Goal: Task Accomplishment & Management: Manage account settings

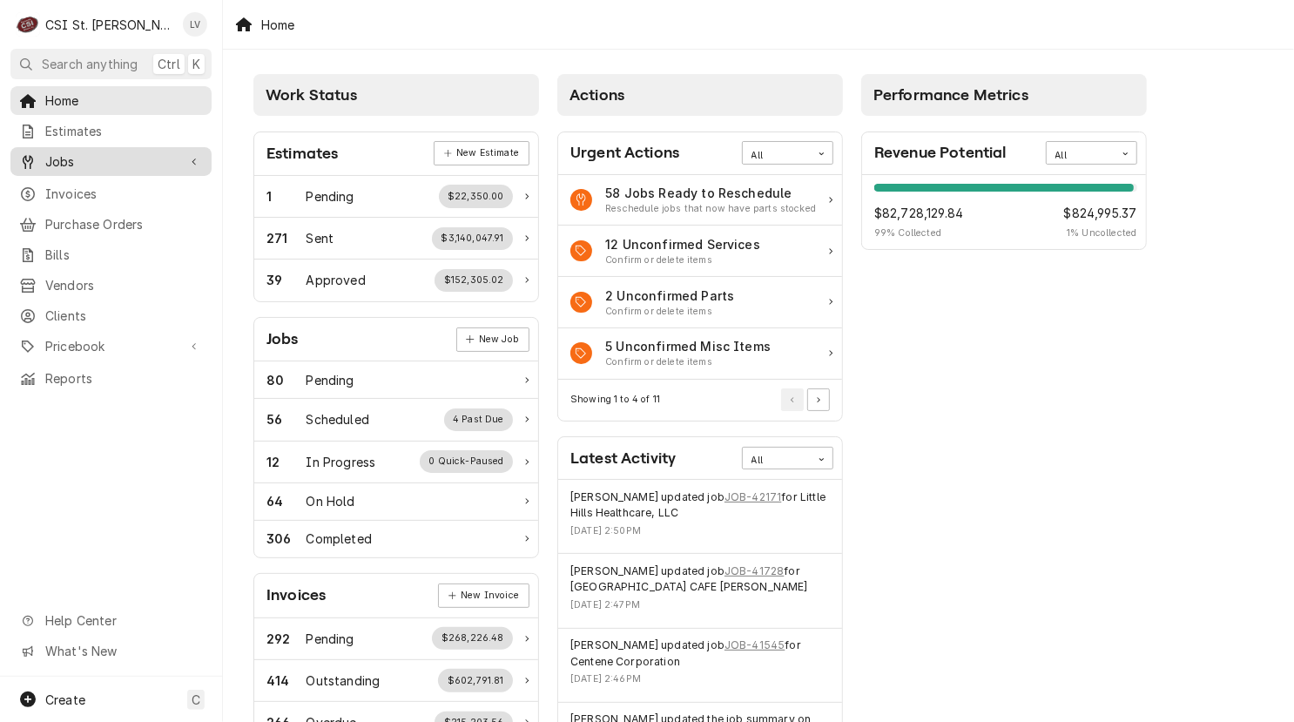
click at [82, 159] on span "Jobs" at bounding box center [110, 161] width 131 height 18
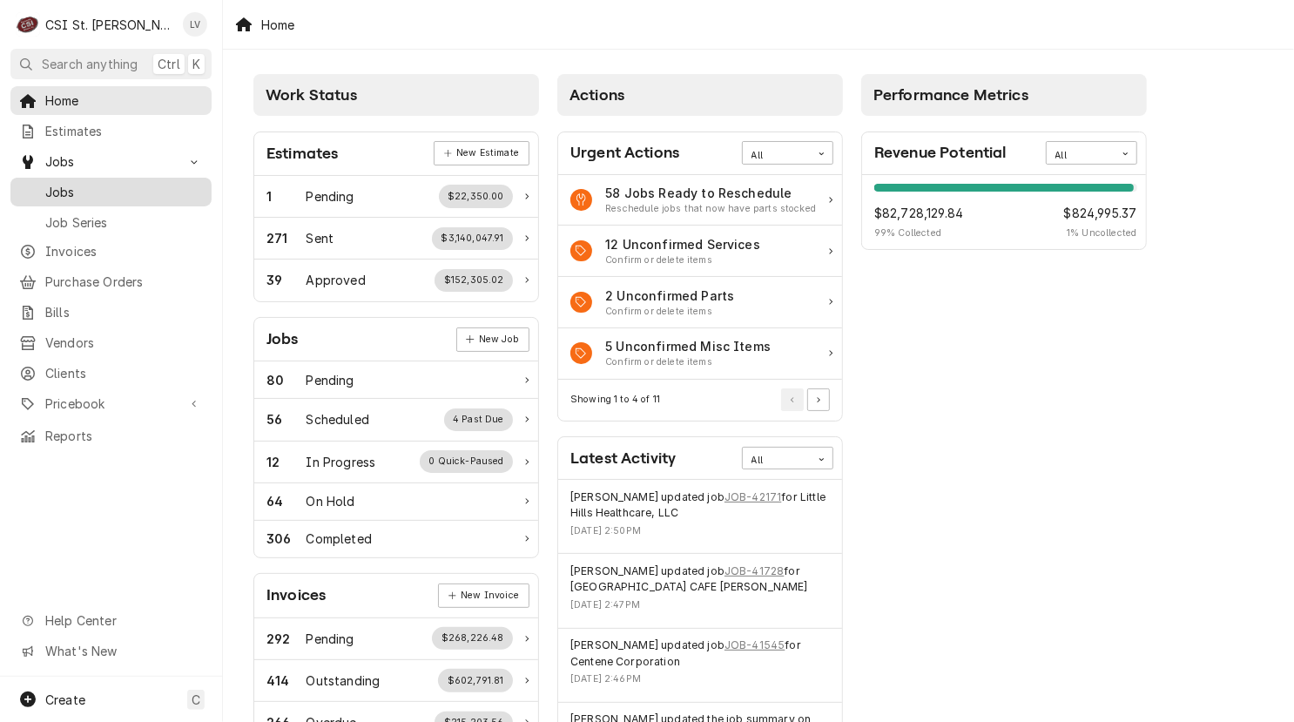
click at [86, 183] on span "Jobs" at bounding box center [124, 192] width 158 height 18
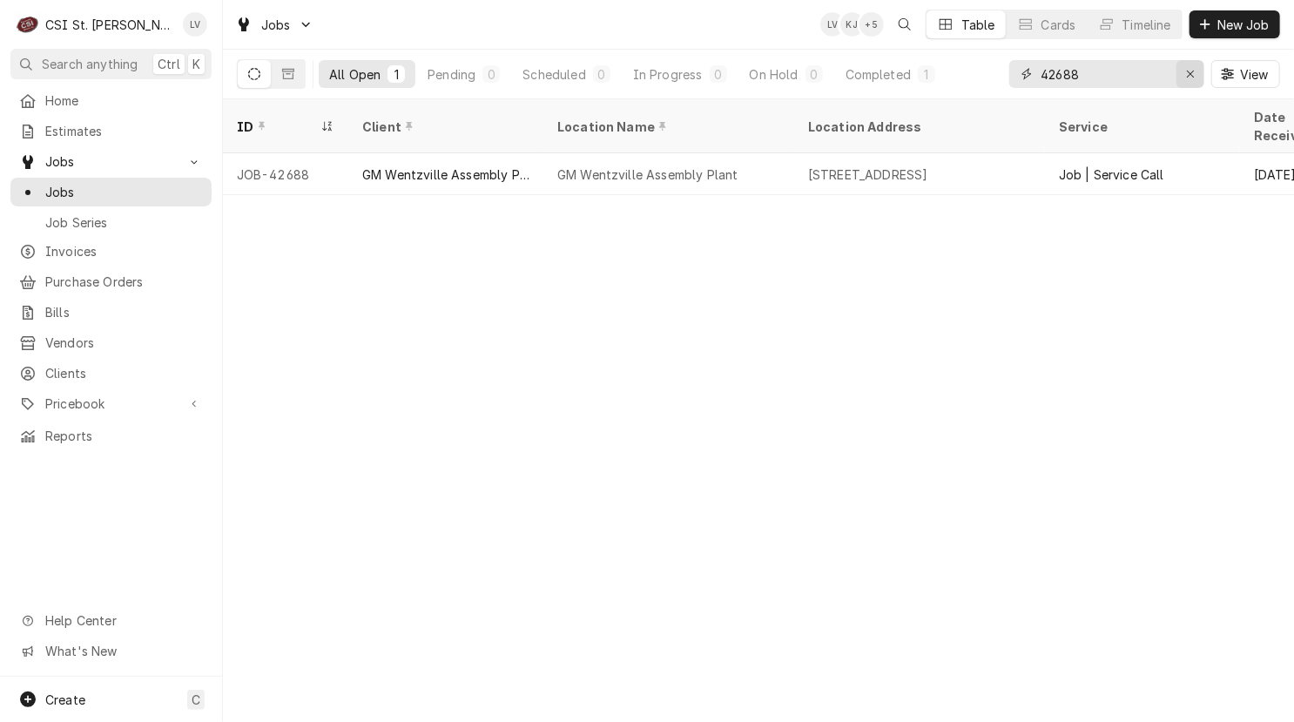
drag, startPoint x: 1190, startPoint y: 77, endPoint x: 1173, endPoint y: 91, distance: 22.3
click at [1189, 77] on icon "Erase input" at bounding box center [1191, 74] width 10 height 12
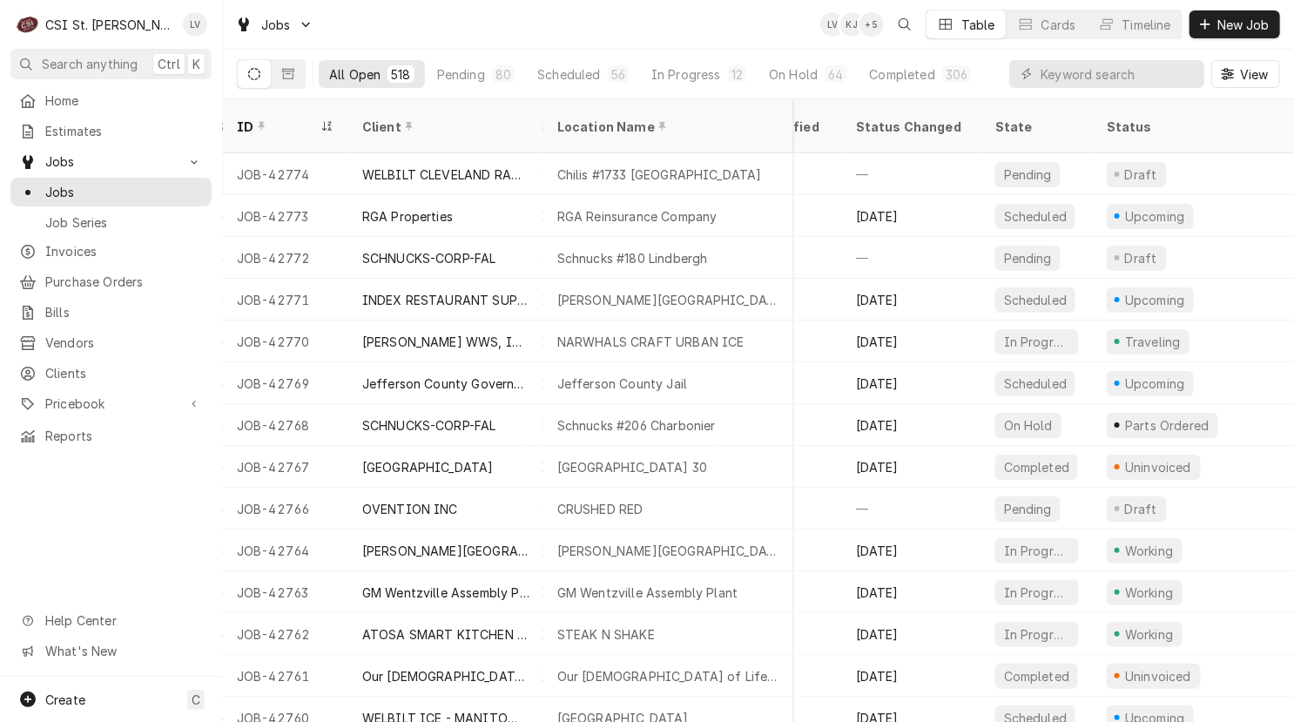
scroll to position [0, 1150]
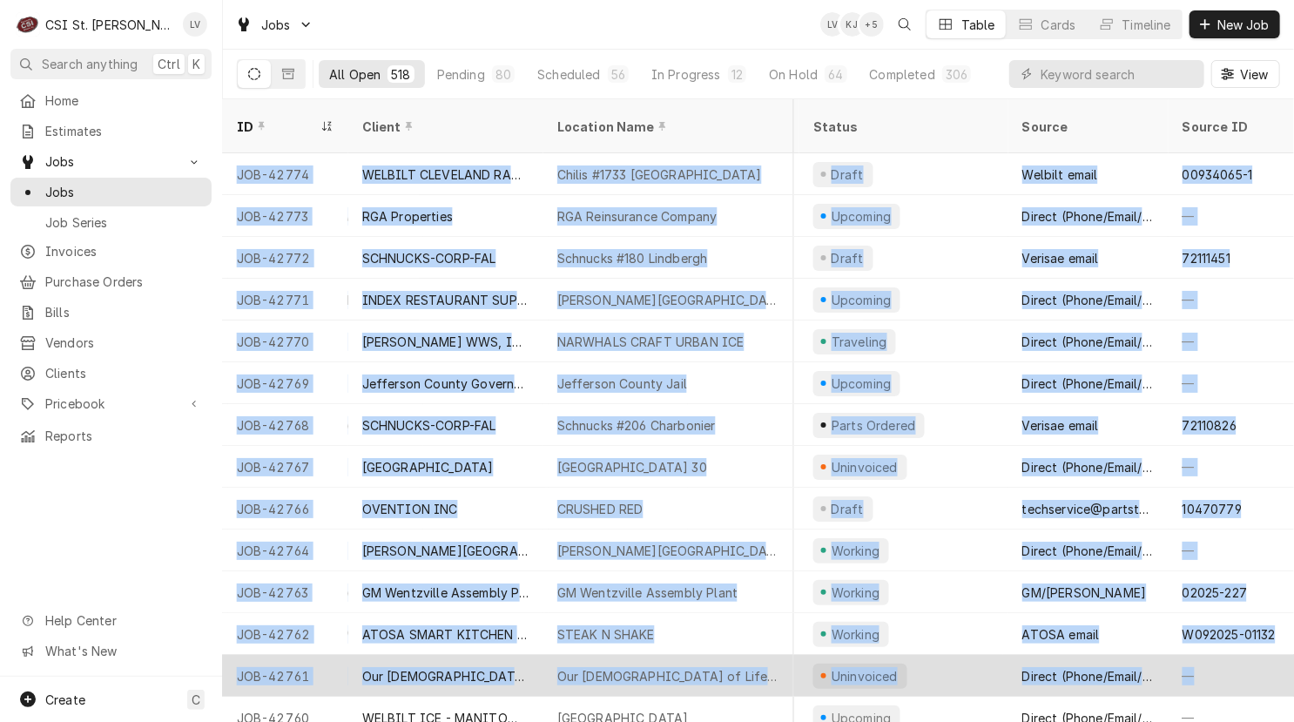
drag, startPoint x: 229, startPoint y: 145, endPoint x: 1258, endPoint y: 668, distance: 1153.9
copy tbody "JOB-42774 WELBILT CLEVELAND RANGE Chilis #1733 Fenton 711 Gravois Road, Fenton,…"
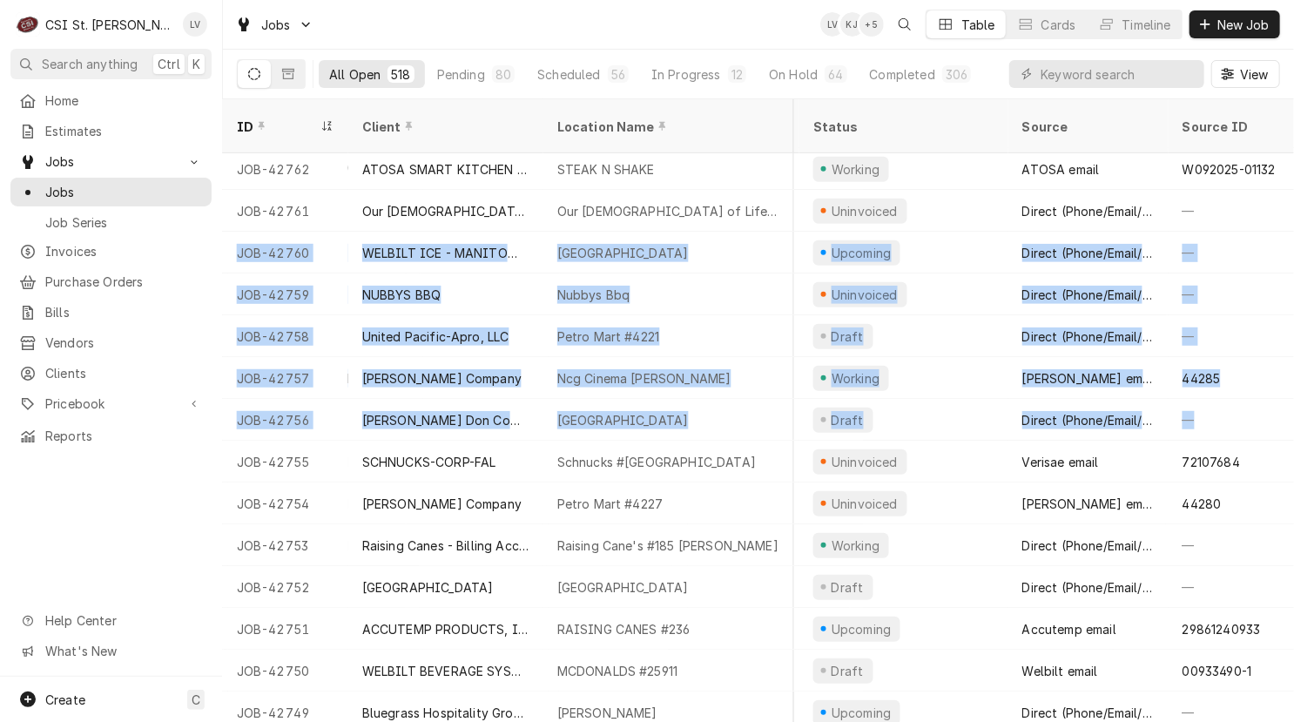
scroll to position [465, 1150]
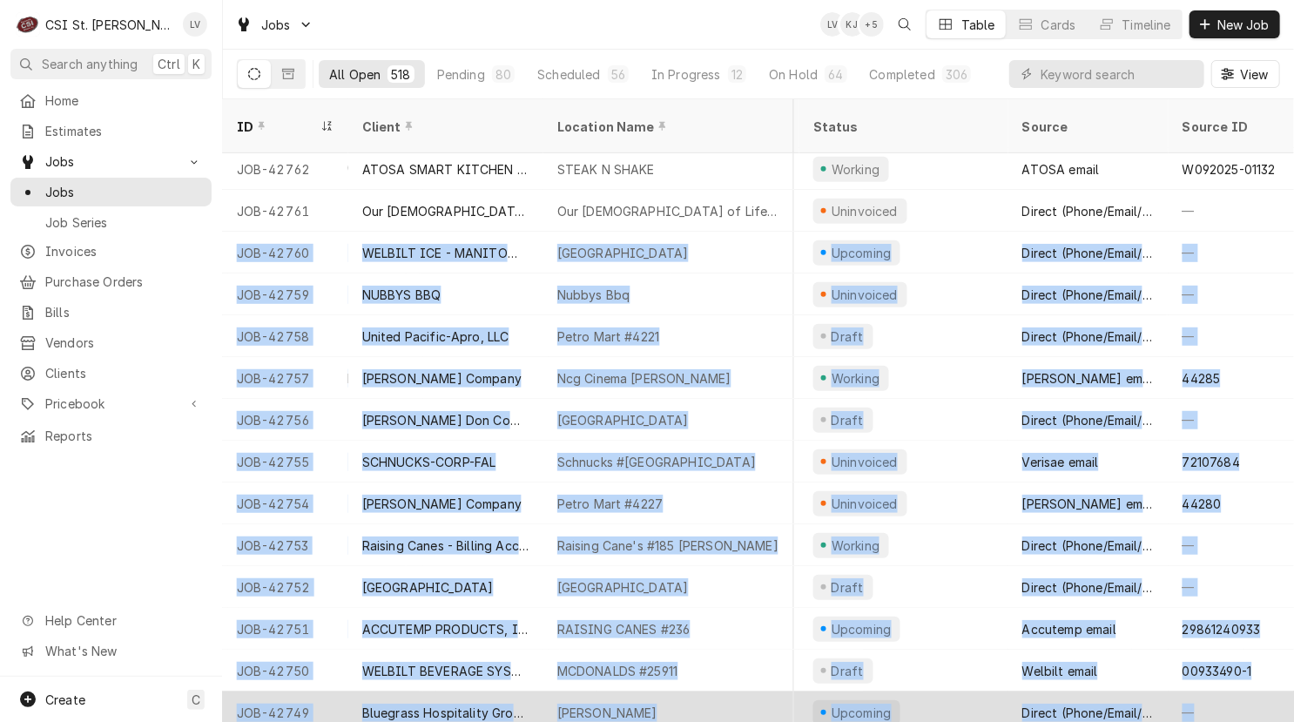
drag, startPoint x: 233, startPoint y: 230, endPoint x: 1241, endPoint y: 676, distance: 1102.6
copy tbody "JOB-42760 WELBILT ICE - MANITOWOC ICE CEDAR SPRINGS ELEMENTARY 6922 Rivermont T…"
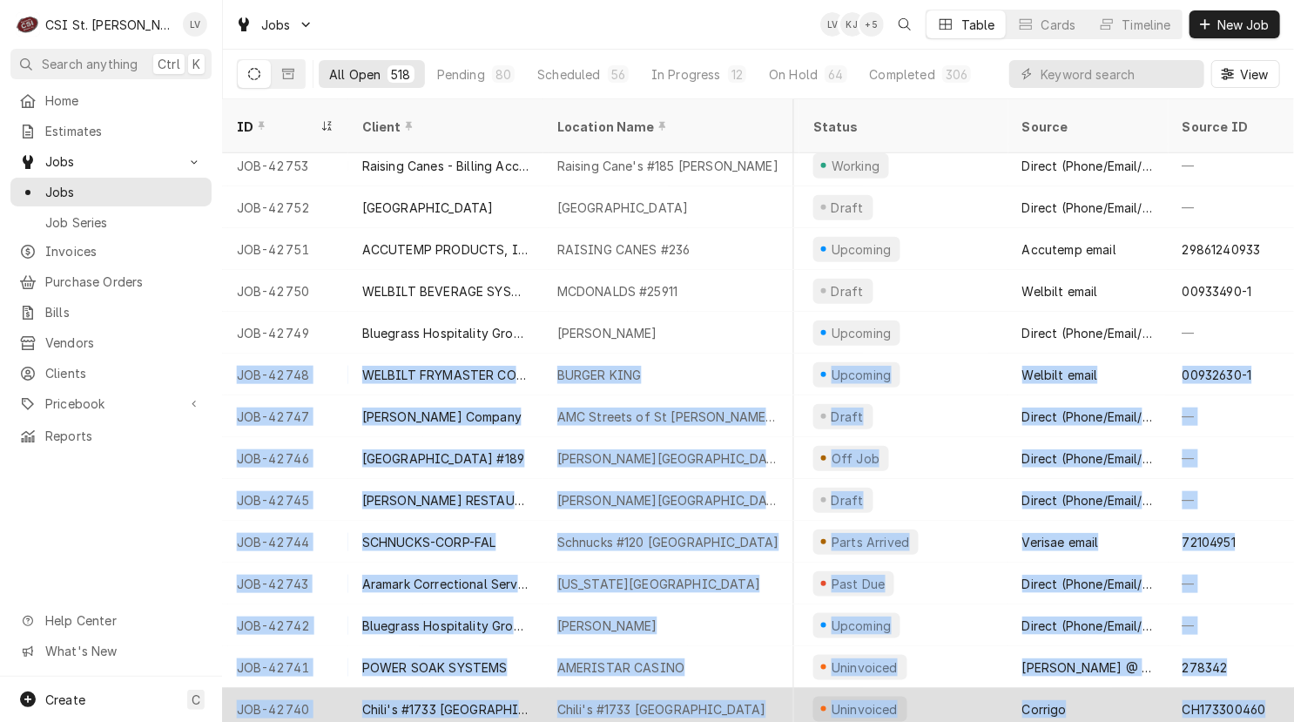
scroll to position [844, 1150]
drag, startPoint x: 238, startPoint y: 354, endPoint x: 1260, endPoint y: 680, distance: 1072.6
copy tbody "JOB-42748 WELBILT FRYMASTER CORPORATION BURGER KING 421 N 36th St, Quincy, IL 6…"
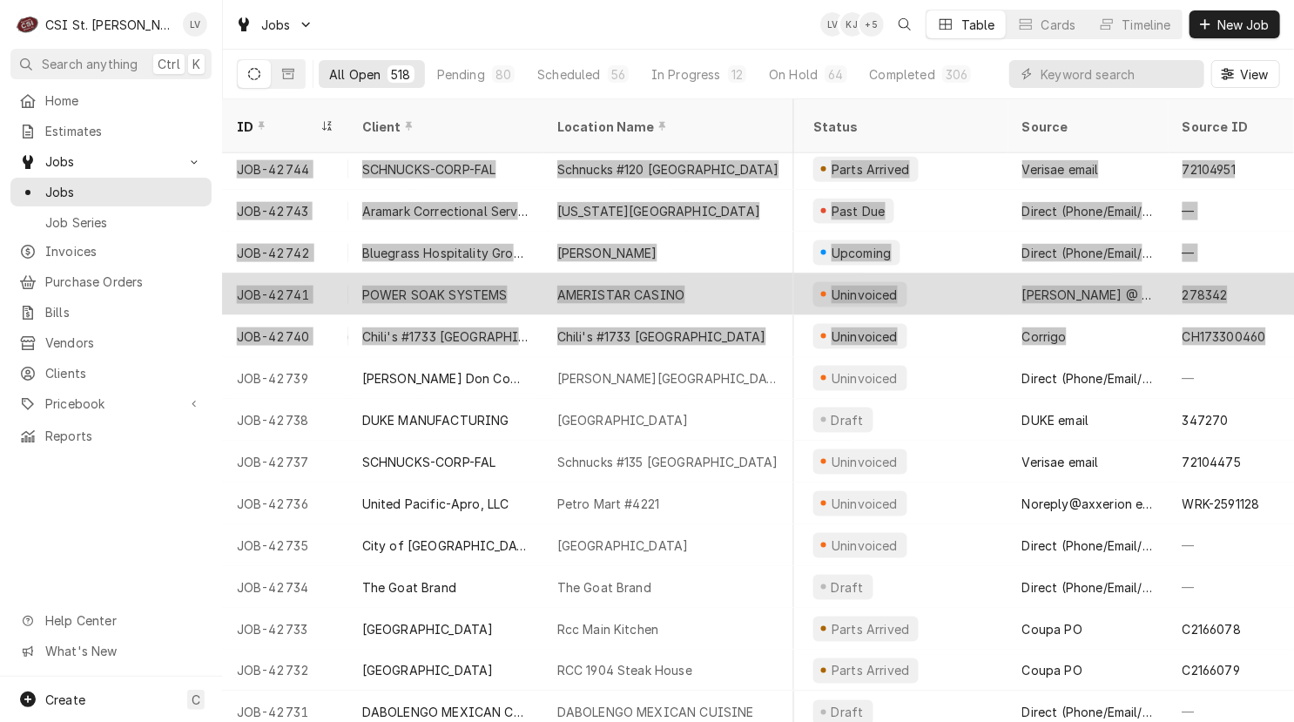
scroll to position [1220, 1149]
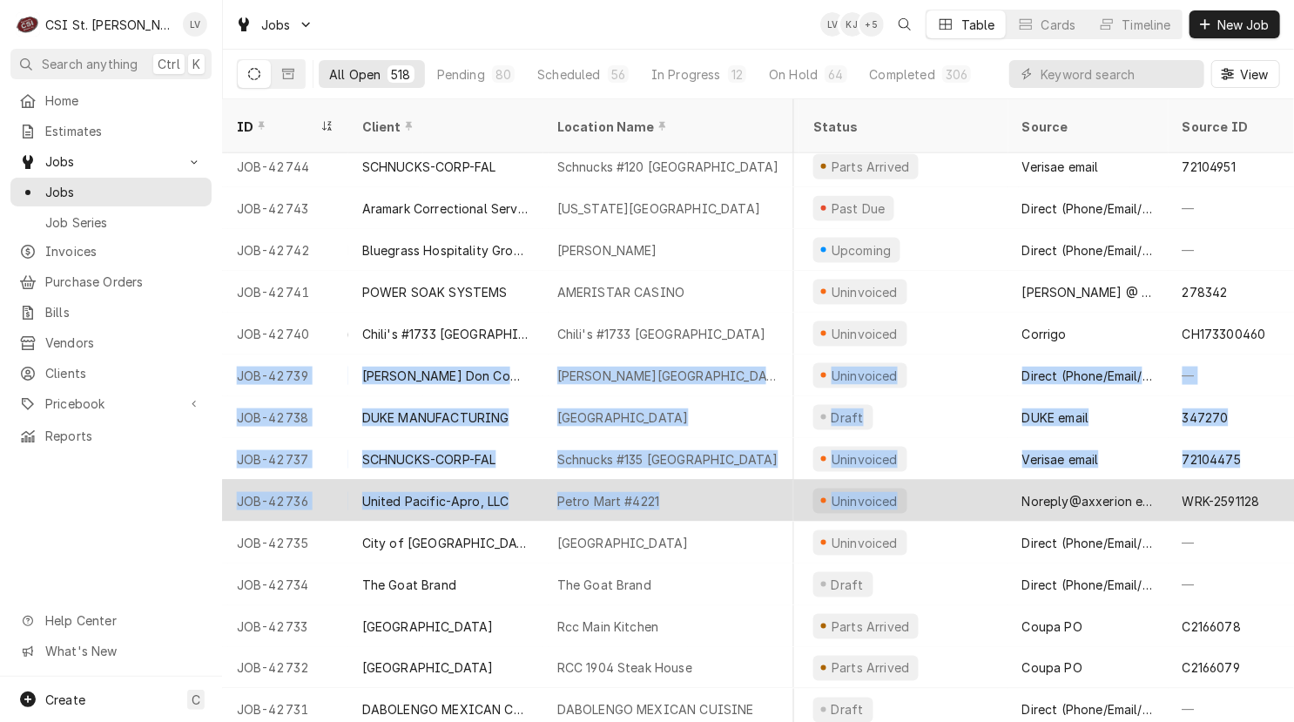
drag, startPoint x: 230, startPoint y: 353, endPoint x: 1100, endPoint y: 475, distance: 879.0
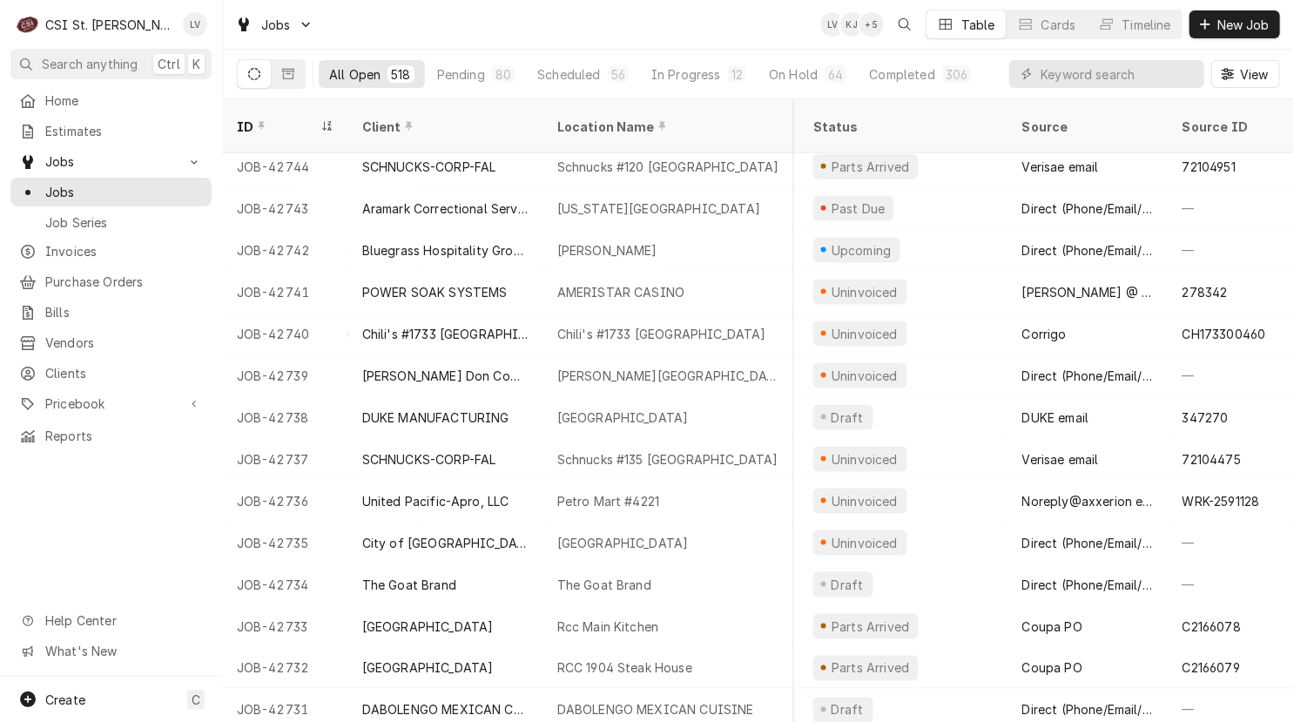
click at [95, 486] on div "Home Estimates Jobs Jobs Job Series Invoices Purchase Orders Bills Vendors Clie…" at bounding box center [111, 381] width 222 height 590
click at [899, 77] on div "Completed" at bounding box center [902, 74] width 65 height 18
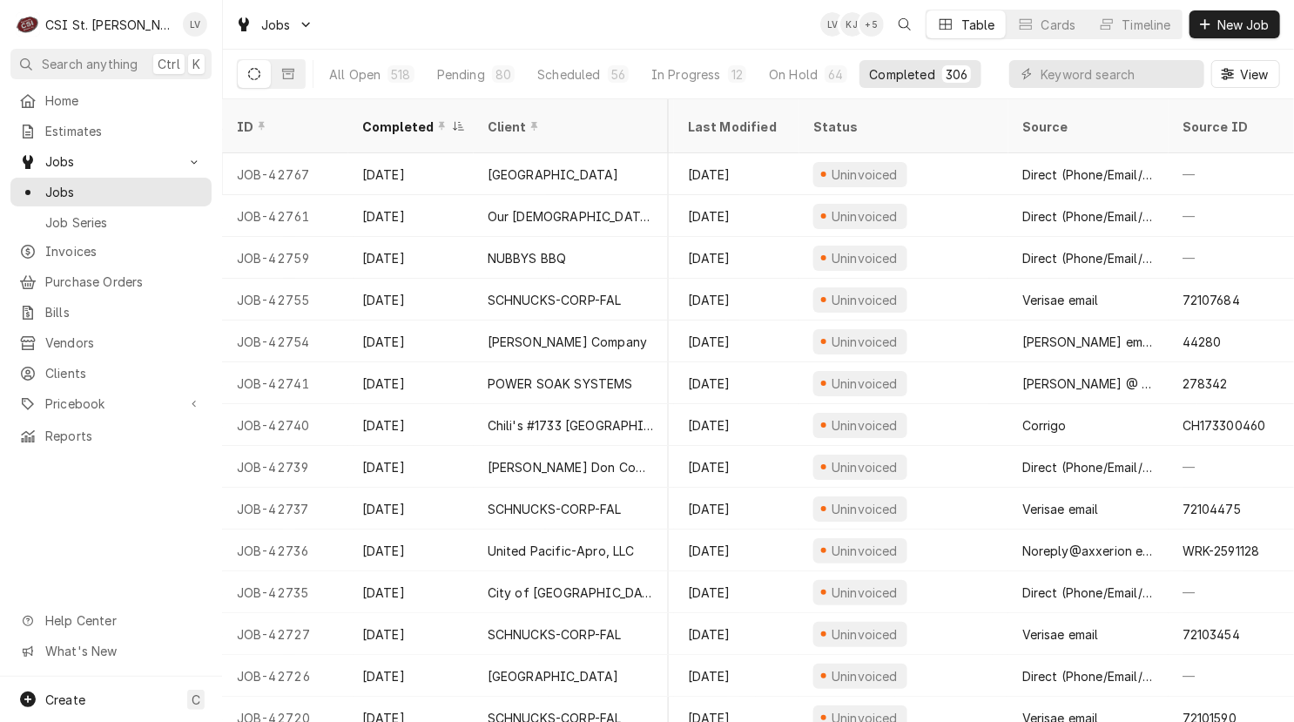
scroll to position [0, 830]
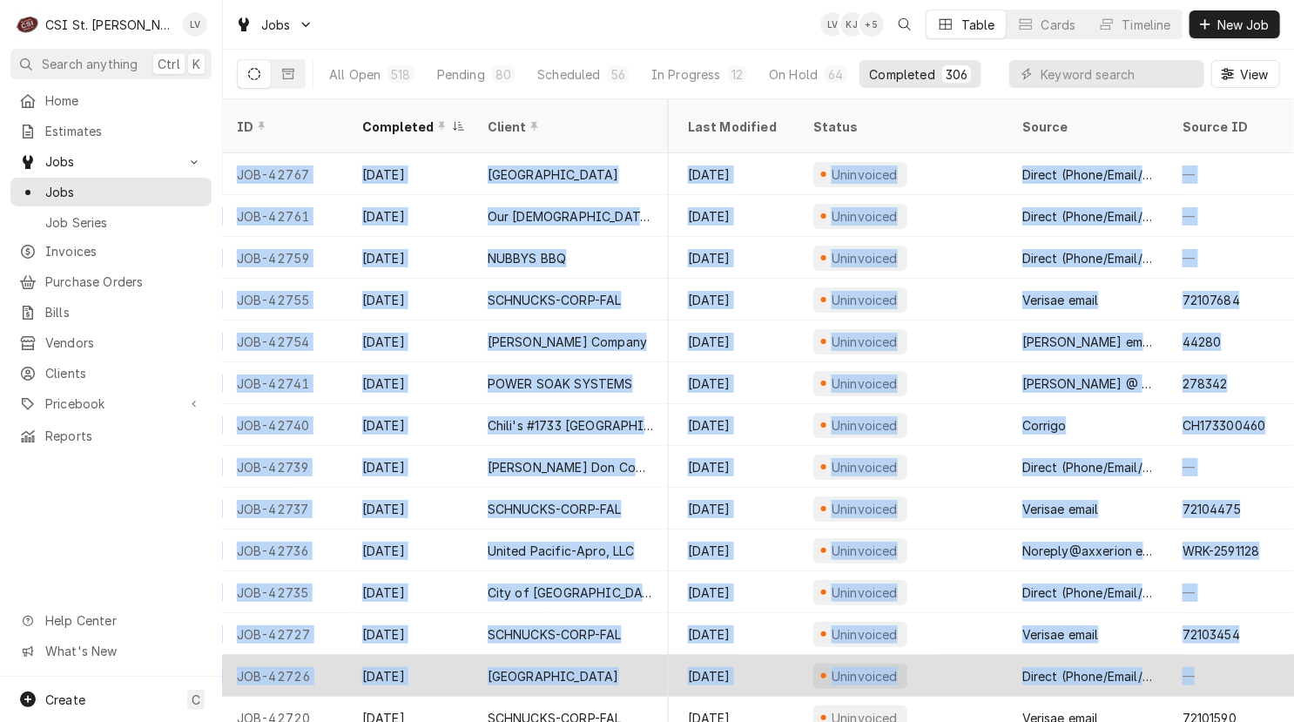
drag, startPoint x: 227, startPoint y: 155, endPoint x: 1268, endPoint y: 642, distance: 1149.6
copy tbody "JOB-42767 Sep 19 Rockwood School District Marquette High School 30 2351 Clarkso…"
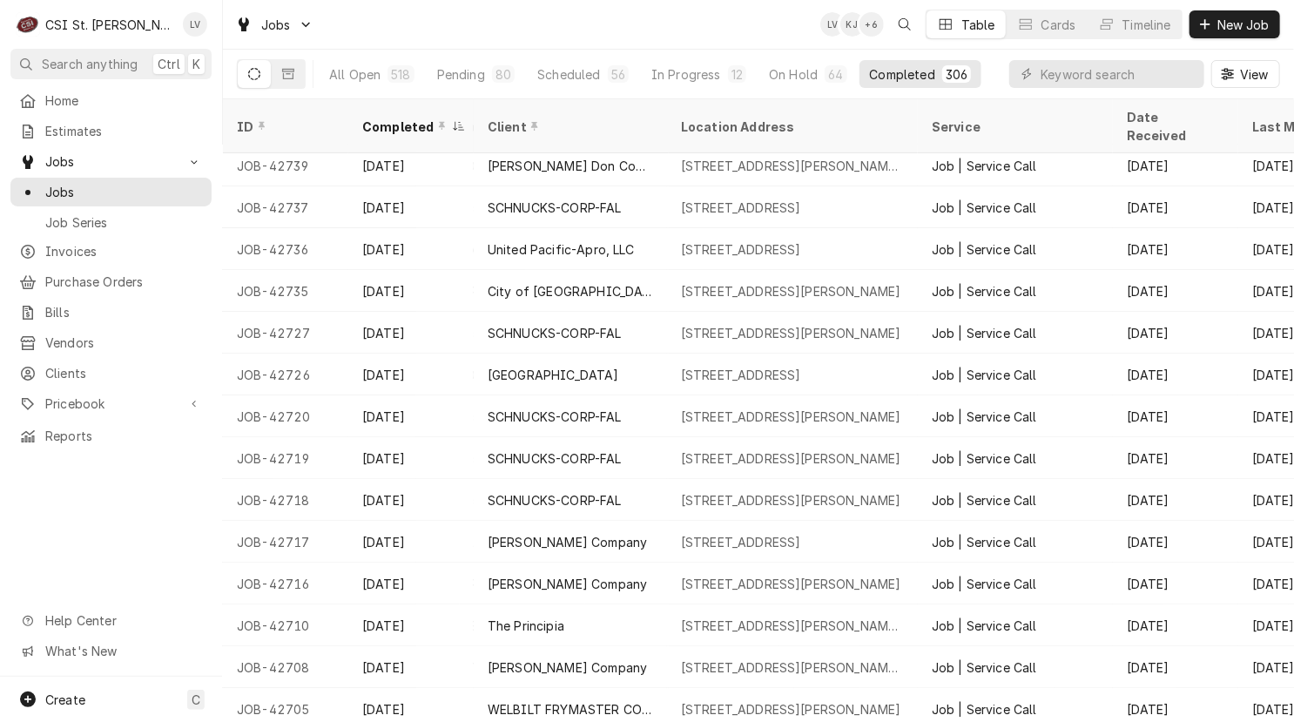
scroll to position [301, 0]
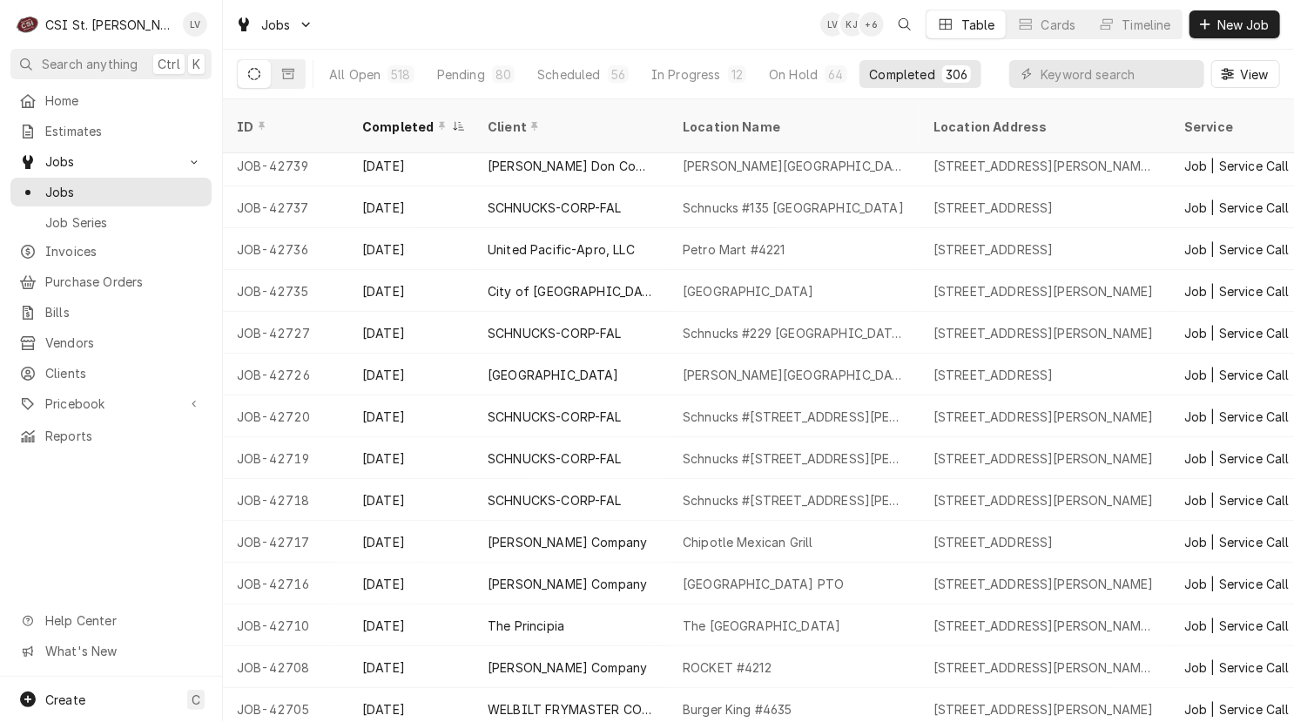
drag, startPoint x: 229, startPoint y: 390, endPoint x: 100, endPoint y: 521, distance: 183.4
click at [100, 521] on div "C CSI St. Louis LV Search anything Ctrl K Home Estimates Jobs Jobs Job Series I…" at bounding box center [647, 361] width 1294 height 722
click at [101, 521] on div "Home Estimates Jobs Jobs Job Series Invoices Purchase Orders Bills Vendors Clie…" at bounding box center [111, 381] width 222 height 590
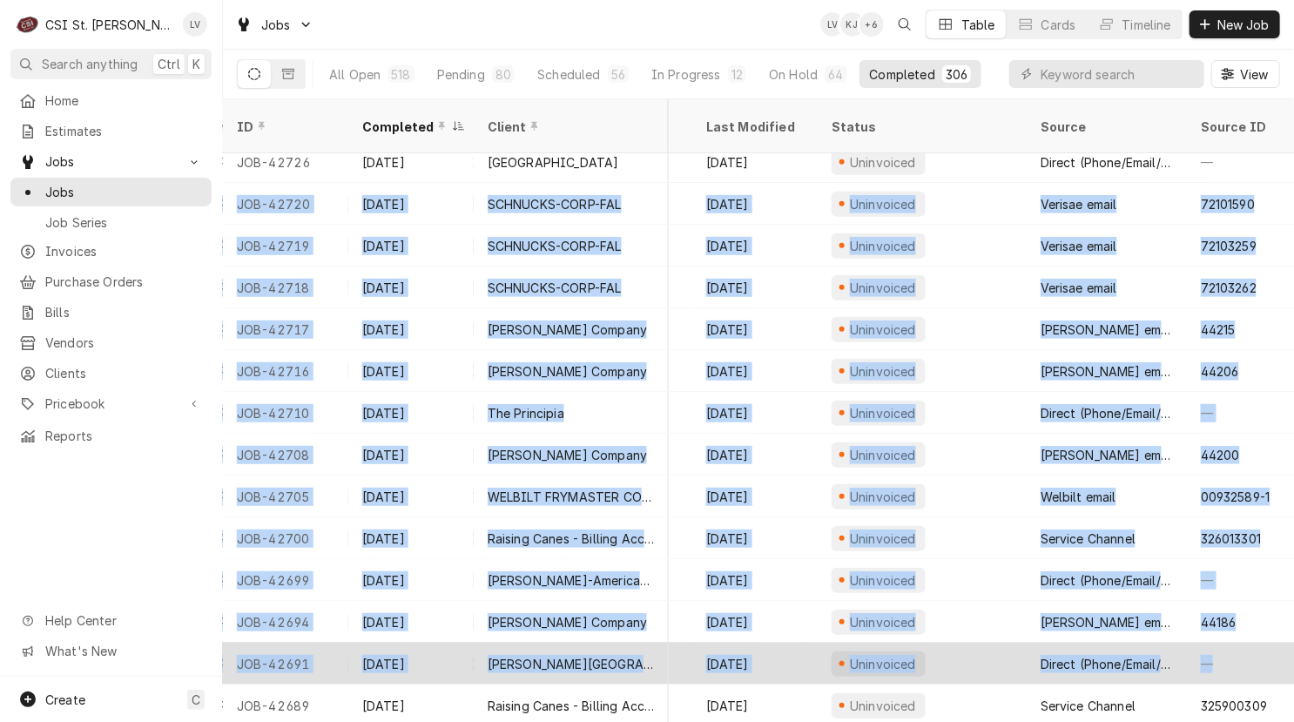
scroll to position [514, 830]
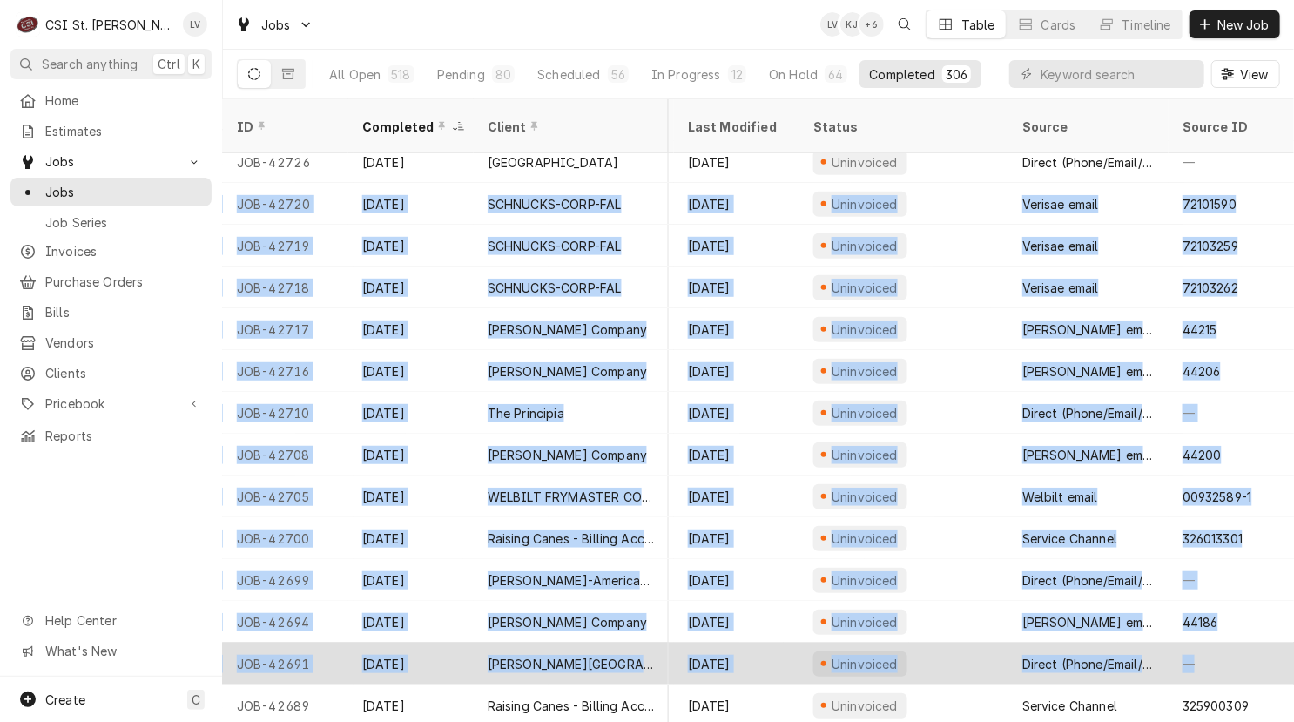
drag, startPoint x: 231, startPoint y: 178, endPoint x: 1273, endPoint y: 643, distance: 1141.4
copy tbody "JOB-42720 Sep 17 SCHNUCKS-CORP-FAL Schnucks #145 Westfall Plaza 8037 W Florissa…"
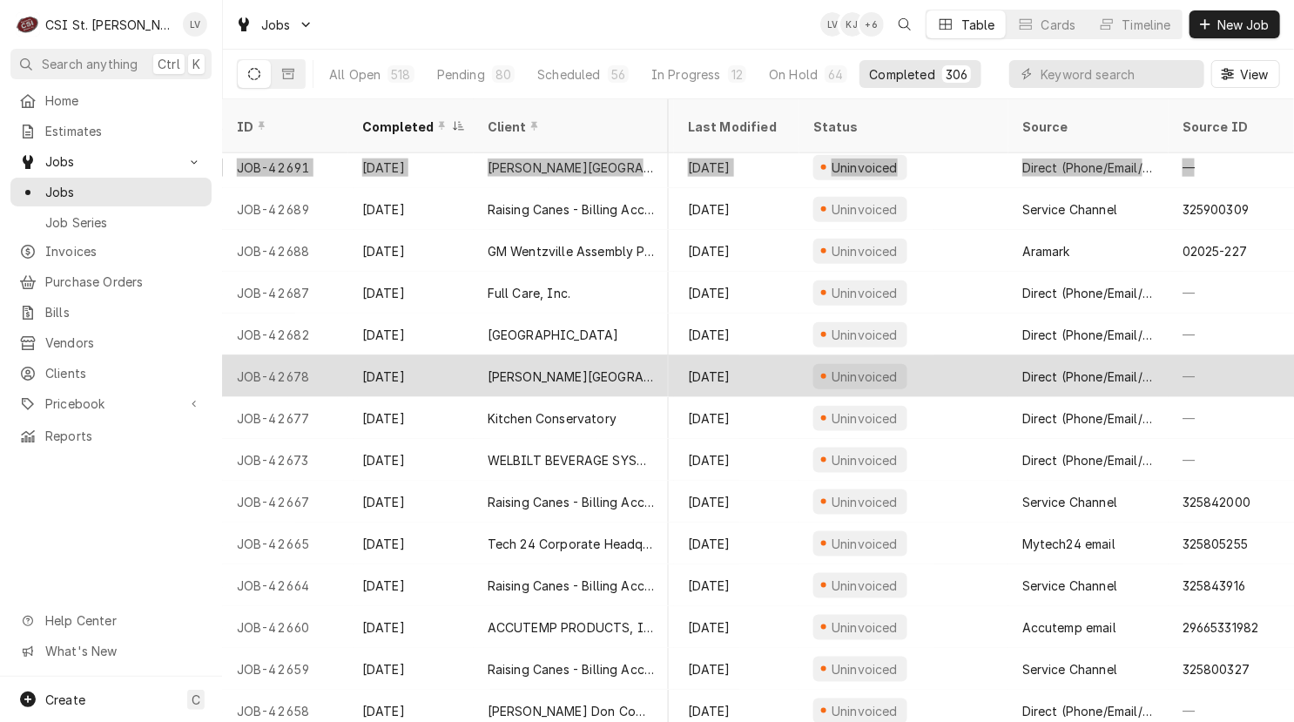
scroll to position [1019, 829]
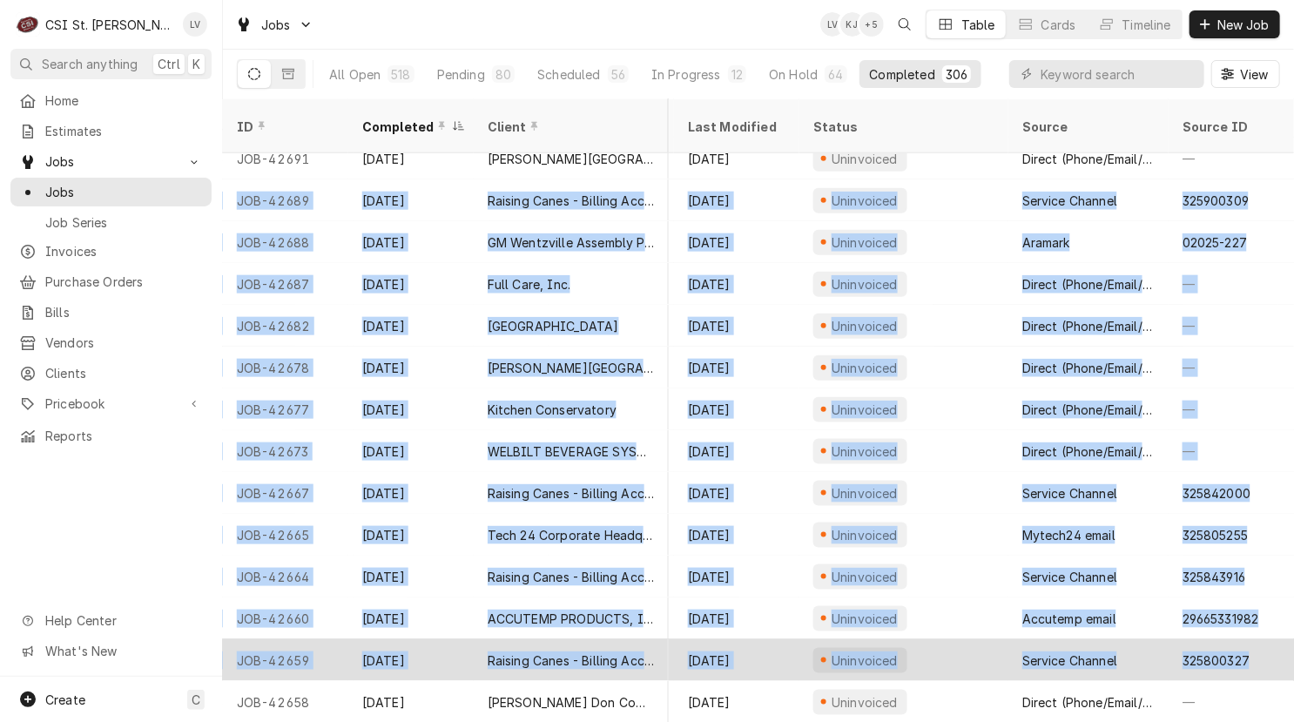
drag, startPoint x: 231, startPoint y: 179, endPoint x: 1254, endPoint y: 642, distance: 1122.8
copy tbody "JOB-42689 Sep 18 Raising Canes - Billing Account Raising Cane's #236 St Charles…"
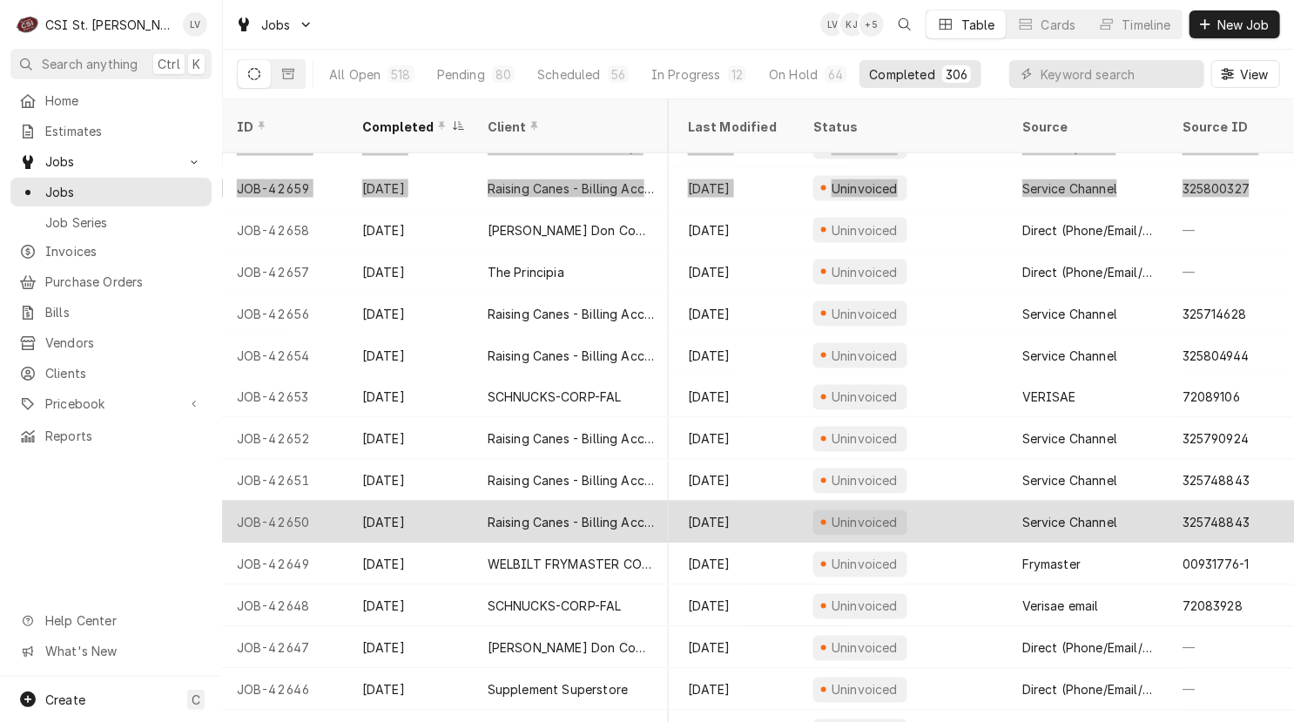
scroll to position [1513, 829]
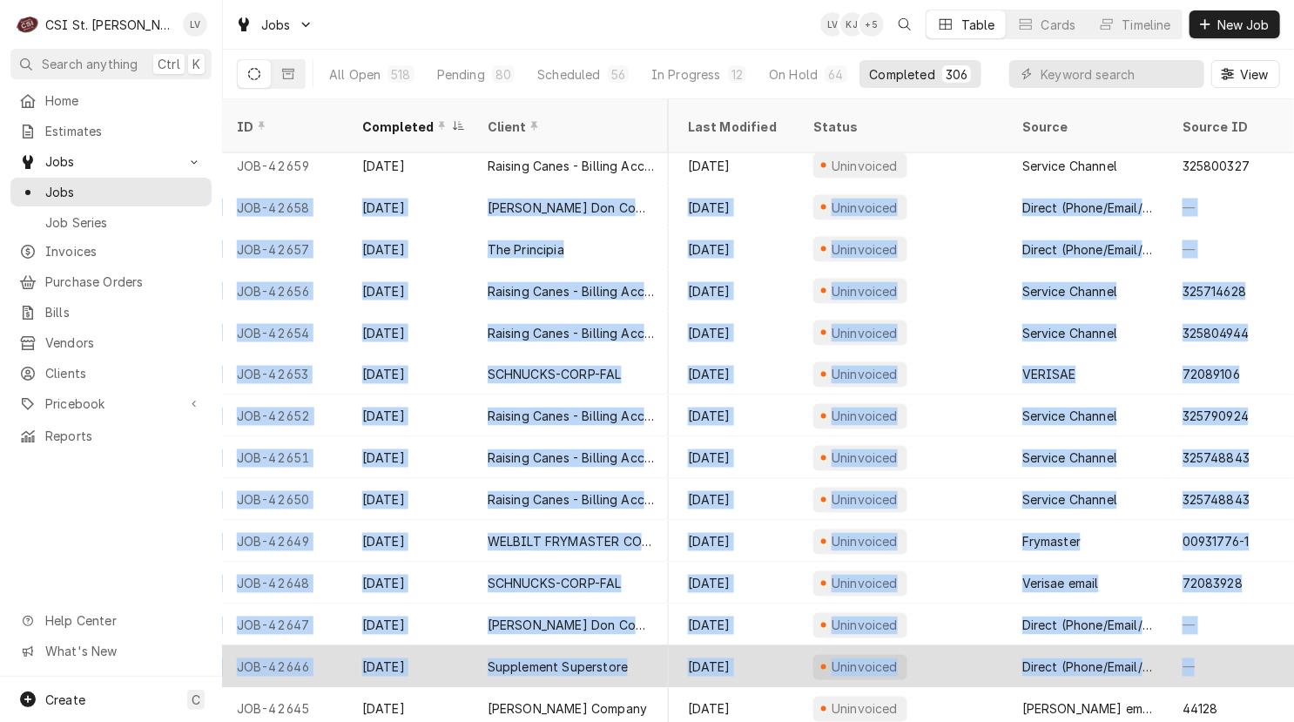
drag, startPoint x: 231, startPoint y: 182, endPoint x: 1206, endPoint y: 646, distance: 1079.8
copy tbody "JOB-42658 Sep 15 Edward Don Company Harvest Ridge Elementary 1220 Harvest Ridge…"
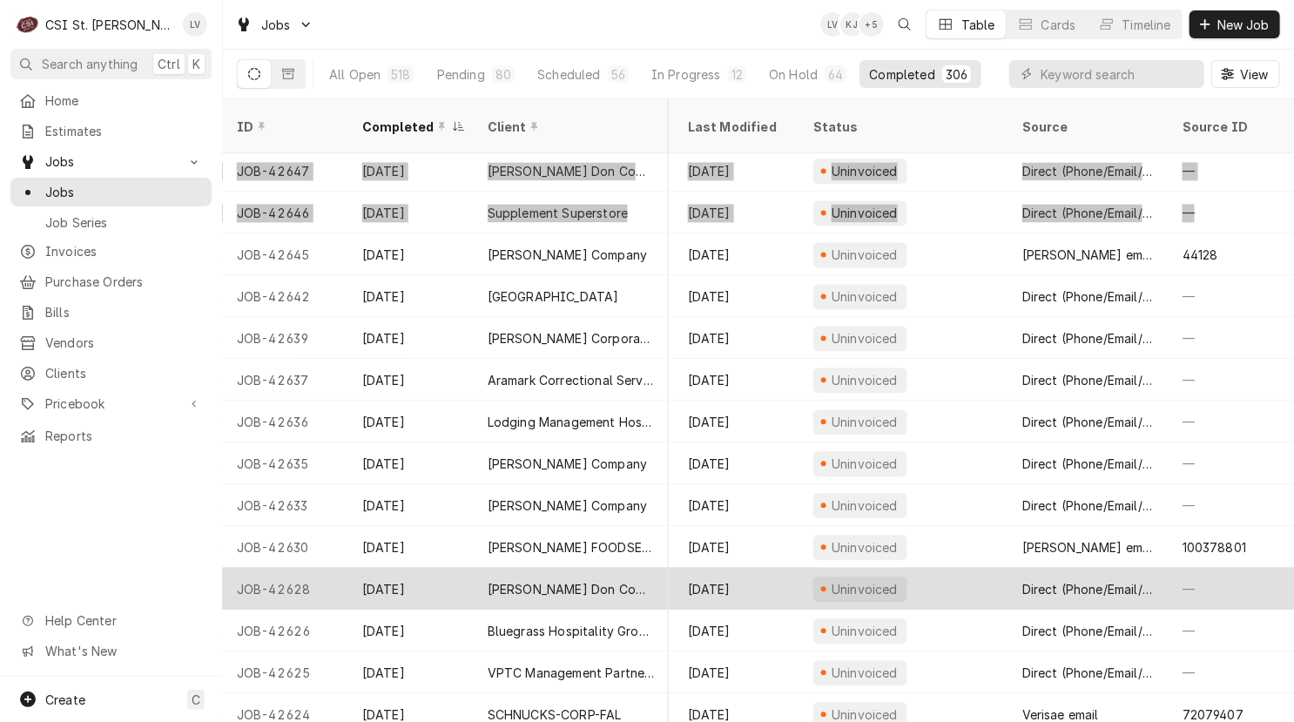
scroll to position [1973, 829]
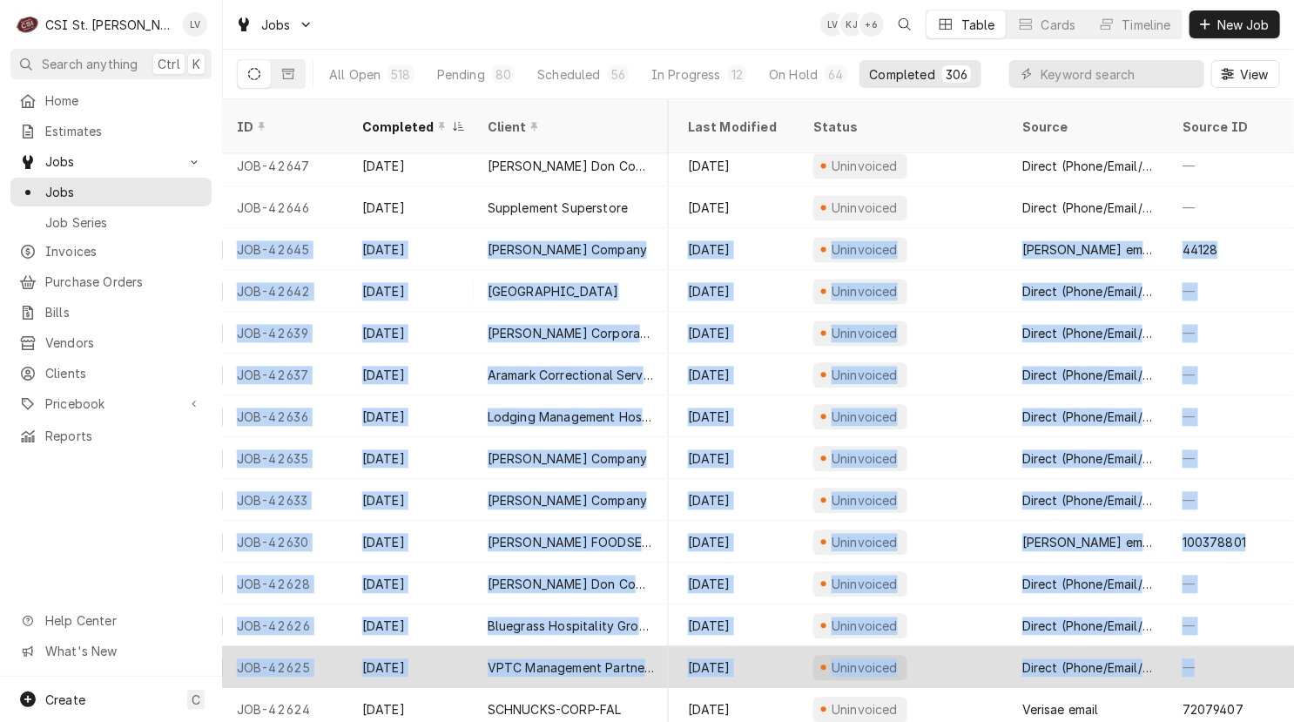
drag, startPoint x: 244, startPoint y: 225, endPoint x: 1206, endPoint y: 642, distance: 1048.8
copy tbody "JOB-42645 Sep 16 Vivian Company Phillips 66 - Rocket 4237 664 Jungermann Rd, St…"
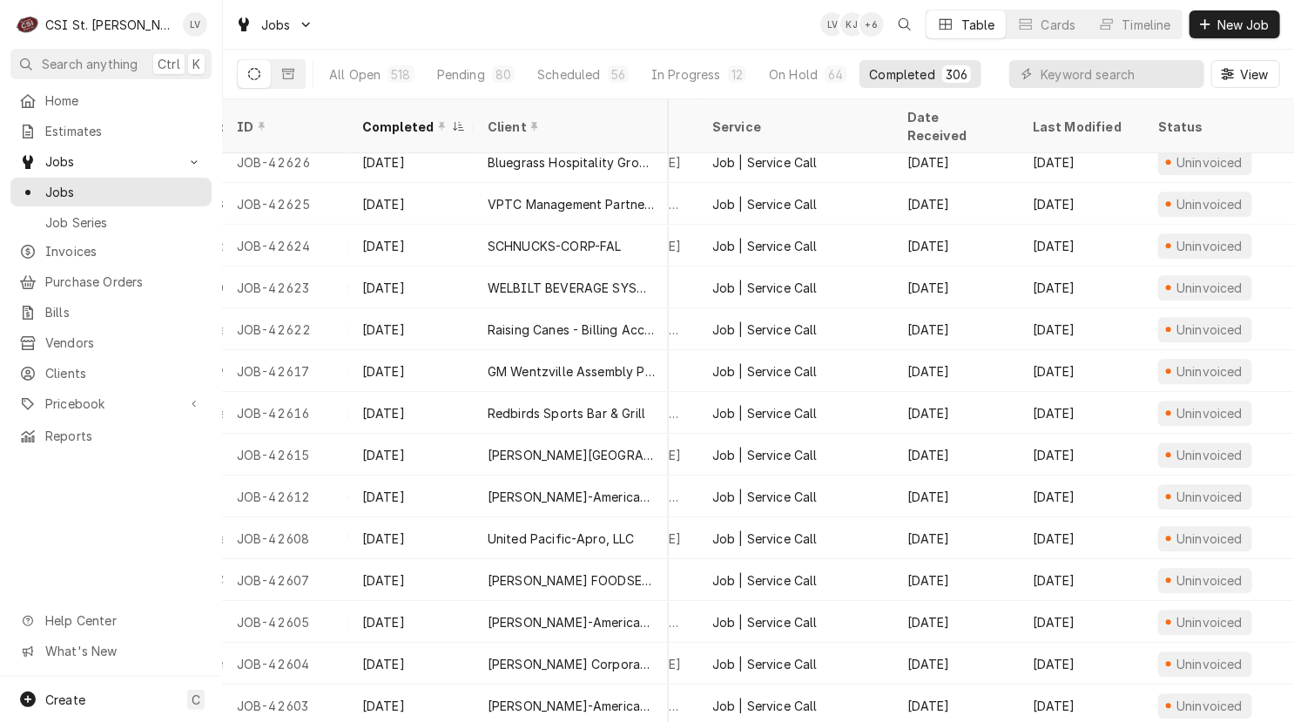
scroll to position [2436, 0]
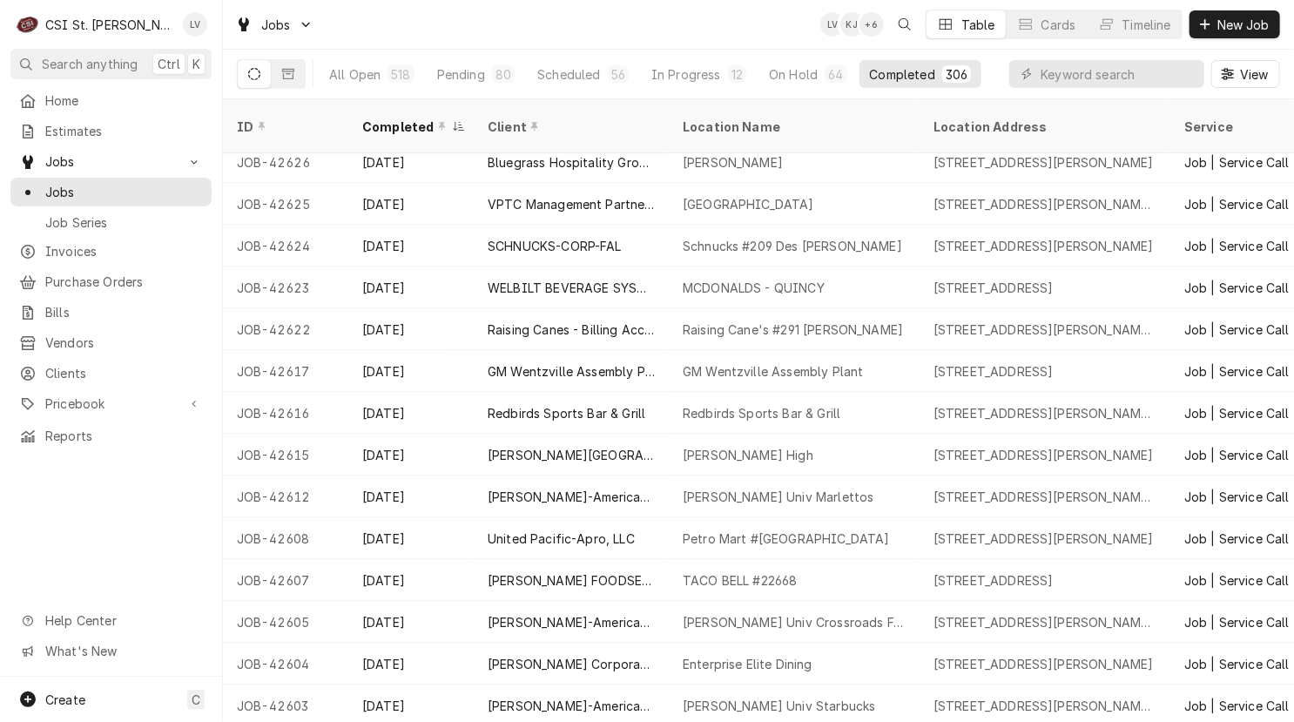
drag, startPoint x: 230, startPoint y: 226, endPoint x: 116, endPoint y: 520, distance: 314.8
click at [116, 520] on div "C CSI St. Louis LV Search anything Ctrl K Home Estimates Jobs Jobs Job Series I…" at bounding box center [647, 361] width 1294 height 722
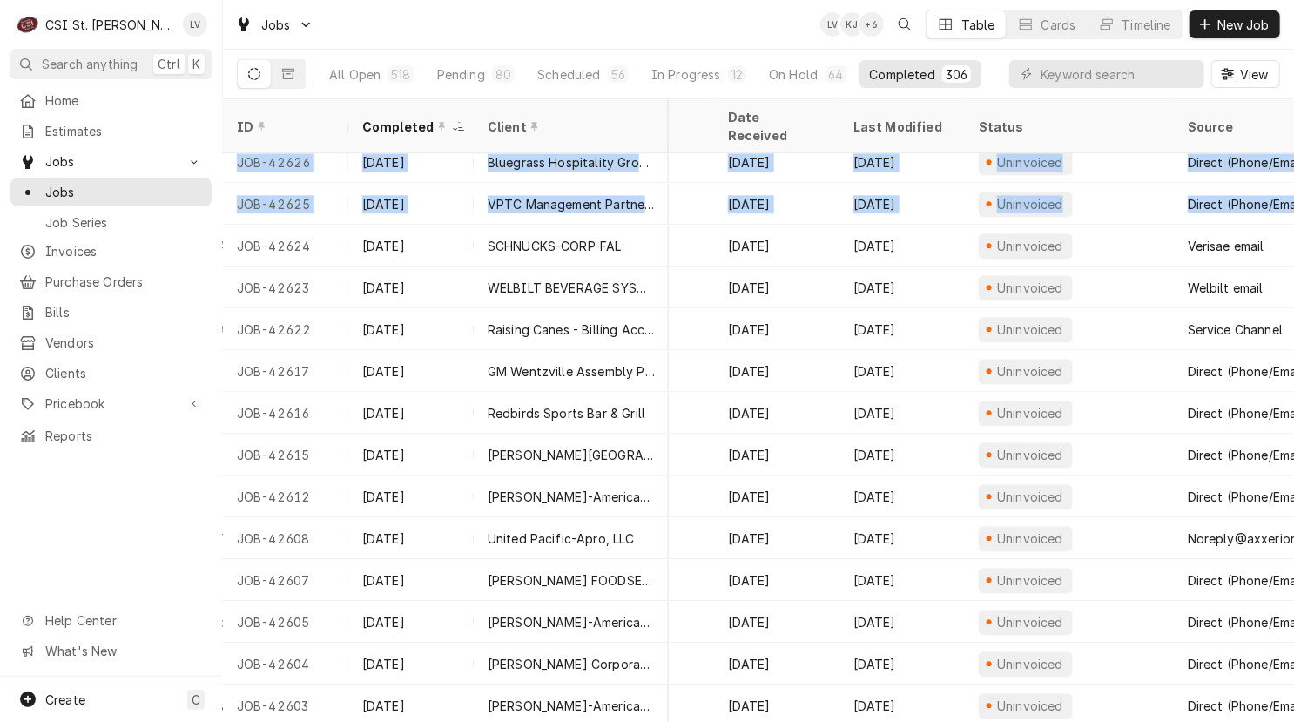
scroll to position [2436, 830]
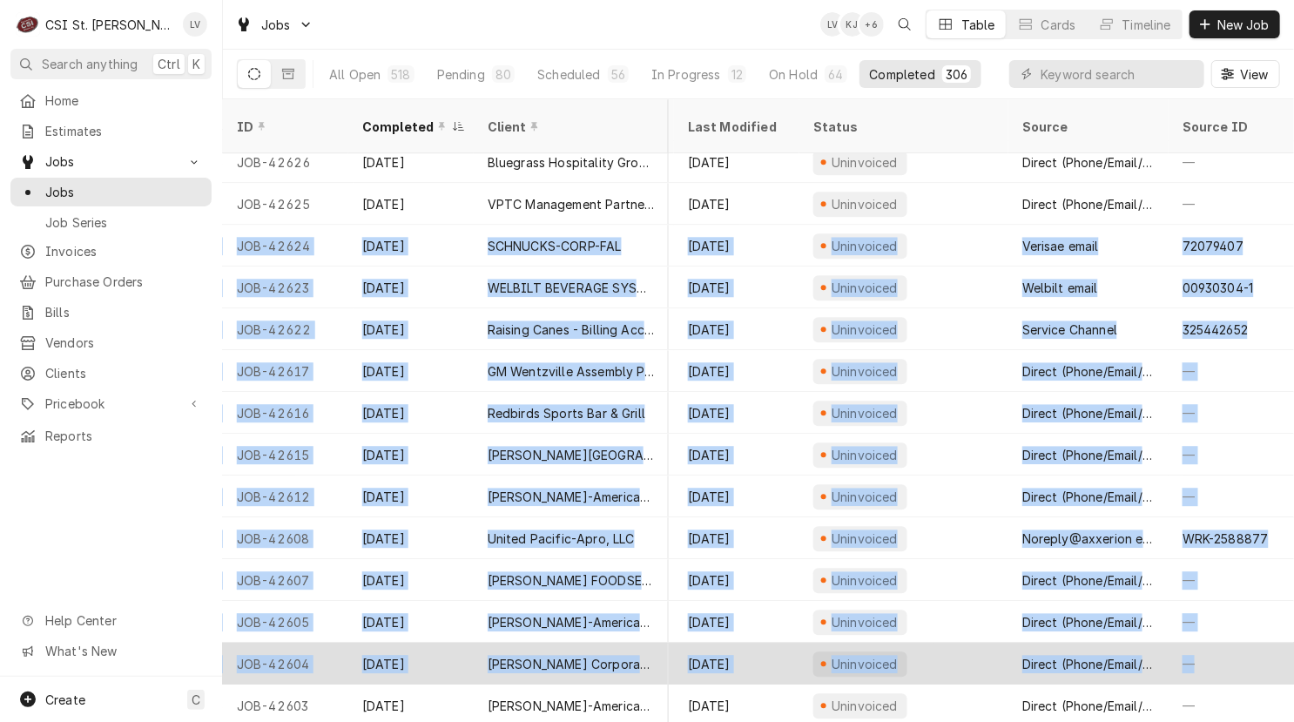
drag, startPoint x: 232, startPoint y: 219, endPoint x: 1247, endPoint y: 660, distance: 1106.0
copy tbody "JOB-42624 Sep 11 SCHNUCKS-CORP-FAL Schnucks #209 Des Peres 12332 Manchester Rd,…"
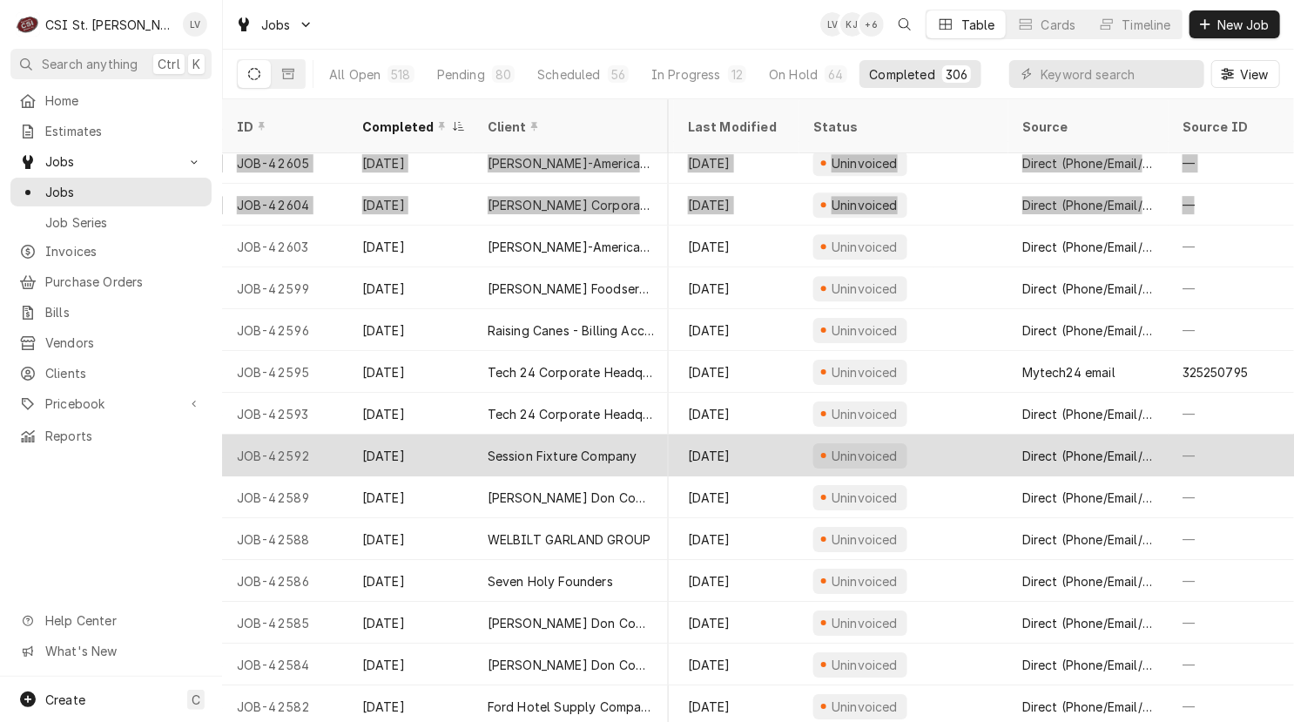
scroll to position [2895, 829]
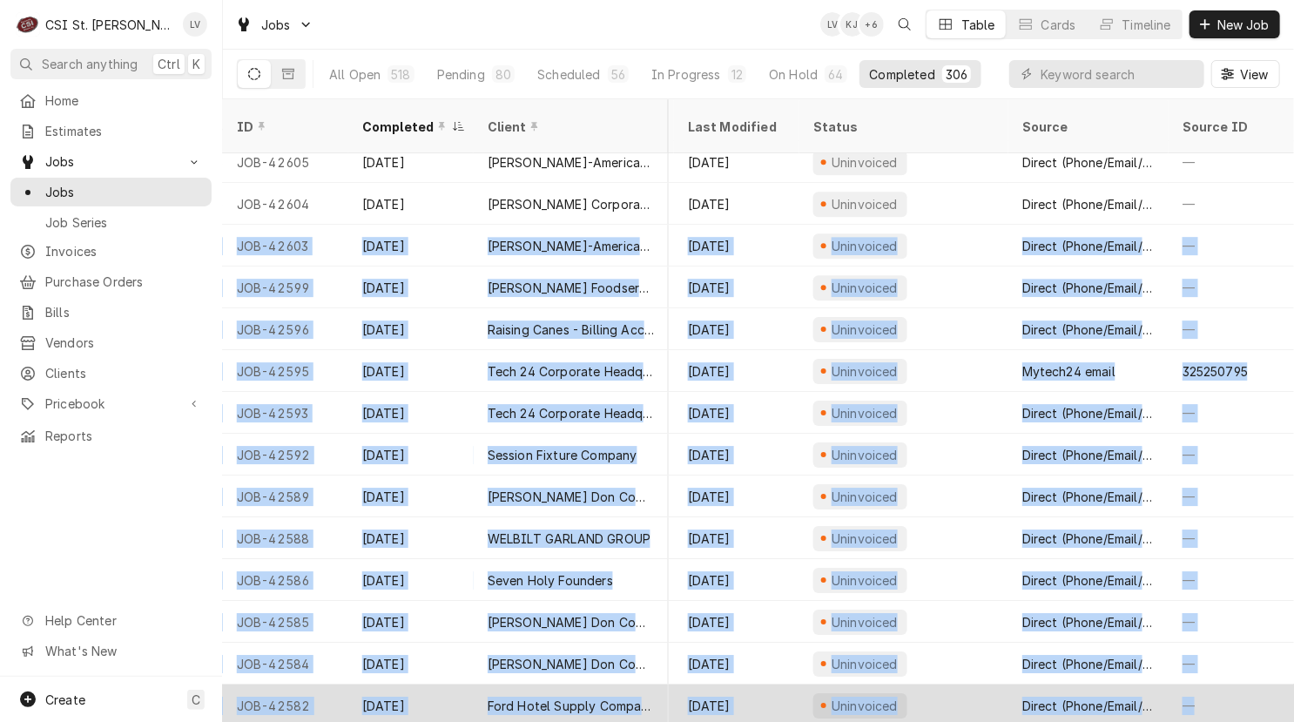
drag, startPoint x: 229, startPoint y: 221, endPoint x: 1210, endPoint y: 676, distance: 1081.2
copy tbody "JOB-42603 Sep 11 Webster-American Dining Creations Webster Univ Starbucks 101 E…"
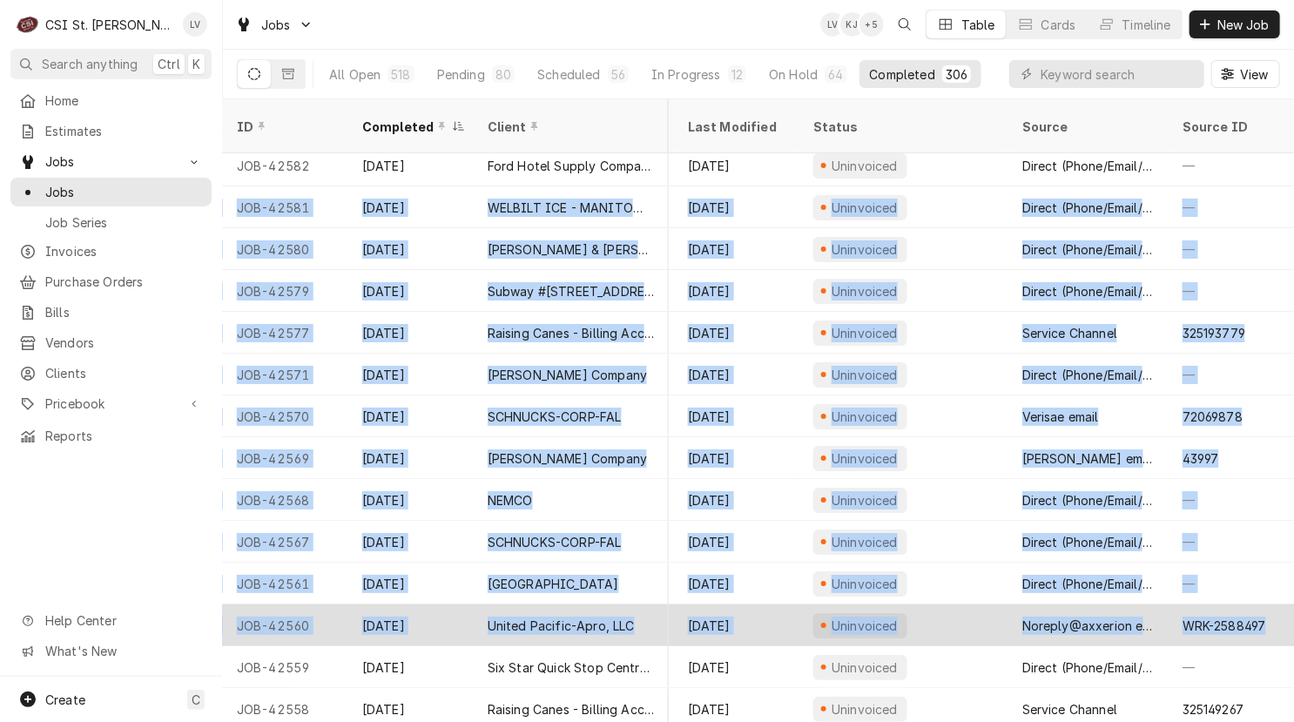
scroll to position [3435, 830]
drag, startPoint x: 232, startPoint y: 182, endPoint x: 1263, endPoint y: 621, distance: 1120.2
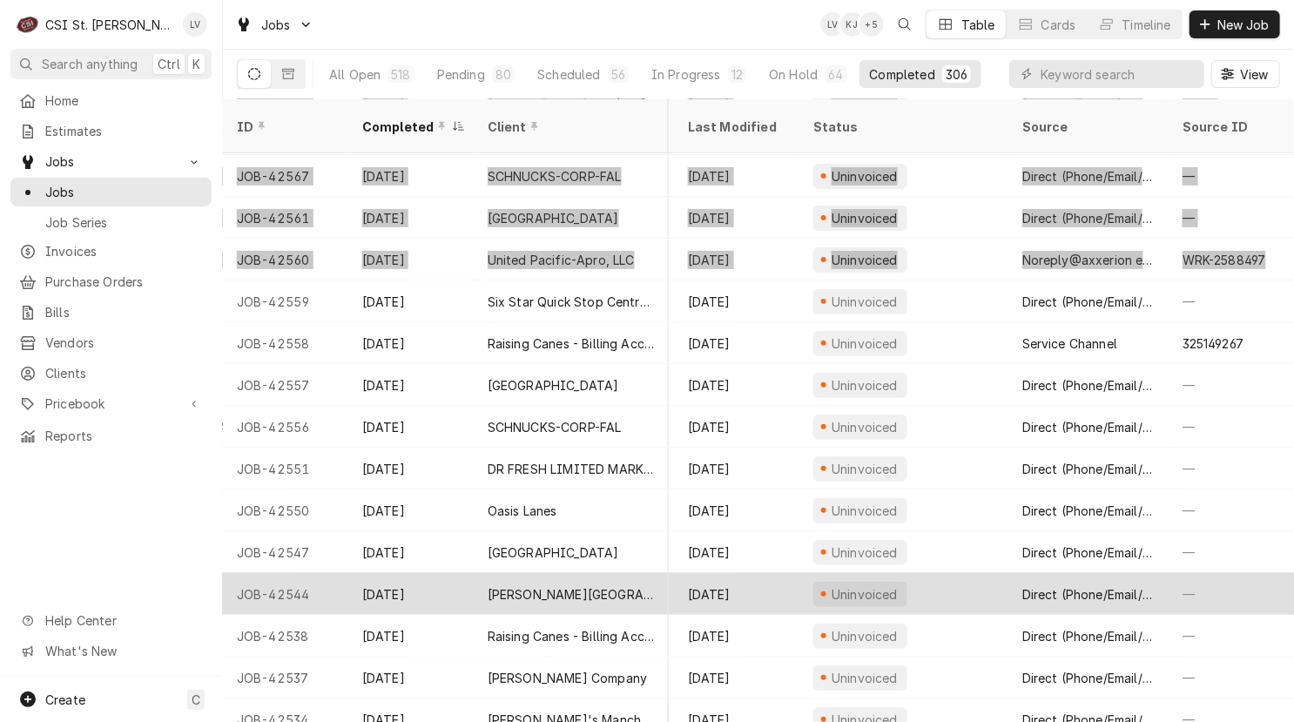
scroll to position [3856, 829]
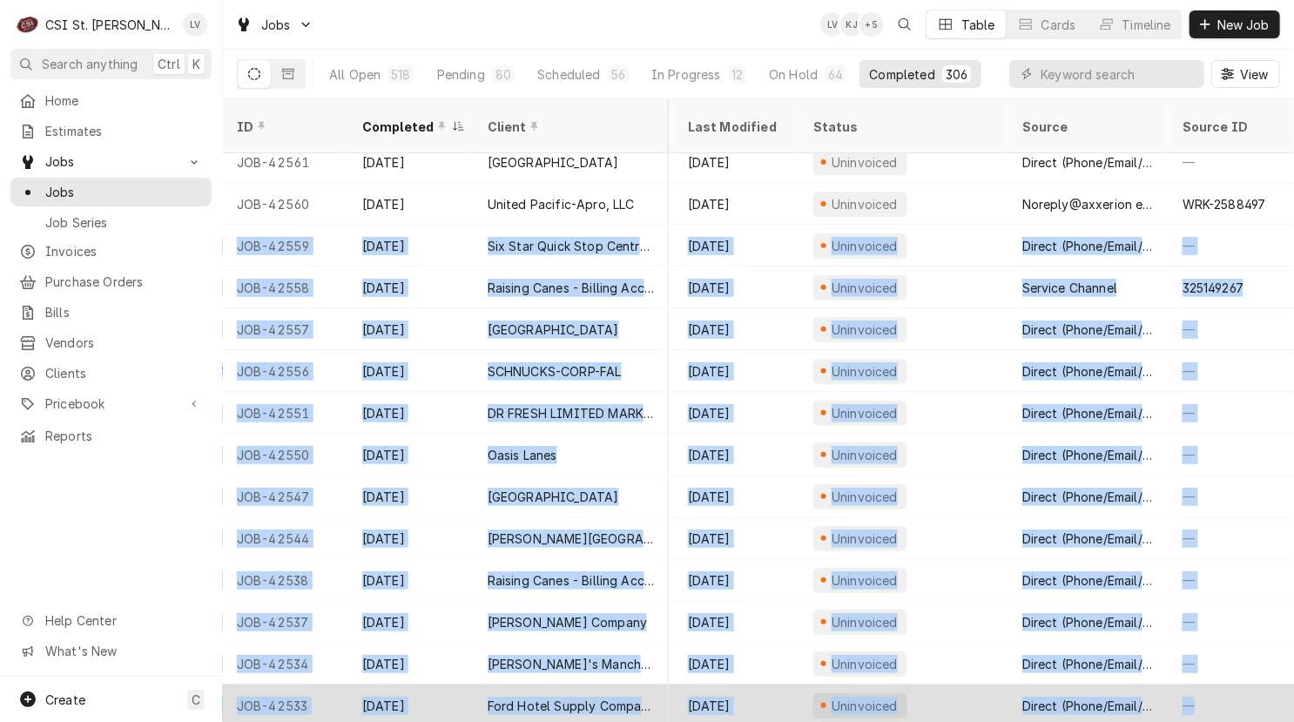
drag, startPoint x: 231, startPoint y: 224, endPoint x: 1262, endPoint y: 669, distance: 1123.4
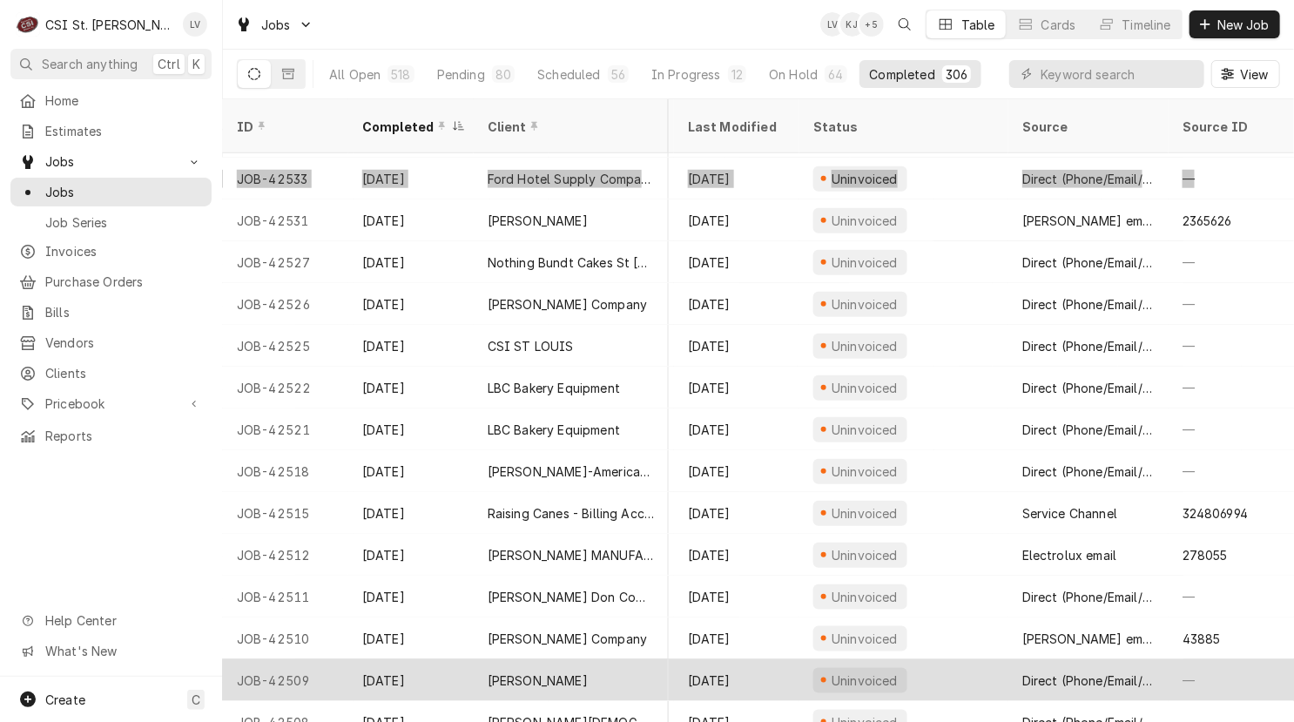
scroll to position [4403, 829]
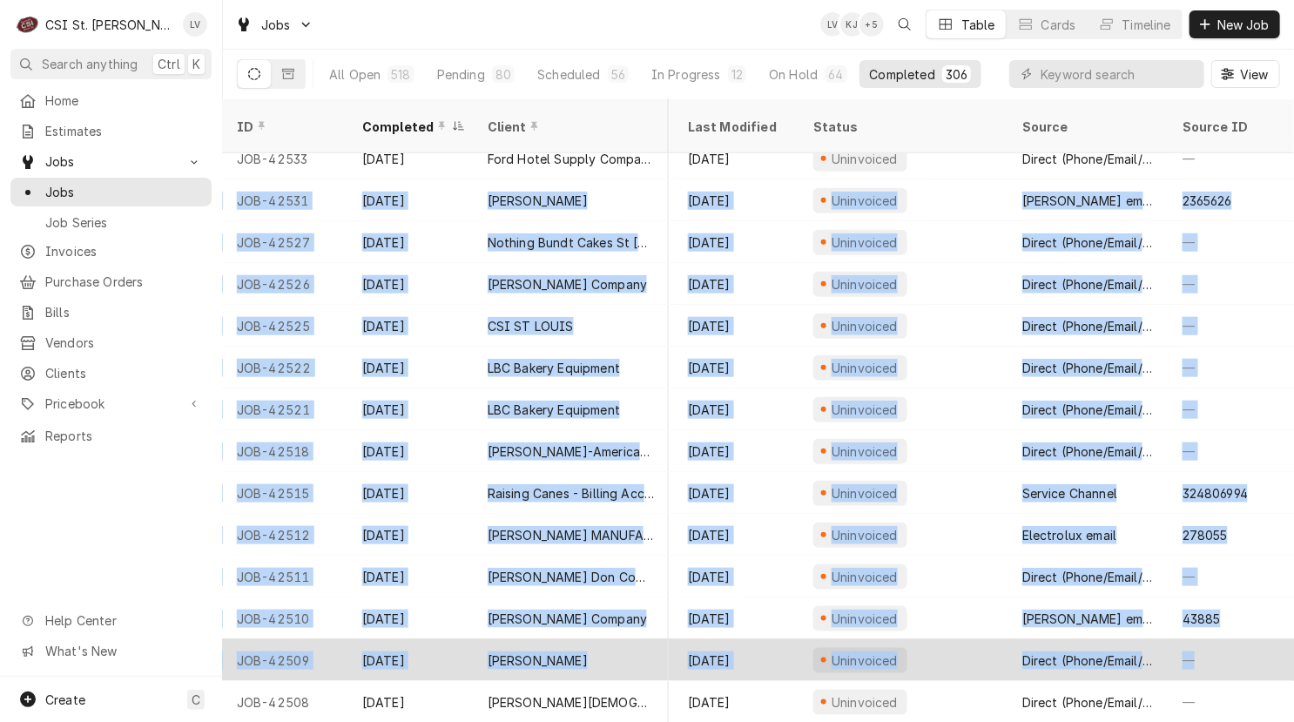
drag, startPoint x: 279, startPoint y: 169, endPoint x: 1241, endPoint y: 652, distance: 1077.2
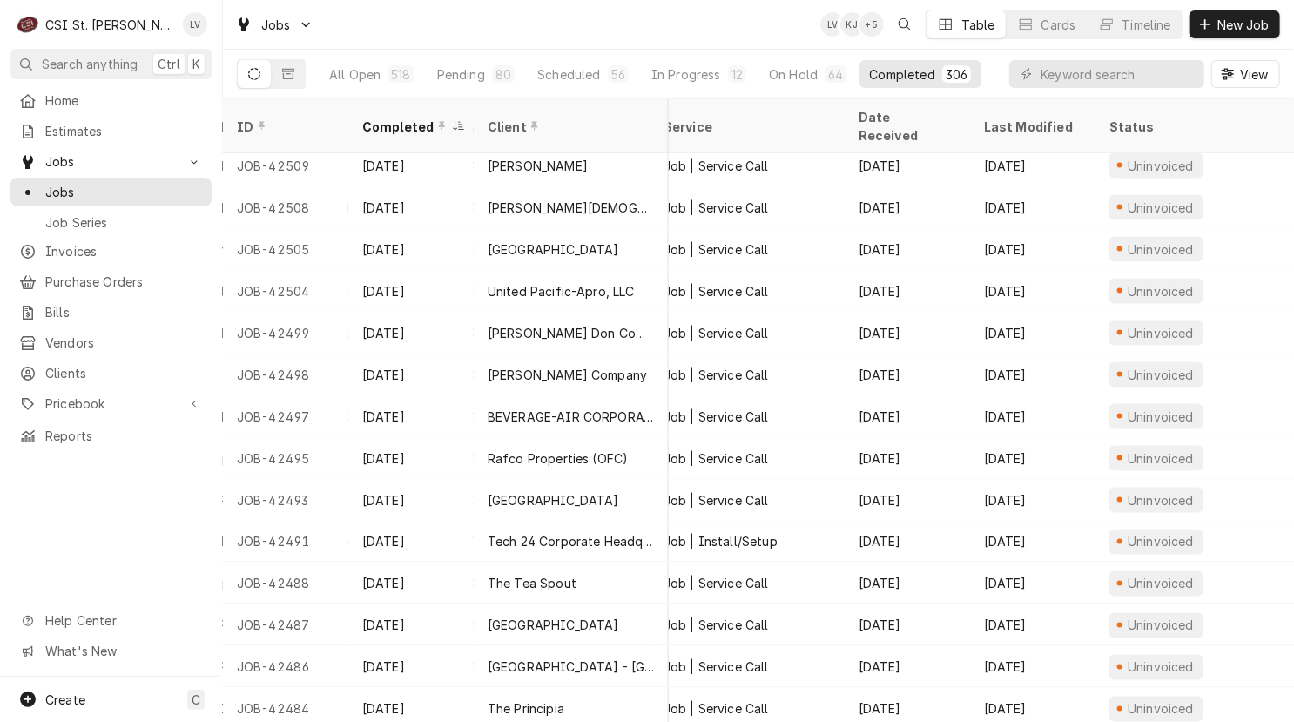
scroll to position [4898, 0]
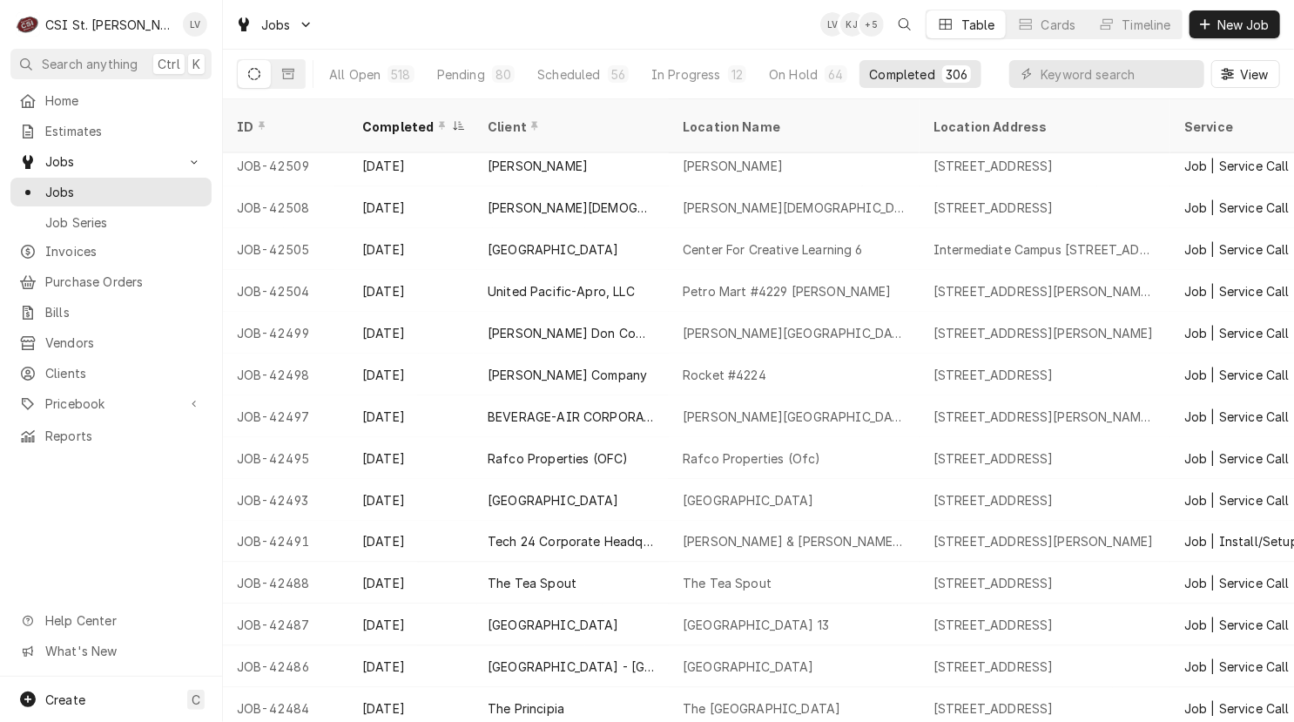
drag, startPoint x: 232, startPoint y: 184, endPoint x: 150, endPoint y: 480, distance: 307.1
click at [144, 508] on div "C CSI St. Louis LV Search anything Ctrl K Home Estimates Jobs Jobs Job Series I…" at bounding box center [647, 361] width 1294 height 722
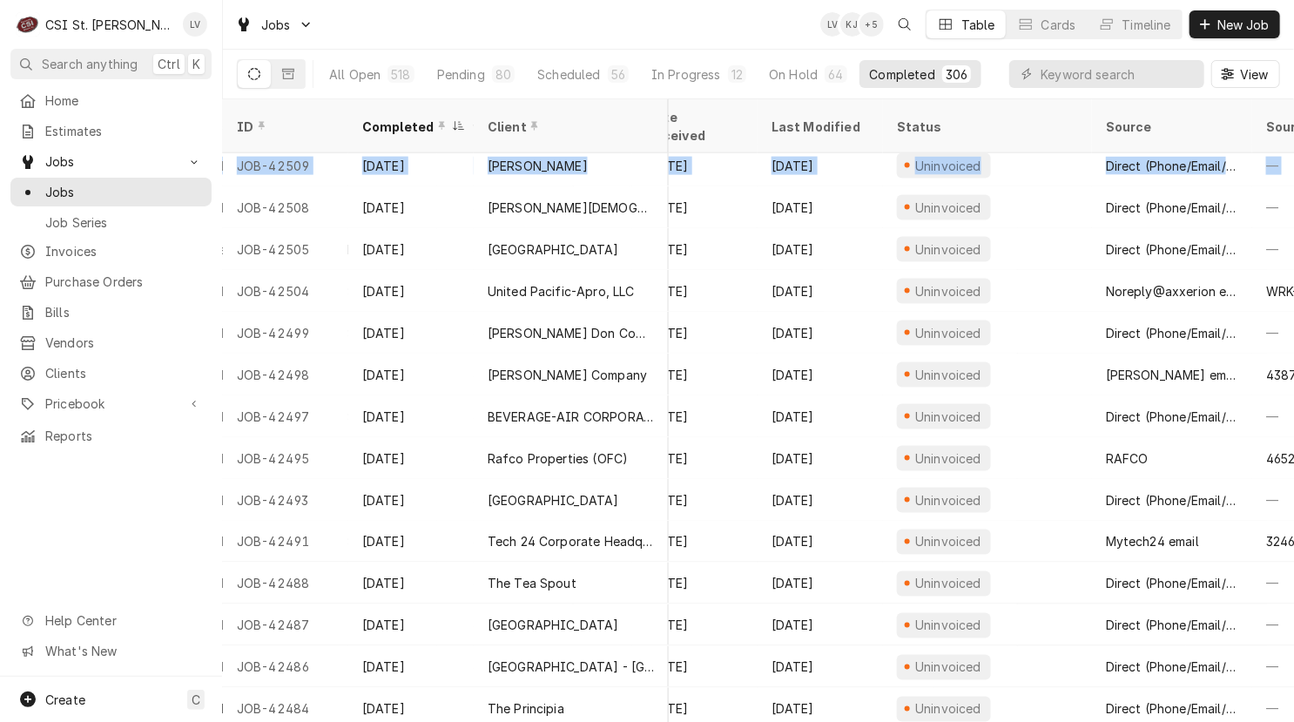
scroll to position [4898, 830]
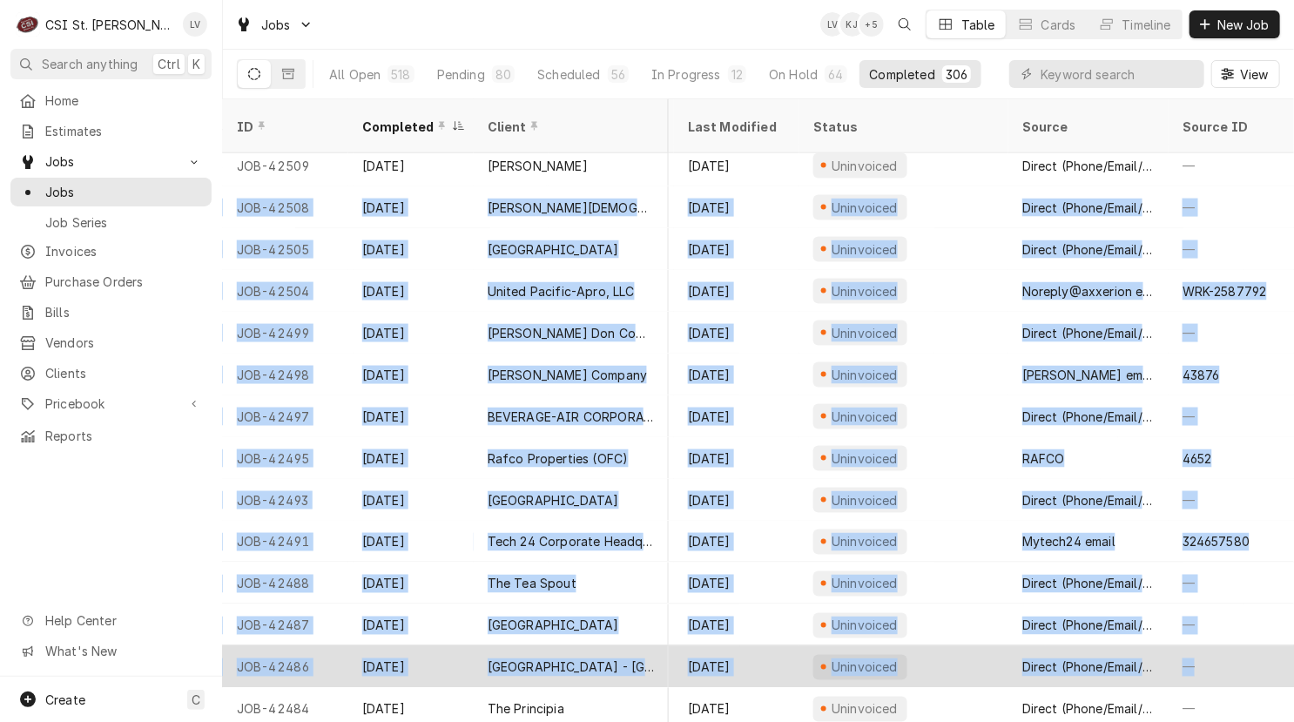
drag, startPoint x: 229, startPoint y: 180, endPoint x: 1225, endPoint y: 649, distance: 1100.9
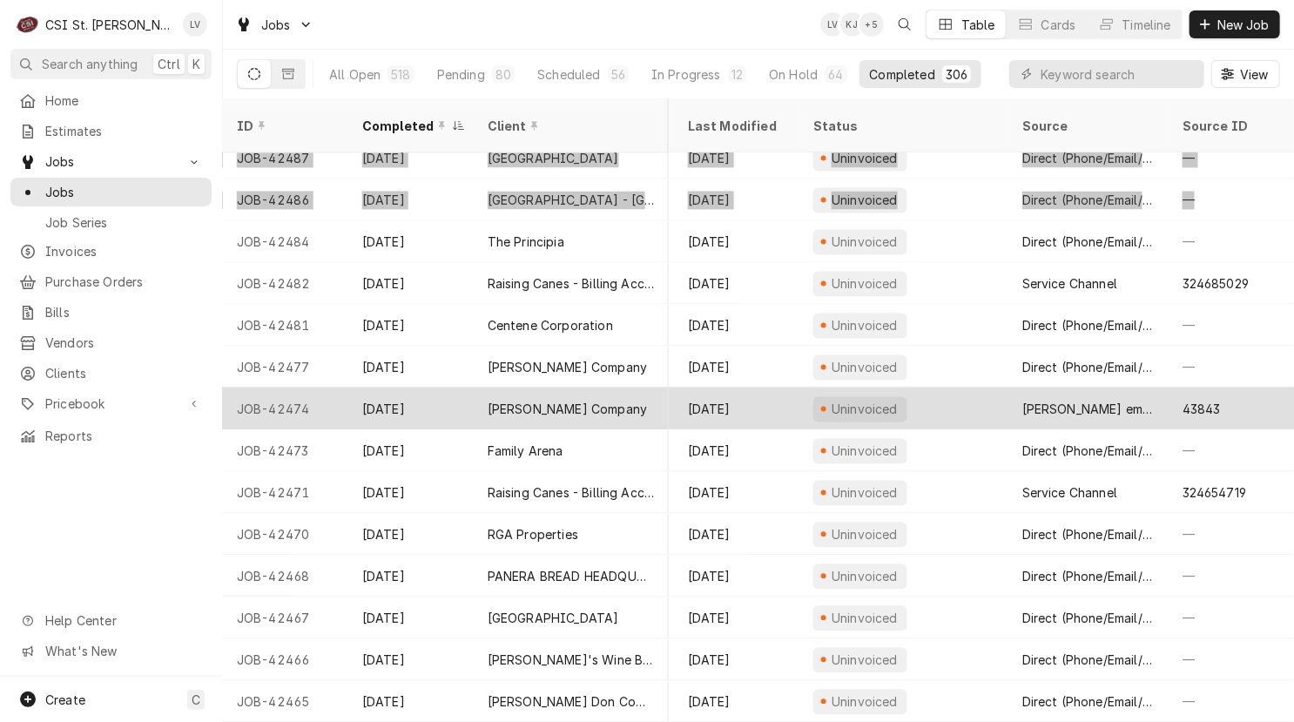
scroll to position [5354, 829]
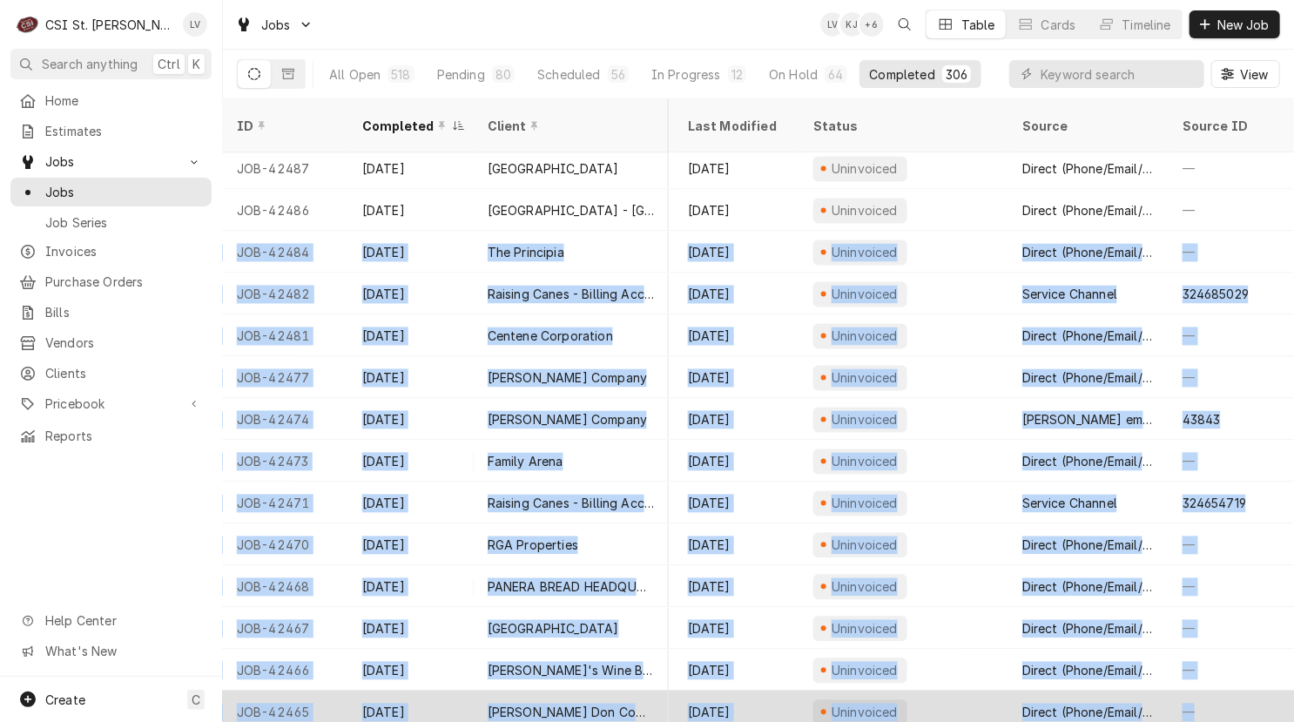
drag, startPoint x: 232, startPoint y: 230, endPoint x: 1214, endPoint y: 679, distance: 1080.6
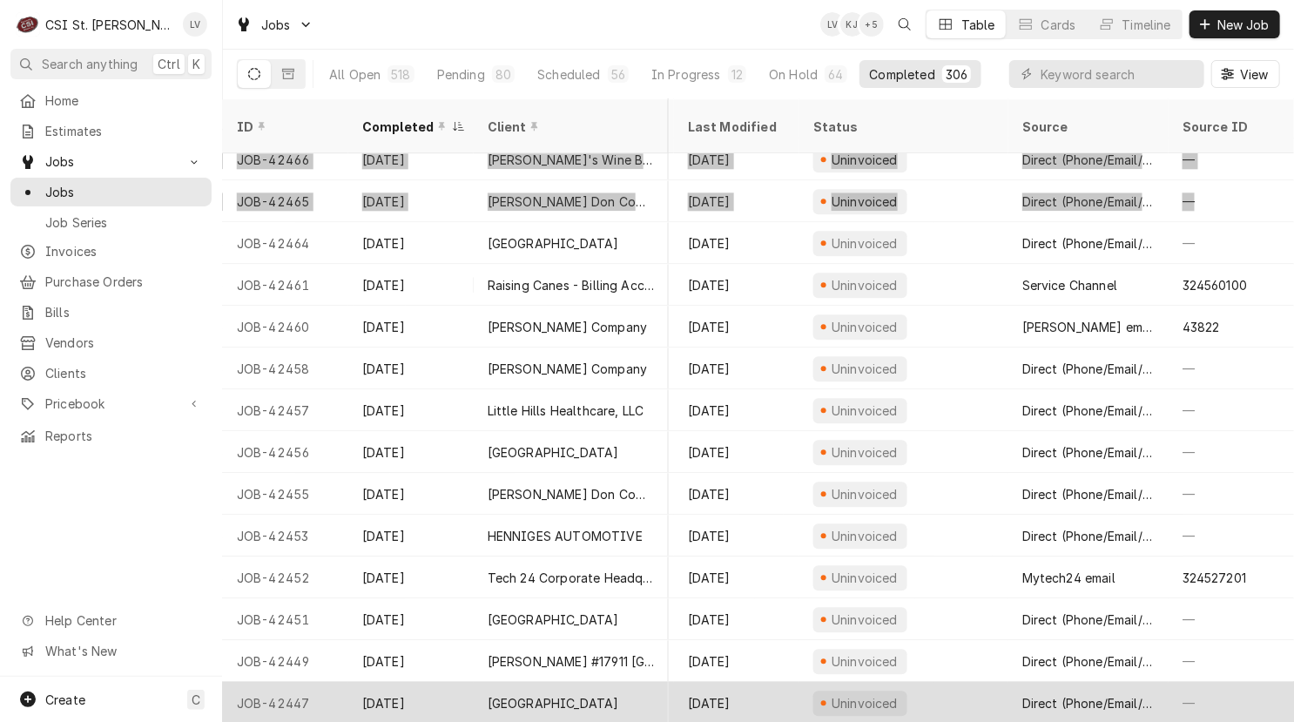
scroll to position [5855, 829]
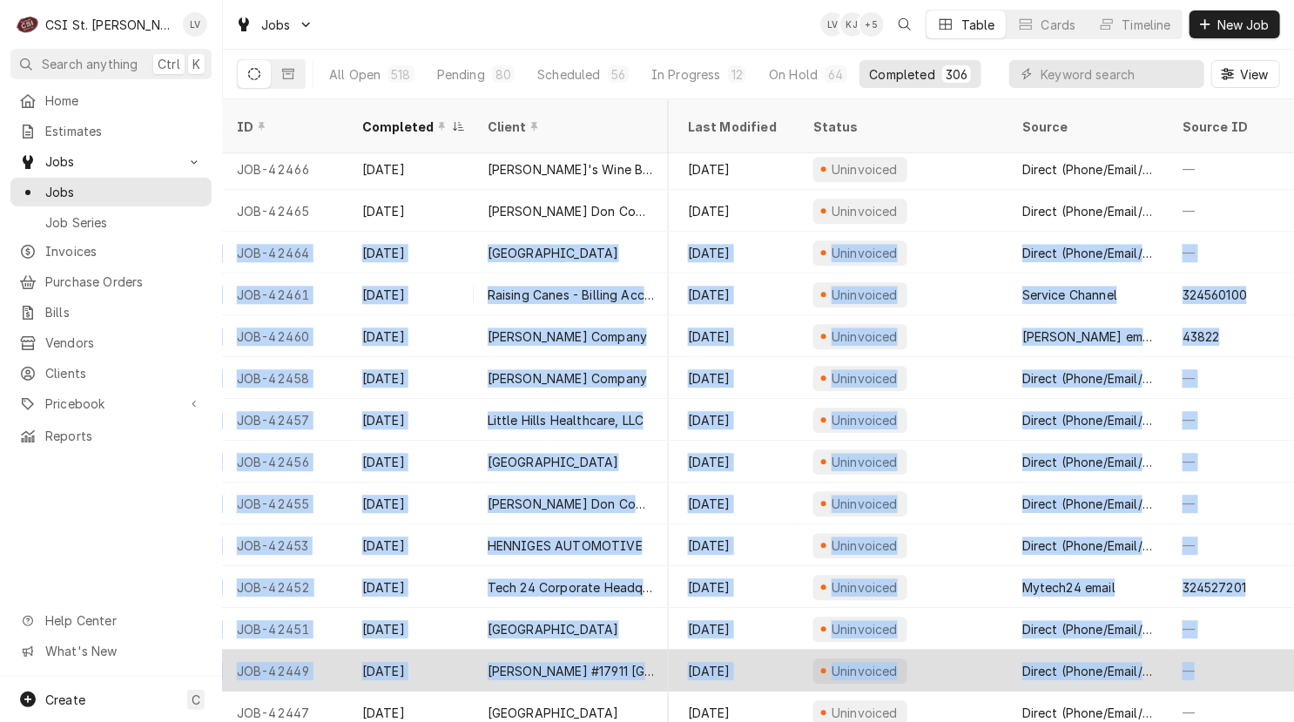
drag, startPoint x: 225, startPoint y: 232, endPoint x: 1230, endPoint y: 651, distance: 1088.4
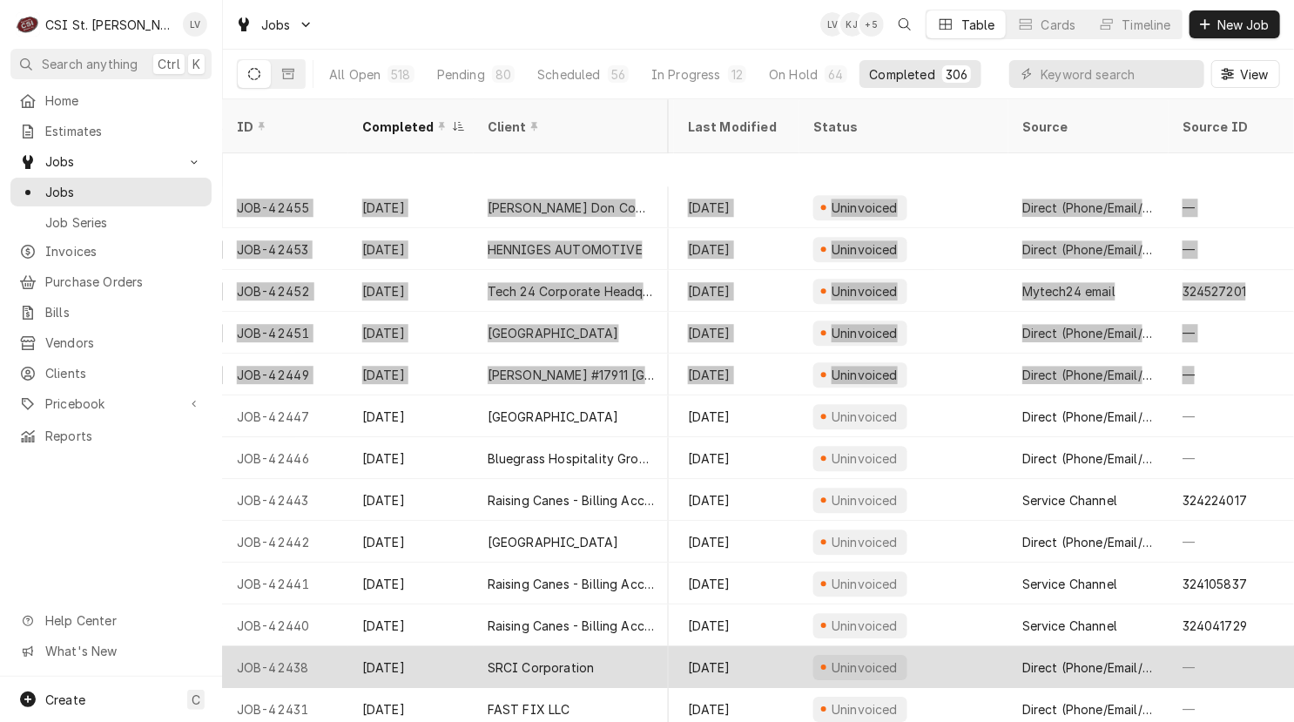
scroll to position [6277, 829]
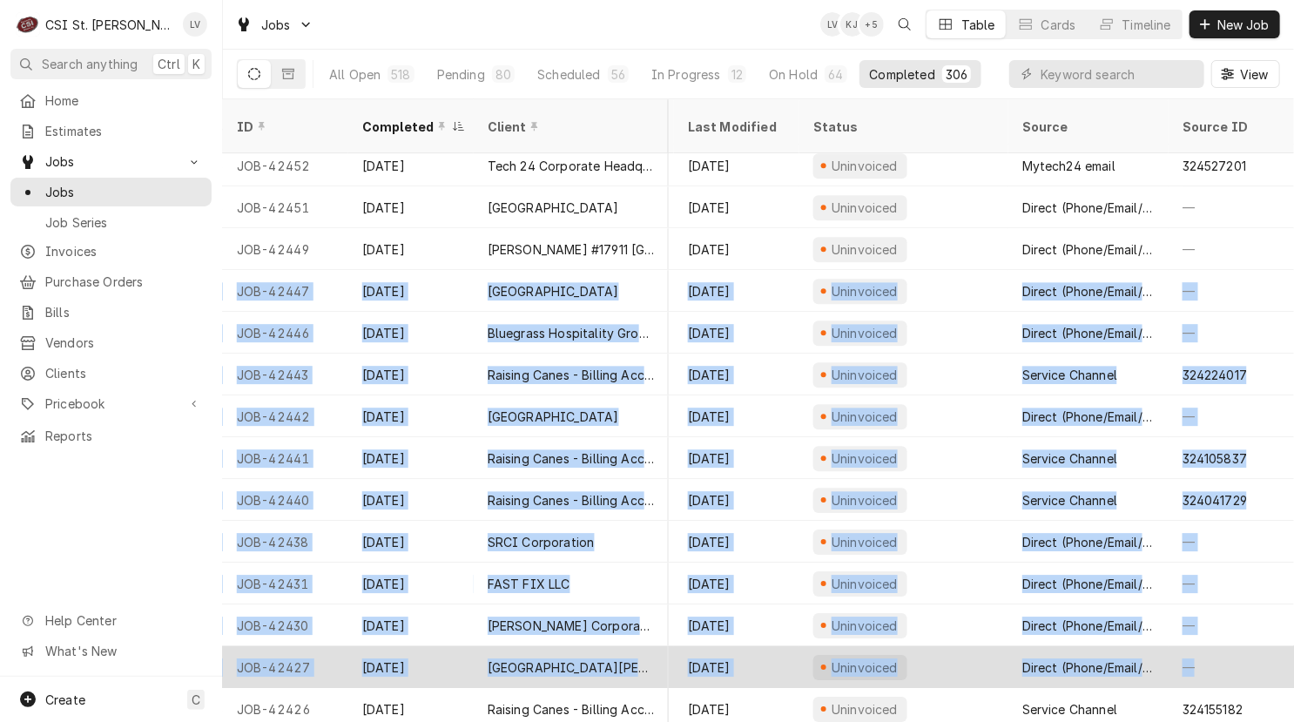
drag, startPoint x: 229, startPoint y: 269, endPoint x: 1227, endPoint y: 655, distance: 1070.4
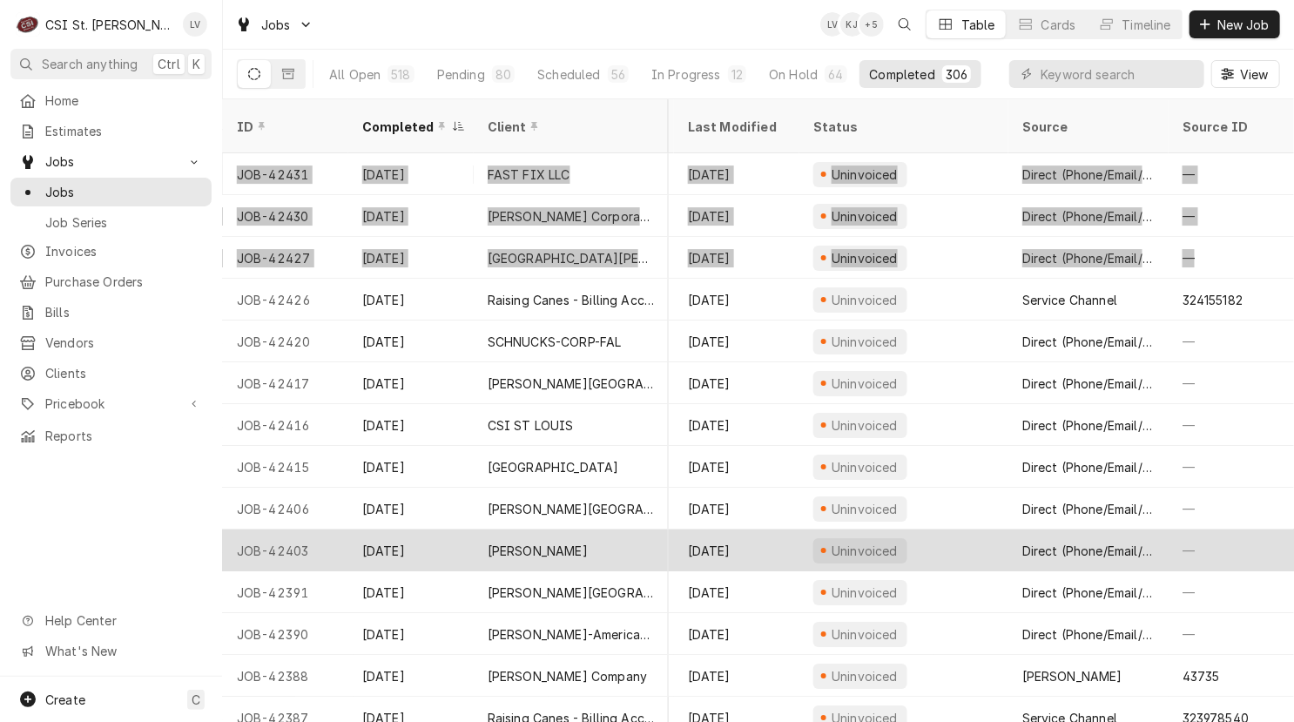
scroll to position [6739, 829]
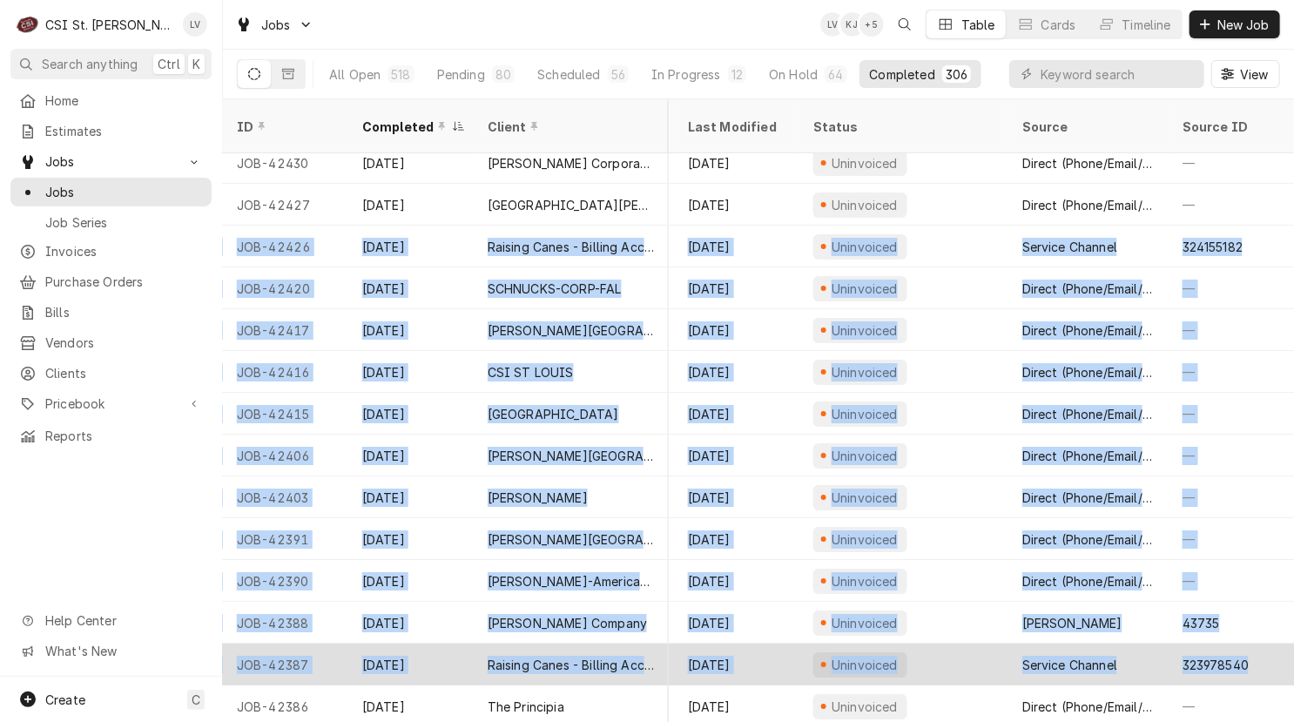
drag, startPoint x: 228, startPoint y: 223, endPoint x: 1245, endPoint y: 650, distance: 1103.0
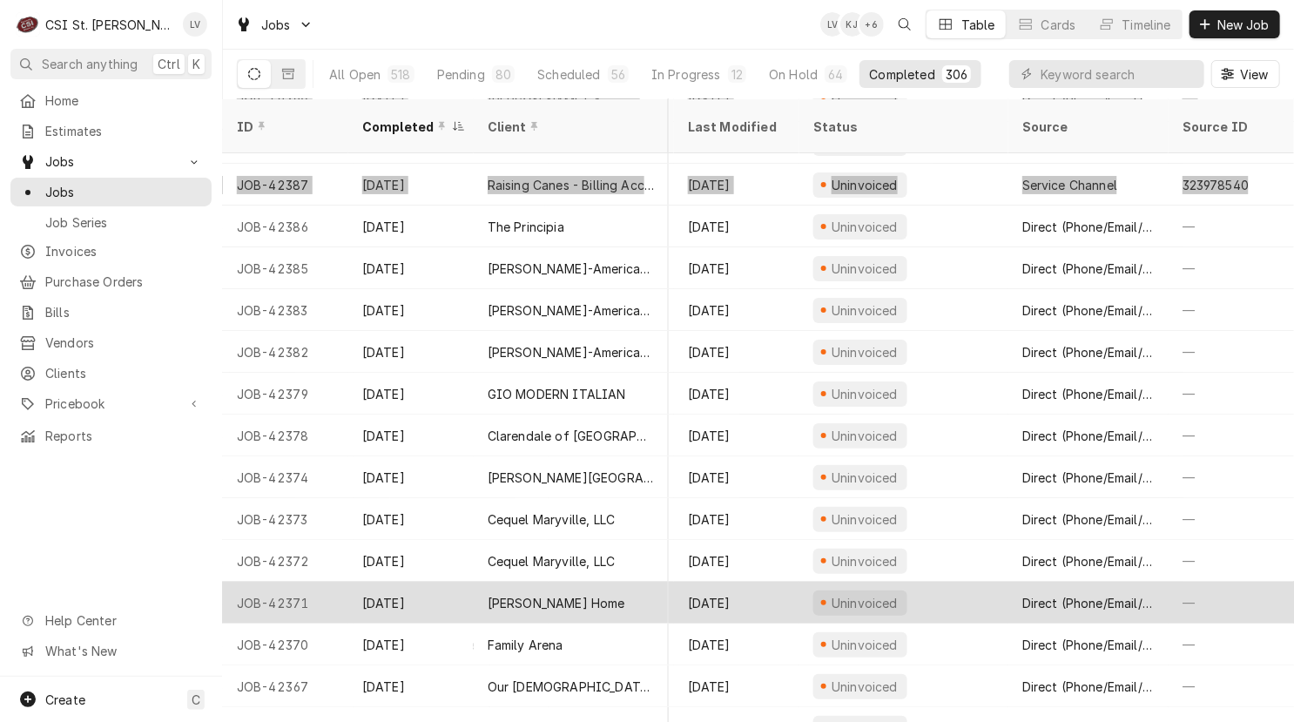
scroll to position [7199, 829]
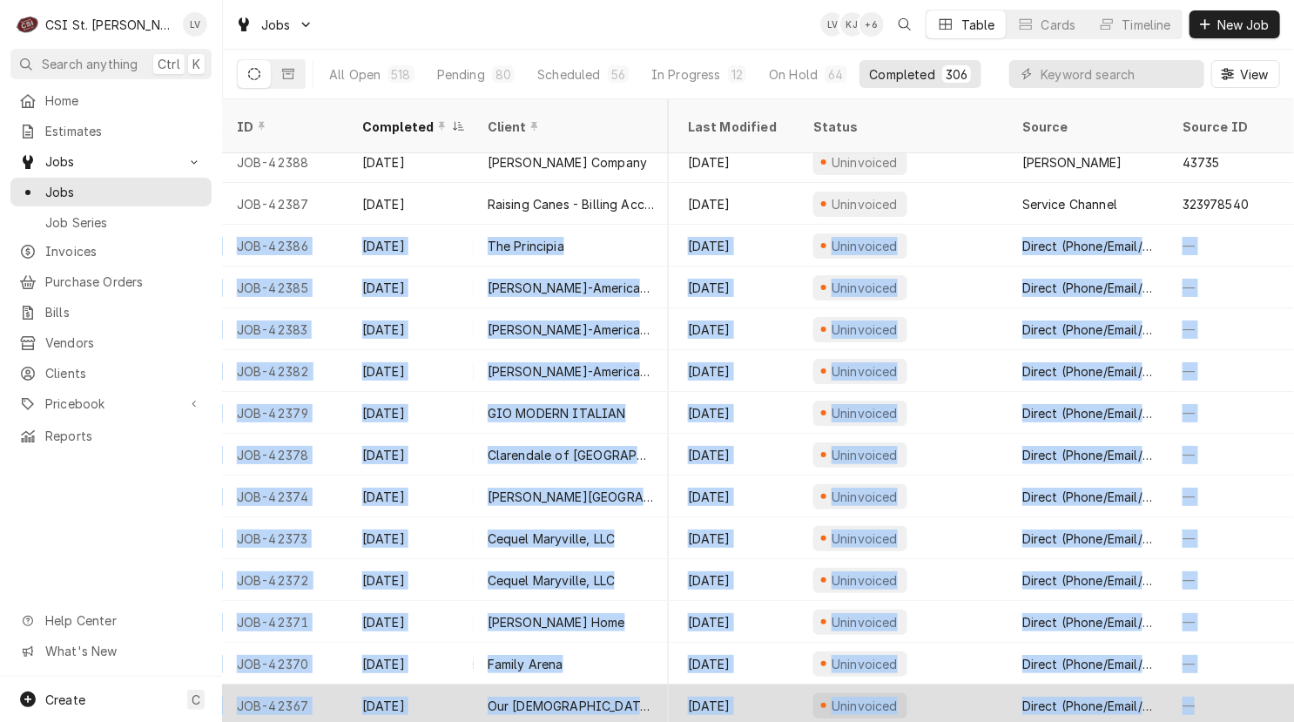
drag, startPoint x: 226, startPoint y: 223, endPoint x: 1221, endPoint y: 672, distance: 1091.7
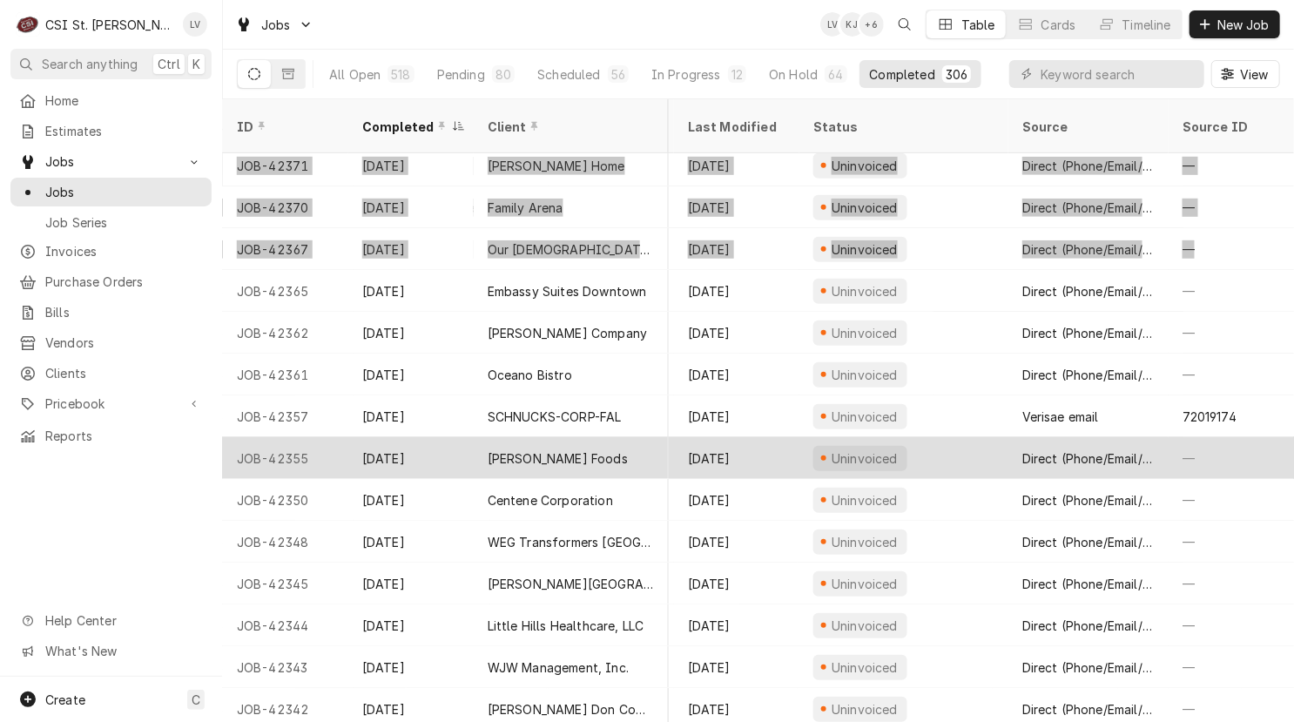
scroll to position [7743, 829]
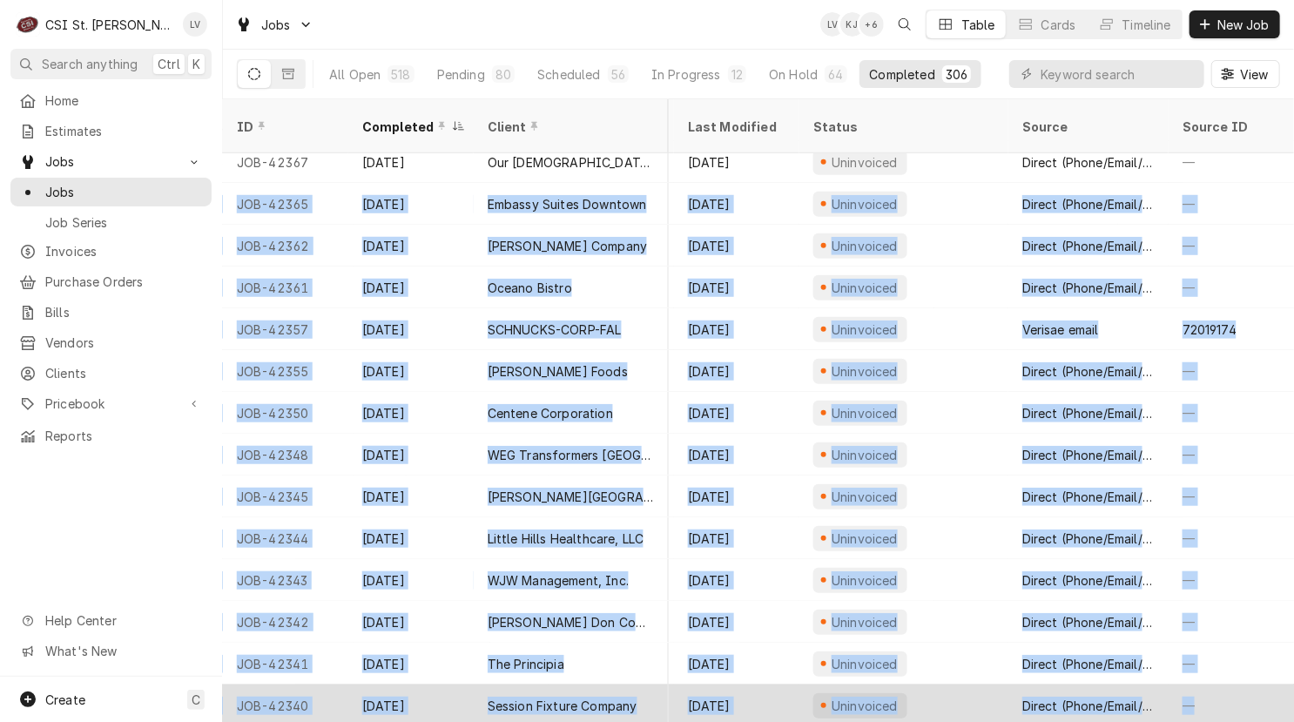
drag, startPoint x: 230, startPoint y: 185, endPoint x: 1201, endPoint y: 677, distance: 1089.3
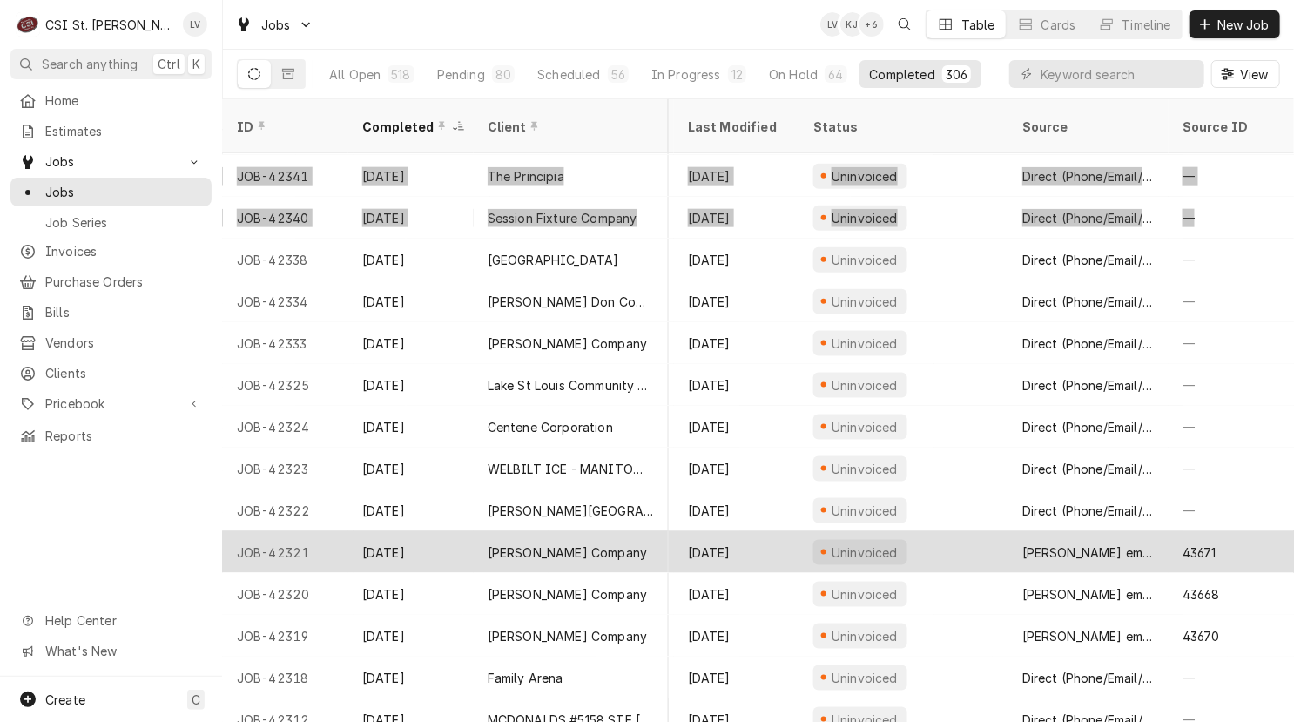
scroll to position [8240, 829]
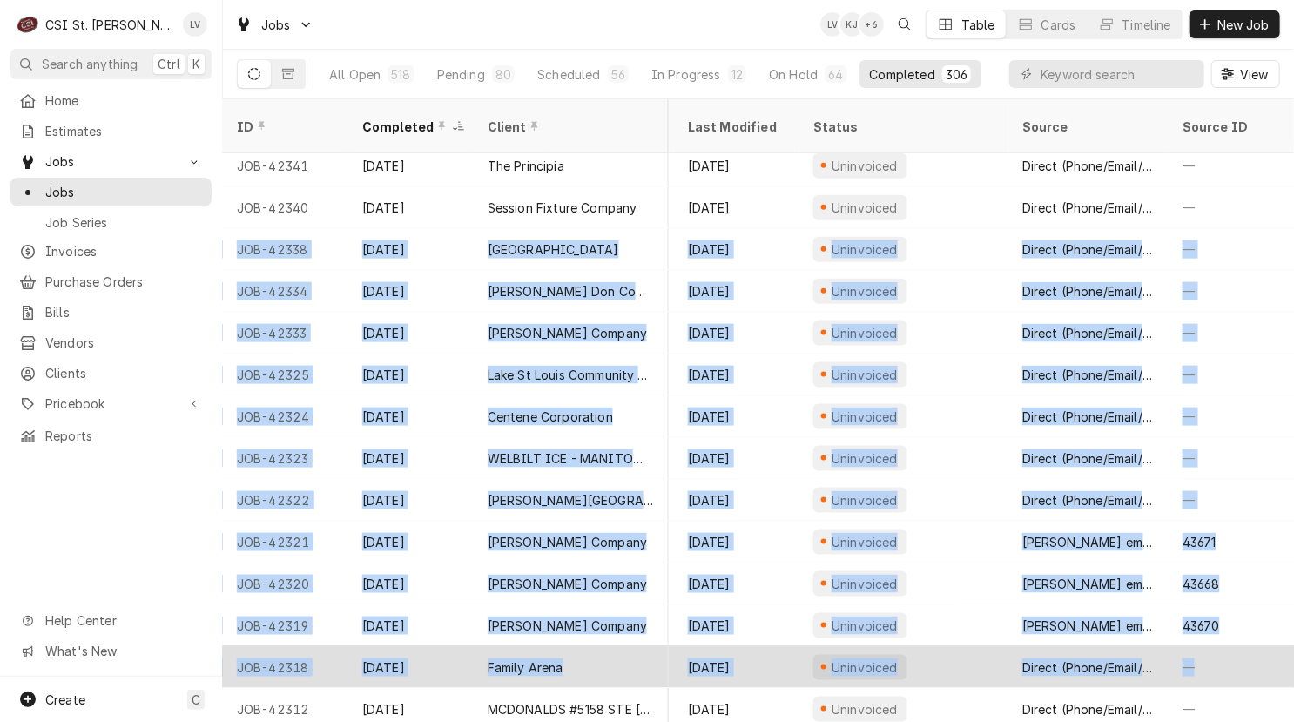
drag, startPoint x: 228, startPoint y: 229, endPoint x: 1201, endPoint y: 650, distance: 1060.5
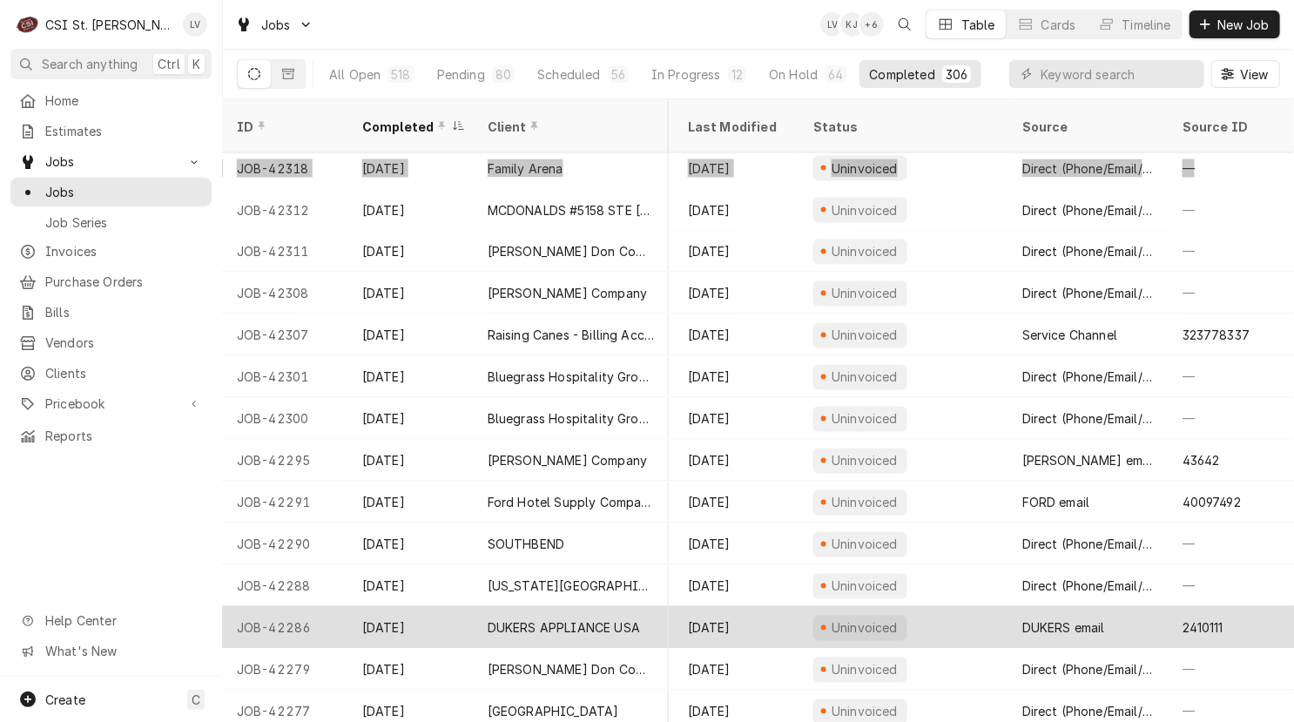
scroll to position [8741, 829]
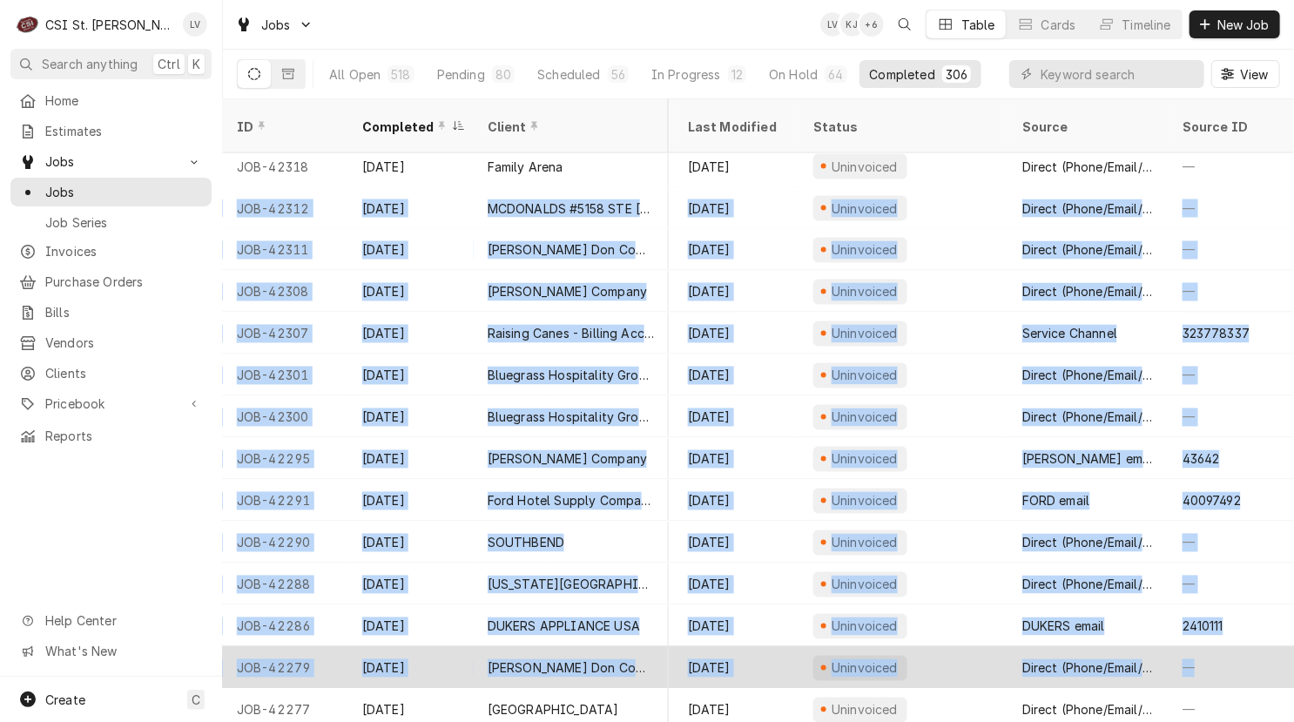
drag, startPoint x: 229, startPoint y: 184, endPoint x: 1193, endPoint y: 649, distance: 1071.1
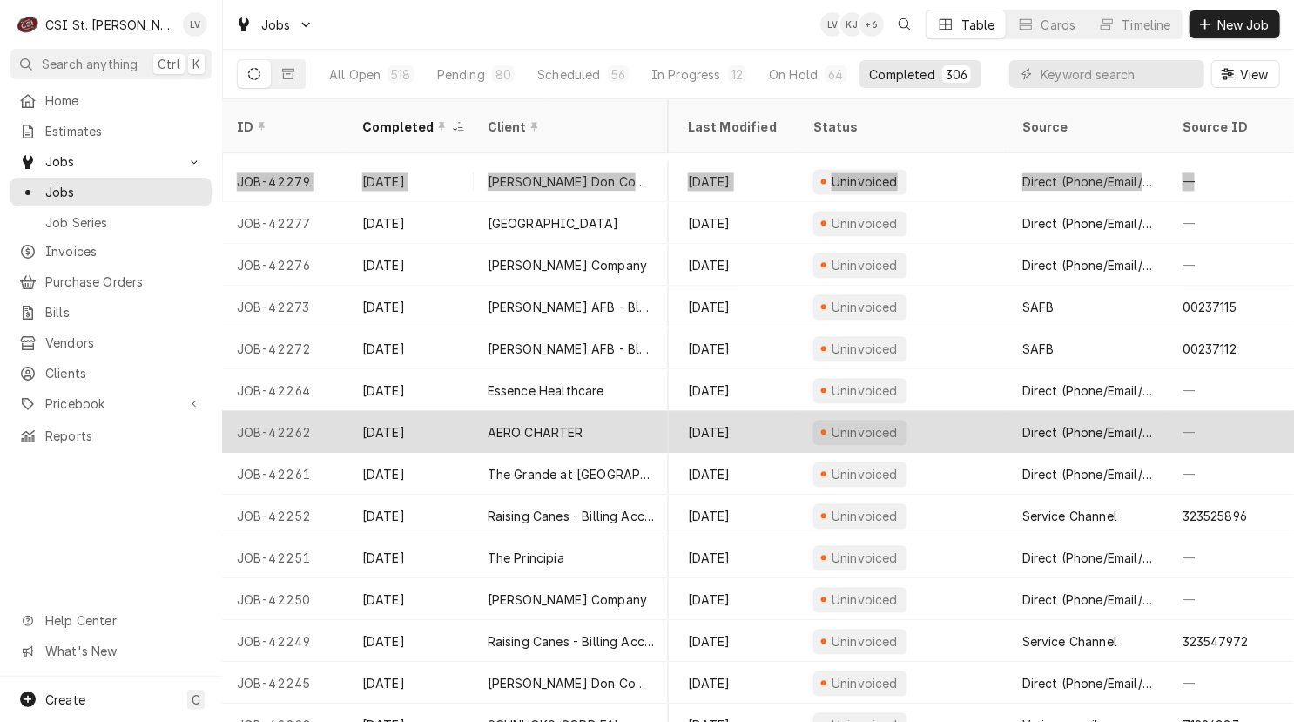
scroll to position [9198, 829]
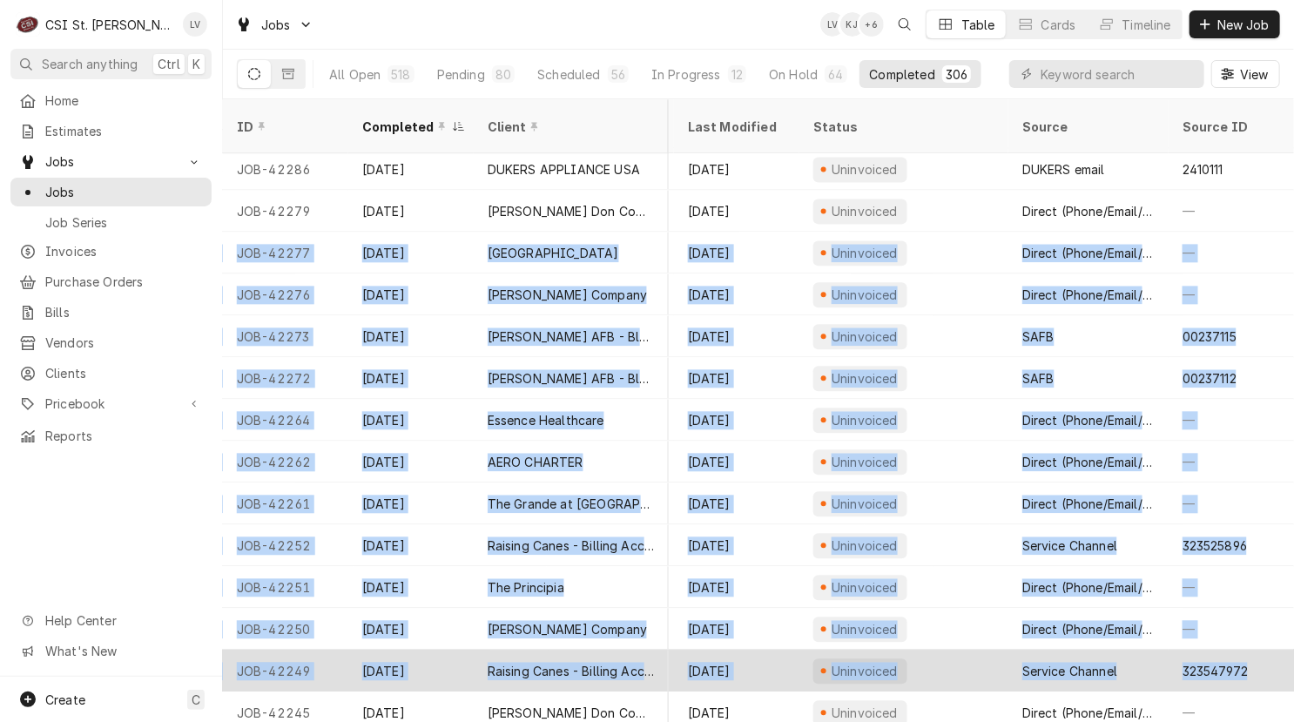
drag, startPoint x: 235, startPoint y: 229, endPoint x: 1263, endPoint y: 642, distance: 1107.8
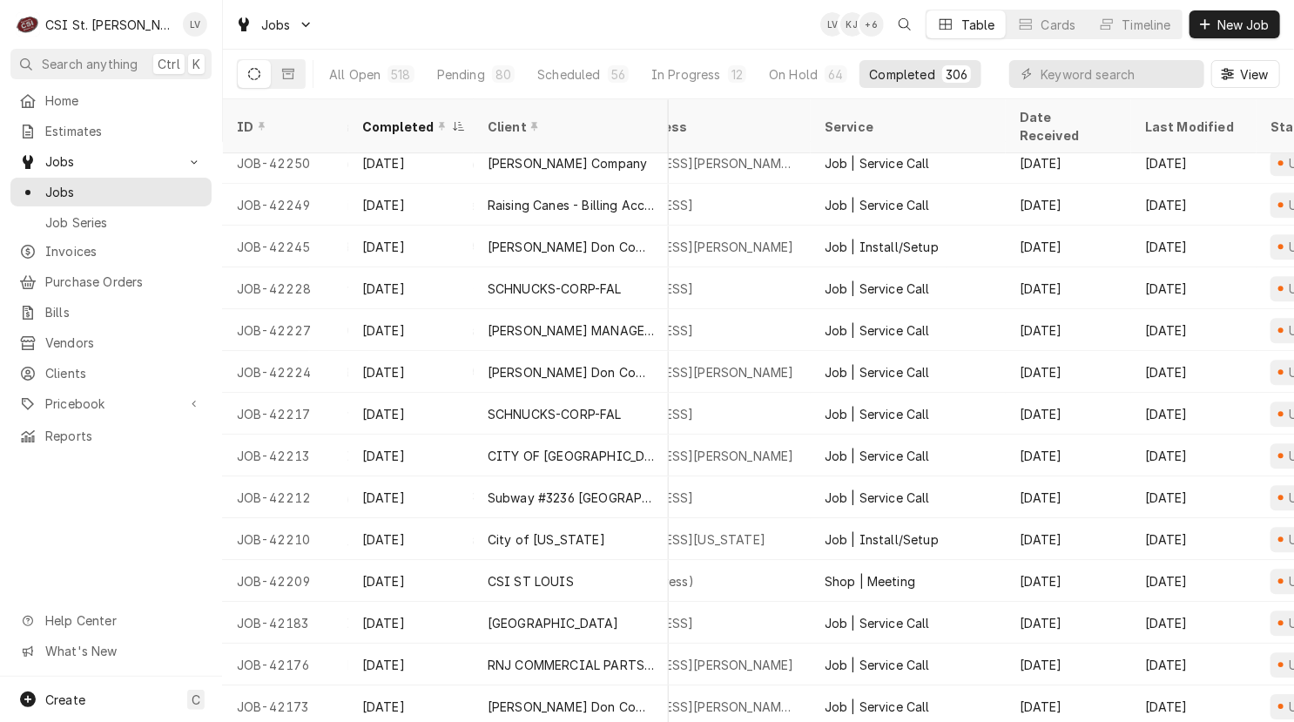
scroll to position [9664, 0]
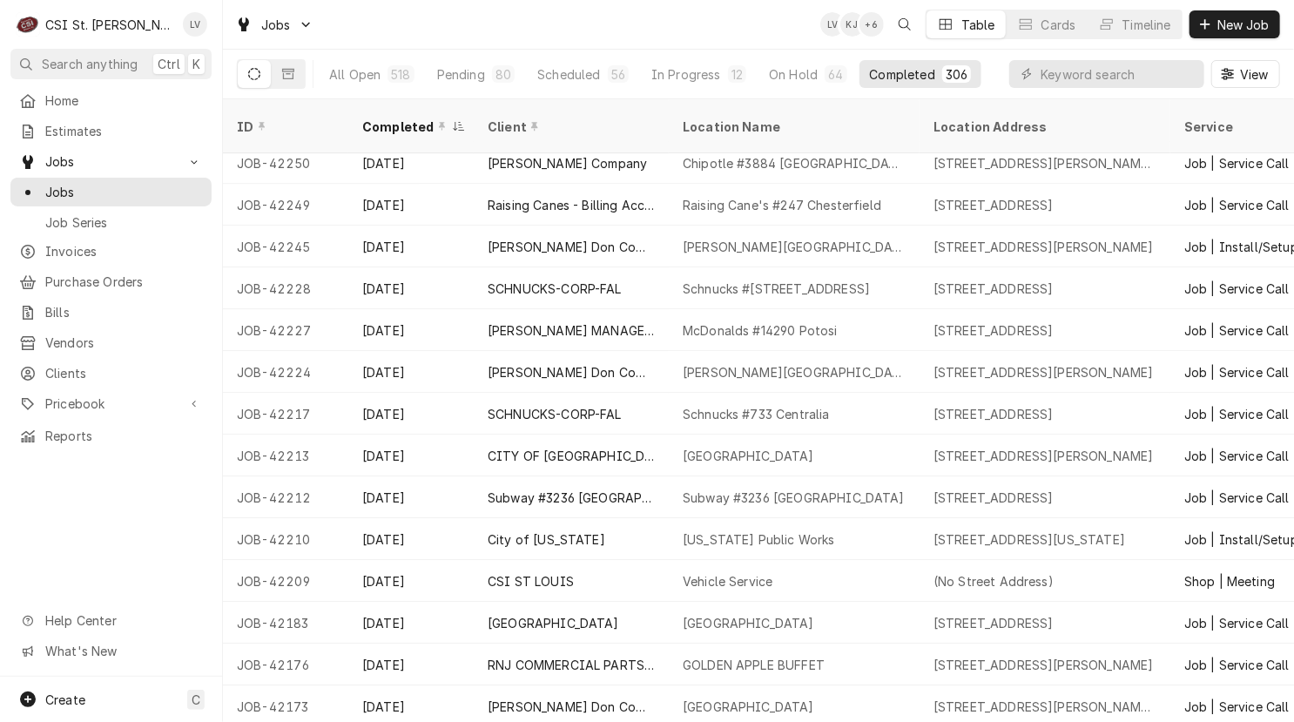
drag, startPoint x: 226, startPoint y: 224, endPoint x: 77, endPoint y: 555, distance: 363.1
click at [77, 554] on div "C CSI St. Louis LV Search anything Ctrl K Home Estimates Jobs Jobs Job Series I…" at bounding box center [647, 361] width 1294 height 722
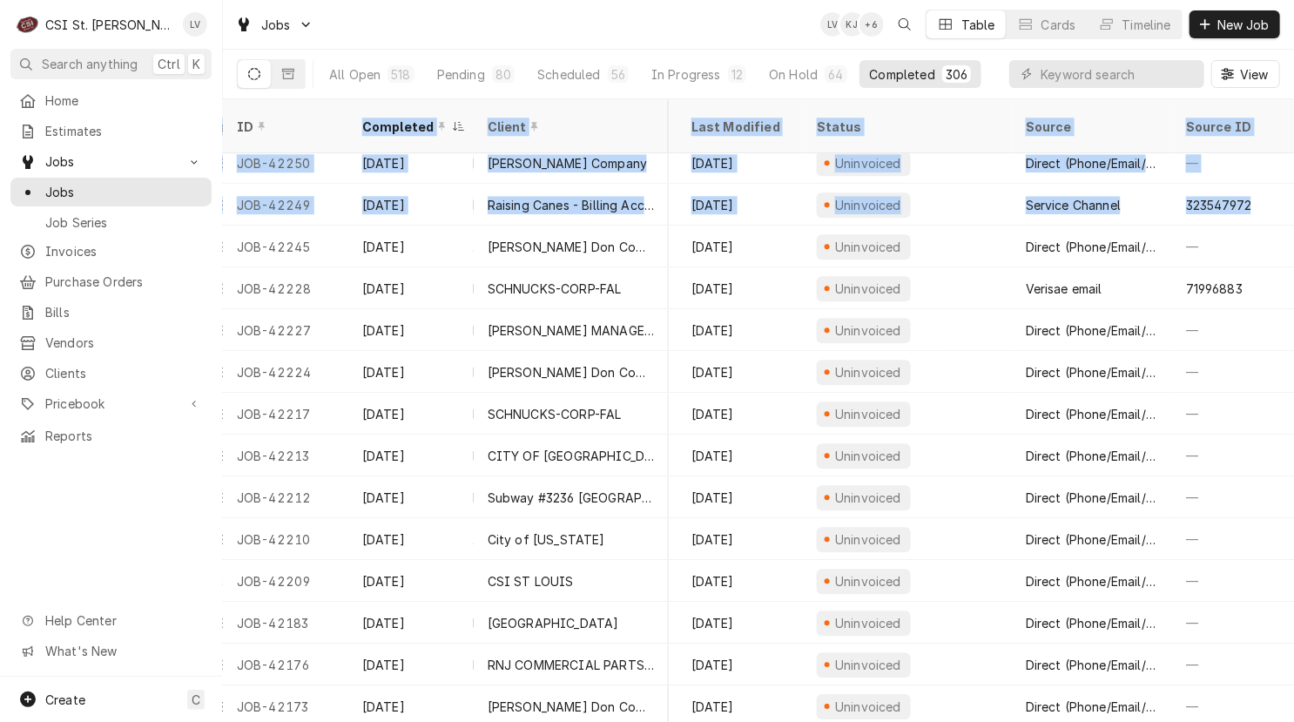
scroll to position [9664, 830]
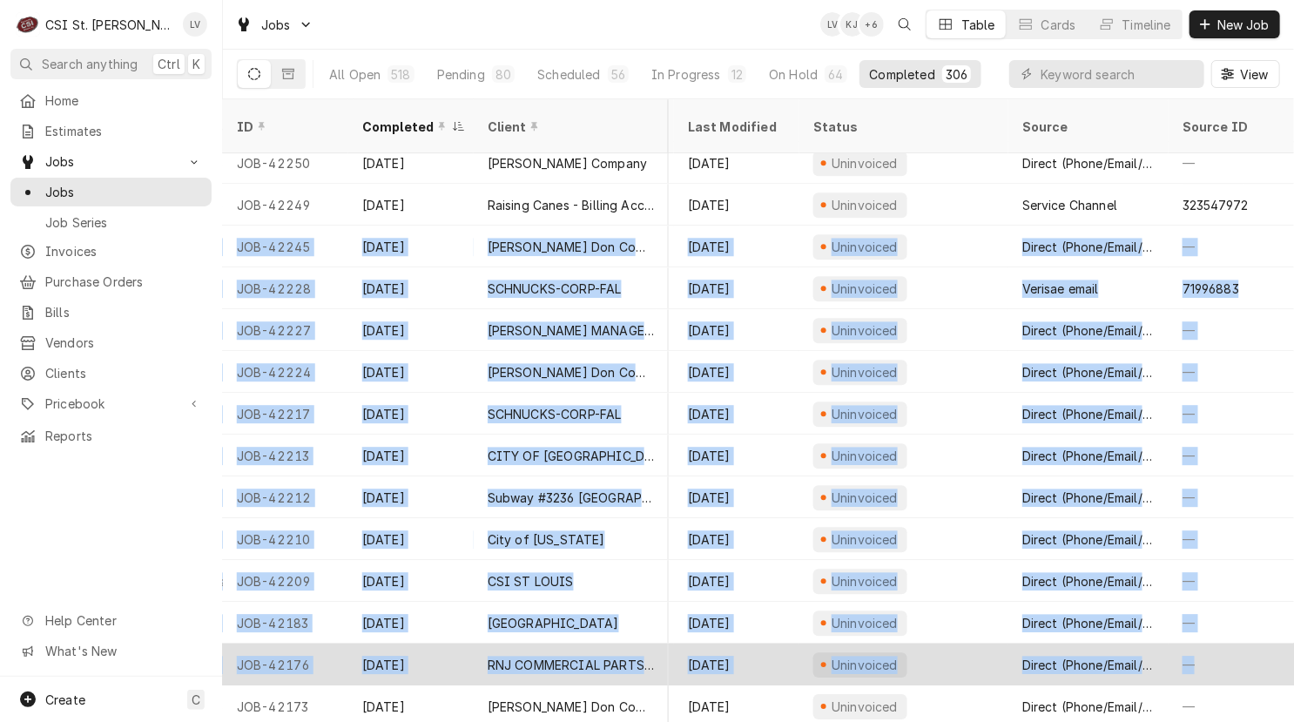
drag, startPoint x: 232, startPoint y: 220, endPoint x: 1212, endPoint y: 660, distance: 1073.5
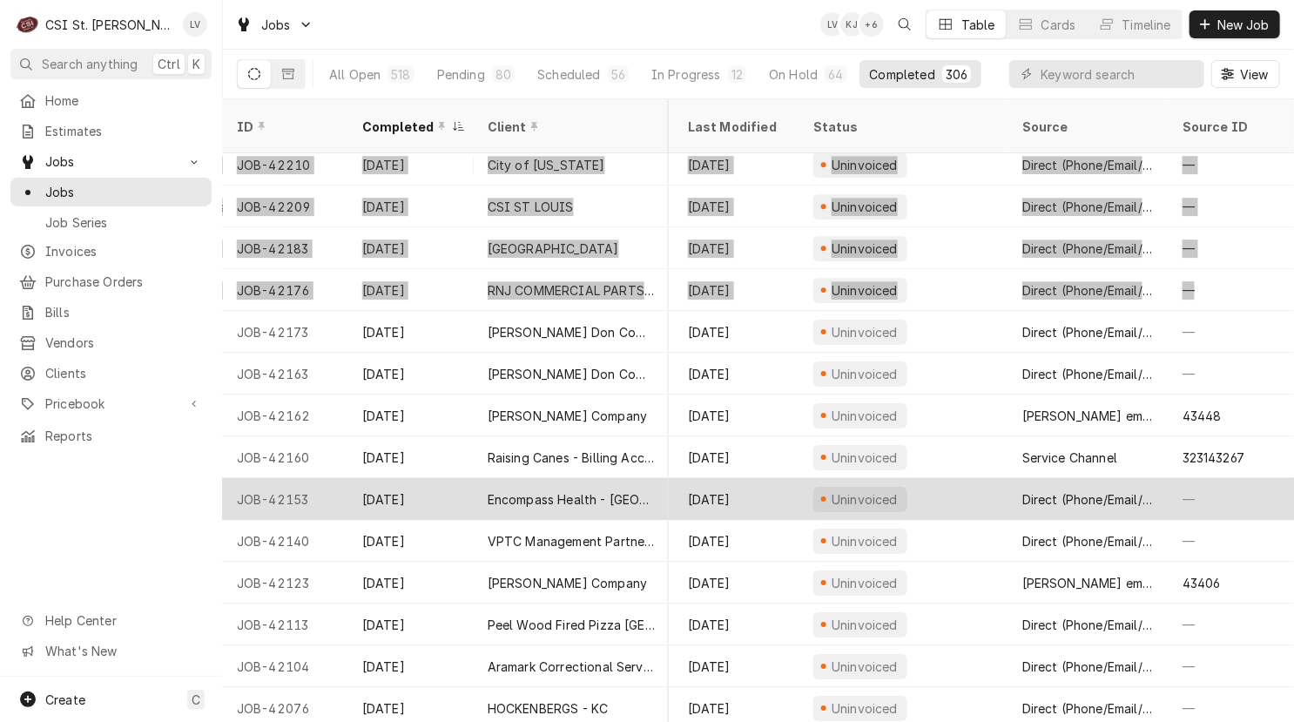
scroll to position [10124, 829]
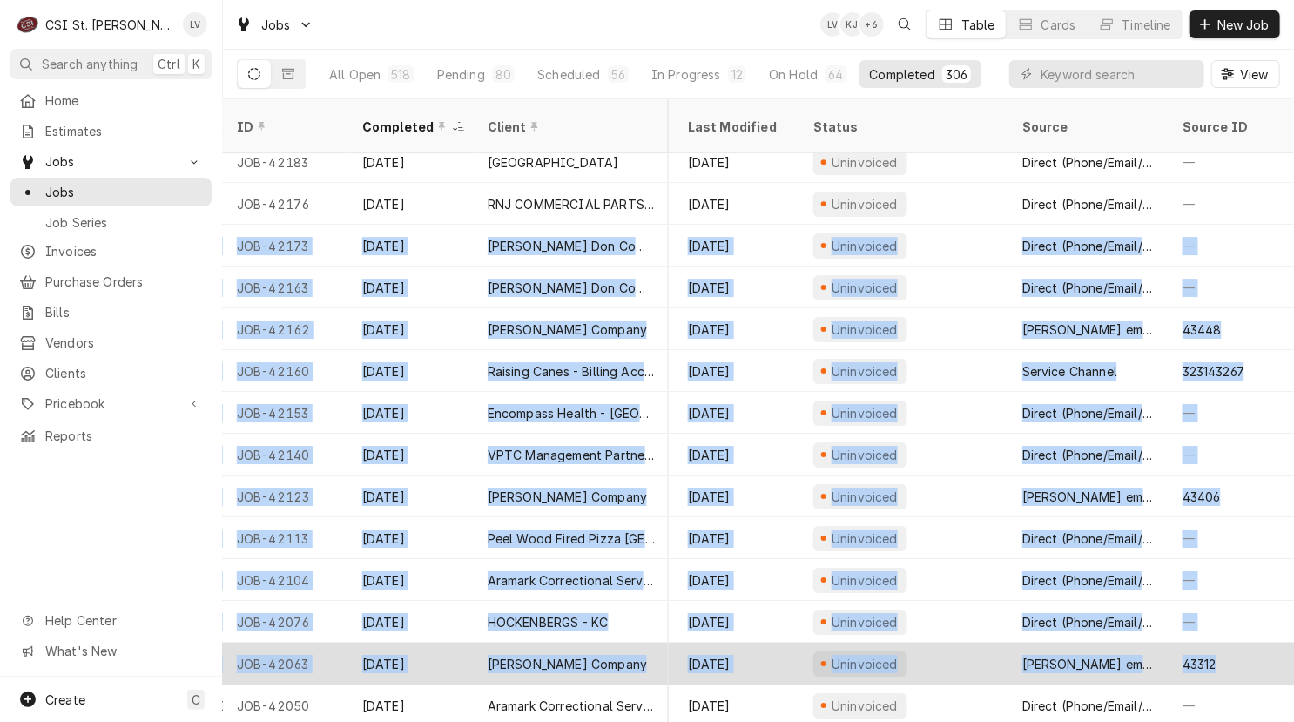
drag, startPoint x: 235, startPoint y: 224, endPoint x: 1213, endPoint y: 642, distance: 1063.2
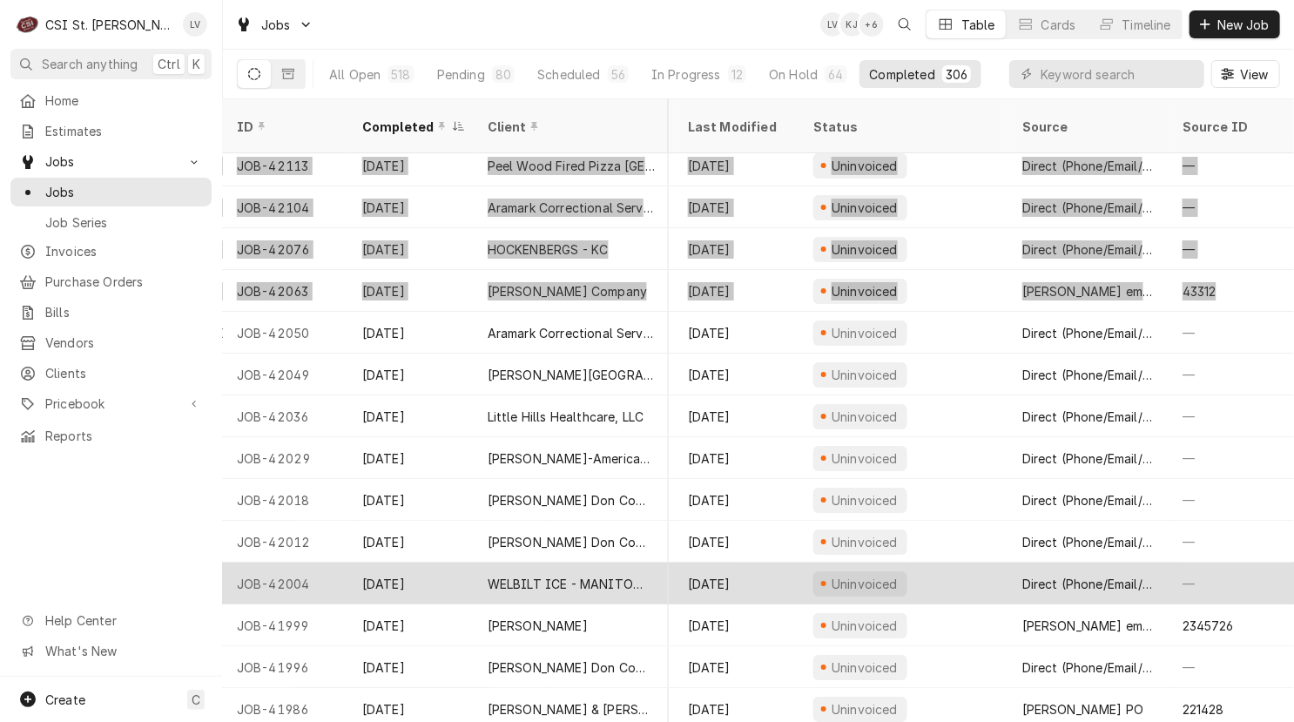
scroll to position [10584, 829]
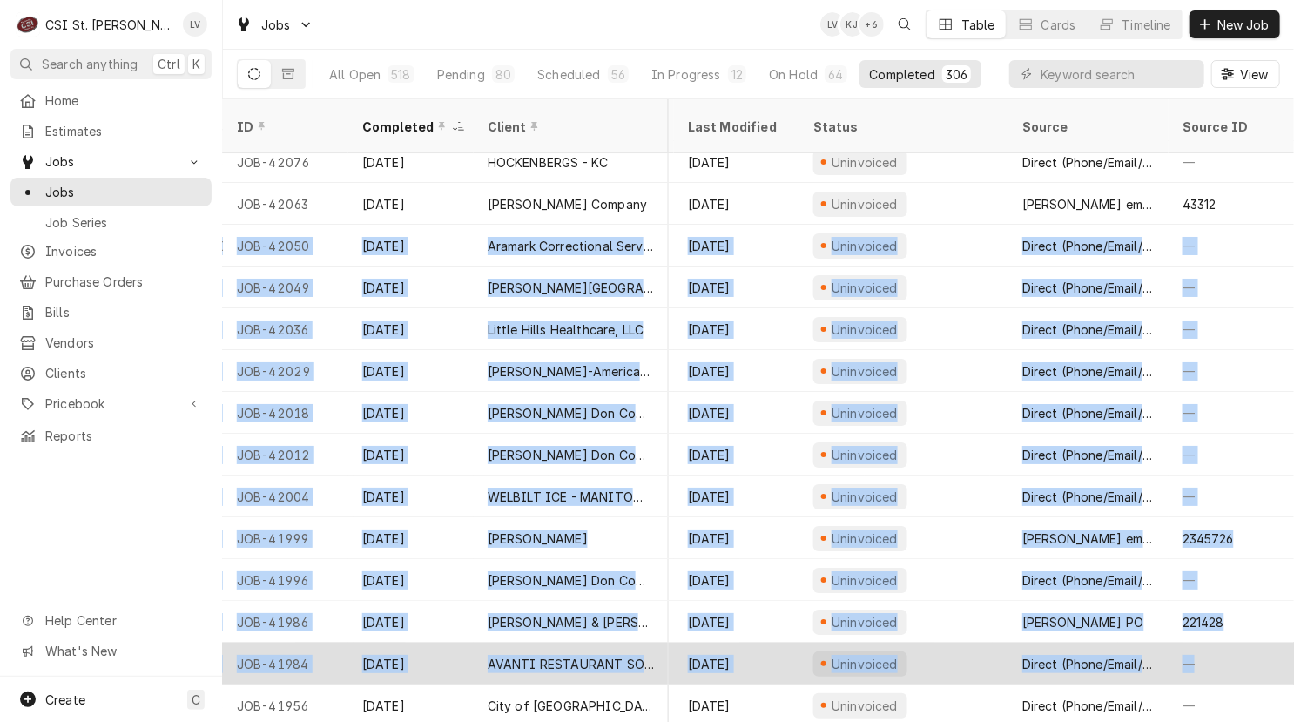
drag, startPoint x: 229, startPoint y: 220, endPoint x: 1223, endPoint y: 647, distance: 1081.8
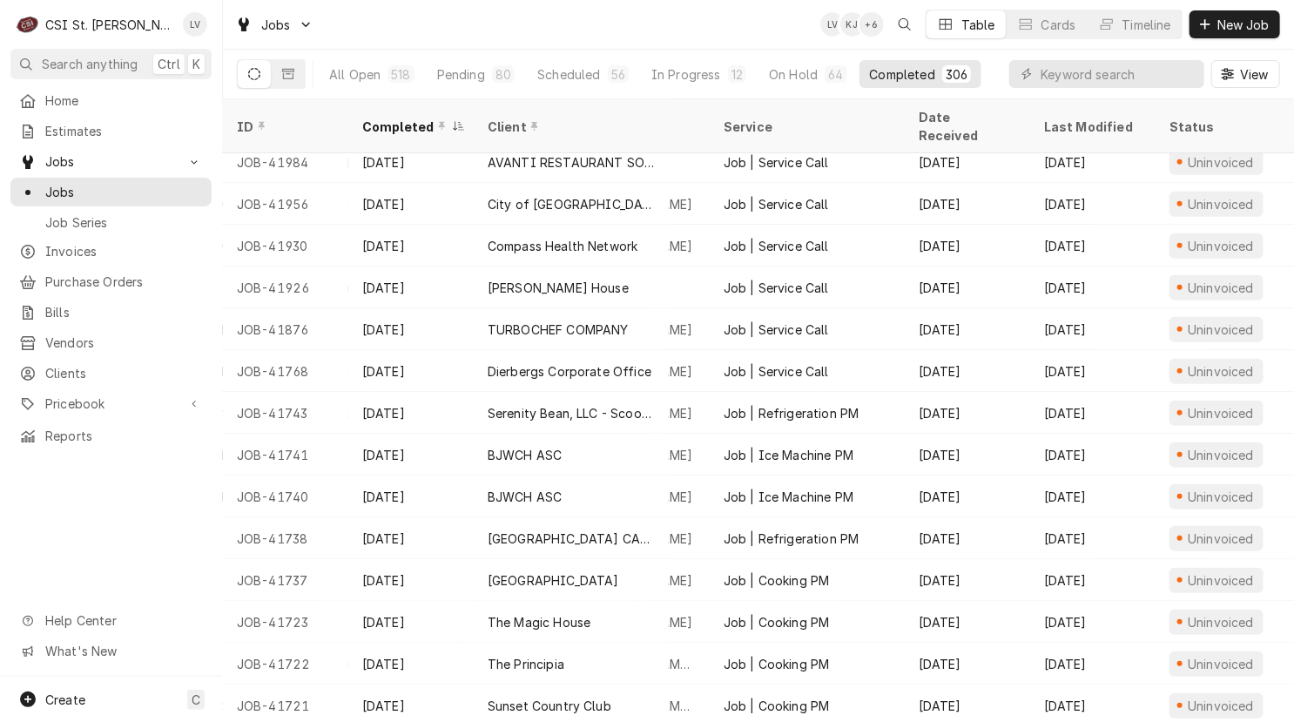
scroll to position [11085, 0]
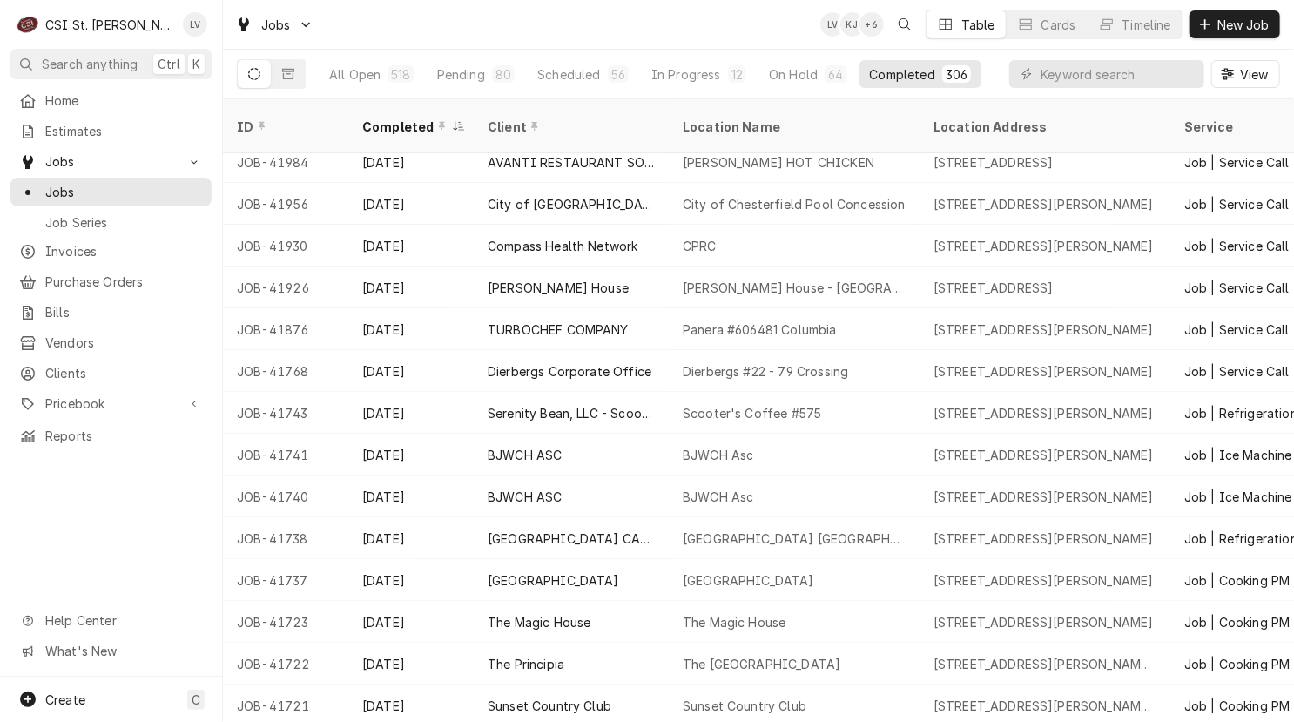
drag, startPoint x: 229, startPoint y: 178, endPoint x: 104, endPoint y: 540, distance: 382.4
click at [104, 539] on div "C CSI St. Louis LV Search anything Ctrl K Home Estimates Jobs Jobs Job Series I…" at bounding box center [647, 361] width 1294 height 722
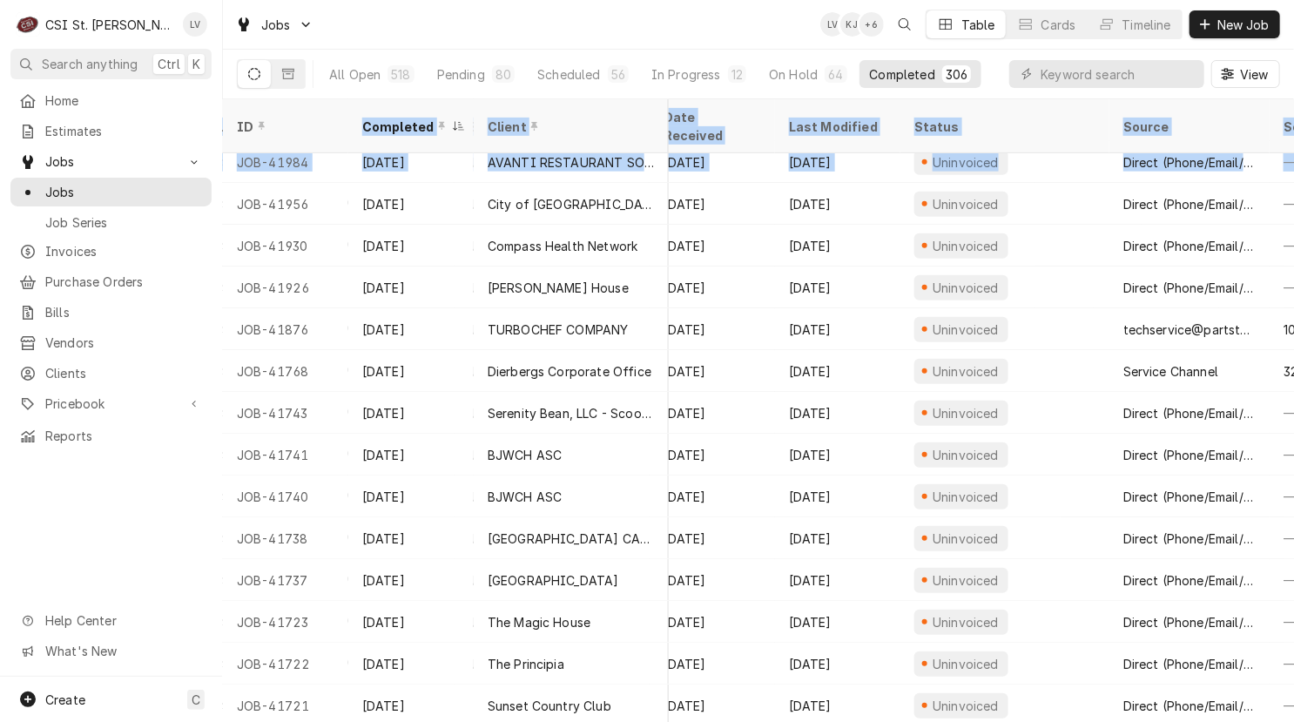
scroll to position [11085, 830]
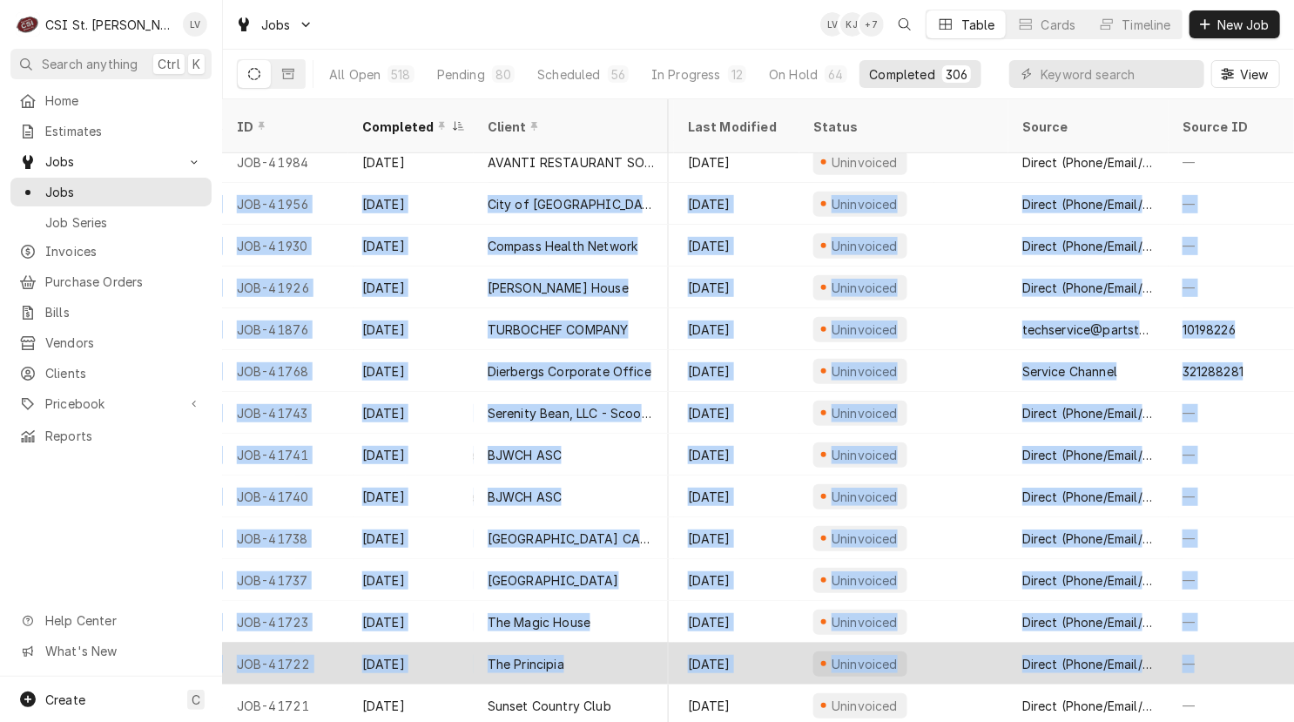
drag, startPoint x: 231, startPoint y: 181, endPoint x: 1241, endPoint y: 643, distance: 1110.6
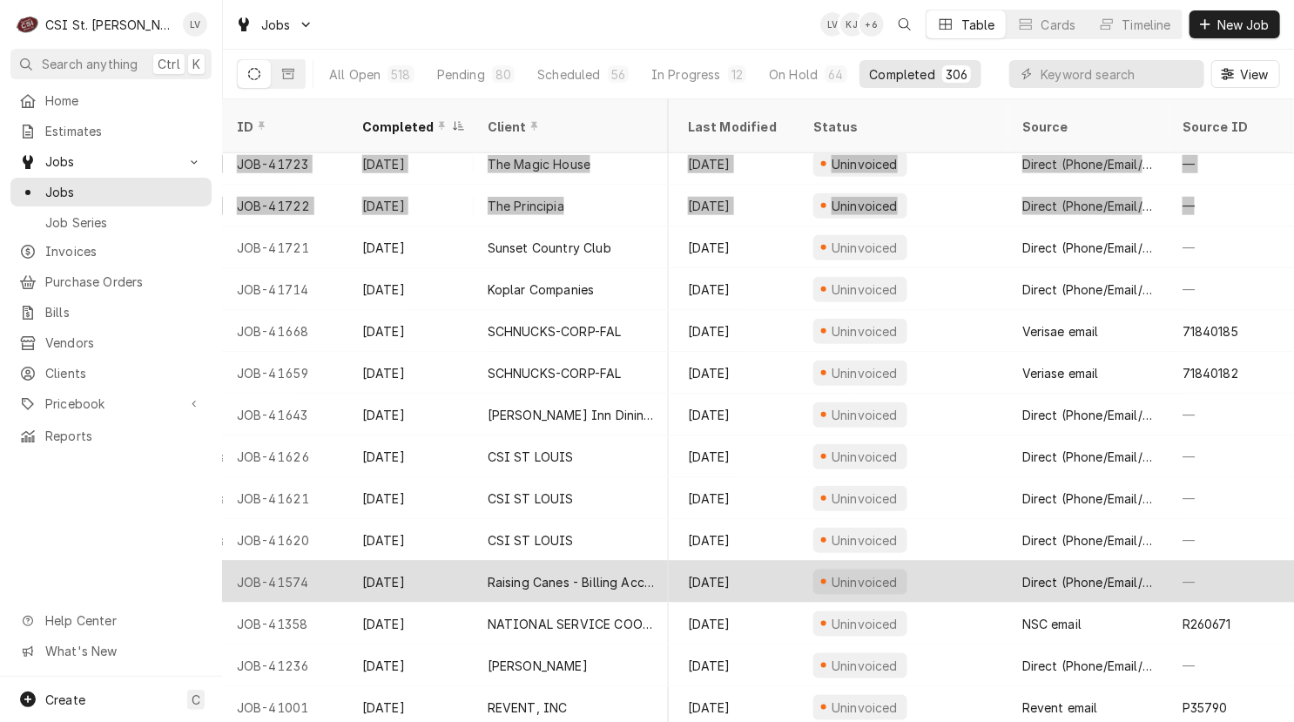
scroll to position [11583, 829]
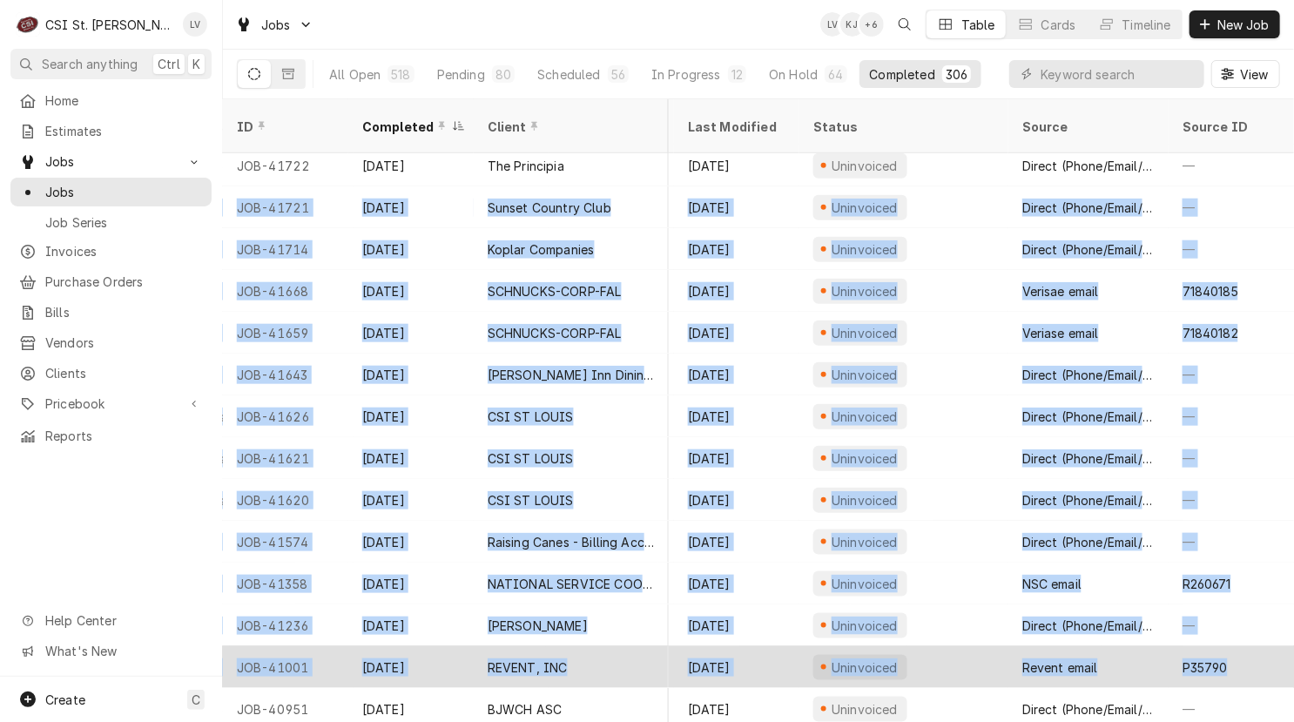
drag, startPoint x: 228, startPoint y: 184, endPoint x: 1265, endPoint y: 646, distance: 1135.2
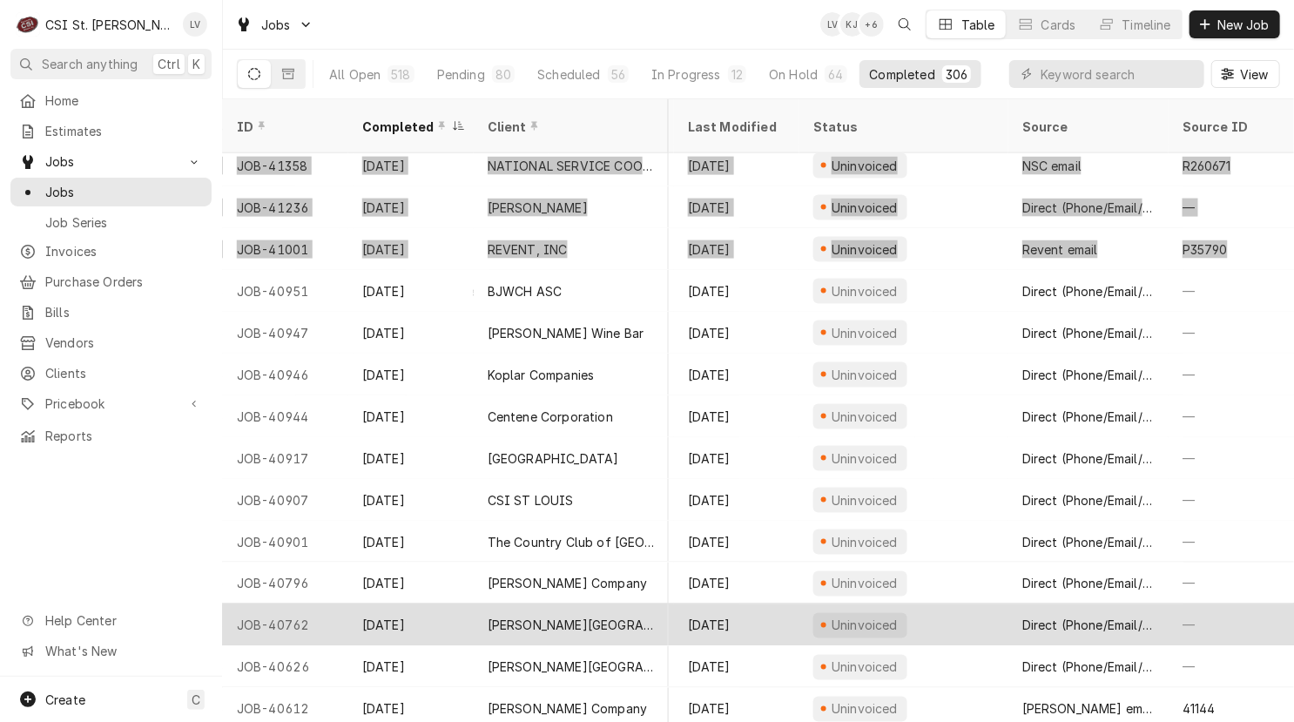
scroll to position [12088, 829]
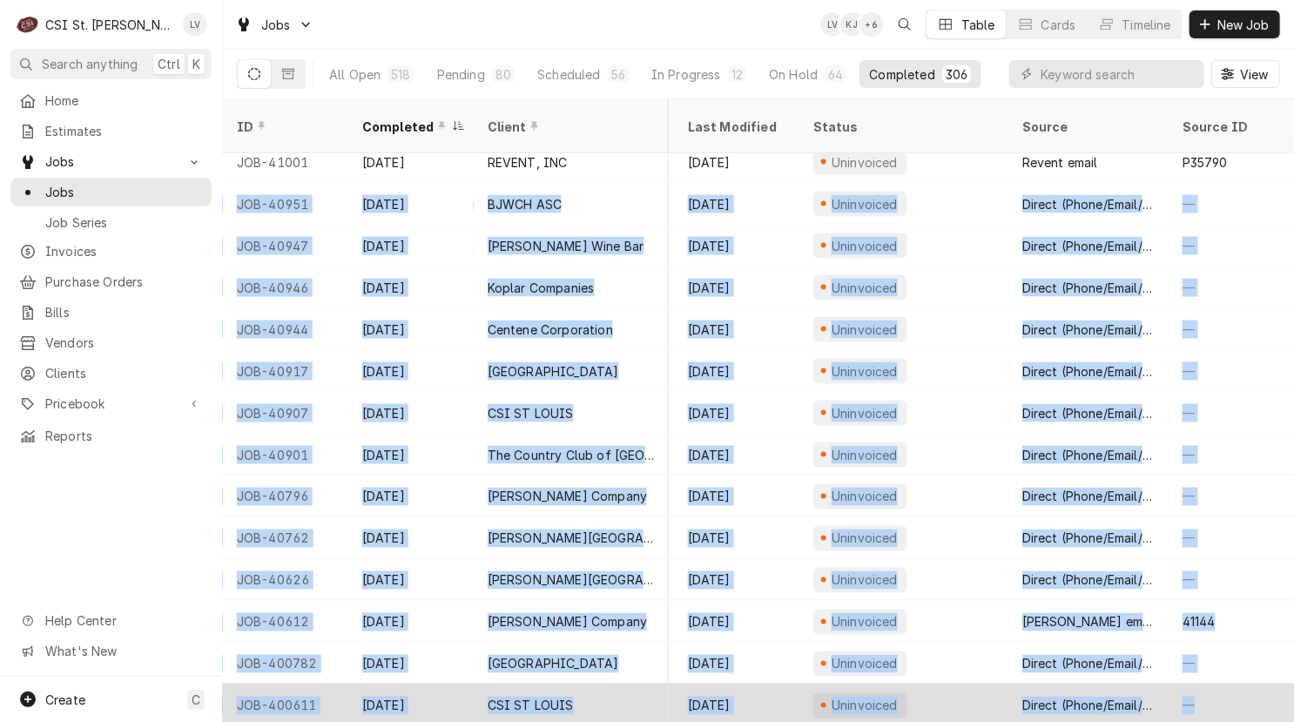
drag, startPoint x: 232, startPoint y: 180, endPoint x: 1227, endPoint y: 669, distance: 1108.4
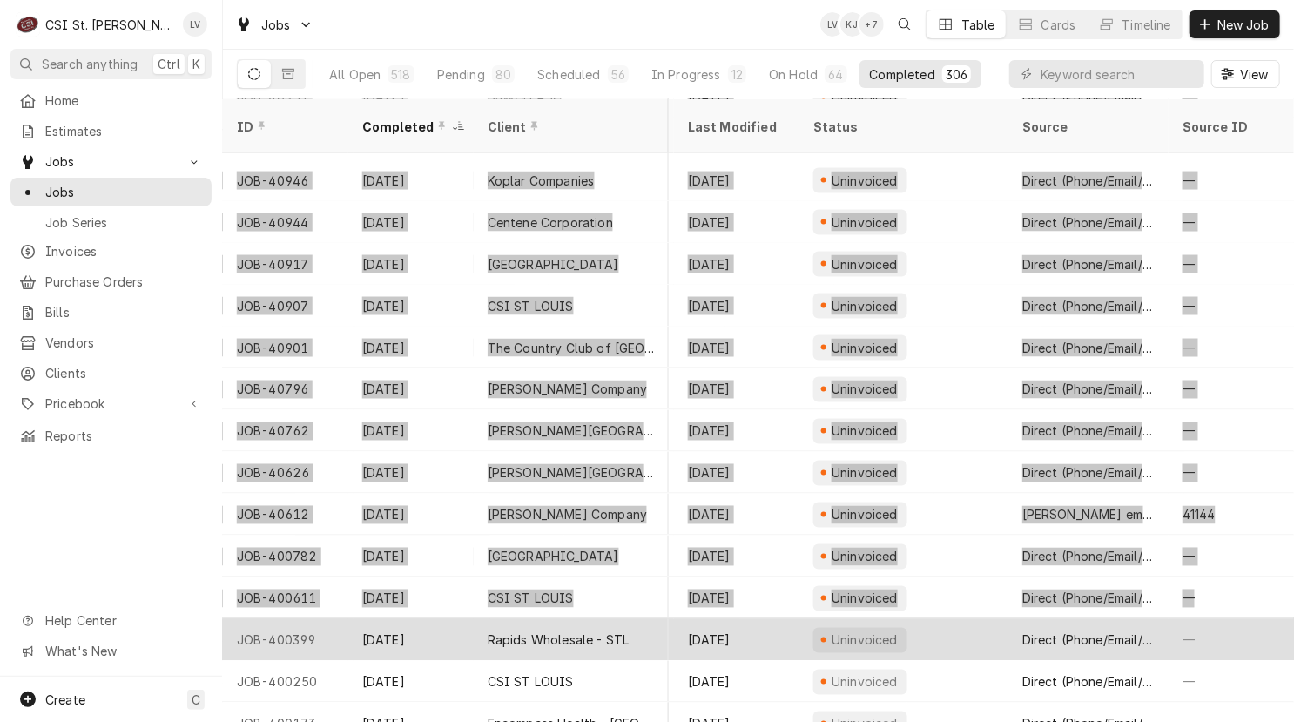
scroll to position [12210, 829]
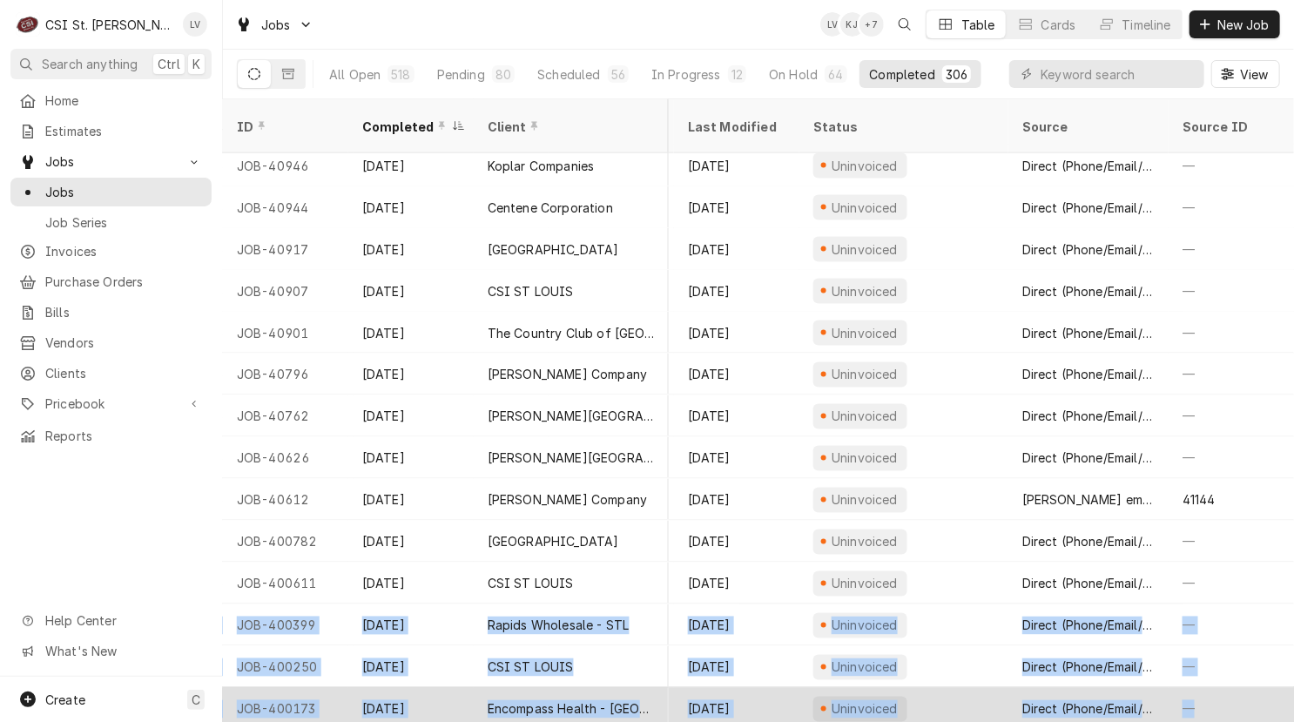
drag, startPoint x: 226, startPoint y: 602, endPoint x: 1231, endPoint y: 676, distance: 1007.3
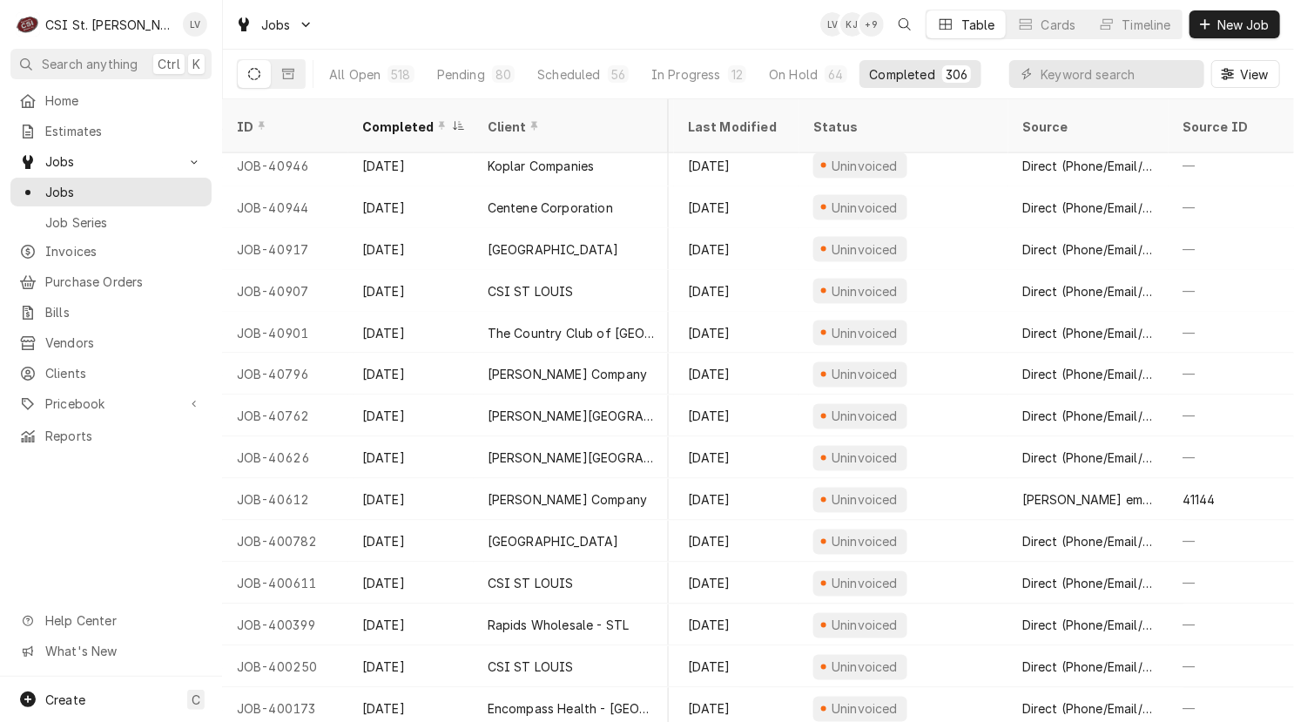
click at [137, 484] on div "Home Estimates Jobs Jobs Job Series Invoices Purchase Orders Bills Vendors Clie…" at bounding box center [111, 381] width 222 height 590
click at [1113, 71] on input "Dynamic Content Wrapper" at bounding box center [1117, 74] width 155 height 28
type input "42642"
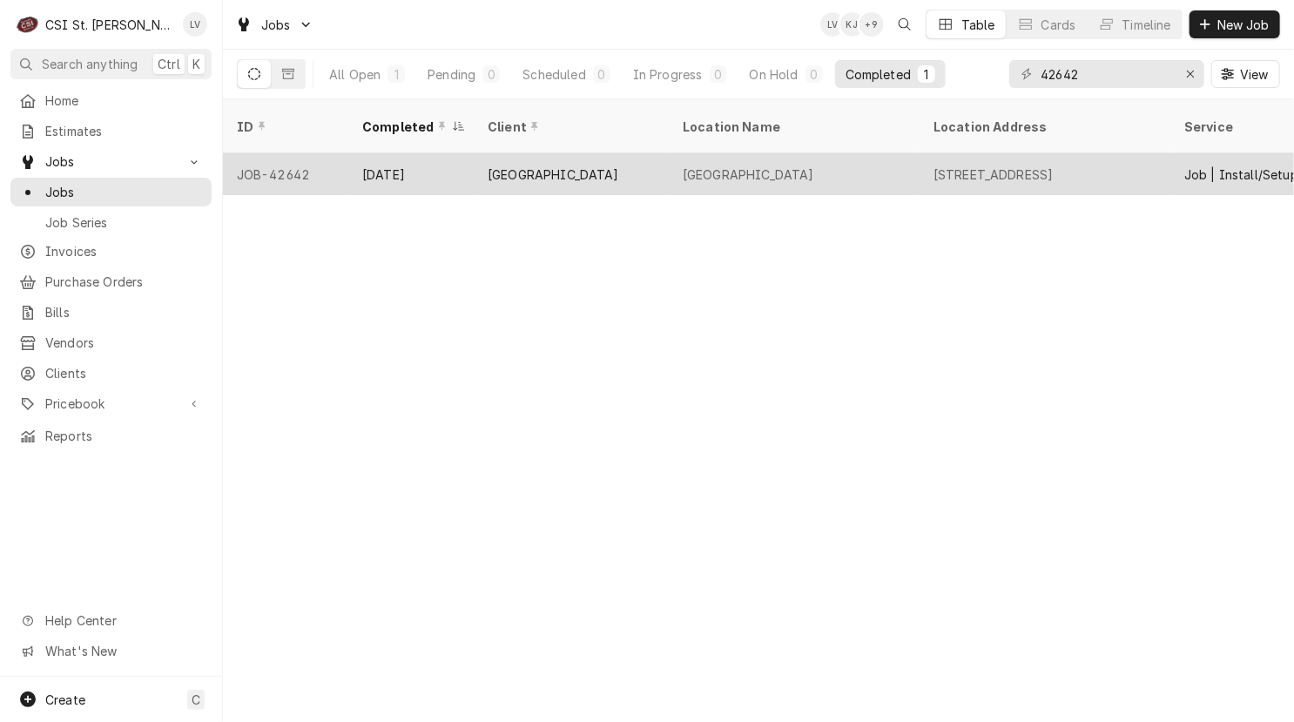
click at [405, 155] on div "Sep 18" at bounding box center [410, 174] width 125 height 42
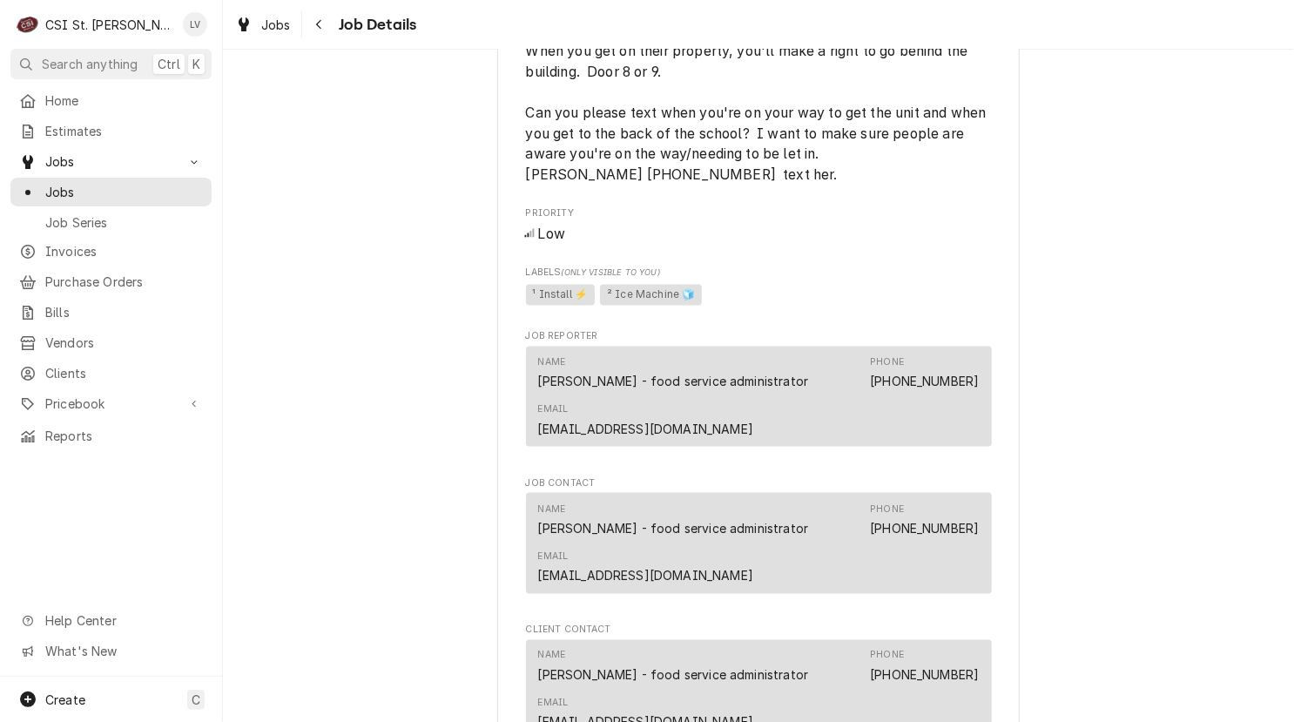
scroll to position [958, 0]
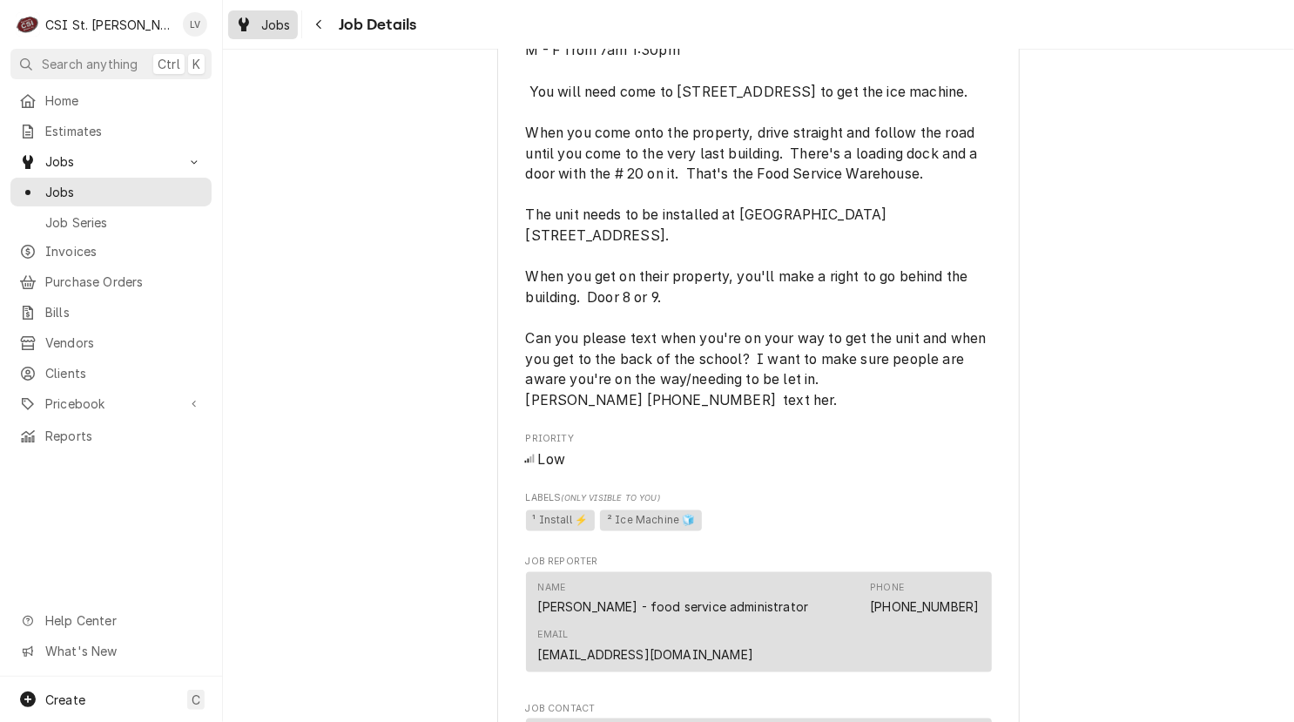
click at [261, 36] on link "Jobs" at bounding box center [263, 24] width 70 height 29
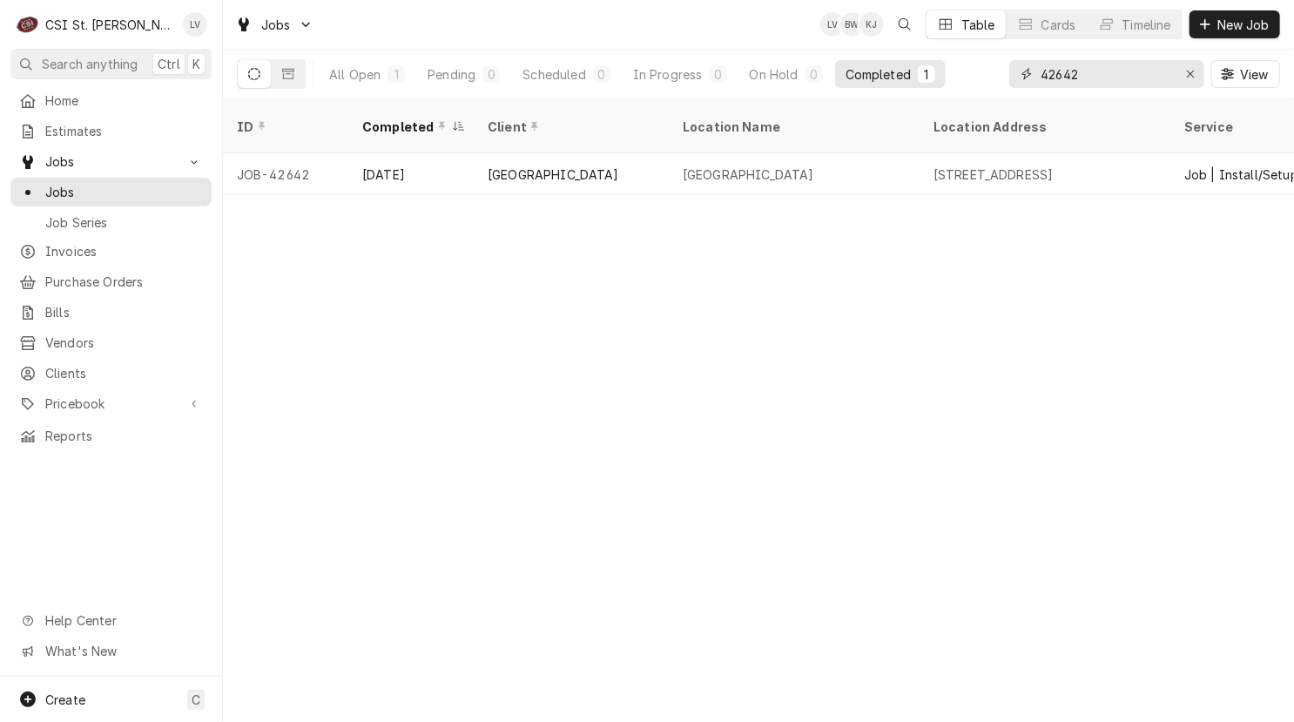
drag, startPoint x: 1088, startPoint y: 73, endPoint x: 1019, endPoint y: 78, distance: 69.0
click at [1019, 78] on div "42642" at bounding box center [1106, 74] width 195 height 28
type input "42639"
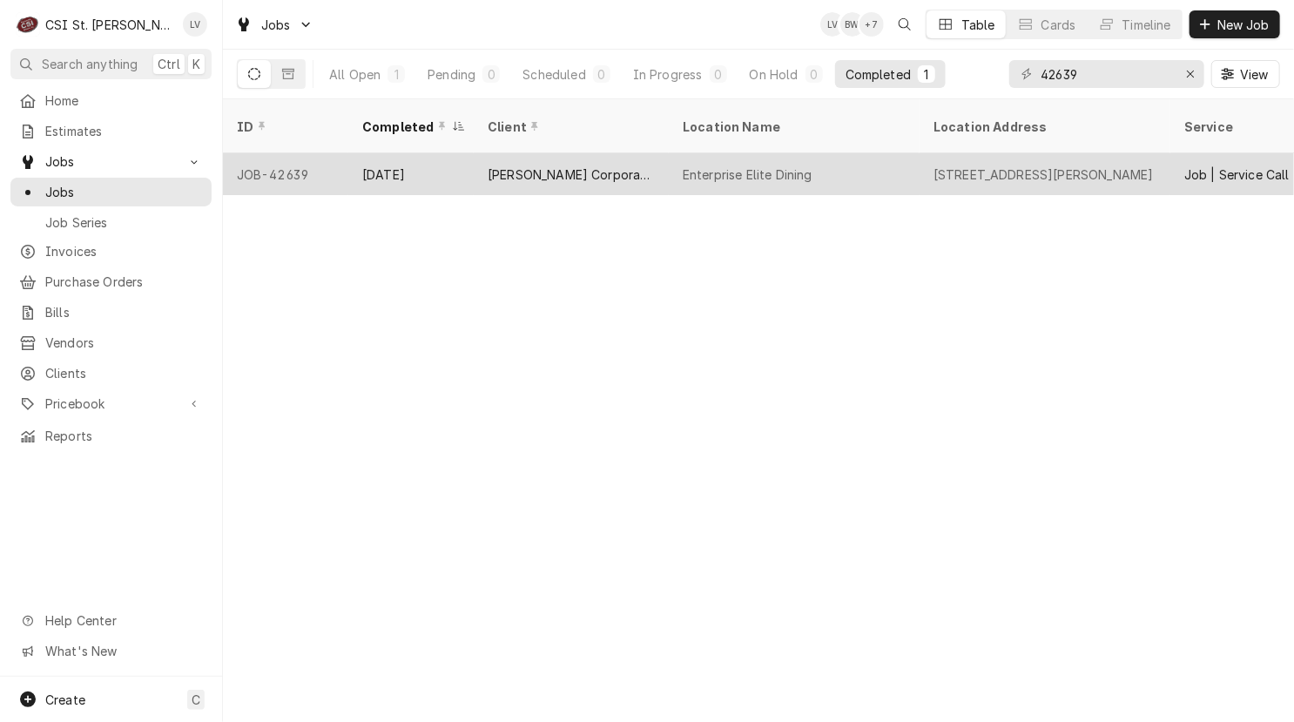
click at [454, 156] on div "[DATE]" at bounding box center [410, 174] width 125 height 42
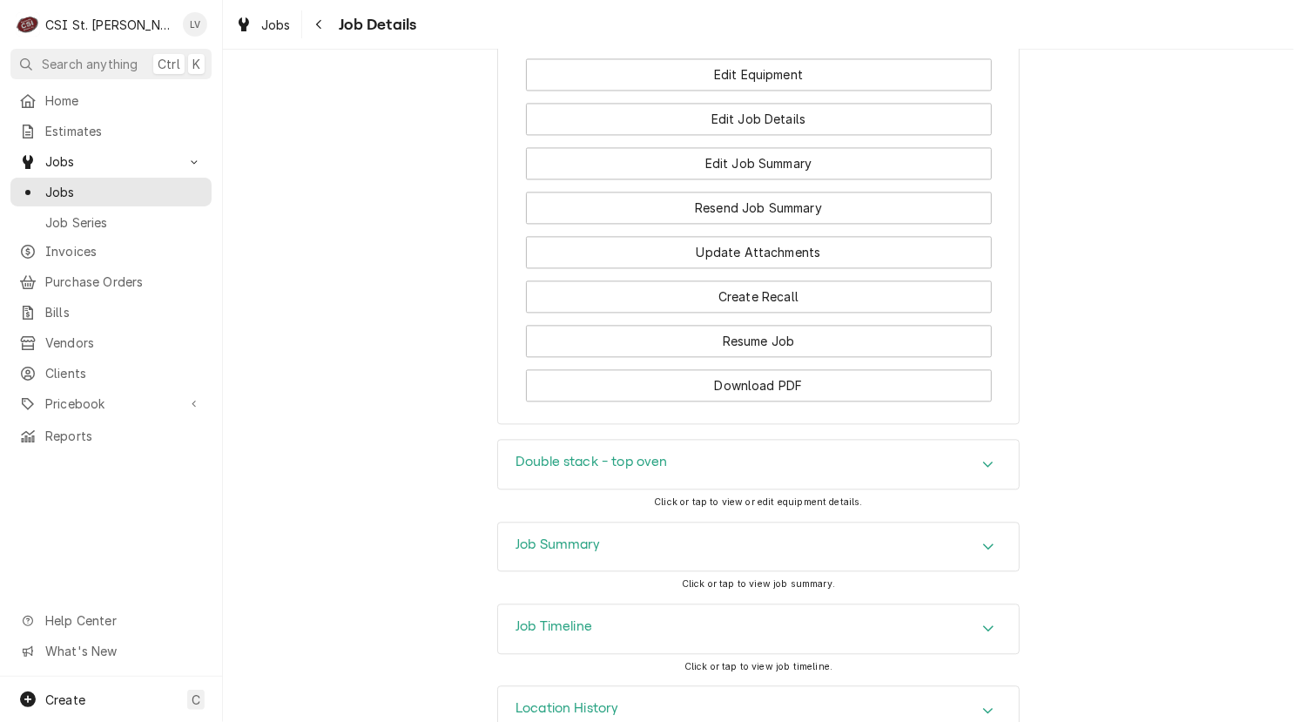
scroll to position [1960, 0]
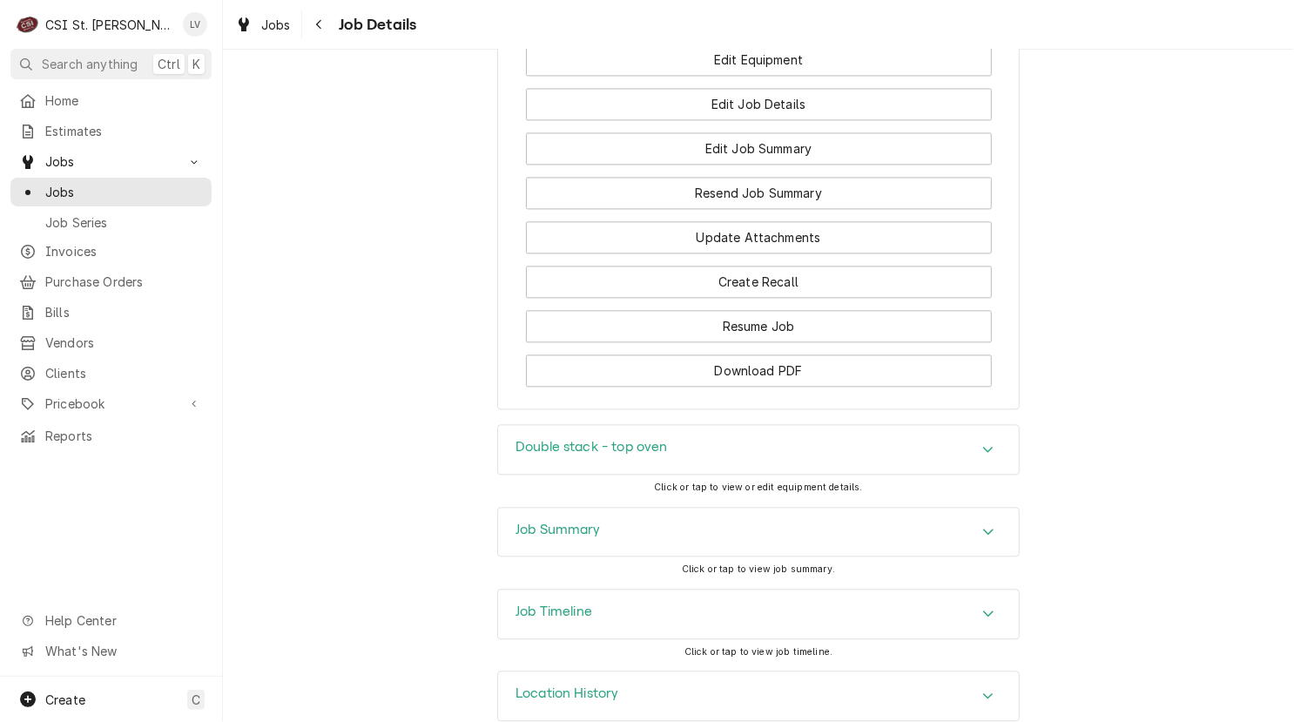
click at [691, 509] on div "Job Summary" at bounding box center [758, 532] width 521 height 49
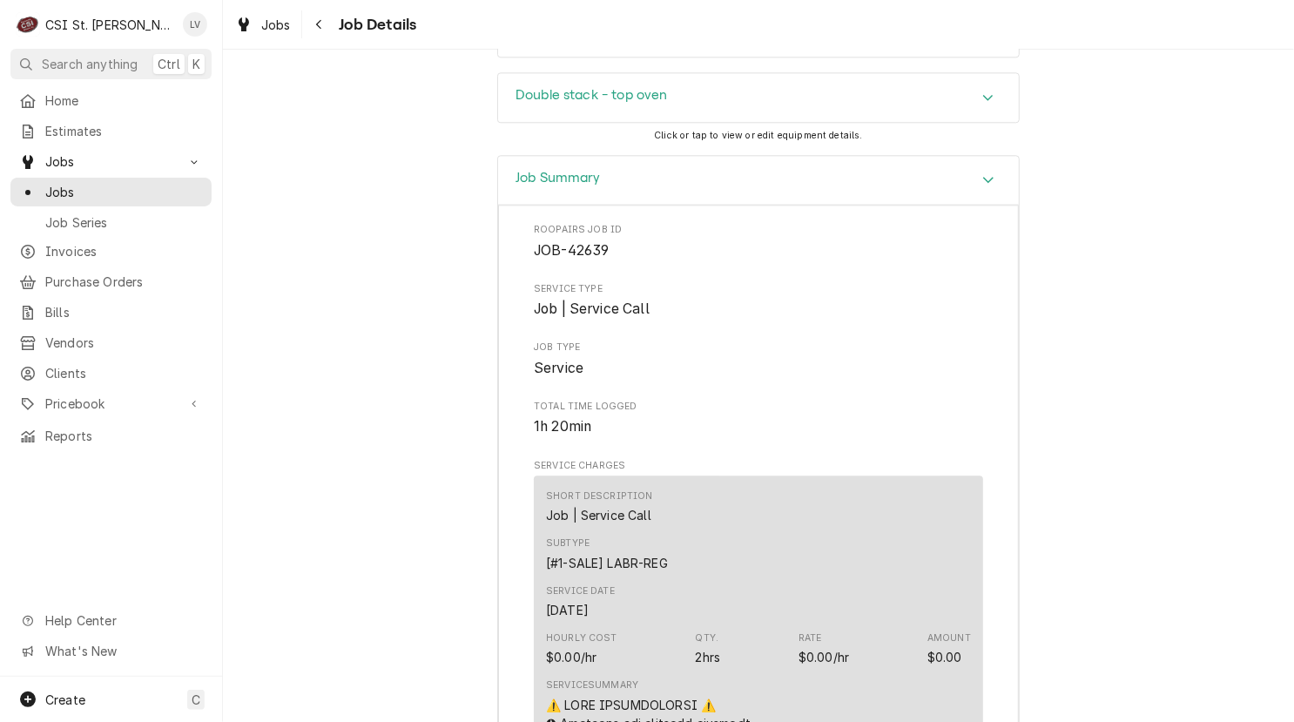
scroll to position [2159, 0]
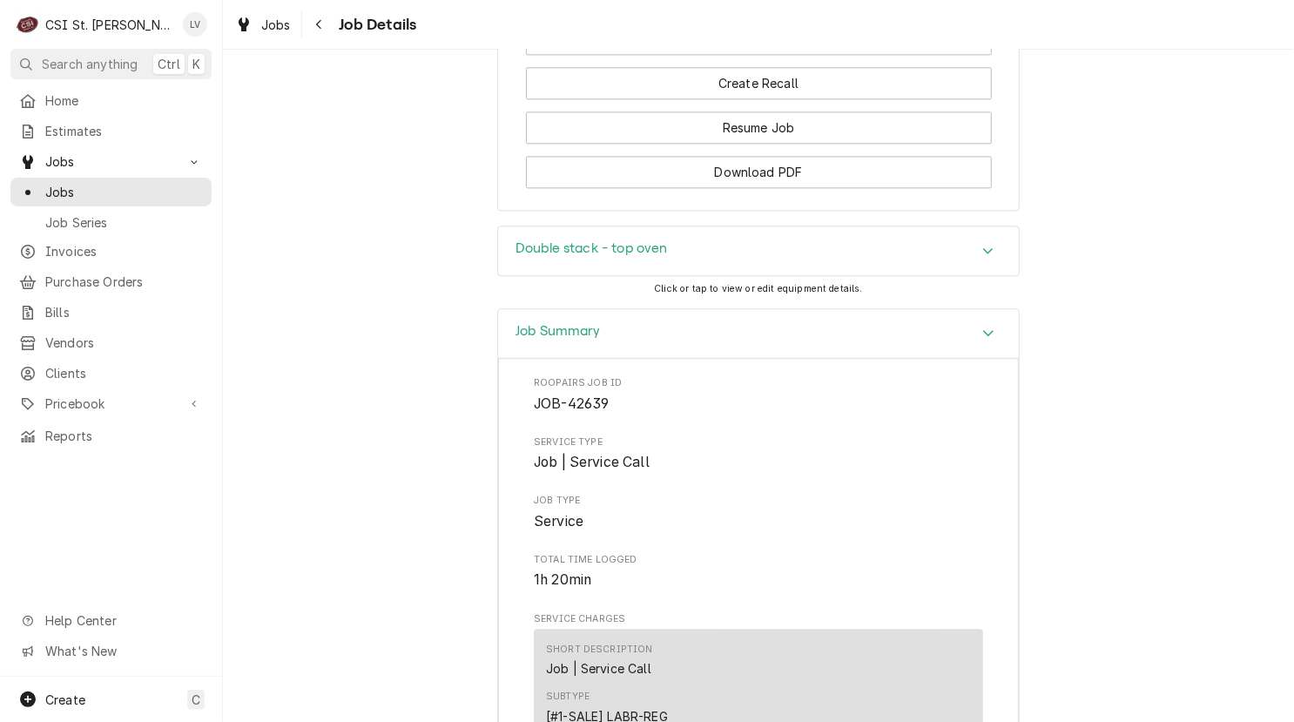
click at [545, 240] on h3 "Double stack - top oven" at bounding box center [591, 248] width 152 height 17
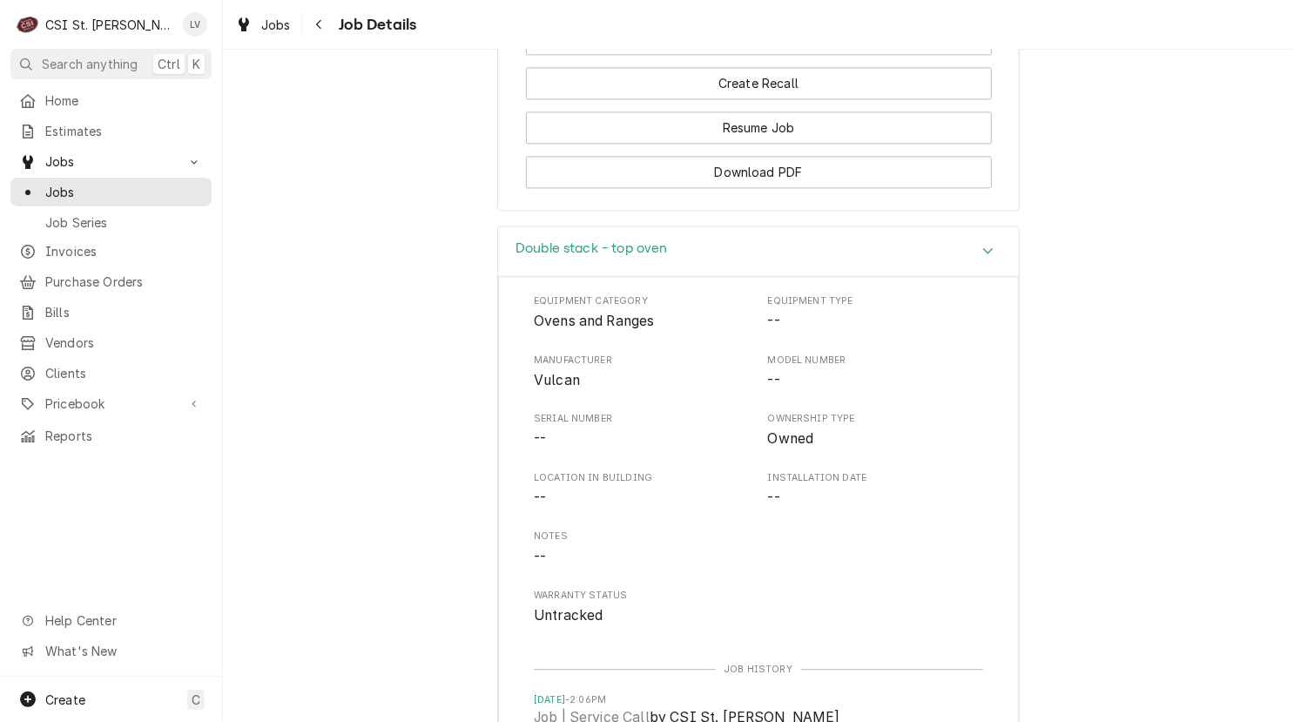
click at [693, 226] on div "Double stack - top oven" at bounding box center [758, 251] width 521 height 50
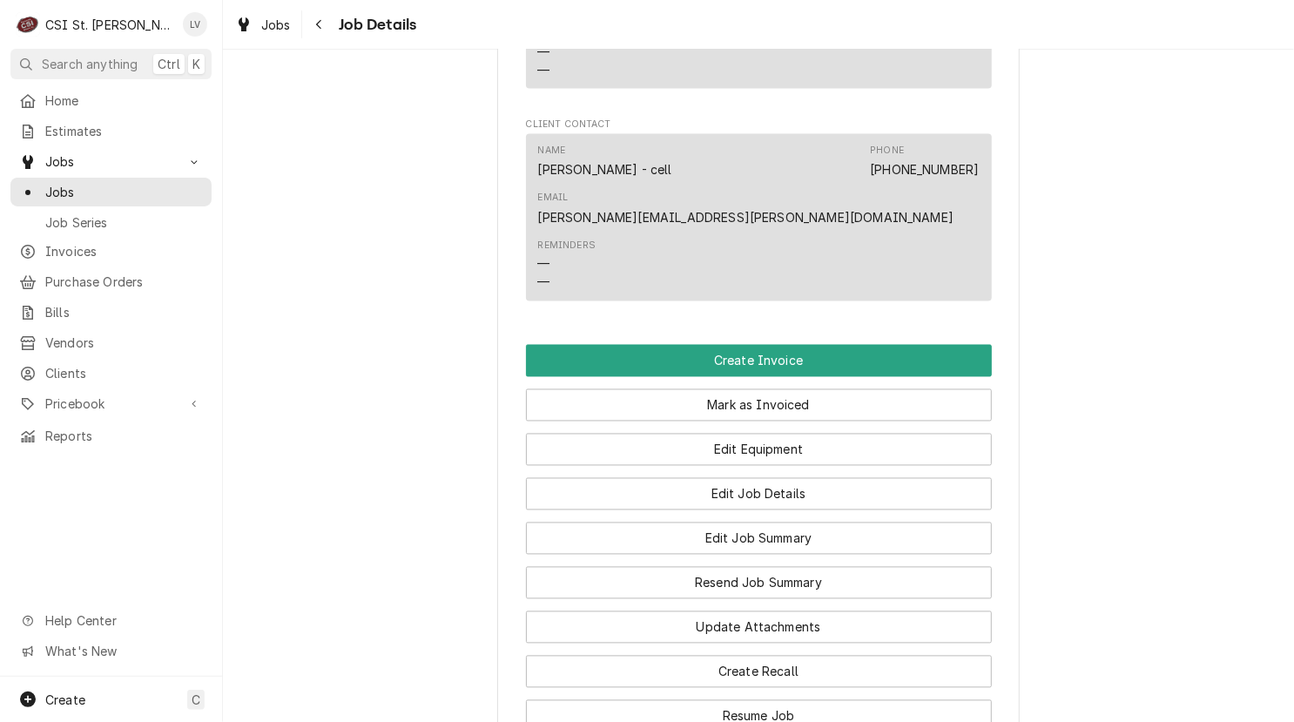
scroll to position [1288, 0]
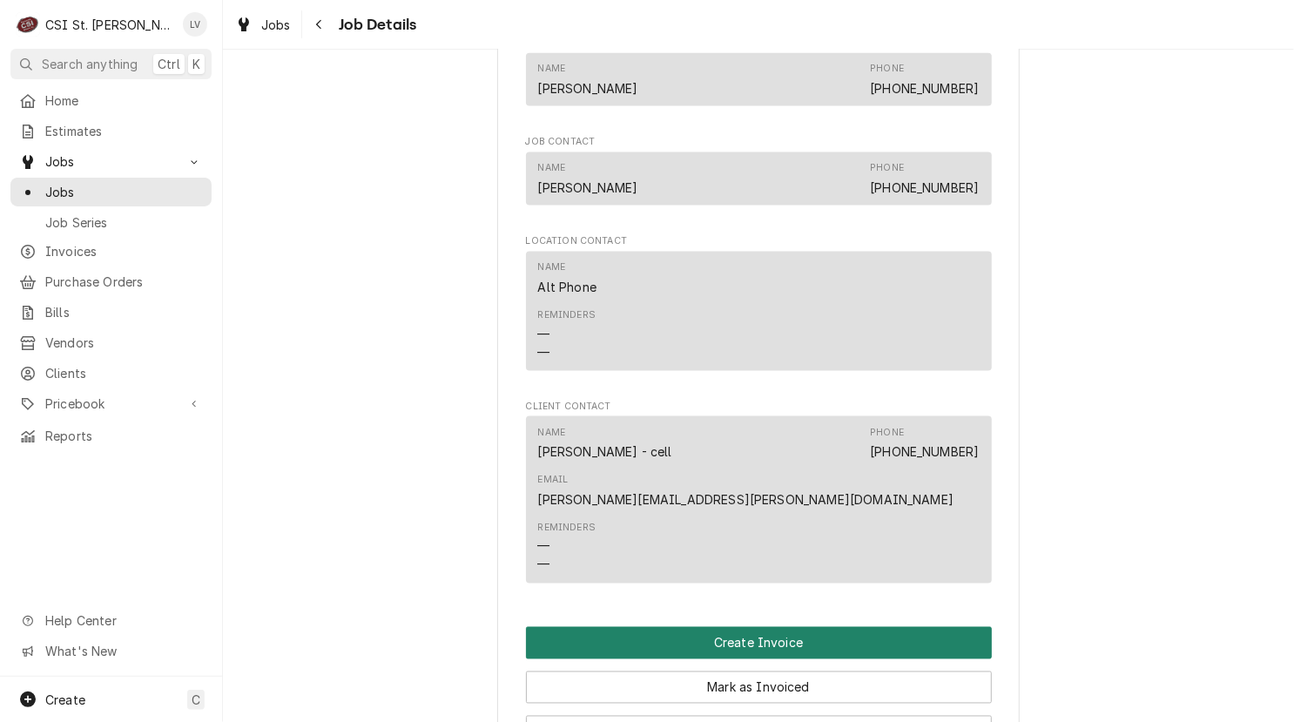
click at [770, 627] on button "Create Invoice" at bounding box center [759, 643] width 466 height 32
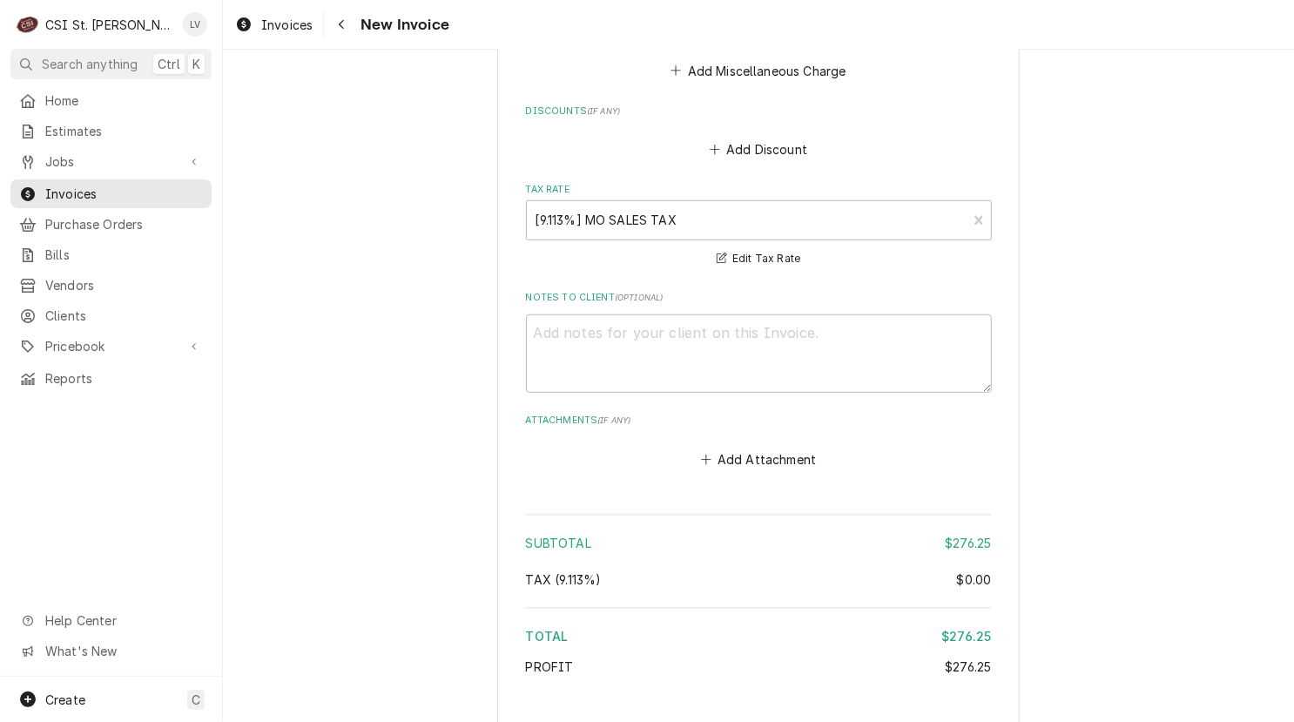
scroll to position [4145, 0]
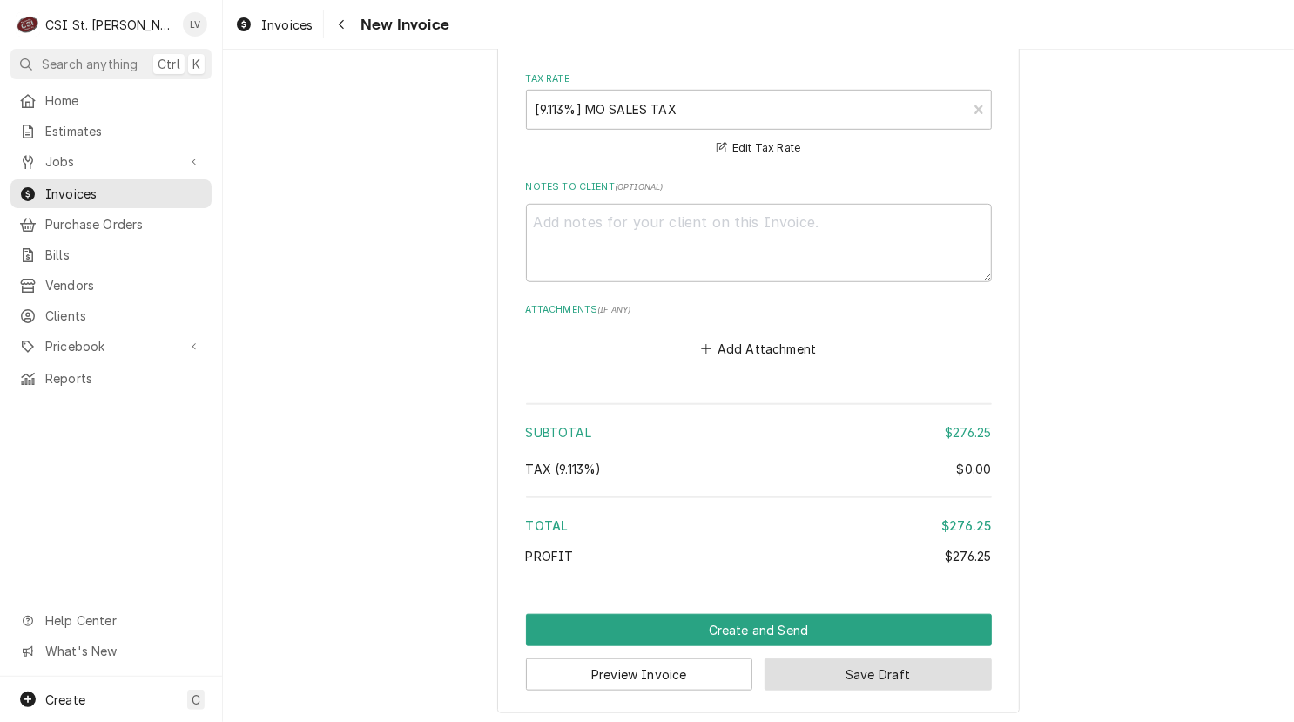
click at [897, 677] on button "Save Draft" at bounding box center [877, 674] width 227 height 32
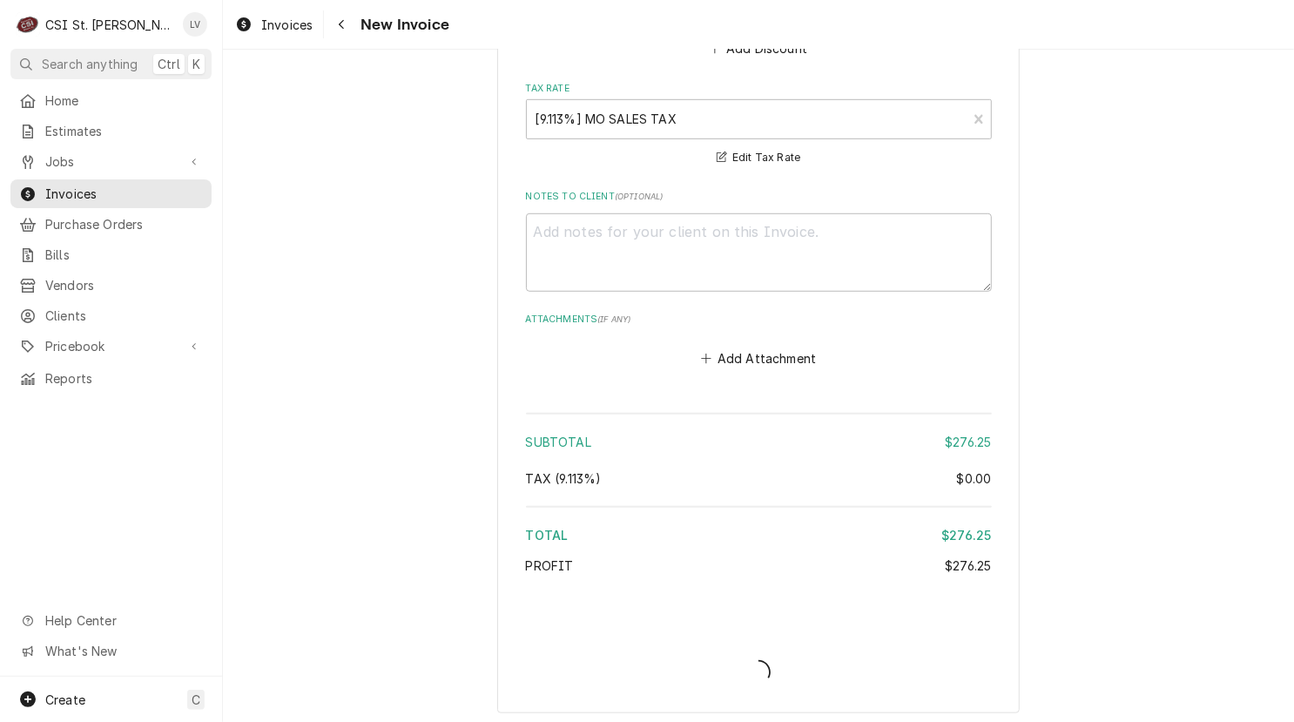
type textarea "x"
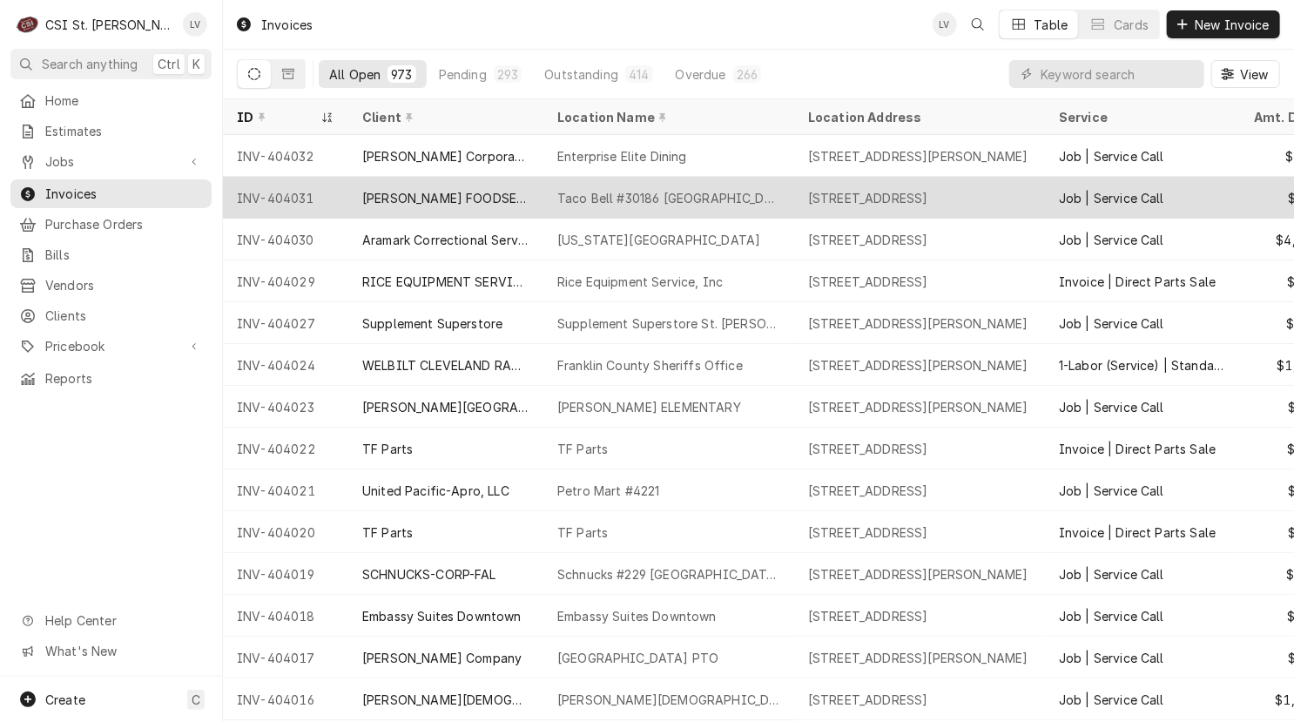
click at [423, 192] on div "[PERSON_NAME] FOODSERVICE SYSTEMS, INC." at bounding box center [445, 198] width 167 height 18
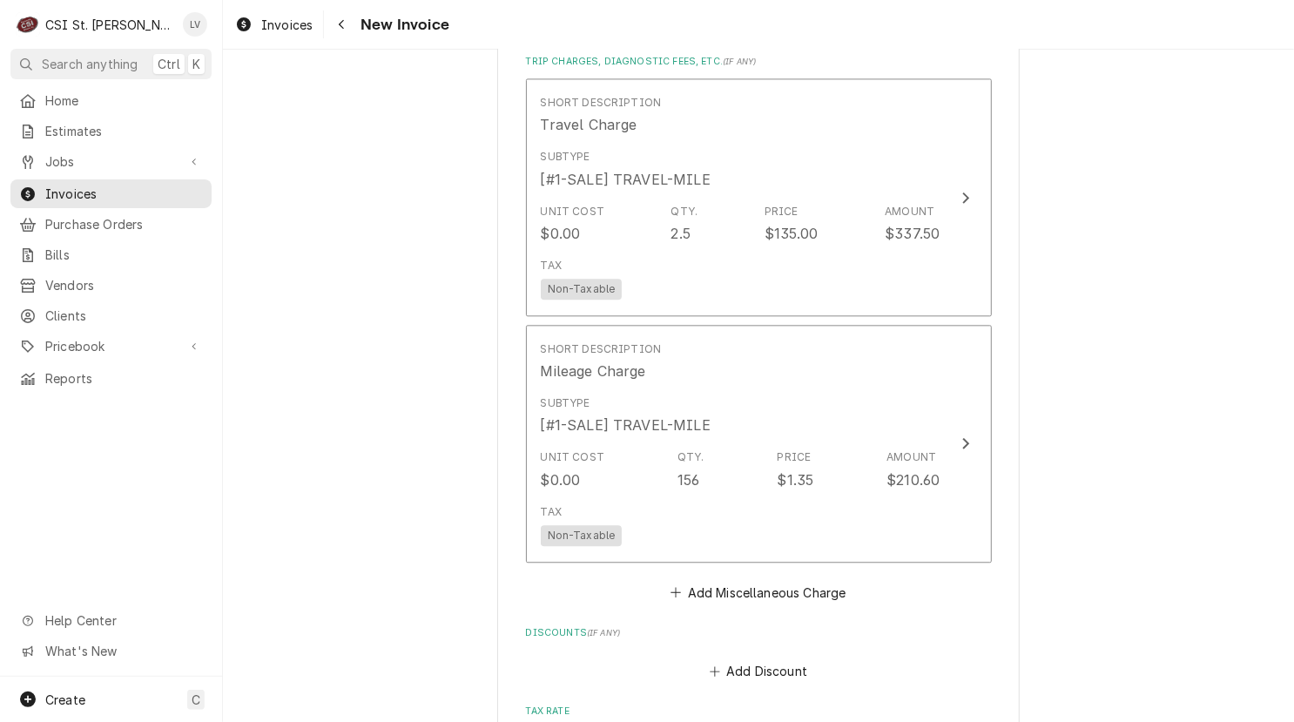
scroll to position [2350, 0]
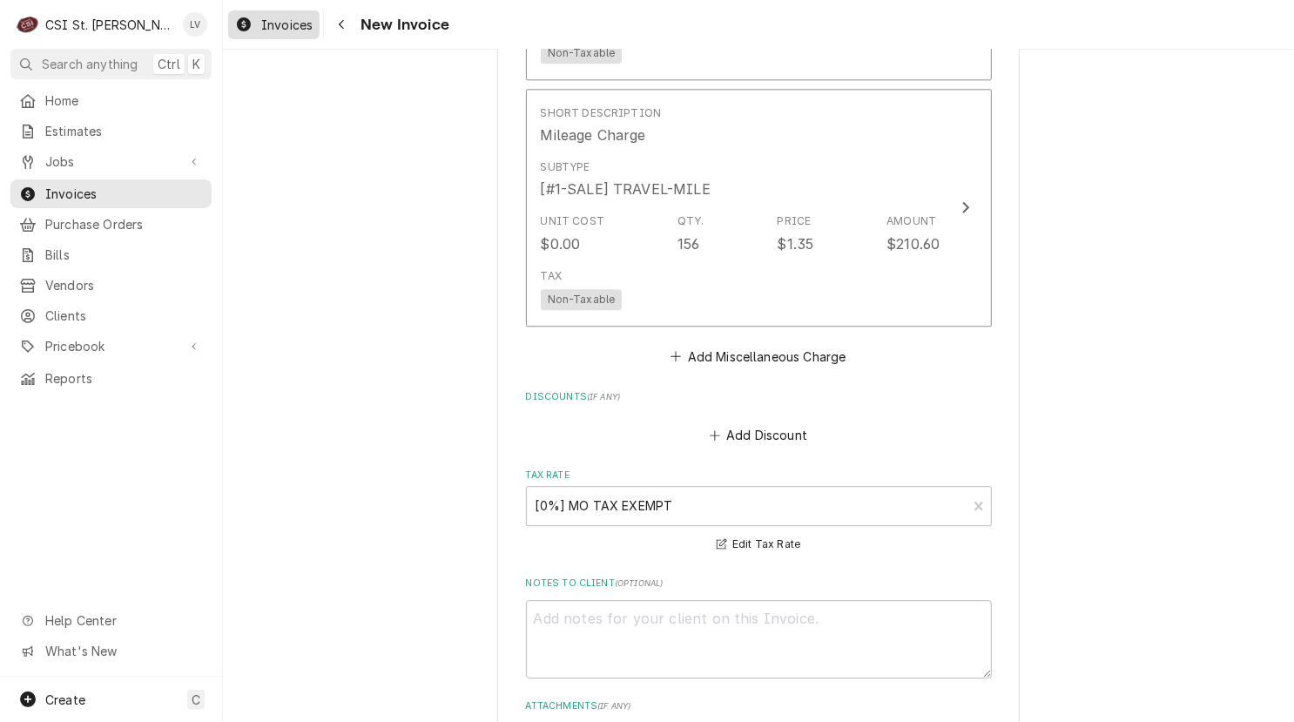
click at [262, 30] on span "Invoices" at bounding box center [286, 25] width 51 height 18
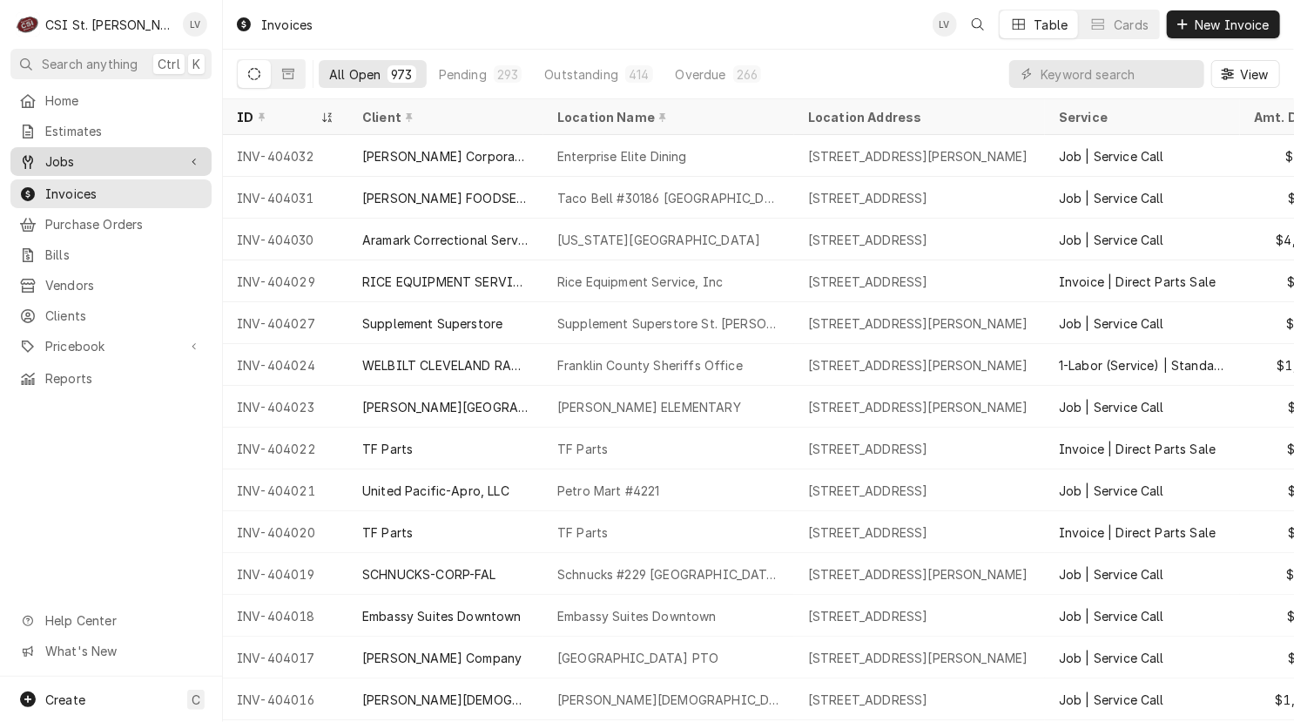
click at [30, 155] on icon "Dynamic Content Wrapper" at bounding box center [28, 162] width 10 height 14
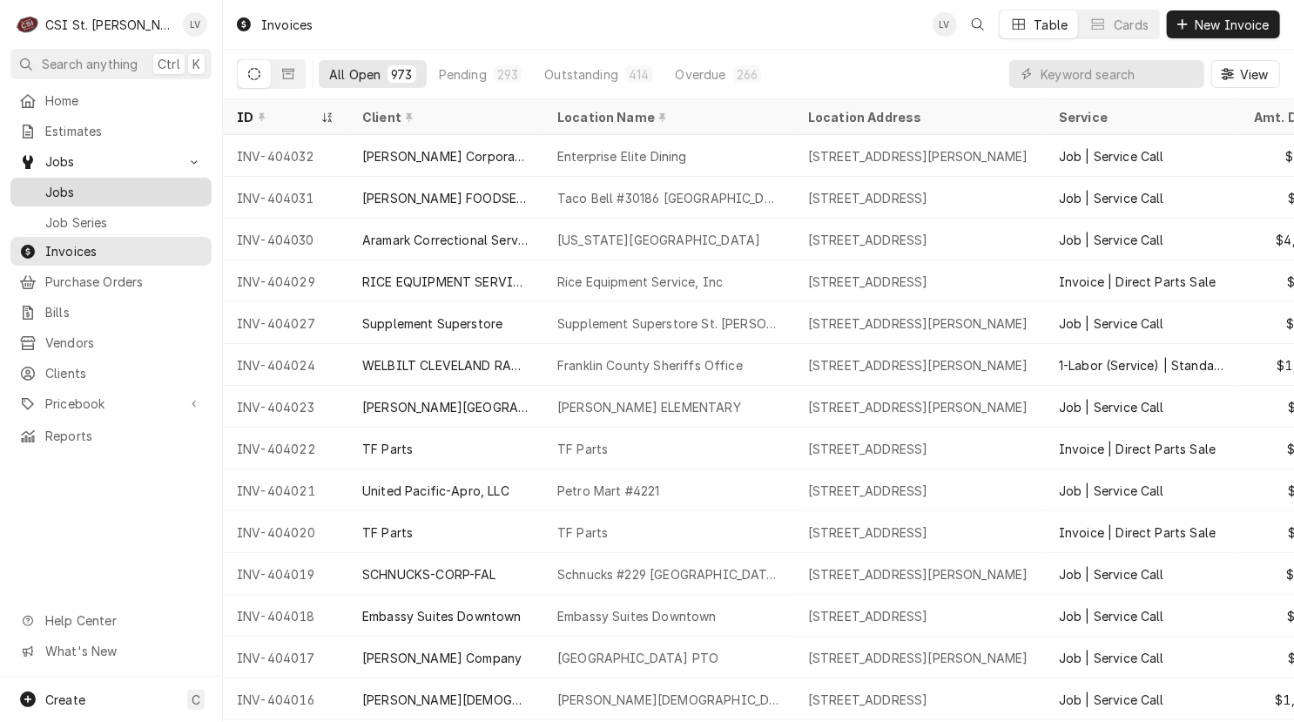
click at [61, 185] on span "Jobs" at bounding box center [124, 192] width 158 height 18
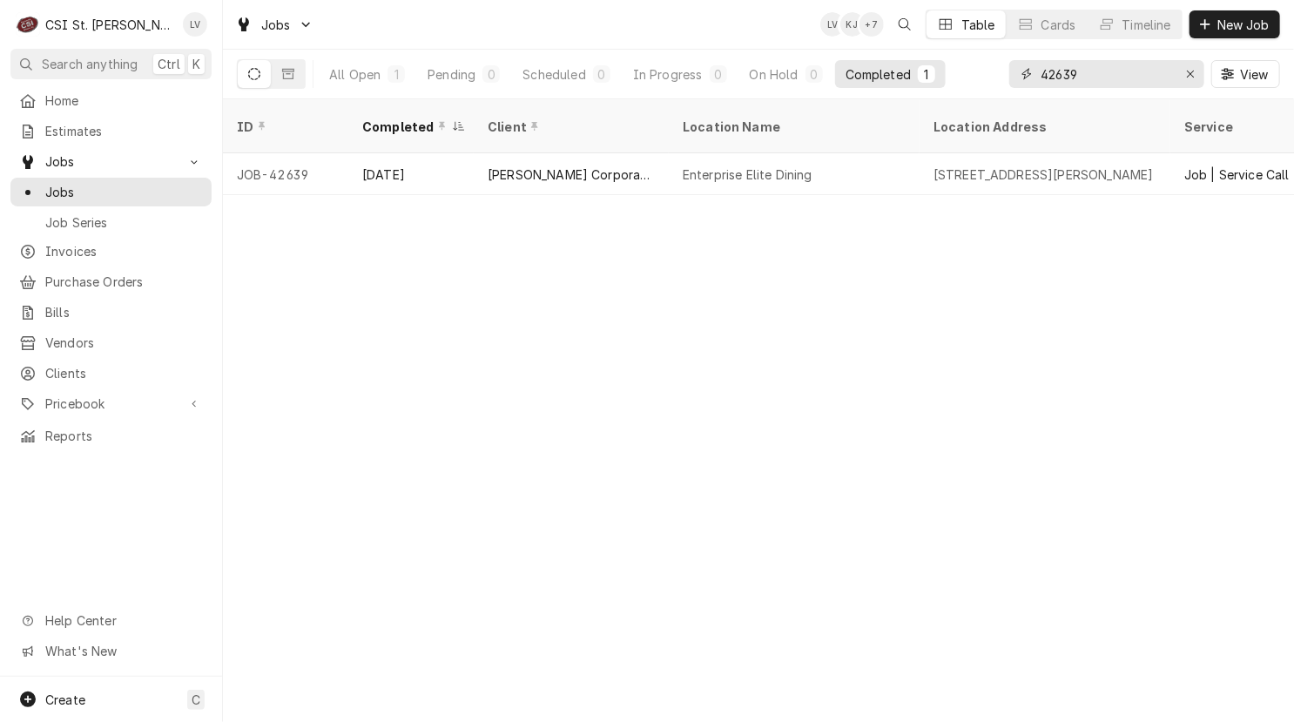
drag, startPoint x: 1093, startPoint y: 71, endPoint x: 996, endPoint y: 84, distance: 98.3
click at [996, 84] on div "All Open 1 Pending 0 Scheduled 0 In Progress 0 On Hold 0 Completed 1 42639 View" at bounding box center [758, 74] width 1043 height 49
type input "42704"
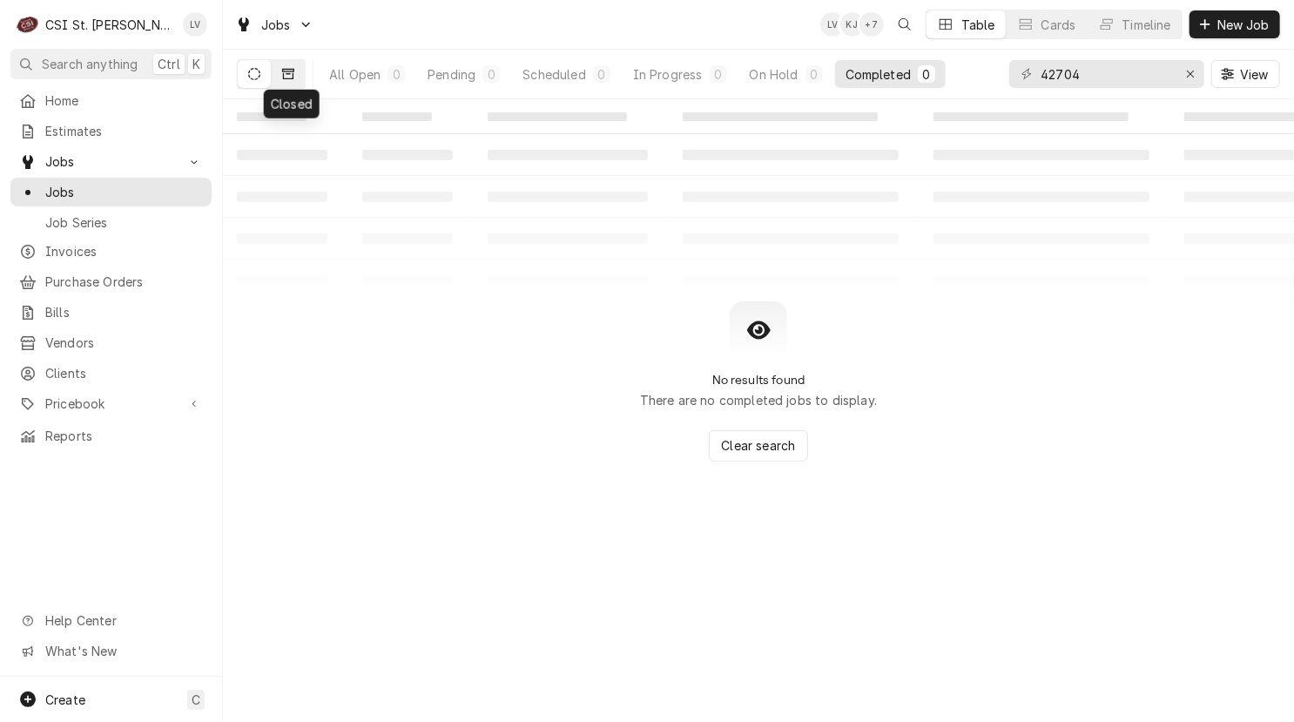
click at [289, 76] on icon "Dynamic Content Wrapper" at bounding box center [288, 74] width 12 height 12
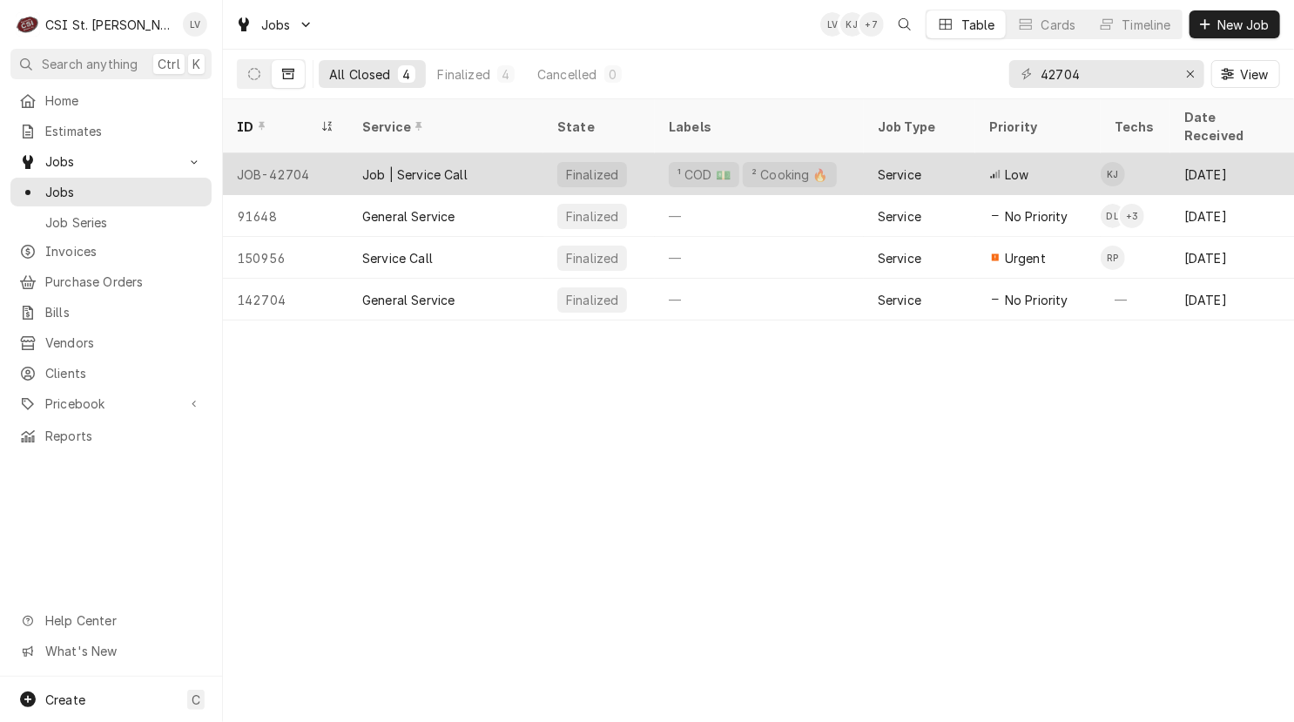
click at [306, 153] on div "JOB-42704" at bounding box center [285, 174] width 125 height 42
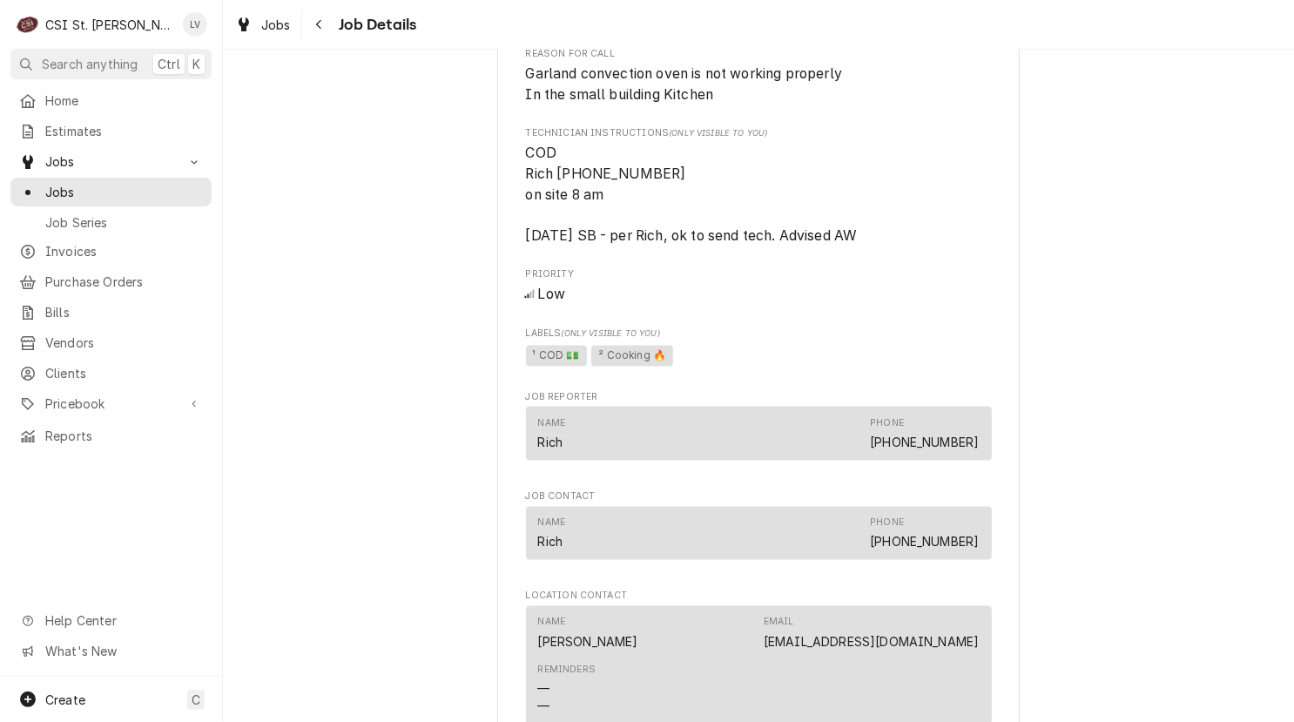
scroll to position [1589, 0]
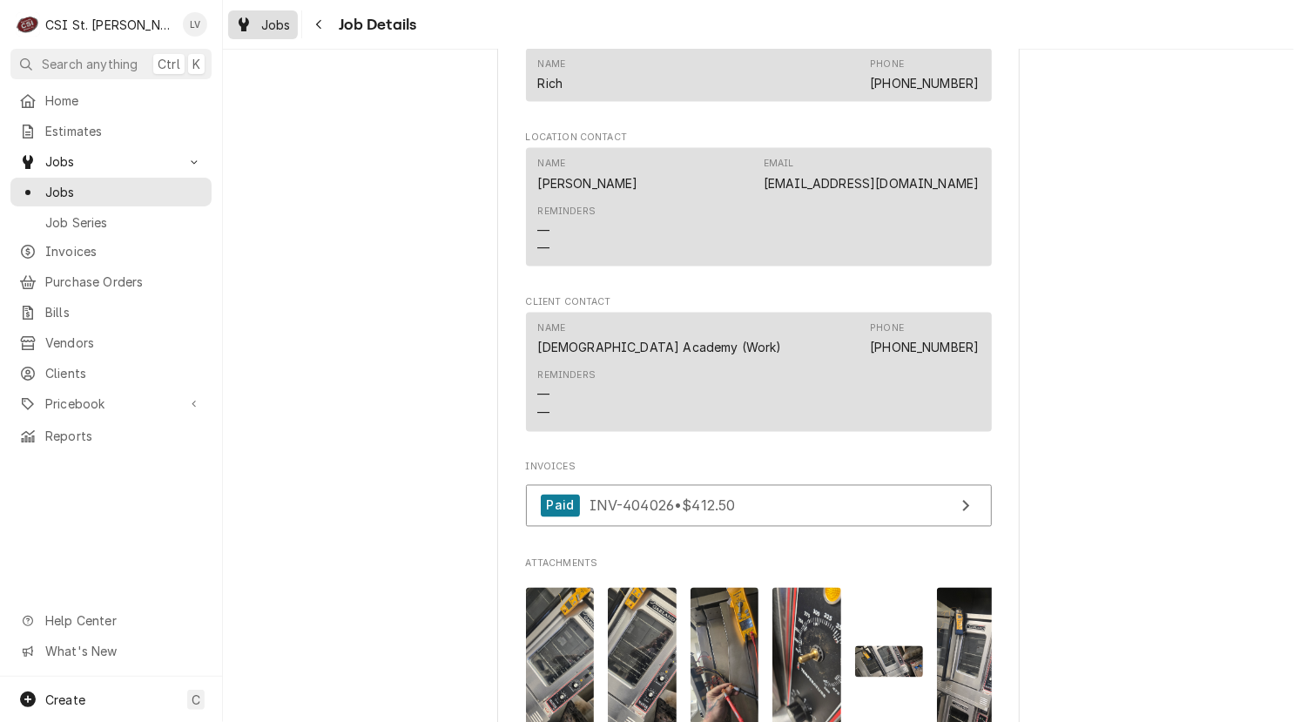
click at [252, 23] on div "Jobs" at bounding box center [263, 25] width 63 height 22
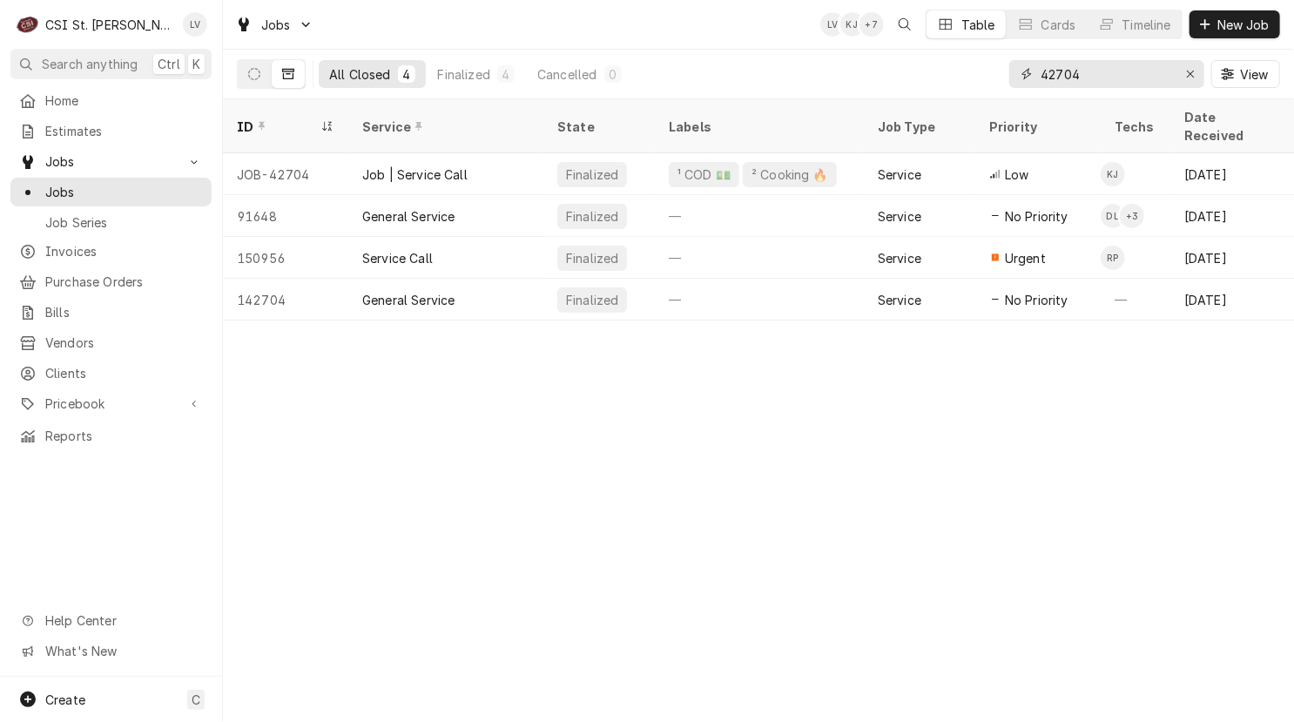
drag, startPoint x: 1056, startPoint y: 71, endPoint x: 1117, endPoint y: 77, distance: 61.3
click at [1117, 77] on input "42704" at bounding box center [1105, 74] width 131 height 28
type input "42688"
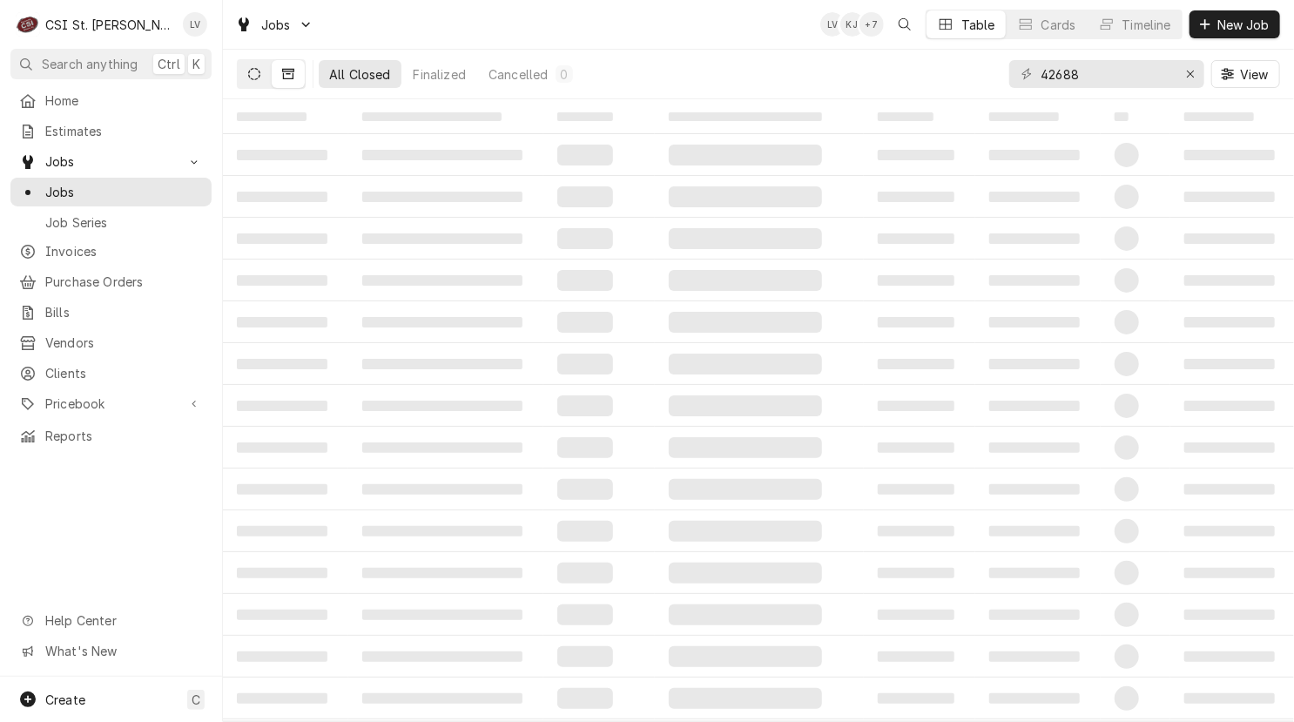
click at [249, 71] on icon "Dynamic Content Wrapper" at bounding box center [254, 74] width 12 height 12
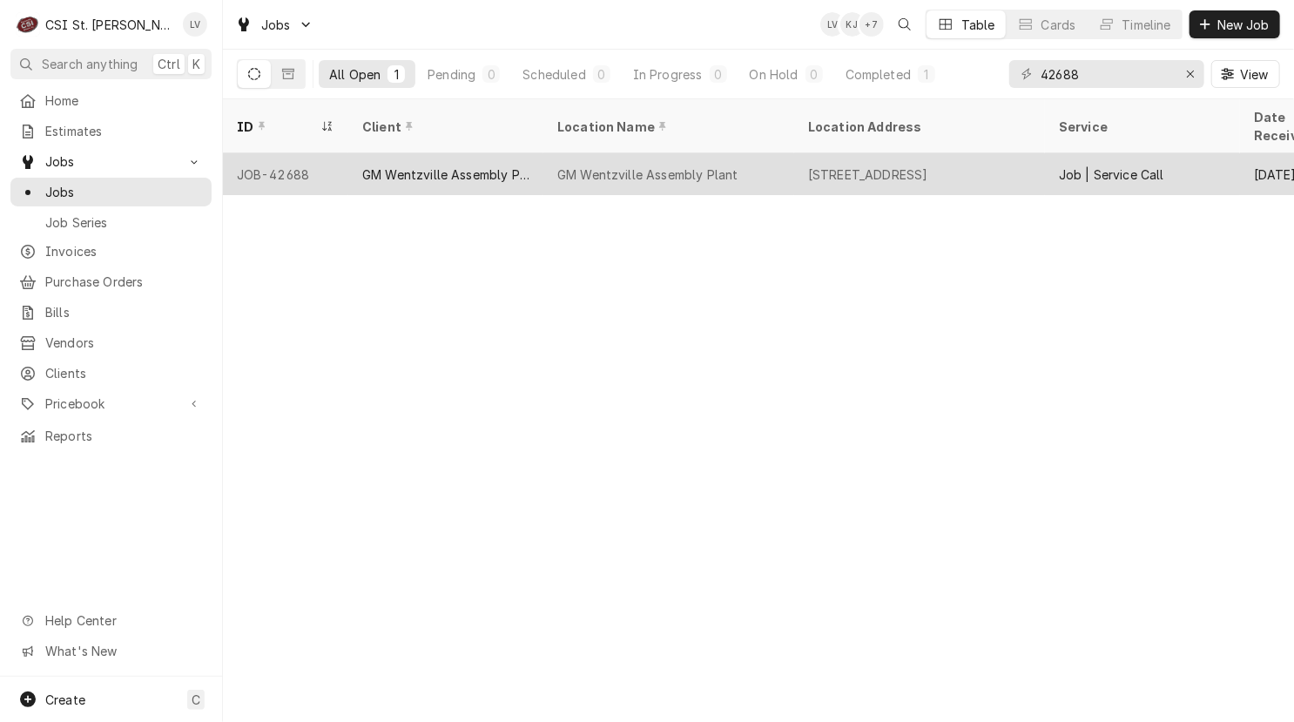
drag, startPoint x: 388, startPoint y: 156, endPoint x: 392, endPoint y: 168, distance: 12.7
click at [388, 165] on div "GM Wentzville Assembly Plant" at bounding box center [445, 174] width 167 height 18
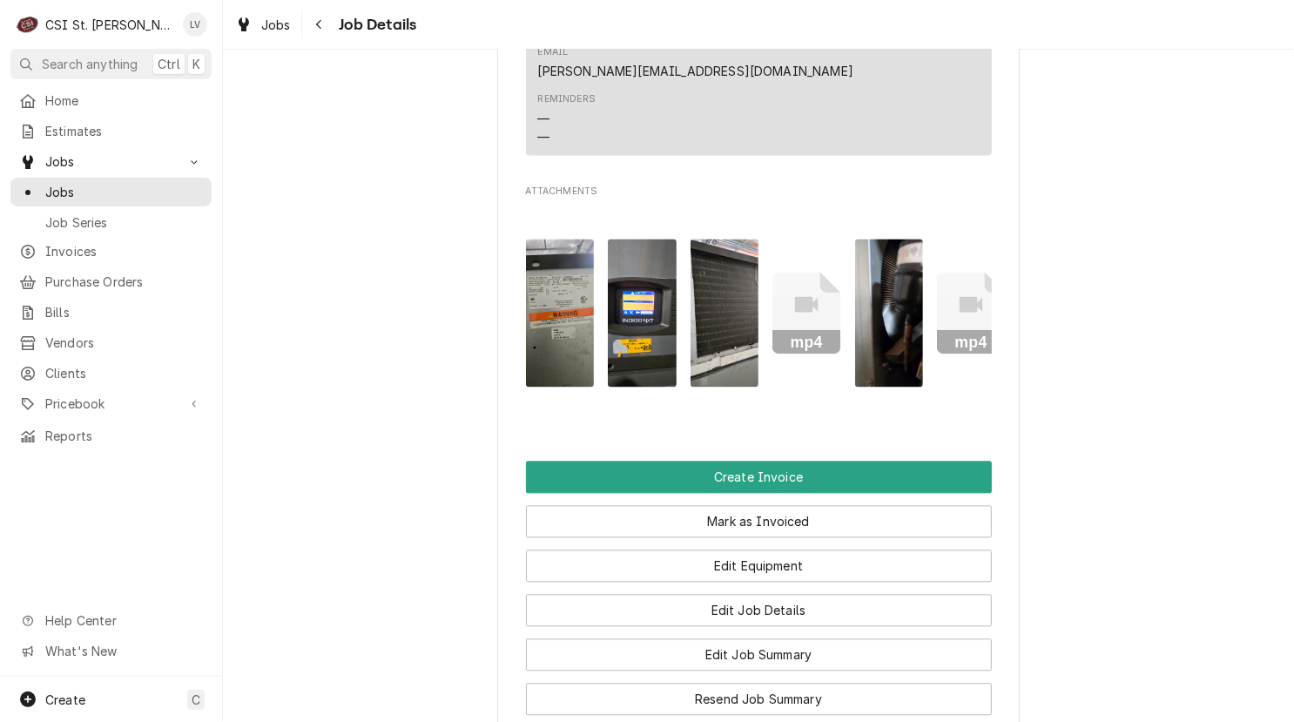
scroll to position [1915, 0]
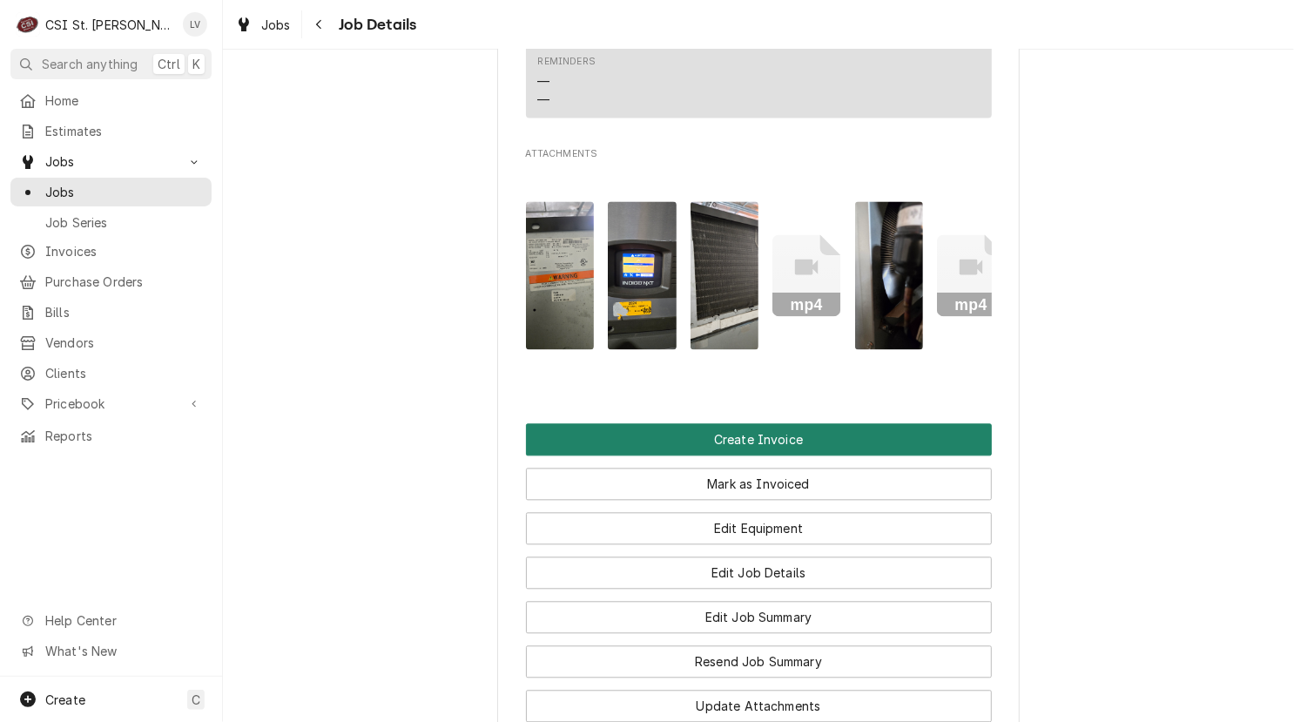
click at [817, 423] on button "Create Invoice" at bounding box center [759, 439] width 466 height 32
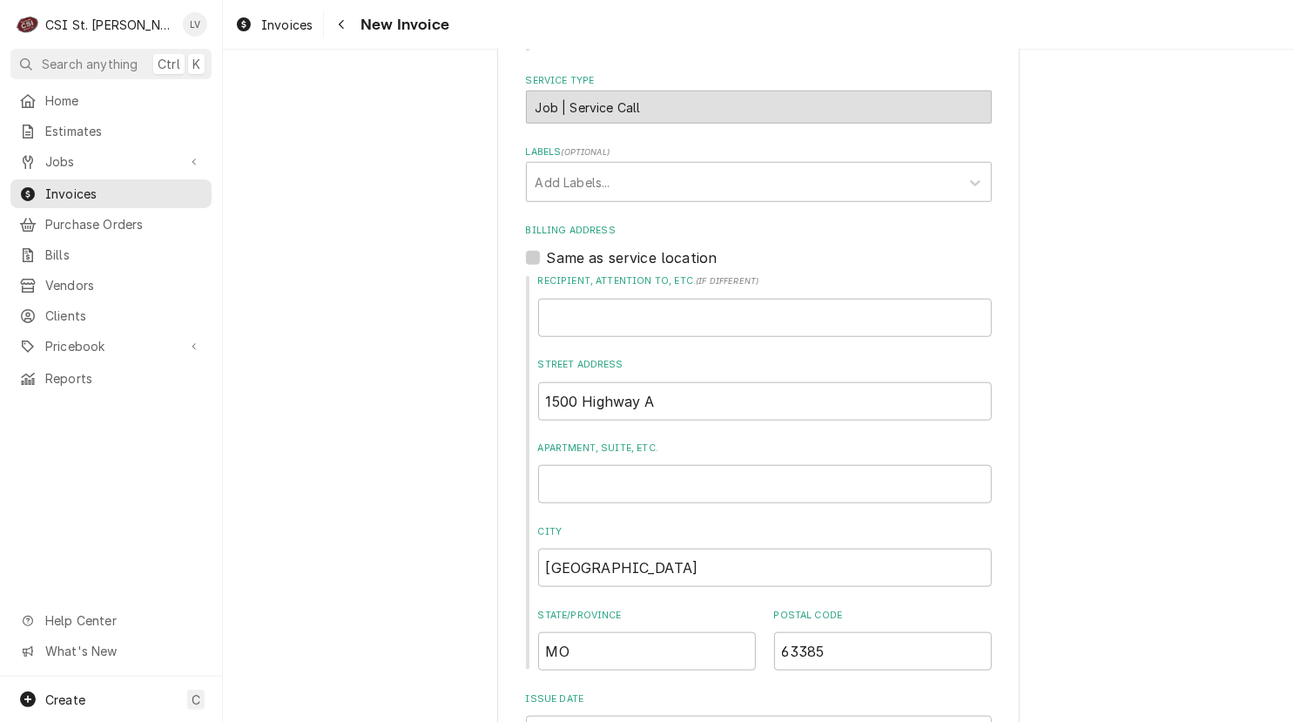
scroll to position [522, 0]
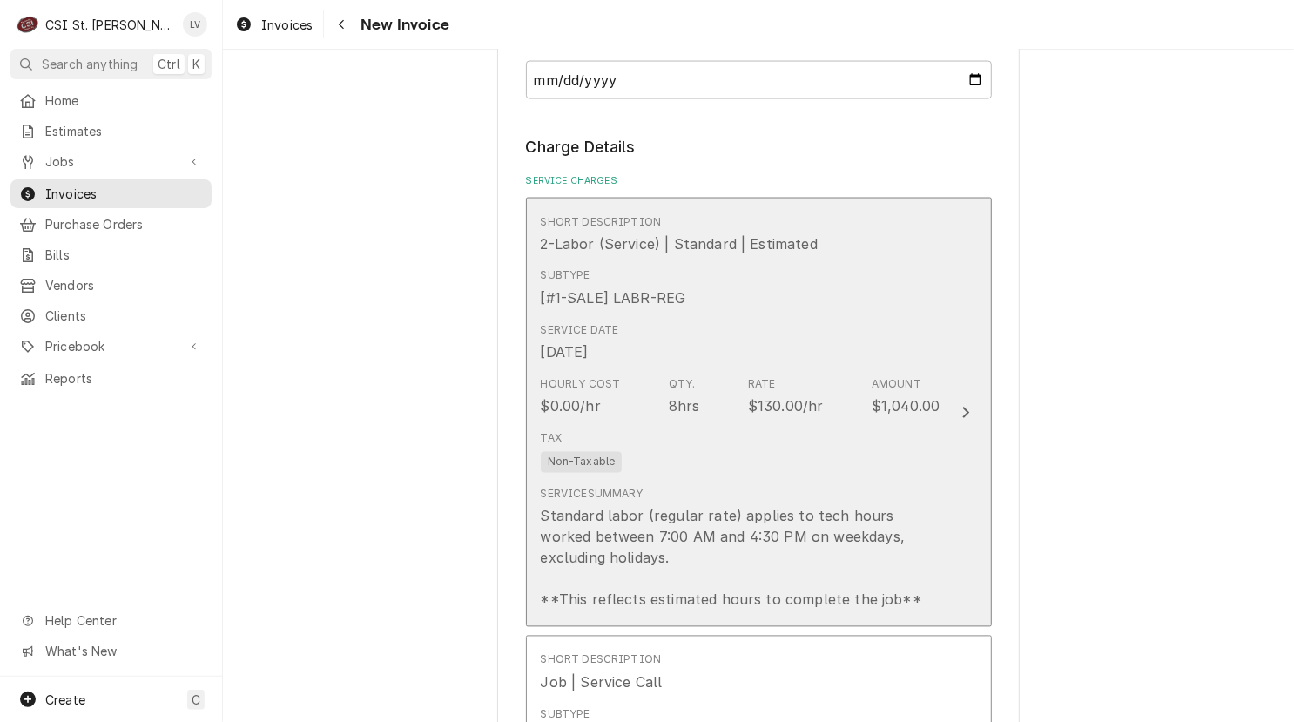
click at [852, 529] on div "Standard labor (regular rate) applies to tech hours worked between 7:00 AM and …" at bounding box center [741, 558] width 400 height 104
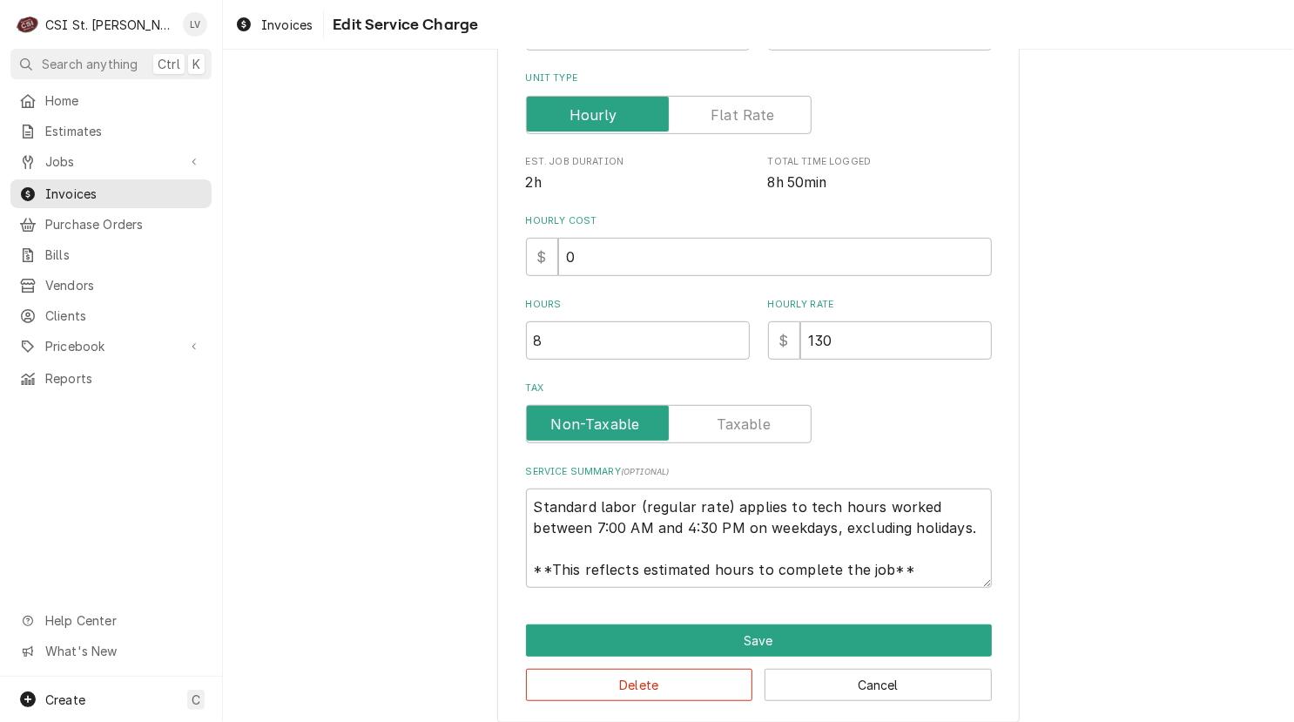
scroll to position [348, 0]
drag, startPoint x: 490, startPoint y: 358, endPoint x: 410, endPoint y: 342, distance: 81.6
click at [410, 342] on div "Use the fields below to edit this service charge Short Description 2-Labor (Ser…" at bounding box center [758, 229] width 1071 height 1018
type textarea "x"
type input "9"
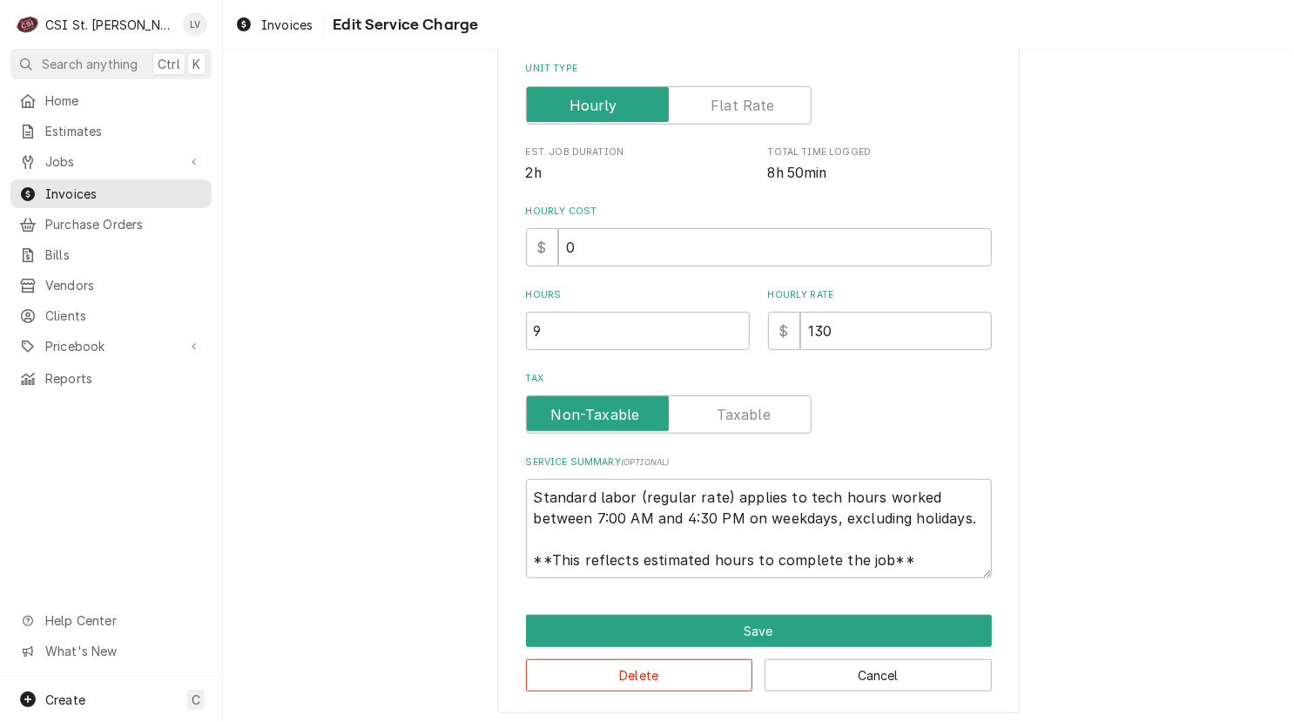
scroll to position [361, 0]
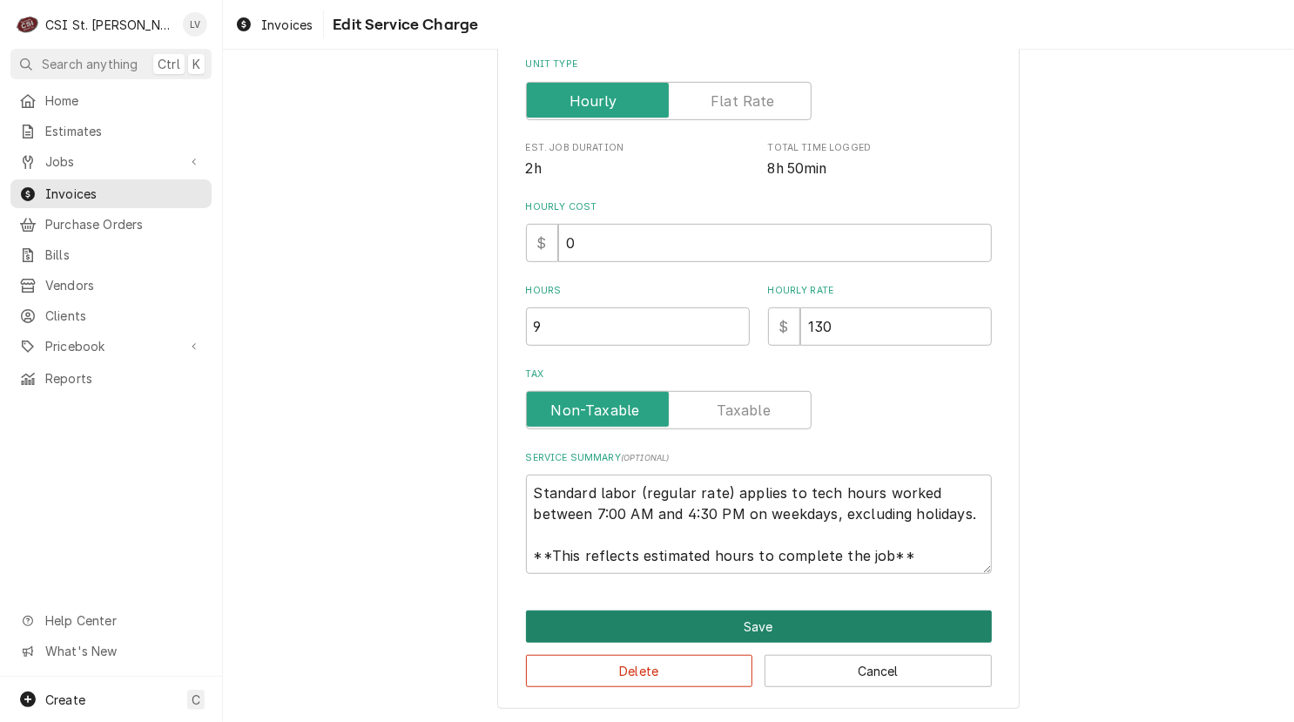
click at [756, 626] on button "Save" at bounding box center [759, 626] width 466 height 32
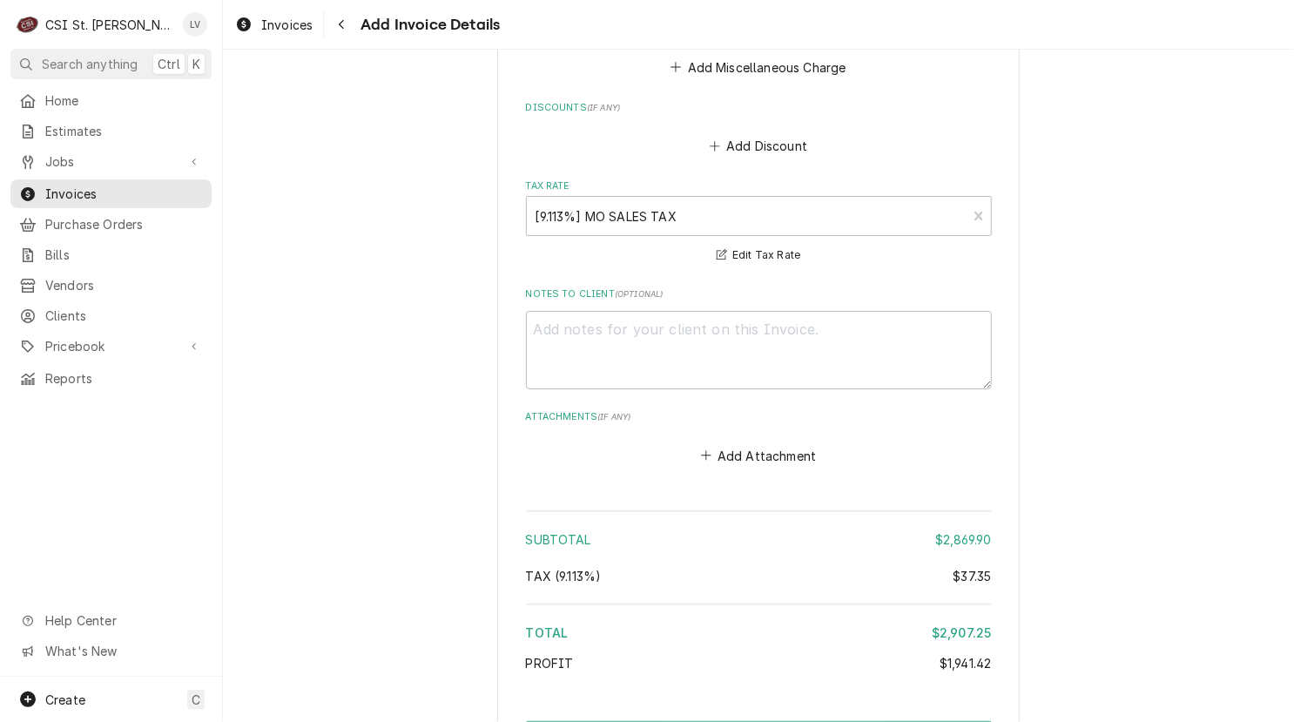
scroll to position [8105, 0]
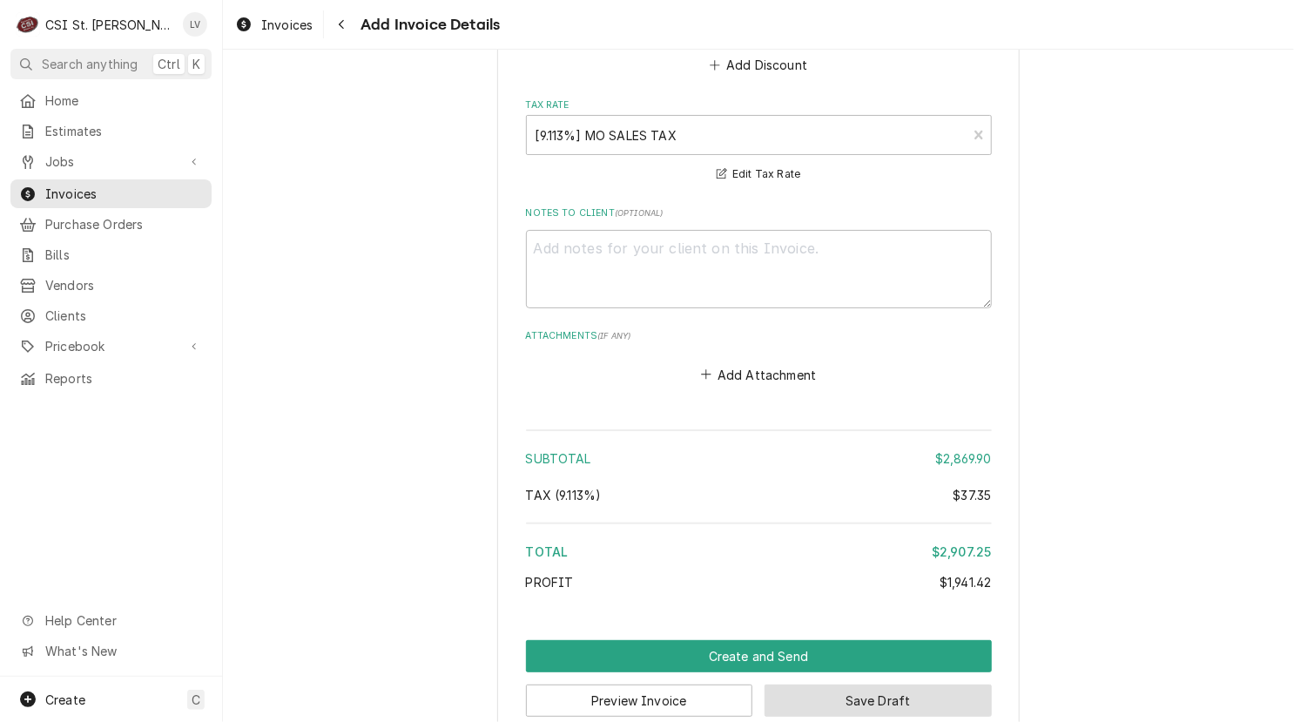
click at [882, 684] on button "Save Draft" at bounding box center [877, 700] width 227 height 32
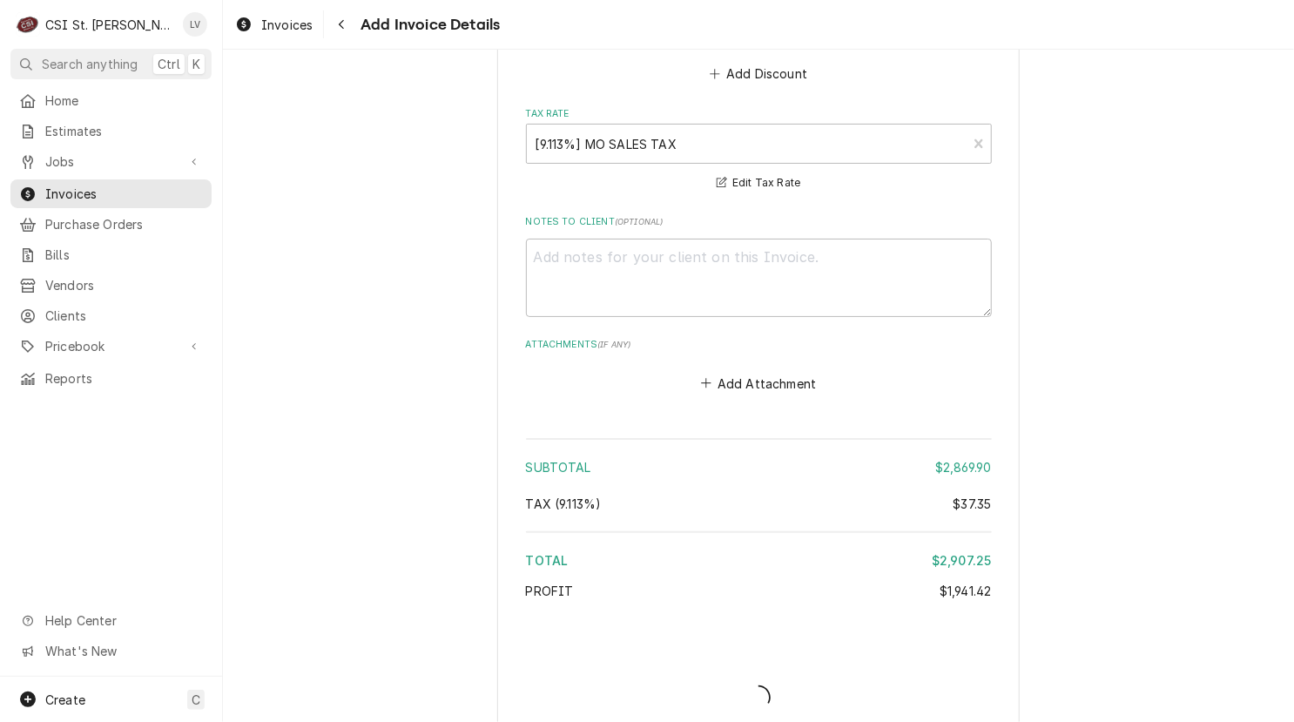
type textarea "x"
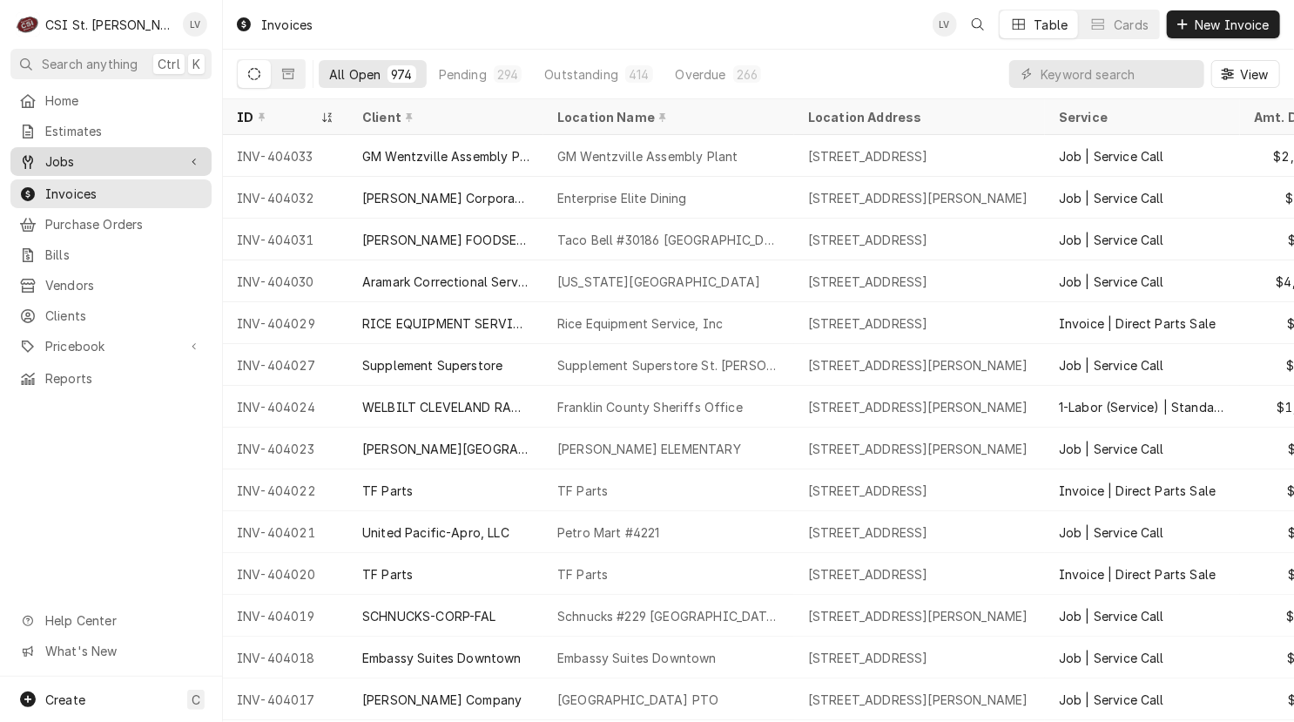
click at [62, 157] on span "Jobs" at bounding box center [110, 161] width 131 height 18
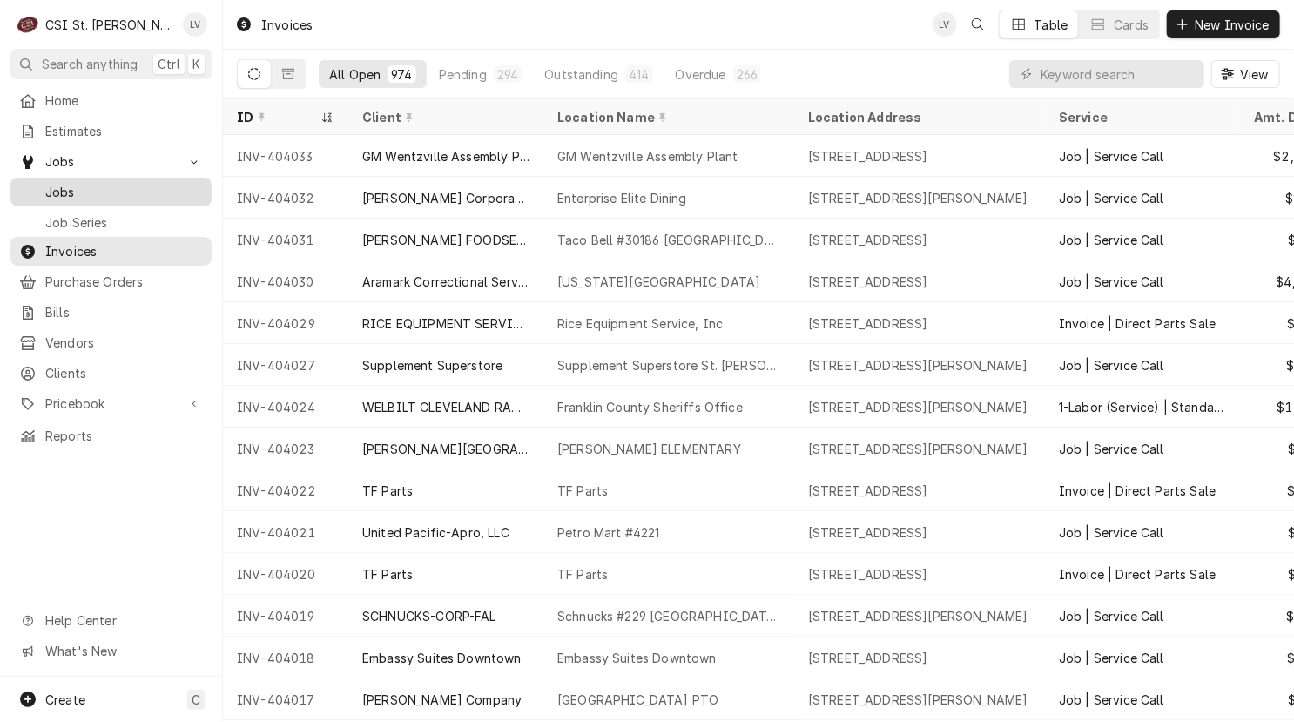
click at [70, 185] on span "Jobs" at bounding box center [124, 192] width 158 height 18
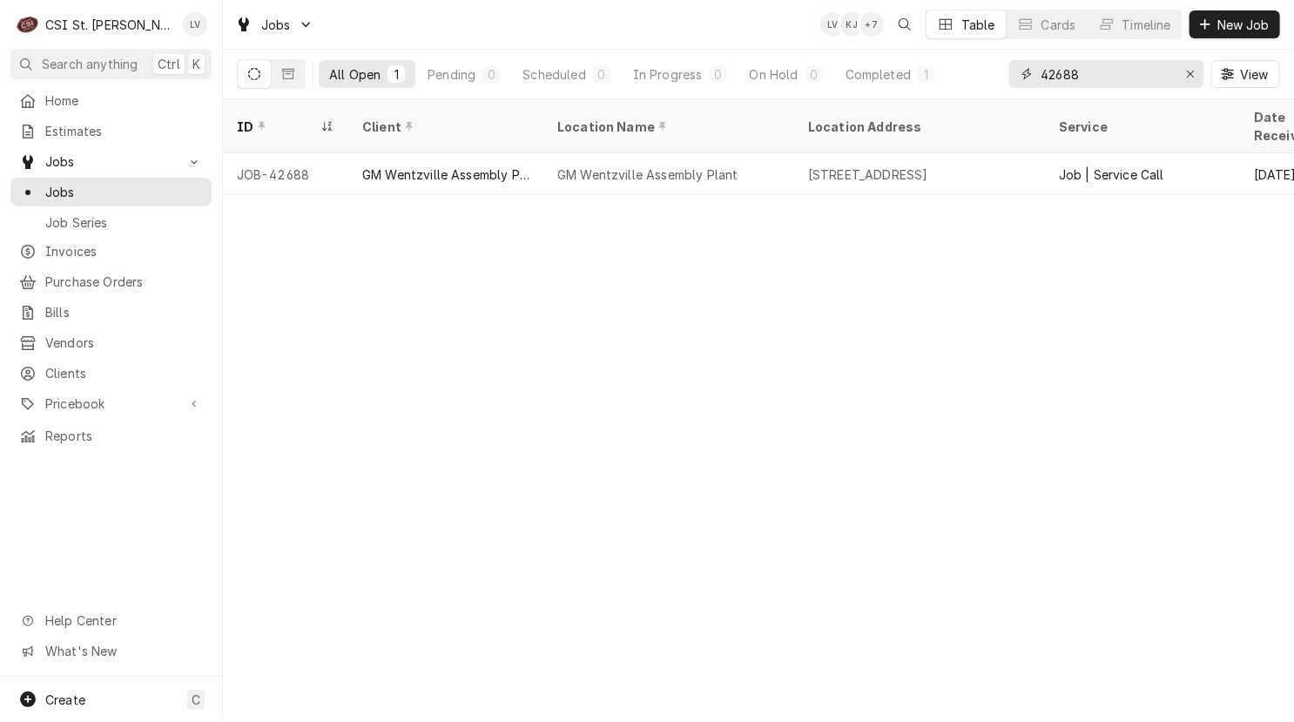
drag, startPoint x: 1106, startPoint y: 73, endPoint x: 1015, endPoint y: 77, distance: 90.6
click at [1015, 77] on div "42688" at bounding box center [1106, 74] width 195 height 28
type input "42677"
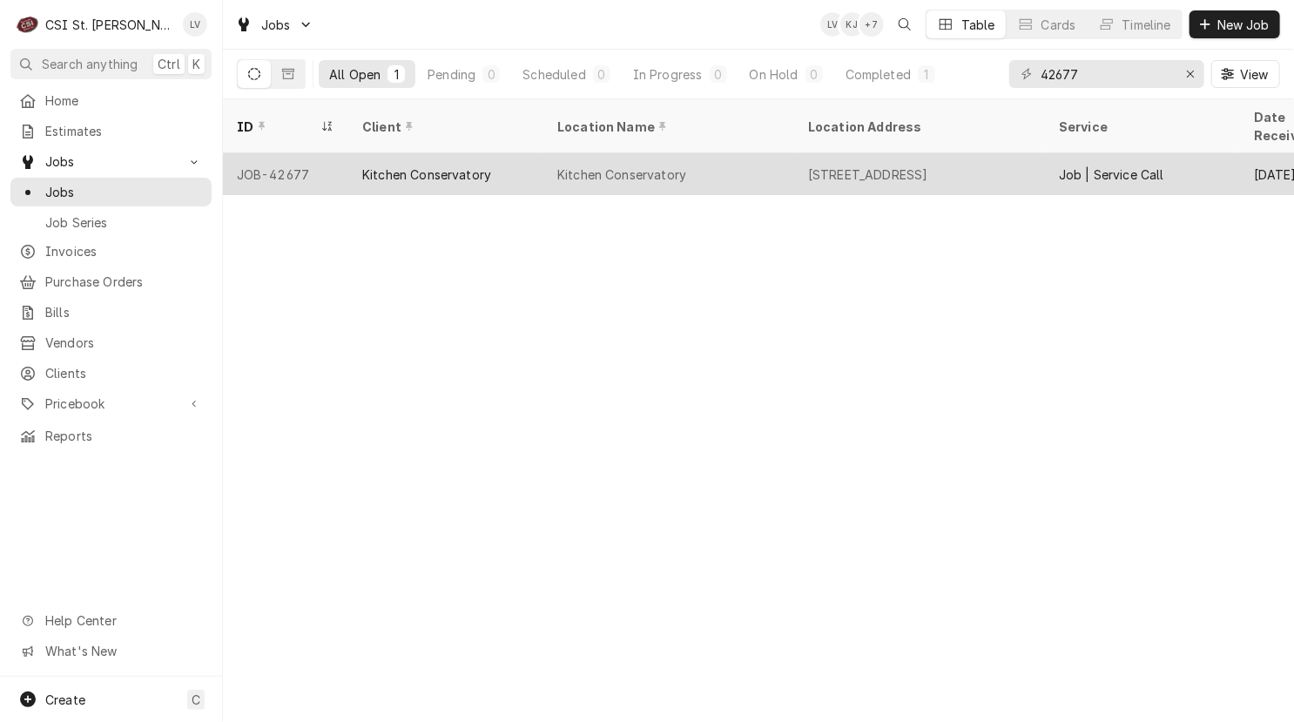
click at [626, 165] on div "Kitchen Conservatory" at bounding box center [621, 174] width 129 height 18
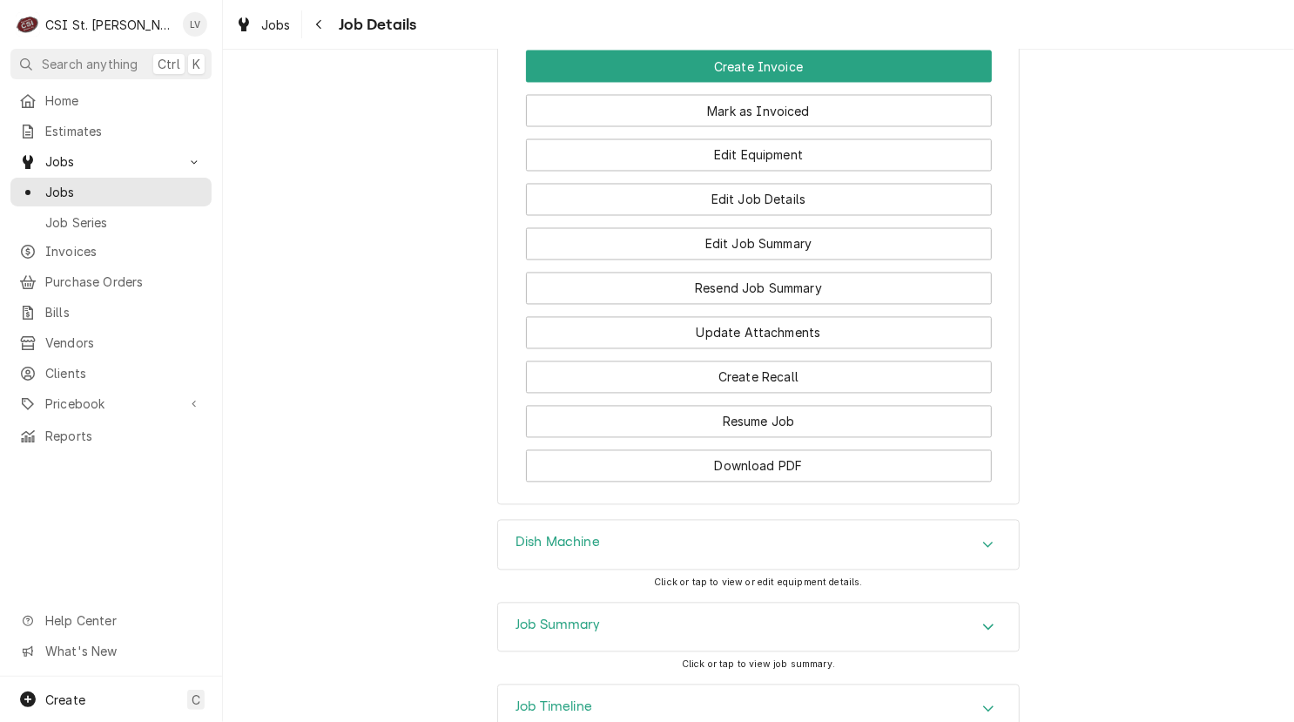
scroll to position [1741, 0]
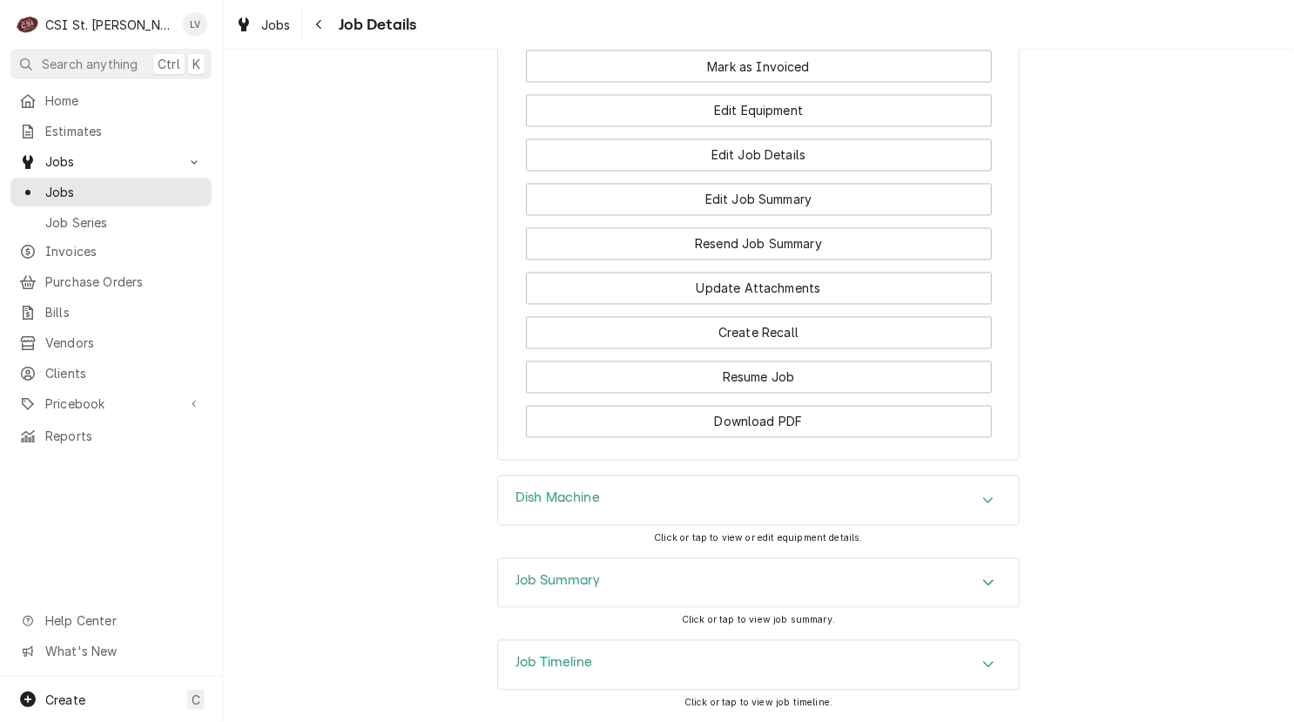
click at [709, 49] on div "Jobs Job Details" at bounding box center [758, 25] width 1071 height 50
click at [713, 38] on button "Create Invoice" at bounding box center [759, 22] width 466 height 32
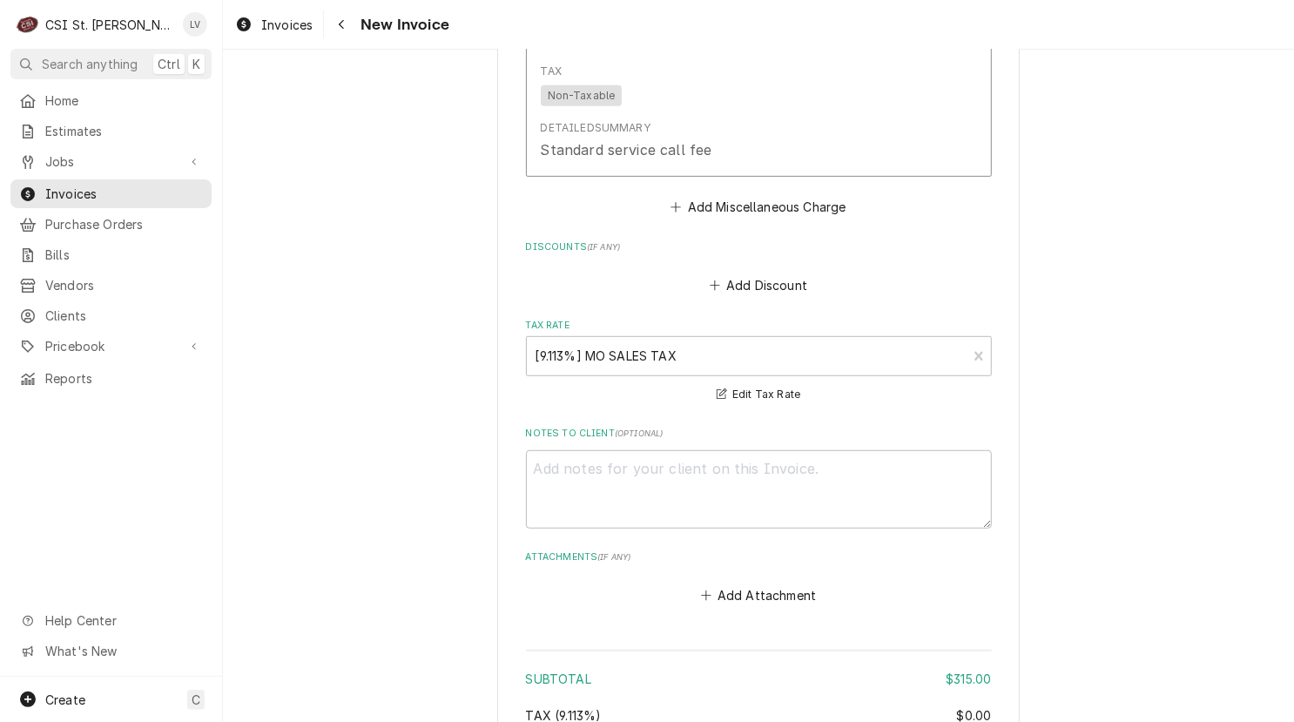
scroll to position [4233, 0]
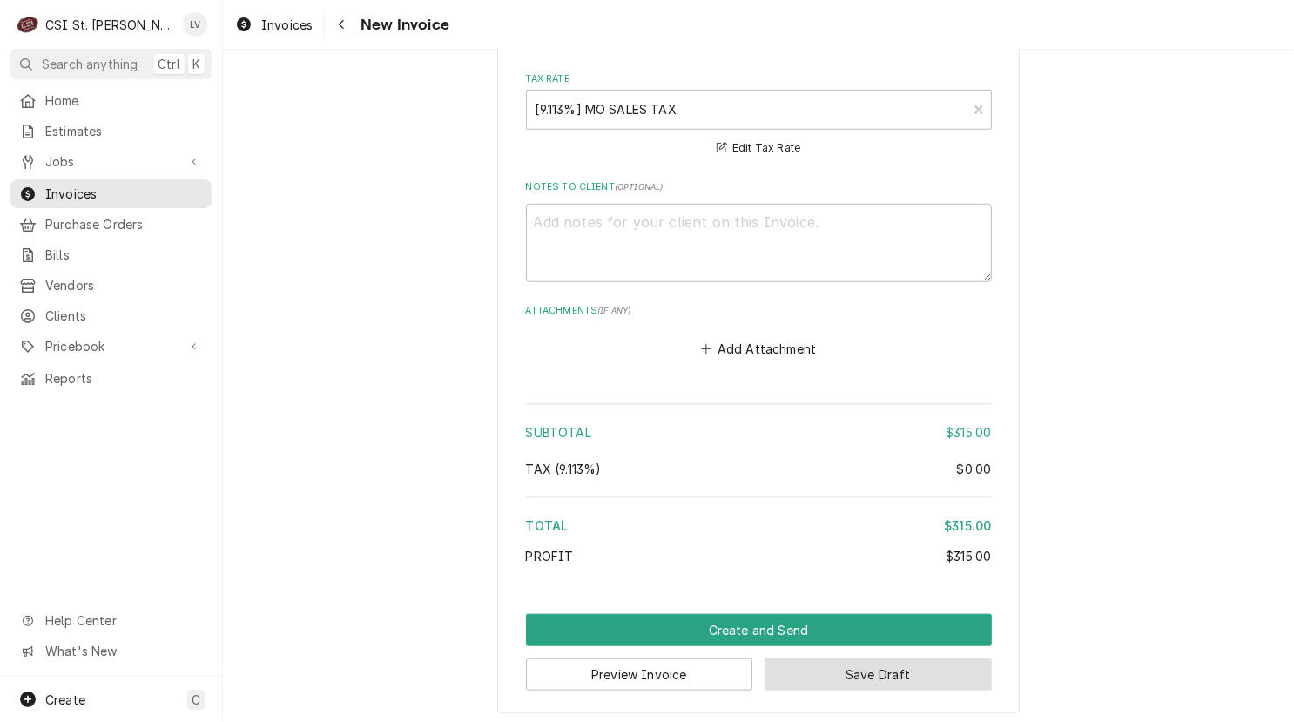
click at [945, 677] on button "Save Draft" at bounding box center [877, 674] width 227 height 32
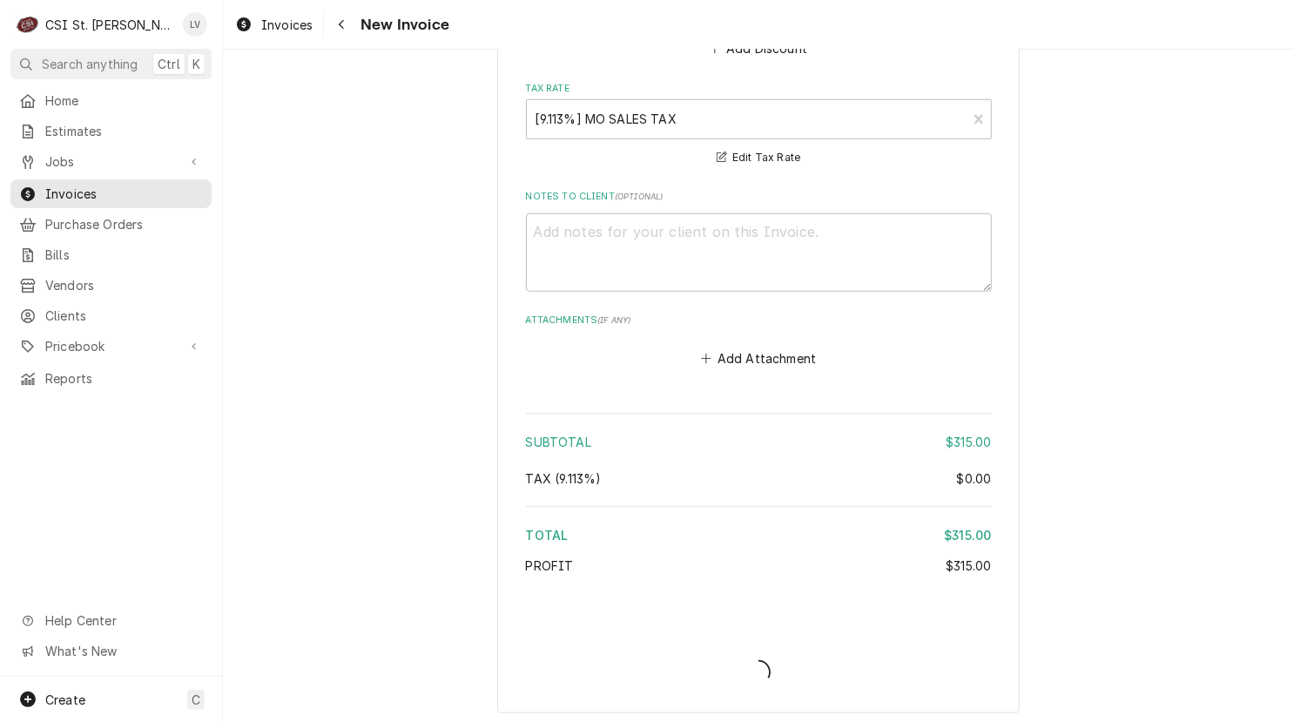
type textarea "x"
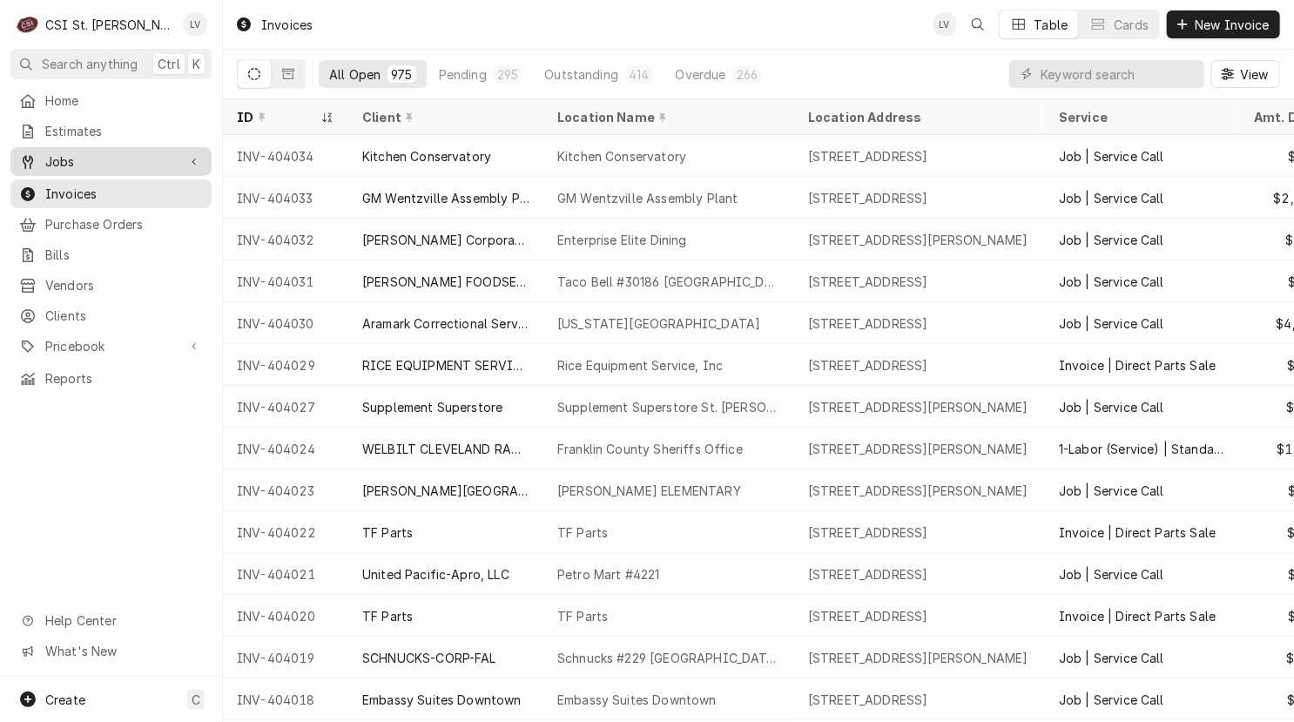
click at [139, 152] on span "Jobs" at bounding box center [110, 161] width 131 height 18
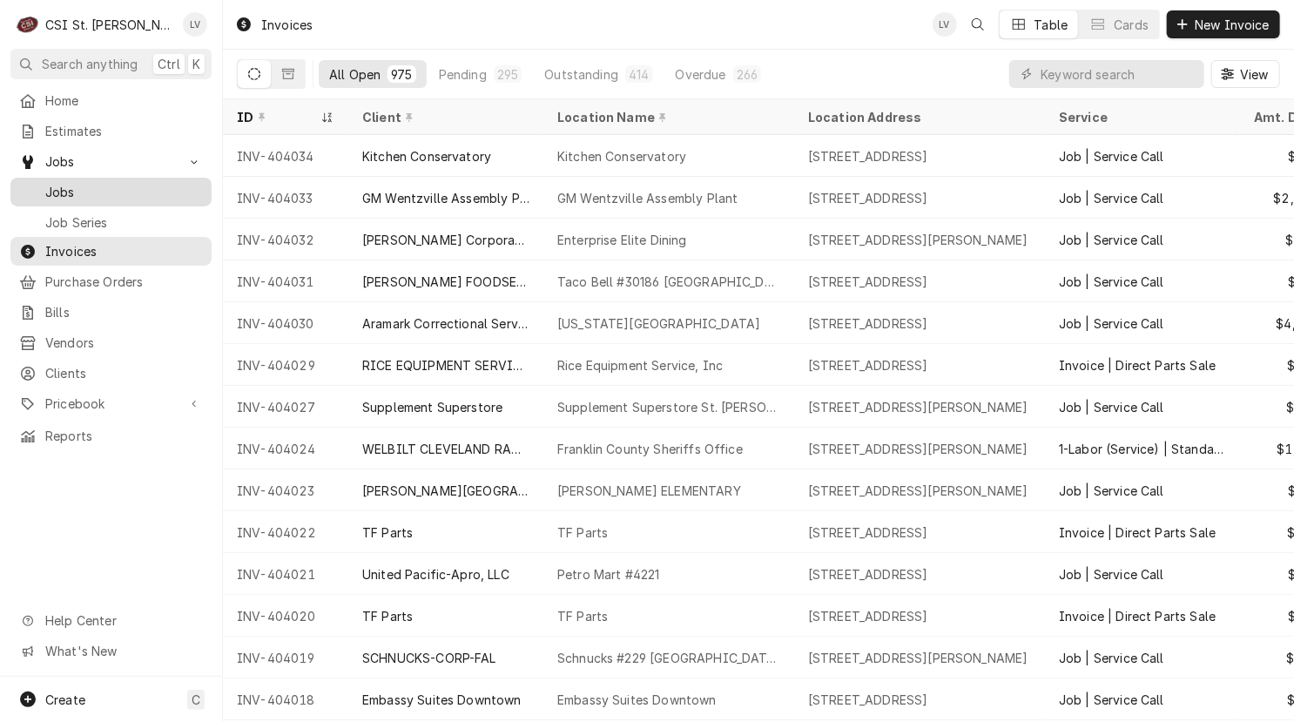
click at [145, 183] on span "Jobs" at bounding box center [124, 192] width 158 height 18
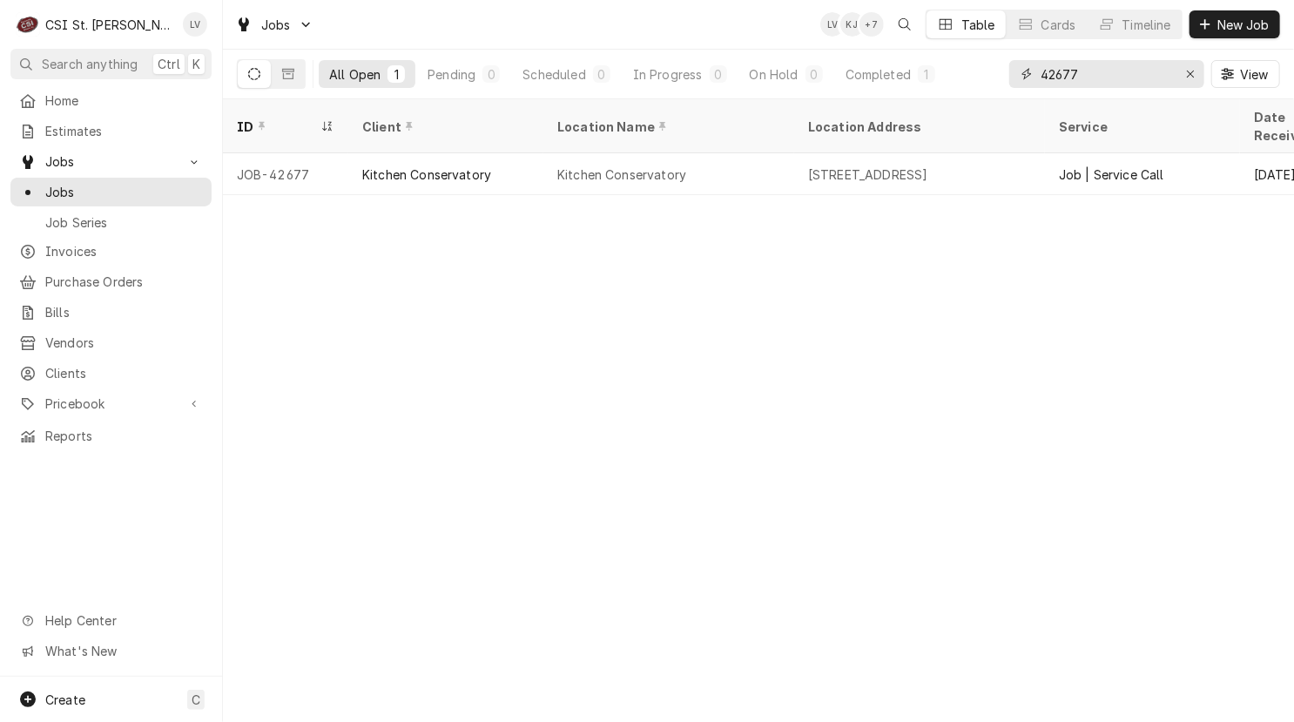
drag, startPoint x: 1114, startPoint y: 73, endPoint x: 1012, endPoint y: 85, distance: 103.4
click at [1012, 85] on div "42677" at bounding box center [1106, 74] width 195 height 28
type input "42736"
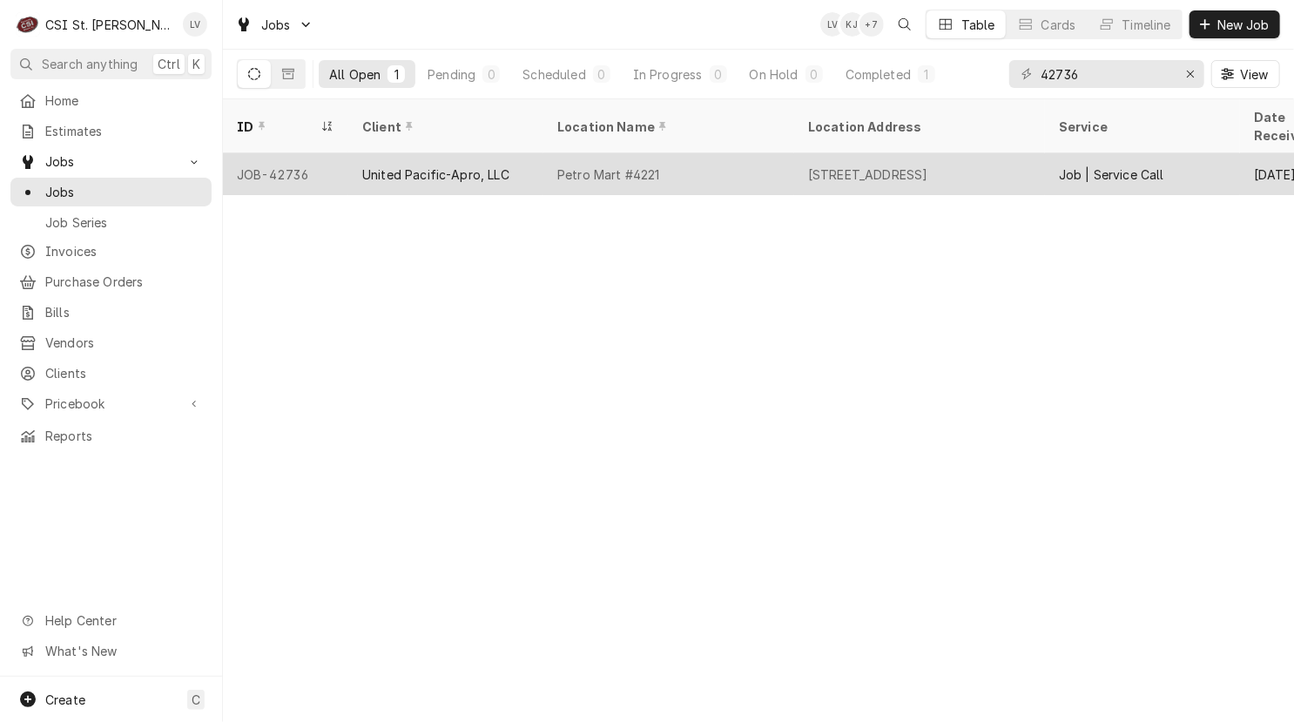
click at [555, 153] on div "Petro Mart #4221" at bounding box center [668, 174] width 251 height 42
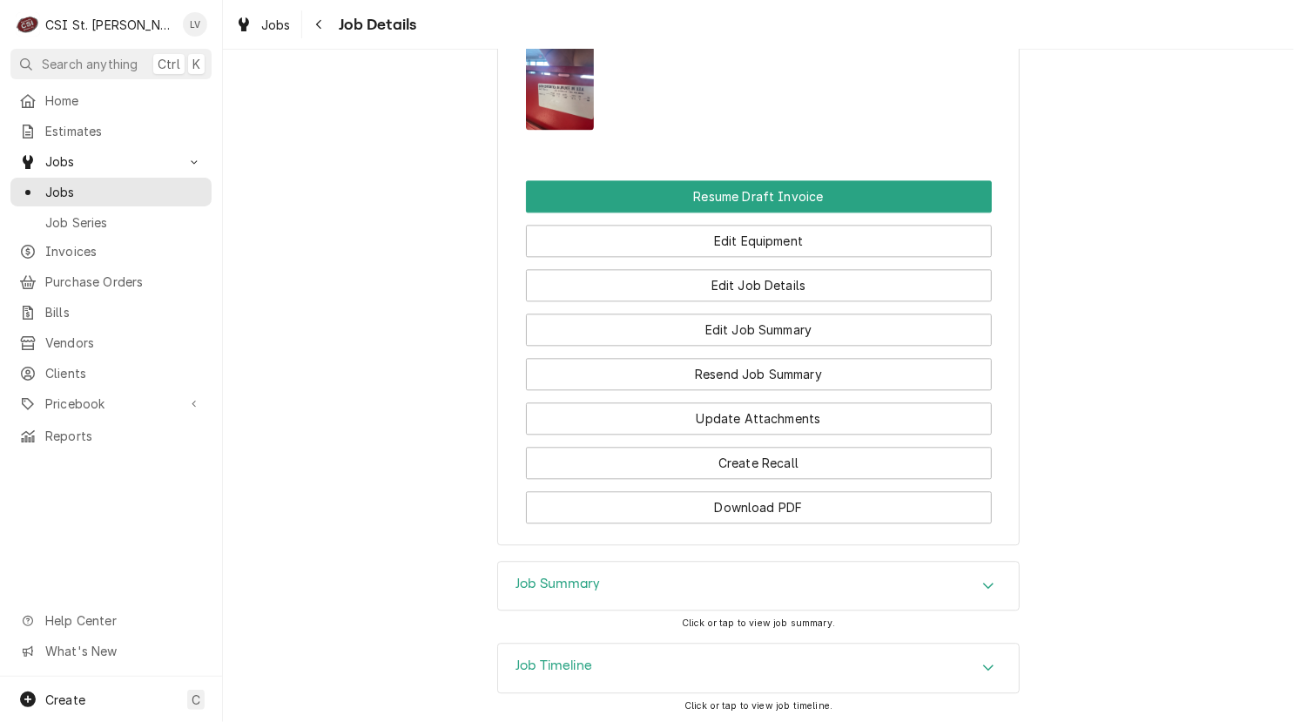
scroll to position [2089, 0]
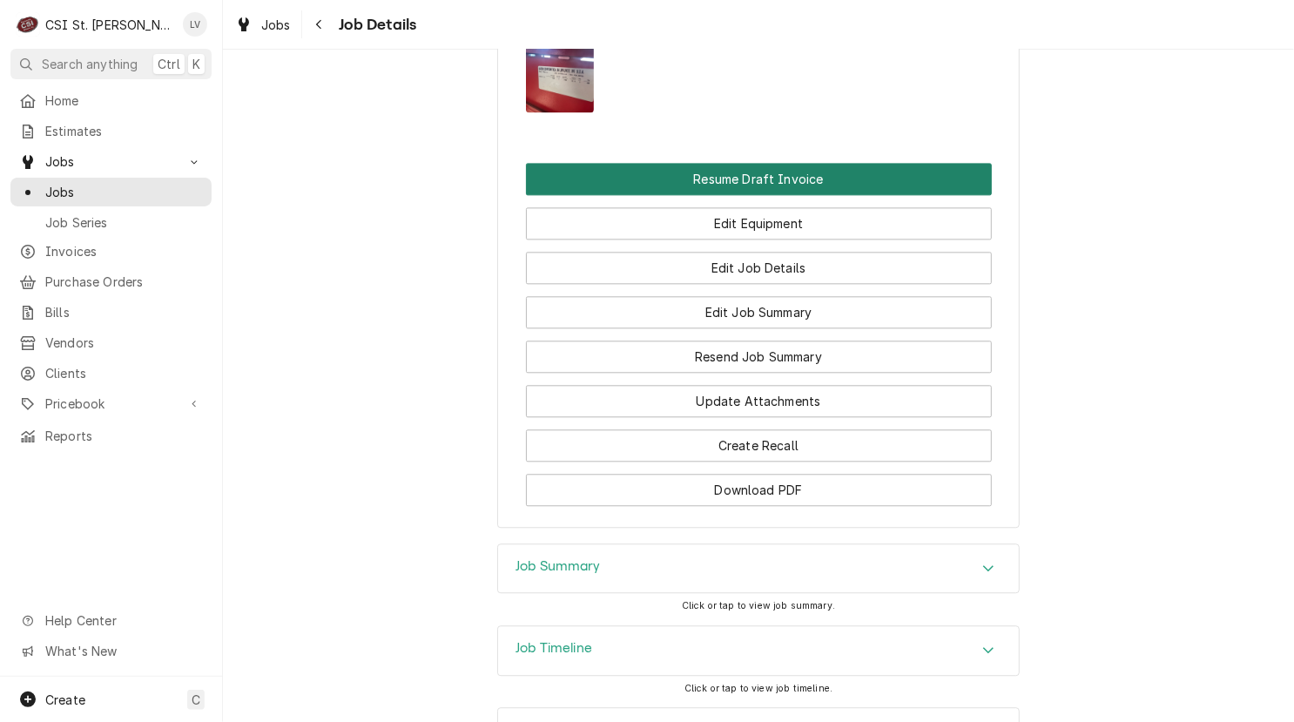
click at [765, 163] on button "Resume Draft Invoice" at bounding box center [759, 179] width 466 height 32
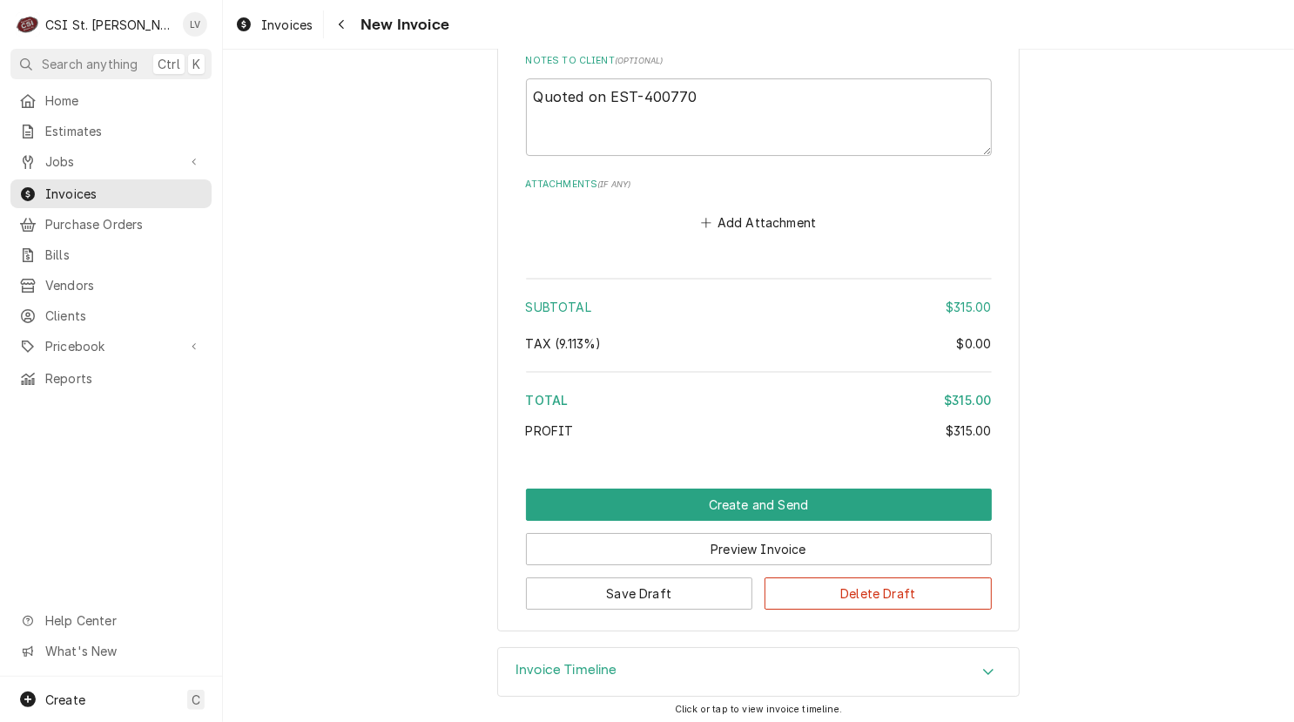
scroll to position [3137, 0]
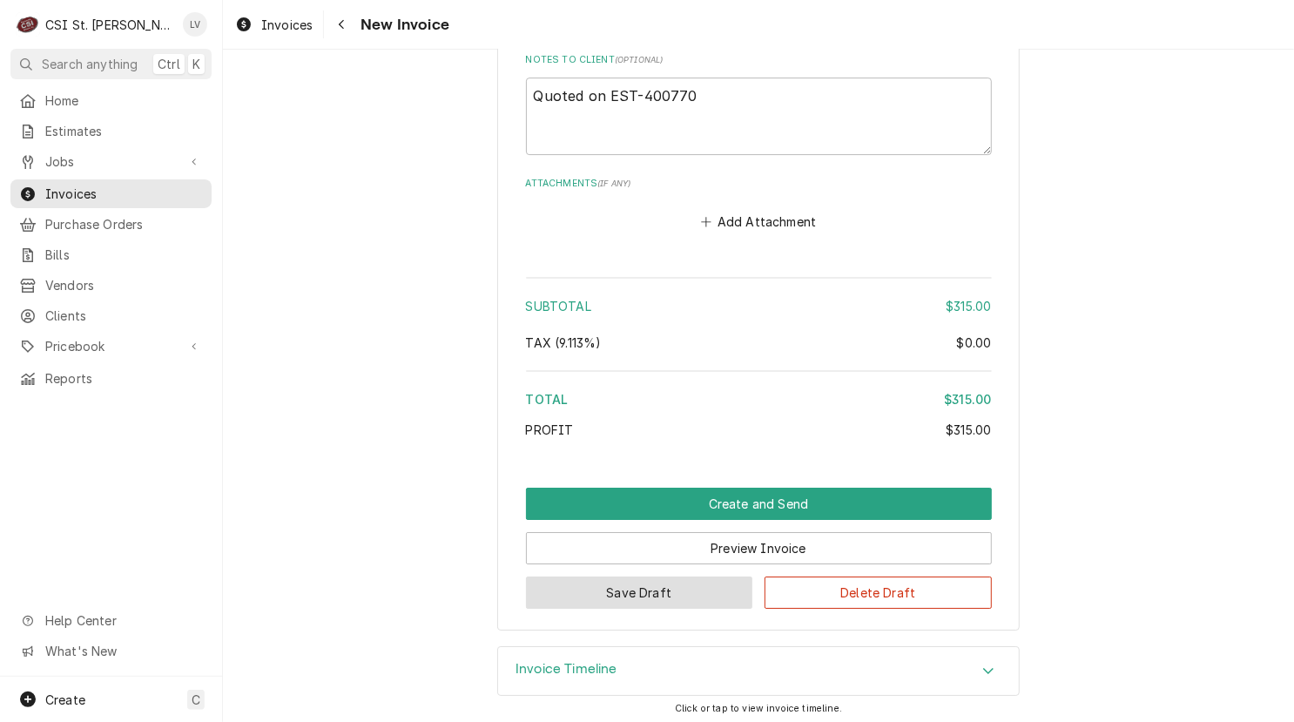
click at [604, 588] on button "Save Draft" at bounding box center [639, 592] width 227 height 32
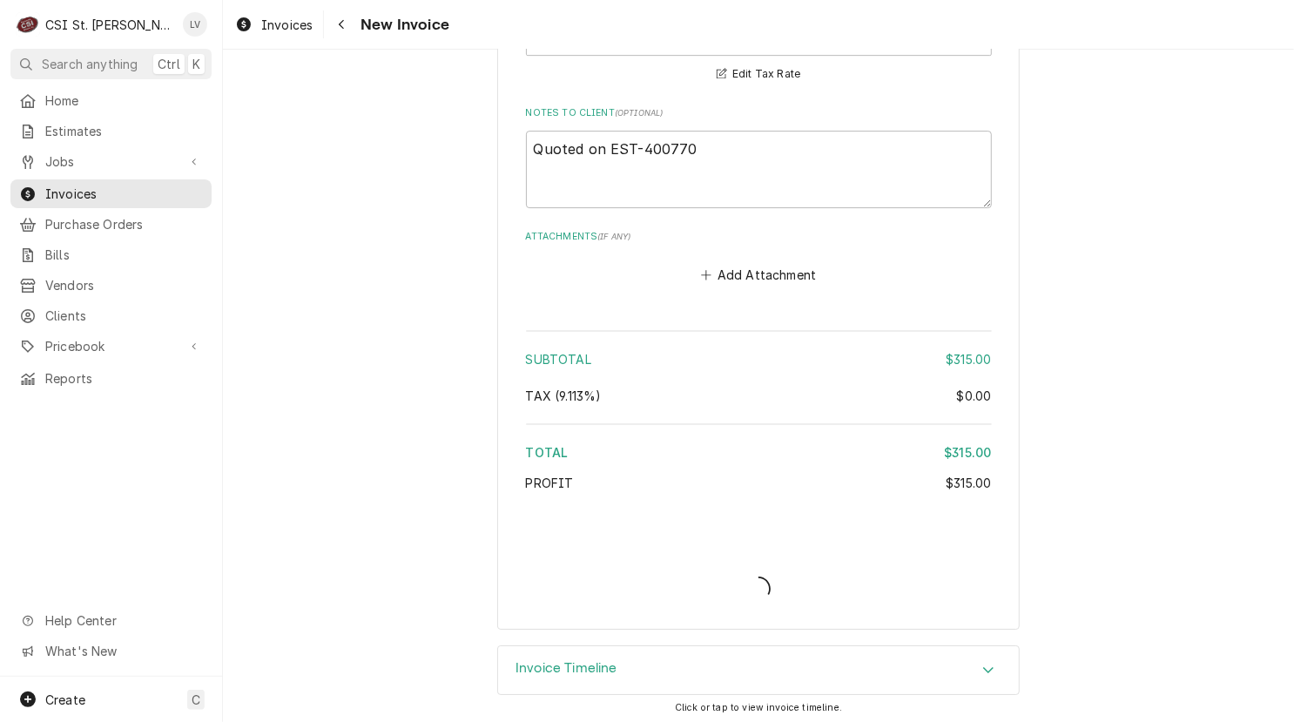
type textarea "x"
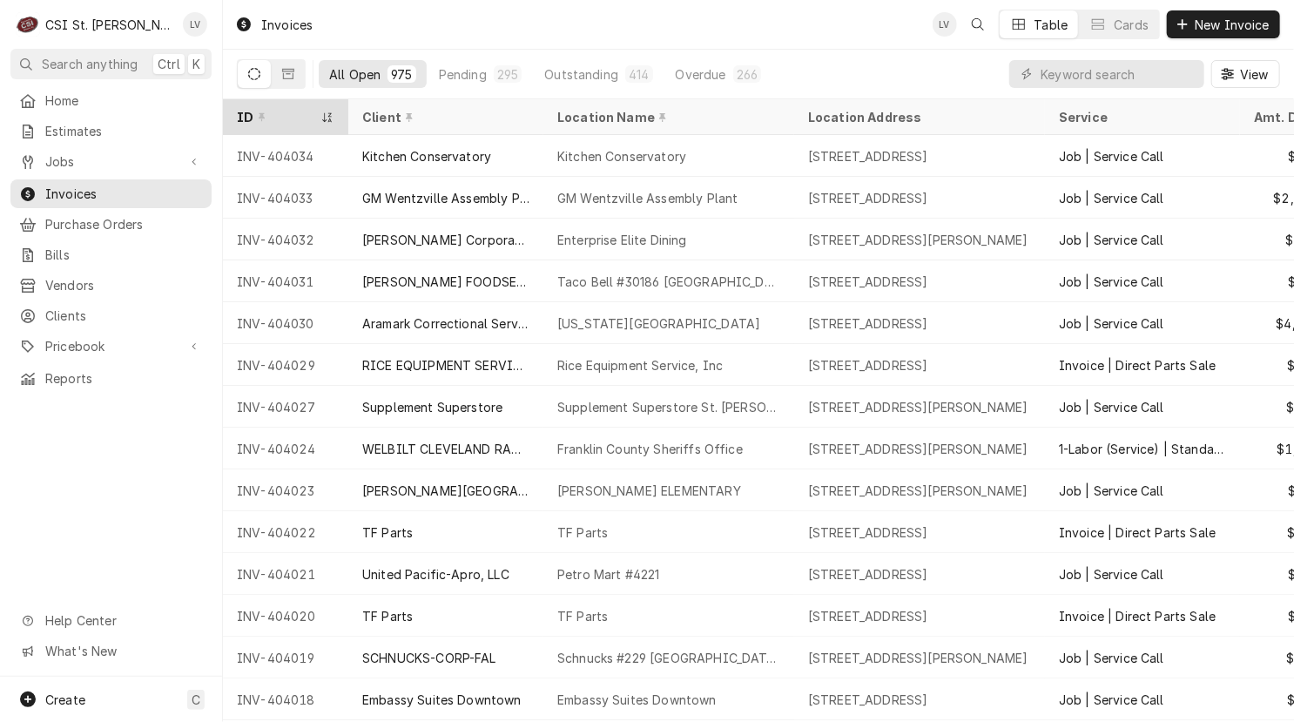
click at [287, 122] on div "ID" at bounding box center [285, 117] width 118 height 29
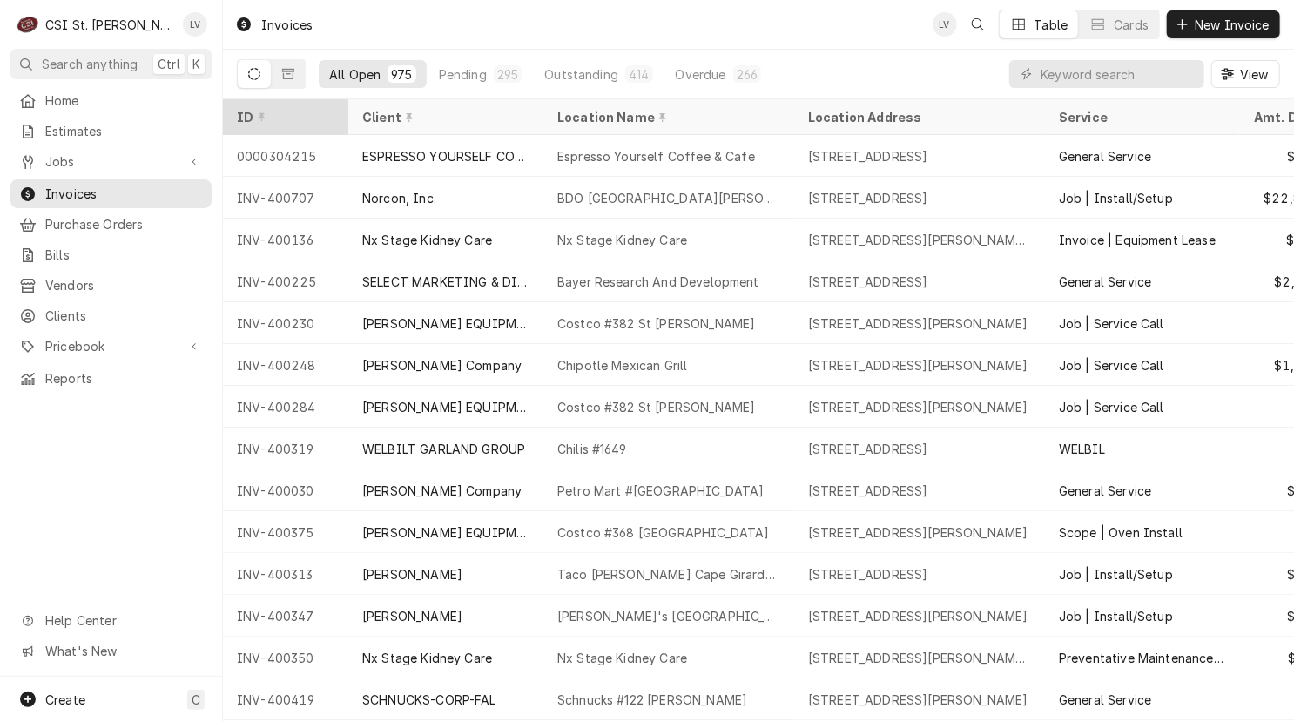
click at [278, 118] on div "ID" at bounding box center [284, 117] width 94 height 18
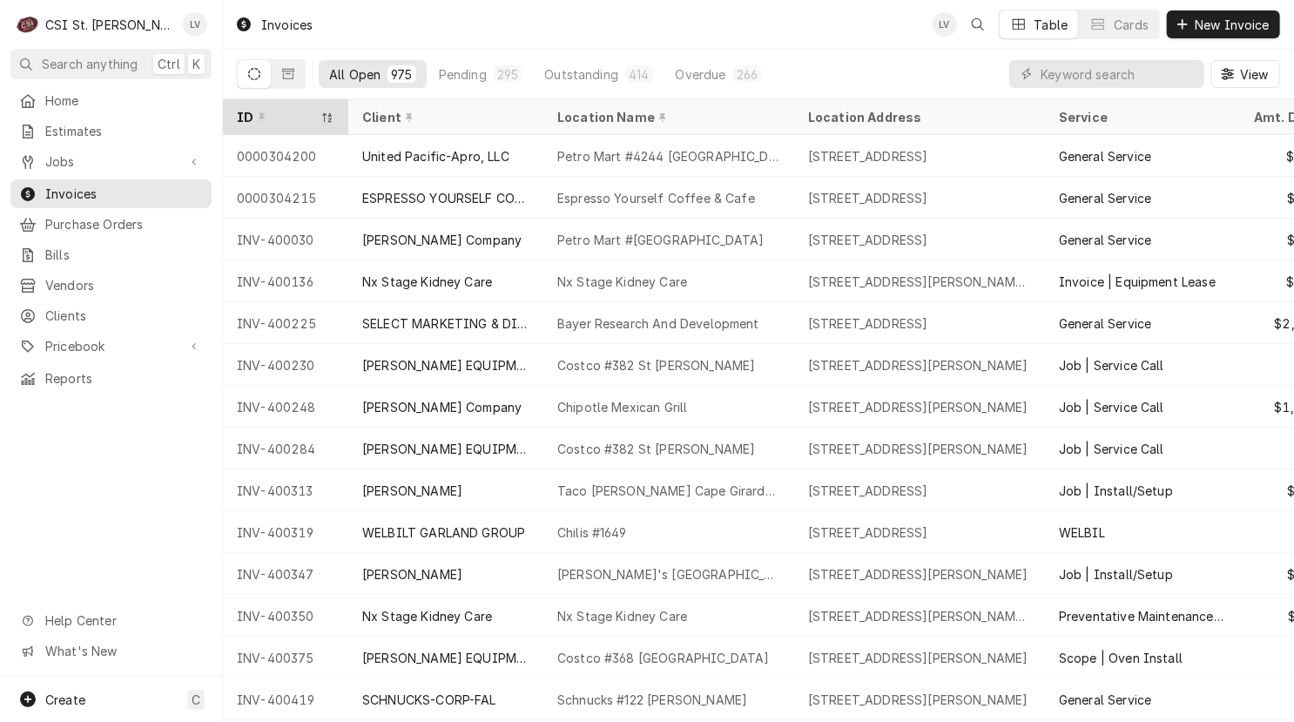
click at [282, 122] on div "ID" at bounding box center [285, 117] width 118 height 29
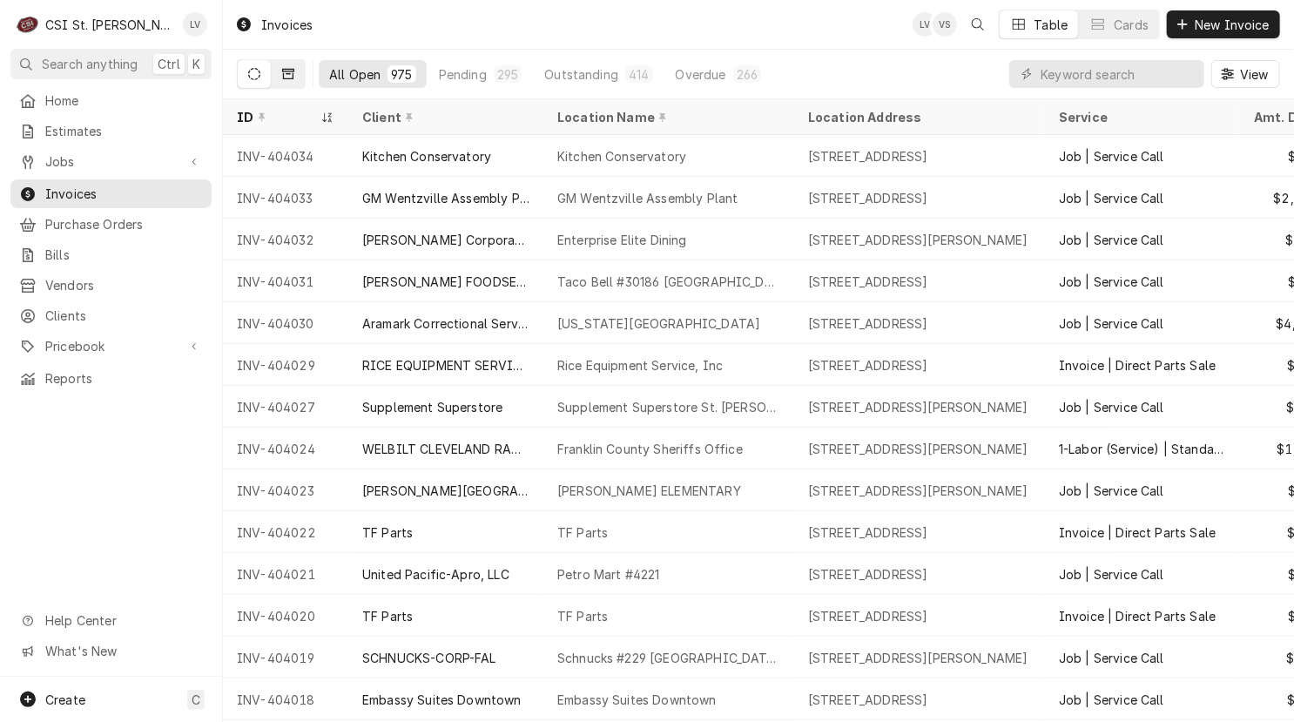
click at [287, 83] on button "Dynamic Content Wrapper" at bounding box center [288, 74] width 33 height 28
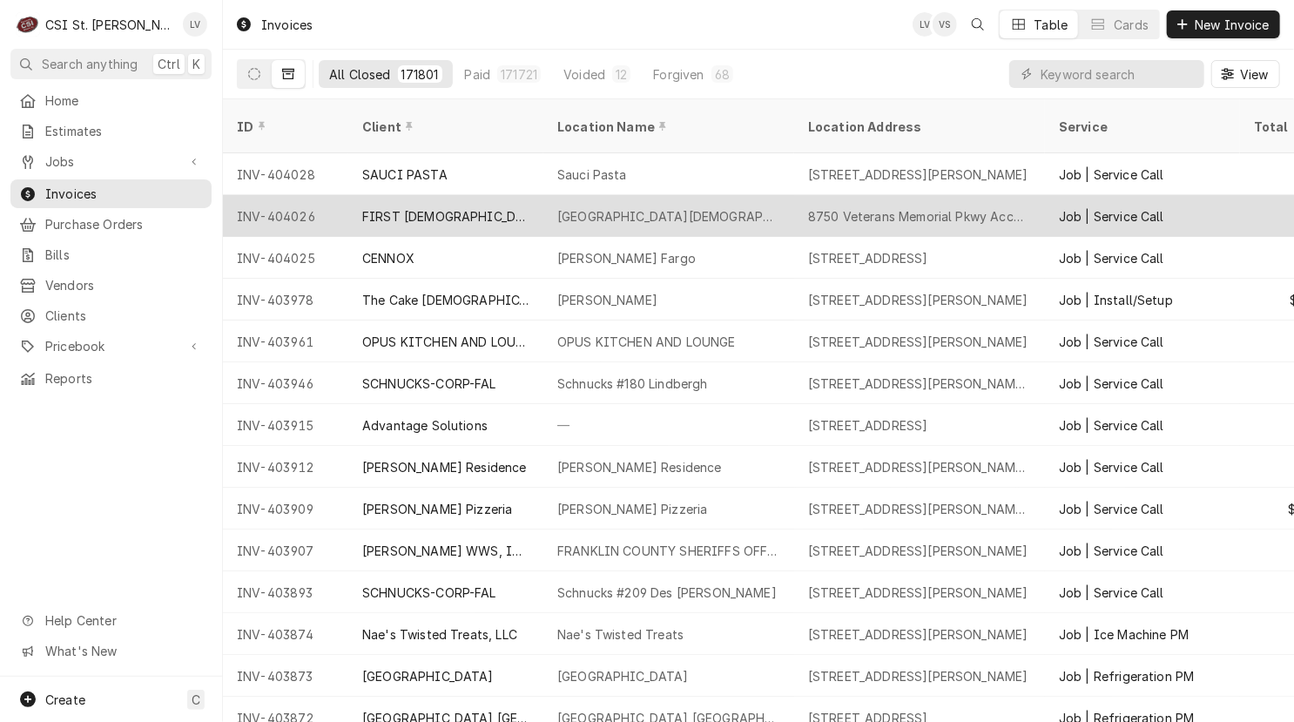
click at [494, 207] on div "FIRST [DEMOGRAPHIC_DATA] [DEMOGRAPHIC_DATA] ACADEMY" at bounding box center [445, 216] width 167 height 18
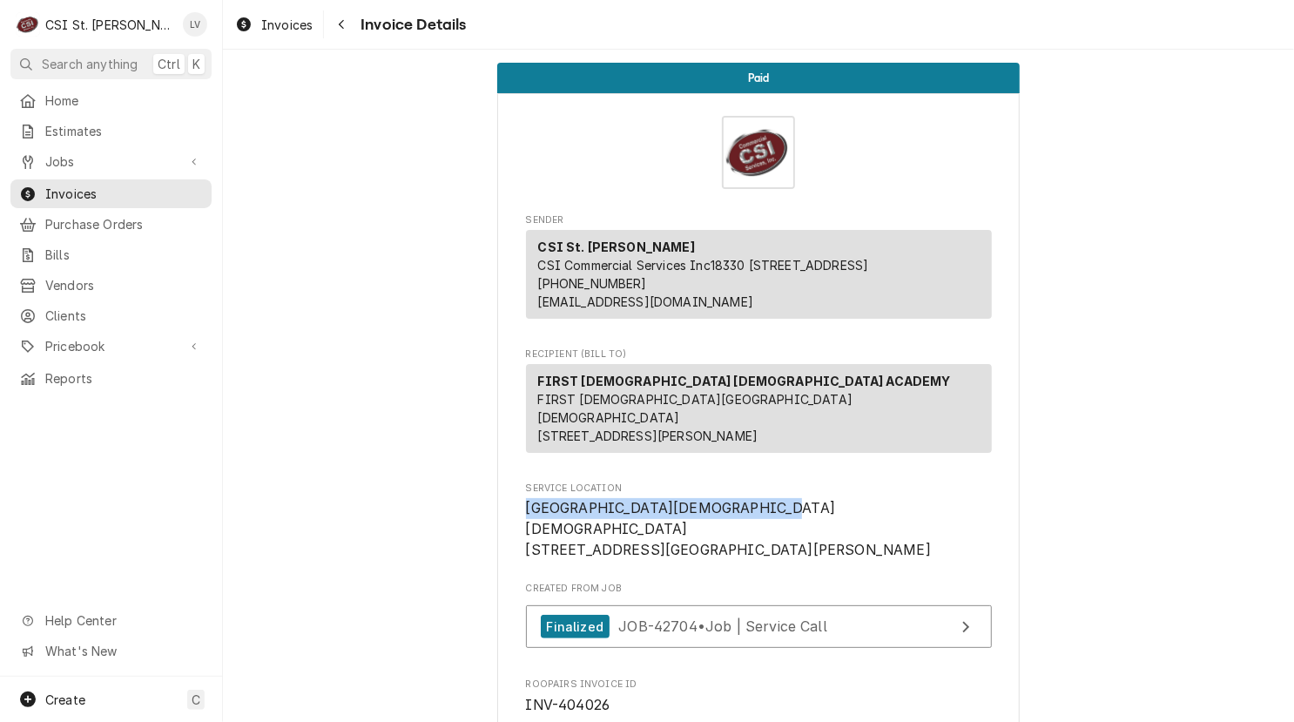
drag, startPoint x: 740, startPoint y: 521, endPoint x: 518, endPoint y: 523, distance: 222.0
click at [526, 523] on span "[GEOGRAPHIC_DATA][DEMOGRAPHIC_DATA][DEMOGRAPHIC_DATA] [STREET_ADDRESS][GEOGRAPH…" at bounding box center [759, 529] width 466 height 62
copy span "[GEOGRAPHIC_DATA][DEMOGRAPHIC_DATA][DEMOGRAPHIC_DATA]"
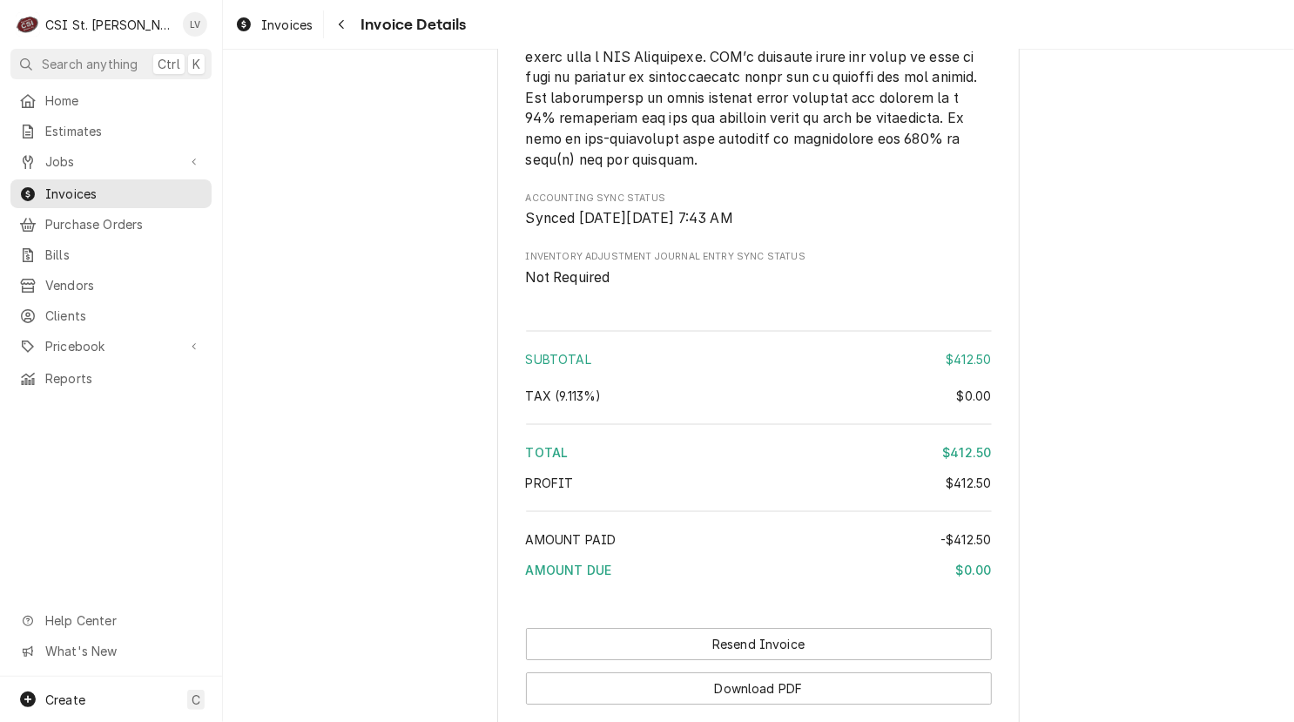
scroll to position [3019, 0]
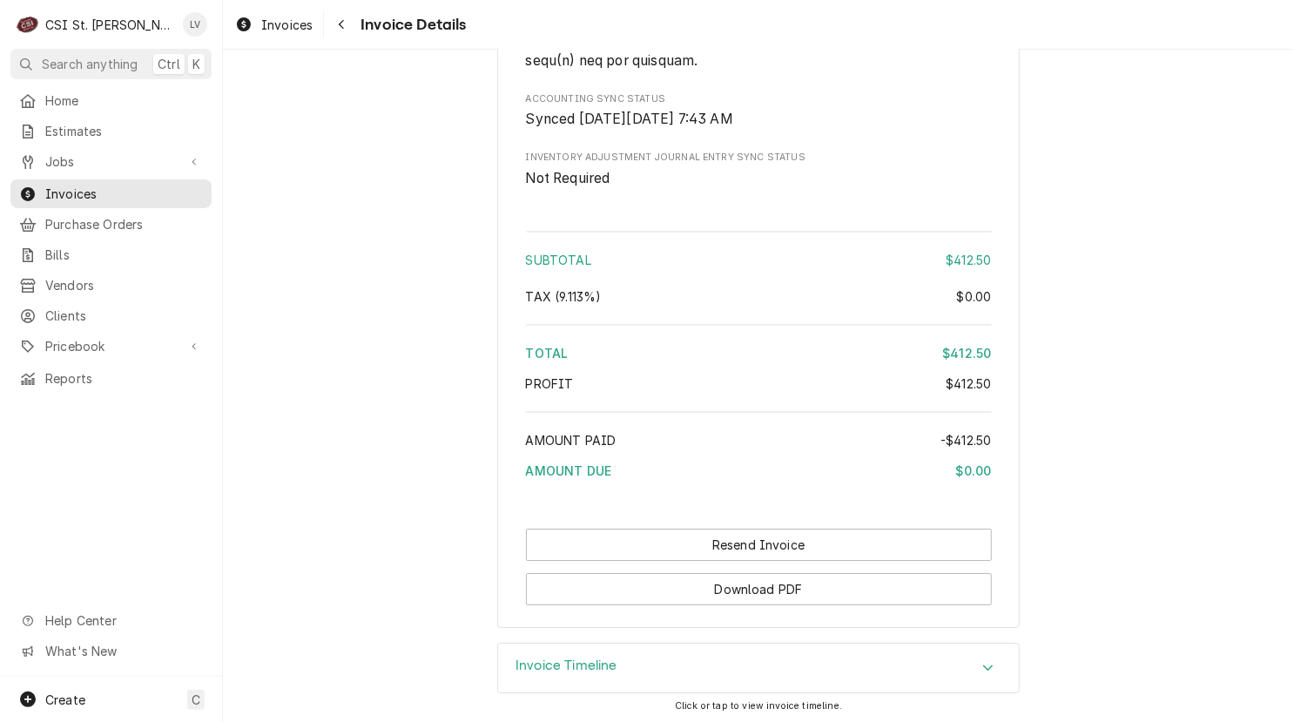
click at [748, 663] on div "Invoice Timeline" at bounding box center [758, 667] width 521 height 49
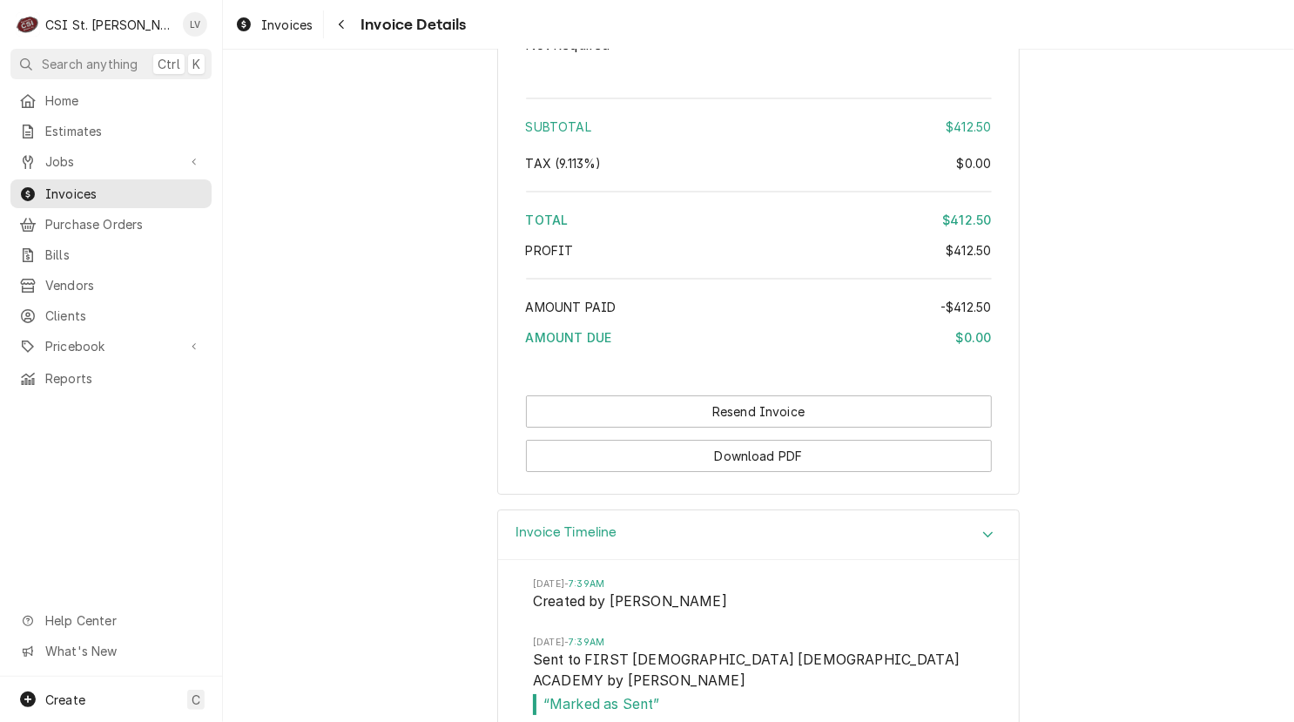
scroll to position [3220, 0]
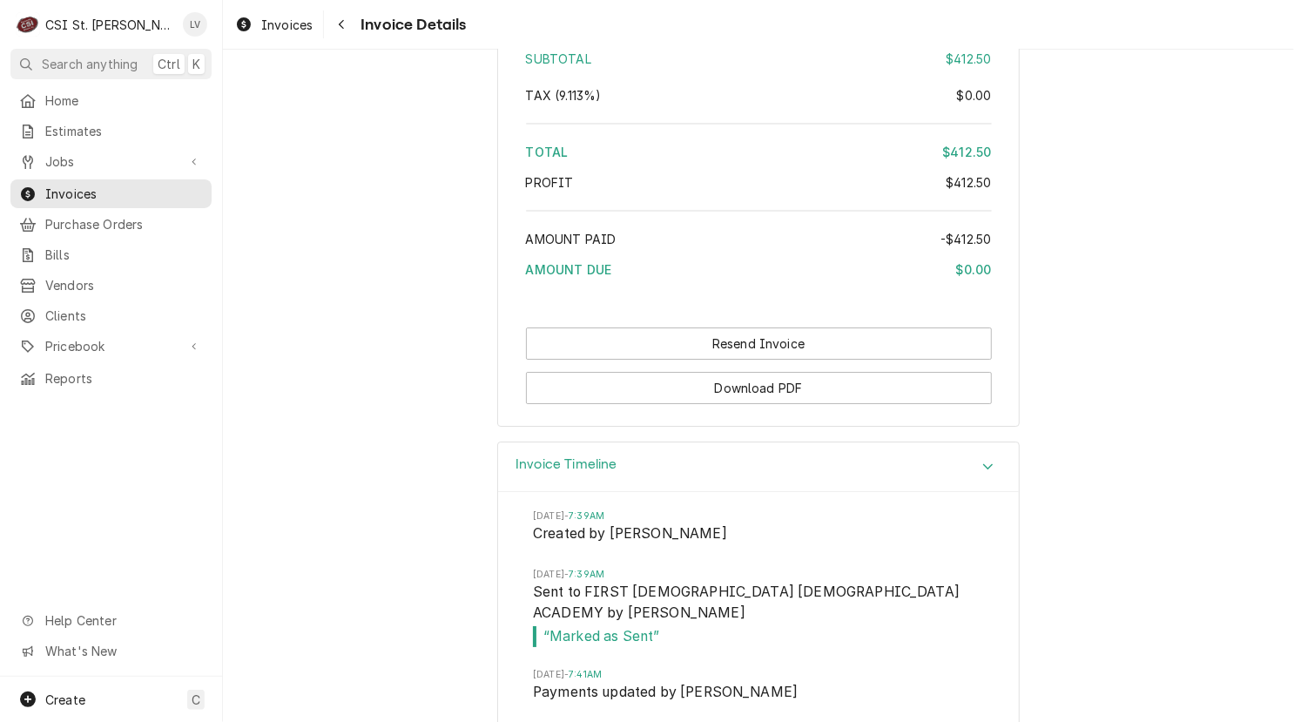
drag, startPoint x: 326, startPoint y: 266, endPoint x: 324, endPoint y: 245, distance: 21.1
click at [261, 23] on span "Invoices" at bounding box center [286, 25] width 51 height 18
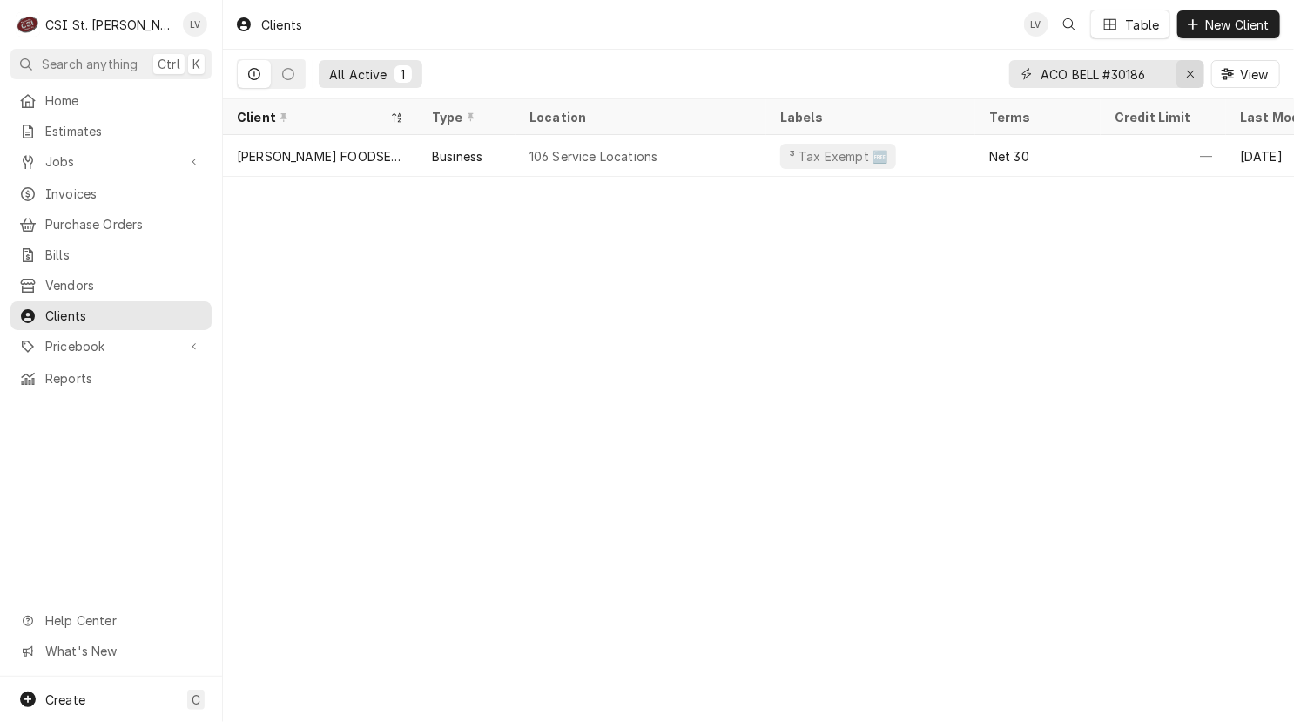
click at [1188, 77] on icon "Erase input" at bounding box center [1191, 74] width 10 height 12
paste input "[GEOGRAPHIC_DATA][DEMOGRAPHIC_DATA][DEMOGRAPHIC_DATA]"
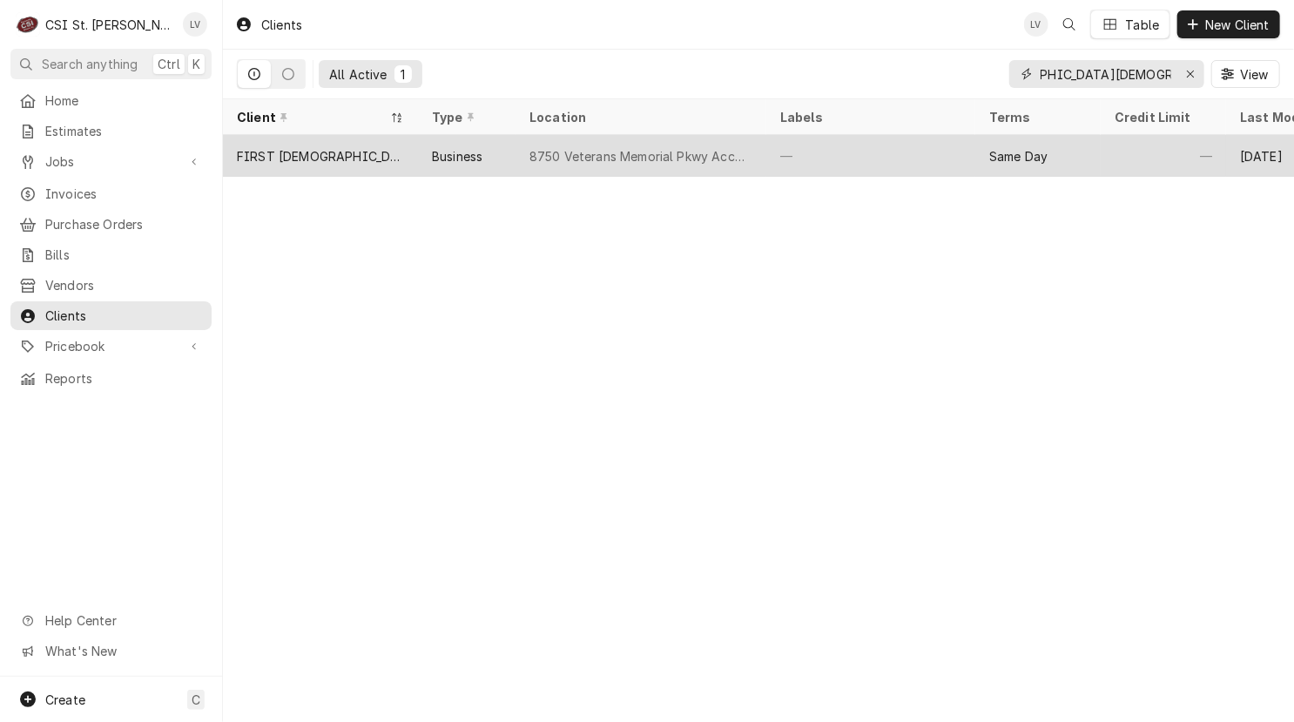
type input "[GEOGRAPHIC_DATA][DEMOGRAPHIC_DATA][DEMOGRAPHIC_DATA]"
click at [334, 157] on div "FIRST [DEMOGRAPHIC_DATA] [DEMOGRAPHIC_DATA] ACADEMY" at bounding box center [320, 156] width 167 height 18
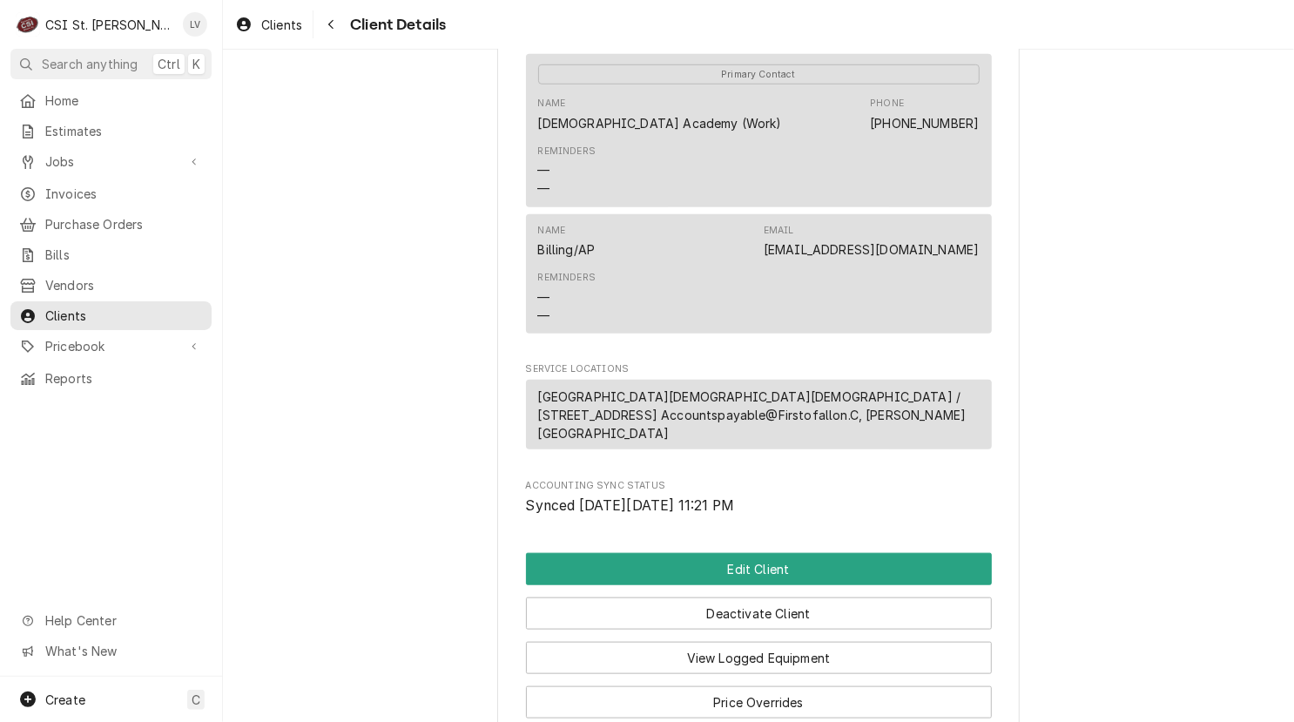
scroll to position [821, 0]
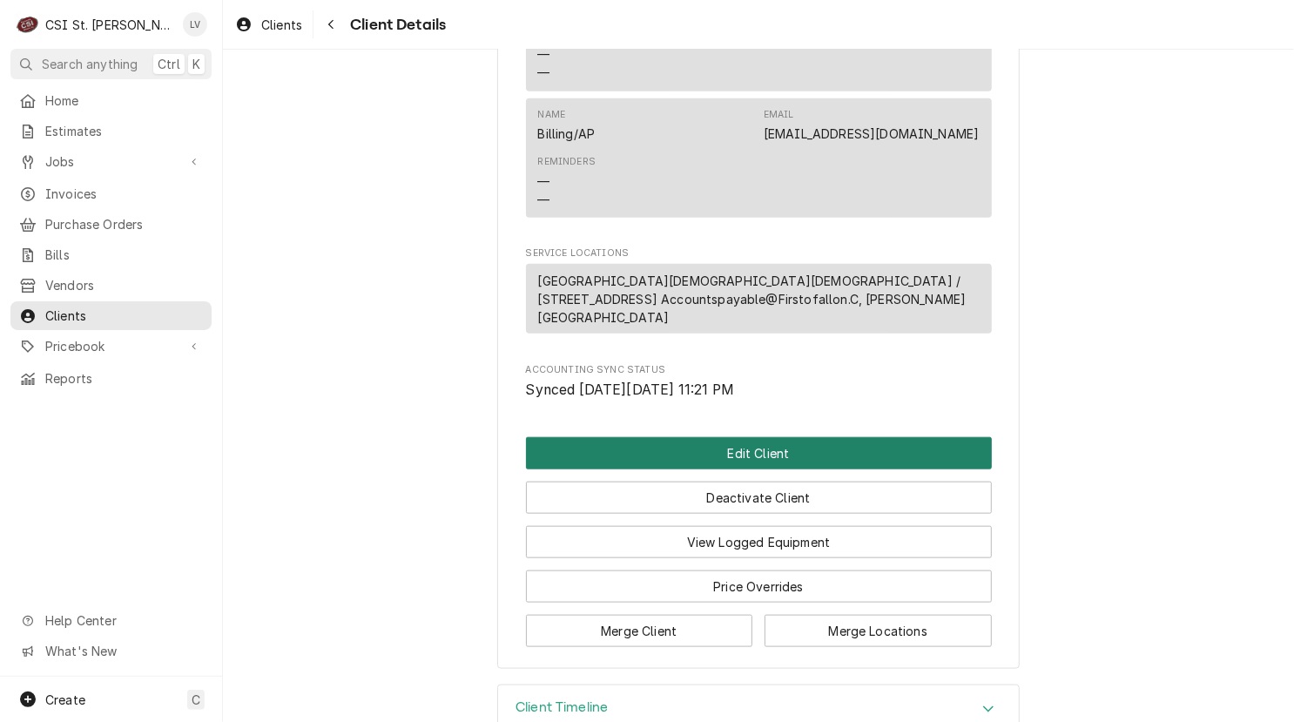
click at [758, 437] on button "Edit Client" at bounding box center [759, 453] width 466 height 32
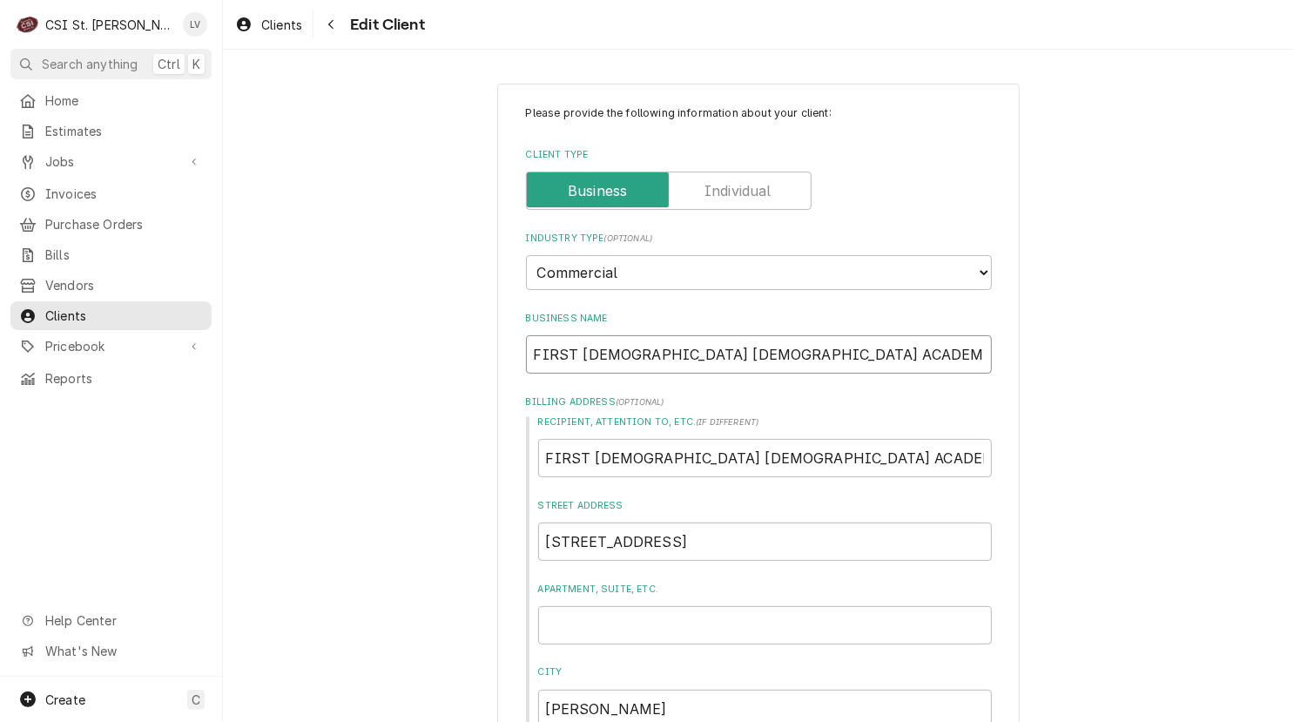
drag, startPoint x: 844, startPoint y: 347, endPoint x: 588, endPoint y: 365, distance: 257.4
paste input "irst Baptist Christian Academy"
type textarea "x"
type input "[GEOGRAPHIC_DATA][DEMOGRAPHIC_DATA][DEMOGRAPHIC_DATA]"
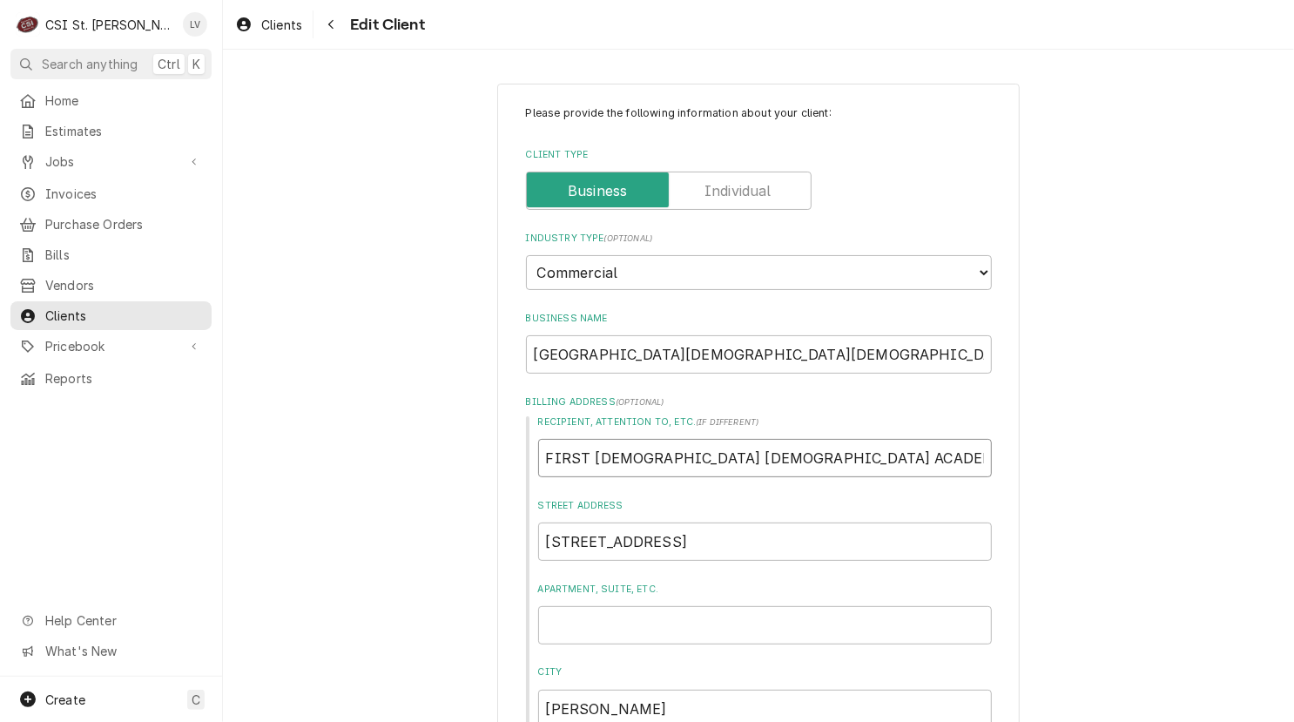
drag, startPoint x: 844, startPoint y: 449, endPoint x: 467, endPoint y: 470, distance: 376.6
type textarea "x"
click at [750, 543] on input "8750 Veterans Memorial Pkwy" at bounding box center [765, 541] width 454 height 38
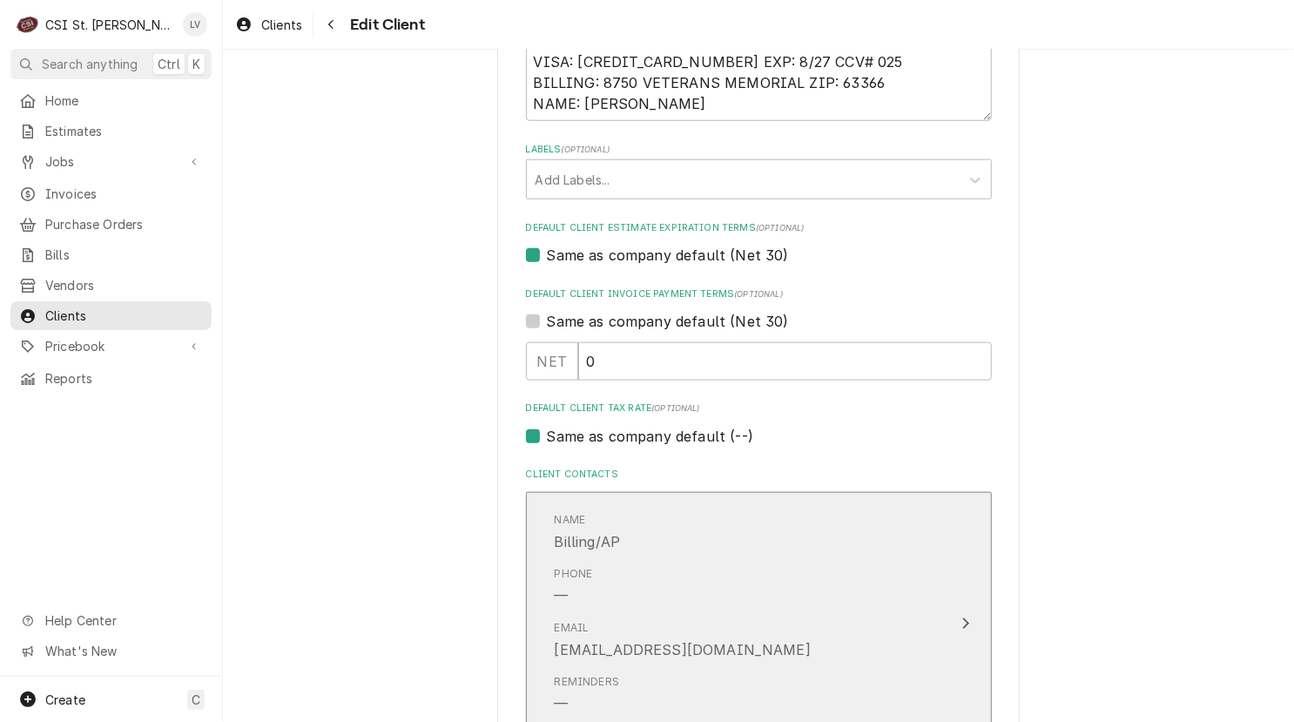
scroll to position [905, 0]
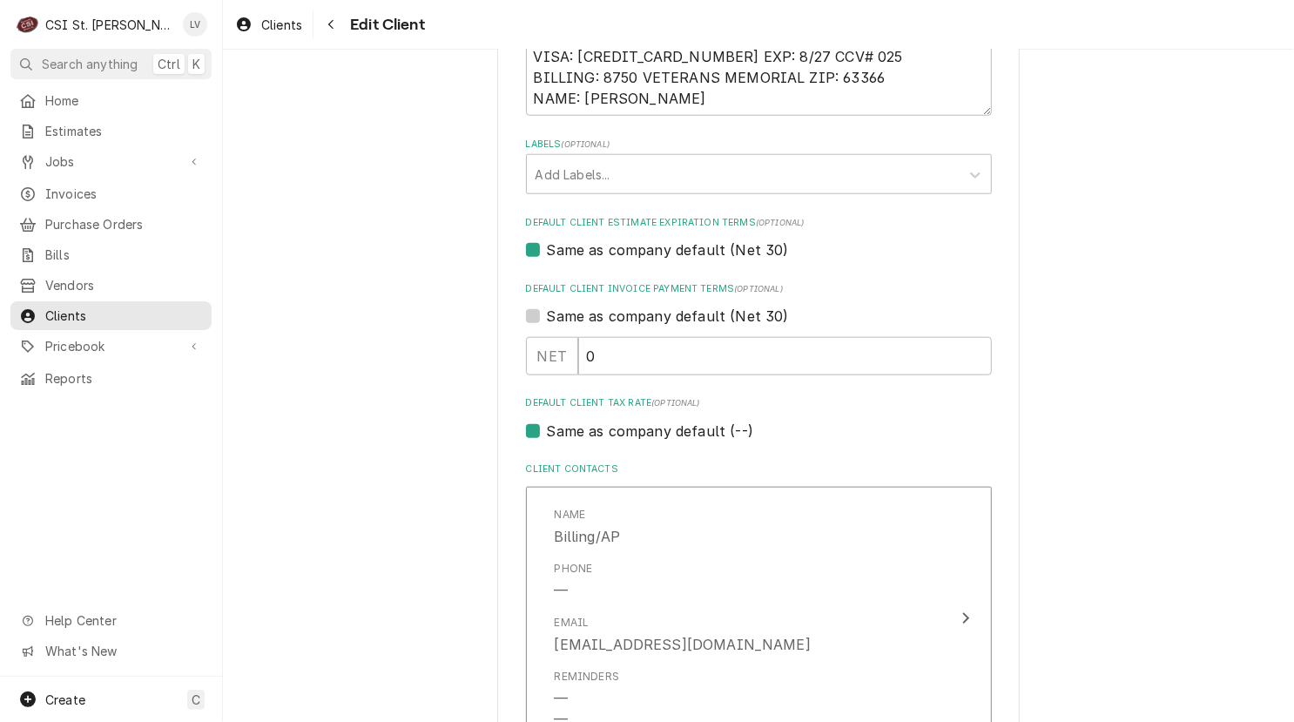
click at [573, 432] on label "Same as company default (--)" at bounding box center [650, 430] width 206 height 21
click at [573, 432] on input "Same as company default (--)" at bounding box center [780, 439] width 466 height 38
checkbox input "false"
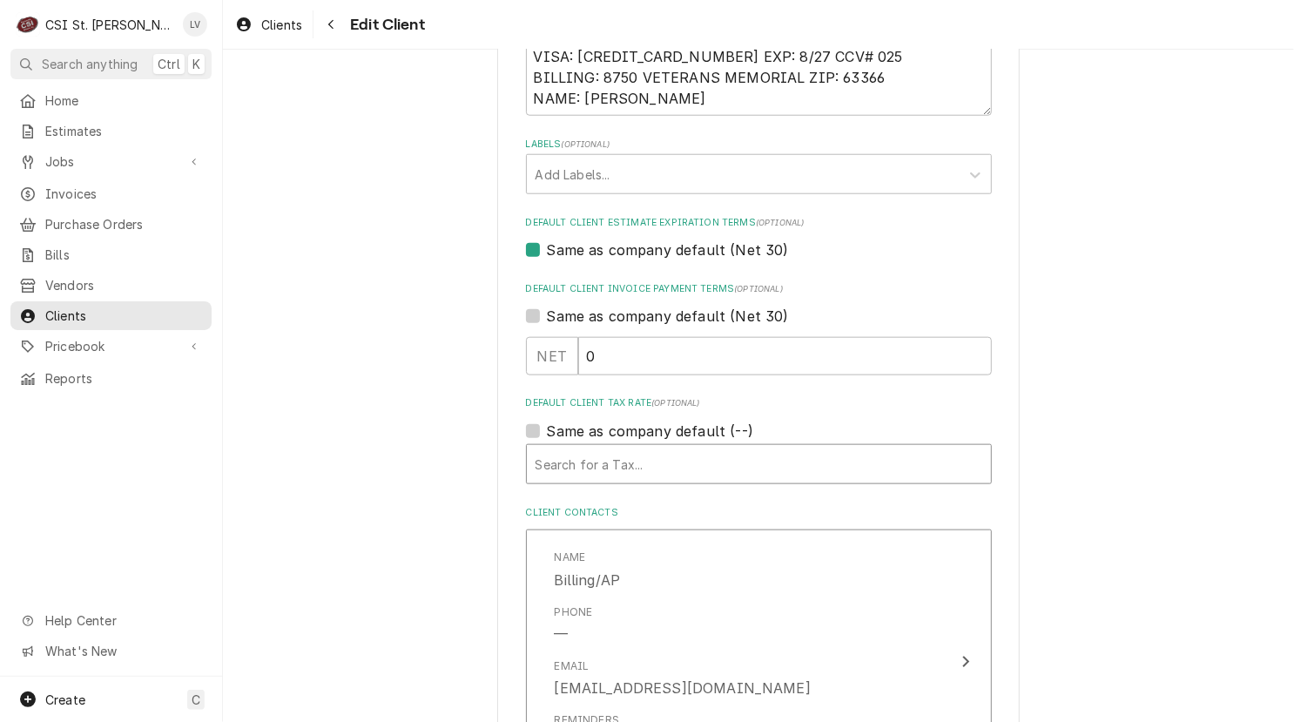
click at [583, 456] on div "Default Client Tax Rate" at bounding box center [758, 463] width 447 height 31
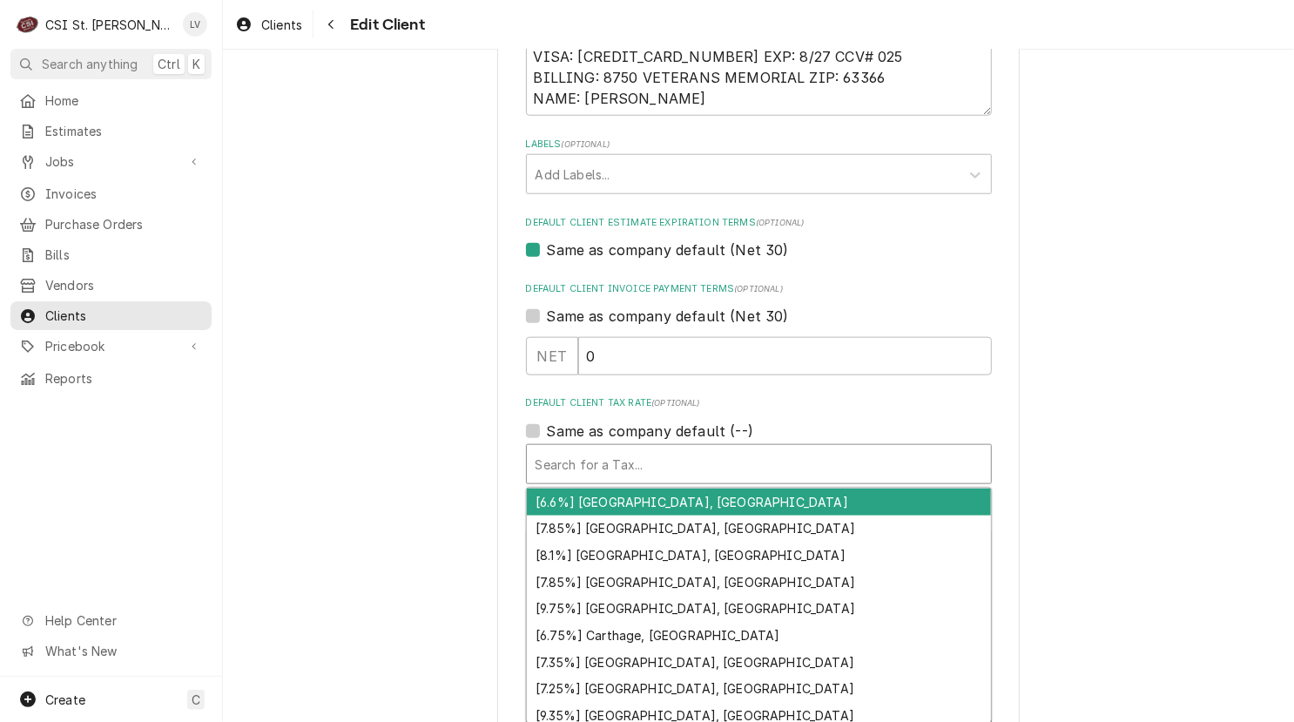
type textarea "x"
type input "mo"
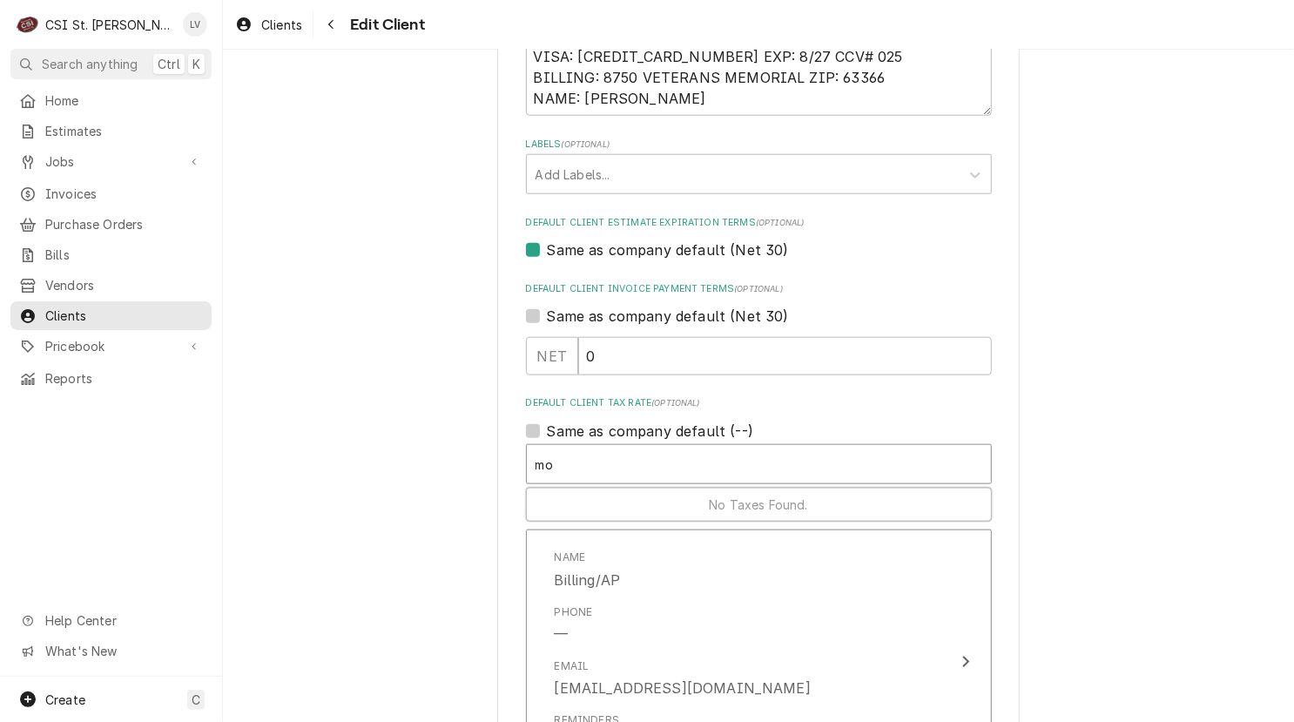
type textarea "x"
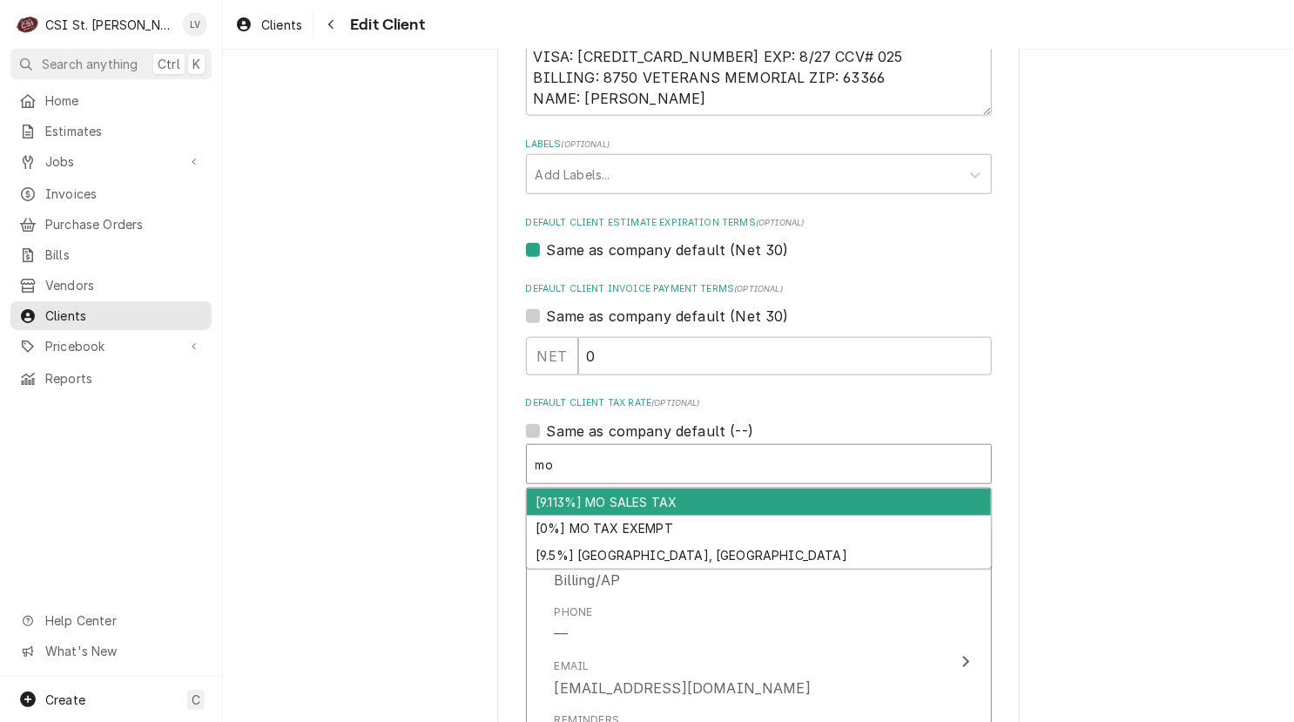
click at [558, 497] on div "[9.113%] MO SALES TAX" at bounding box center [759, 501] width 464 height 27
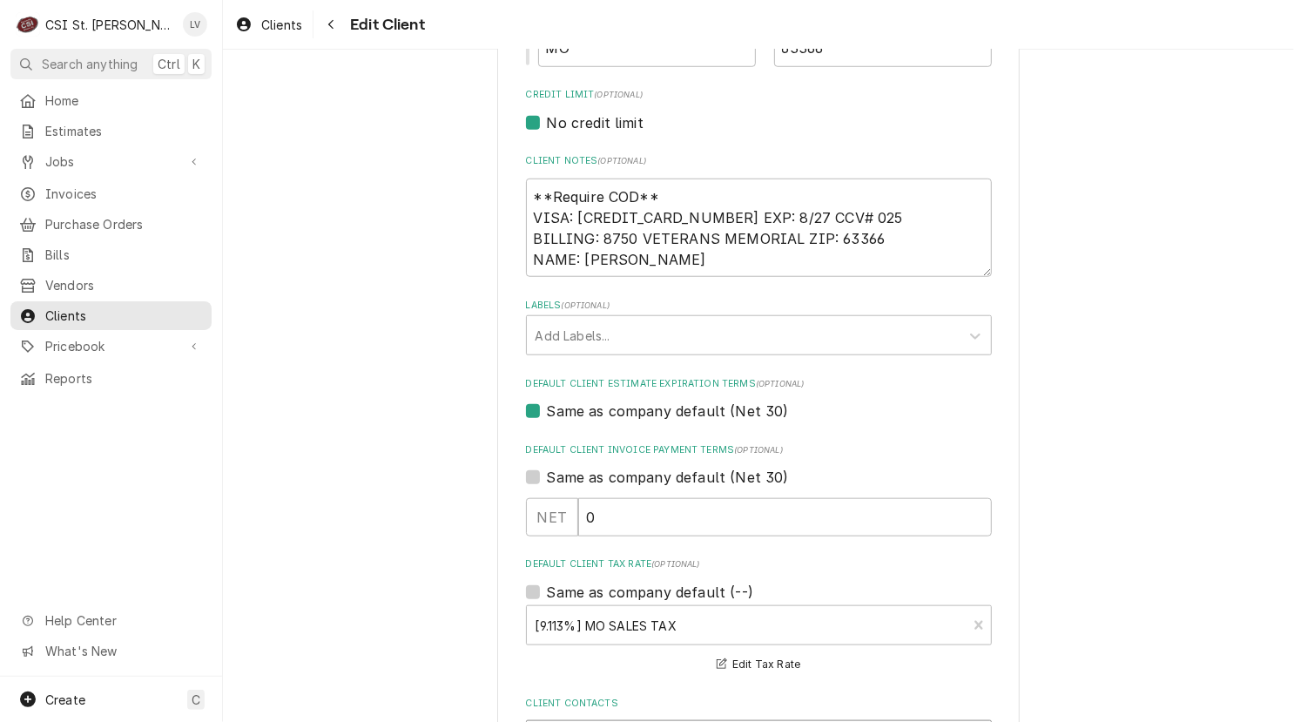
scroll to position [716, 0]
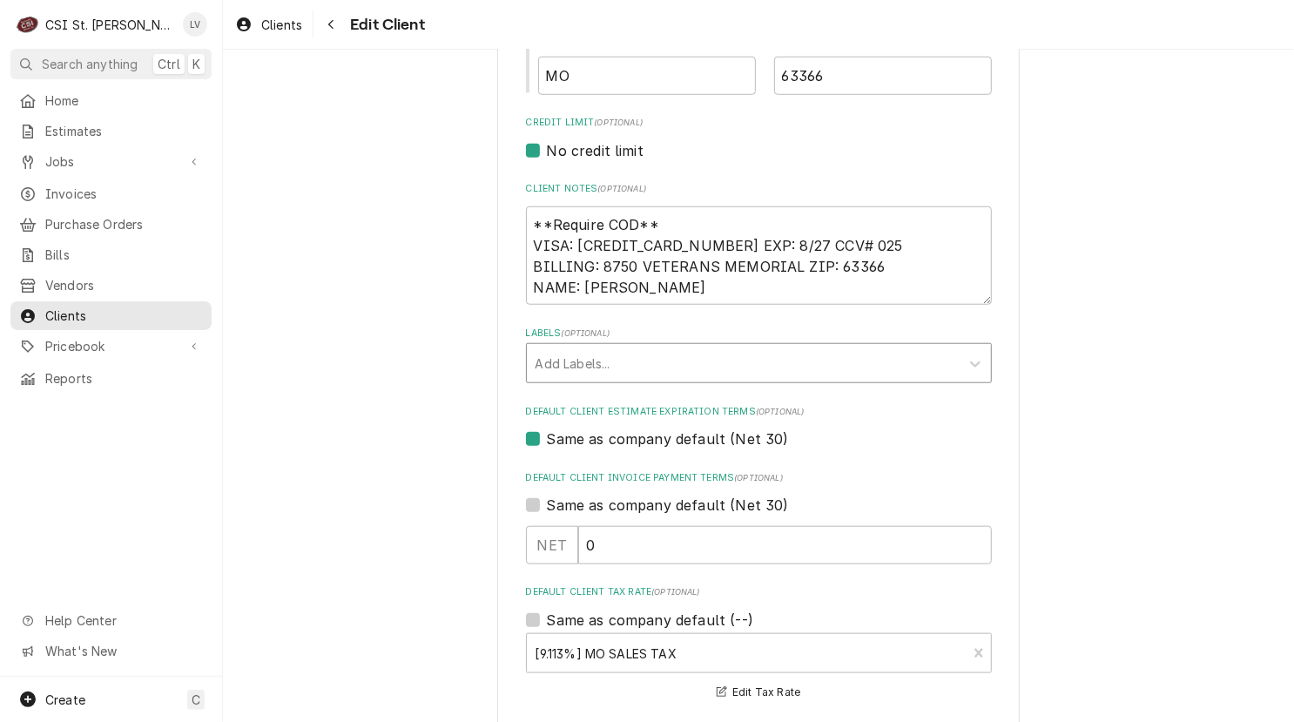
click at [578, 360] on div "Labels" at bounding box center [742, 362] width 415 height 31
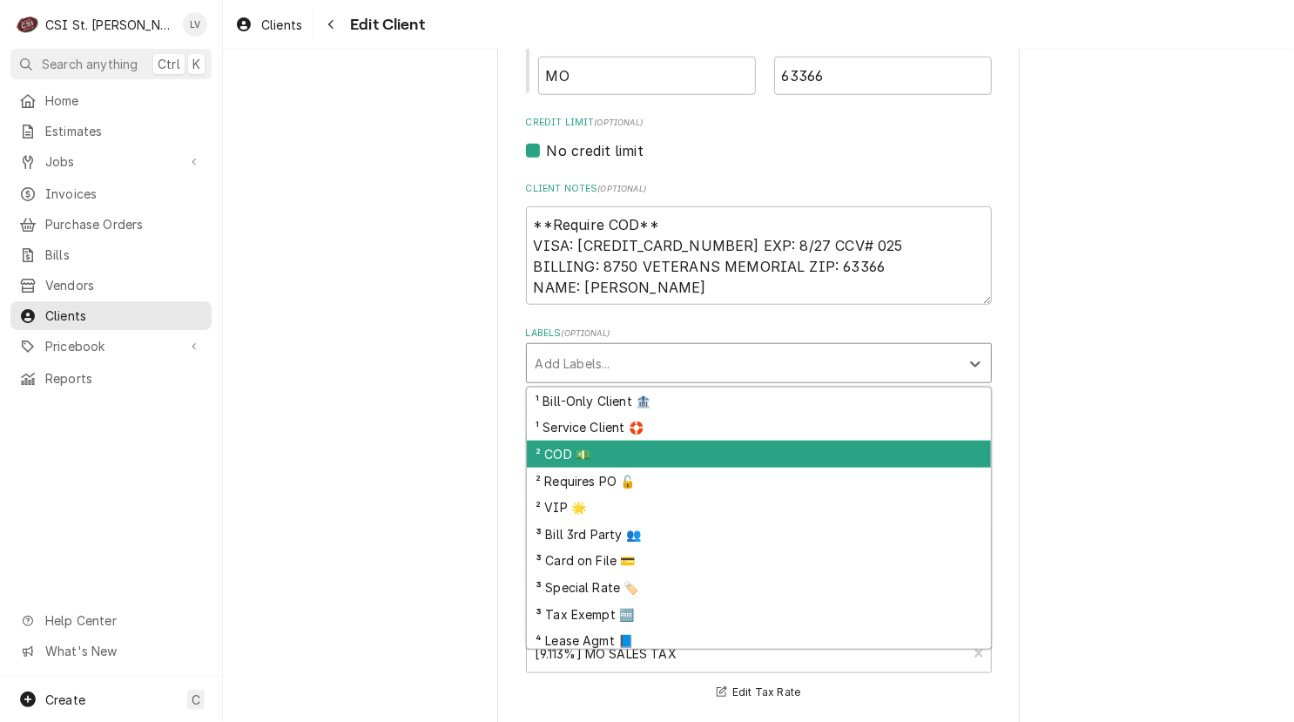
click at [548, 452] on div "² COD 💵" at bounding box center [759, 453] width 464 height 27
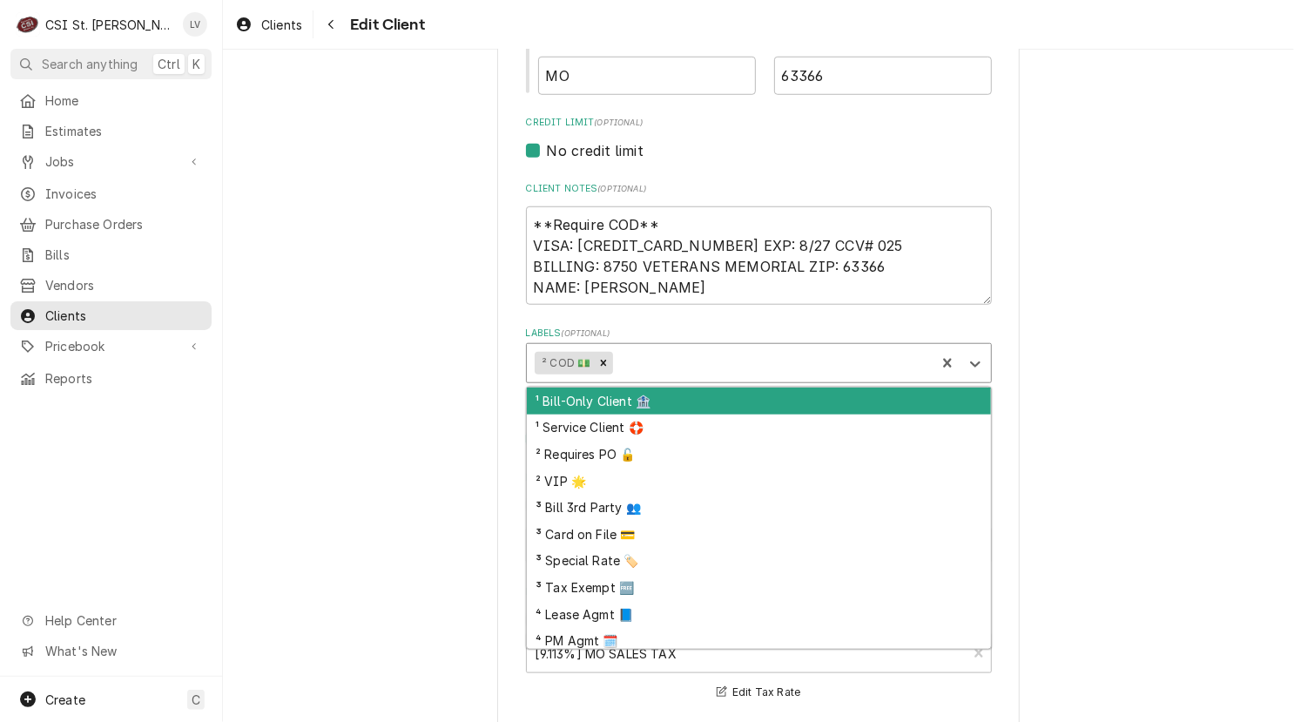
click at [655, 365] on div "Labels" at bounding box center [771, 362] width 310 height 31
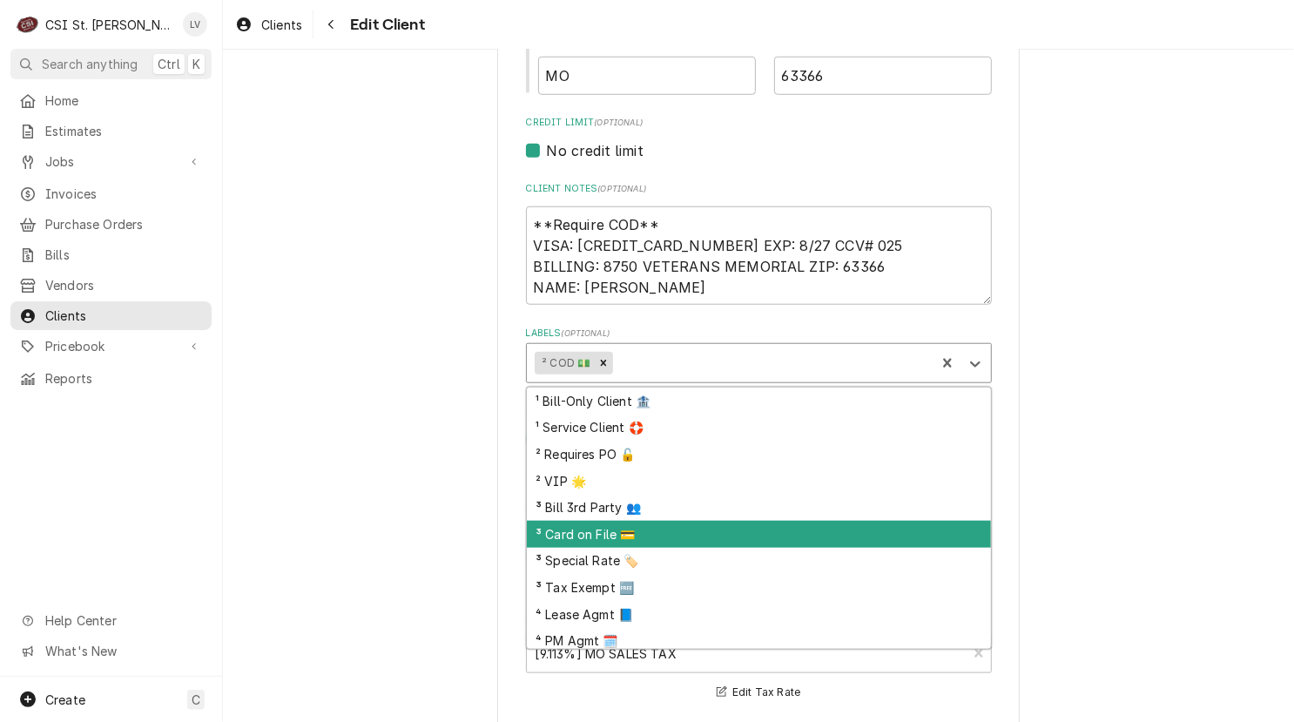
click at [650, 530] on div "³ Card on File 💳" at bounding box center [759, 534] width 464 height 27
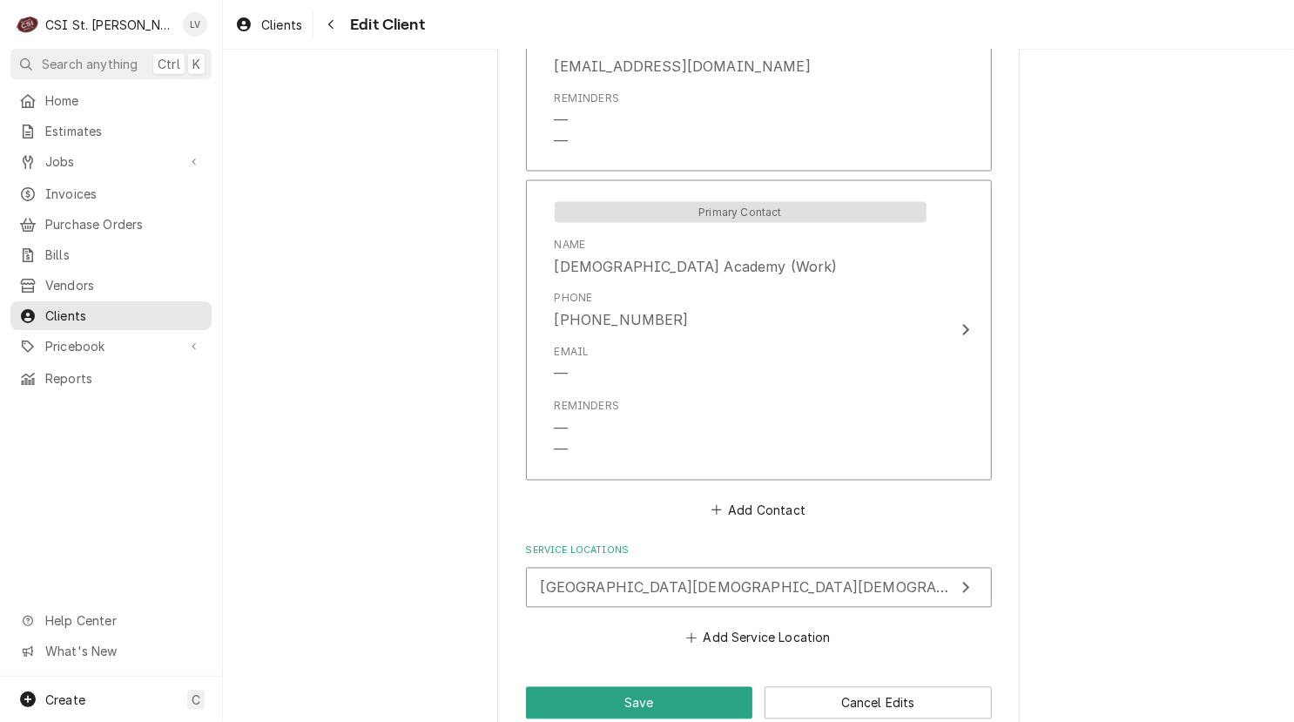
scroll to position [1587, 0]
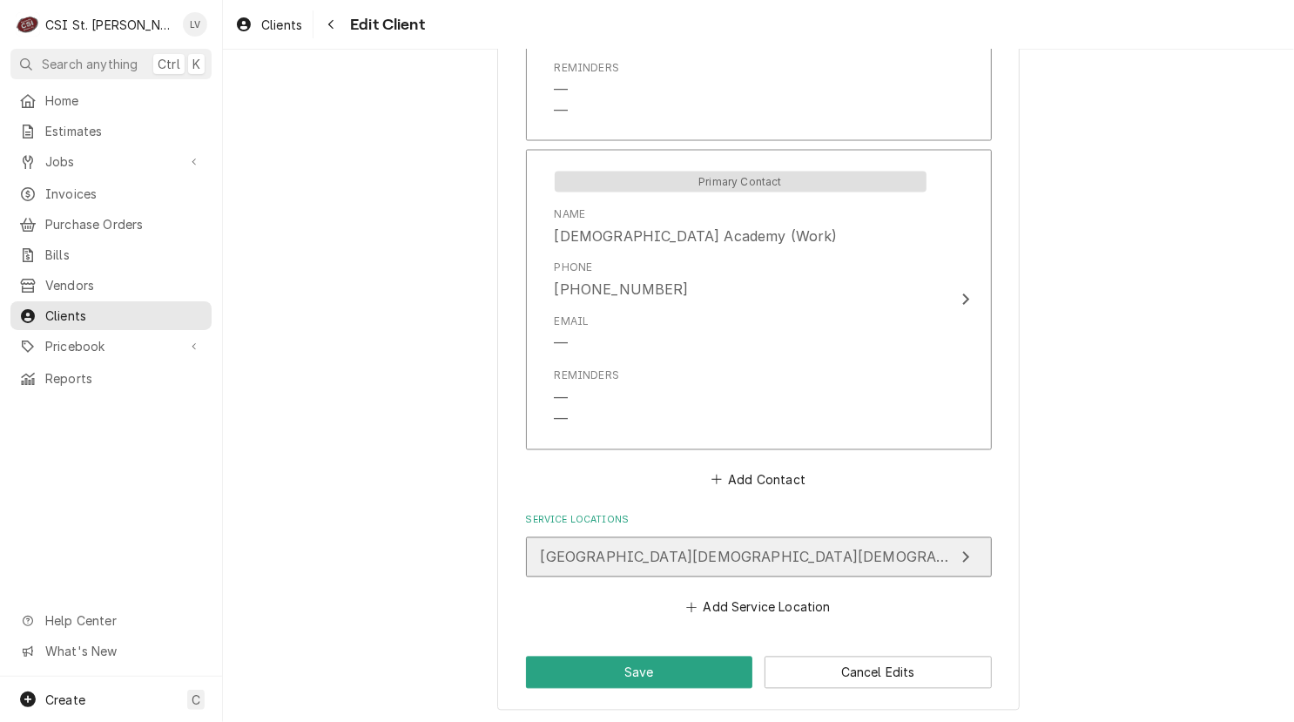
click at [688, 548] on span "First Baptist Christian Academy / 8750 Veterans Memorial Pkwy Accountspayable@F…" at bounding box center [1117, 556] width 1152 height 17
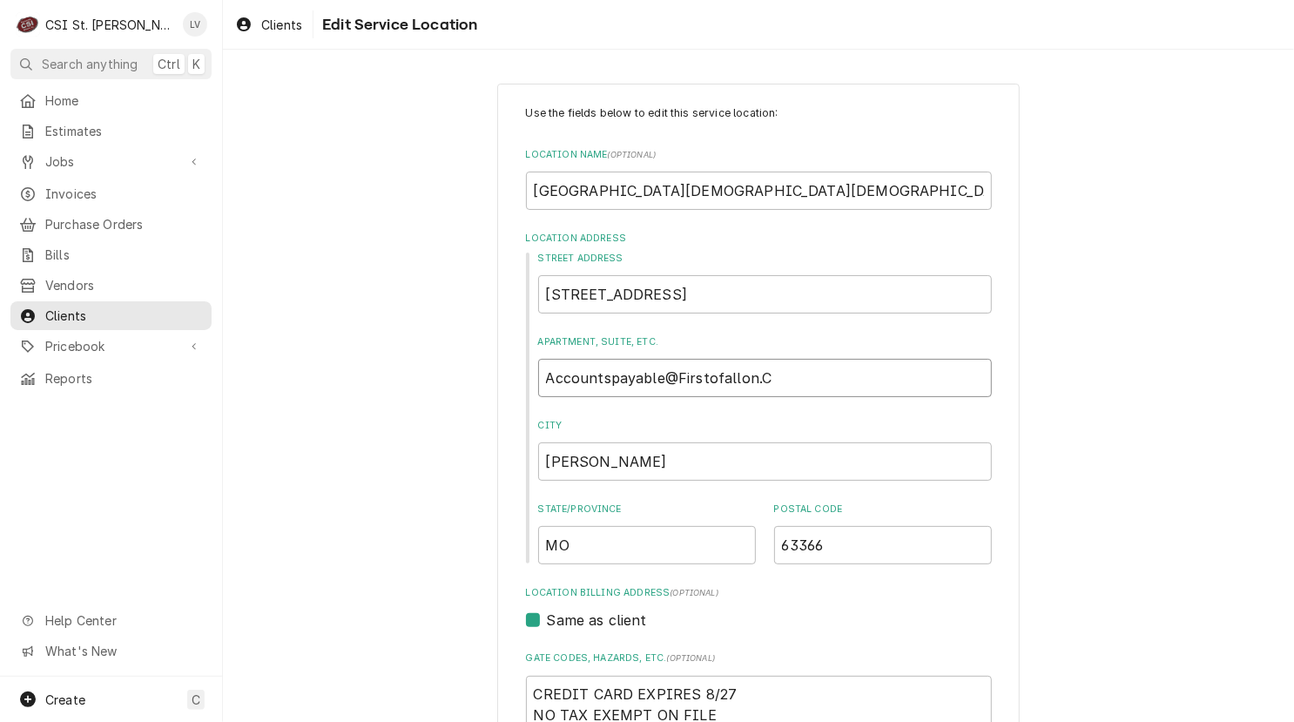
drag, startPoint x: 792, startPoint y: 369, endPoint x: 454, endPoint y: 384, distance: 339.0
type textarea "x"
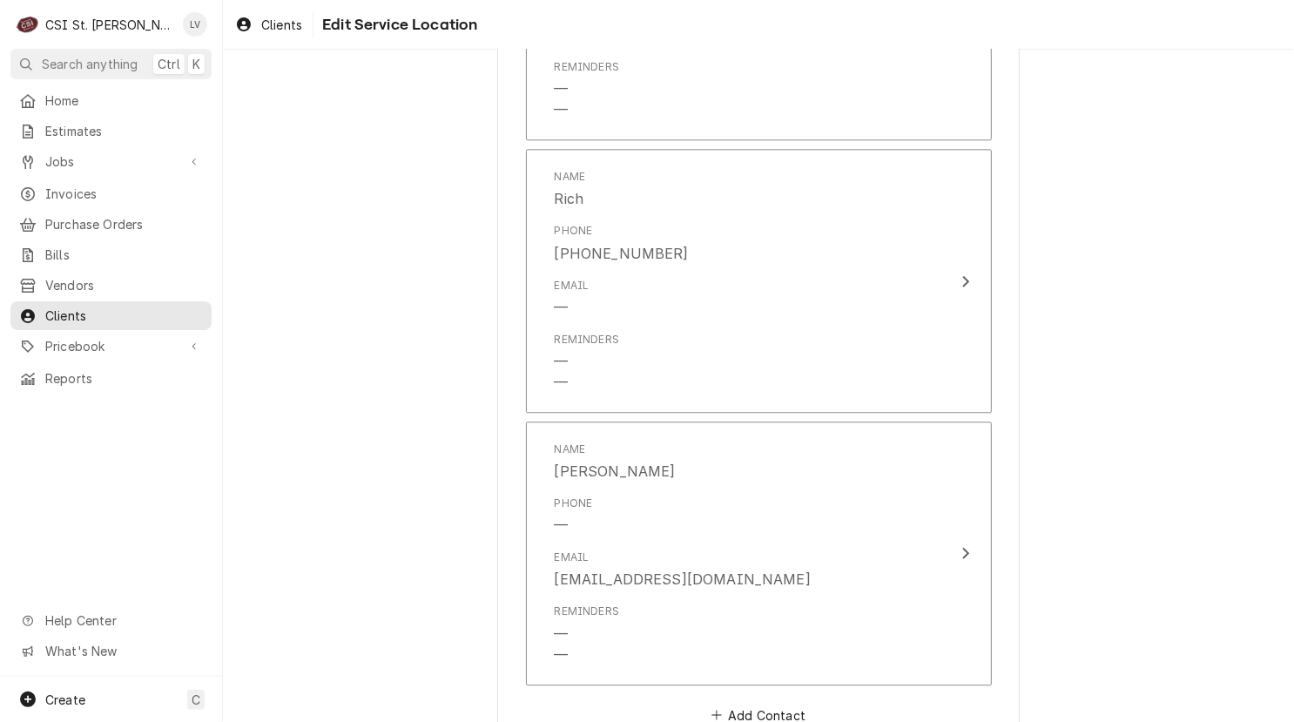
scroll to position [2354, 0]
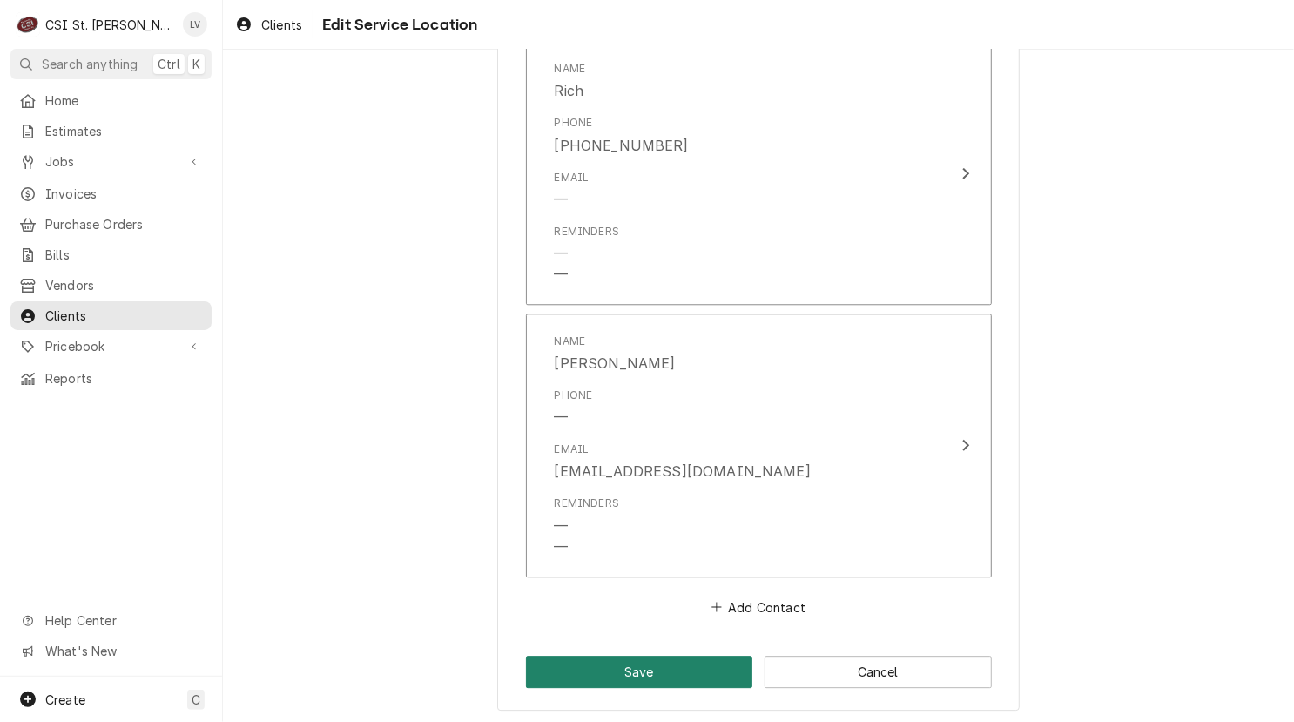
click at [607, 674] on button "Save" at bounding box center [639, 672] width 227 height 32
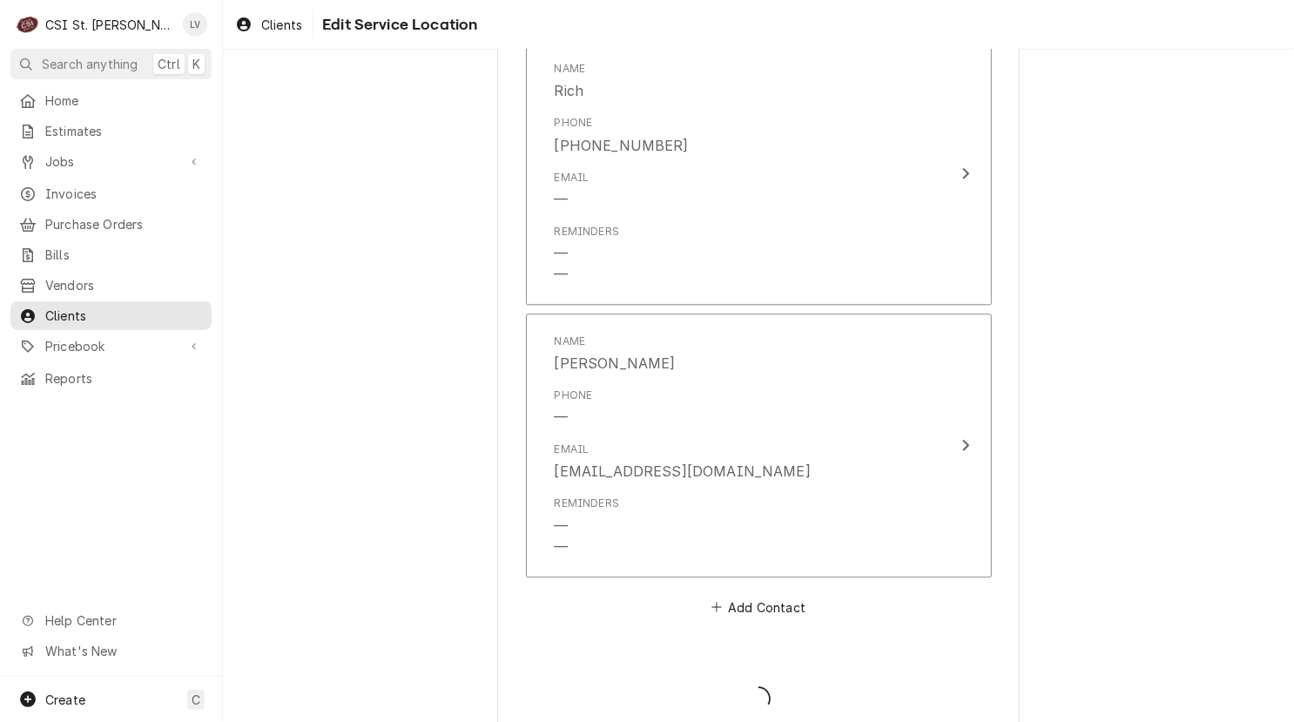
type textarea "x"
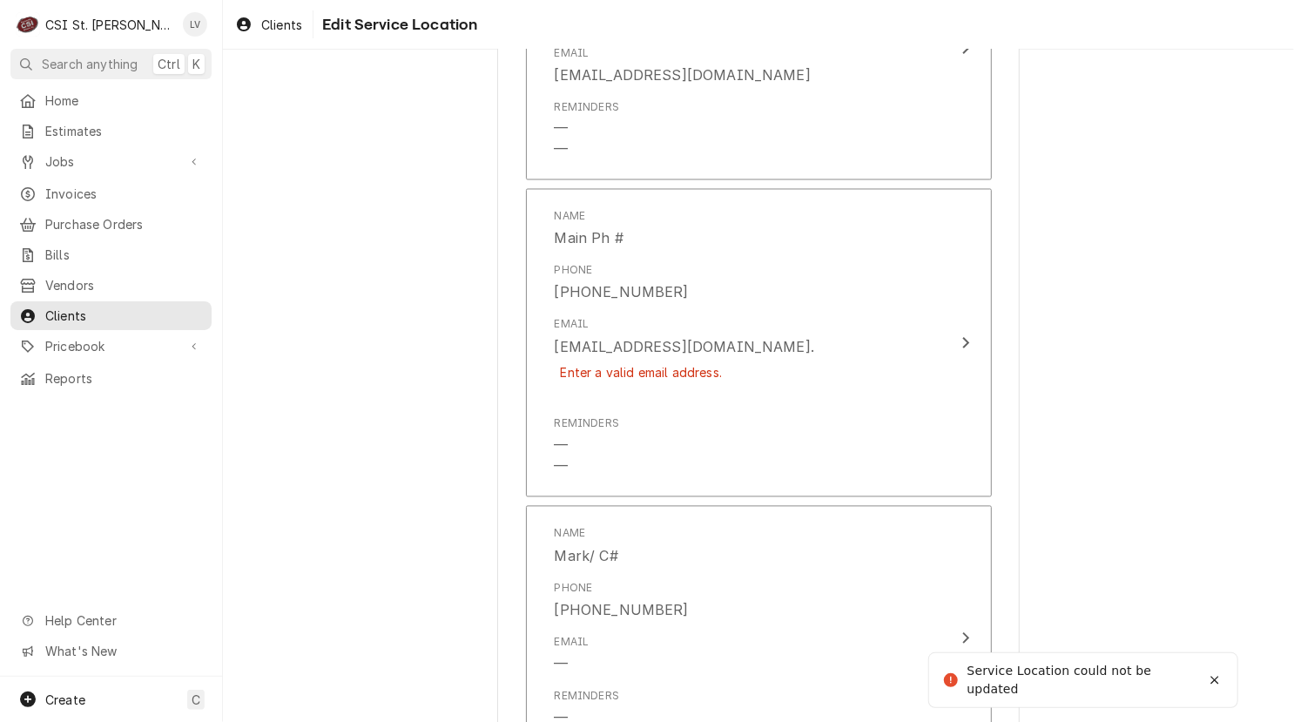
scroll to position [1706, 0]
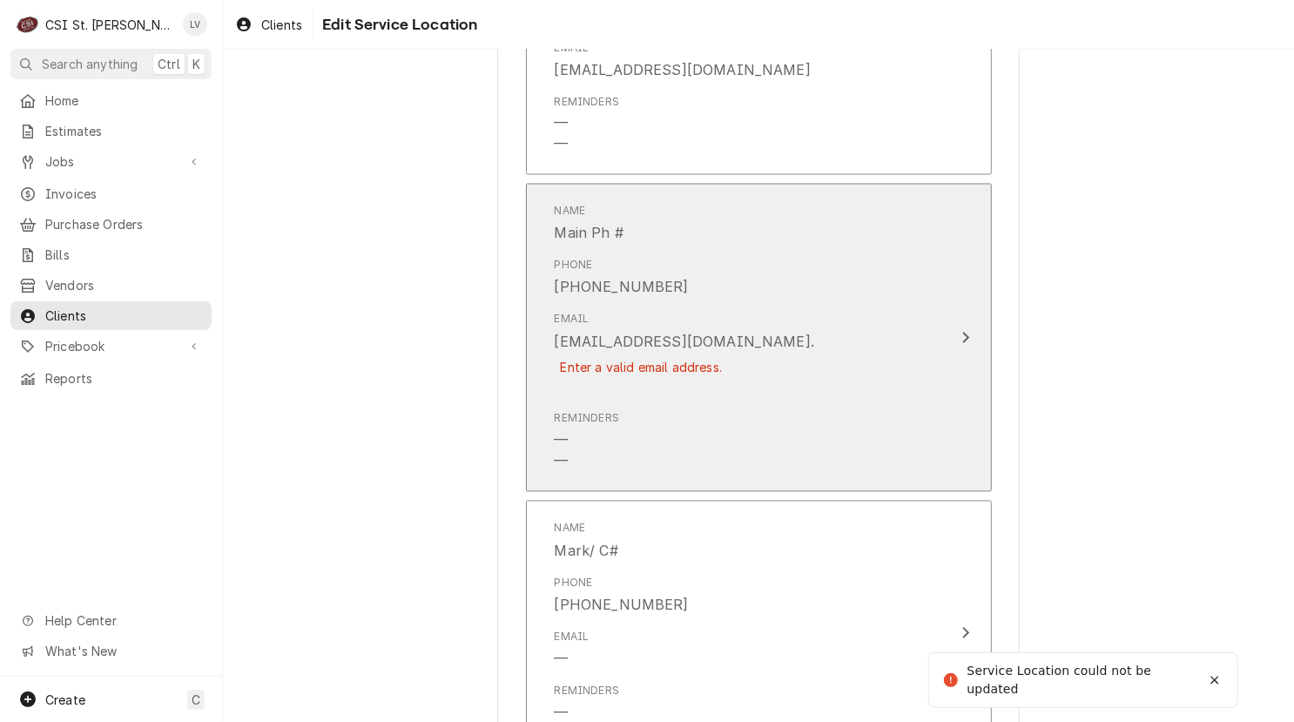
click at [758, 463] on div "Reminders — —" at bounding box center [741, 441] width 372 height 75
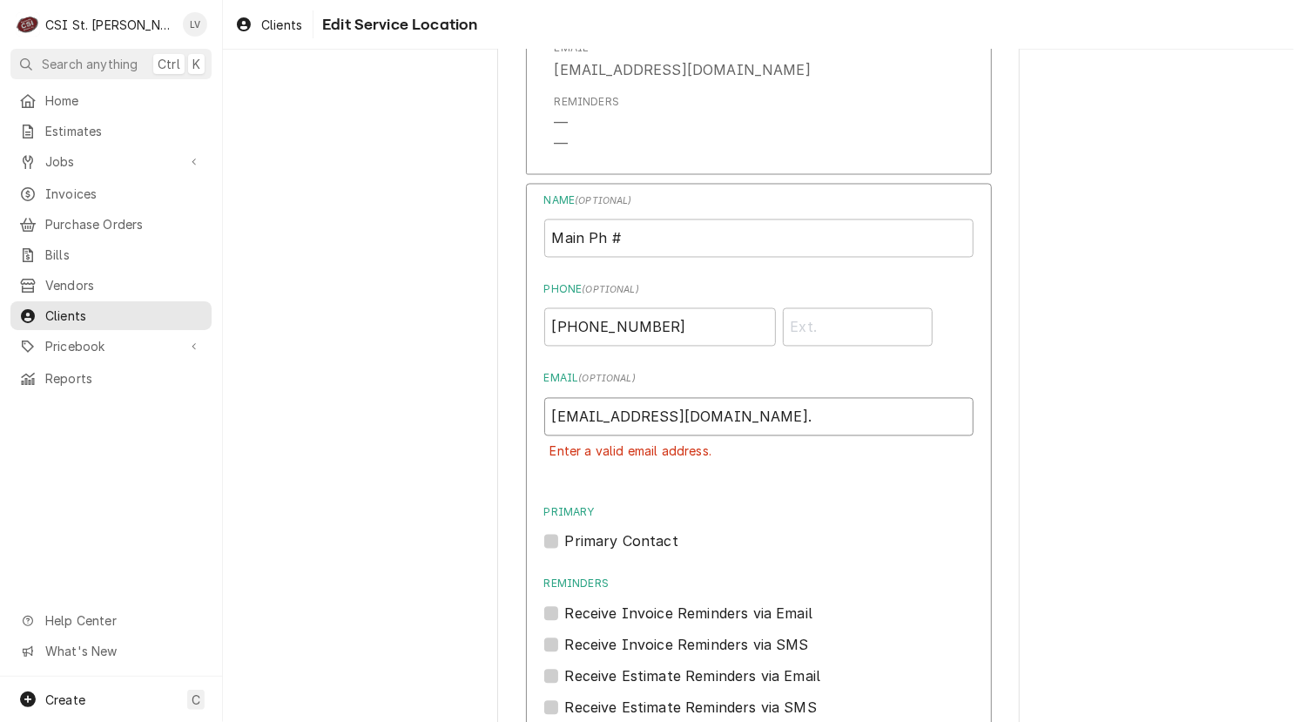
click at [795, 422] on input "accountspayable@firstofallon.com." at bounding box center [758, 417] width 429 height 38
type input "accountspayable@firstofallon.com"
click at [1057, 459] on div "Use the fields below to edit this service location: Location Name ( optional ) …" at bounding box center [758, 103] width 1071 height 3483
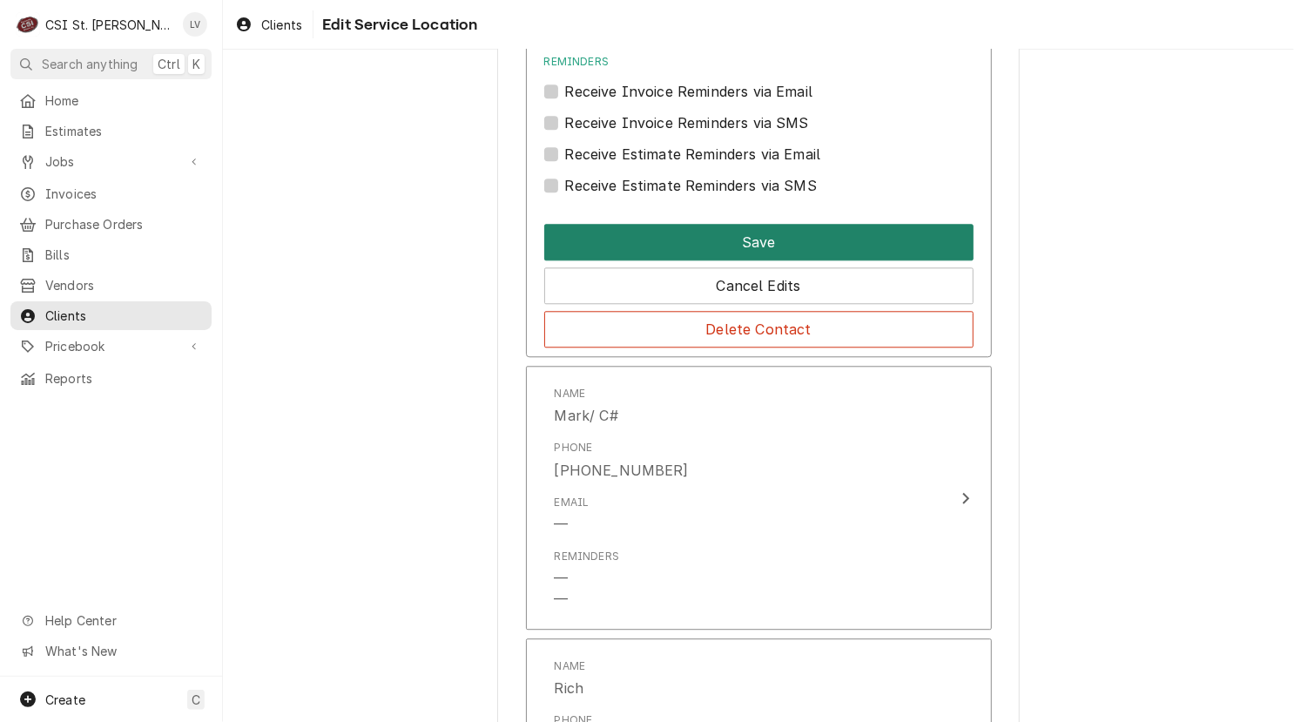
click at [714, 230] on button "Save" at bounding box center [758, 242] width 429 height 37
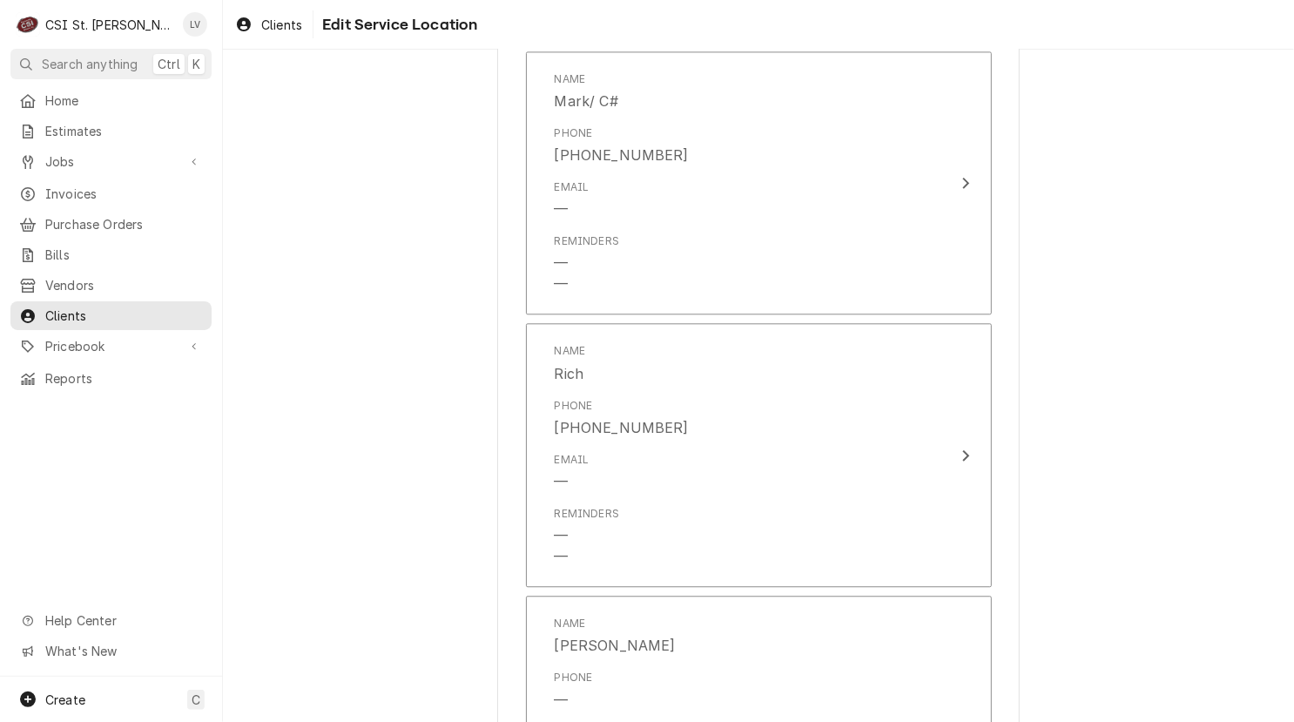
scroll to position [2394, 0]
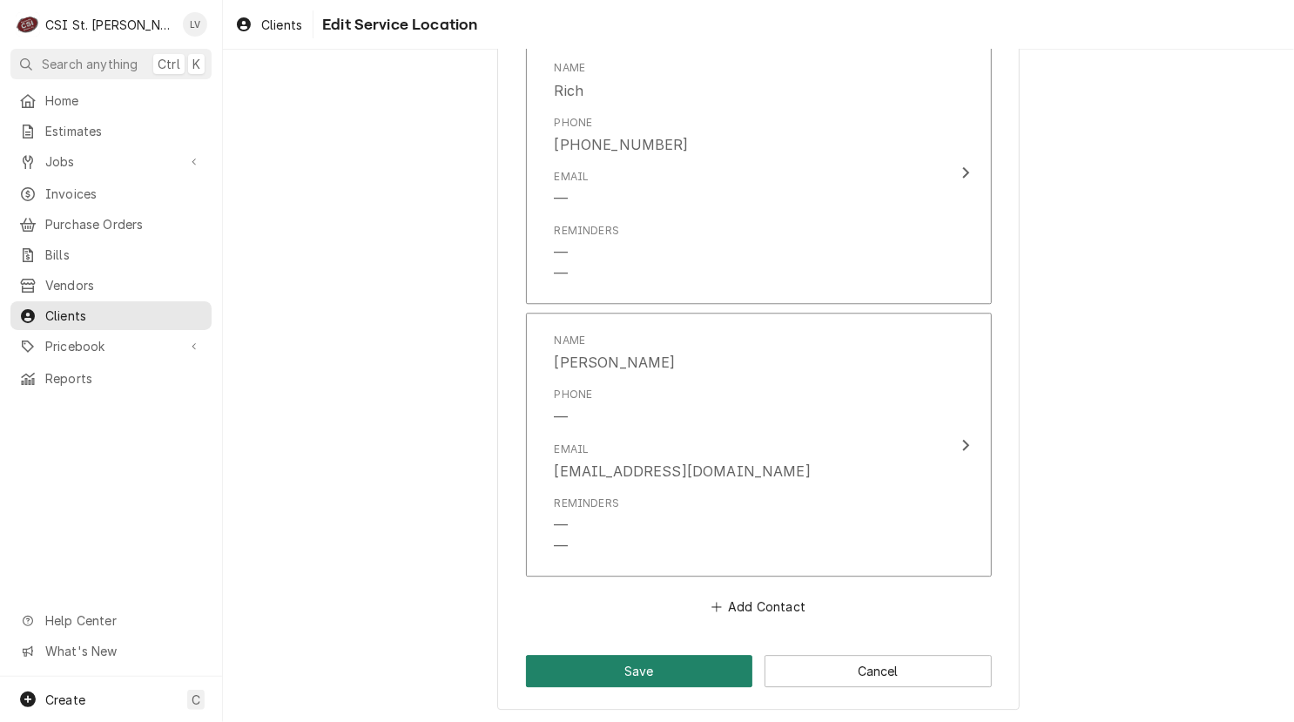
click at [679, 661] on button "Save" at bounding box center [639, 671] width 227 height 32
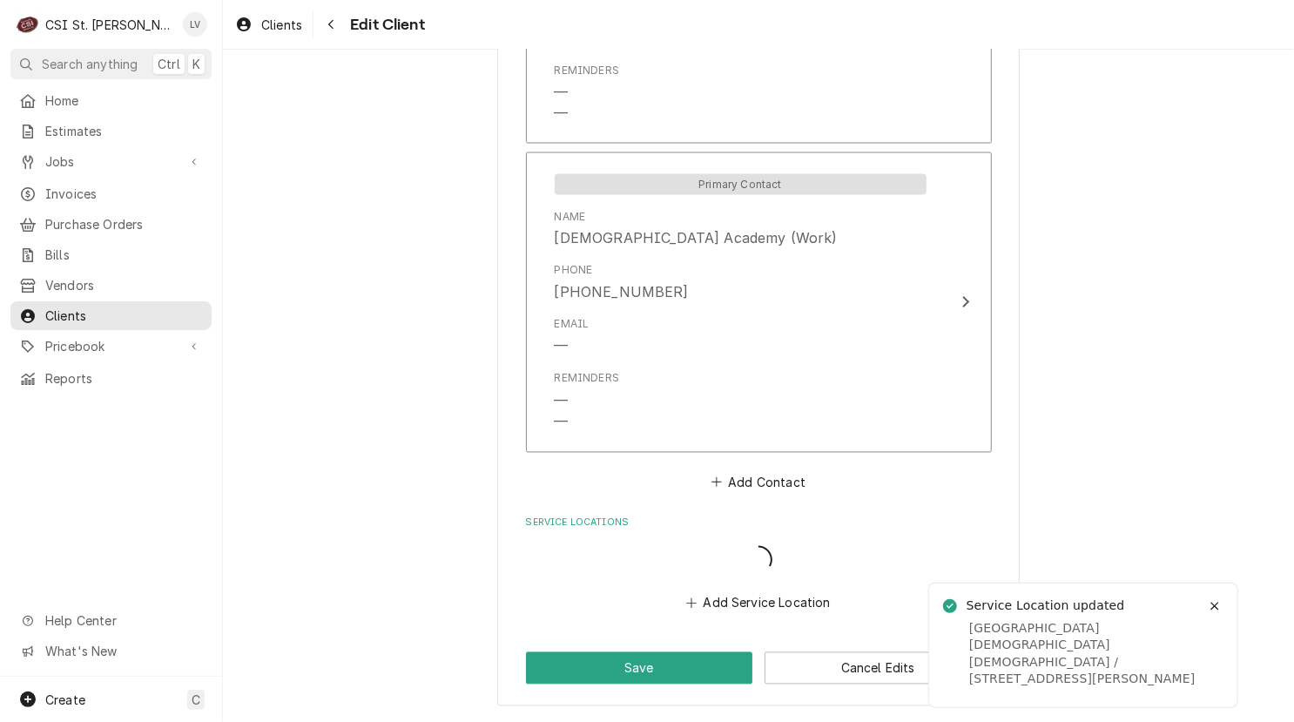
scroll to position [1566, 0]
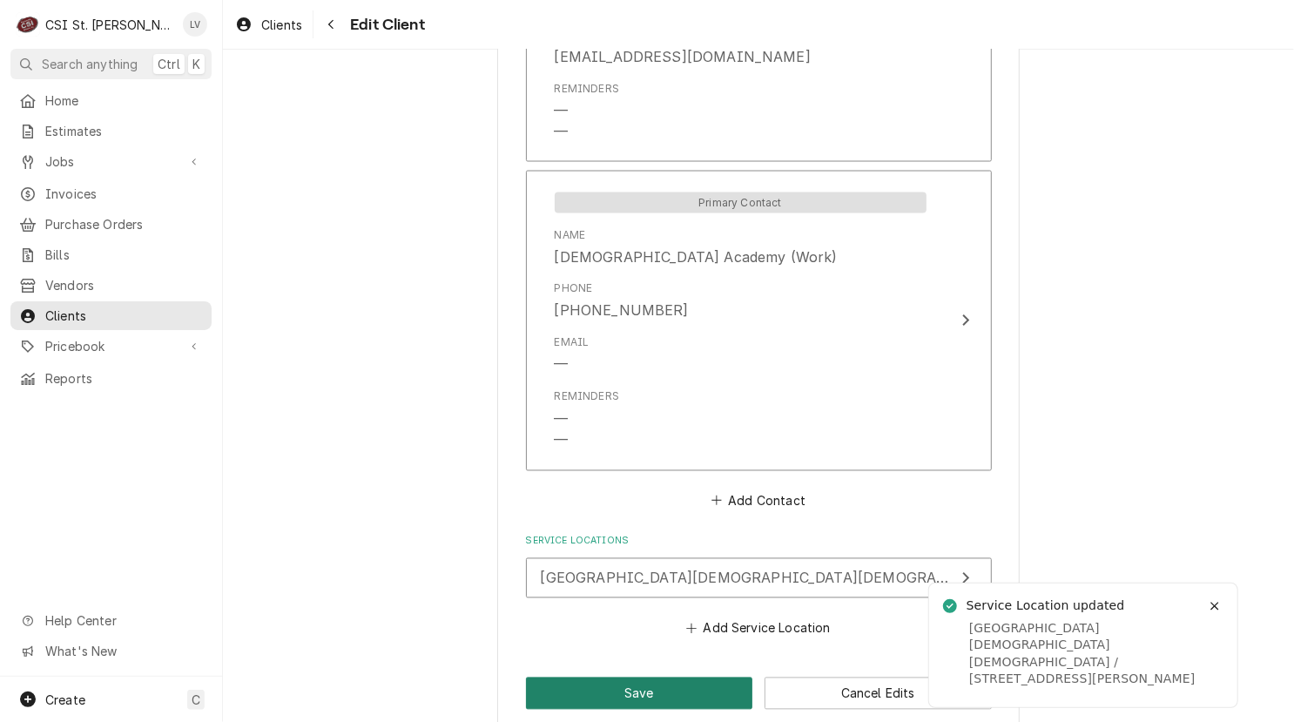
click at [627, 686] on button "Save" at bounding box center [639, 693] width 227 height 32
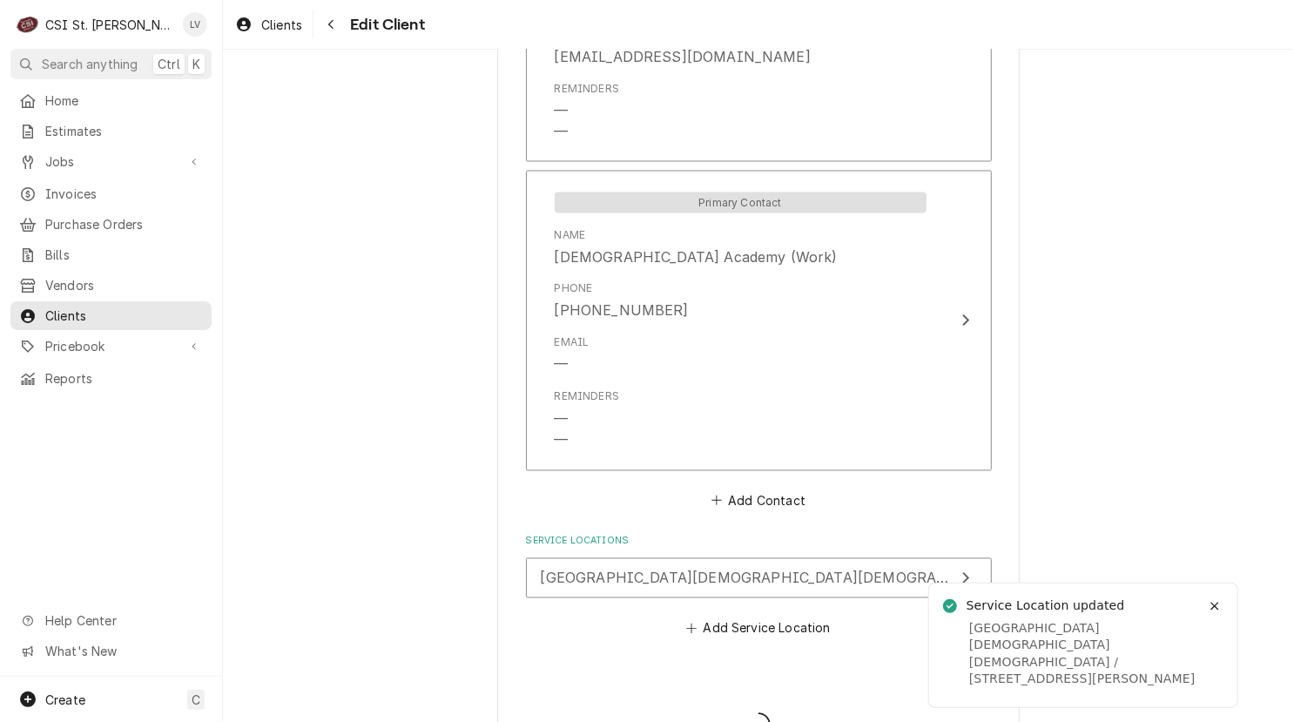
type textarea "x"
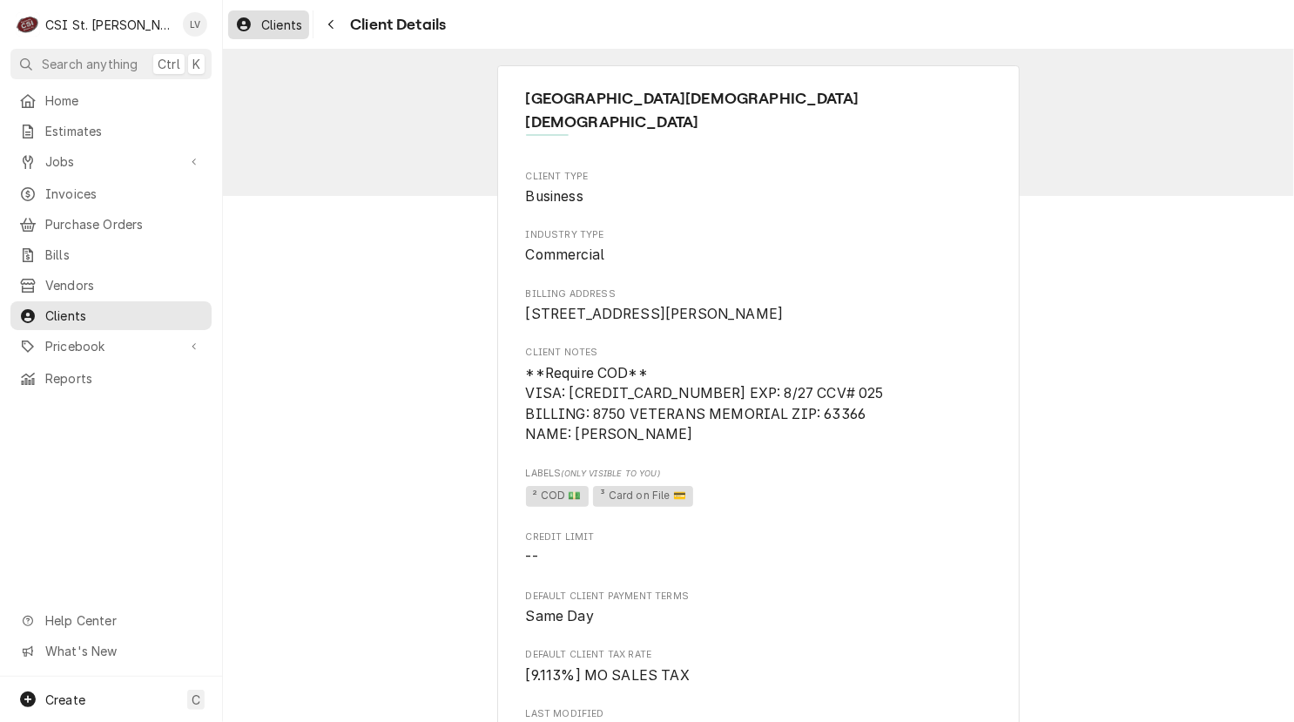
click at [268, 21] on span "Clients" at bounding box center [281, 25] width 41 height 18
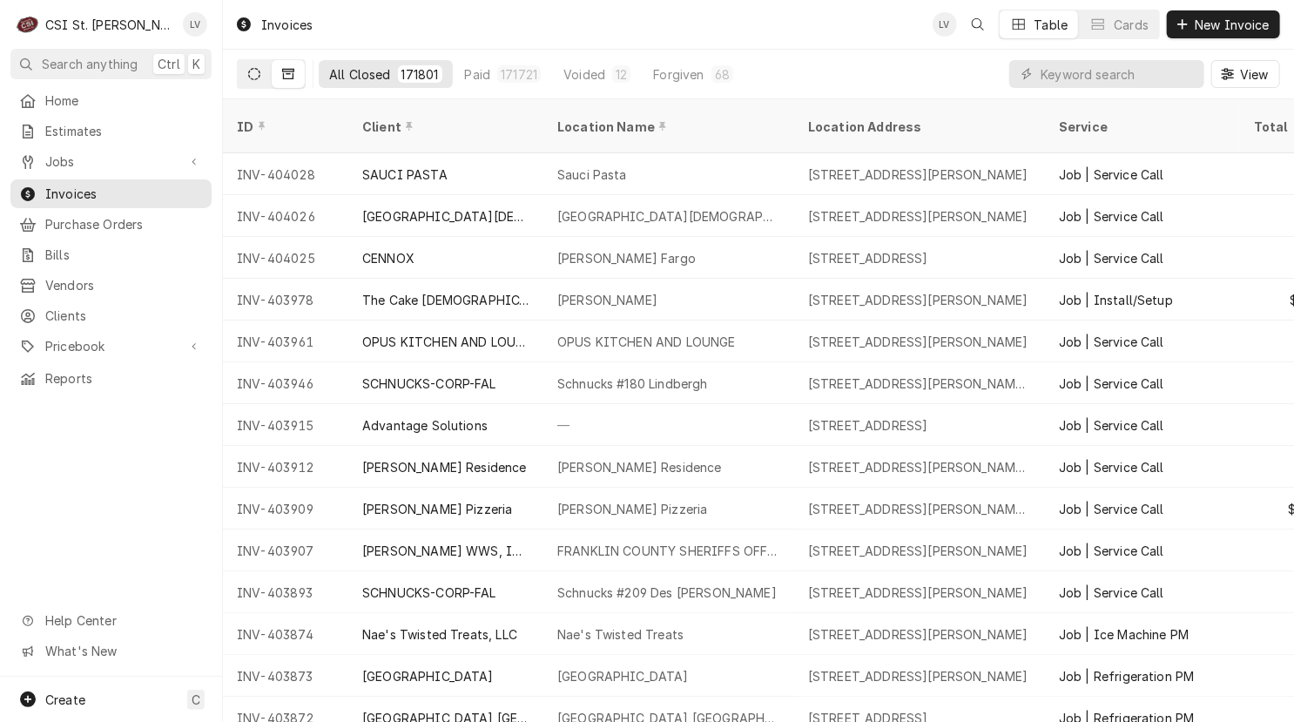
click at [246, 64] on button "Dynamic Content Wrapper" at bounding box center [254, 74] width 33 height 28
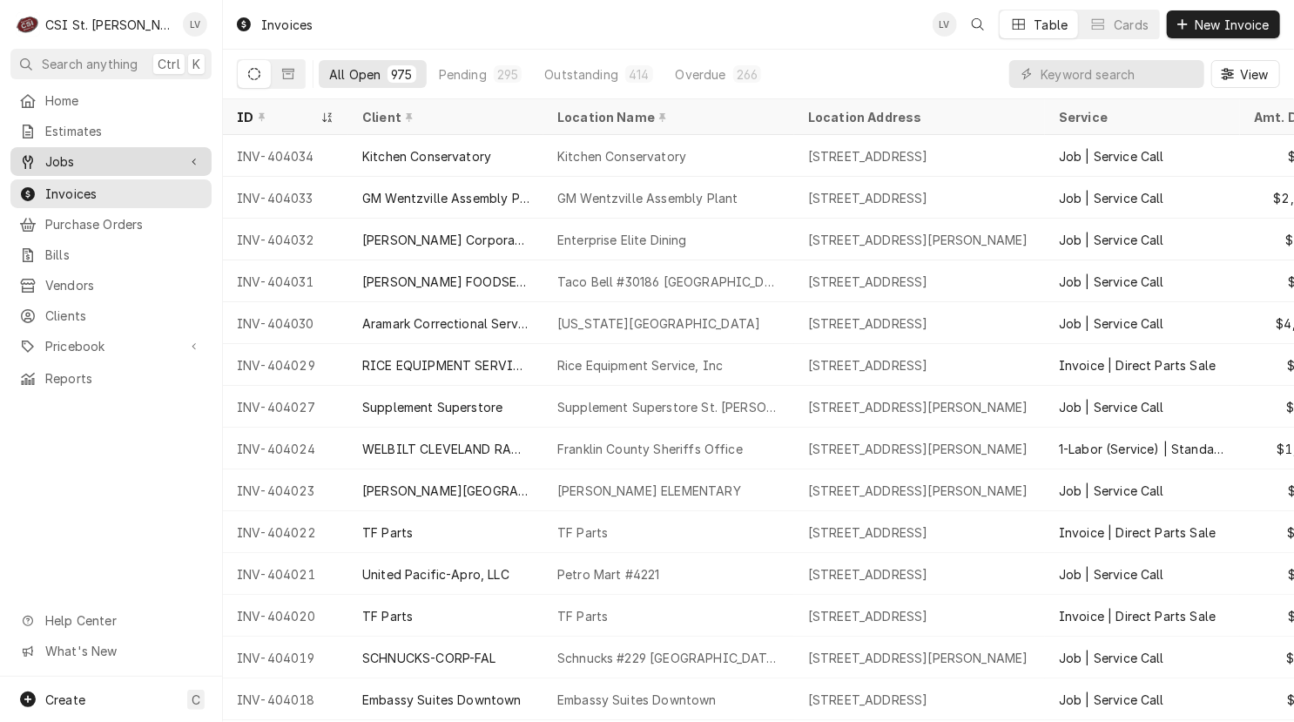
click at [58, 156] on span "Jobs" at bounding box center [110, 161] width 131 height 18
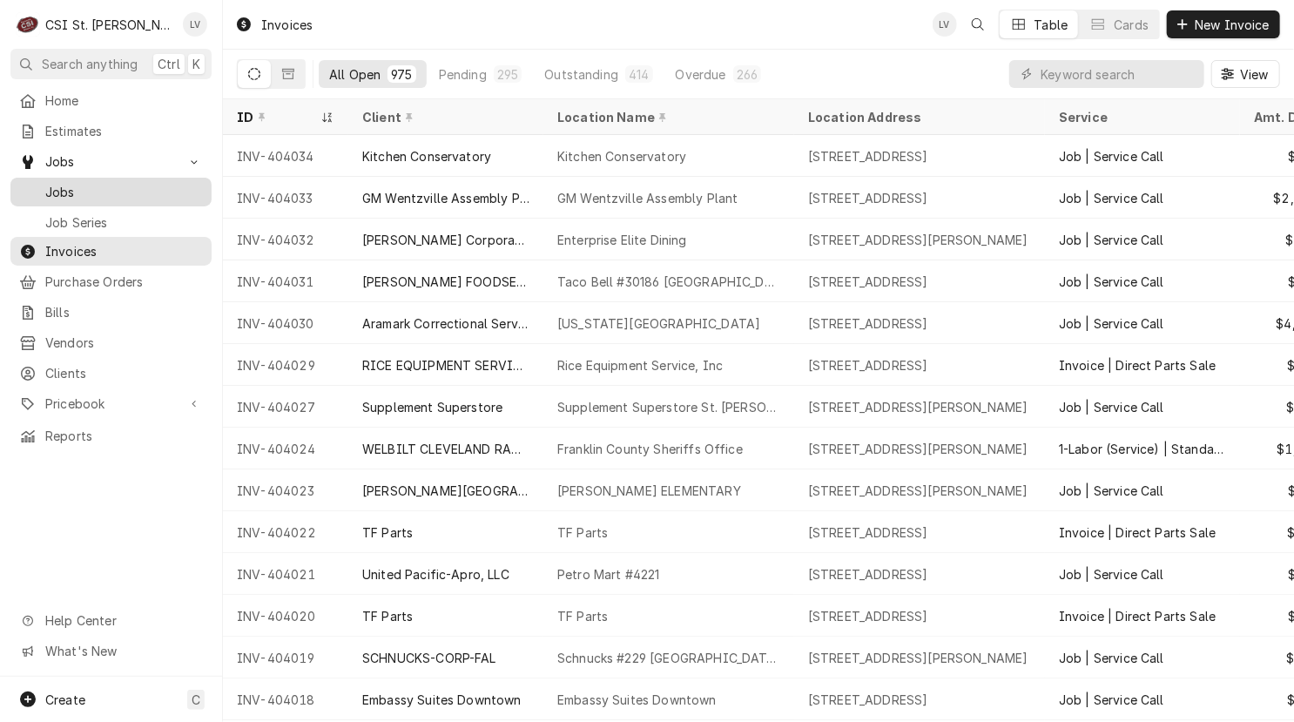
click at [61, 183] on span "Jobs" at bounding box center [124, 192] width 158 height 18
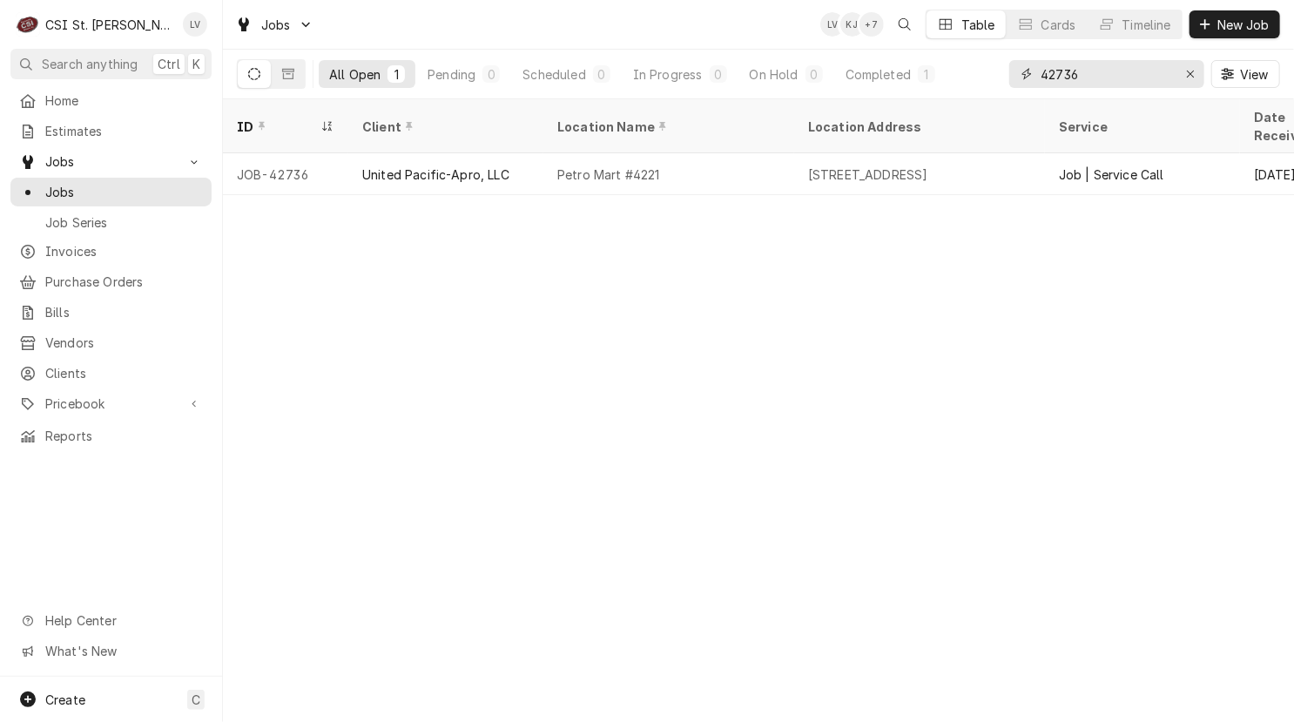
drag, startPoint x: 1104, startPoint y: 72, endPoint x: 1013, endPoint y: 90, distance: 92.2
click at [1013, 90] on div "42736 View" at bounding box center [1144, 74] width 271 height 49
type input "42689"
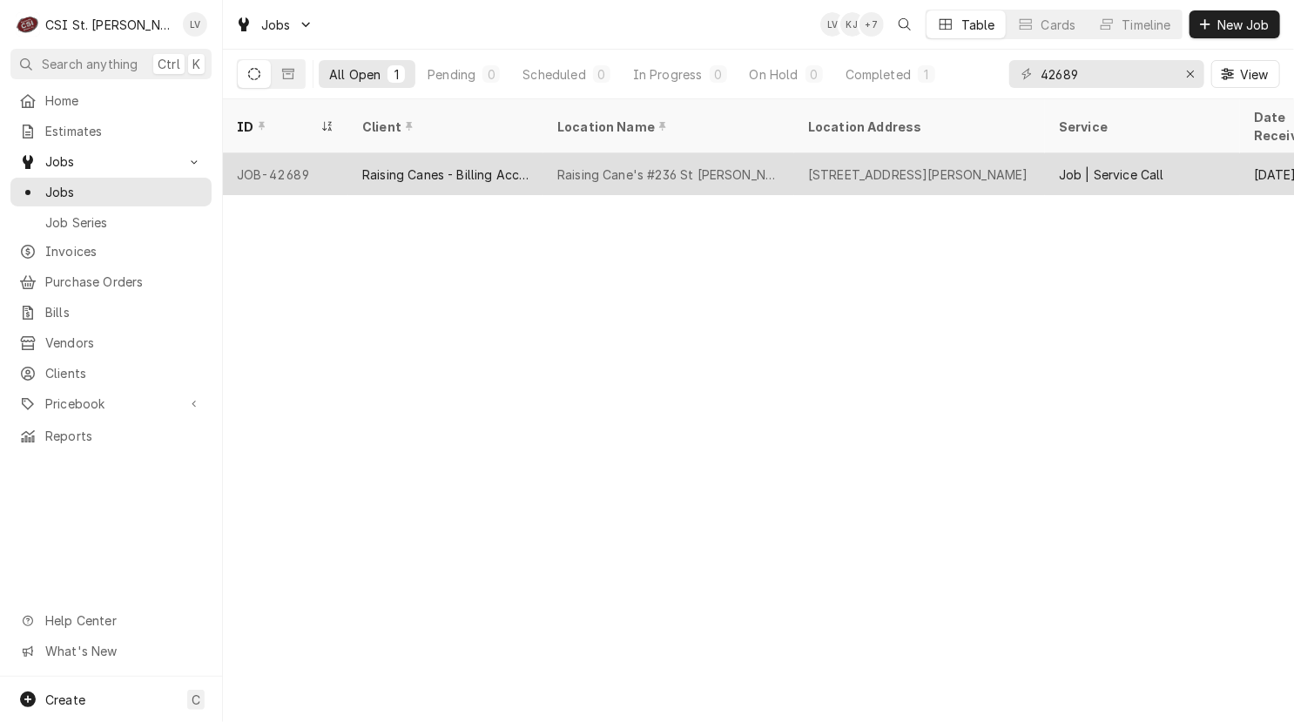
click at [523, 169] on div "Raising Canes - Billing Account" at bounding box center [445, 174] width 195 height 42
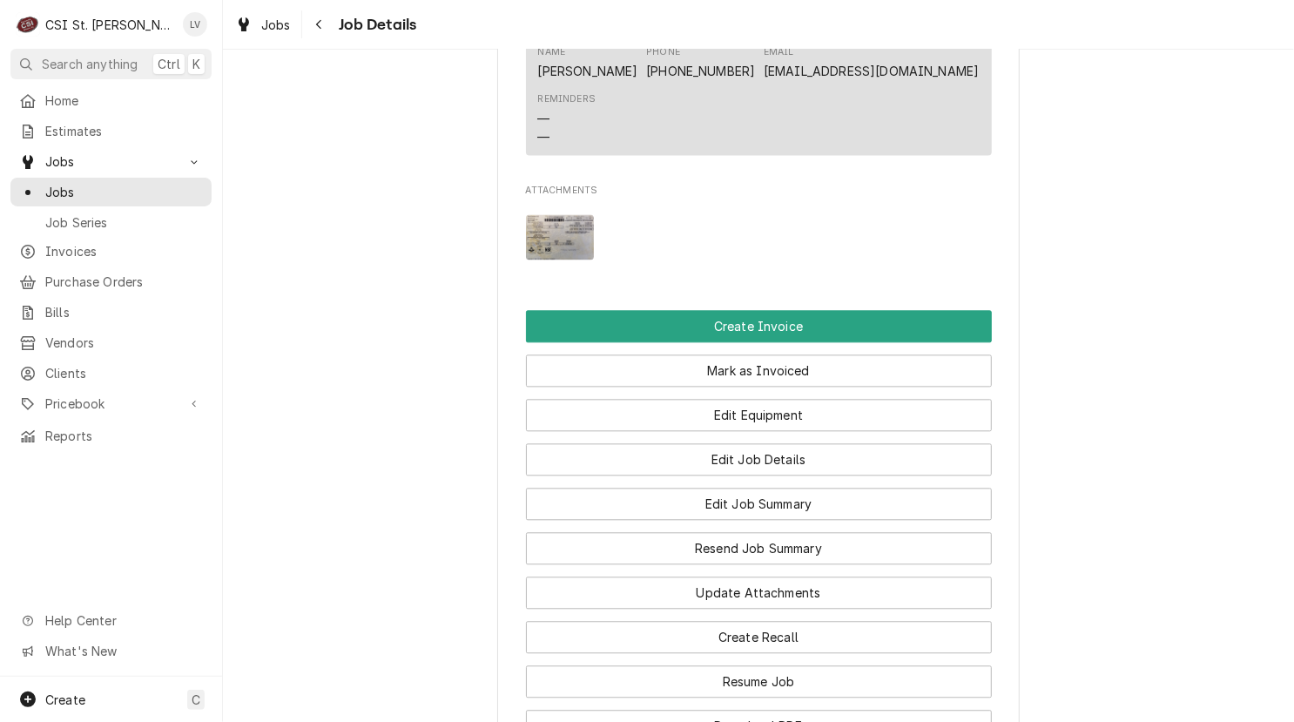
scroll to position [2002, 0]
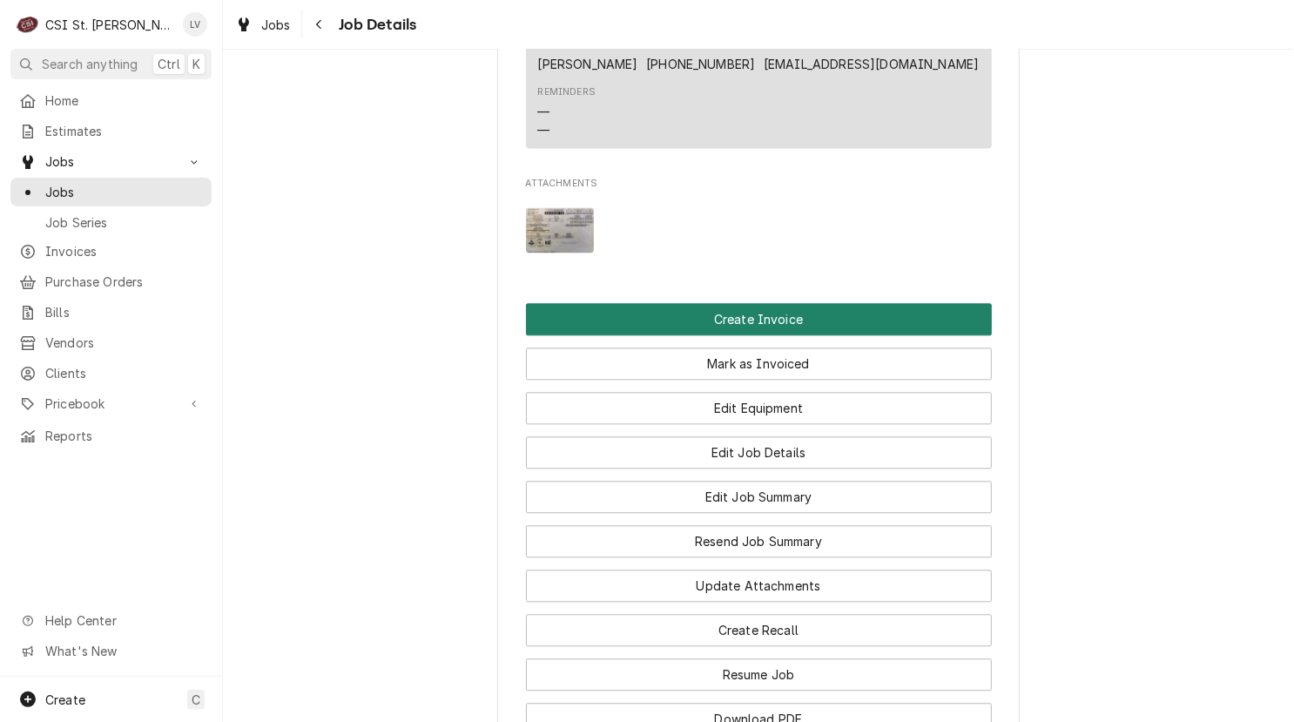
click at [834, 333] on button "Create Invoice" at bounding box center [759, 319] width 466 height 32
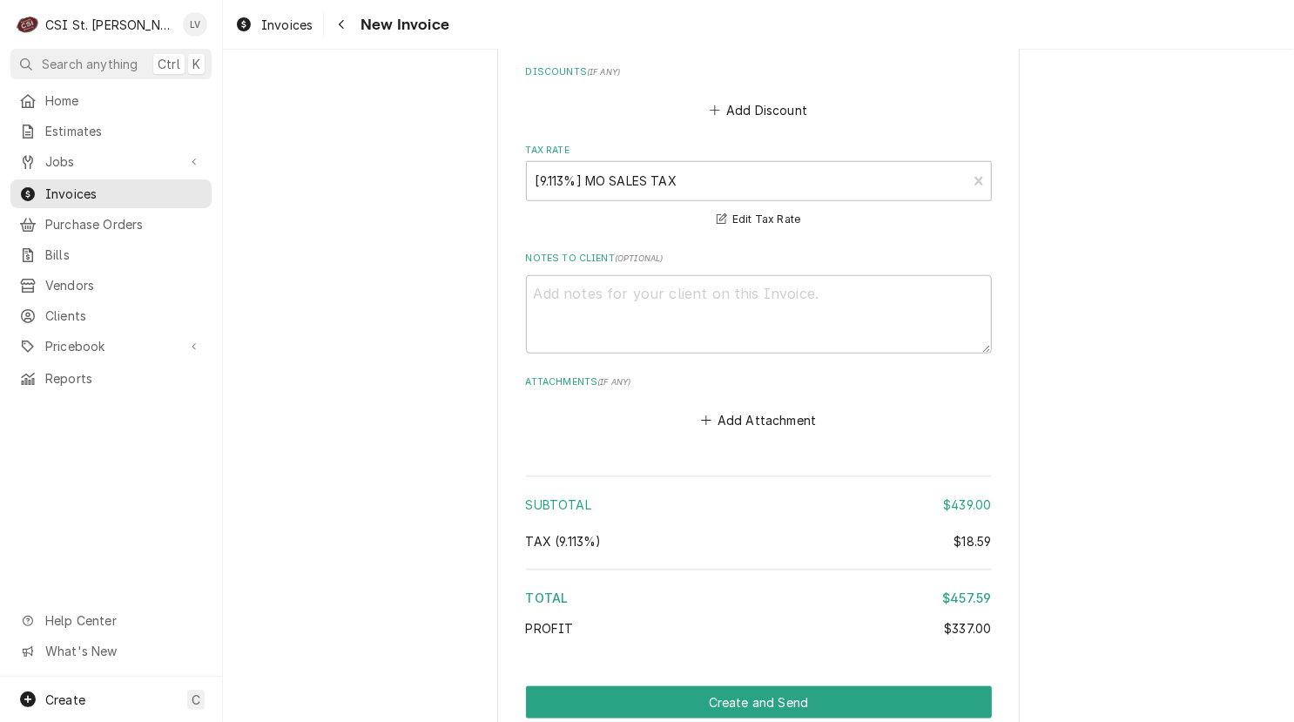
scroll to position [4381, 0]
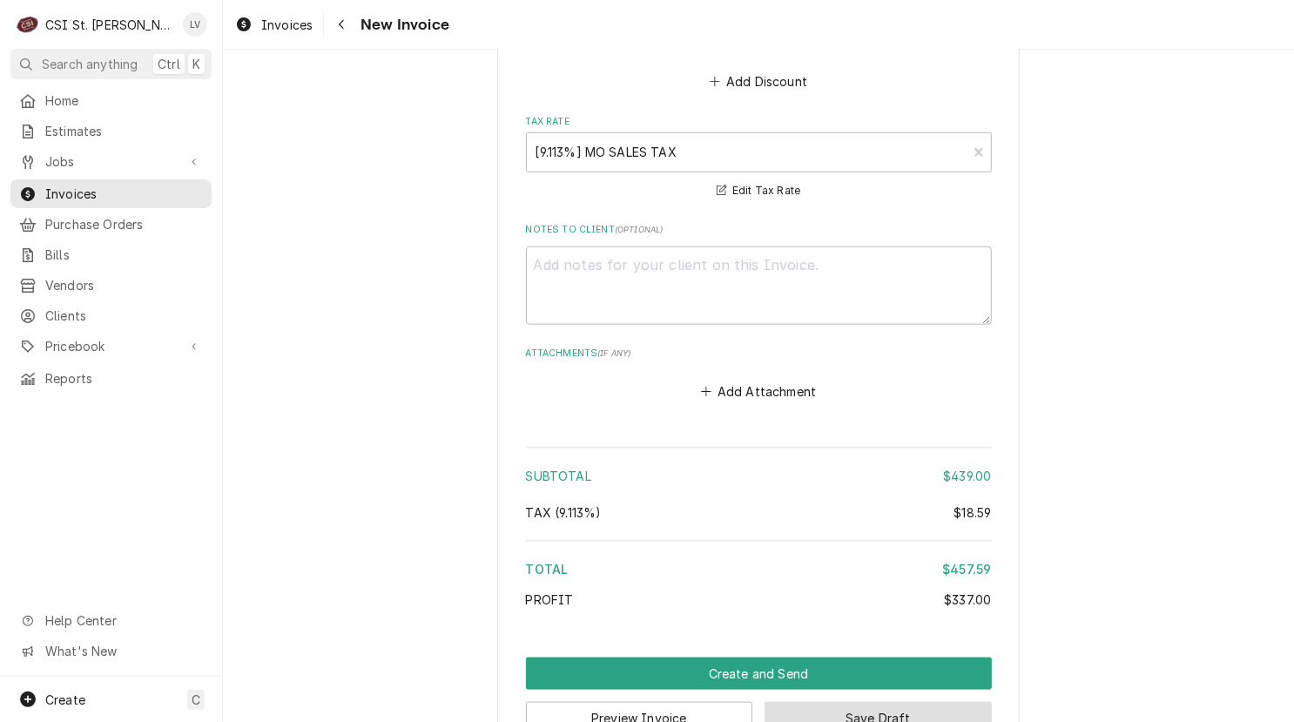
click at [946, 702] on button "Save Draft" at bounding box center [877, 718] width 227 height 32
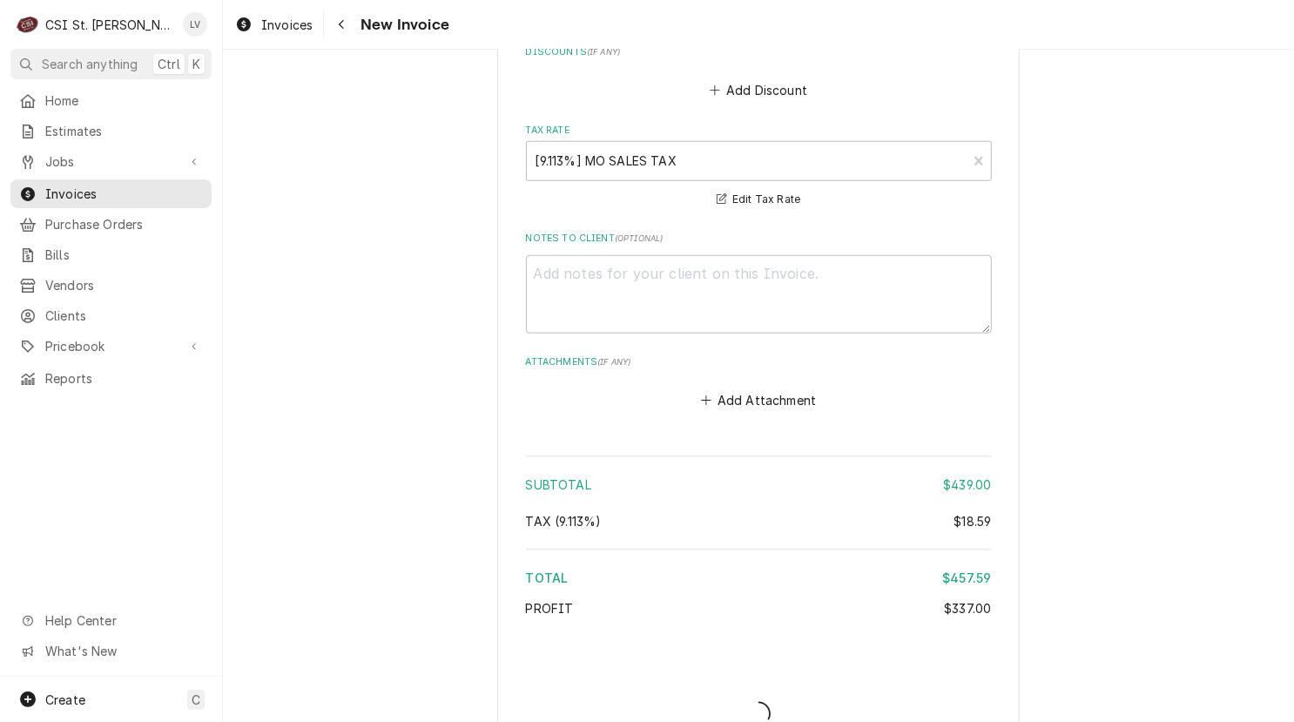
type textarea "x"
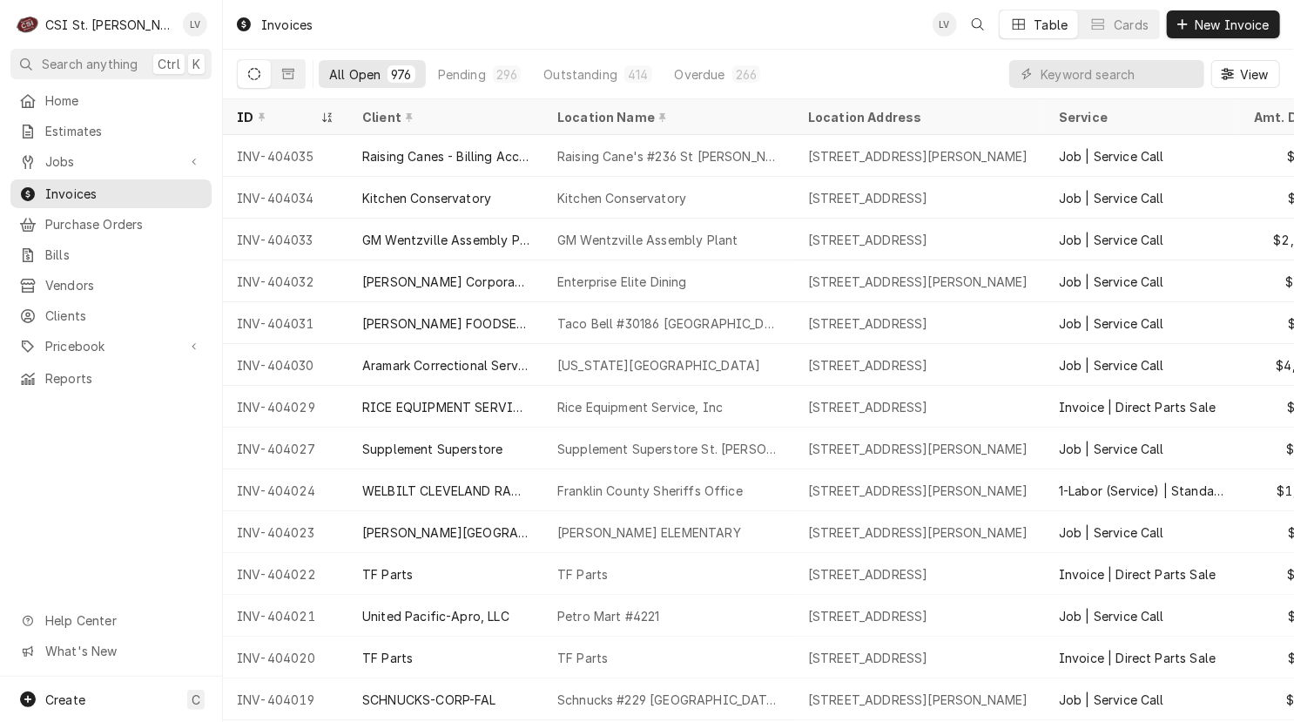
click at [151, 483] on div "Home Estimates Jobs Jobs Job Series Invoices Purchase Orders Bills Vendors Clie…" at bounding box center [111, 381] width 222 height 590
click at [132, 153] on span "Jobs" at bounding box center [110, 161] width 131 height 18
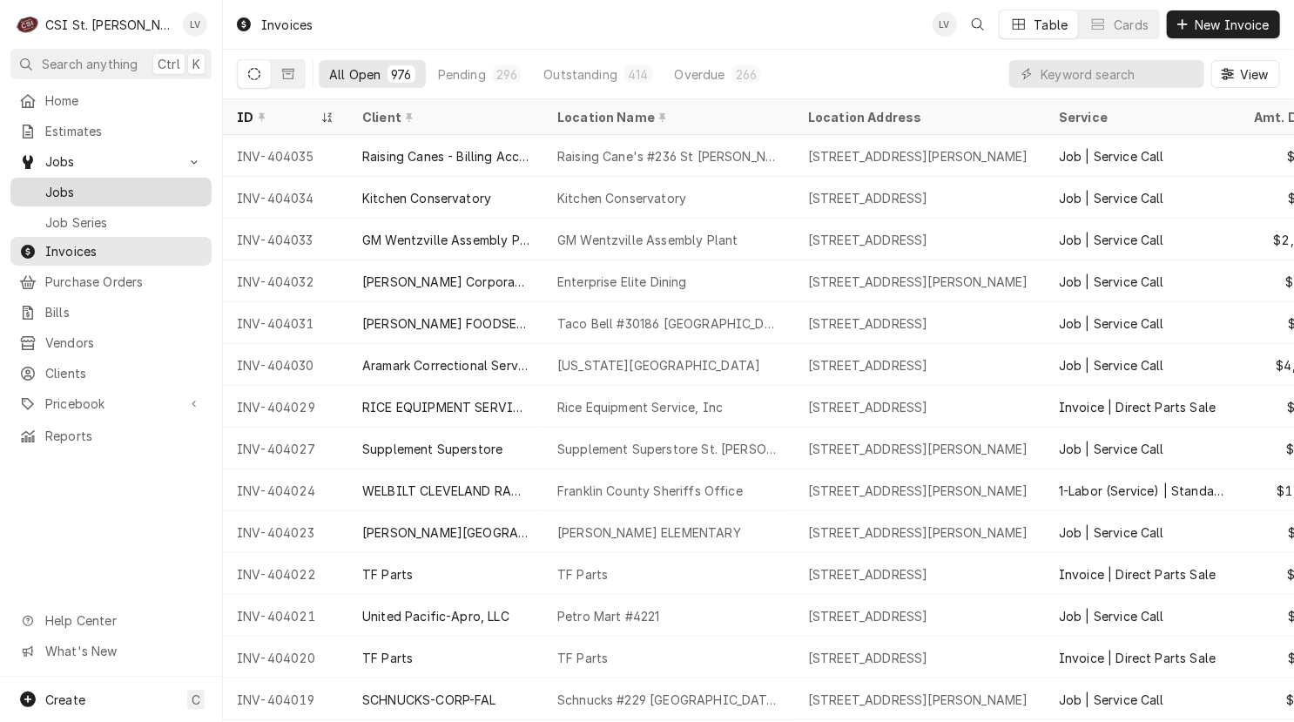
click at [136, 183] on span "Jobs" at bounding box center [124, 192] width 158 height 18
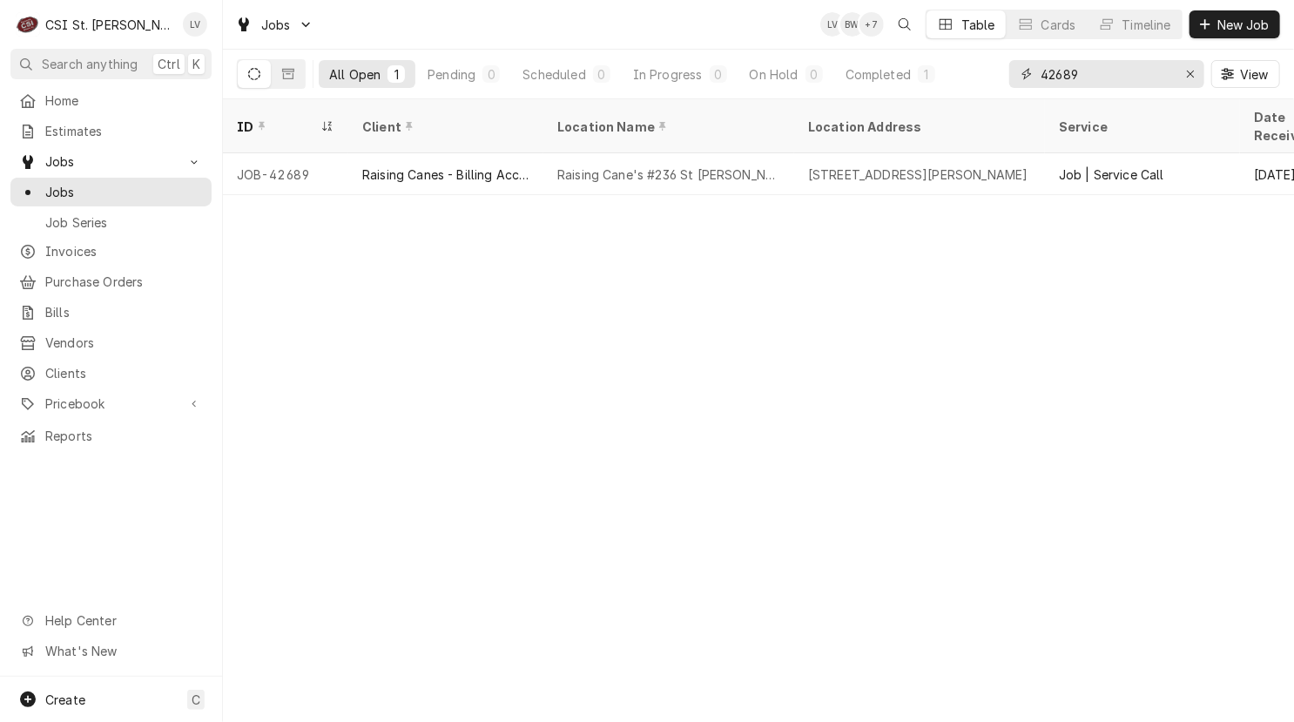
drag, startPoint x: 1040, startPoint y: 84, endPoint x: 1025, endPoint y: 89, distance: 16.3
click at [1025, 89] on div "42689 View" at bounding box center [1144, 74] width 271 height 49
type input "42700"
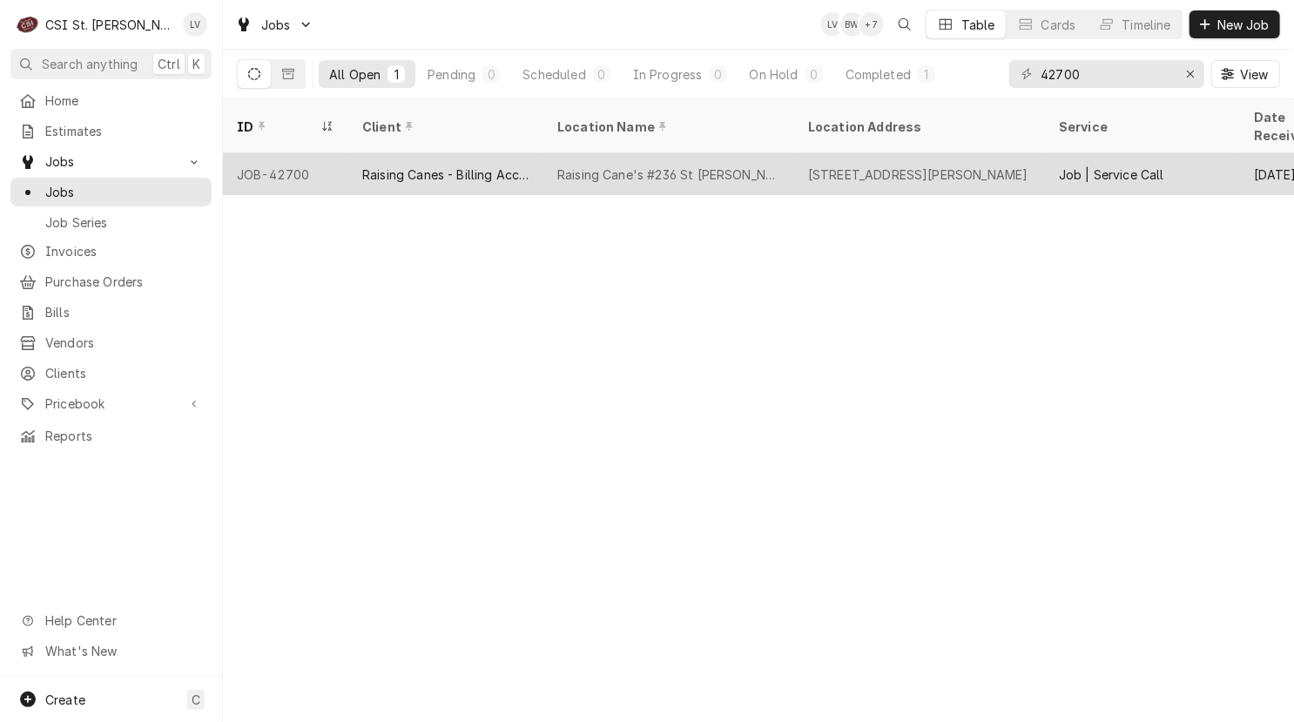
click at [636, 165] on div "Raising Cane's #236 St [PERSON_NAME]" at bounding box center [668, 174] width 223 height 18
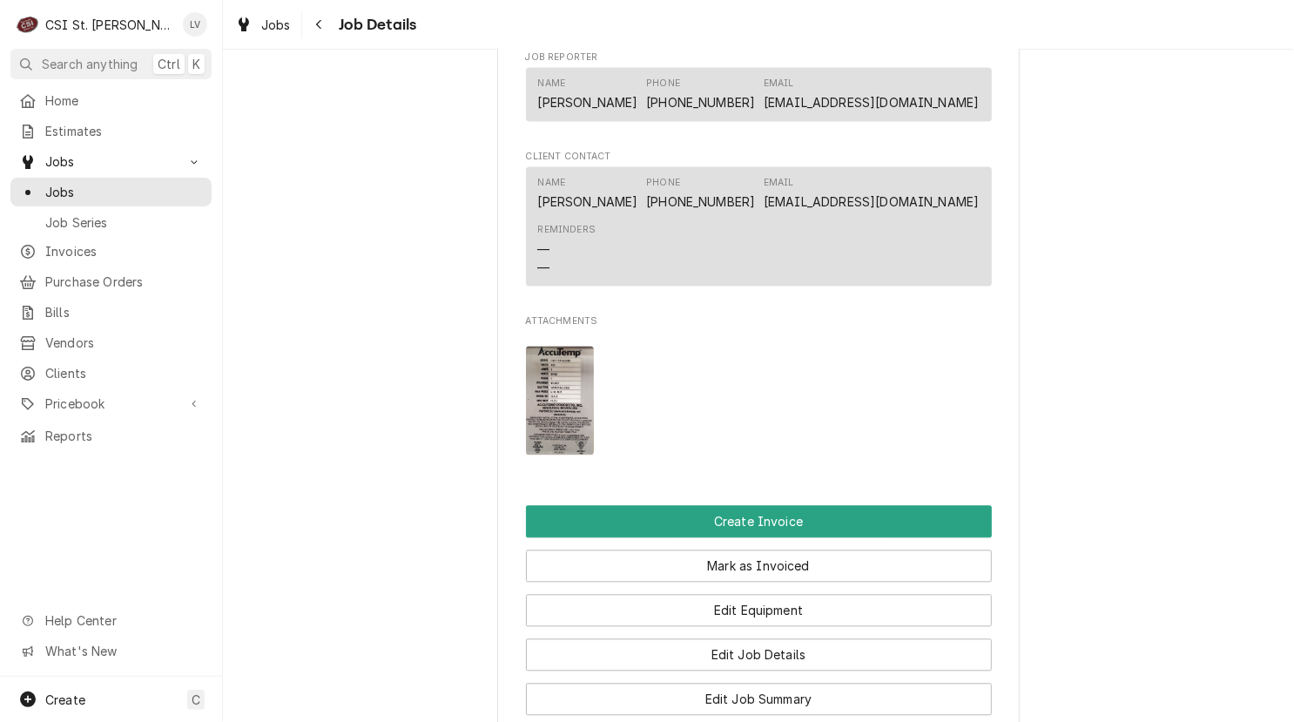
scroll to position [1828, 0]
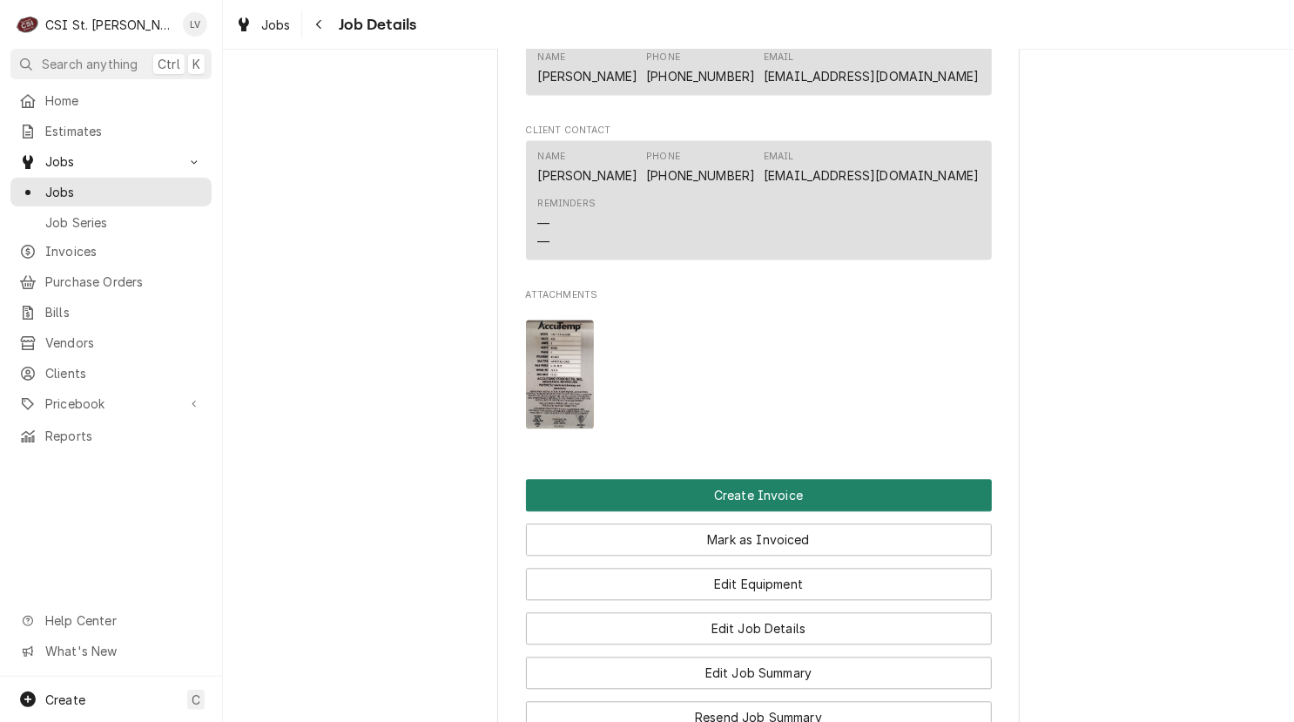
click at [762, 512] on button "Create Invoice" at bounding box center [759, 496] width 466 height 32
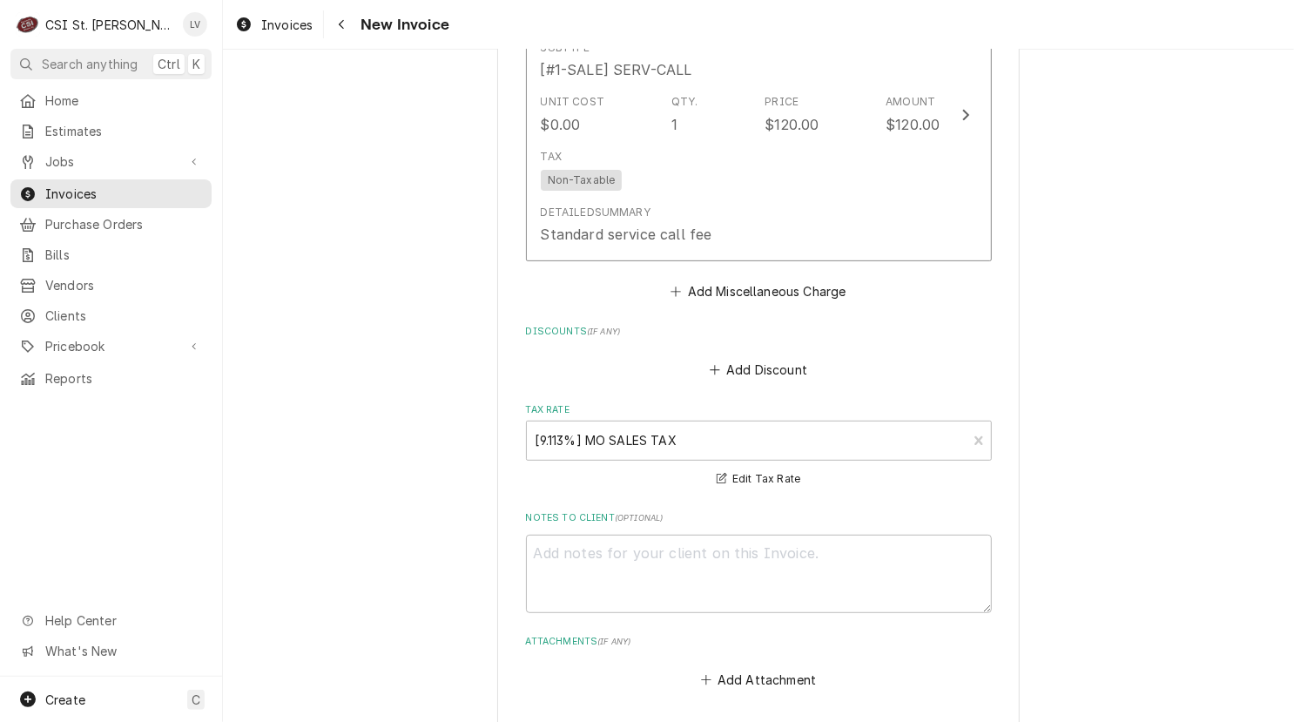
scroll to position [4070, 0]
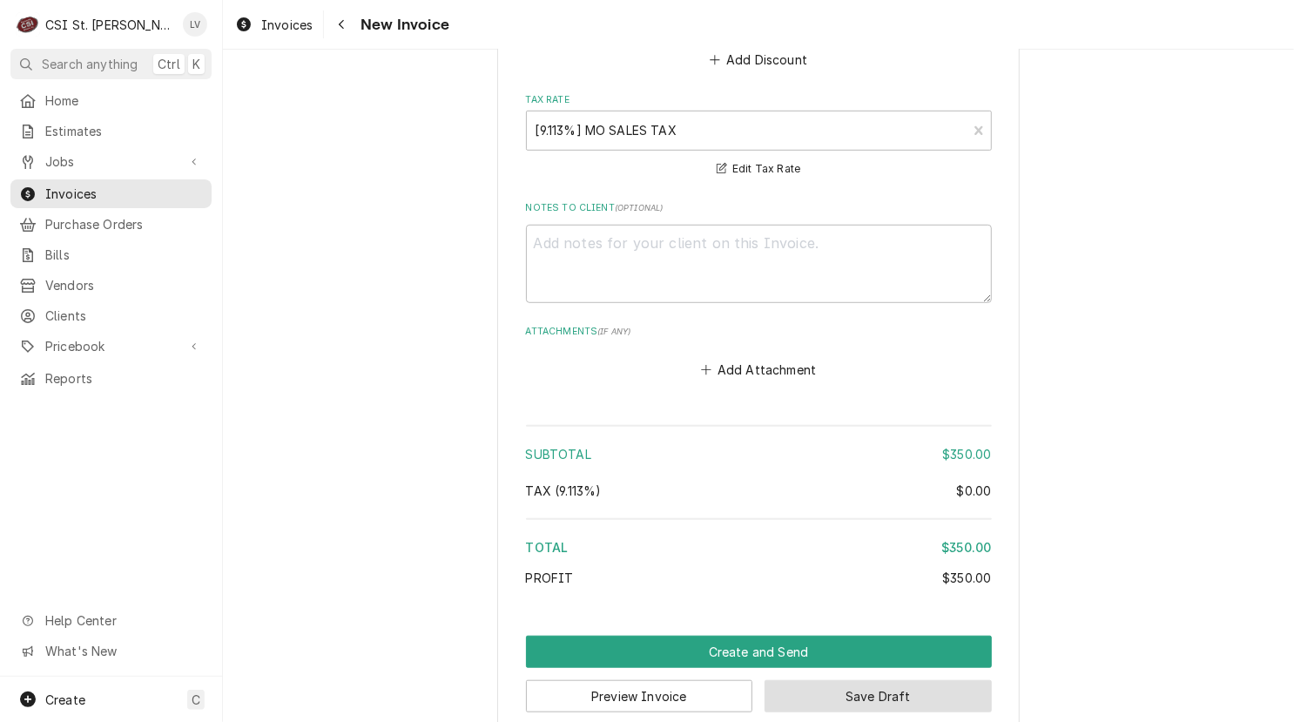
click at [860, 681] on button "Save Draft" at bounding box center [877, 696] width 227 height 32
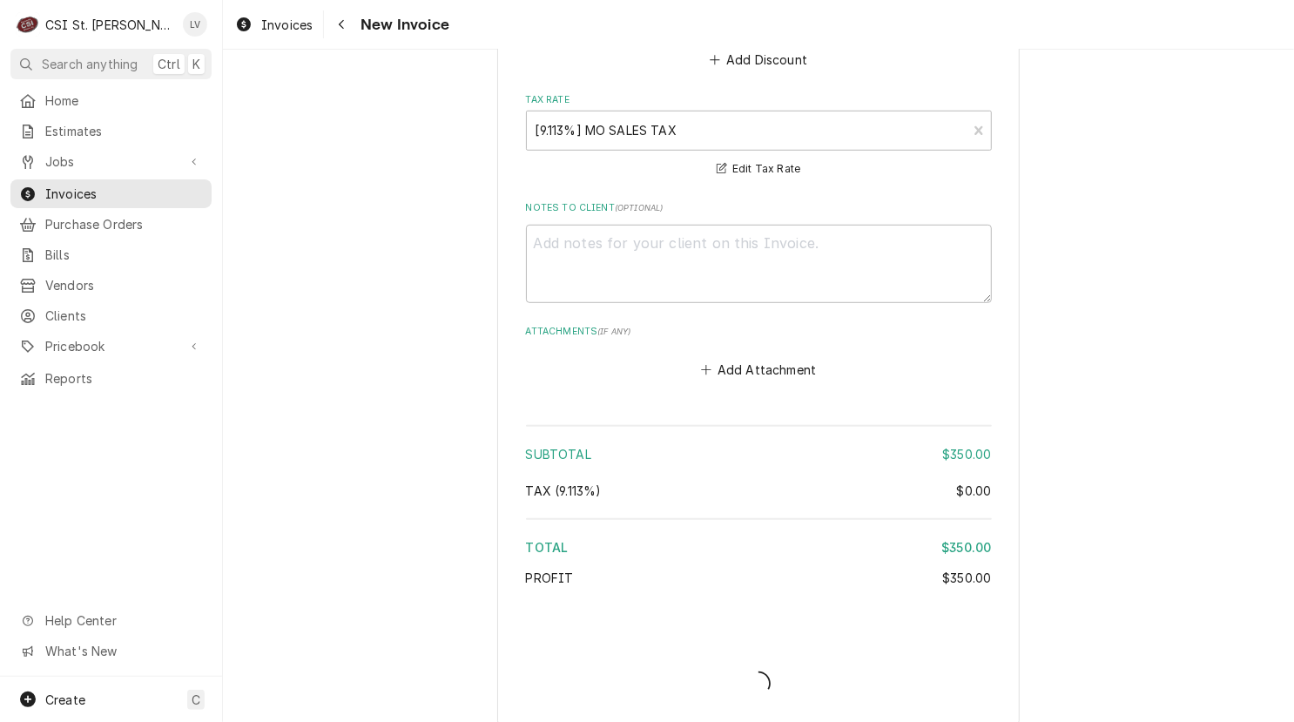
scroll to position [4061, 0]
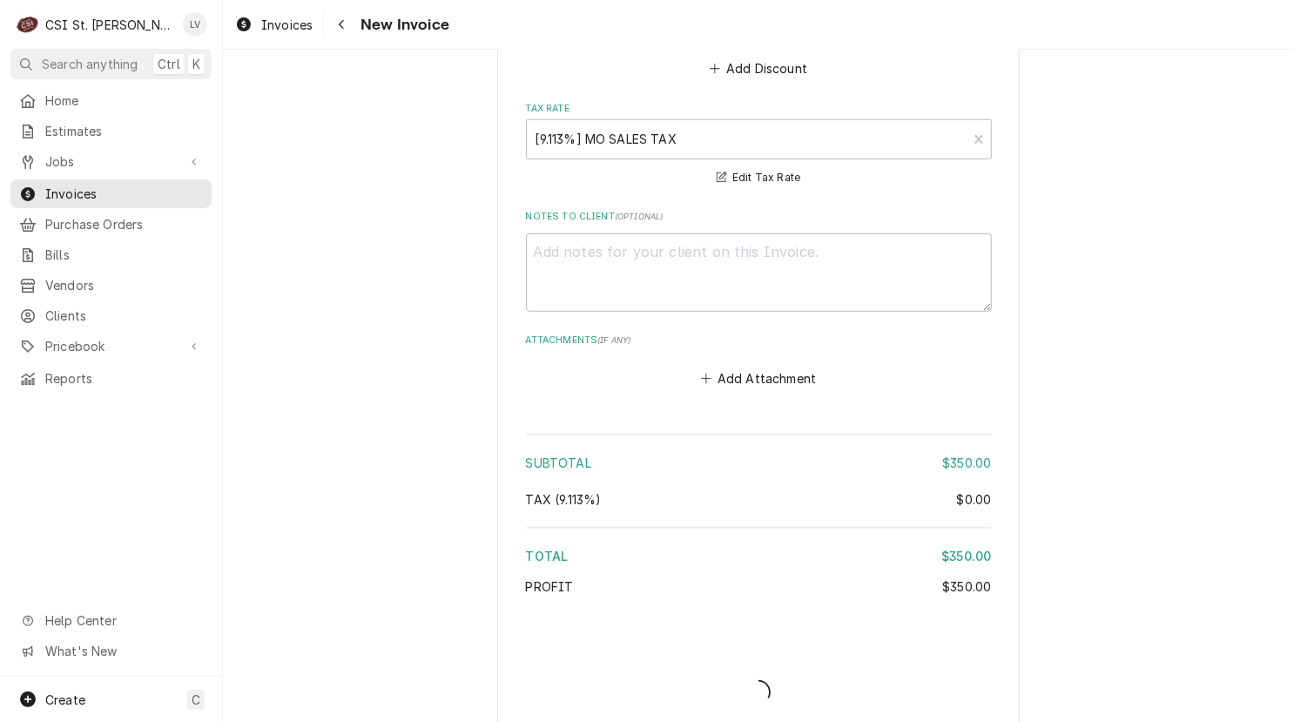
type textarea "x"
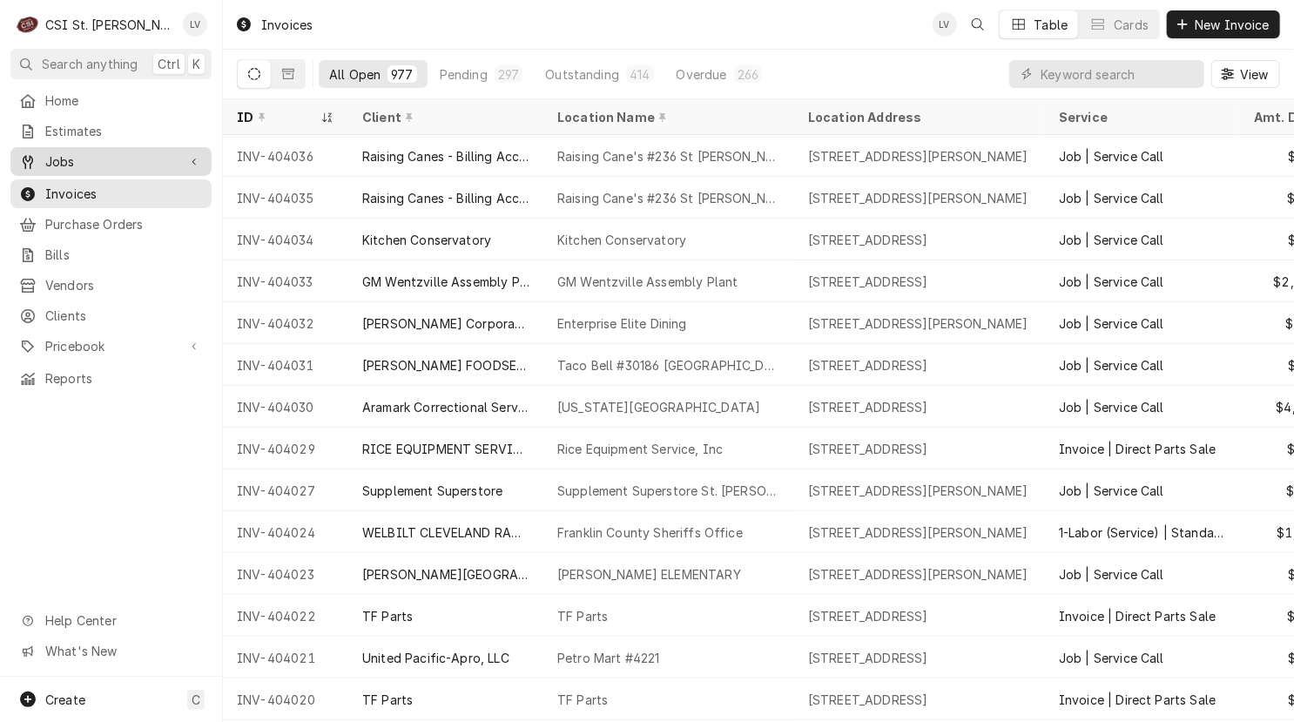
click at [51, 159] on span "Jobs" at bounding box center [110, 161] width 131 height 18
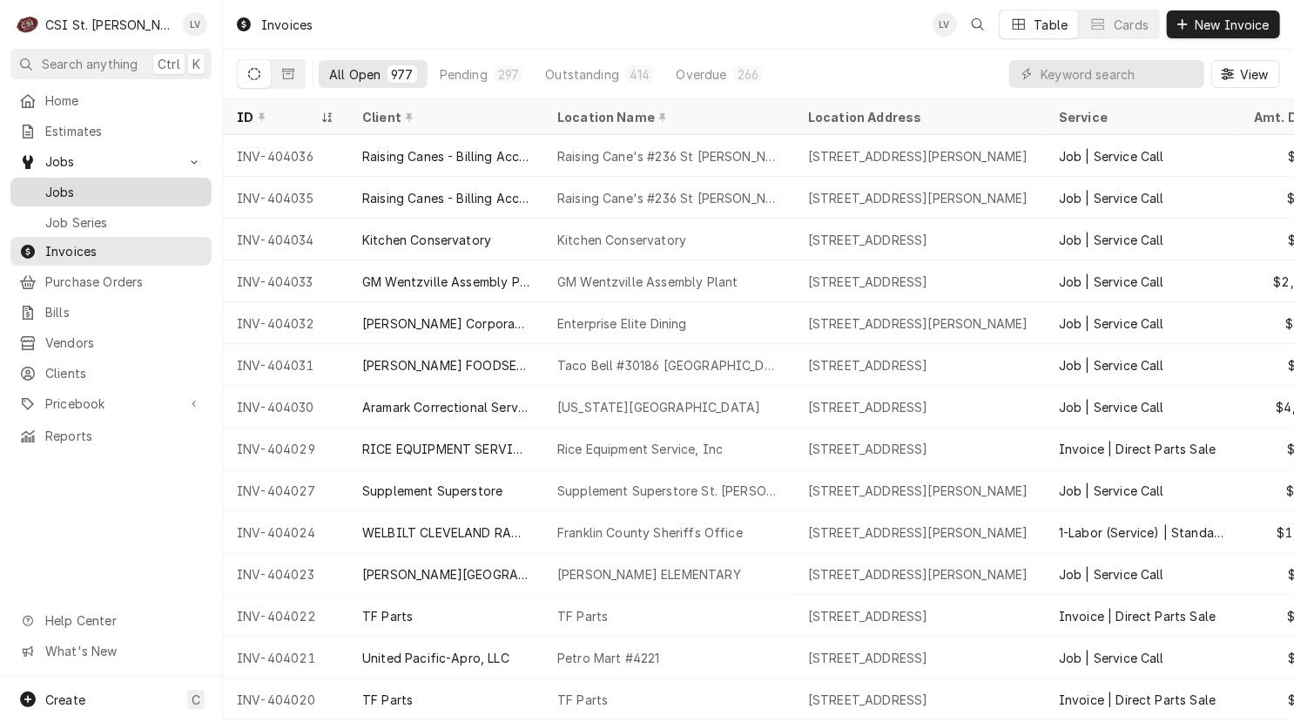
click at [51, 183] on span "Jobs" at bounding box center [124, 192] width 158 height 18
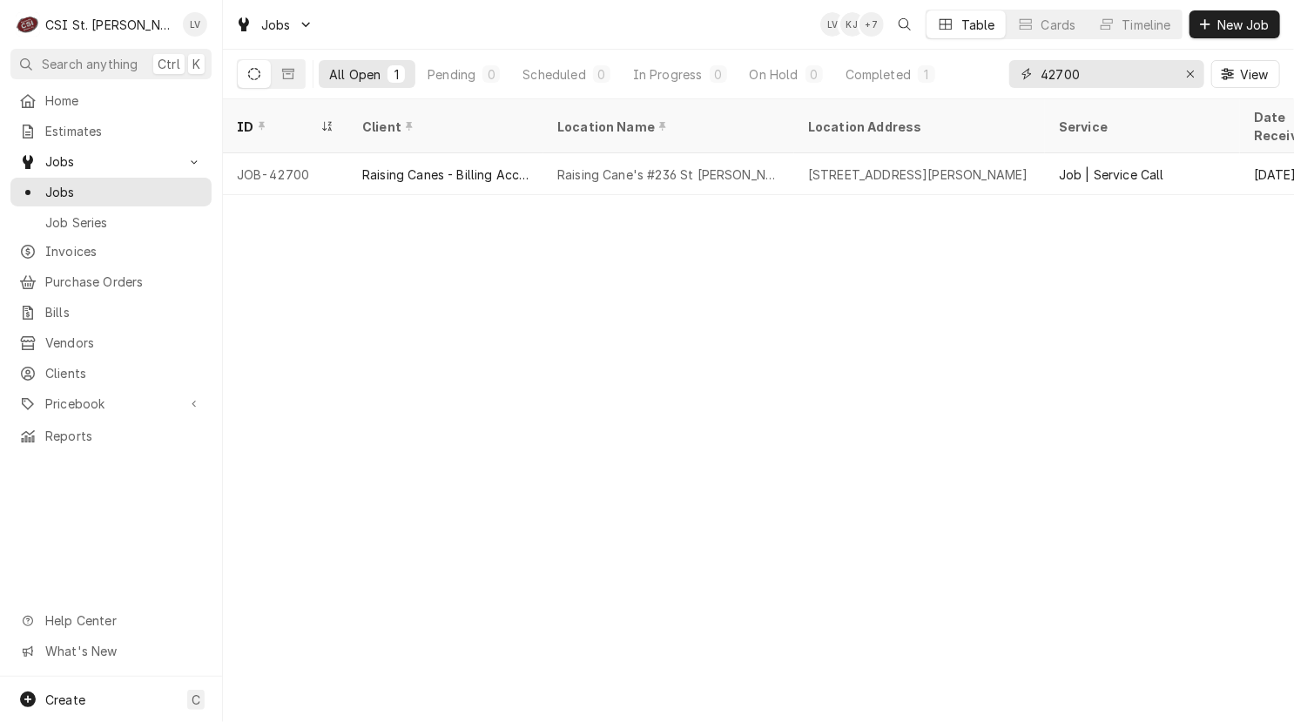
drag, startPoint x: 1106, startPoint y: 73, endPoint x: 1019, endPoint y: 76, distance: 86.2
click at [1019, 76] on div "42700" at bounding box center [1106, 74] width 195 height 28
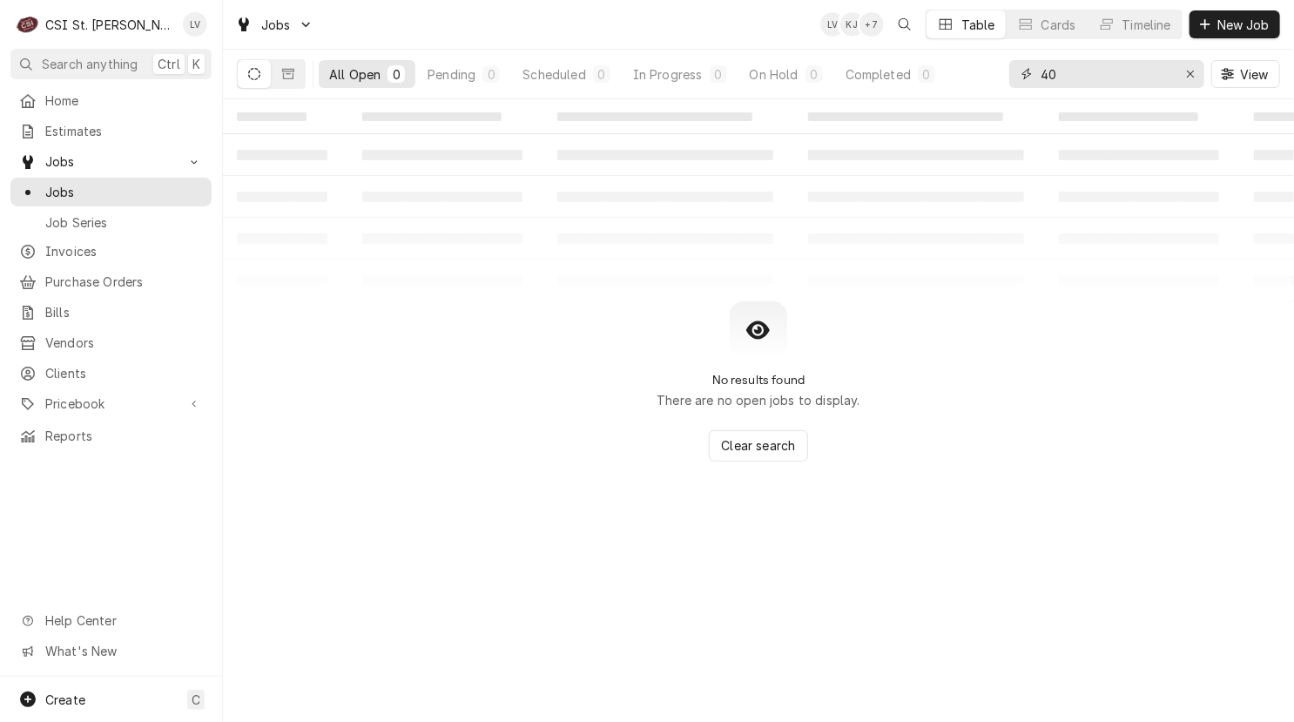
type input "4"
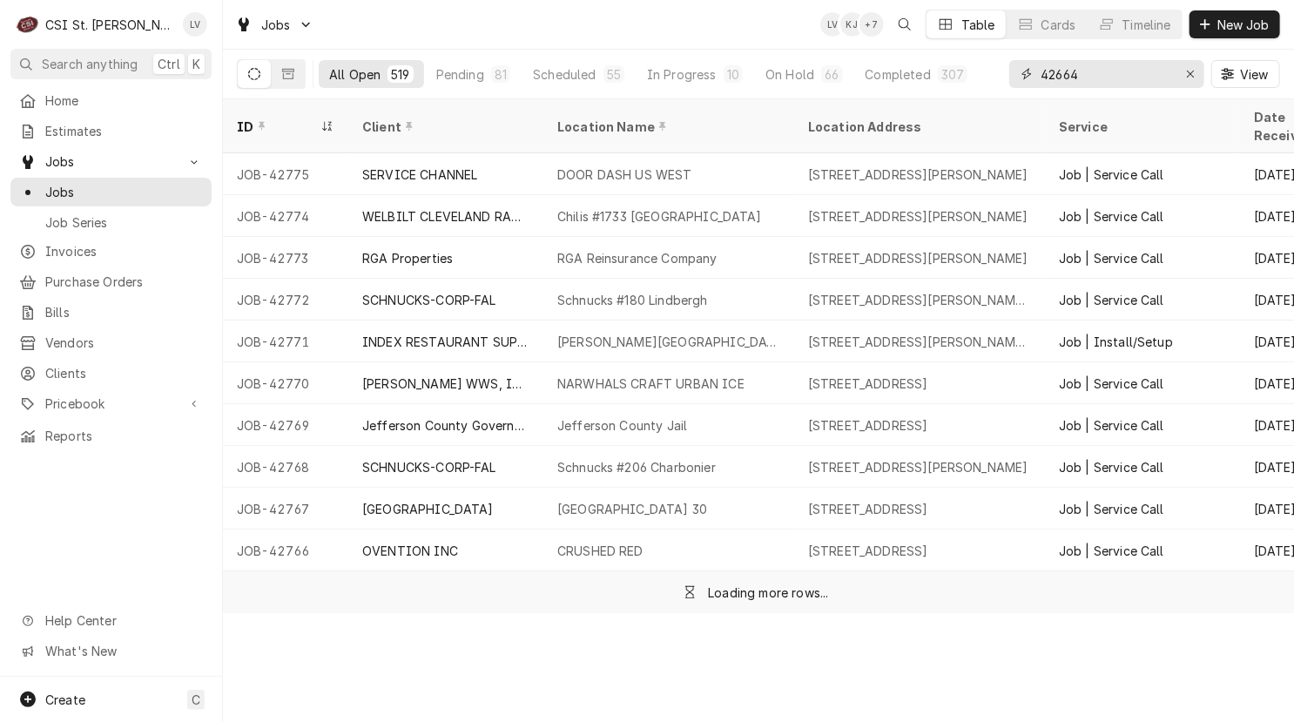
type input "42664"
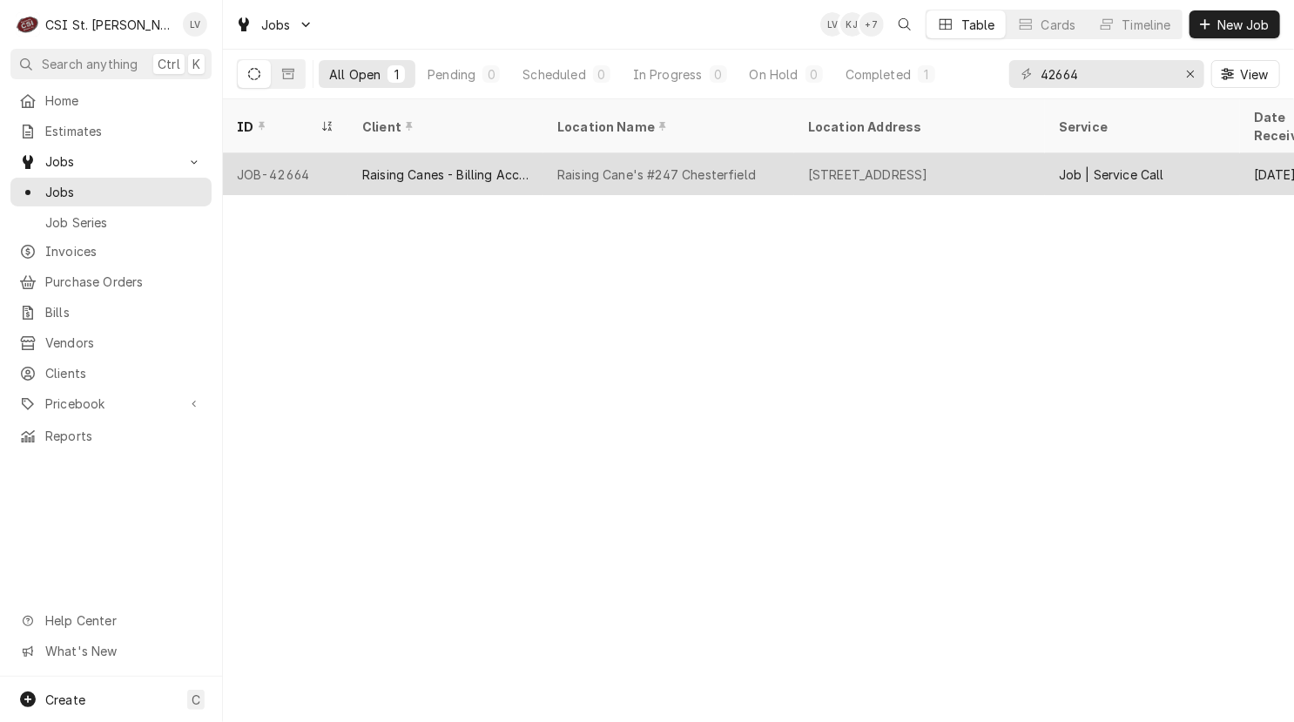
click at [463, 165] on div "Raising Canes - Billing Account" at bounding box center [445, 174] width 167 height 18
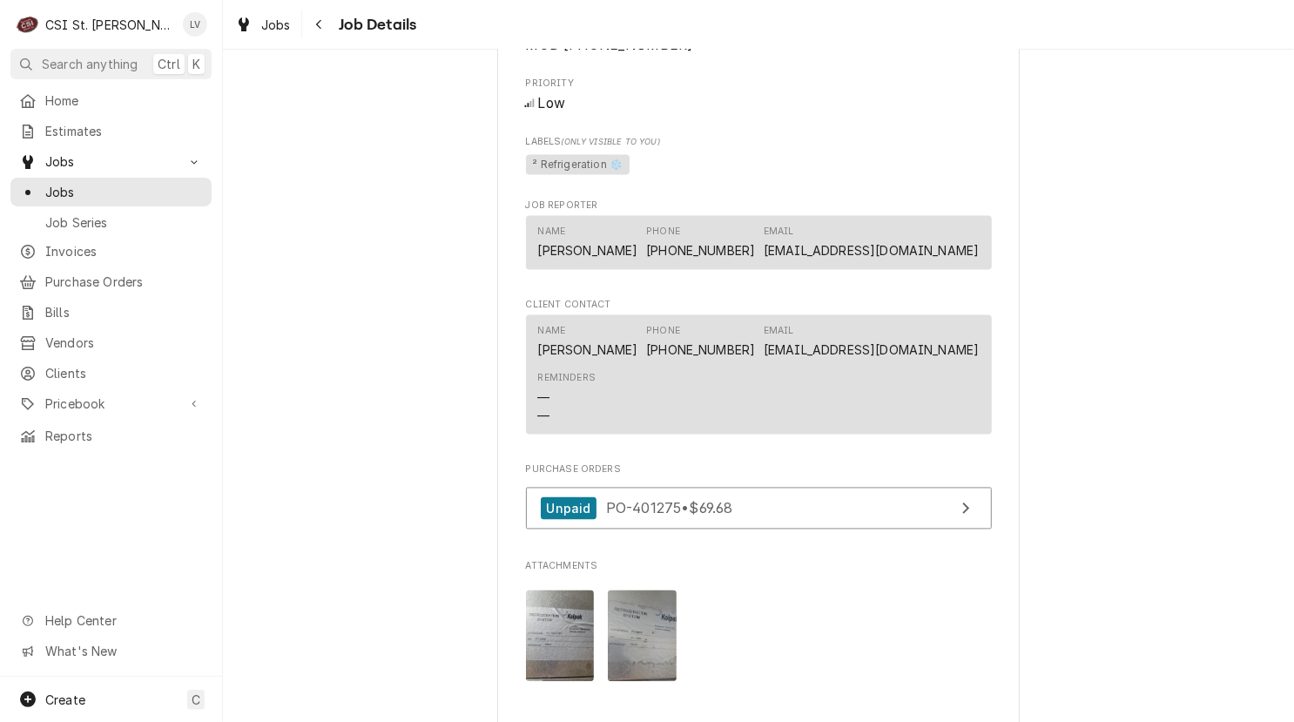
scroll to position [2002, 0]
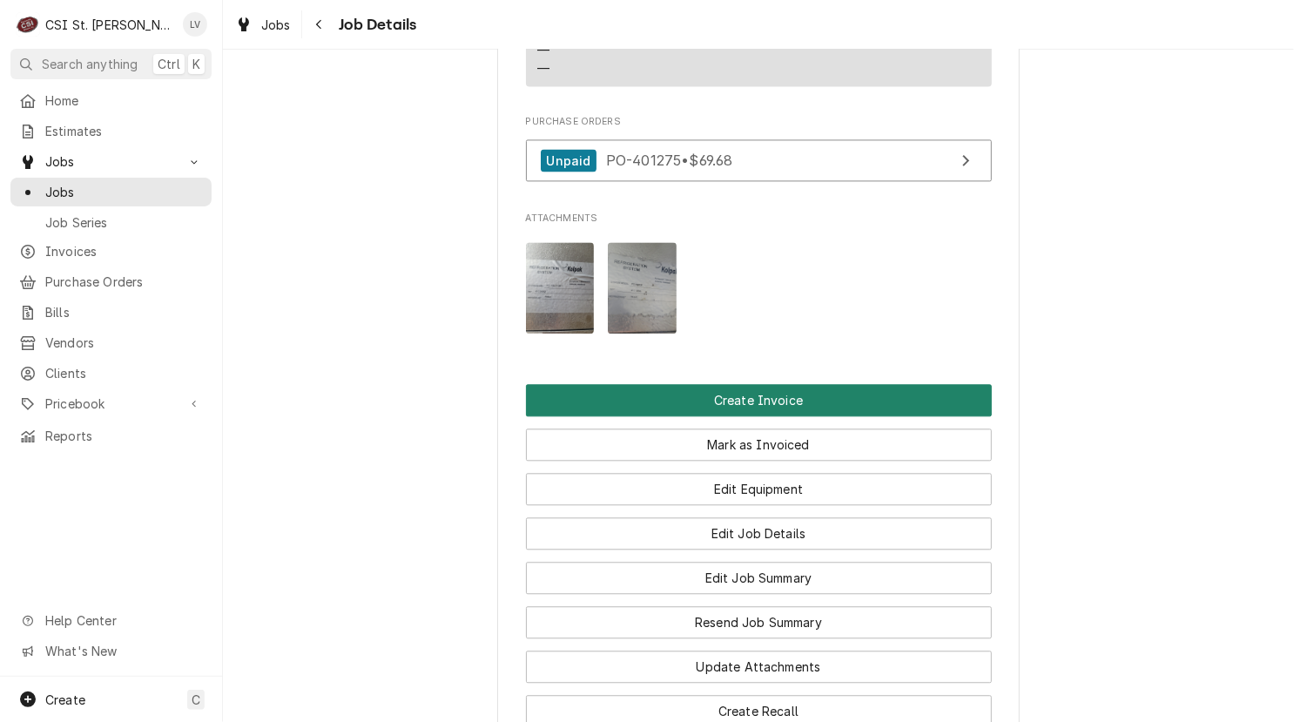
click at [687, 416] on button "Create Invoice" at bounding box center [759, 400] width 466 height 32
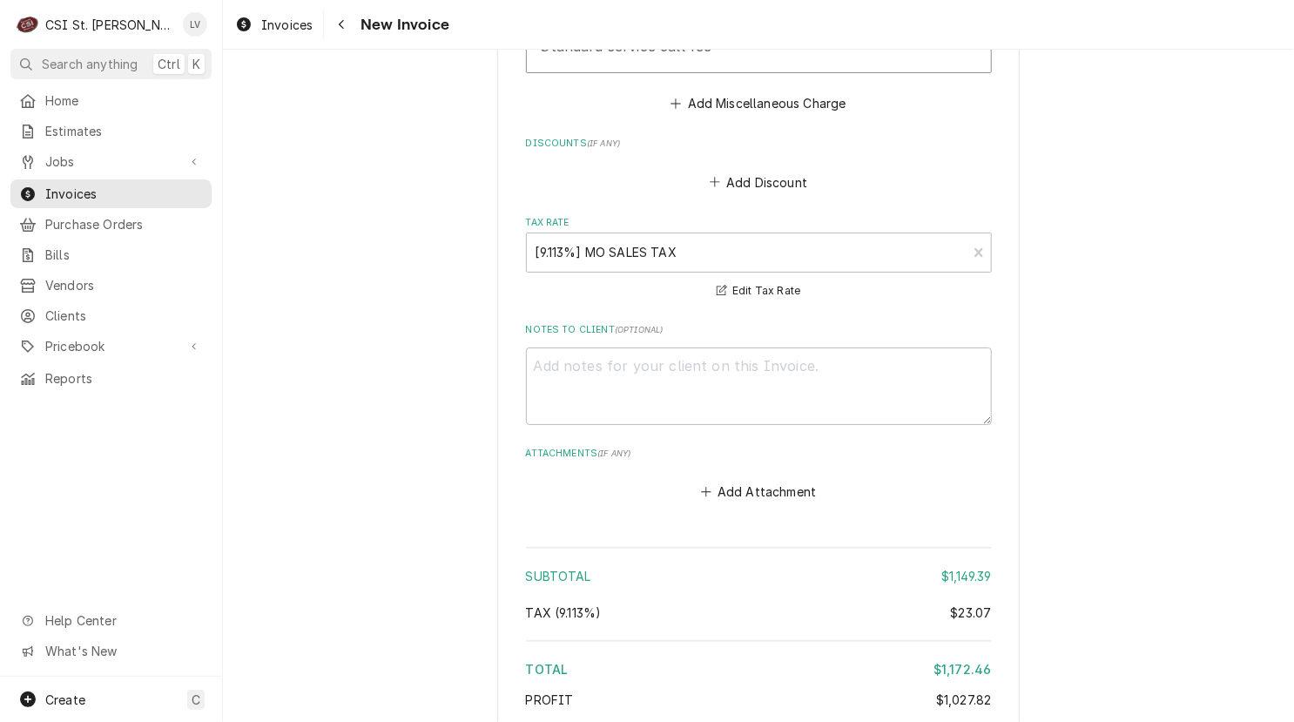
scroll to position [5516, 0]
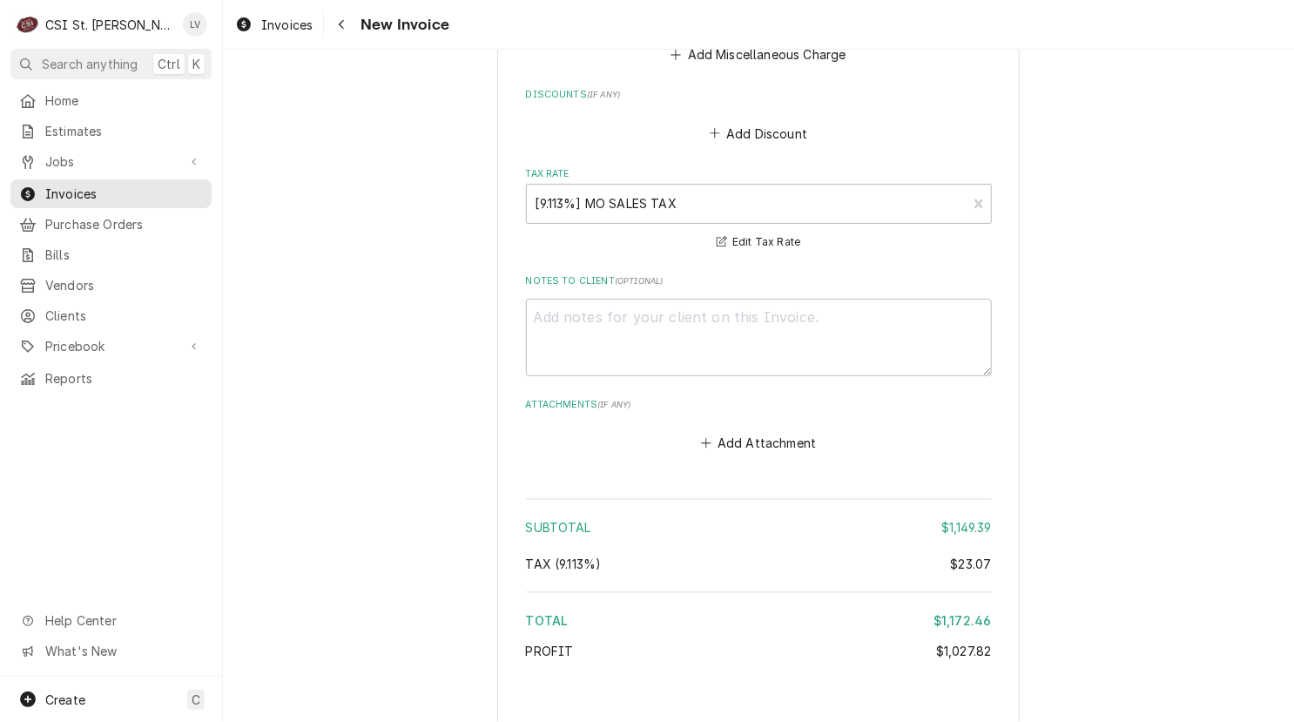
type textarea "x"
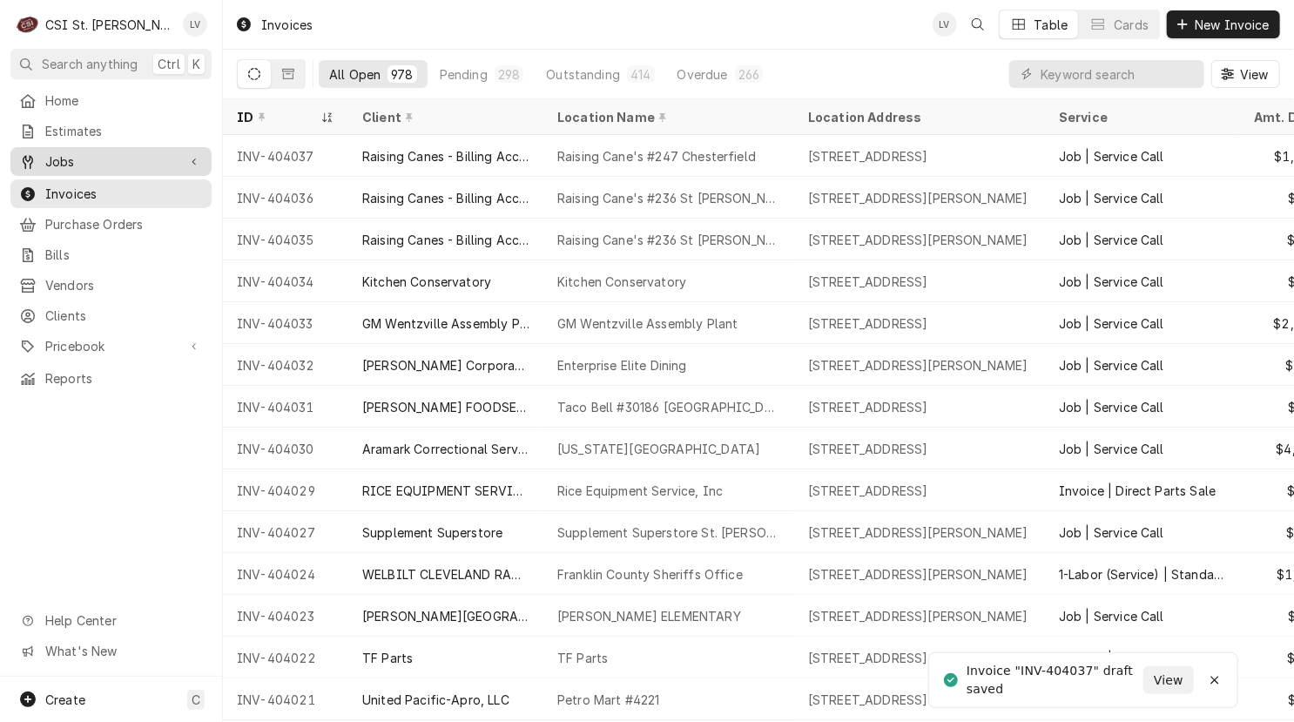
click at [97, 159] on span "Jobs" at bounding box center [110, 161] width 131 height 18
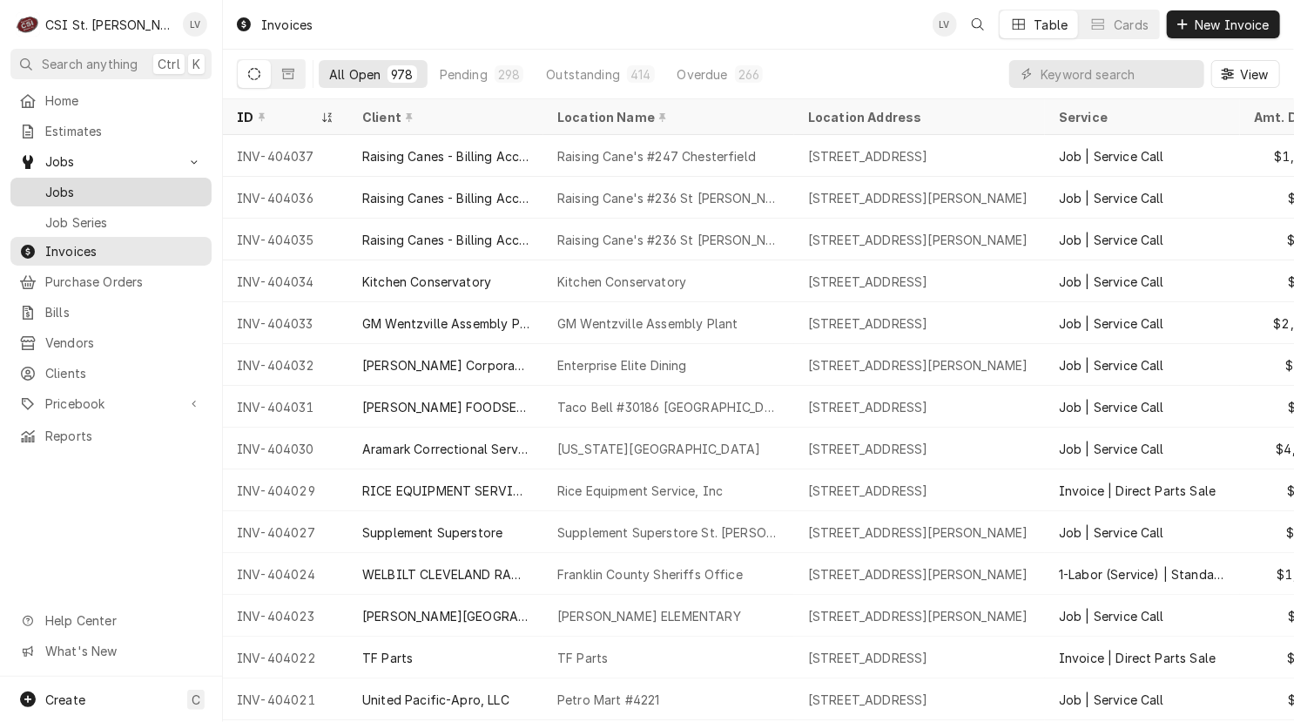
click at [89, 183] on span "Jobs" at bounding box center [124, 192] width 158 height 18
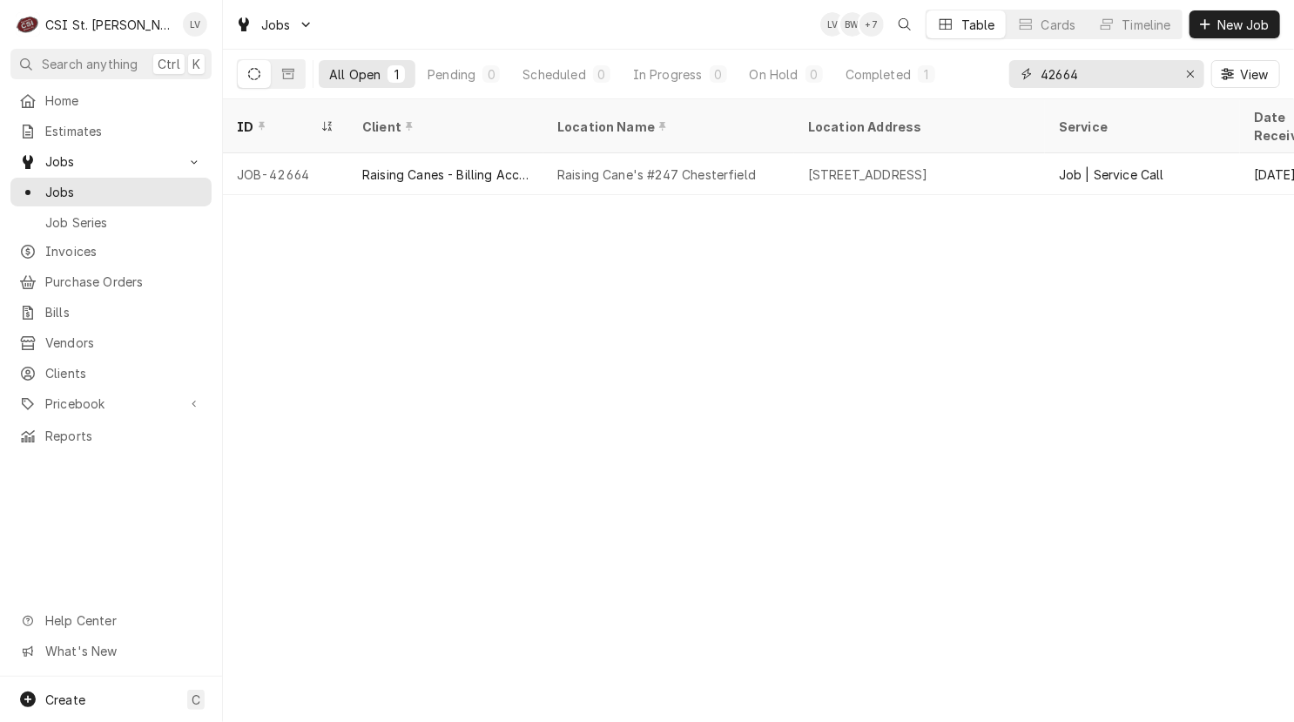
drag, startPoint x: 1088, startPoint y: 75, endPoint x: 1037, endPoint y: 79, distance: 51.5
click at [1037, 78] on div "42664" at bounding box center [1106, 74] width 195 height 28
type input "42659"
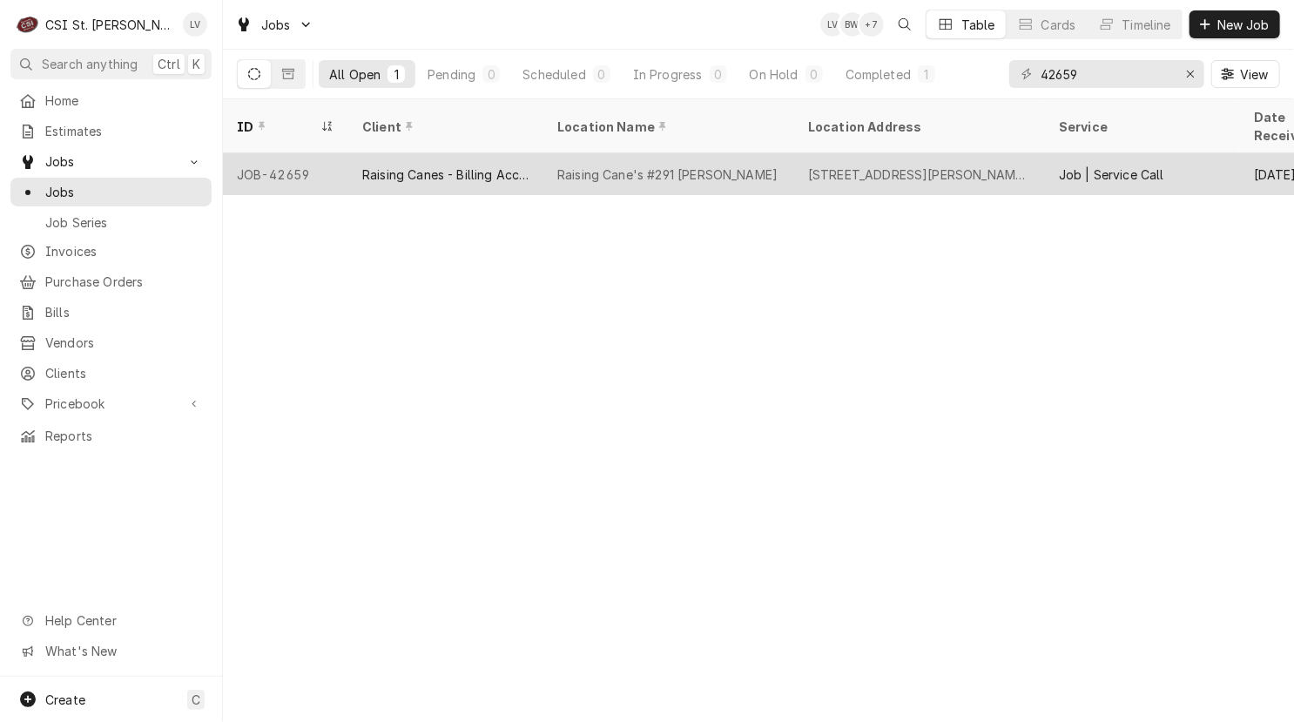
click at [479, 165] on div "Raising Canes - Billing Account" at bounding box center [445, 174] width 167 height 18
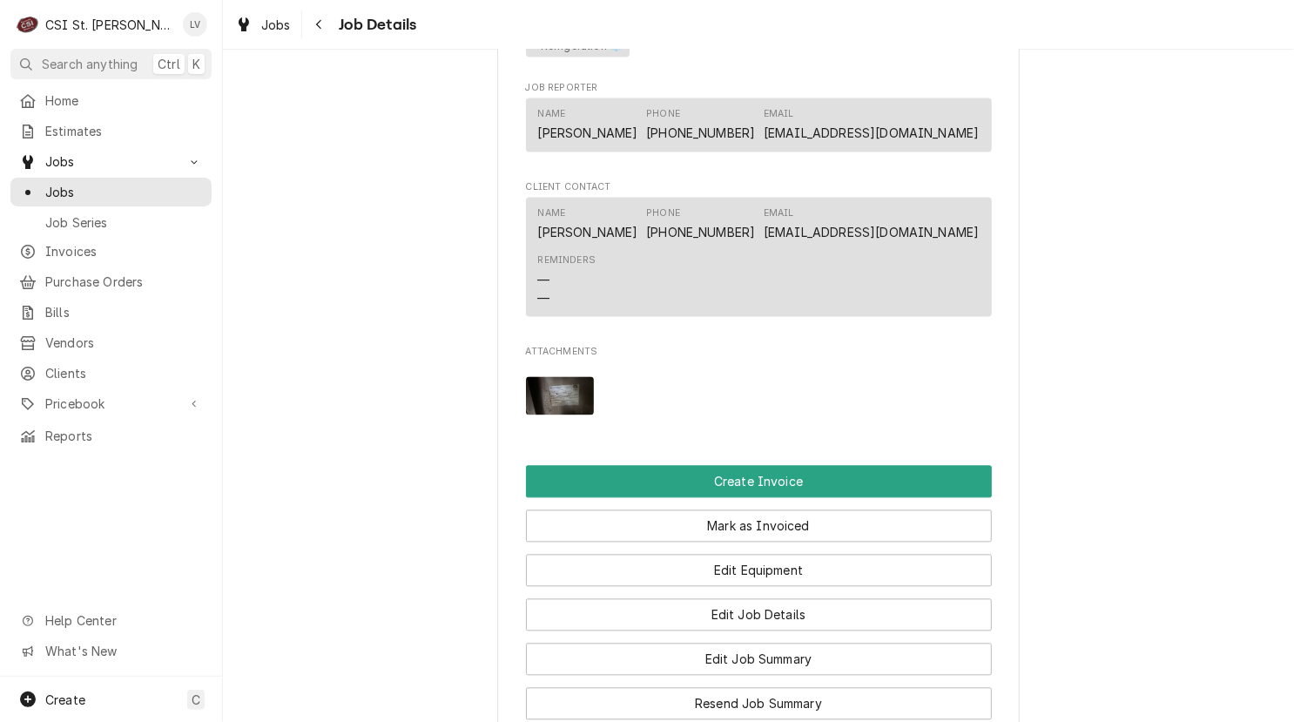
scroll to position [2002, 0]
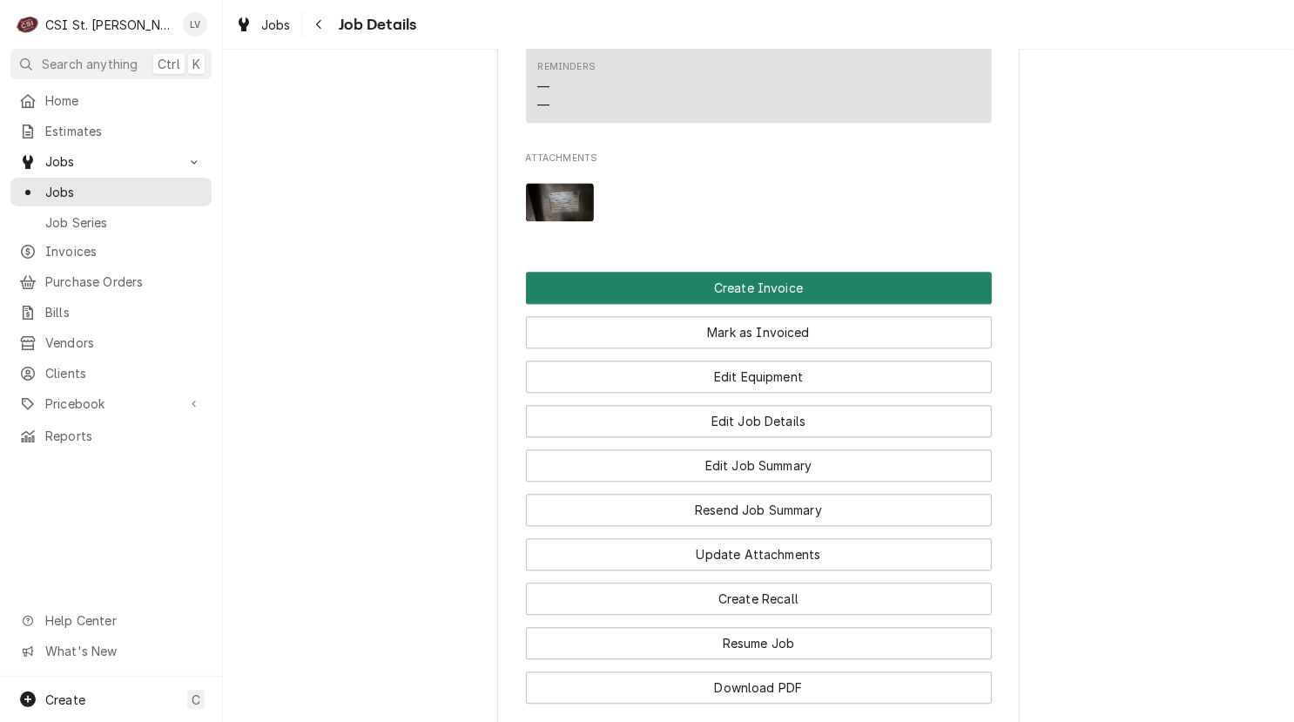
click at [775, 292] on button "Create Invoice" at bounding box center [759, 288] width 466 height 32
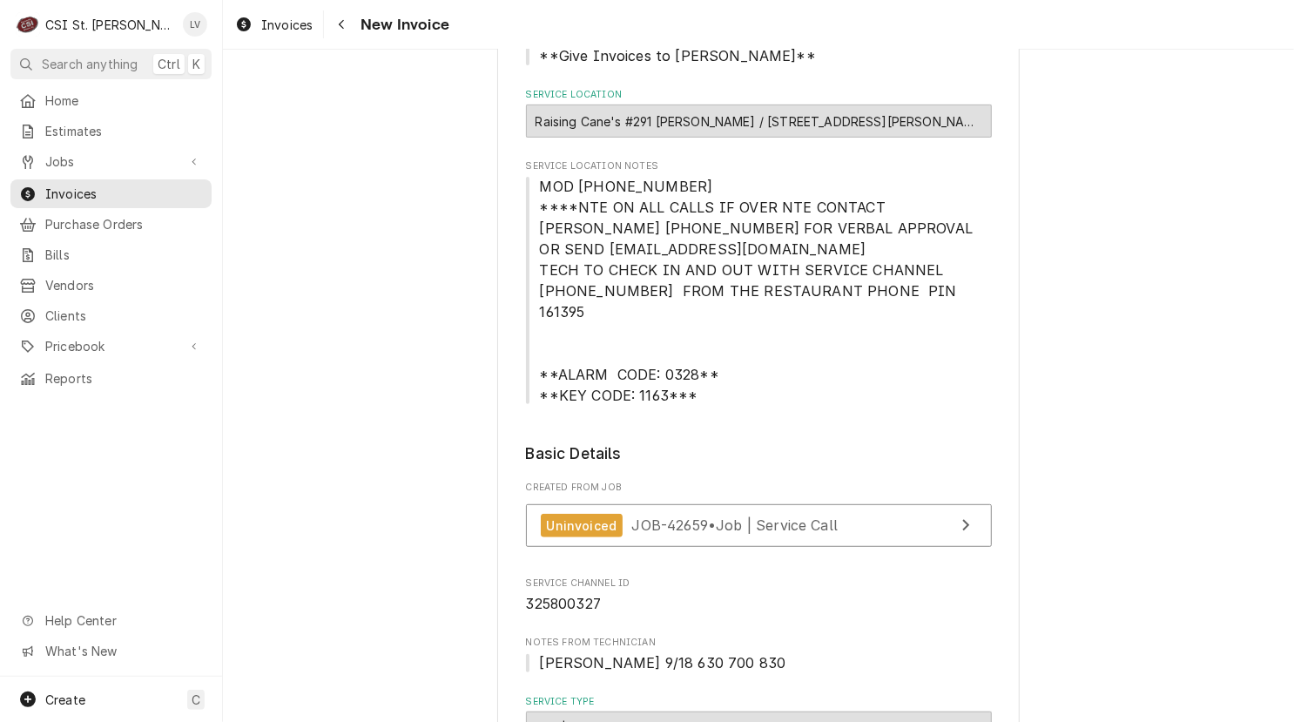
scroll to position [696, 0]
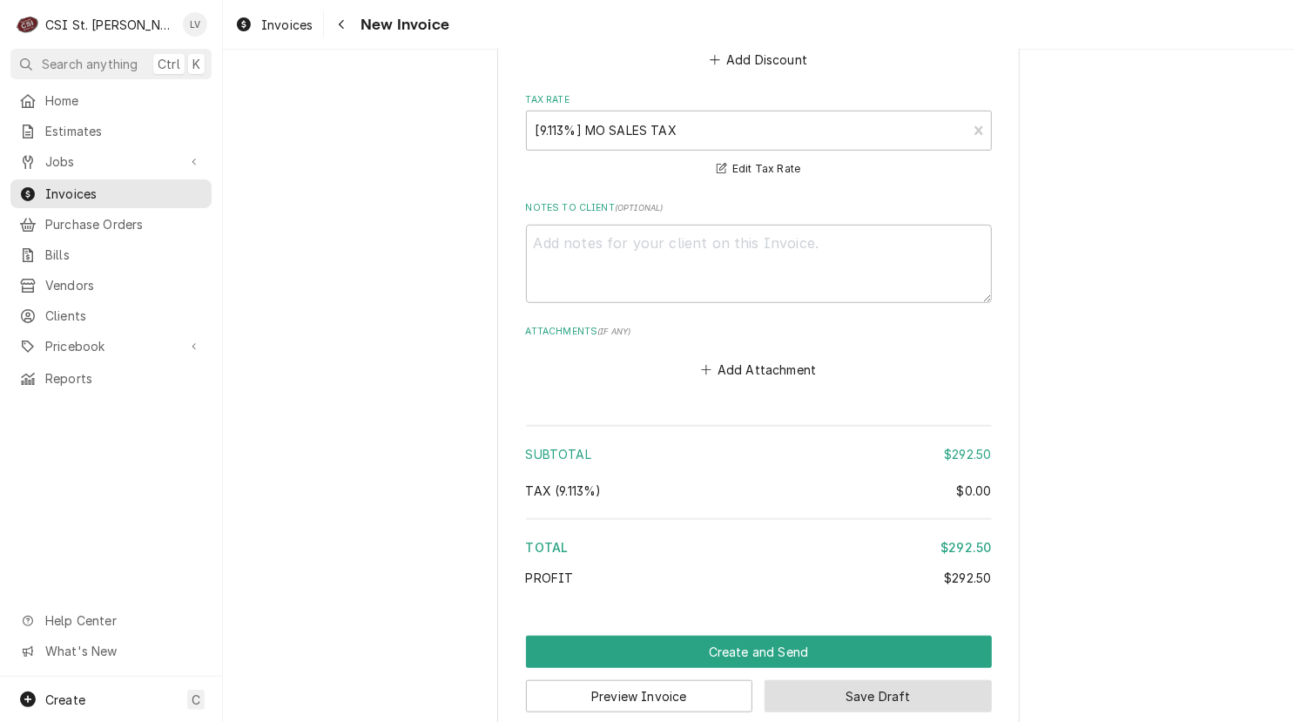
click at [871, 680] on button "Save Draft" at bounding box center [877, 696] width 227 height 32
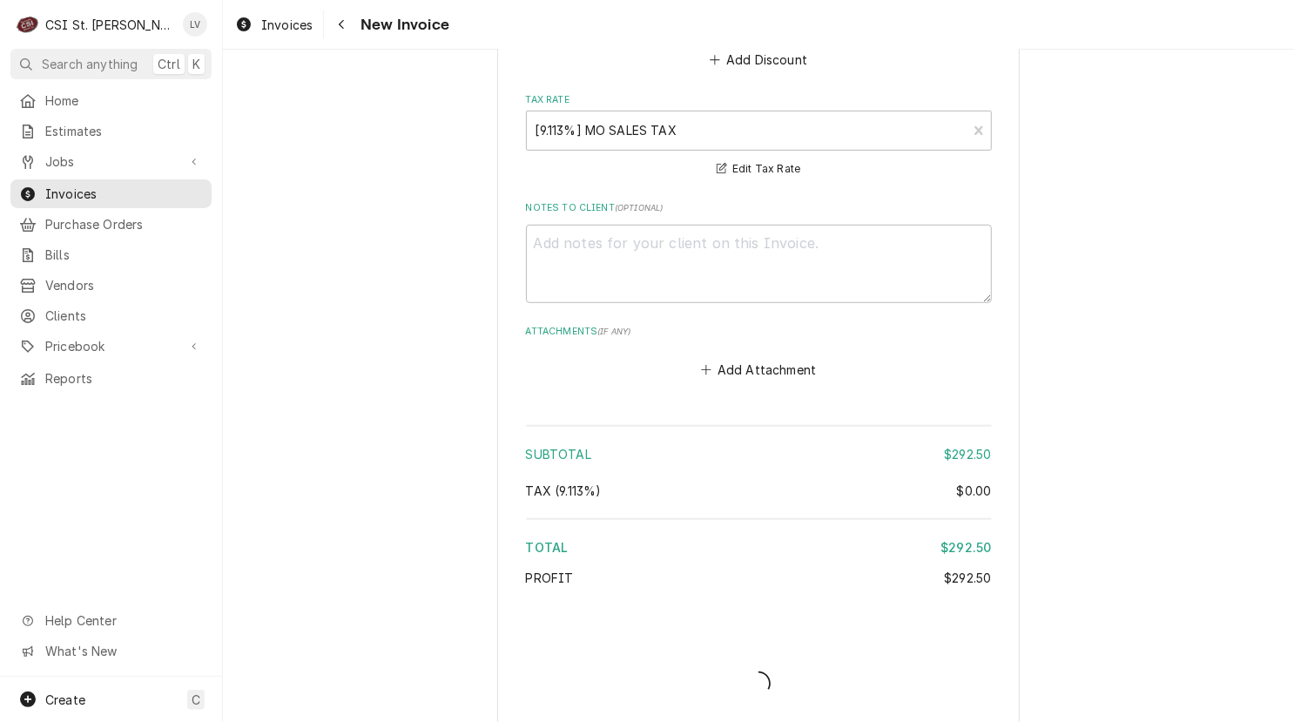
scroll to position [4039, 0]
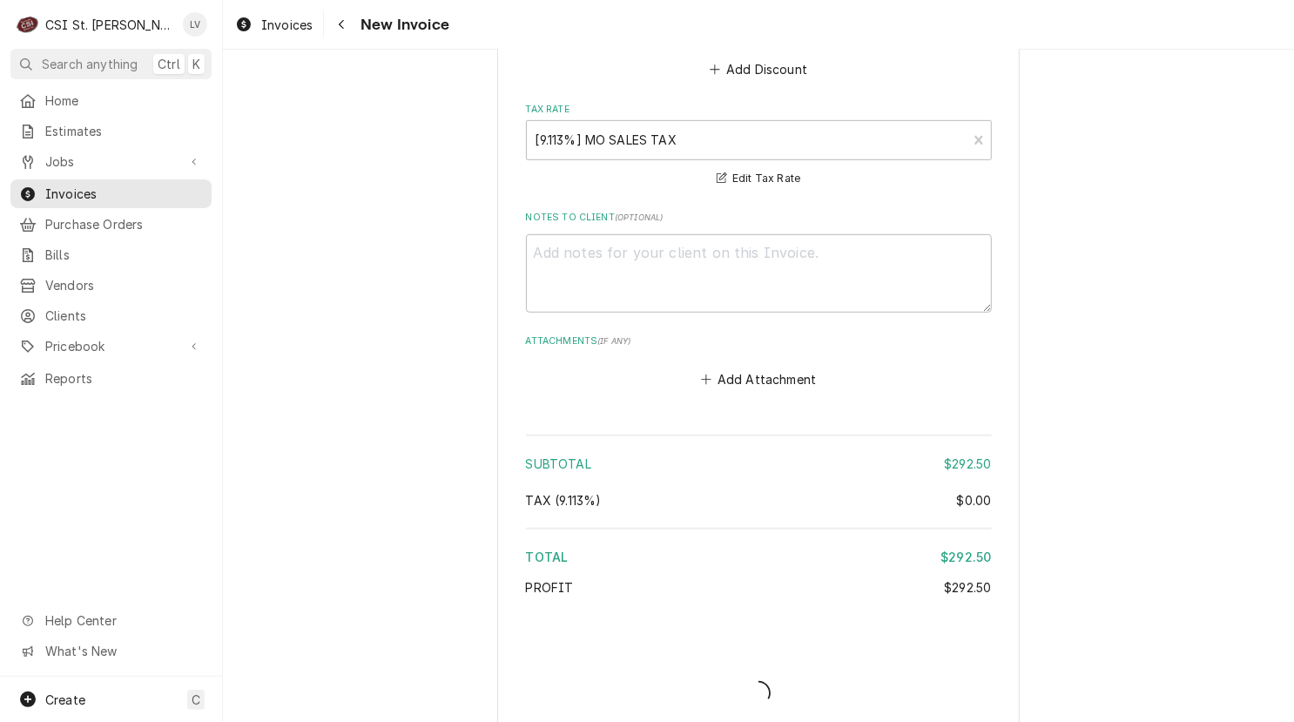
type textarea "x"
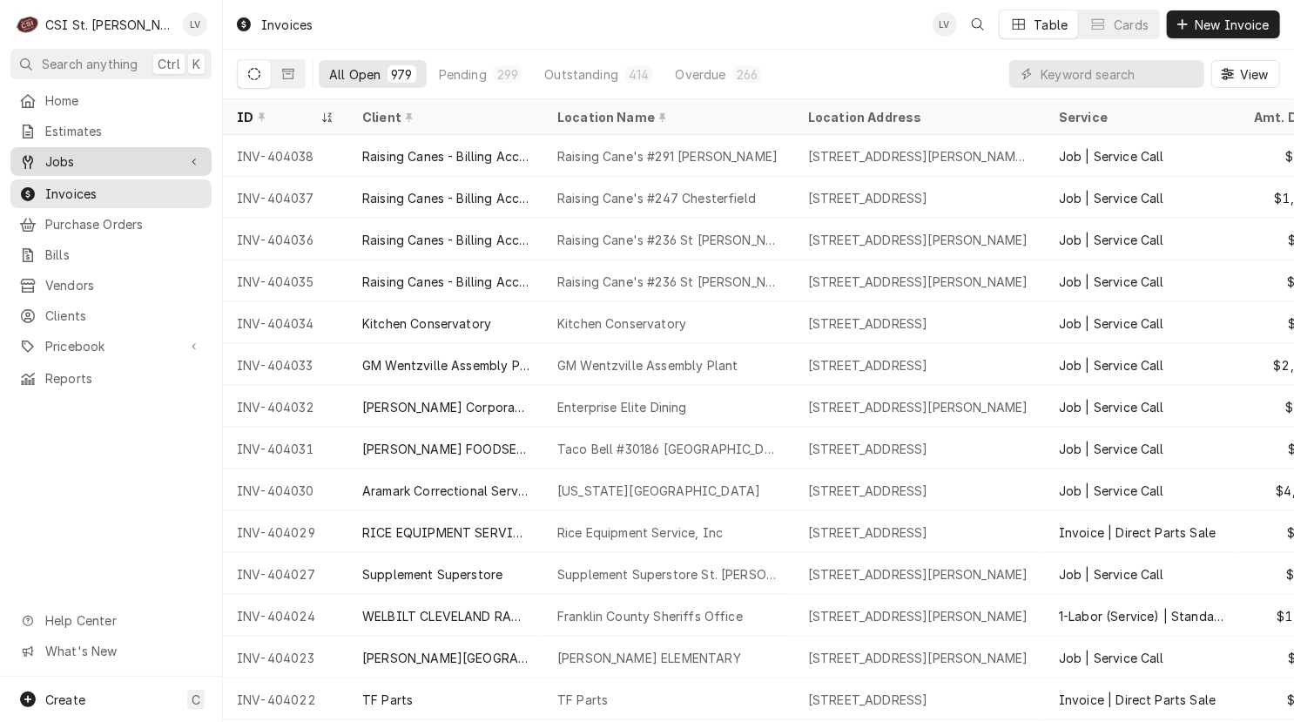
click at [50, 162] on span "Jobs" at bounding box center [110, 161] width 131 height 18
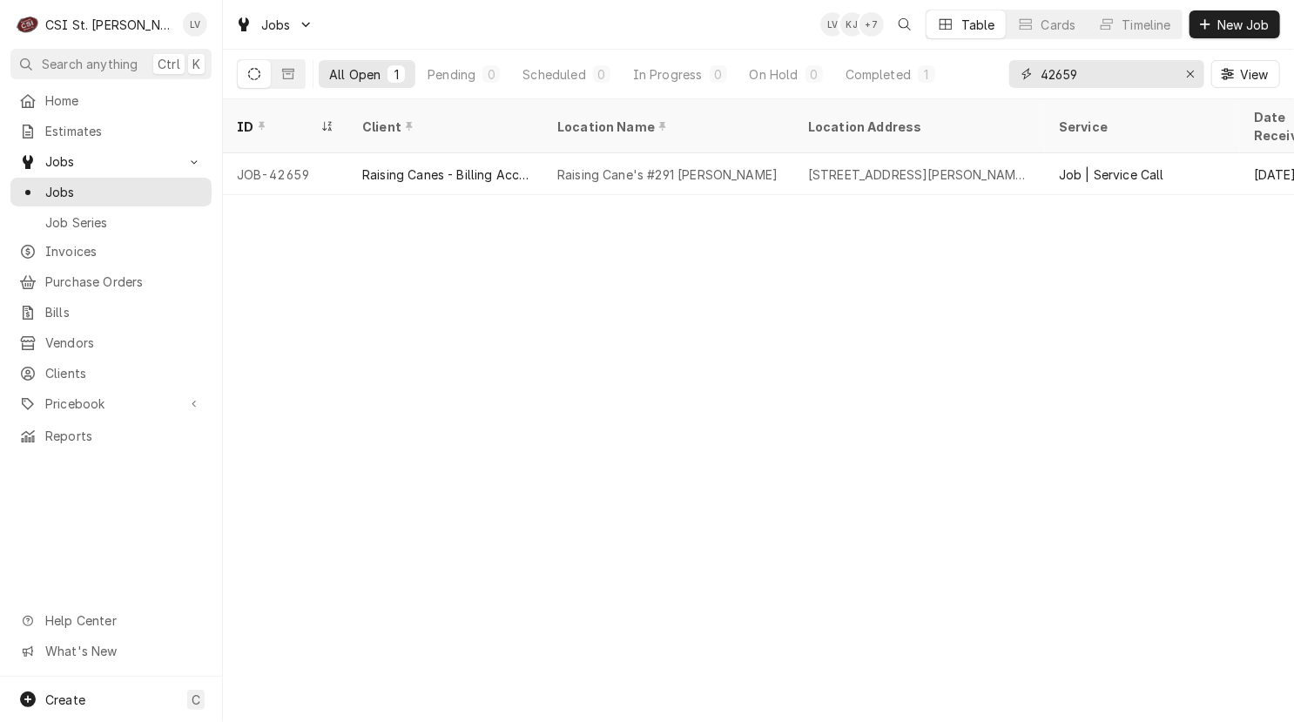
drag, startPoint x: 1054, startPoint y: 73, endPoint x: 1114, endPoint y: 82, distance: 60.7
click at [1114, 82] on input "42659" at bounding box center [1105, 74] width 131 height 28
type input "42458"
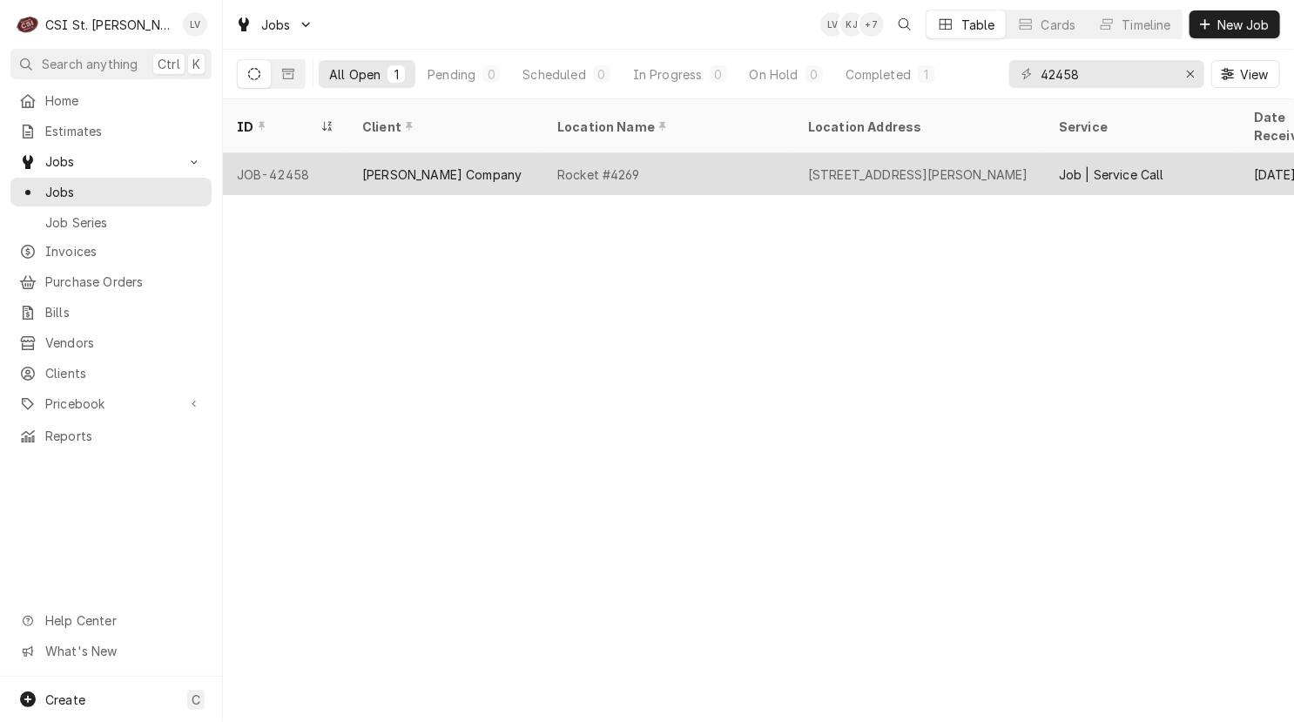
click at [627, 165] on div "Rocket #4269" at bounding box center [598, 174] width 82 height 18
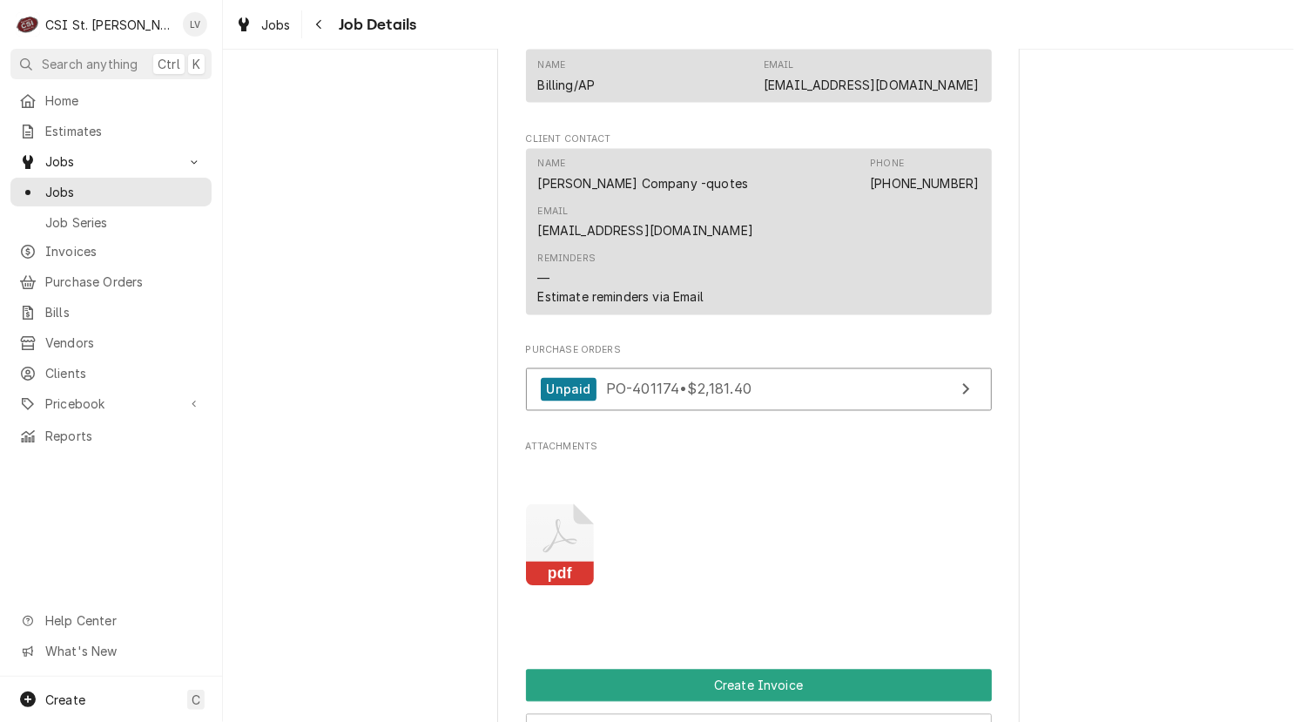
scroll to position [1915, 0]
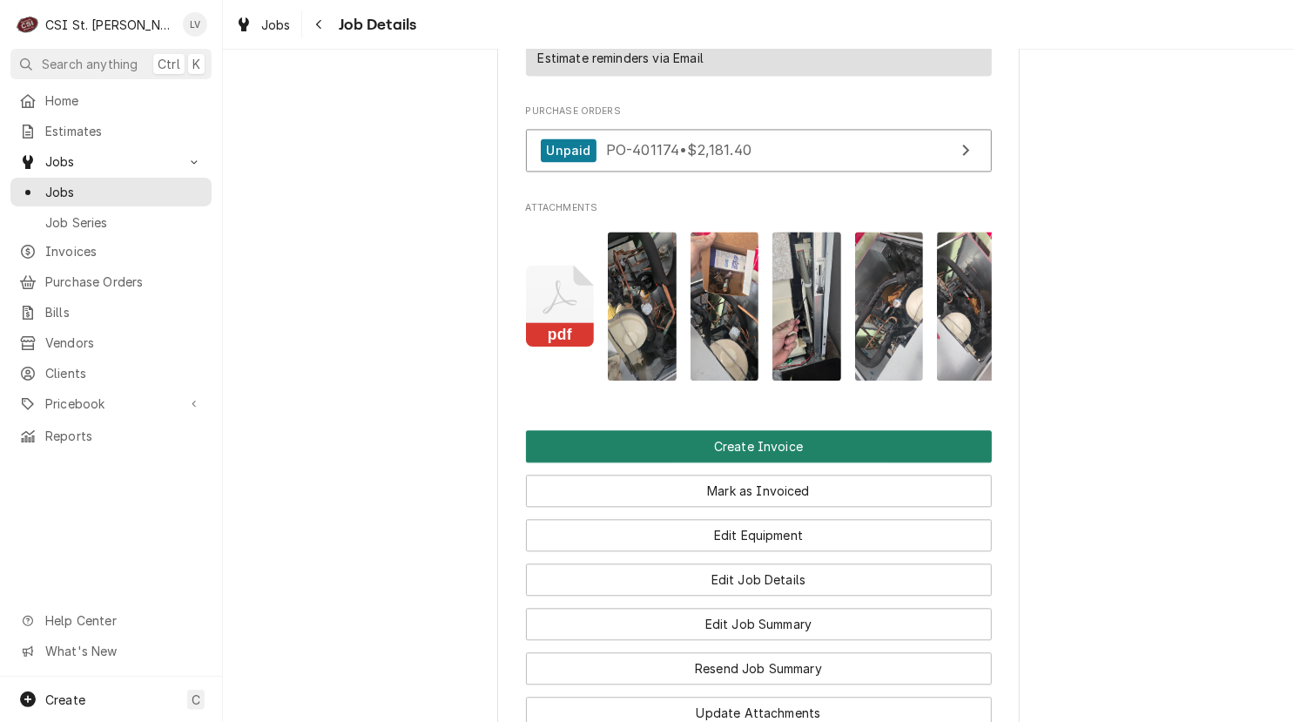
click at [732, 430] on button "Create Invoice" at bounding box center [759, 446] width 466 height 32
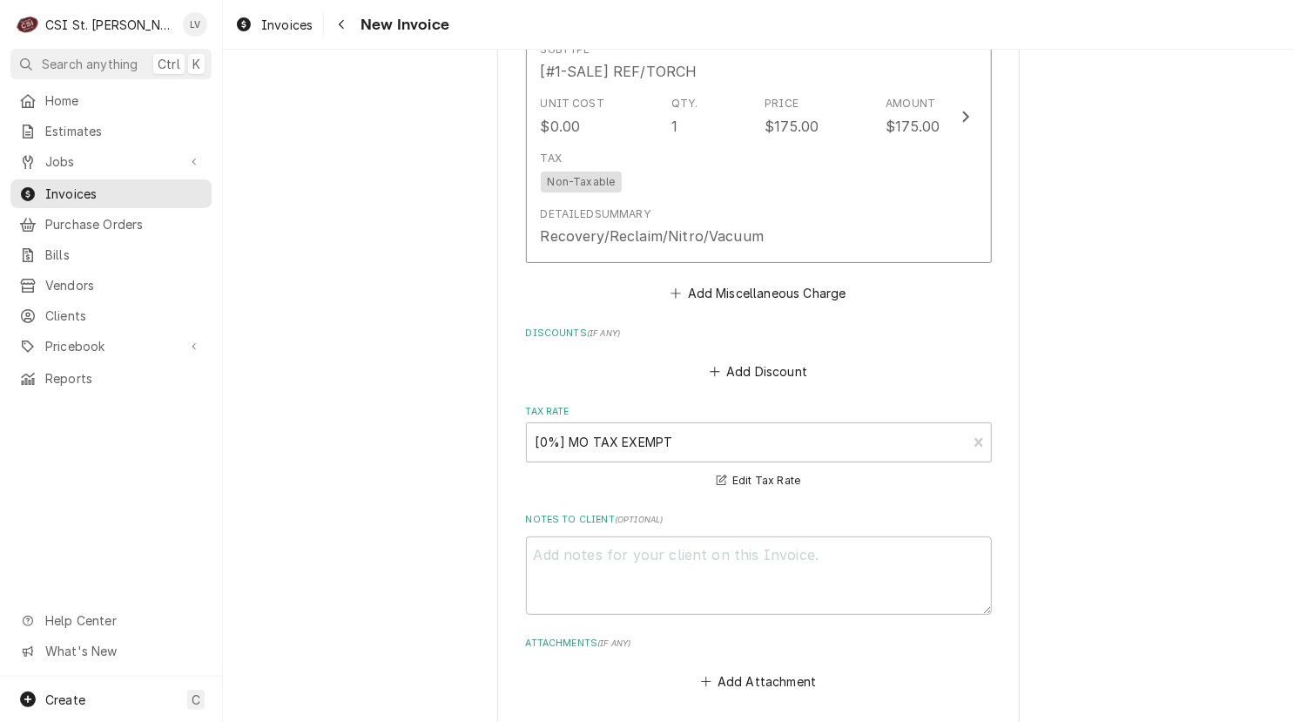
scroll to position [5312, 0]
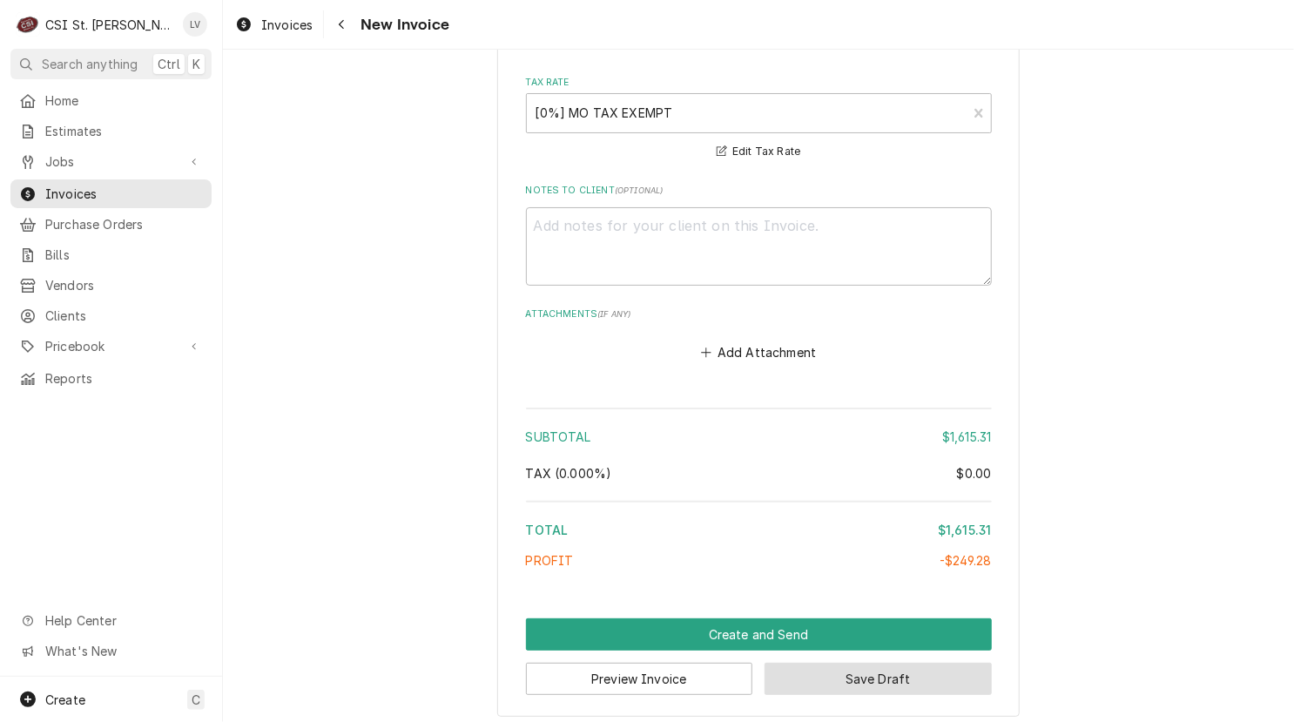
click at [911, 665] on button "Save Draft" at bounding box center [877, 678] width 227 height 32
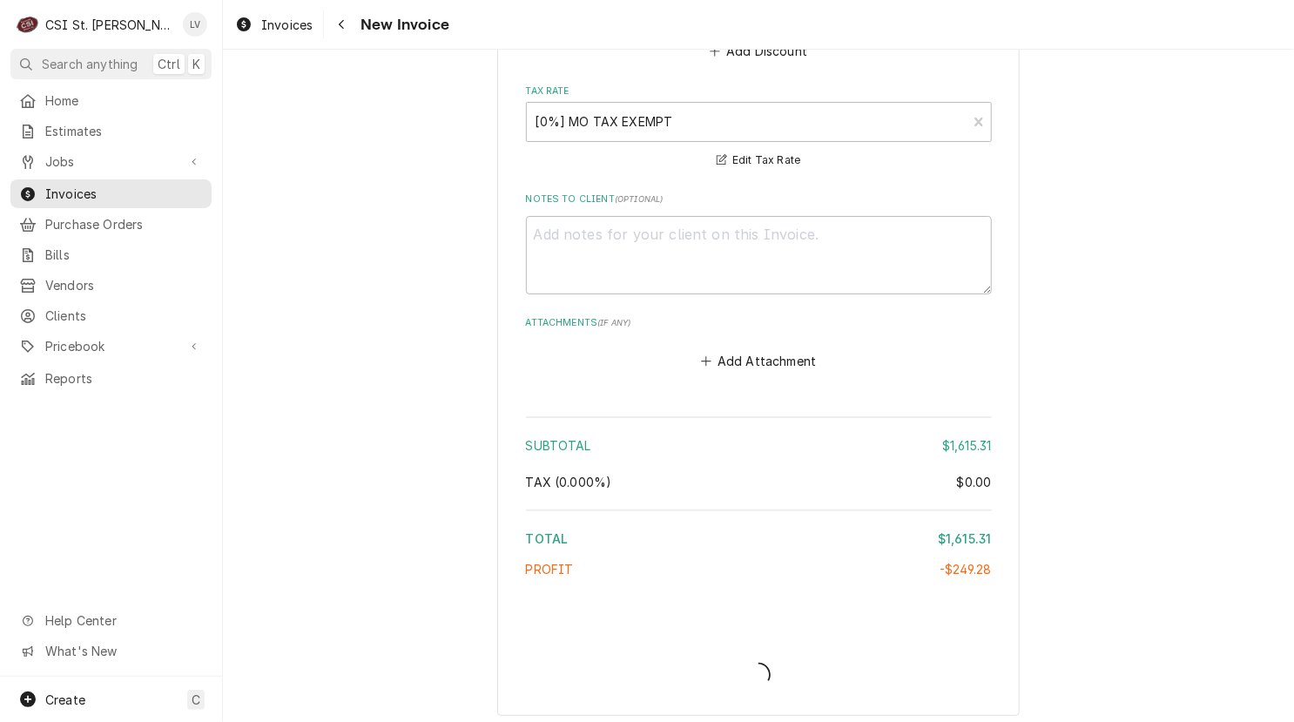
type textarea "x"
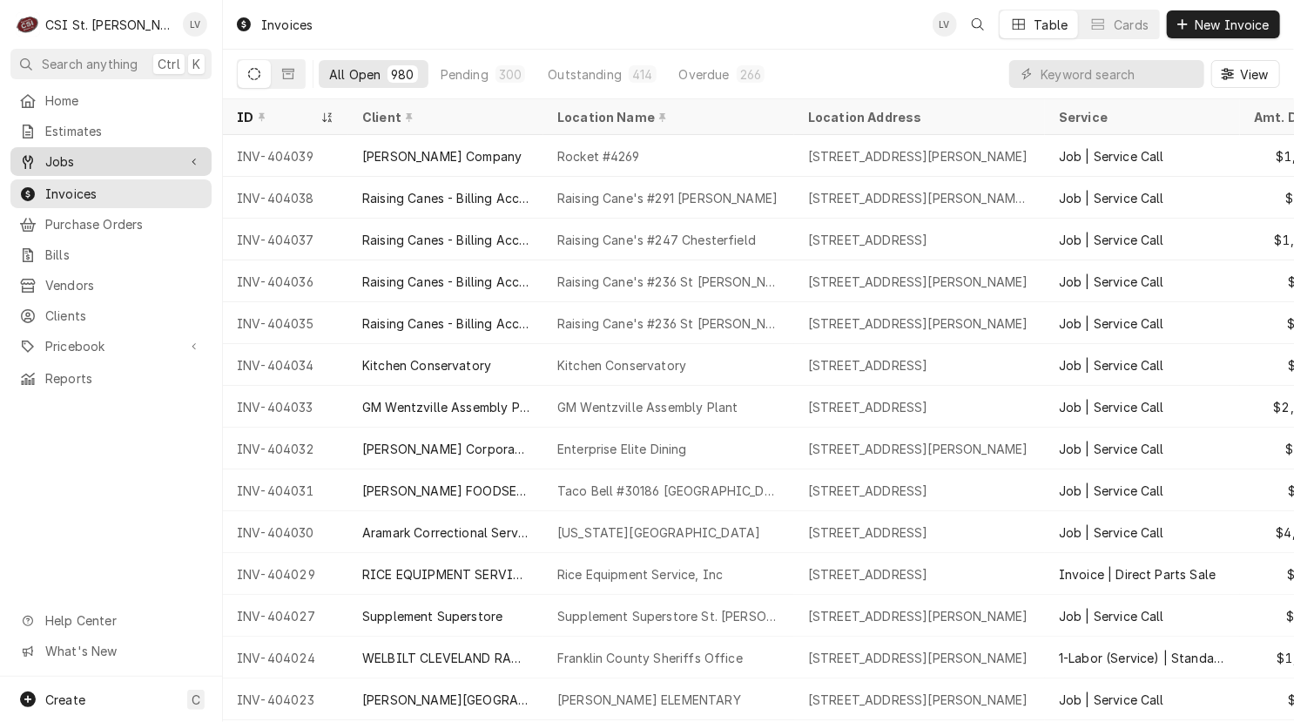
click at [97, 157] on span "Jobs" at bounding box center [110, 161] width 131 height 18
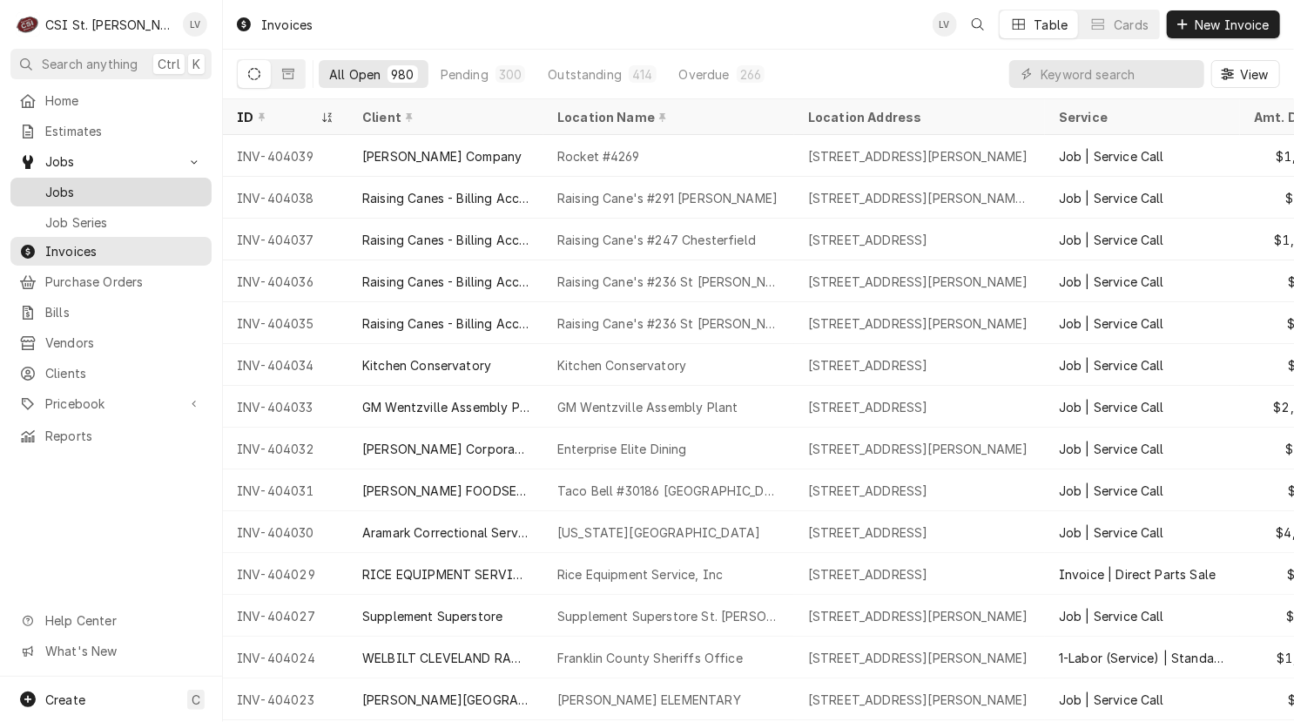
click at [98, 193] on span "Jobs" at bounding box center [124, 192] width 158 height 18
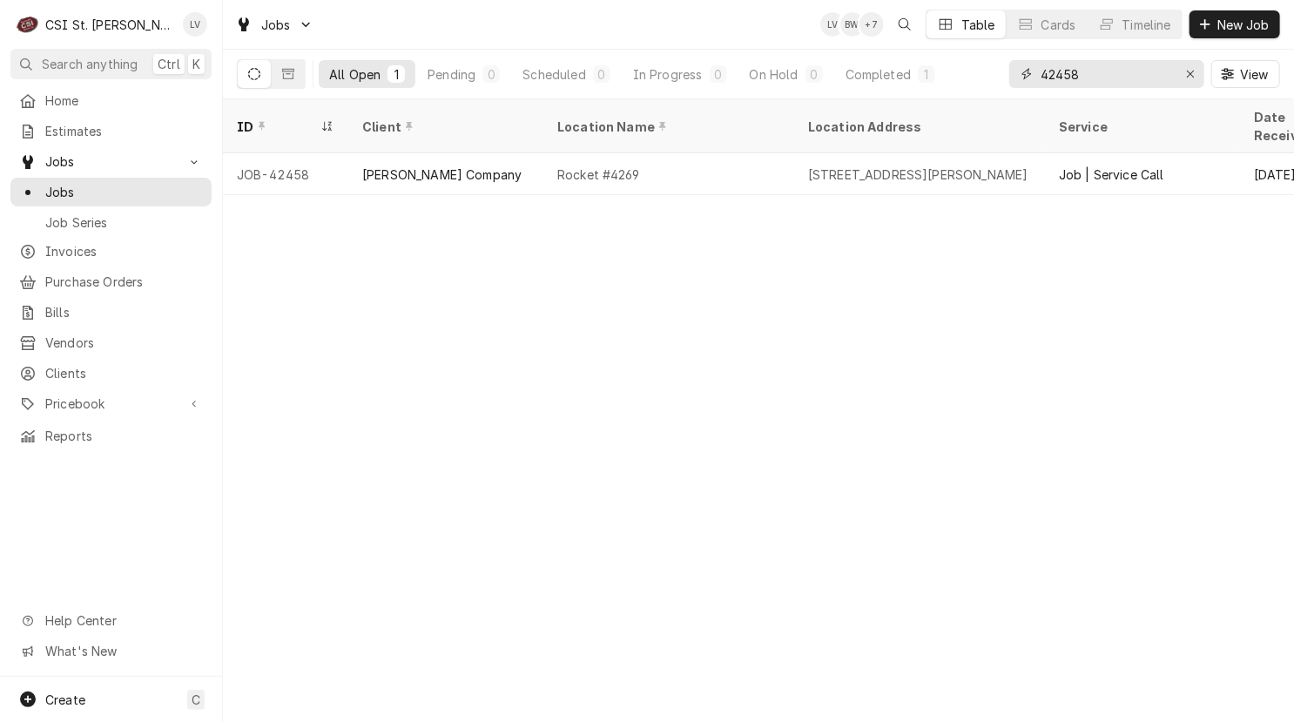
drag, startPoint x: 1055, startPoint y: 75, endPoint x: 1034, endPoint y: 84, distance: 23.0
click at [1034, 84] on div "42458" at bounding box center [1106, 74] width 195 height 28
type input "41926"
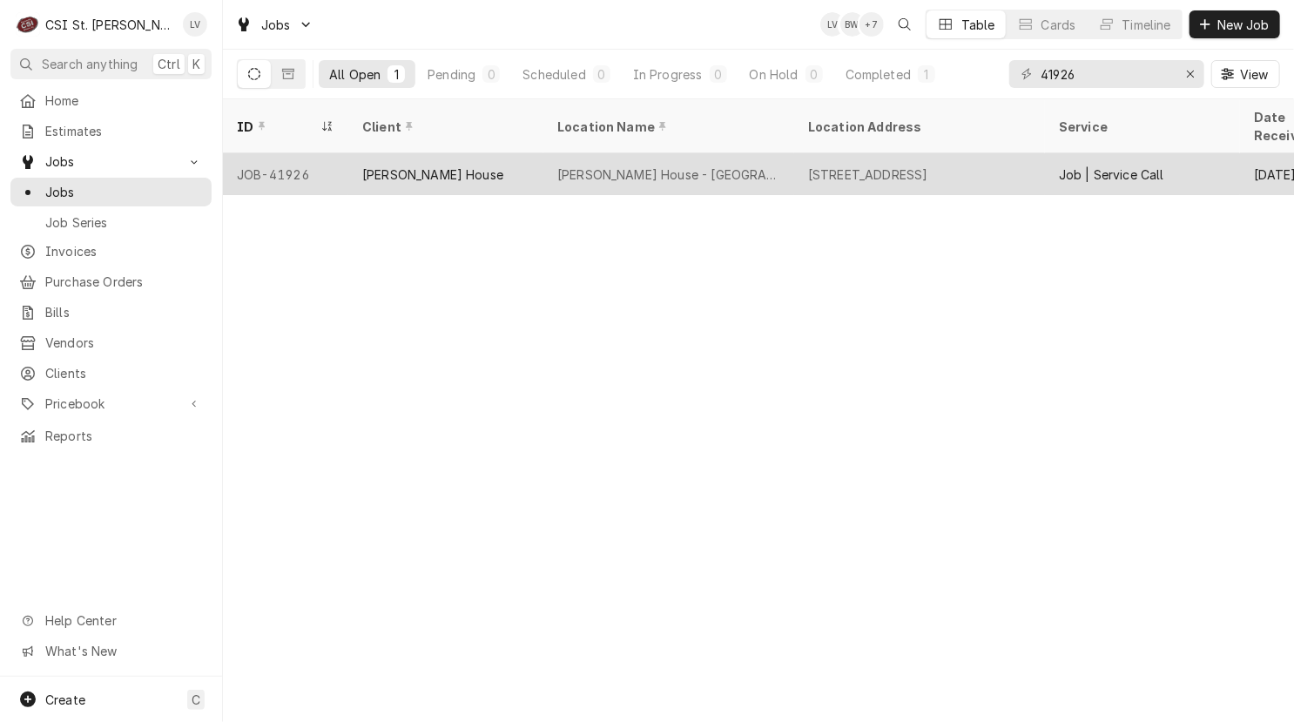
click at [639, 153] on div "[PERSON_NAME] House - [GEOGRAPHIC_DATA]" at bounding box center [668, 174] width 251 height 42
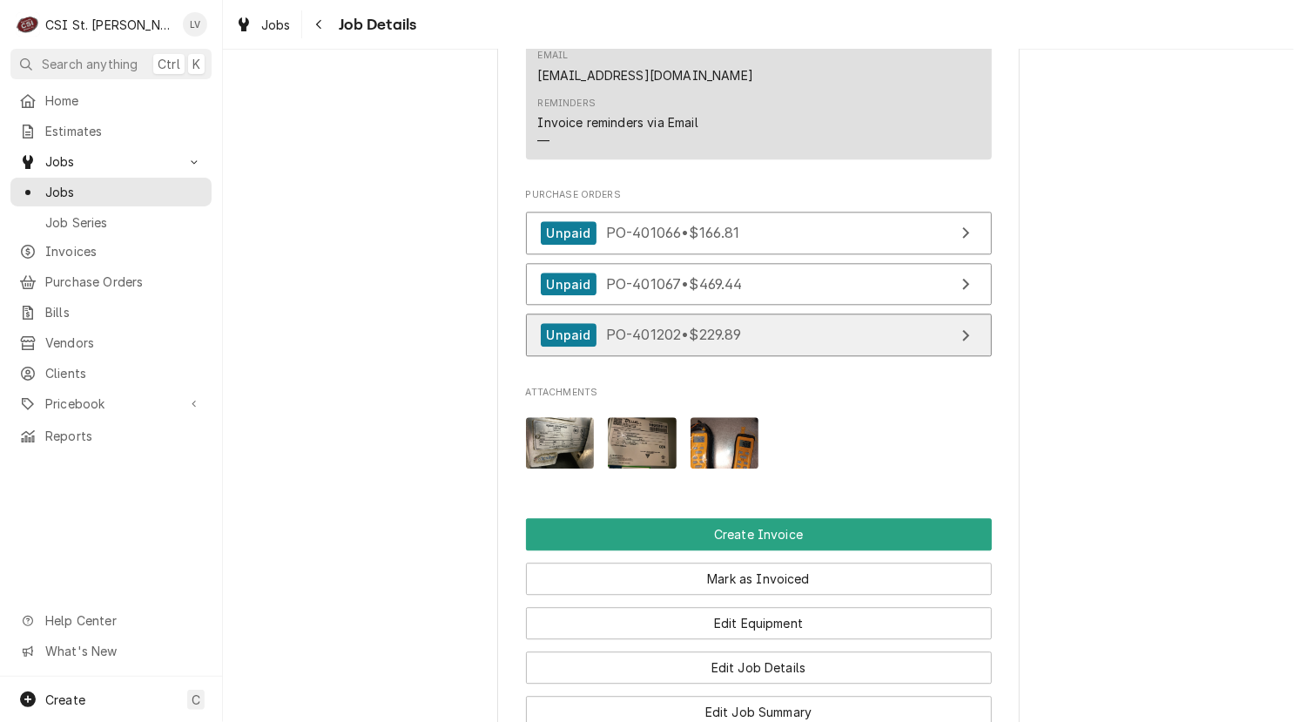
scroll to position [2176, 0]
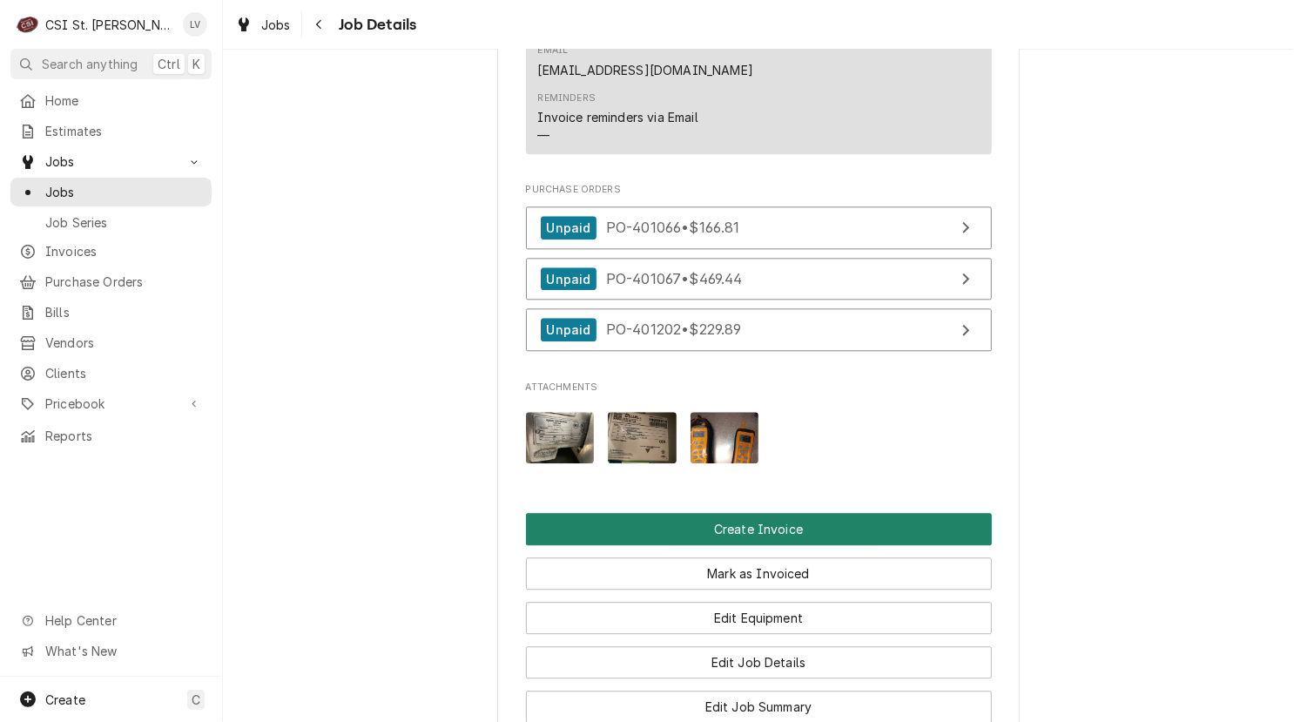
click at [784, 513] on button "Create Invoice" at bounding box center [759, 529] width 466 height 32
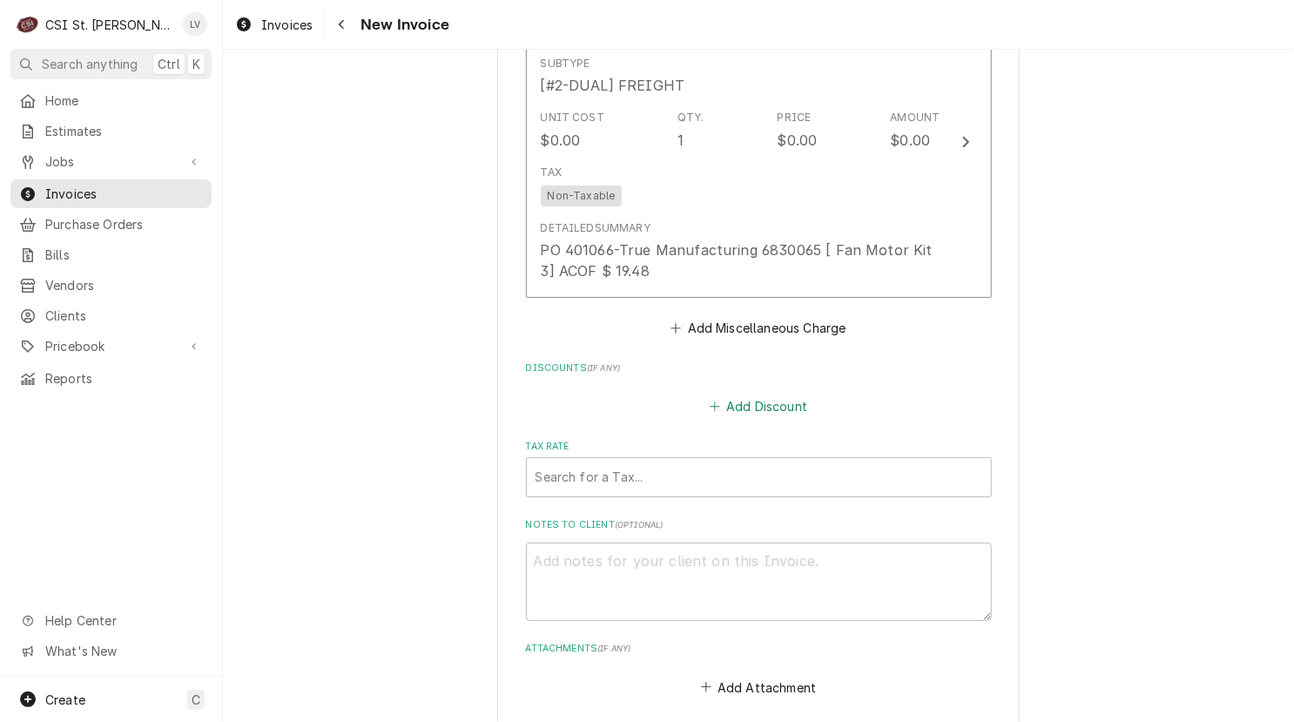
scroll to position [6397, 0]
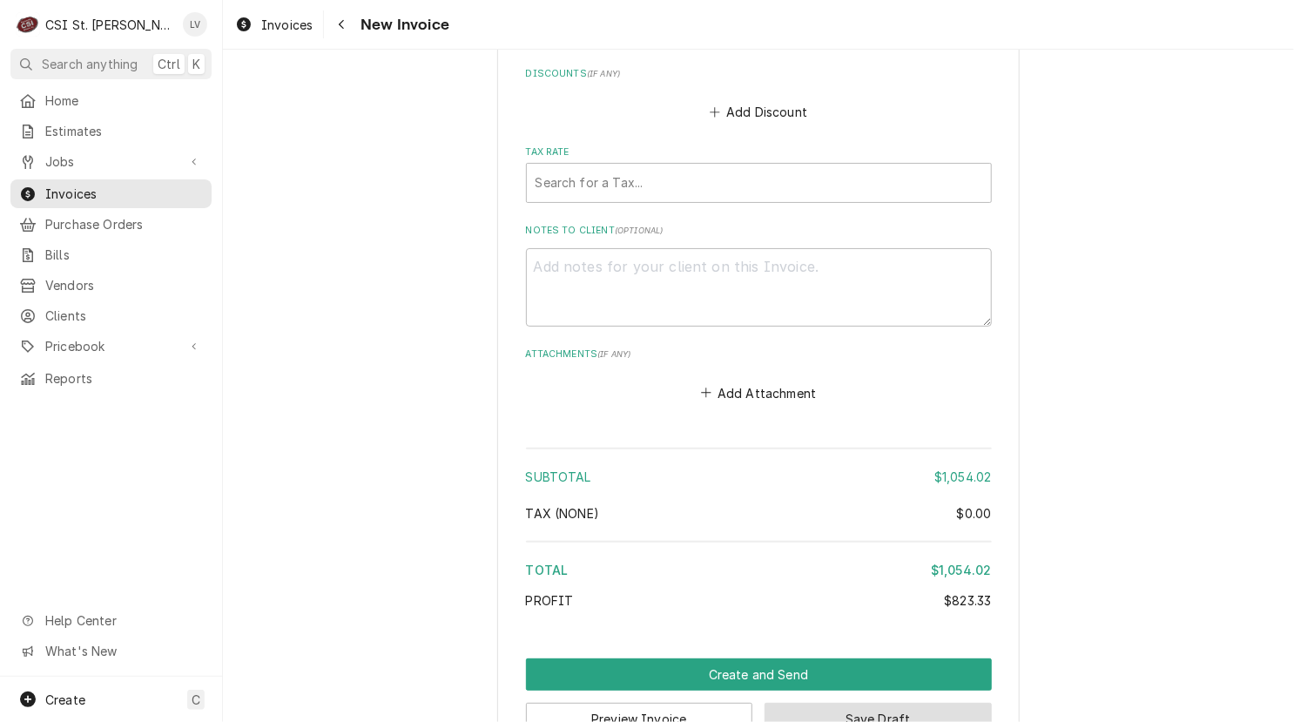
click at [878, 703] on button "Save Draft" at bounding box center [877, 719] width 227 height 32
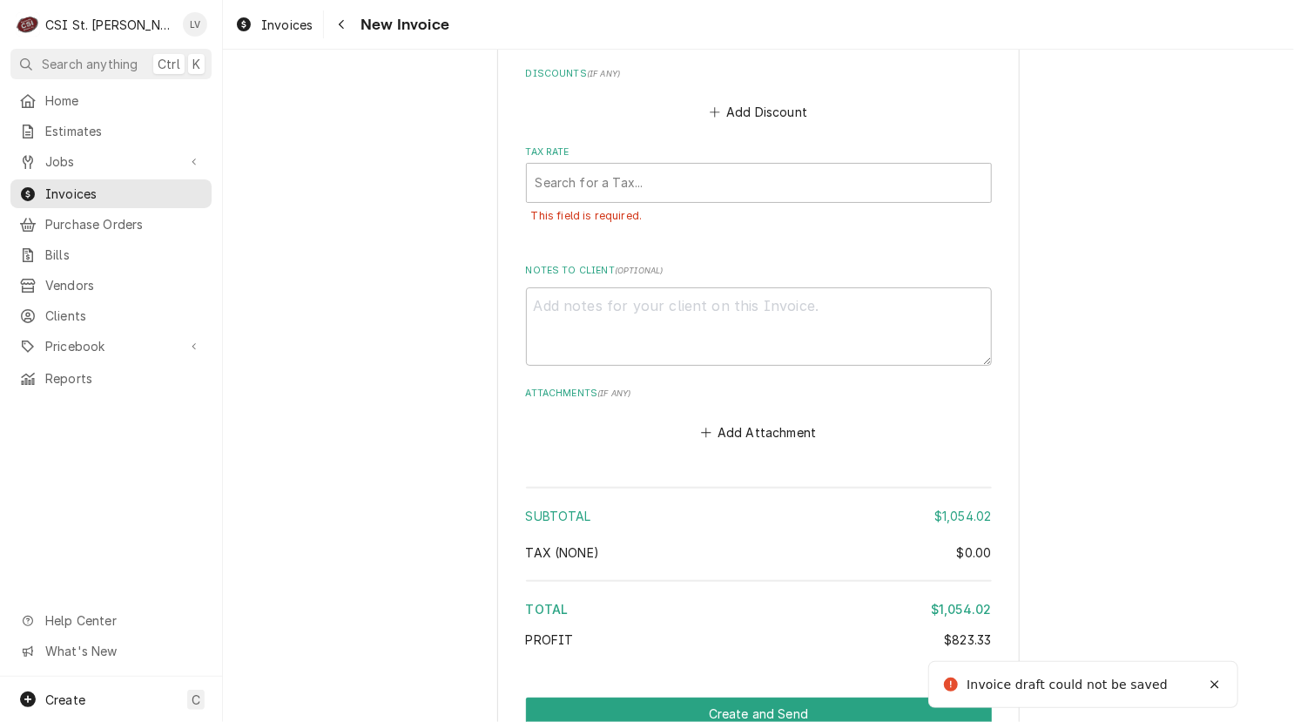
scroll to position [6048, 0]
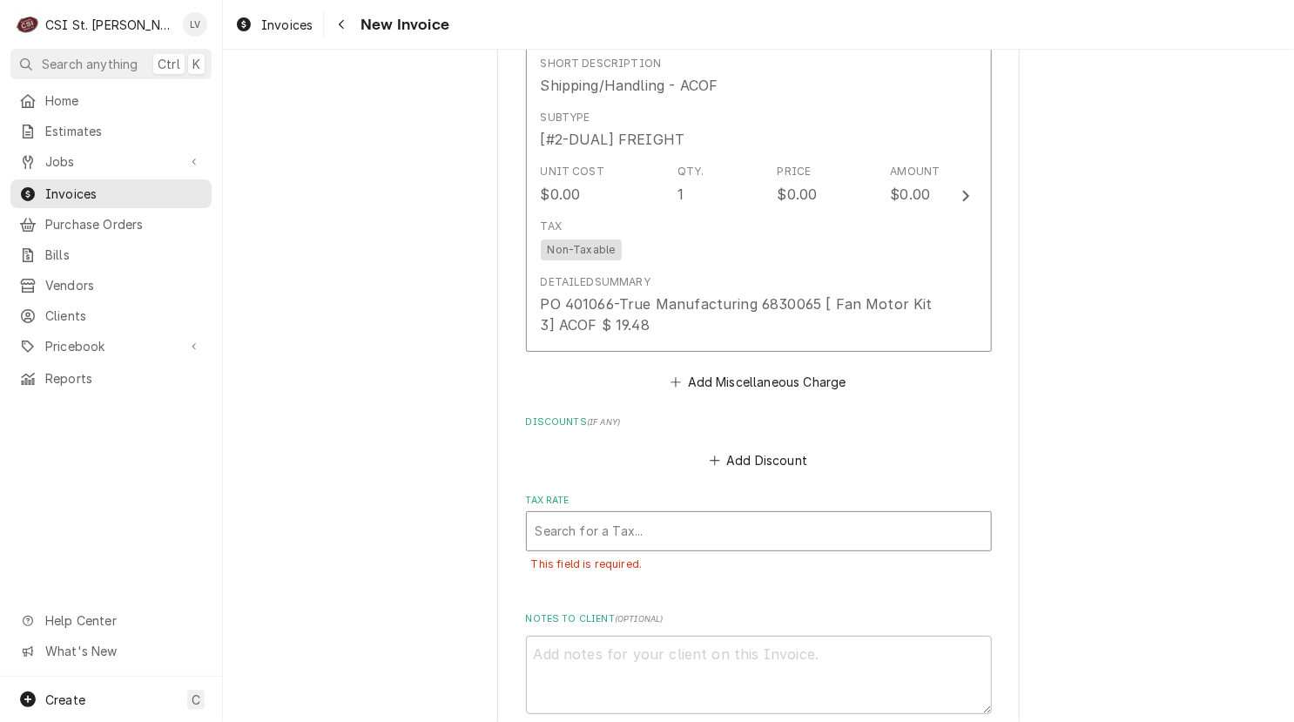
click at [678, 515] on div "Tax Rate" at bounding box center [758, 530] width 447 height 31
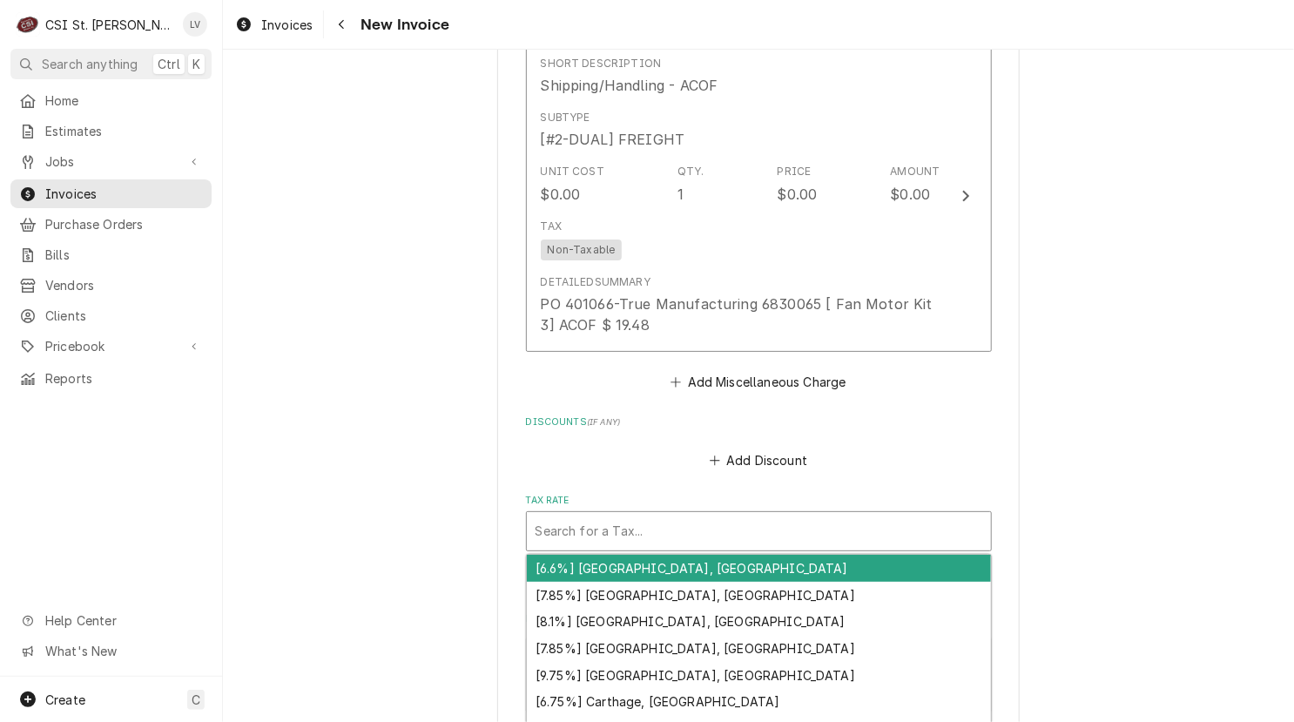
type textarea "x"
type input "m"
type textarea "x"
type input "mo"
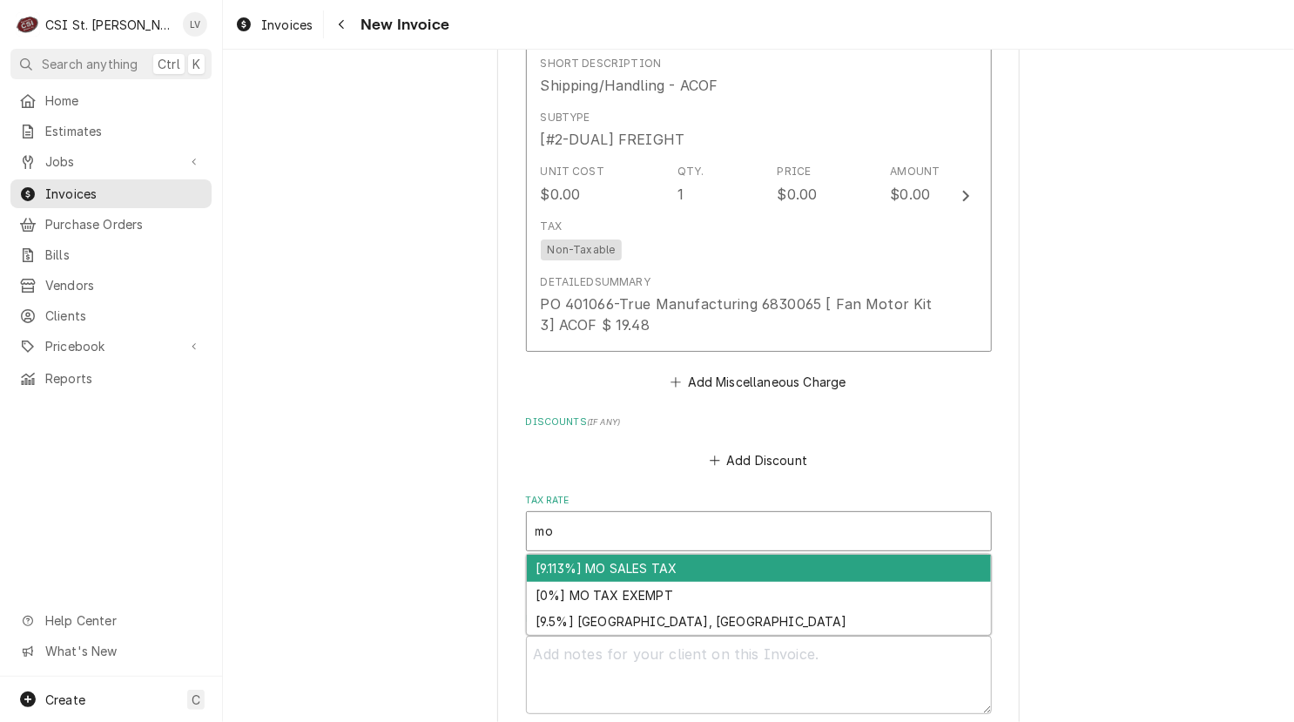
click at [609, 555] on div "[9.113%] MO SALES TAX" at bounding box center [759, 568] width 464 height 27
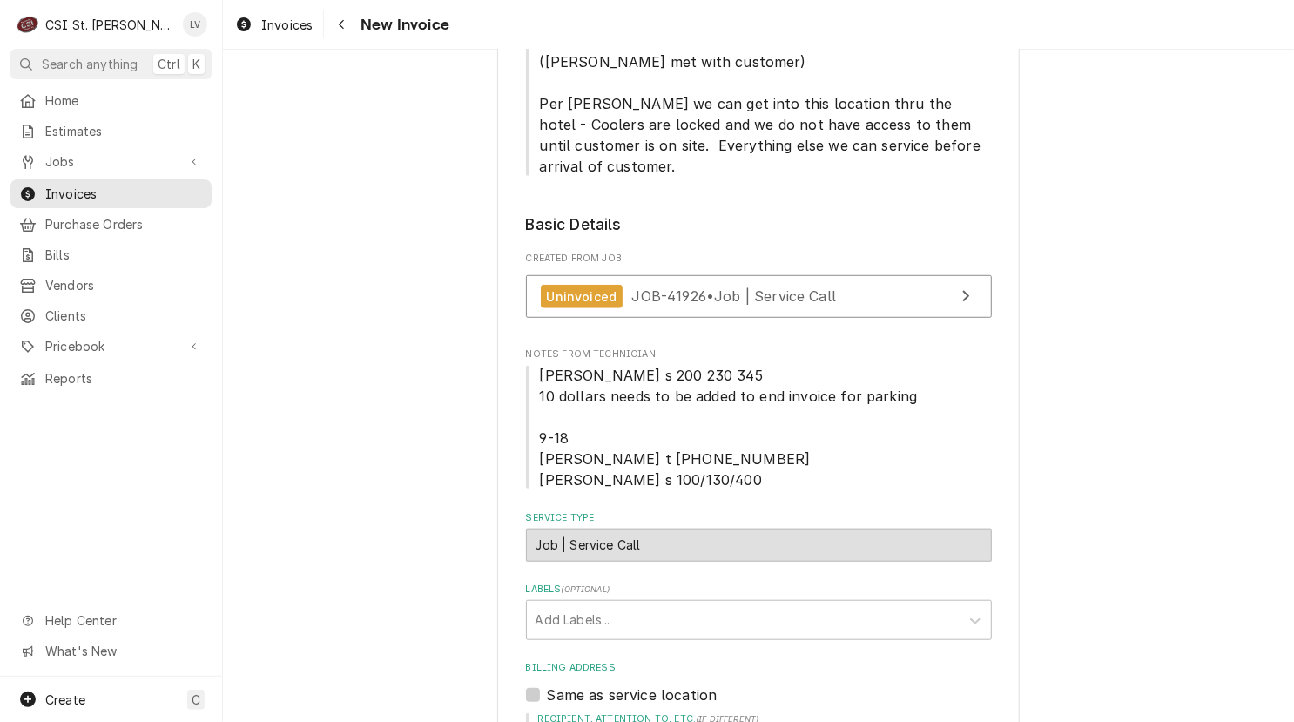
scroll to position [0, 0]
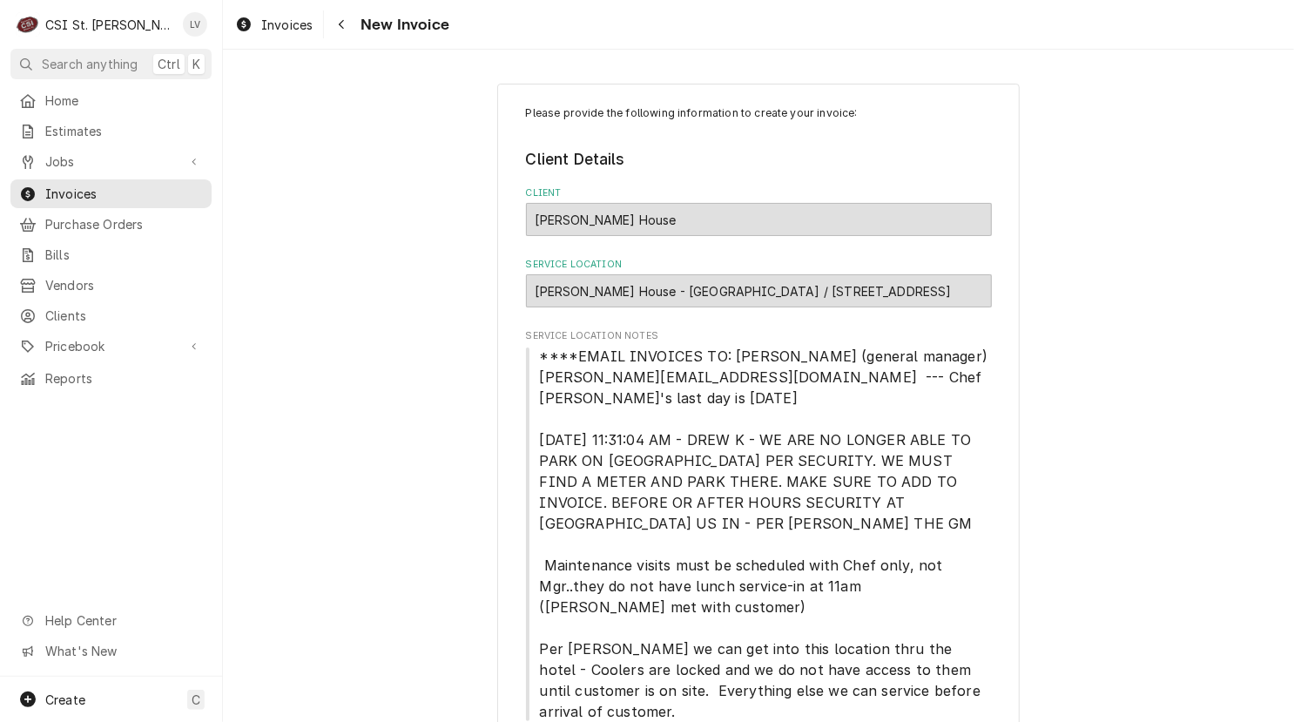
drag, startPoint x: 689, startPoint y: 216, endPoint x: 529, endPoint y: 224, distance: 159.5
click at [529, 224] on div "[PERSON_NAME] House" at bounding box center [759, 219] width 466 height 33
copy strong "[PERSON_NAME] House"
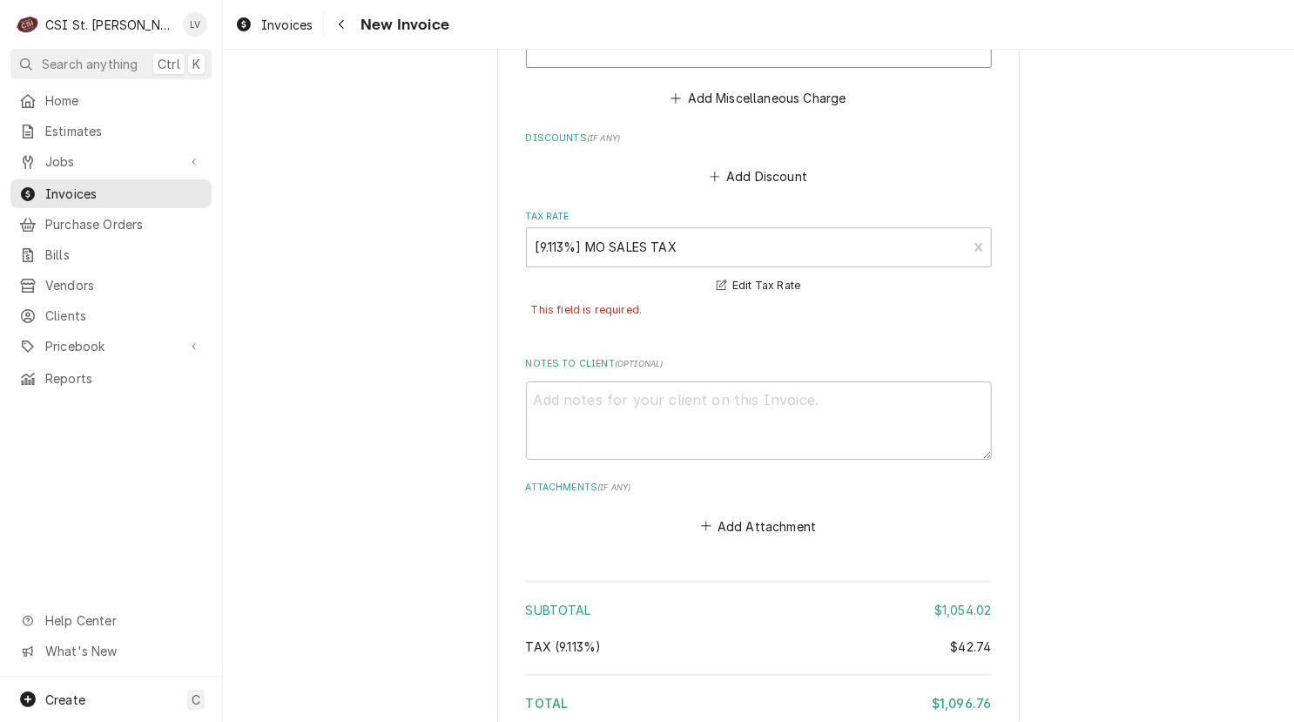
scroll to position [6465, 0]
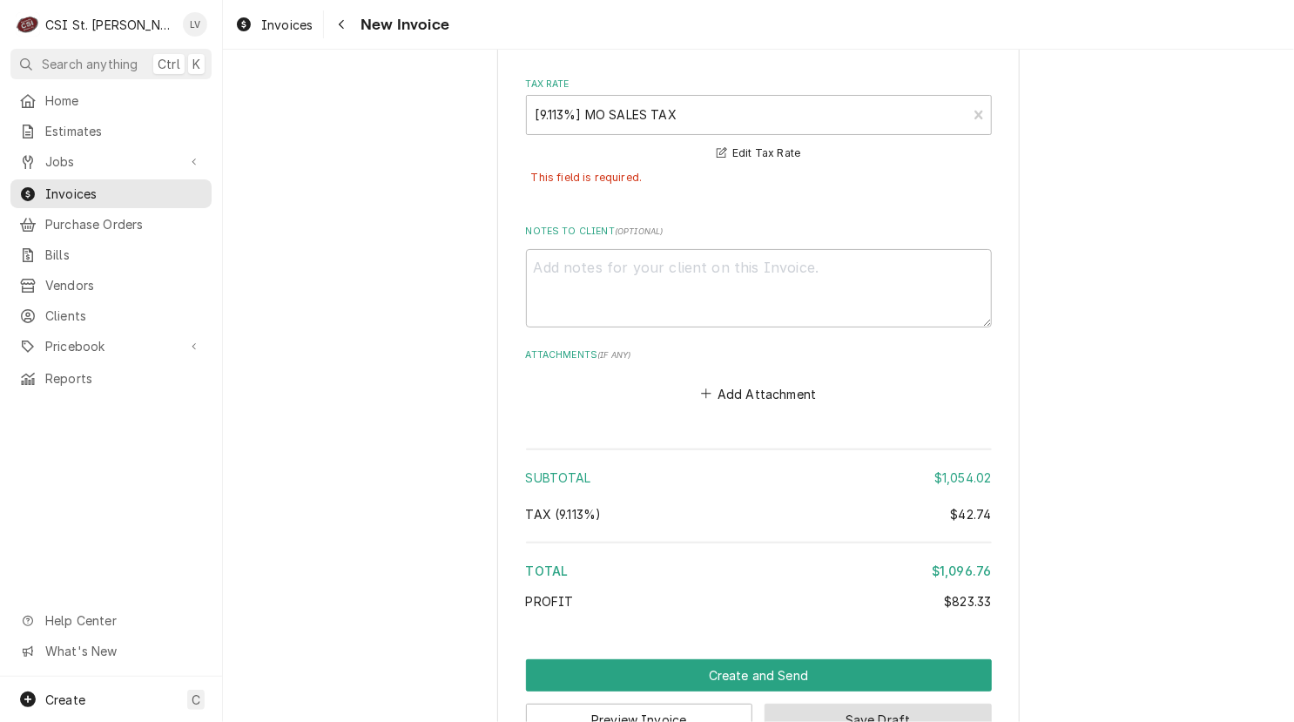
click at [911, 703] on button "Save Draft" at bounding box center [877, 719] width 227 height 32
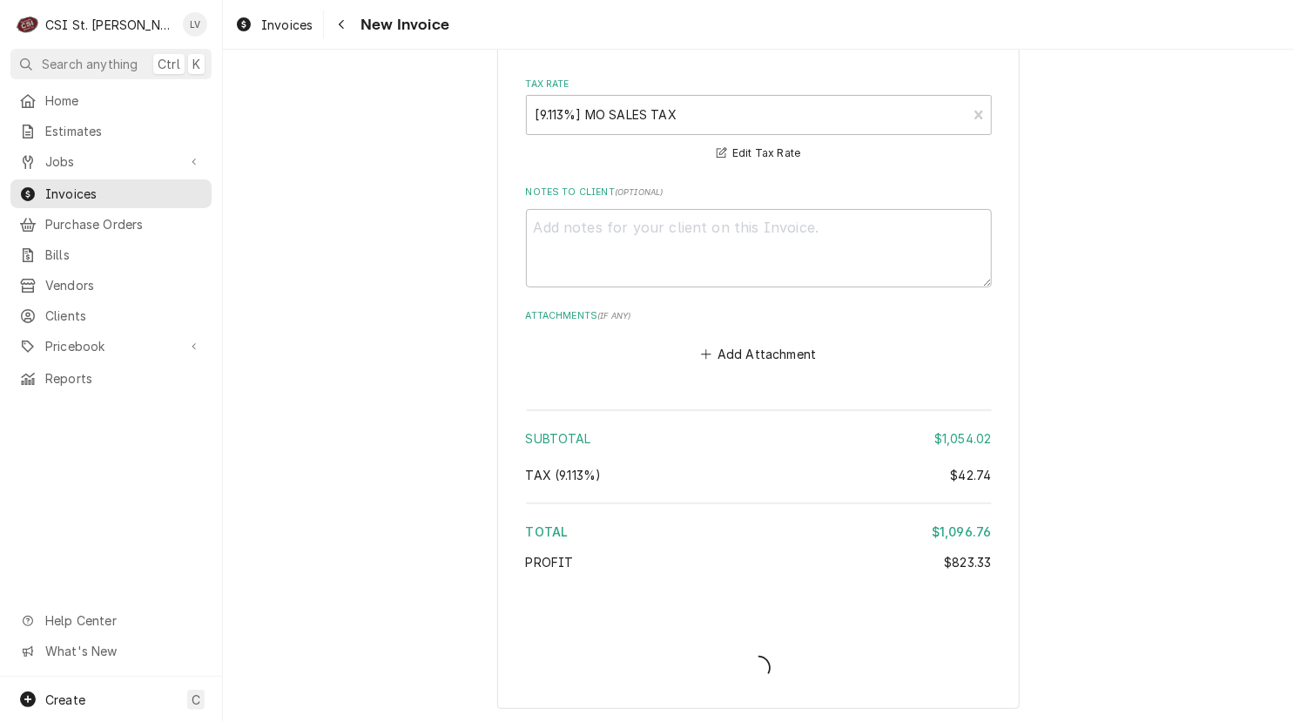
scroll to position [6416, 0]
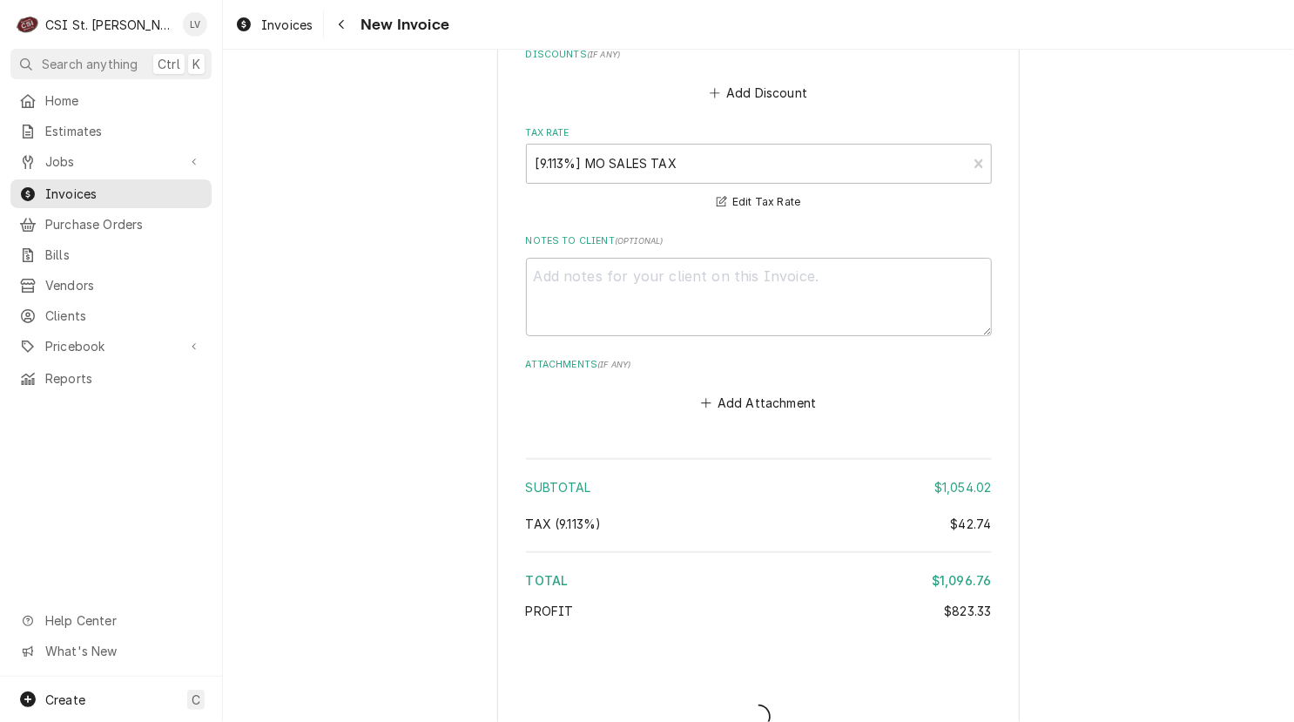
type textarea "x"
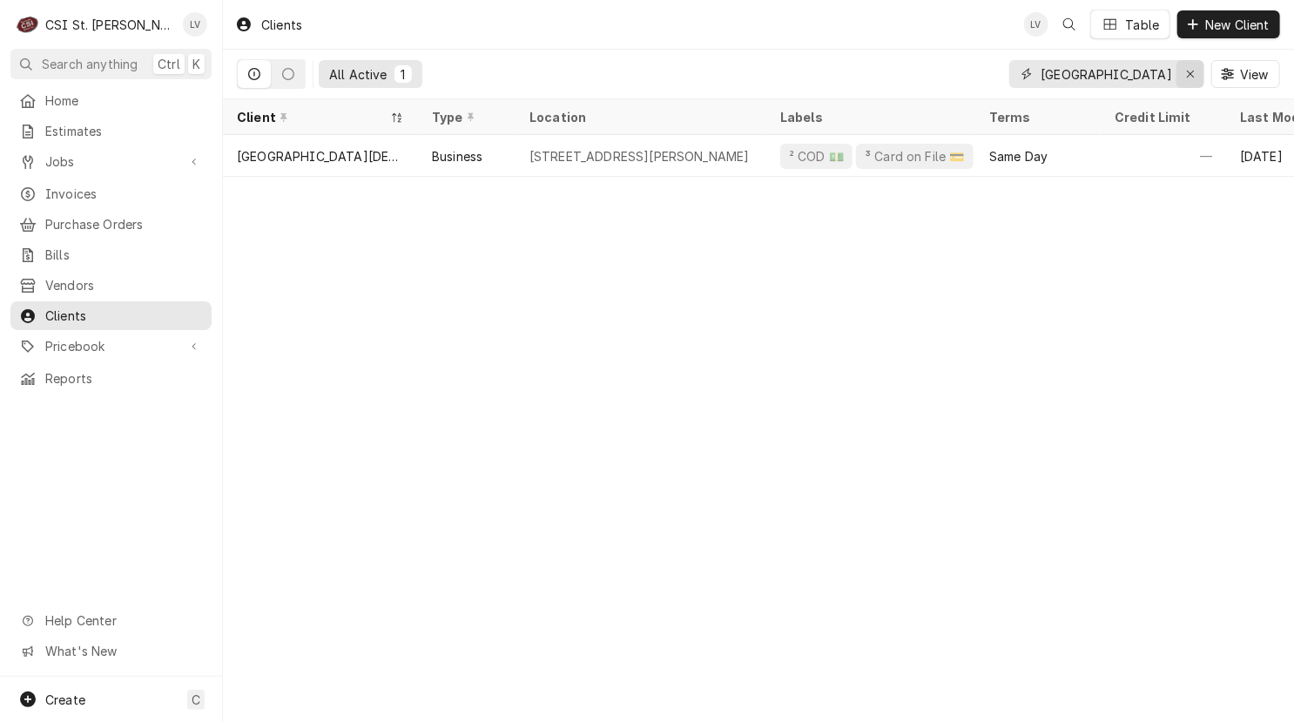
click at [1182, 74] on div "Erase input" at bounding box center [1189, 73] width 17 height 17
paste input "[PERSON_NAME] House"
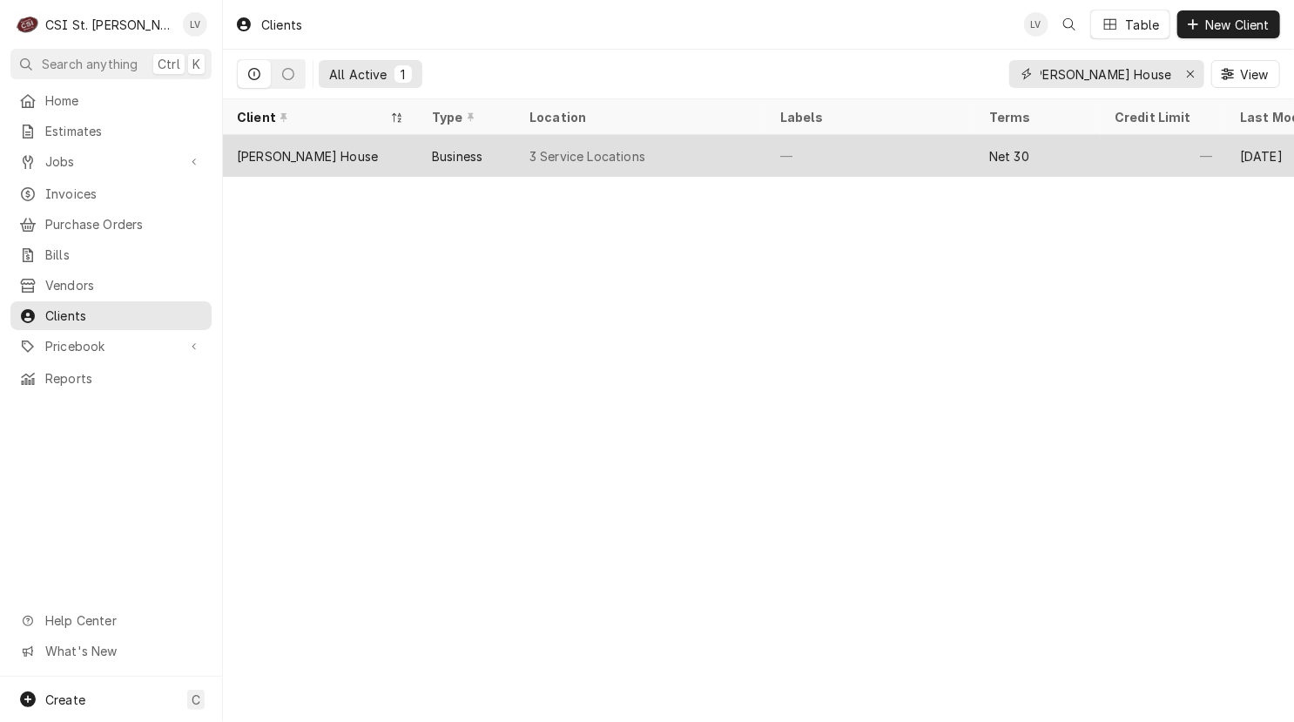
type input "[PERSON_NAME] House"
click at [326, 147] on div "[PERSON_NAME] House" at bounding box center [307, 156] width 141 height 18
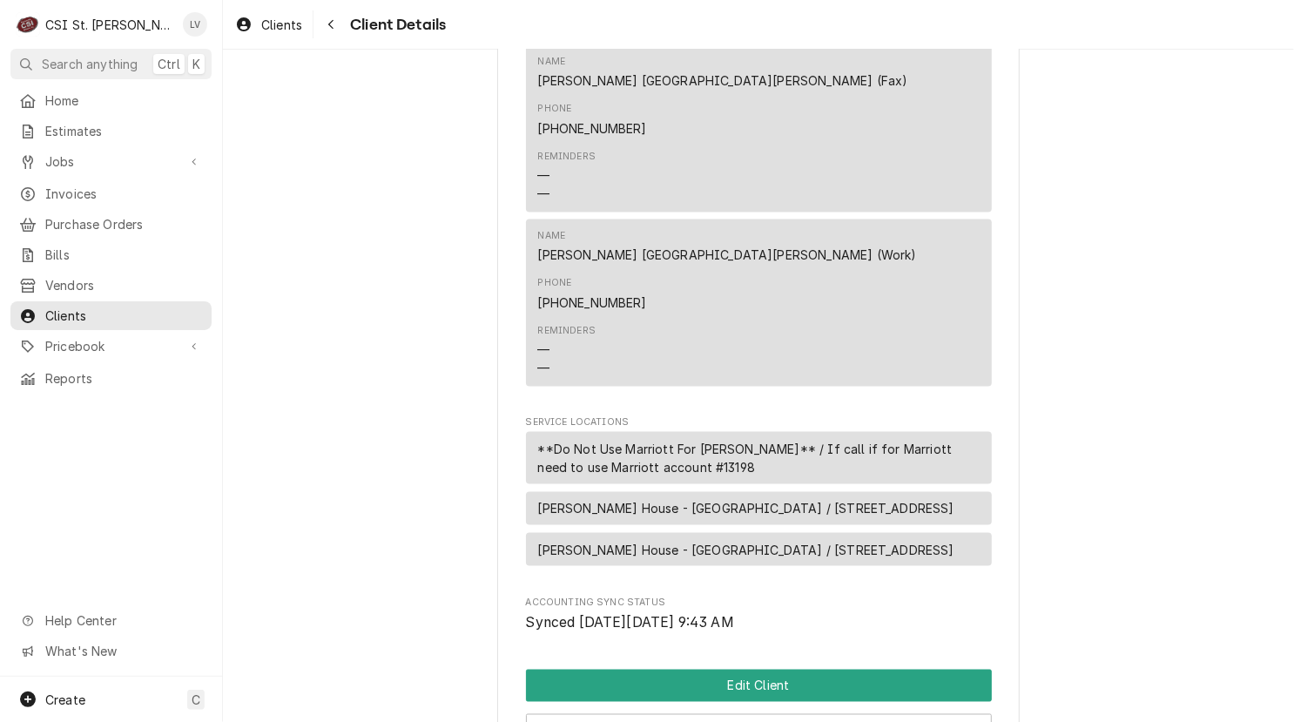
scroll to position [1343, 0]
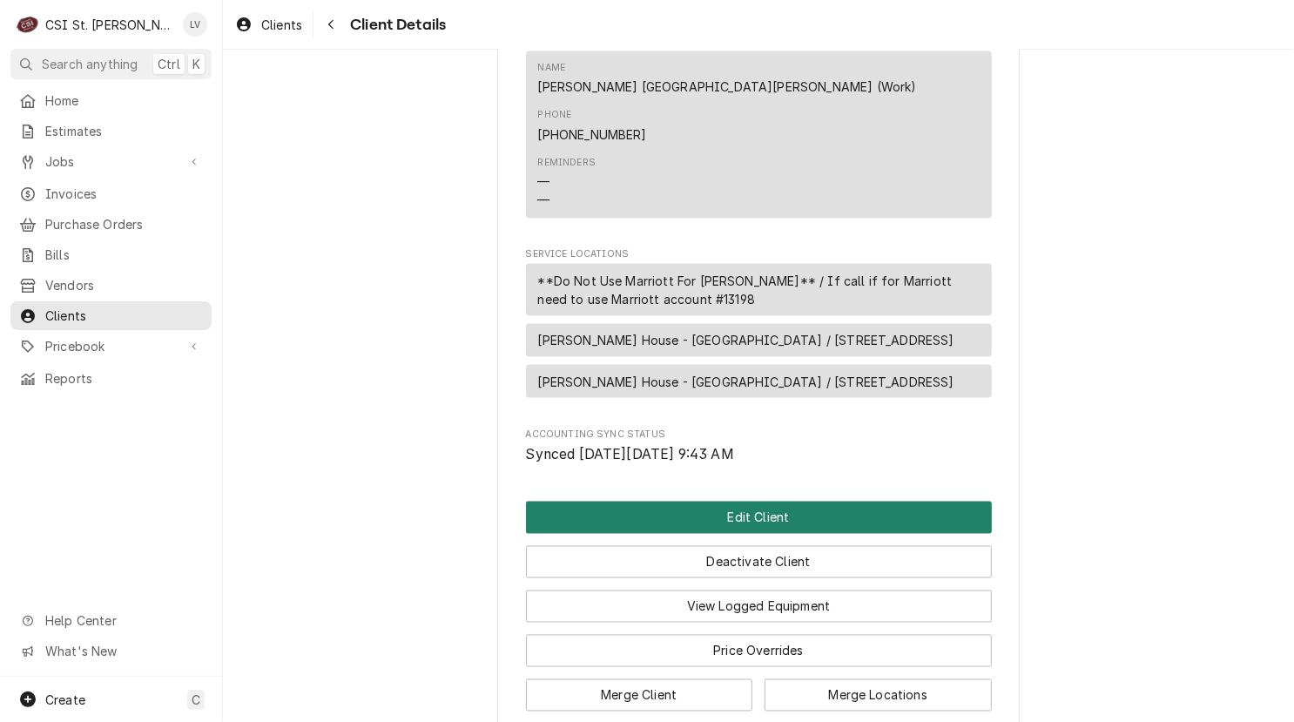
click at [610, 501] on button "Edit Client" at bounding box center [759, 517] width 466 height 32
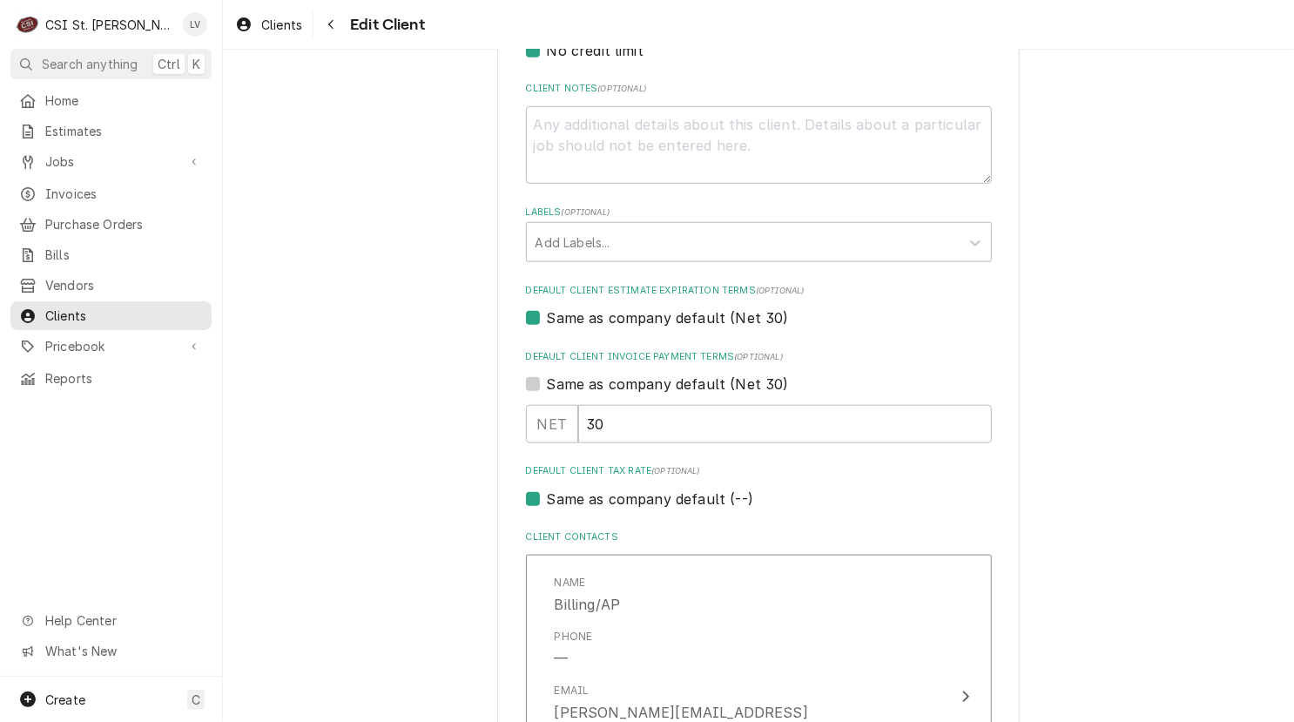
scroll to position [1132, 0]
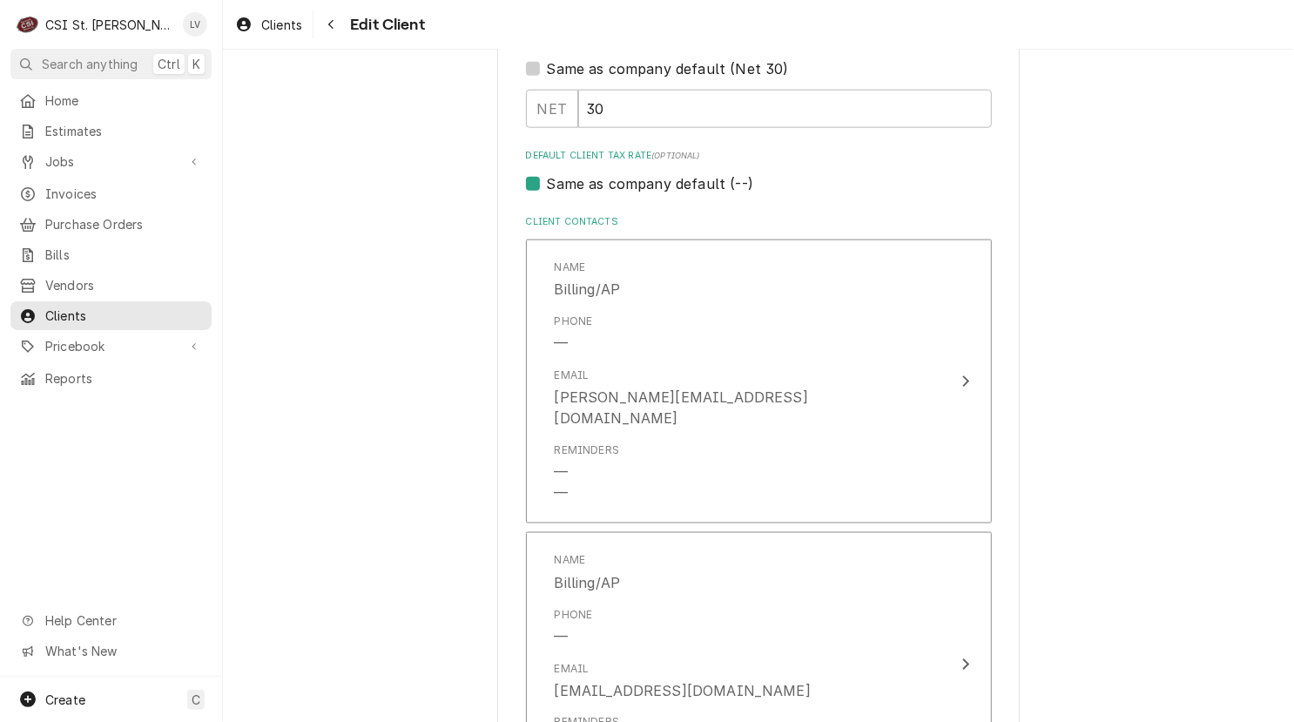
click at [626, 183] on label "Same as company default (--)" at bounding box center [650, 183] width 206 height 21
click at [626, 183] on input "Same as company default (--)" at bounding box center [780, 192] width 466 height 38
checkbox input "false"
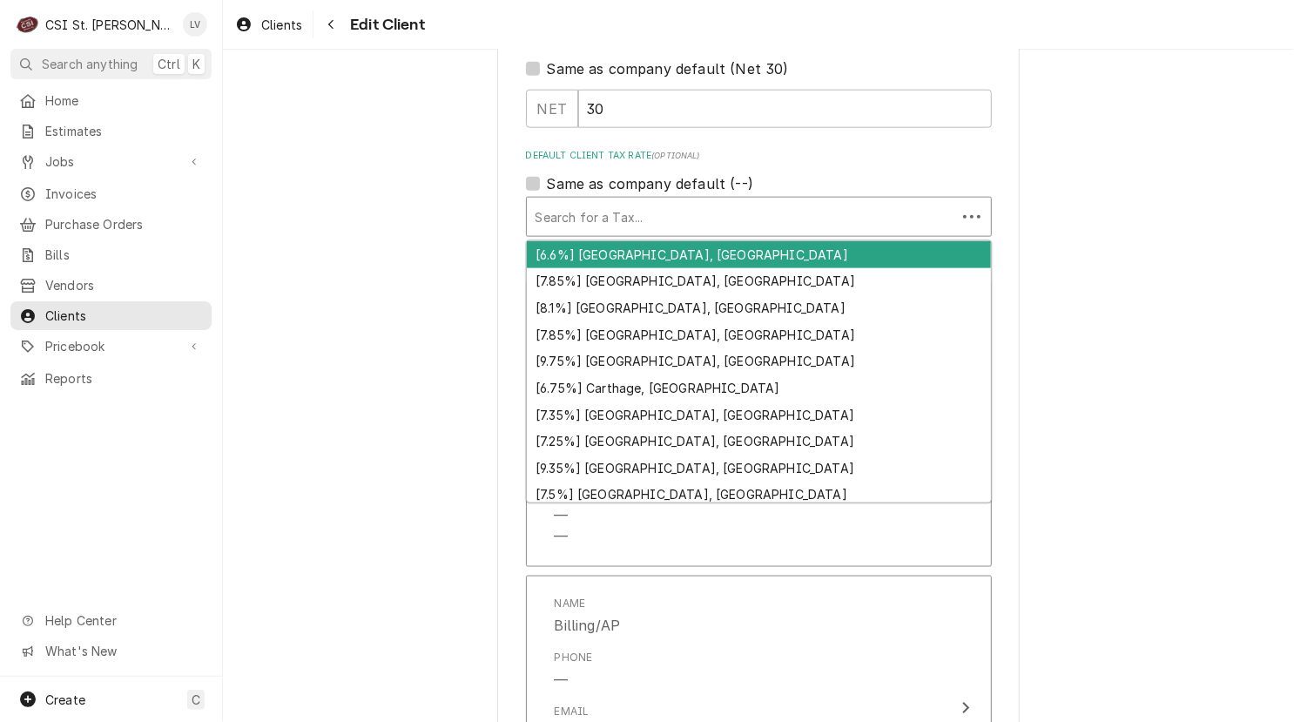
click at [625, 219] on div "Default Client Tax Rate" at bounding box center [741, 216] width 412 height 31
type textarea "x"
type input "m"
type textarea "x"
type input "mo"
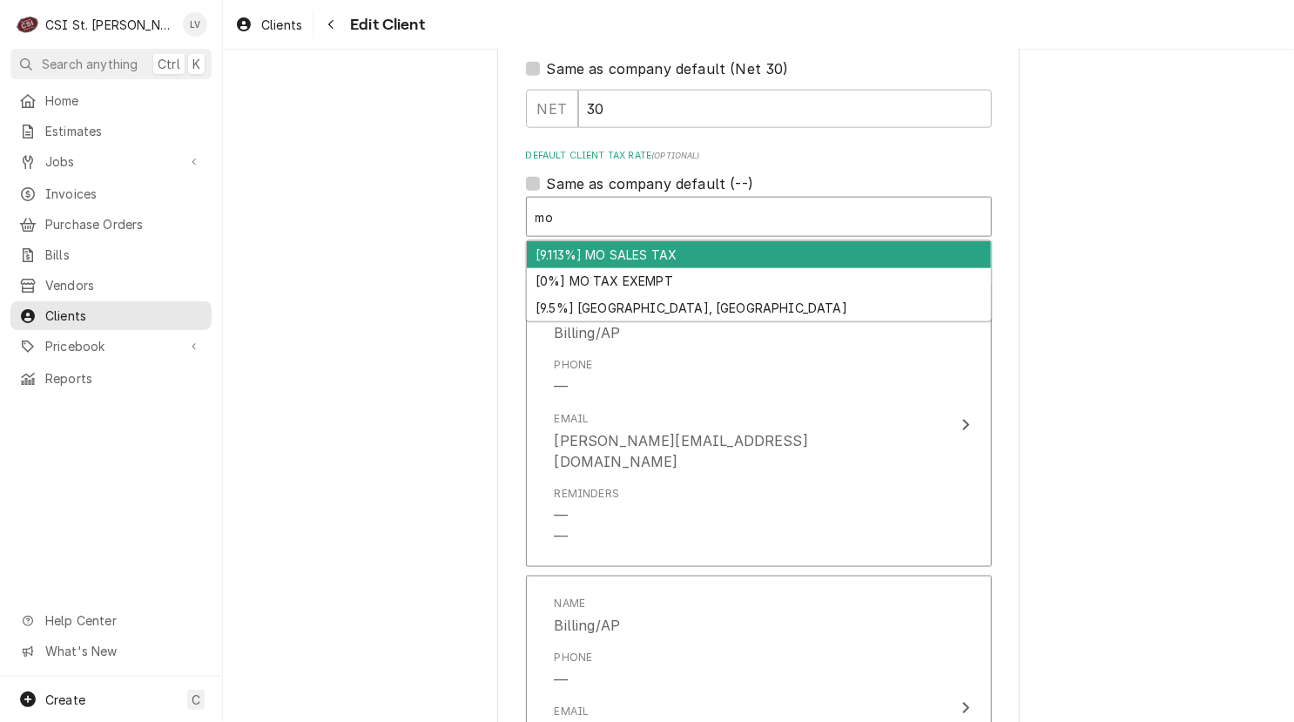
click at [606, 253] on div "[9.113%] MO SALES TAX" at bounding box center [759, 254] width 464 height 27
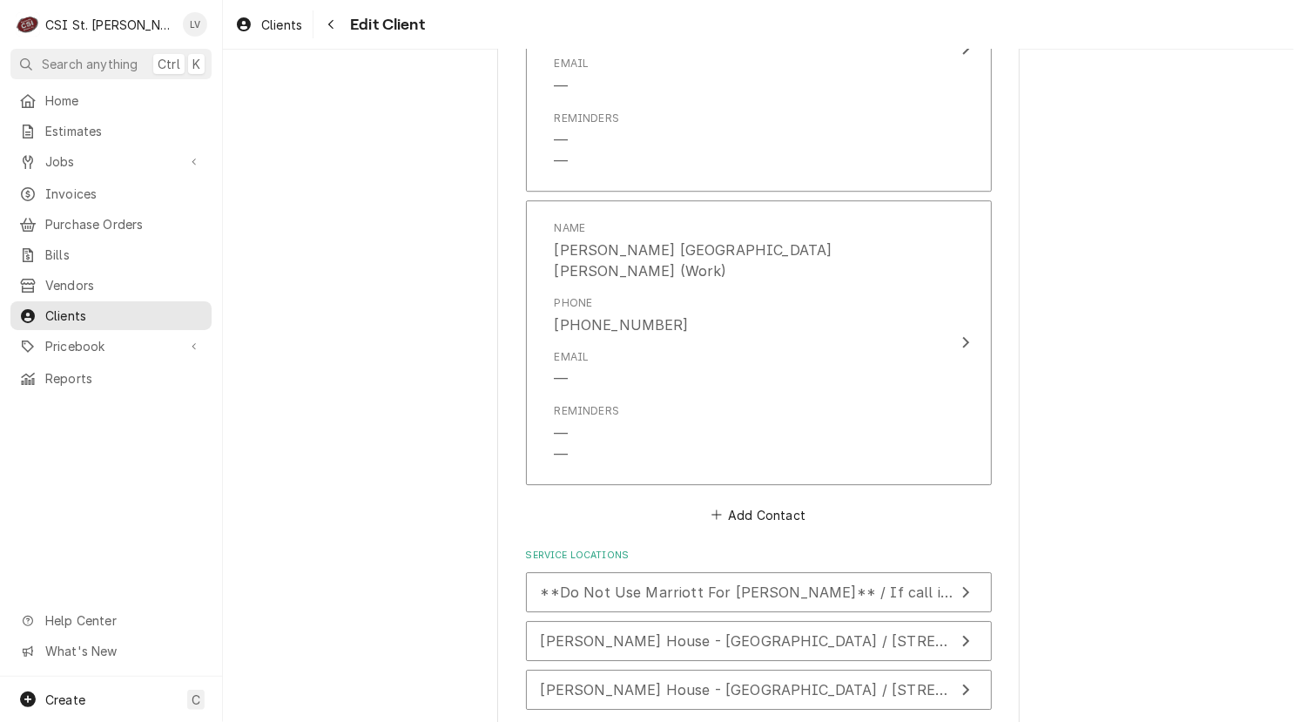
scroll to position [2751, 0]
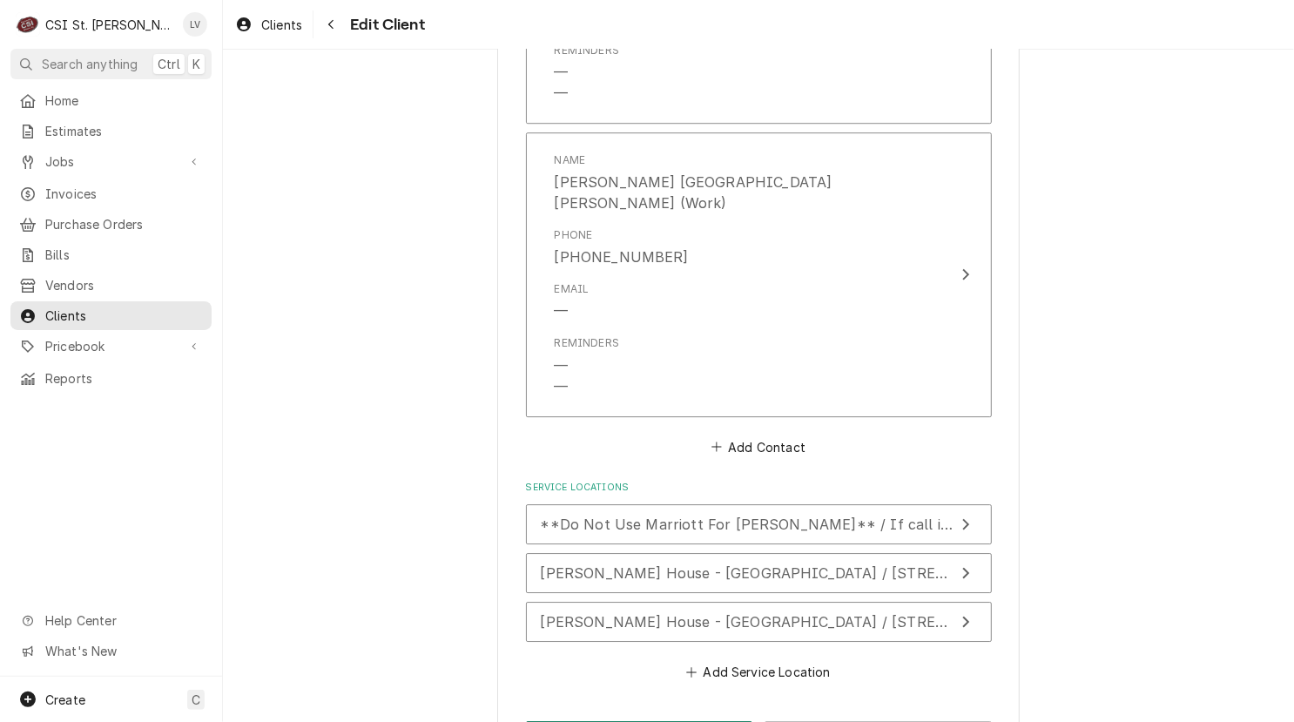
type textarea "x"
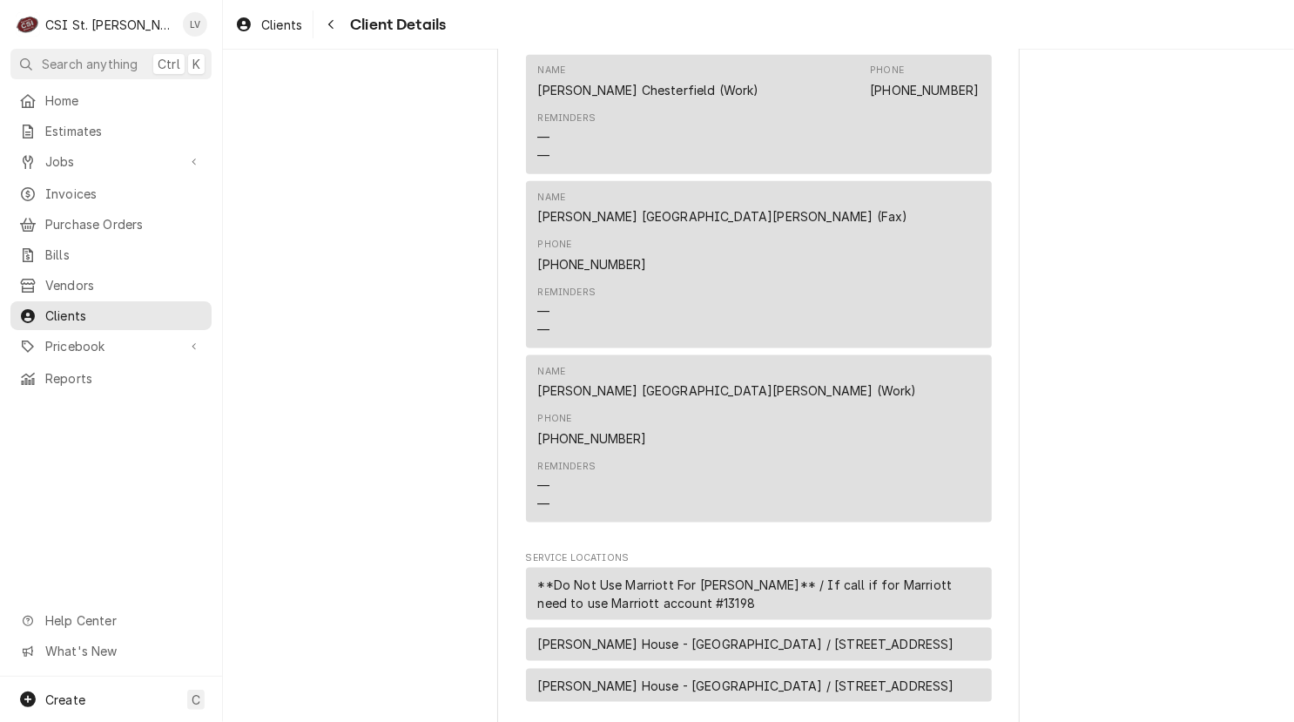
scroll to position [958, 0]
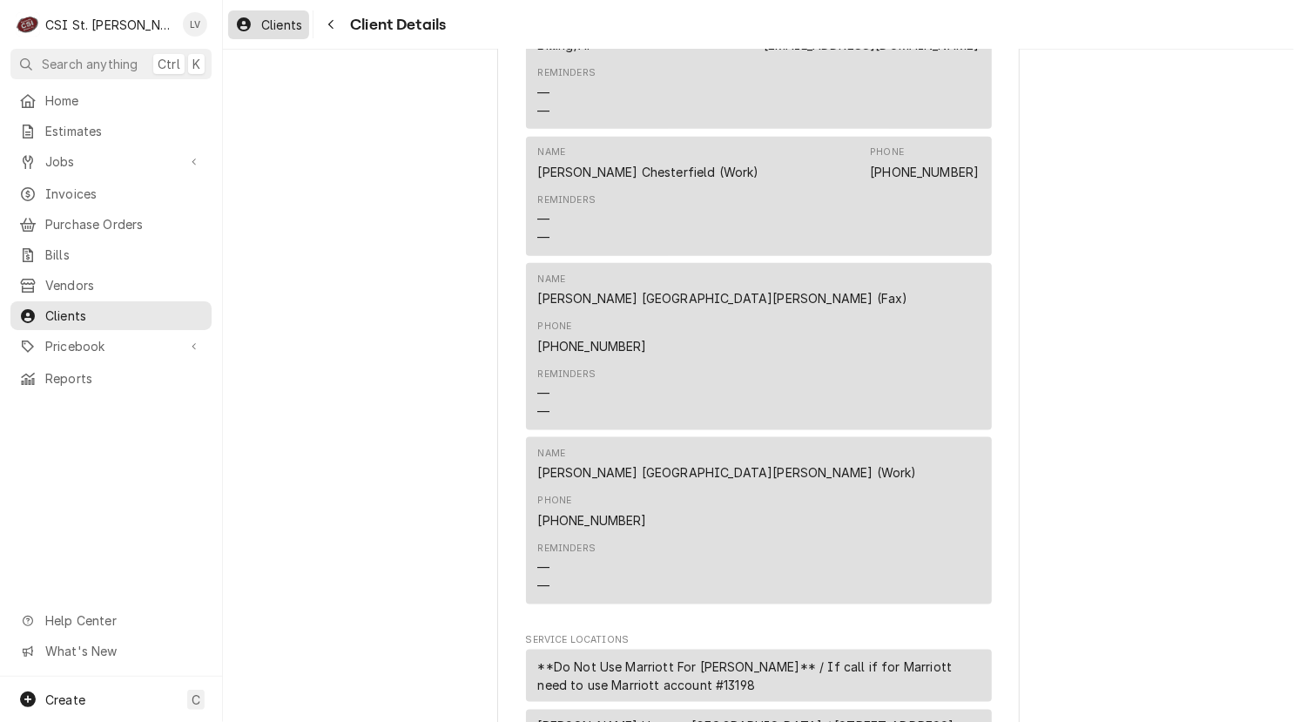
click at [267, 29] on span "Clients" at bounding box center [281, 25] width 41 height 18
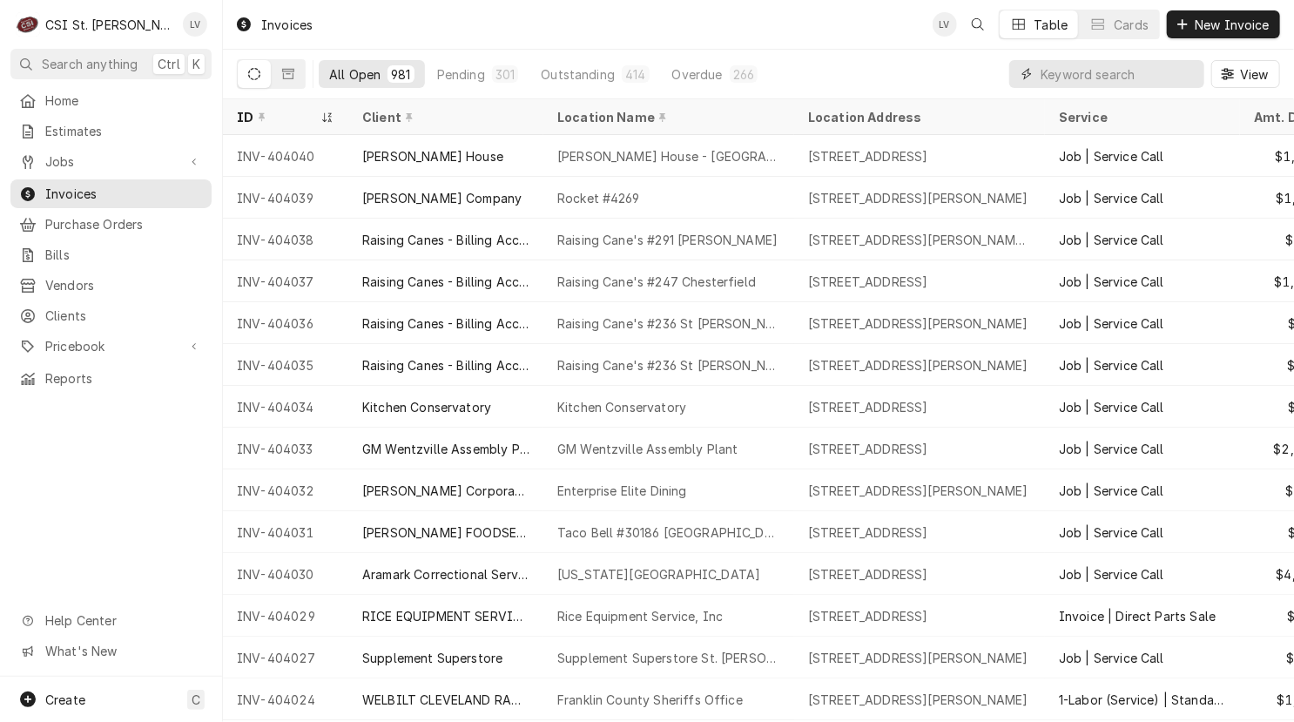
click at [1086, 77] on input "Dynamic Content Wrapper" at bounding box center [1117, 74] width 155 height 28
type input "42668"
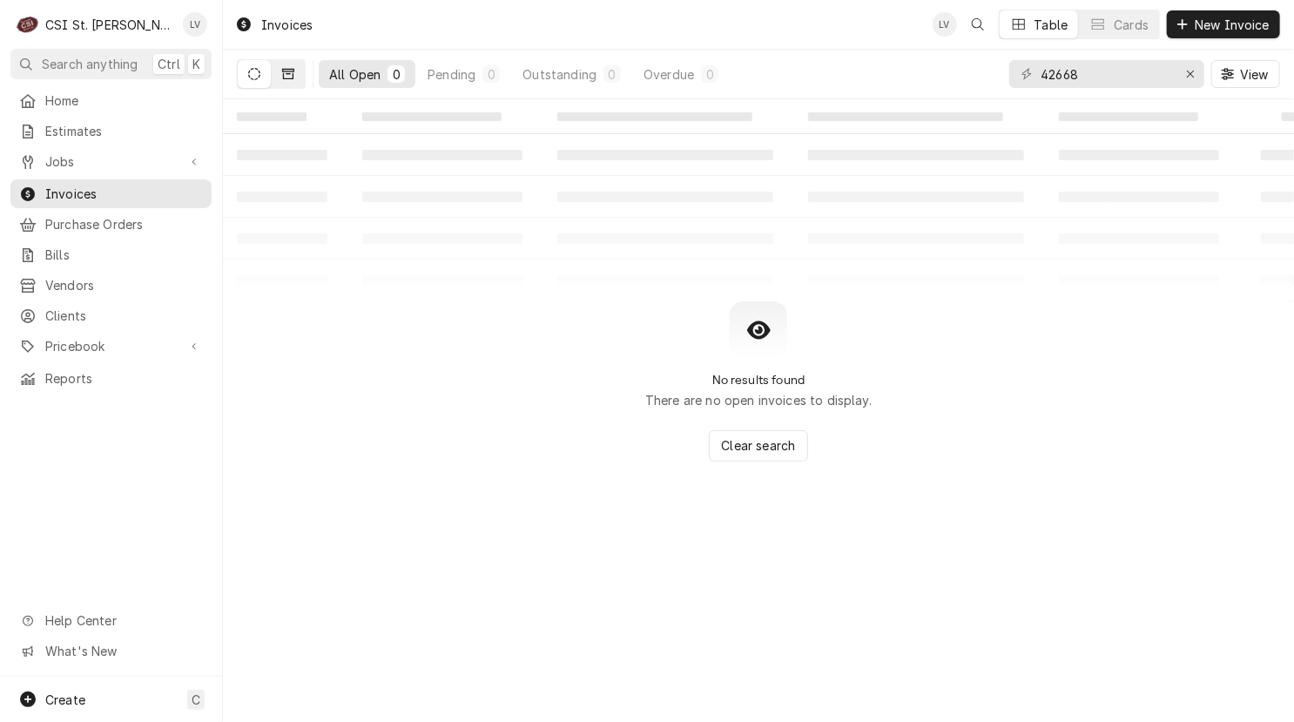
click at [288, 73] on icon "Dynamic Content Wrapper" at bounding box center [288, 74] width 12 height 10
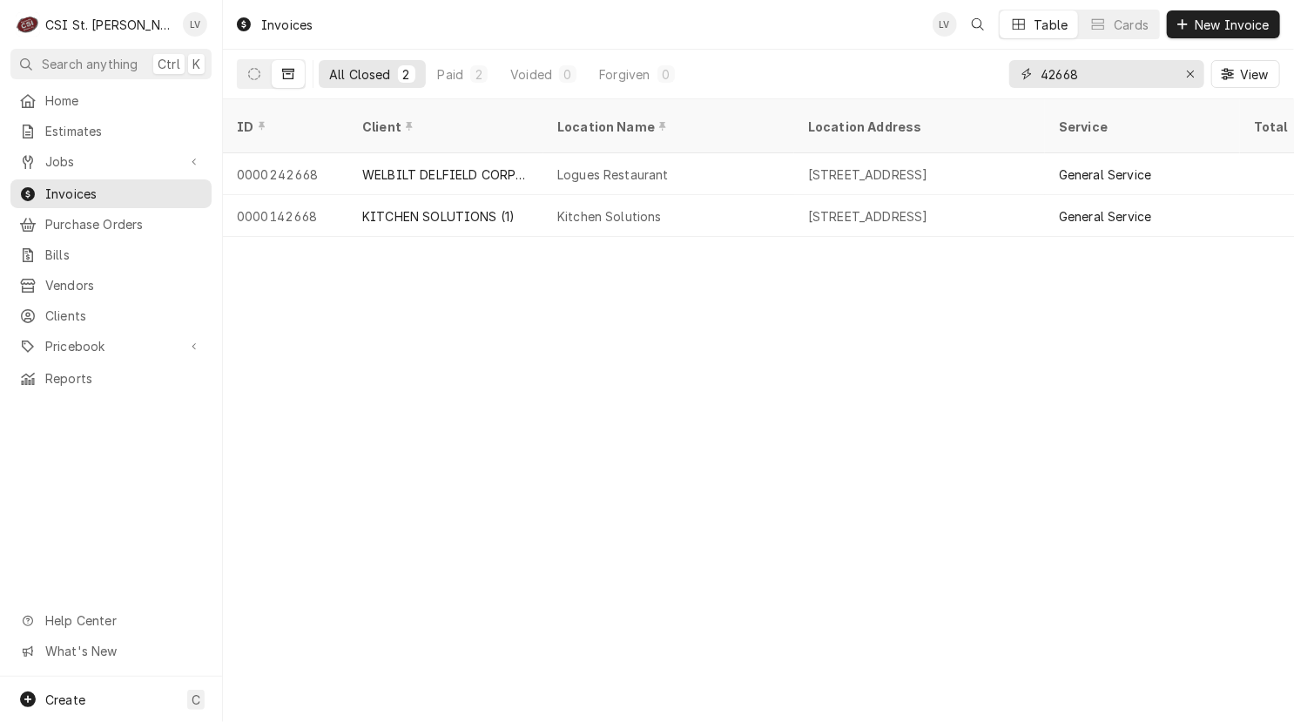
drag, startPoint x: 1189, startPoint y: 78, endPoint x: 891, endPoint y: 72, distance: 297.8
click at [1173, 82] on div "42668" at bounding box center [1106, 74] width 195 height 28
click at [252, 76] on icon "Dynamic Content Wrapper" at bounding box center [254, 74] width 12 height 12
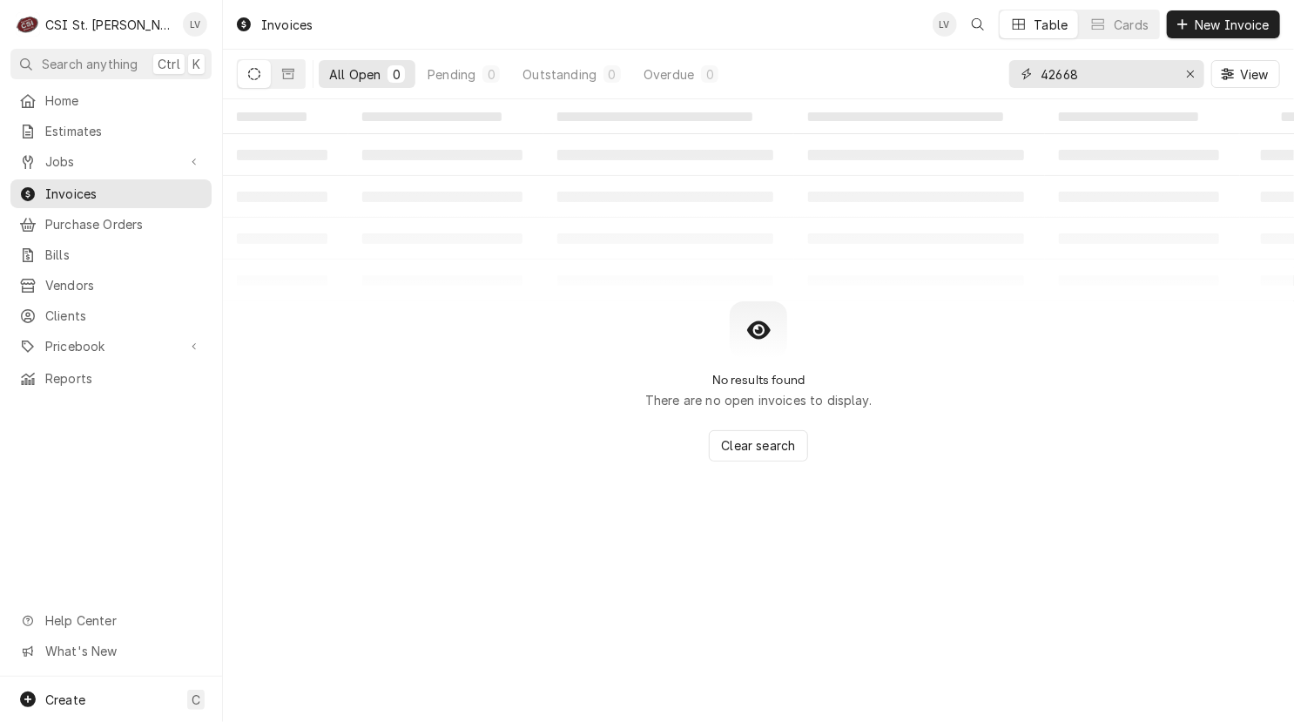
drag, startPoint x: 1190, startPoint y: 74, endPoint x: 1120, endPoint y: 92, distance: 72.0
click at [1190, 73] on icon "Erase input" at bounding box center [1190, 74] width 7 height 7
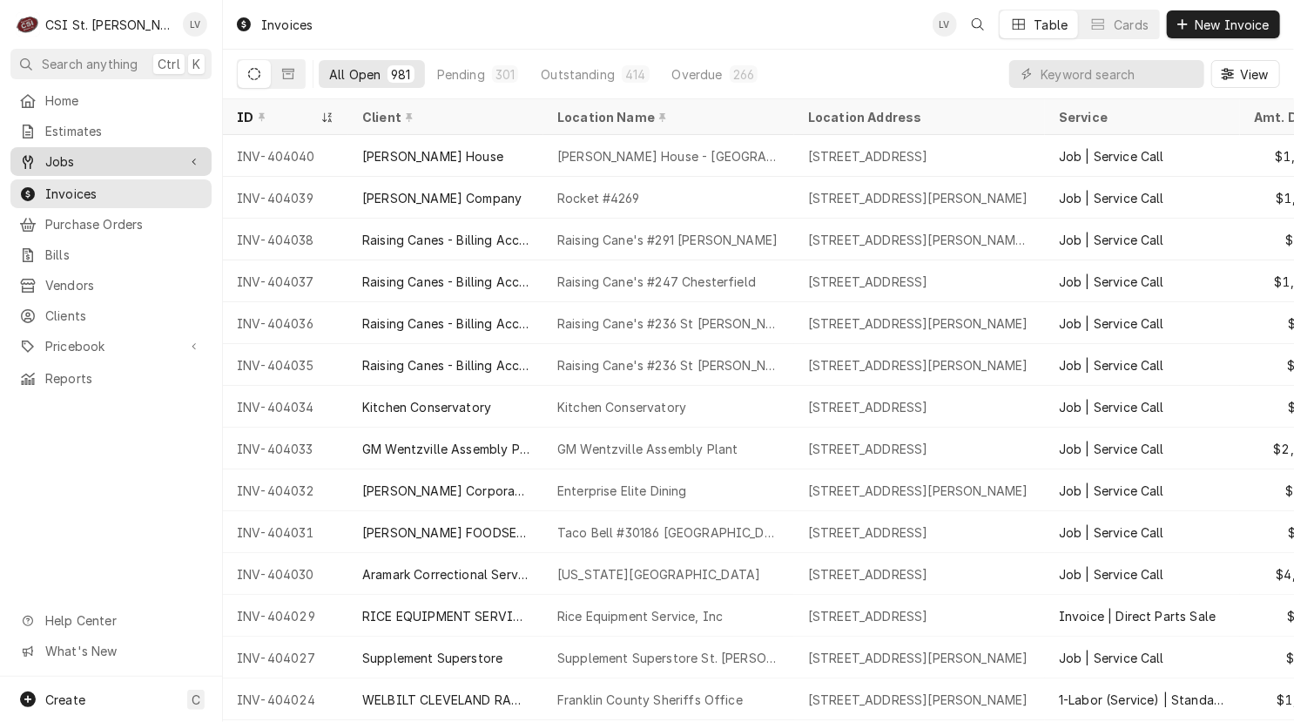
click at [85, 154] on span "Jobs" at bounding box center [110, 161] width 131 height 18
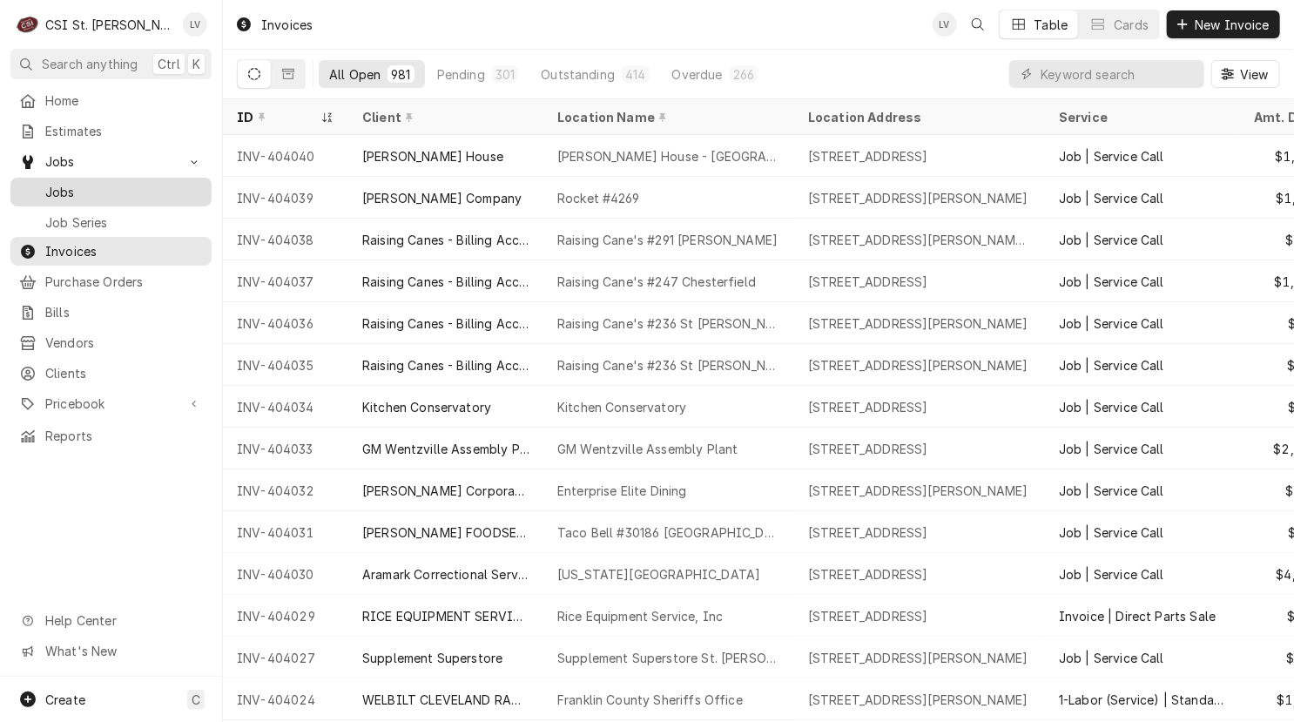
click at [99, 186] on span "Jobs" at bounding box center [124, 192] width 158 height 18
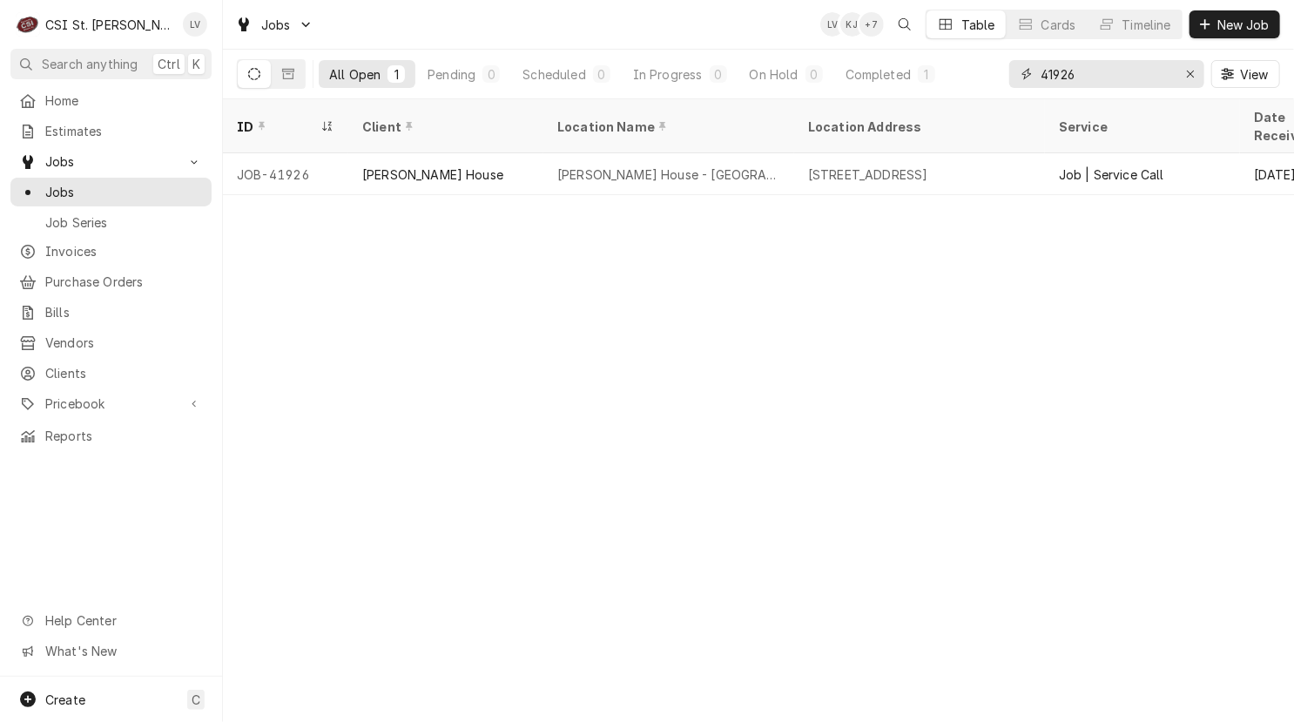
drag, startPoint x: 1092, startPoint y: 72, endPoint x: 958, endPoint y: 93, distance: 135.7
click at [958, 93] on div "All Open 1 Pending 0 Scheduled 0 In Progress 0 On Hold 0 Completed 1 41926 View" at bounding box center [758, 74] width 1043 height 49
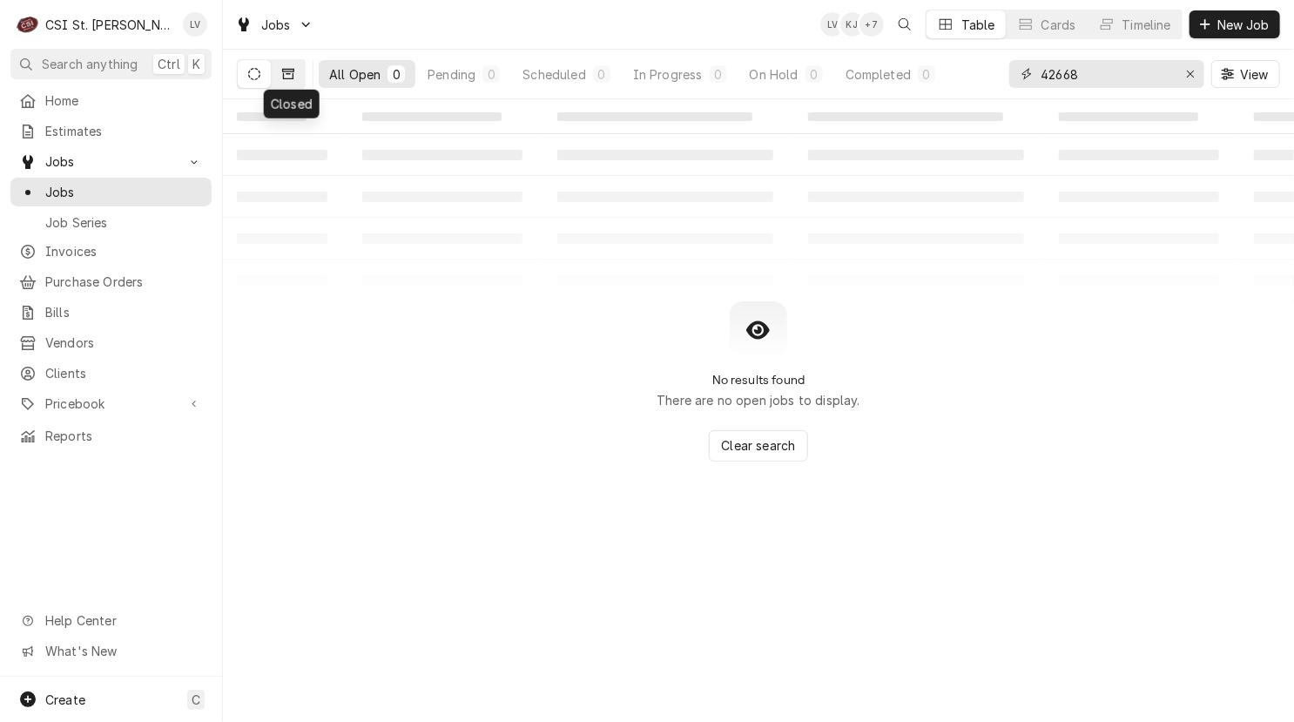
type input "42668"
click at [285, 77] on icon "Dynamic Content Wrapper" at bounding box center [288, 74] width 12 height 12
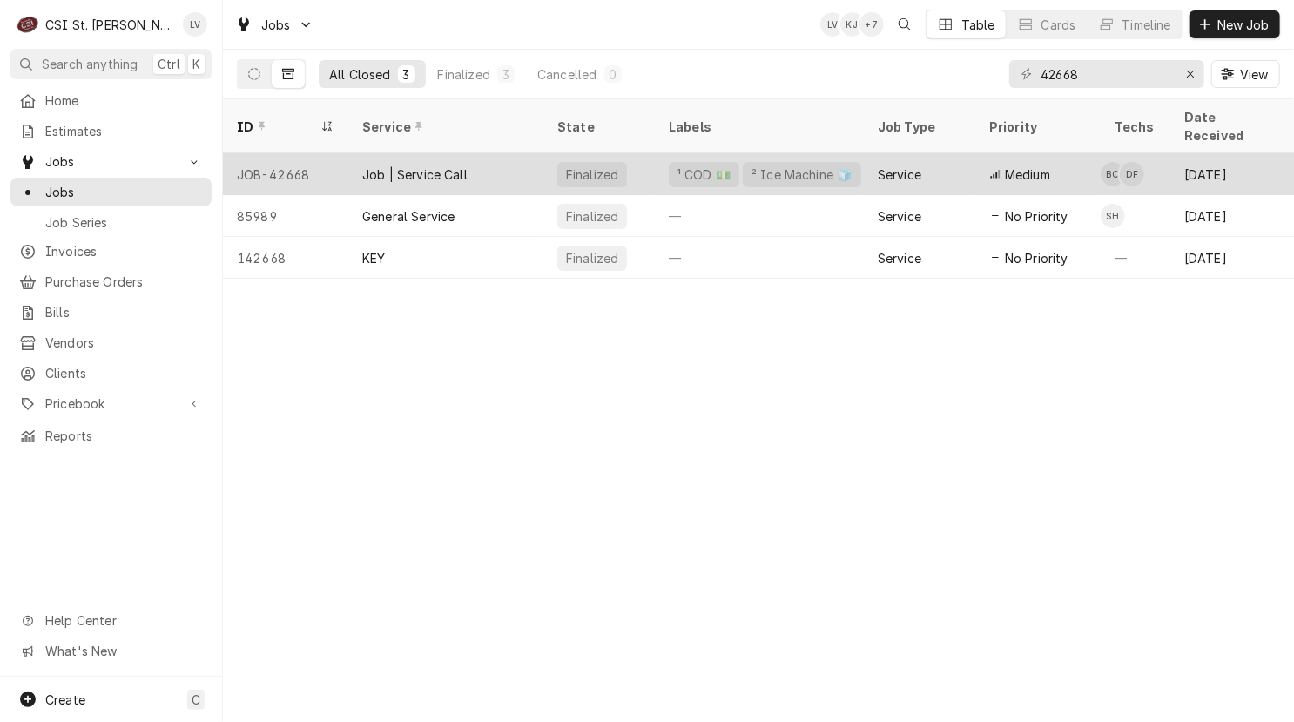
click at [302, 157] on div "JOB-42668" at bounding box center [285, 174] width 125 height 42
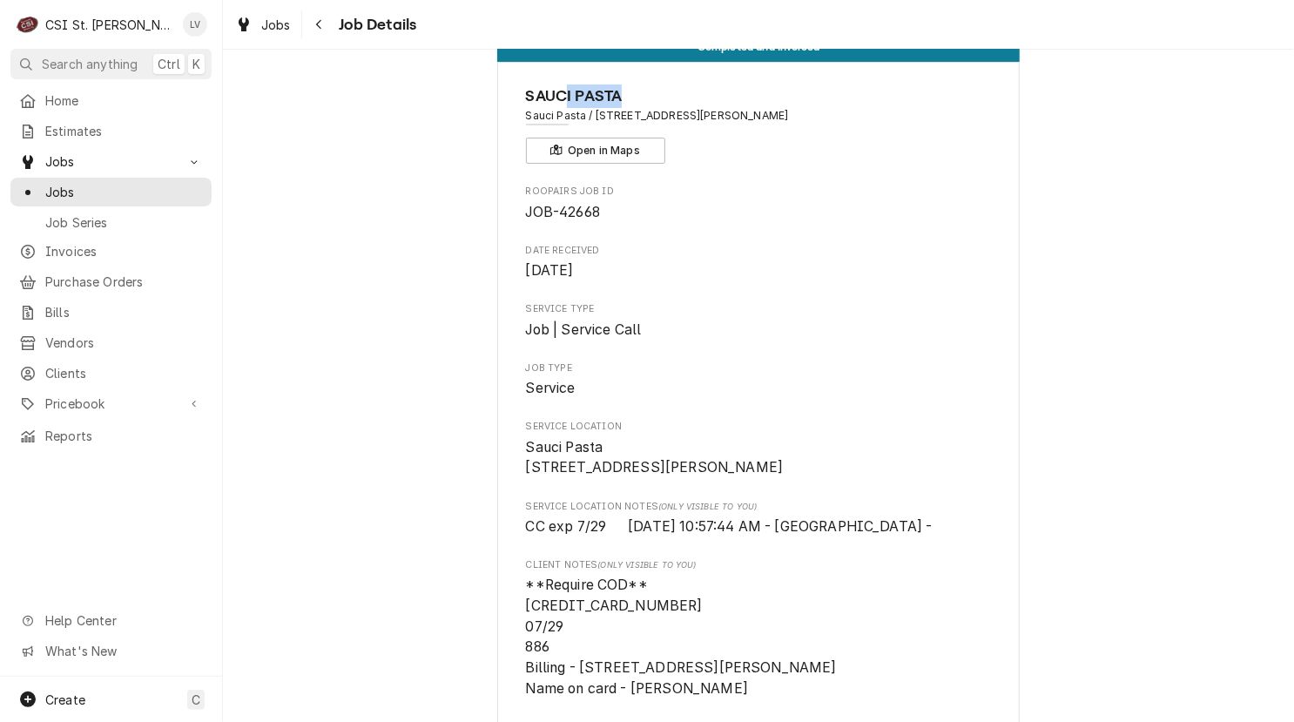
scroll to position [49, 0]
drag, startPoint x: 637, startPoint y: 64, endPoint x: 517, endPoint y: 99, distance: 125.1
copy span "SAUCI PASTA"
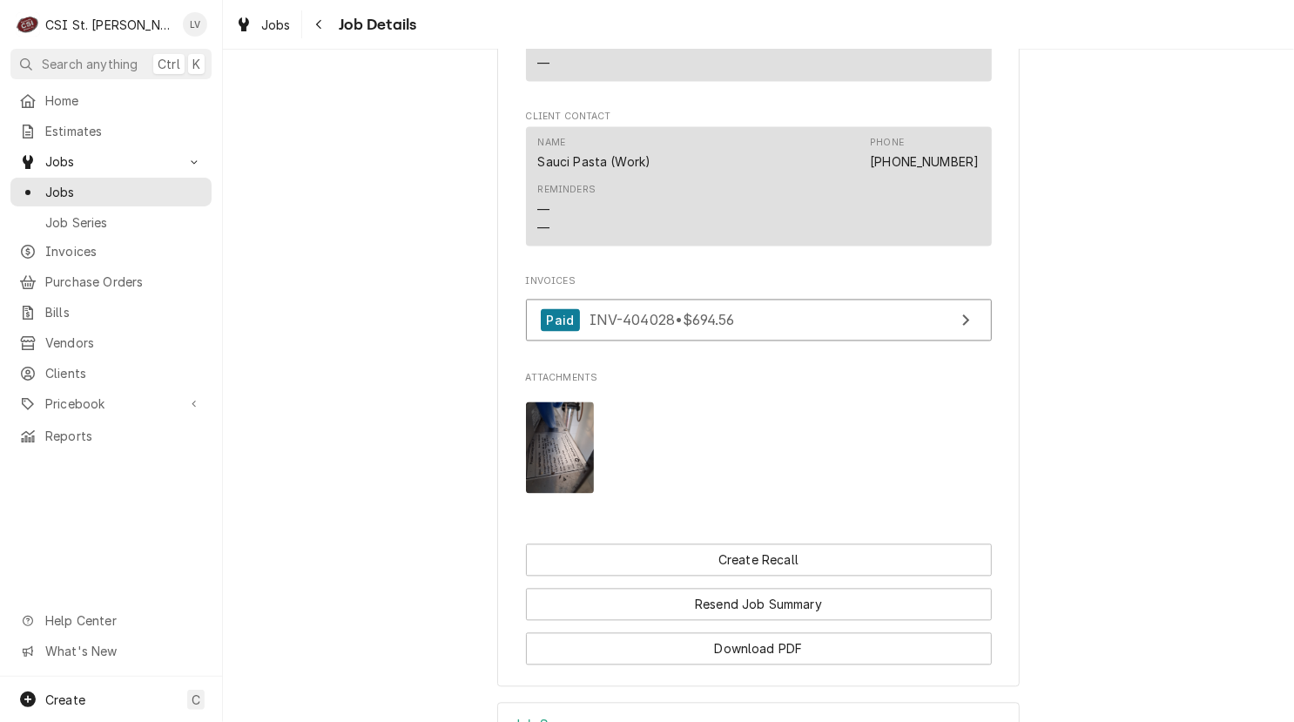
scroll to position [1963, 0]
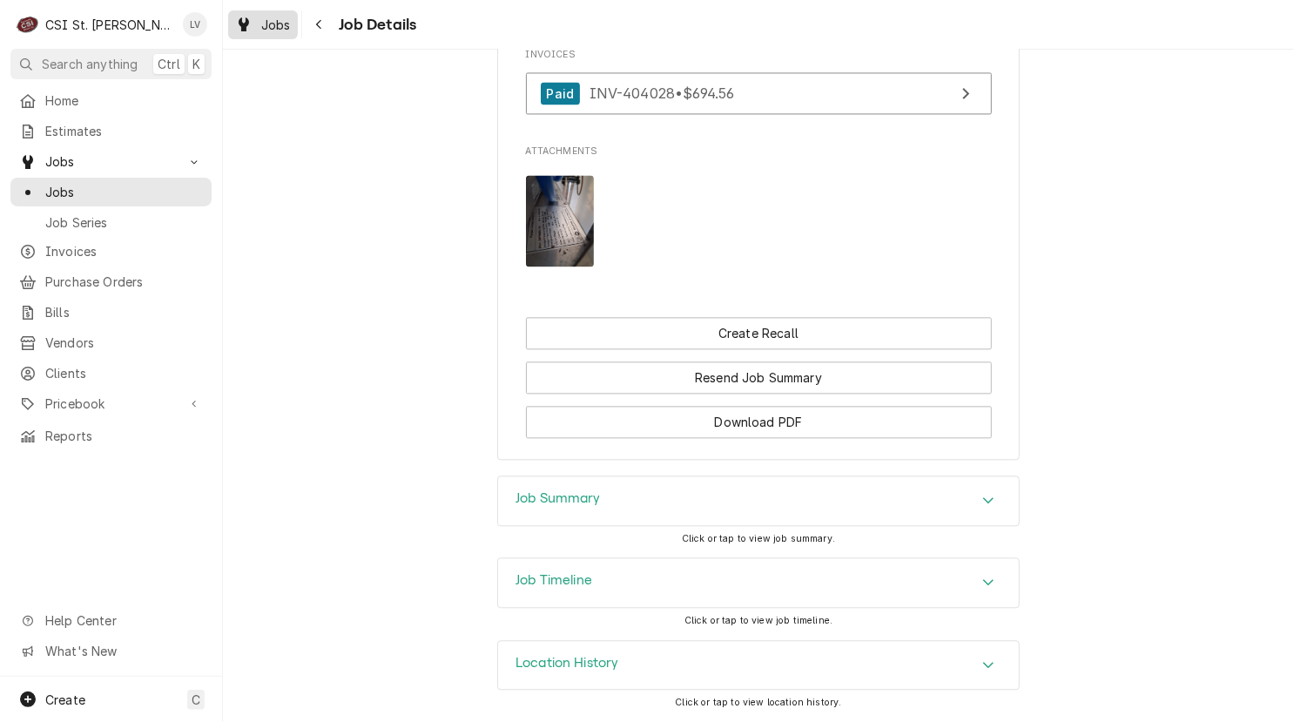
click at [259, 22] on div "Jobs" at bounding box center [263, 25] width 63 height 22
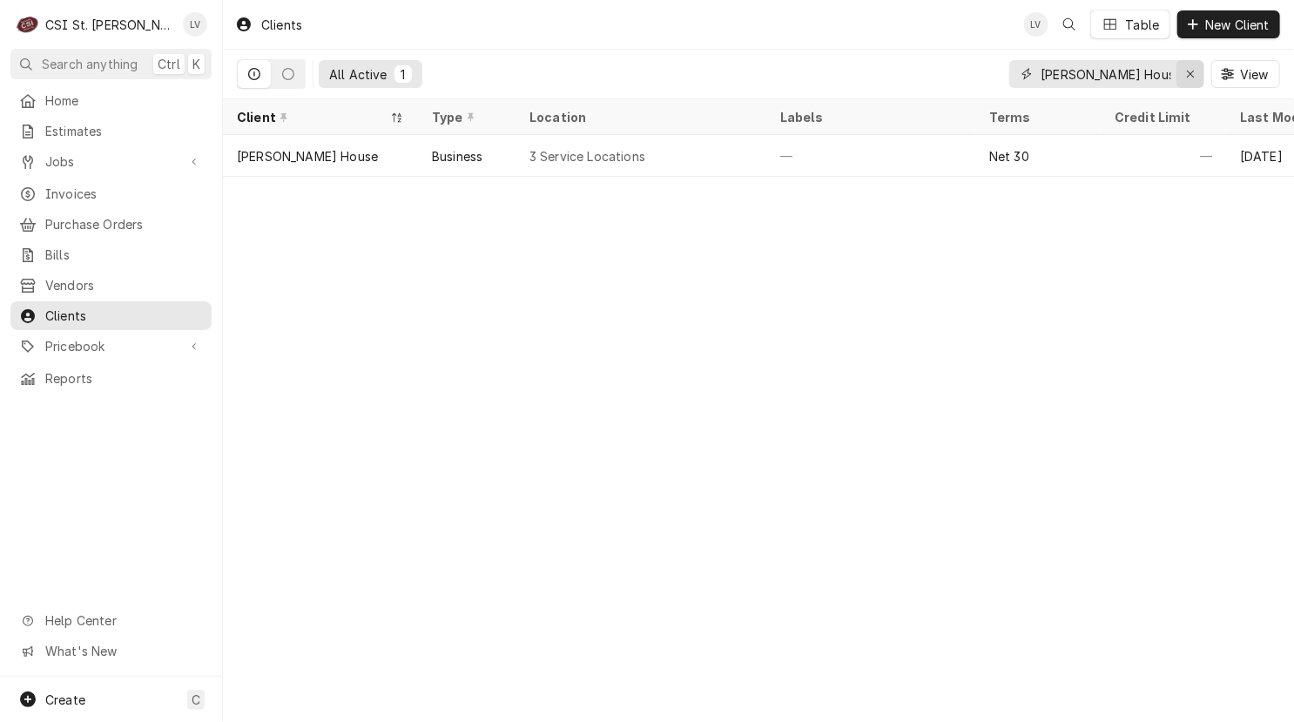
drag, startPoint x: 1186, startPoint y: 74, endPoint x: 1154, endPoint y: 77, distance: 31.5
click at [1186, 74] on icon "Erase input" at bounding box center [1191, 74] width 10 height 12
paste input "SAUCI PASTA"
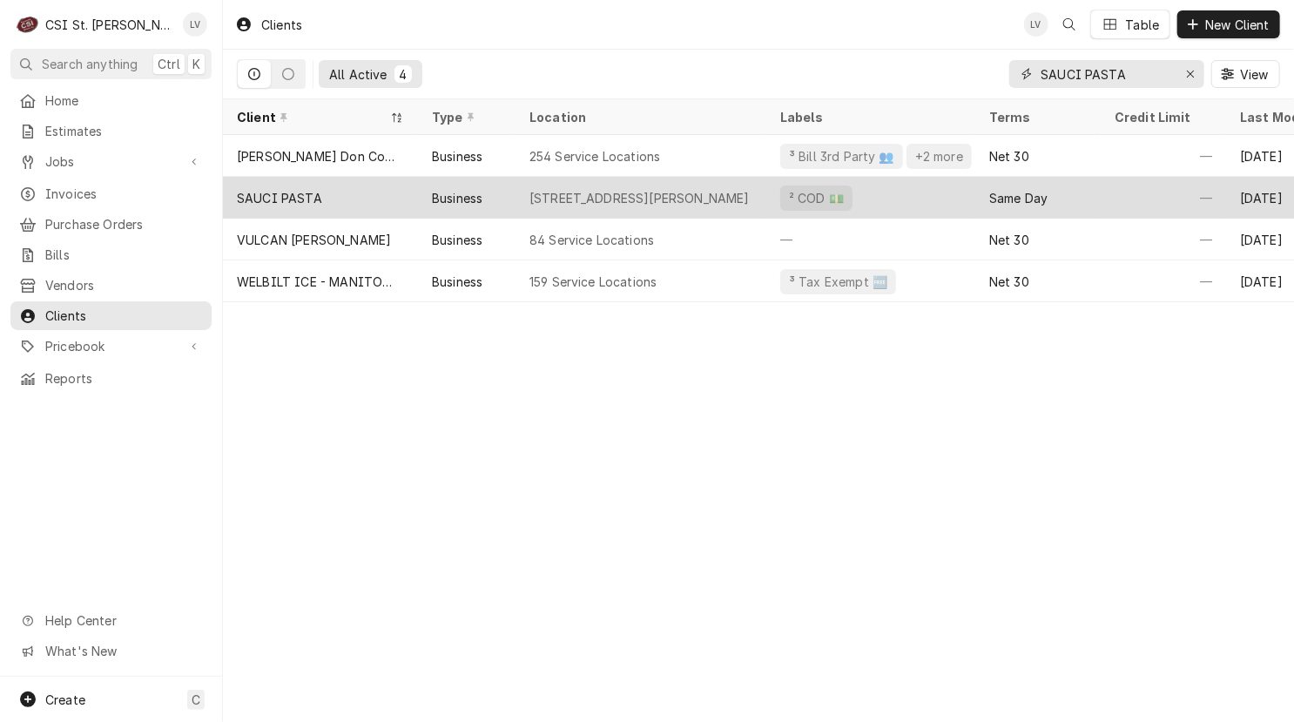
type input "SAUCI PASTA"
click at [306, 200] on div "SAUCI PASTA" at bounding box center [279, 198] width 85 height 18
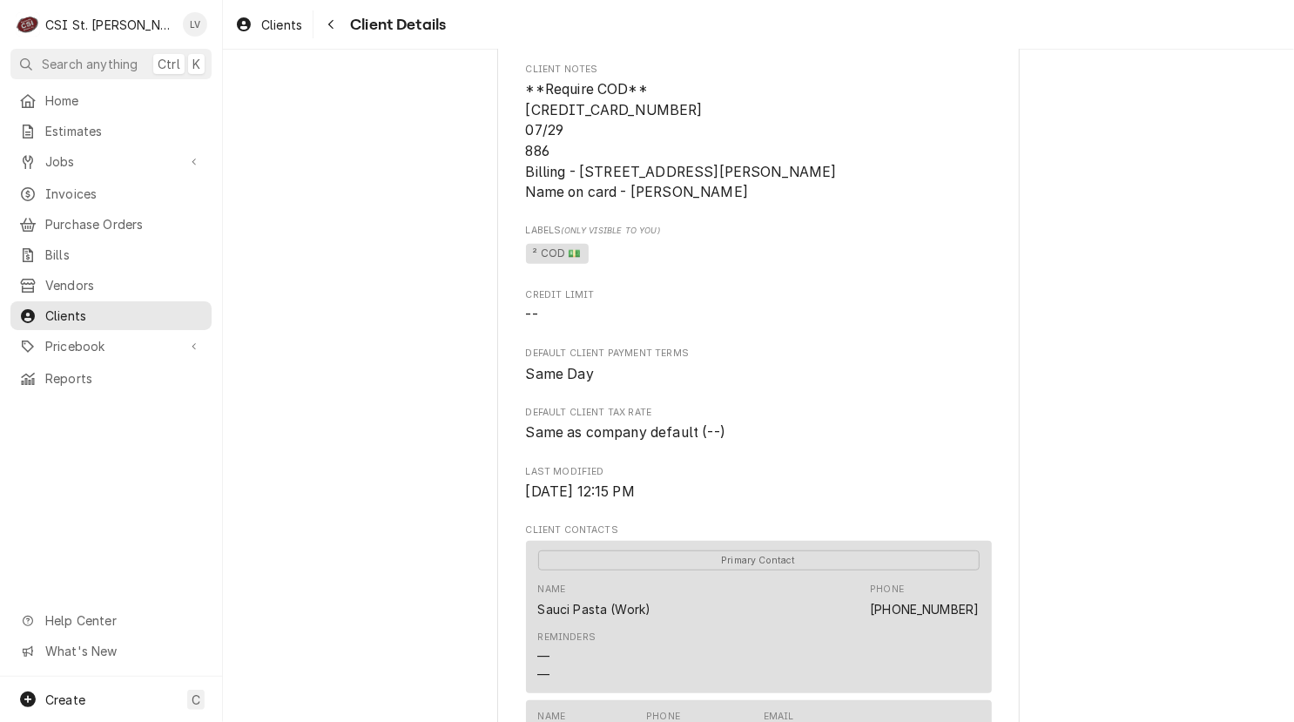
scroll to position [609, 0]
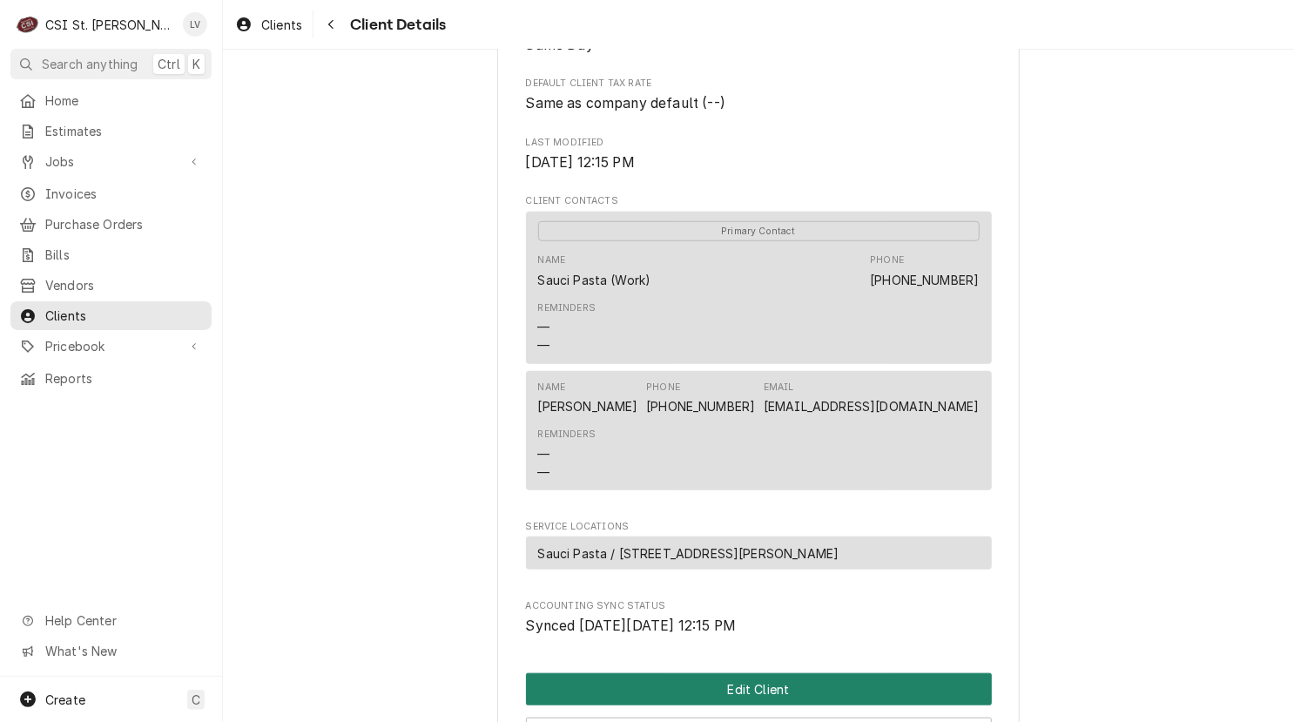
click at [763, 705] on button "Edit Client" at bounding box center [759, 689] width 466 height 32
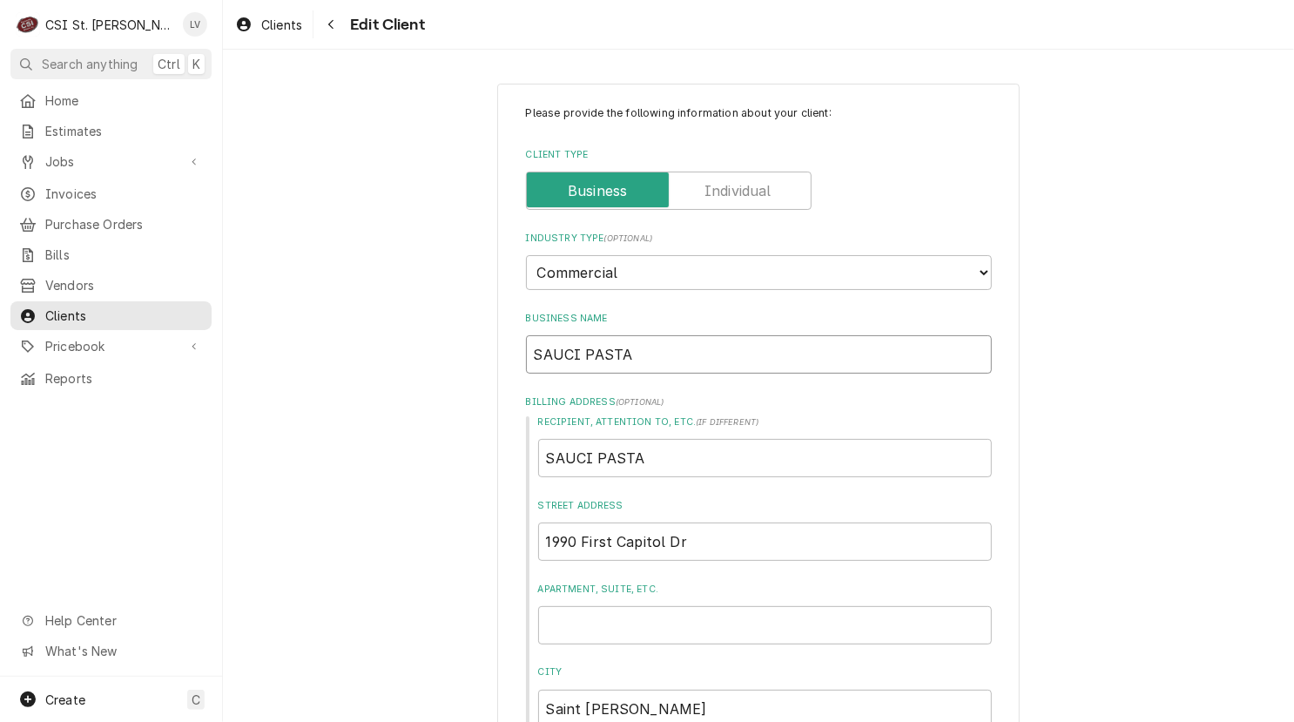
drag, startPoint x: 664, startPoint y: 347, endPoint x: 472, endPoint y: 340, distance: 192.5
type textarea "x"
type input "S"
type textarea "x"
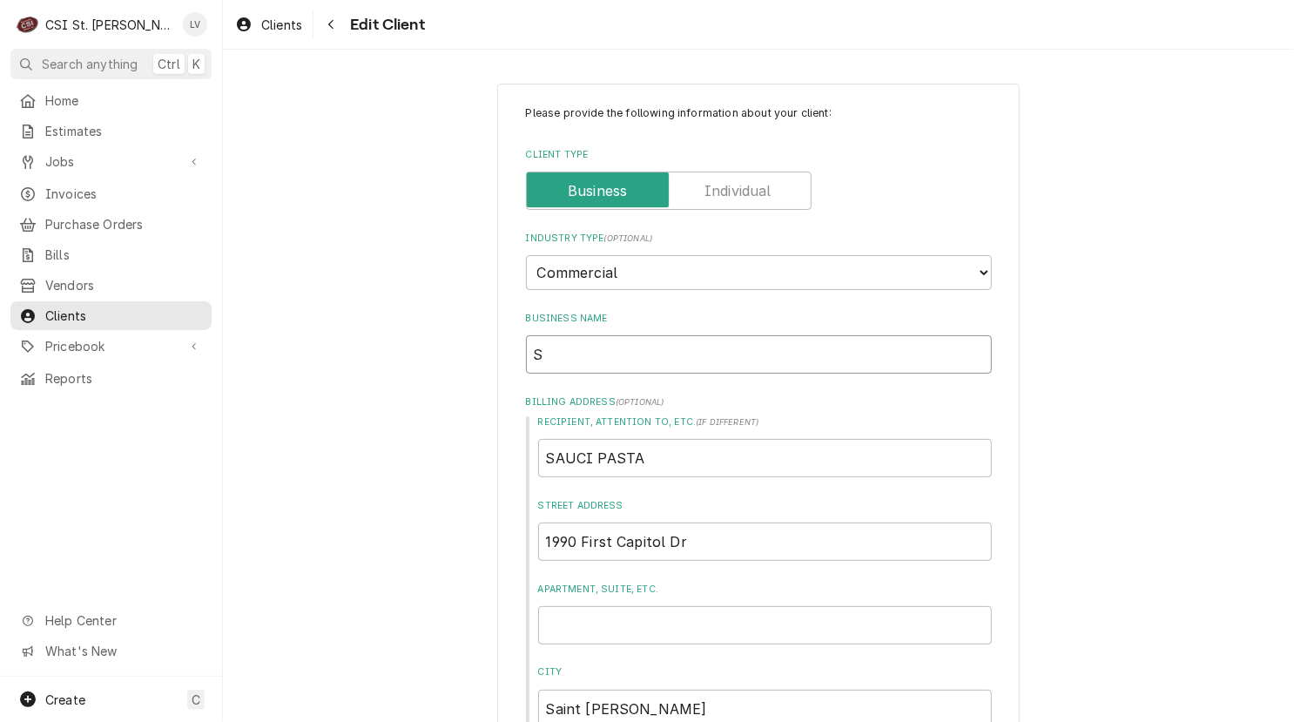
type input "Sa"
type textarea "x"
type input "Sau"
type textarea "x"
type input "Sauc"
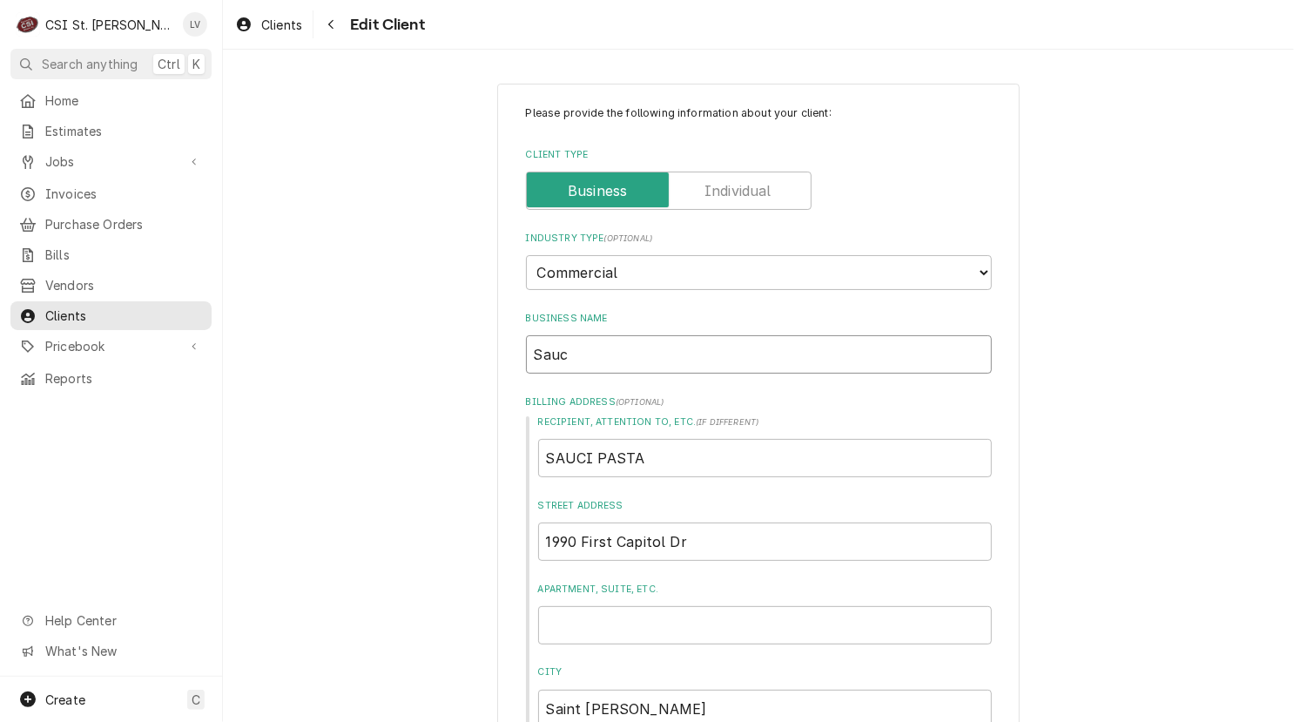
type textarea "x"
type input "Sauci"
type textarea "x"
type input "Sauci"
type textarea "x"
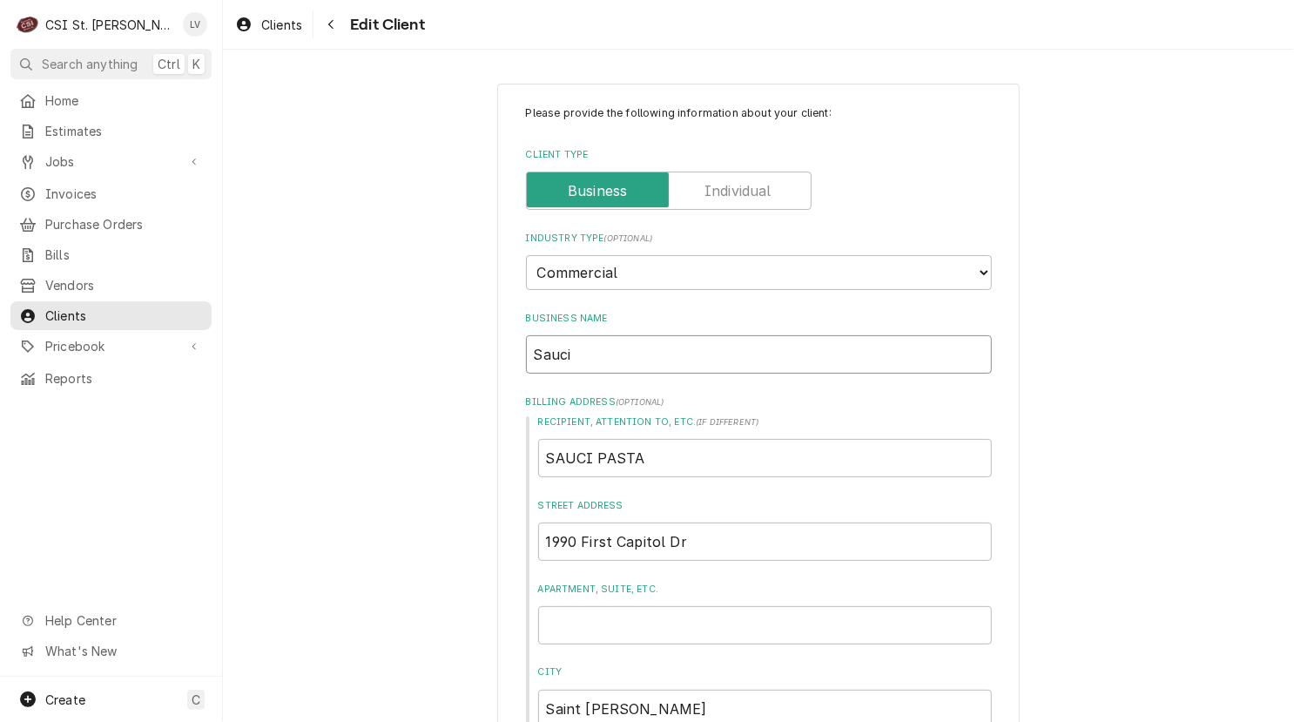
type input "Sauci P"
type textarea "x"
type input "Sauci PO"
type textarea "x"
type input "Sauci P"
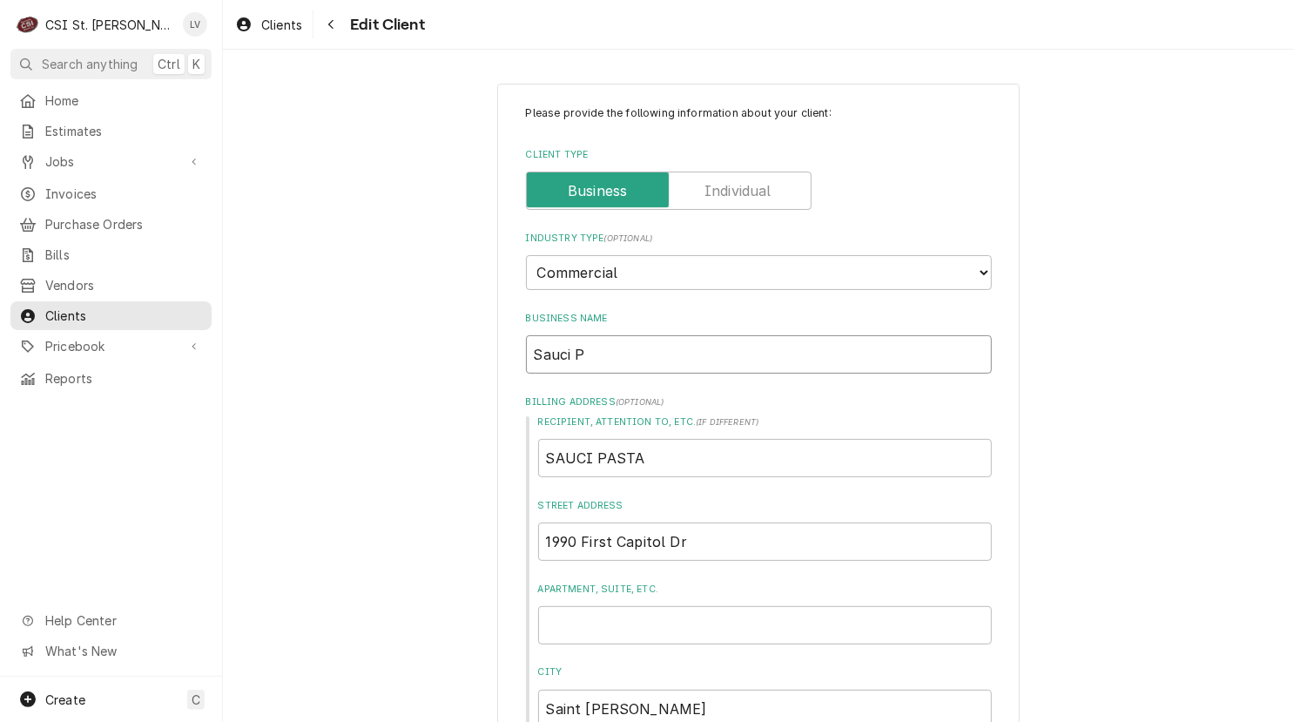
type textarea "x"
type input "Sauci Pa"
type textarea "x"
type input "Sauci Pas"
type textarea "x"
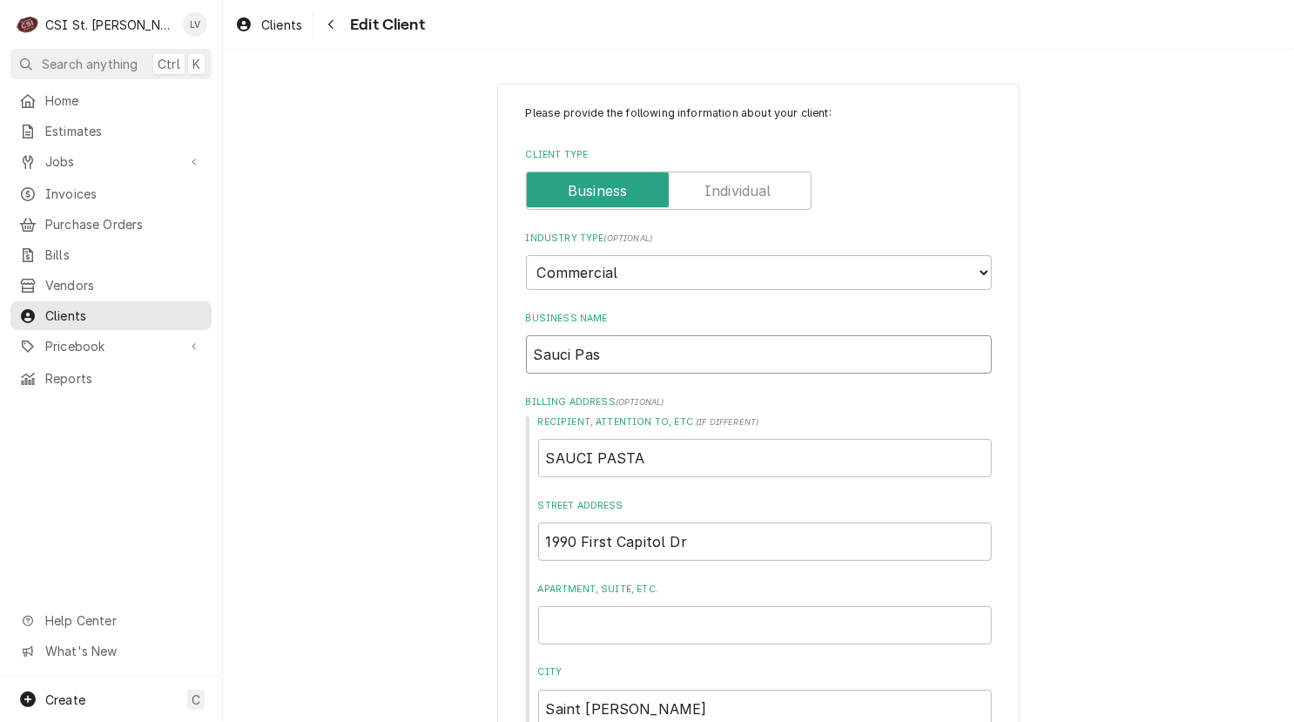
type input "Sauci Past"
type textarea "x"
type input "Sauci Pasta"
drag, startPoint x: 685, startPoint y: 467, endPoint x: 453, endPoint y: 451, distance: 233.0
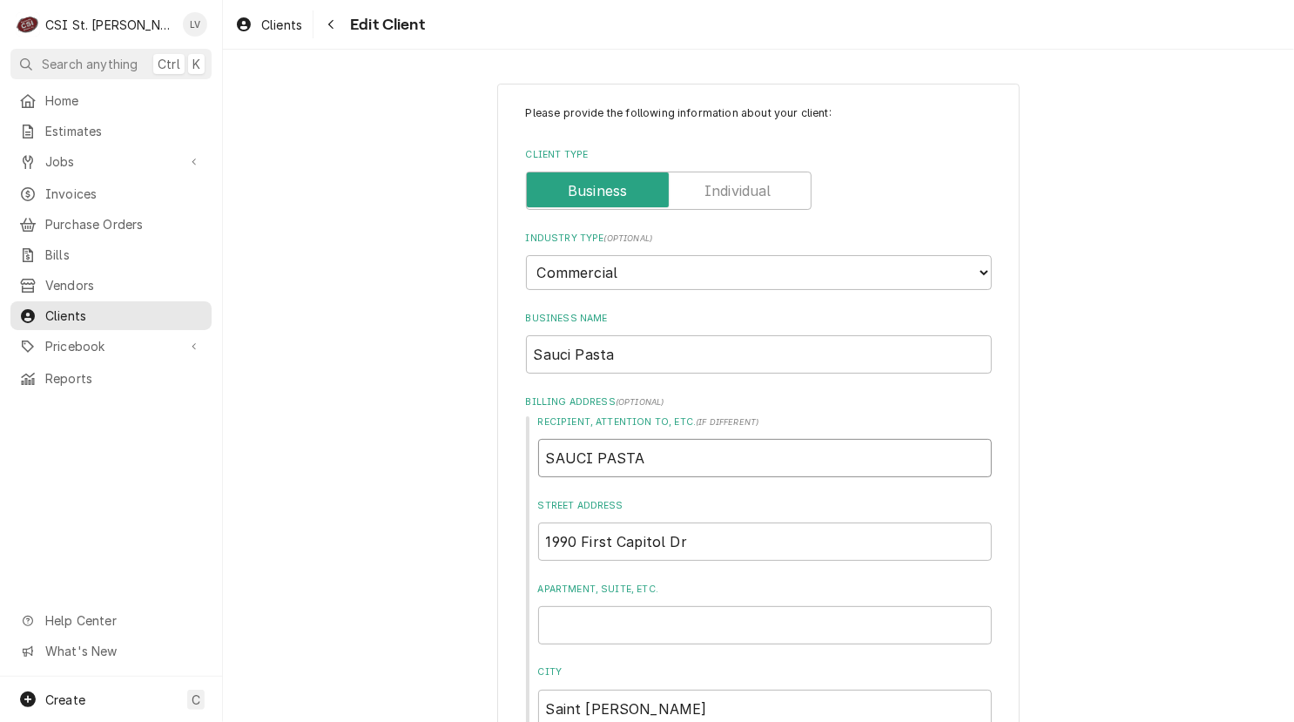
type textarea "x"
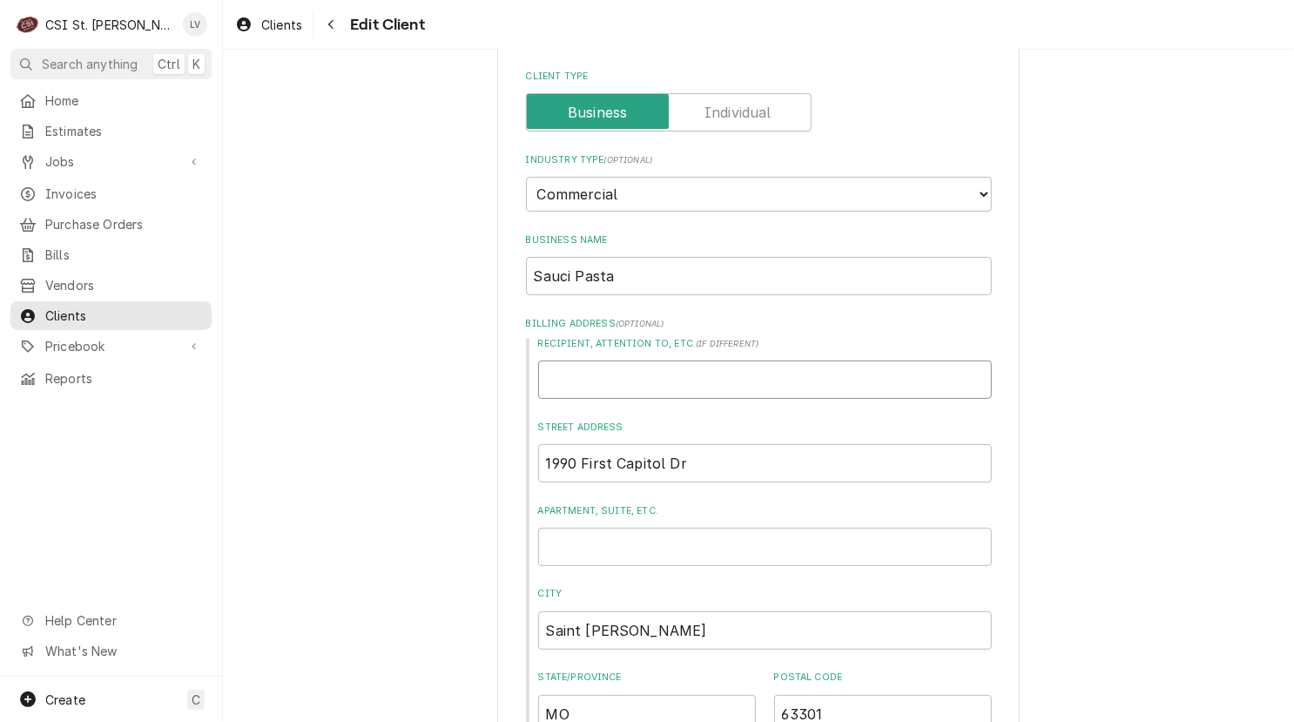
scroll to position [348, 0]
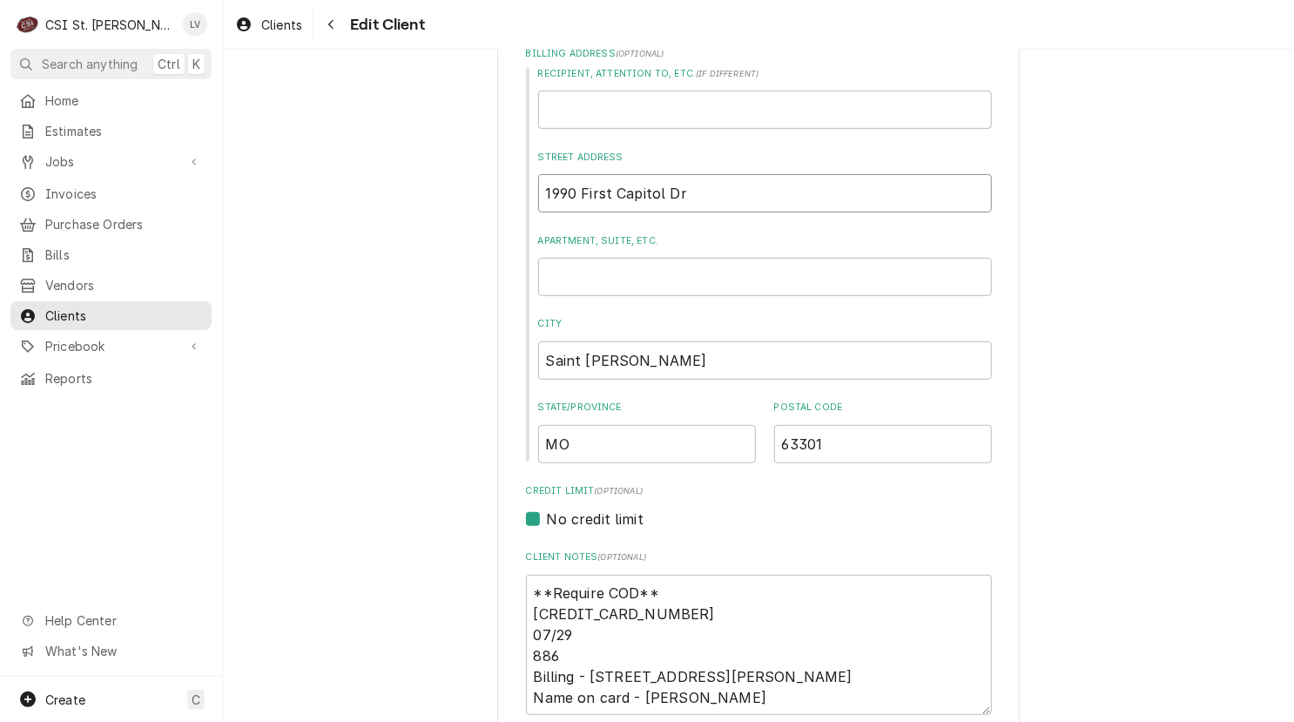
click at [693, 188] on input "1990 First Capitol Dr" at bounding box center [765, 193] width 454 height 38
type textarea "x"
type input "1990 First Capitol D"
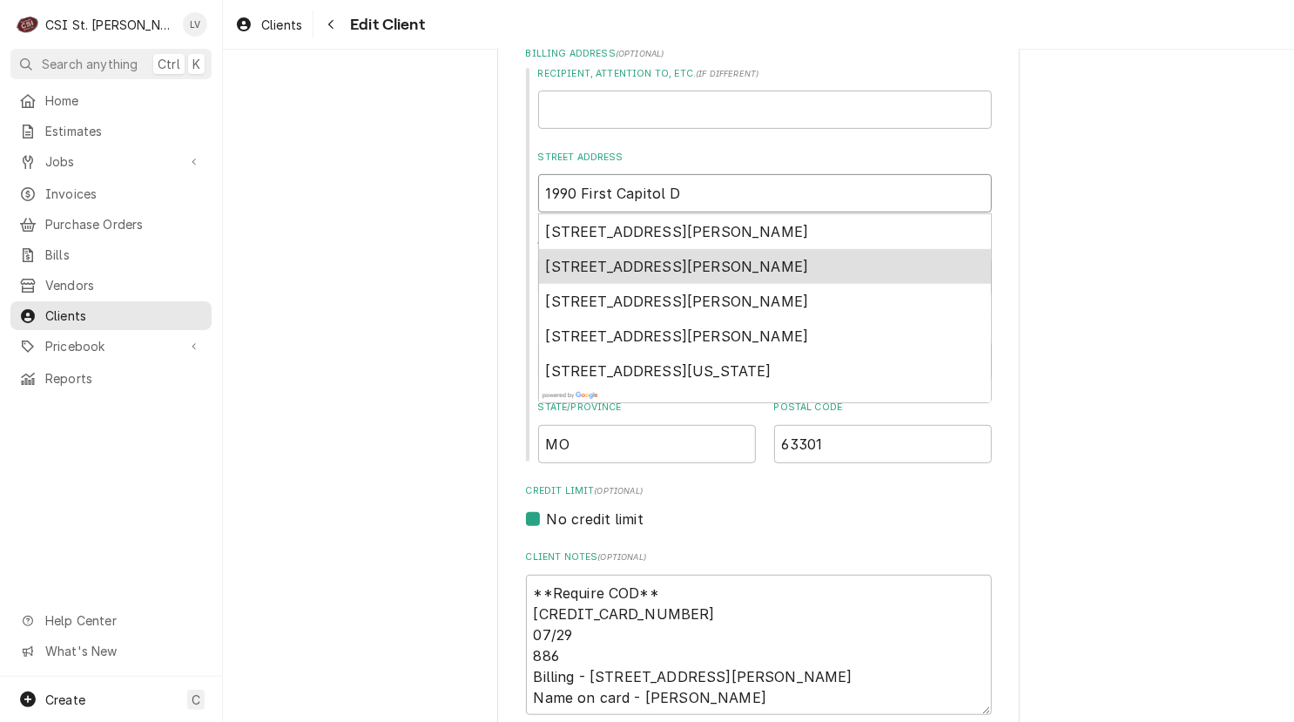
click at [659, 259] on span "1990 1st Capitol Drive, Saint Charles, MO, USA" at bounding box center [677, 266] width 263 height 17
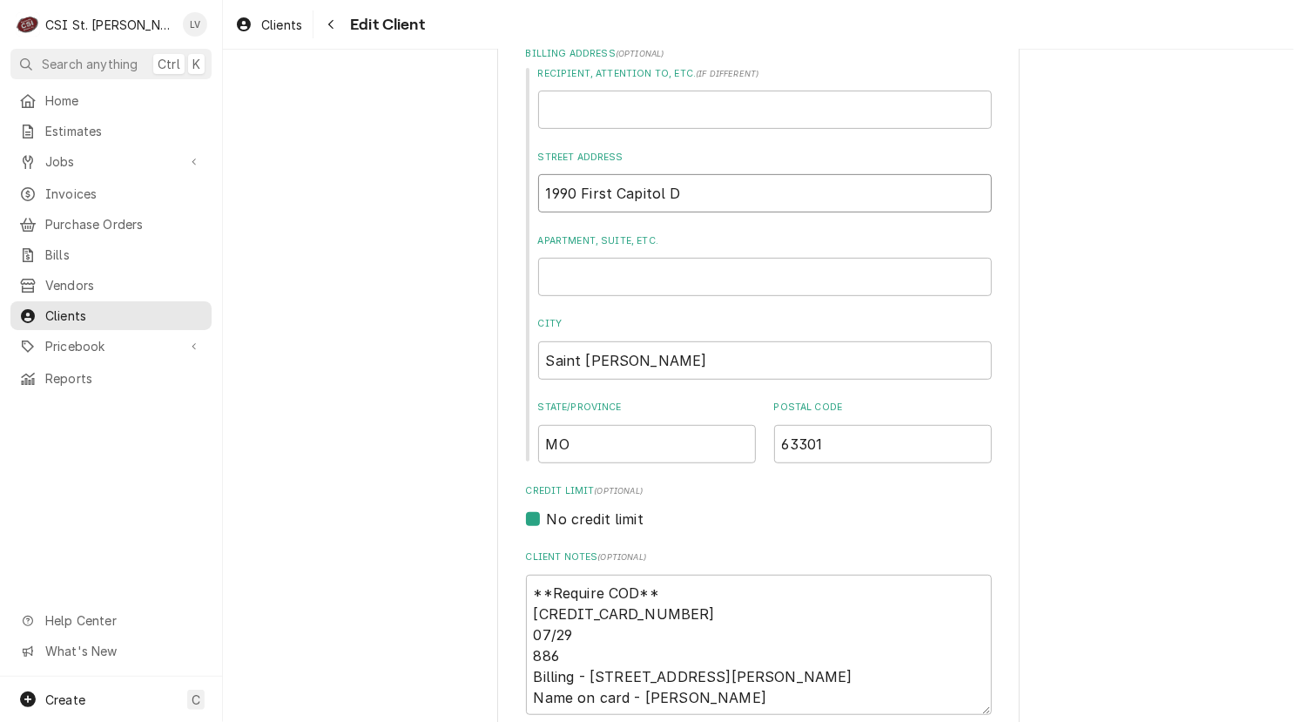
type textarea "x"
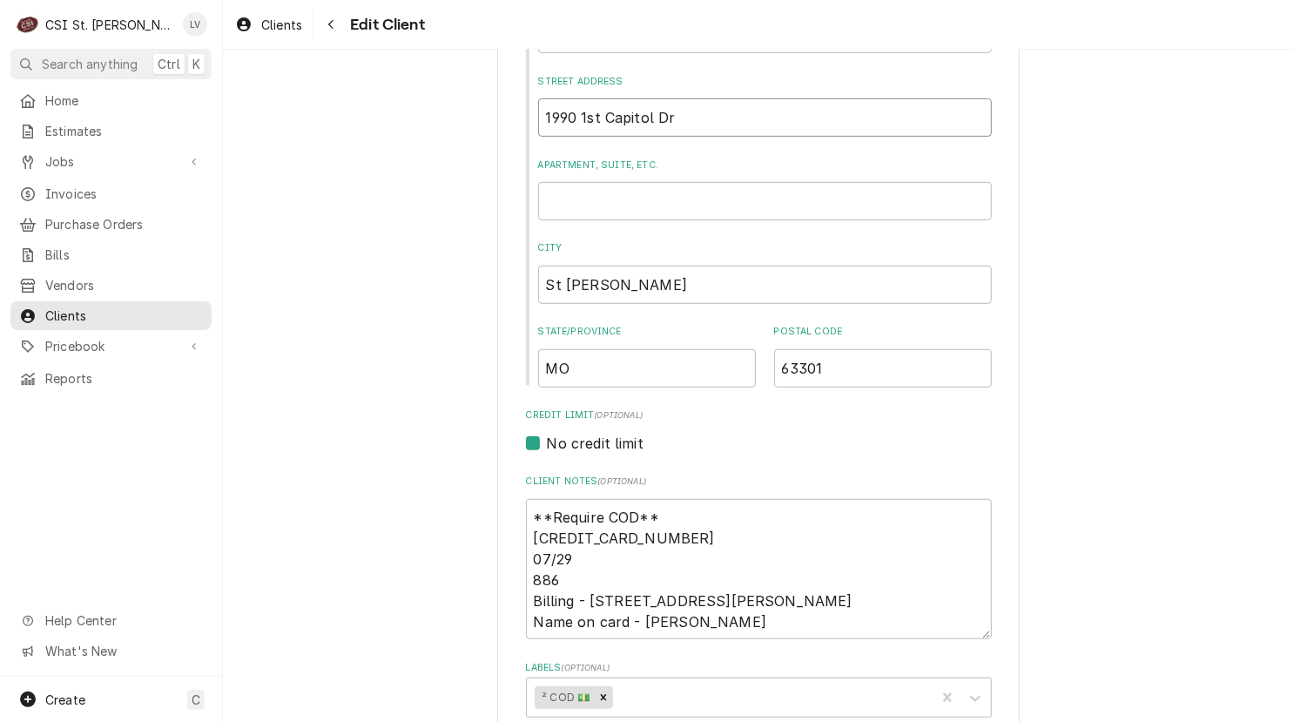
scroll to position [609, 0]
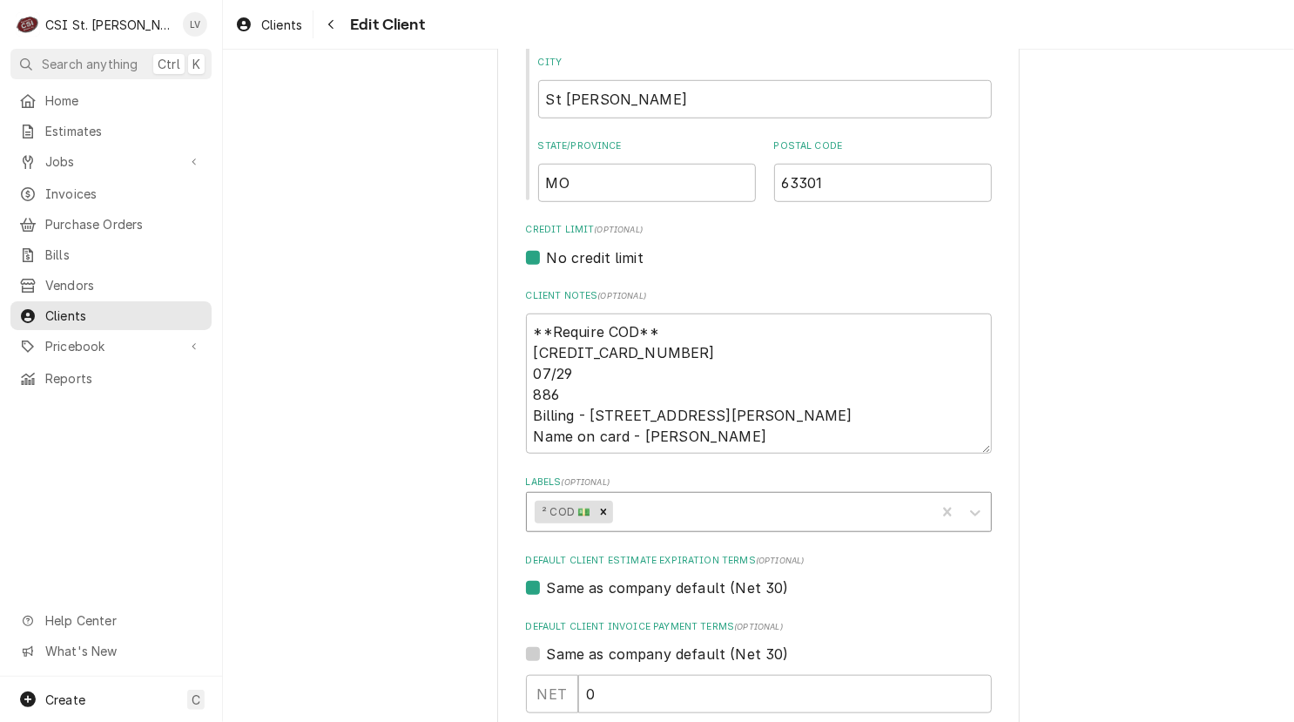
type input "1990 1st Capitol Dr"
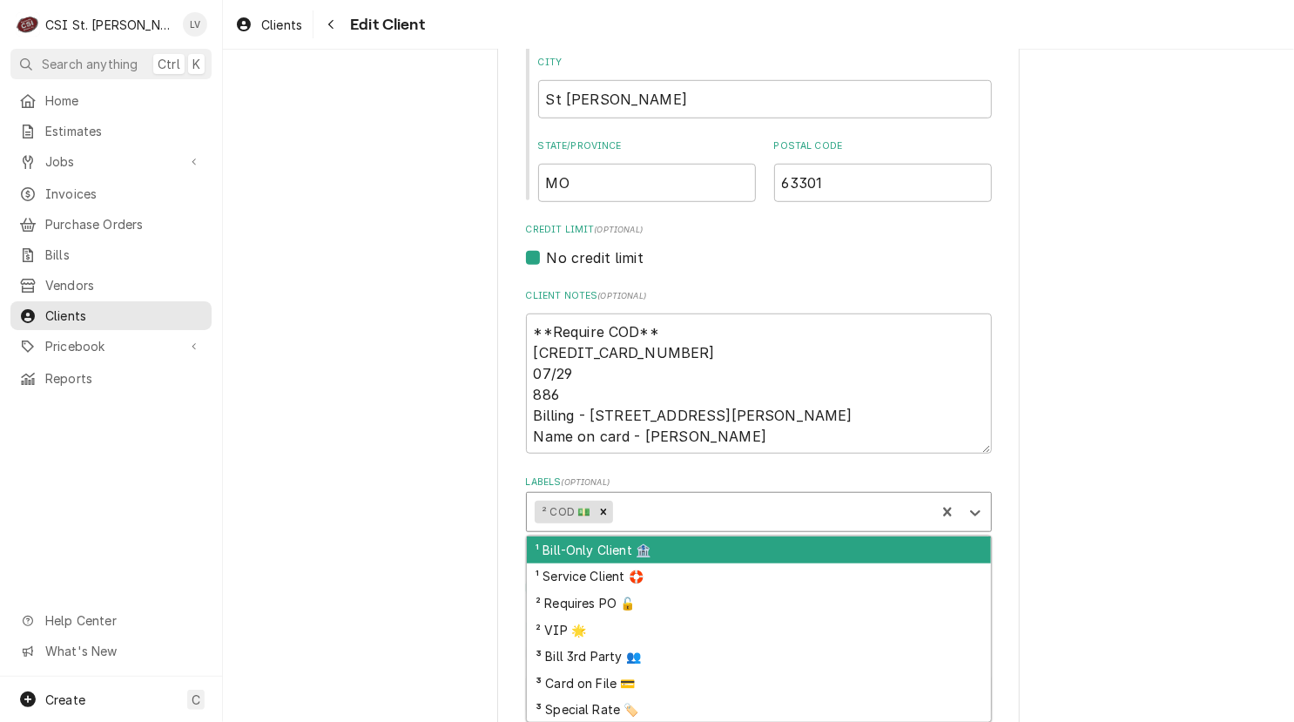
click at [659, 513] on div "Labels" at bounding box center [771, 511] width 310 height 31
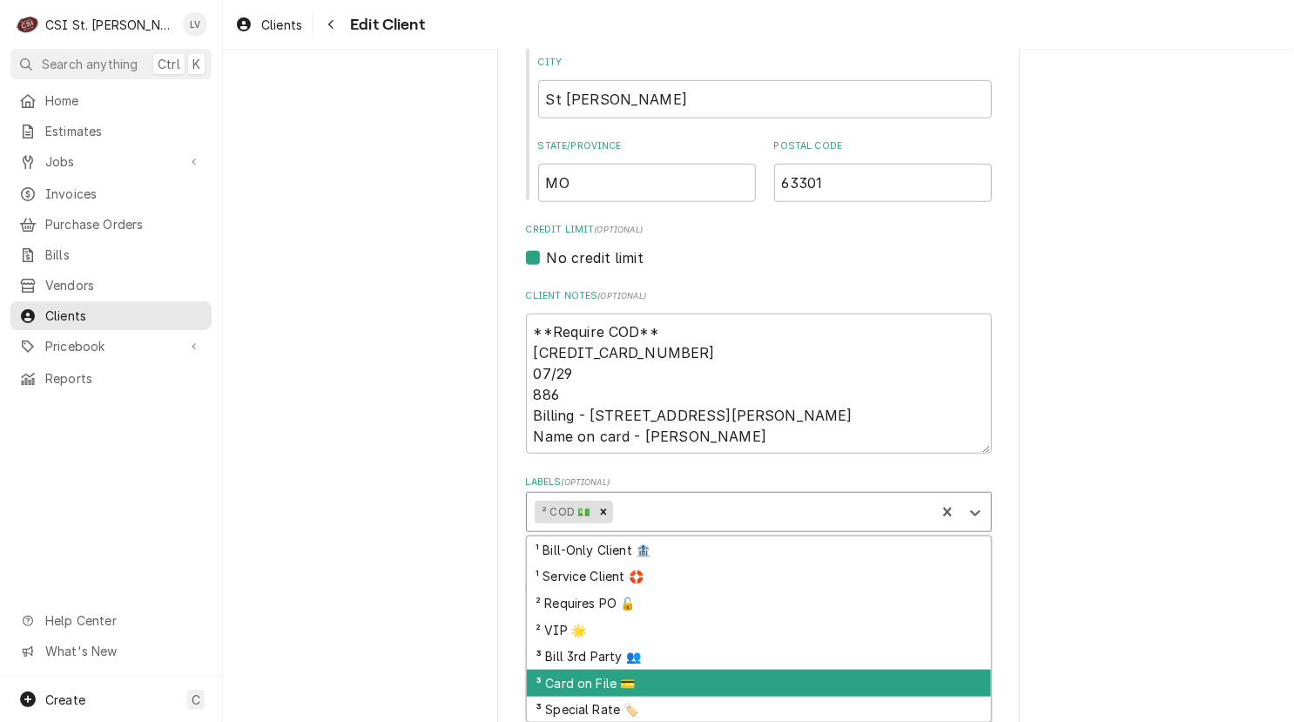
click at [719, 685] on div "³ Card on File 💳" at bounding box center [759, 682] width 464 height 27
type textarea "x"
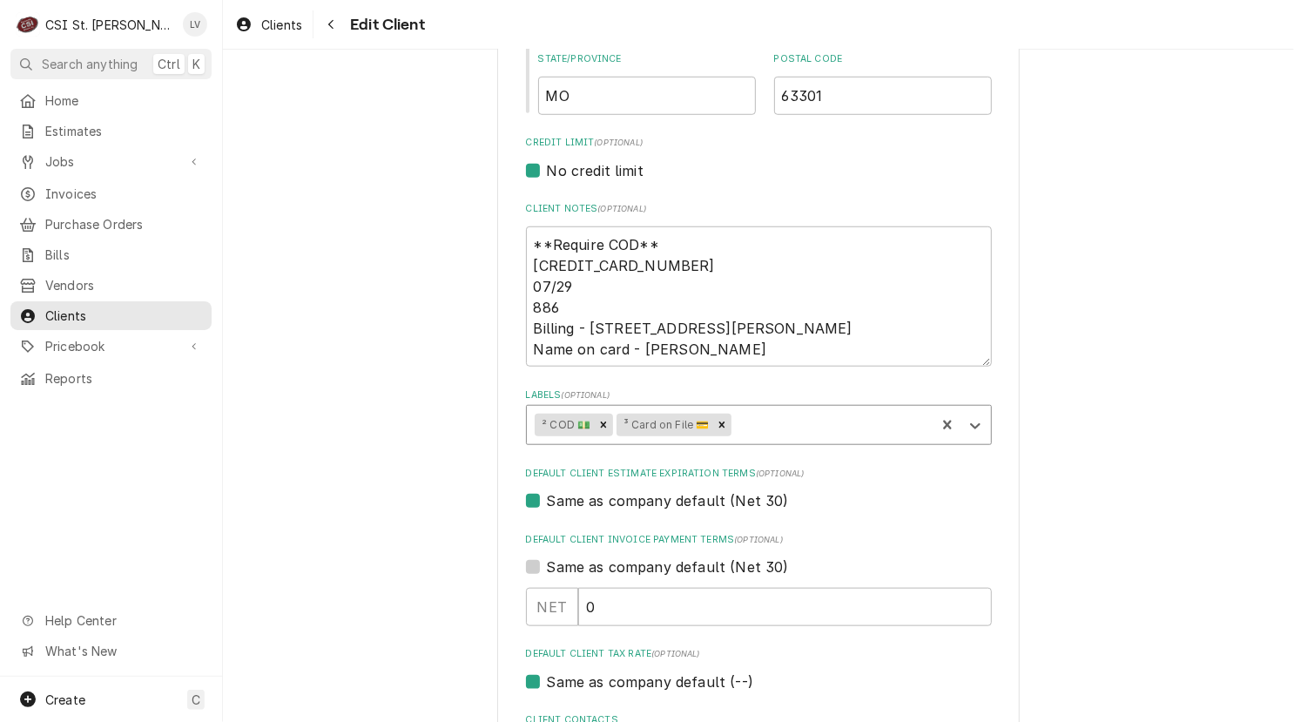
scroll to position [1045, 0]
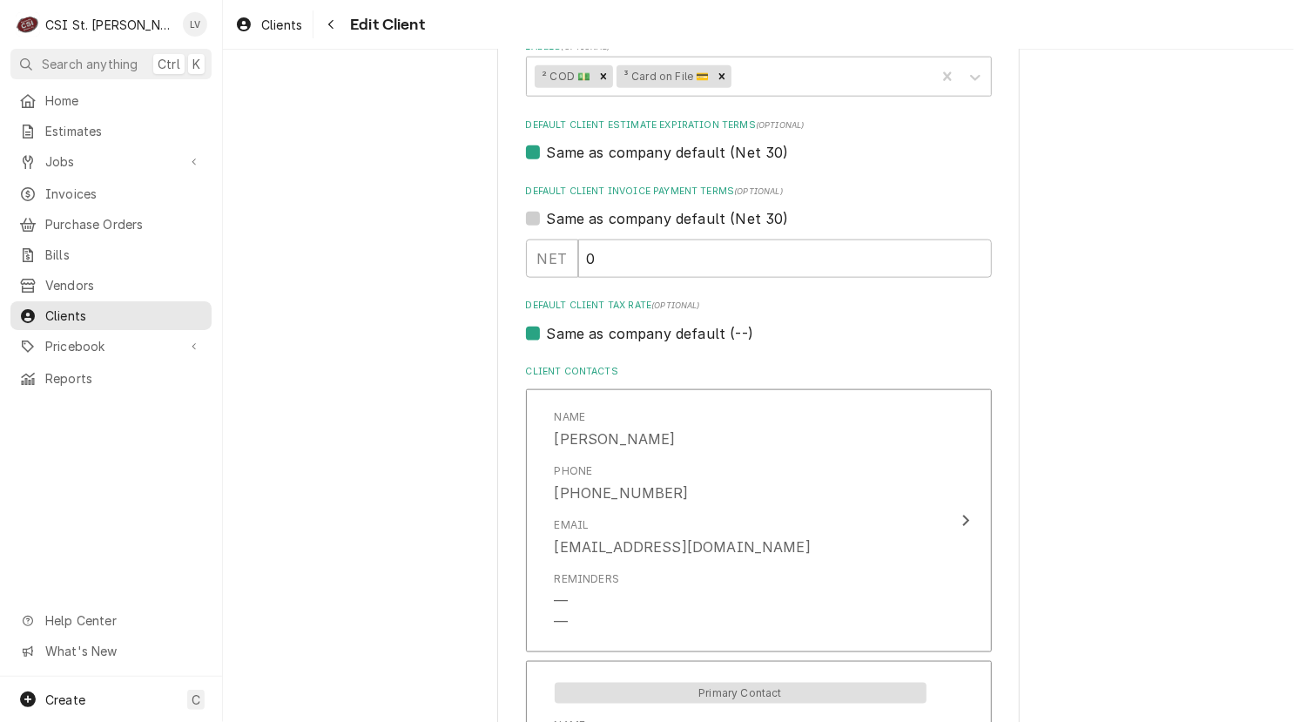
click at [595, 331] on label "Same as company default (--)" at bounding box center [650, 333] width 206 height 21
click at [595, 331] on input "Same as company default (--)" at bounding box center [780, 342] width 466 height 38
checkbox input "false"
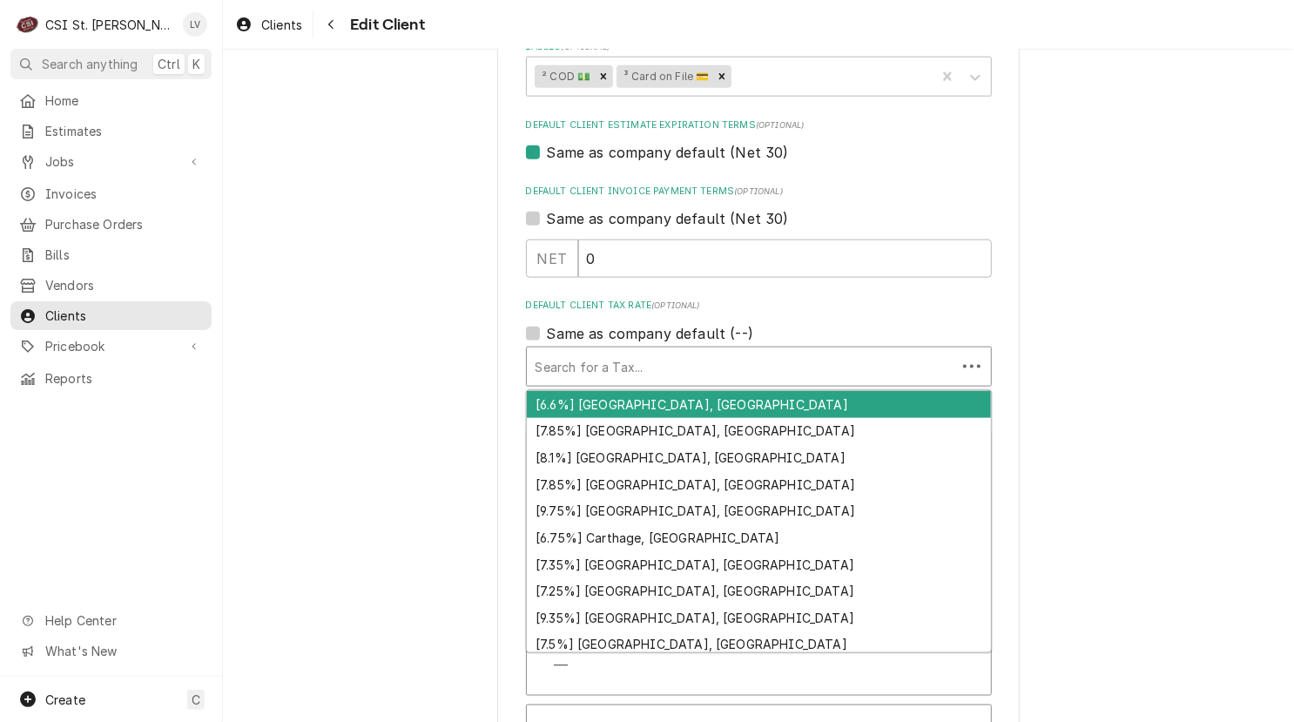
click at [585, 357] on div "Default Client Tax Rate" at bounding box center [741, 366] width 412 height 31
type textarea "x"
type input "m"
type textarea "x"
type input "mo"
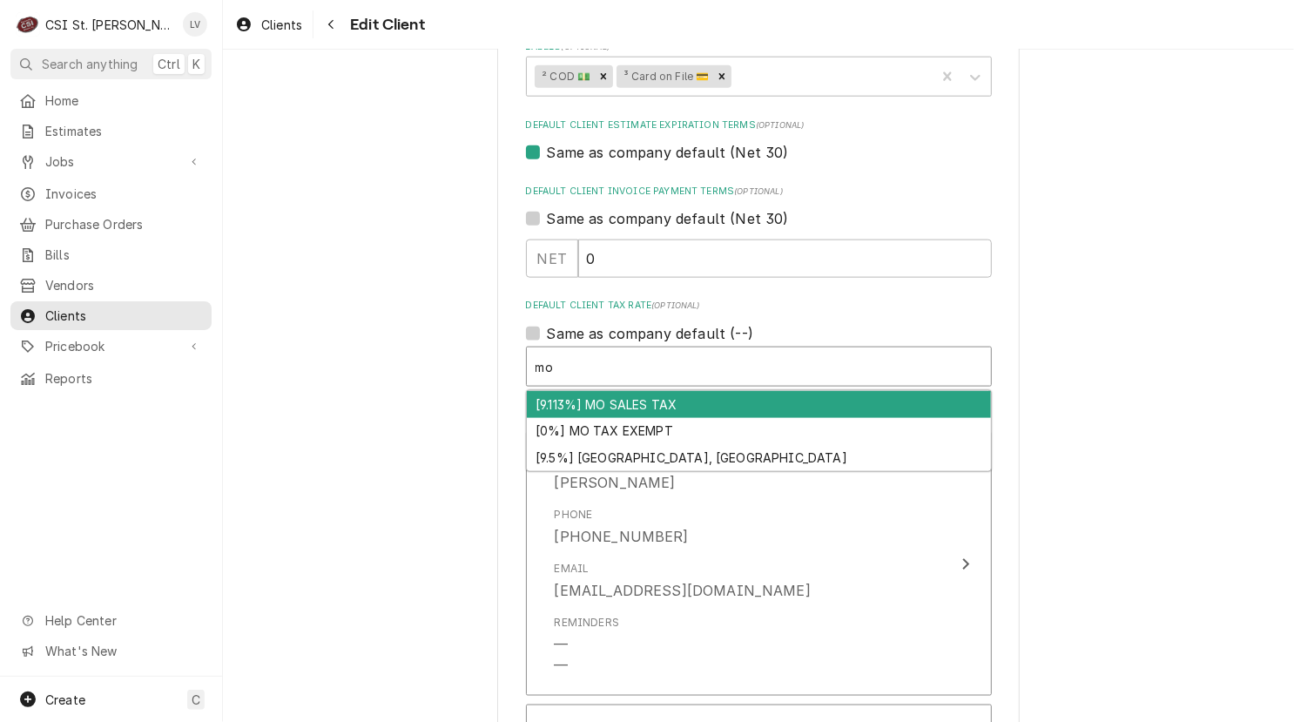
click at [659, 398] on div "[9.113%] MO SALES TAX" at bounding box center [759, 404] width 464 height 27
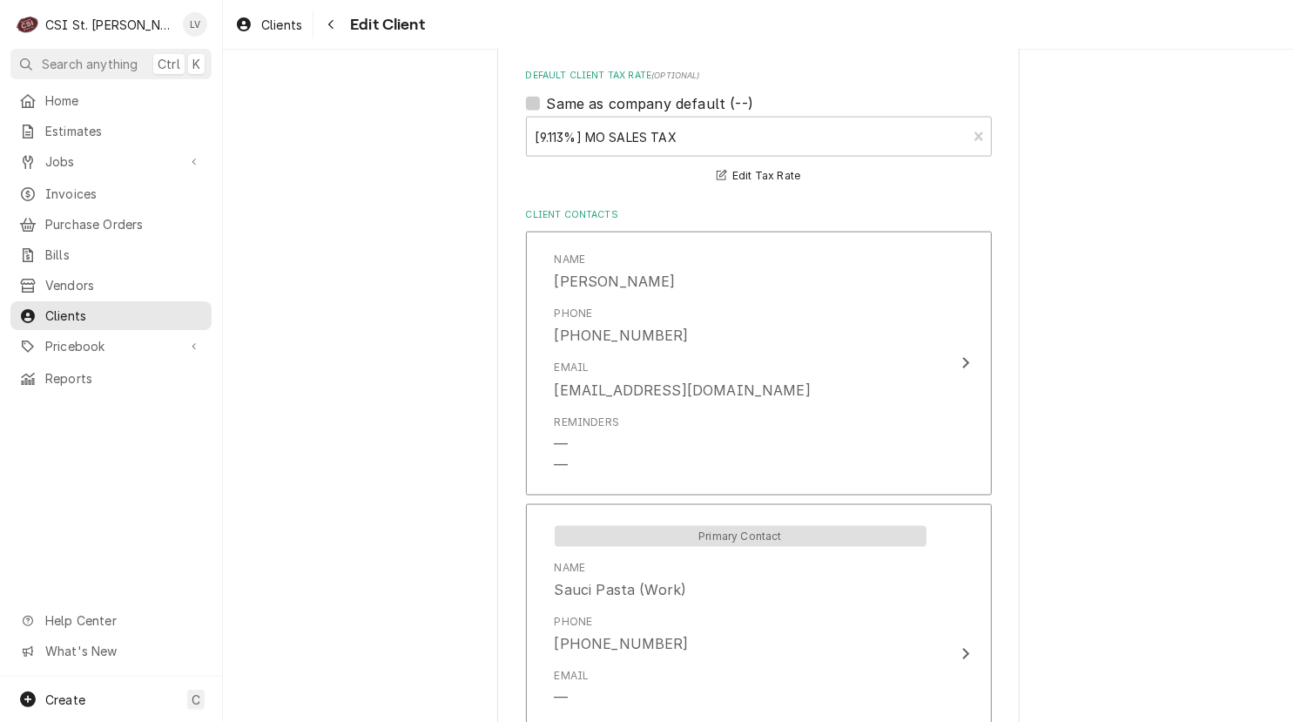
scroll to position [1628, 0]
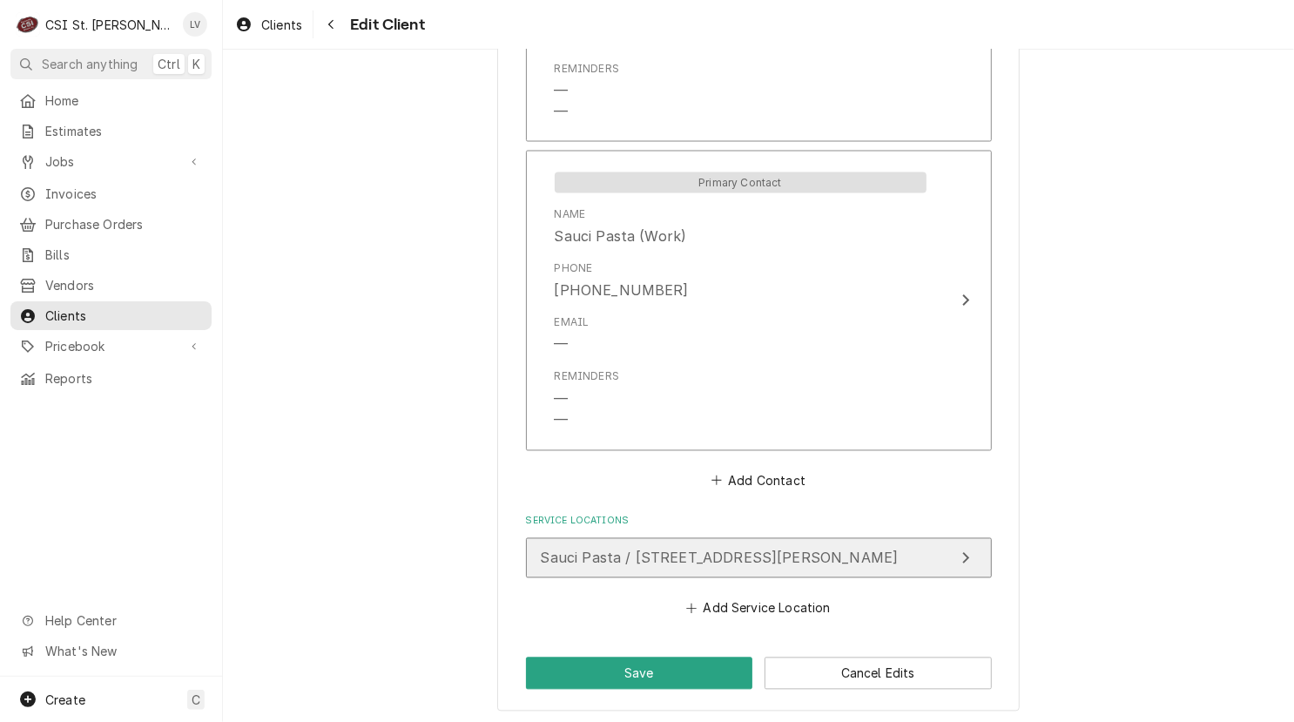
click at [635, 552] on span "Sauci Pasta / 1990 First Capitol Dr, Saint Charles, MO 63301" at bounding box center [720, 557] width 358 height 17
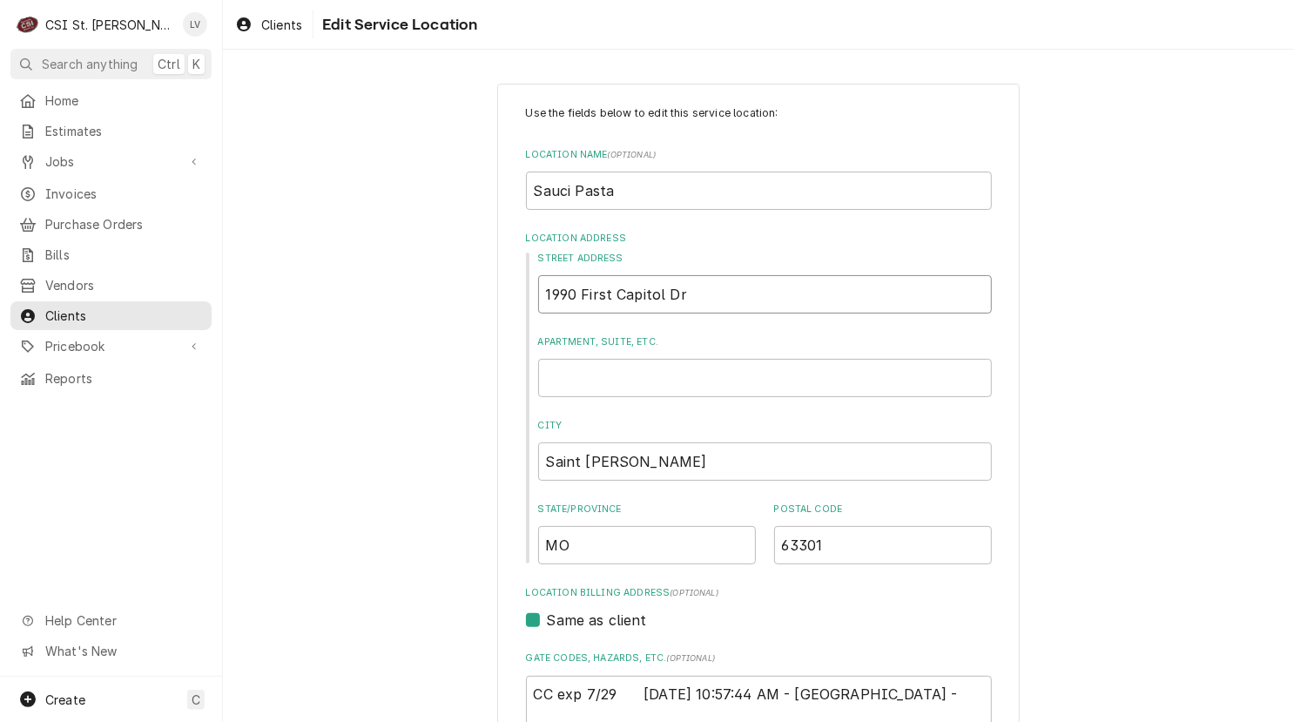
drag, startPoint x: 700, startPoint y: 300, endPoint x: 706, endPoint y: 290, distance: 12.1
click at [705, 292] on input "1990 First Capitol Dr" at bounding box center [765, 294] width 454 height 38
type textarea "x"
type input "1990 First Capitol D"
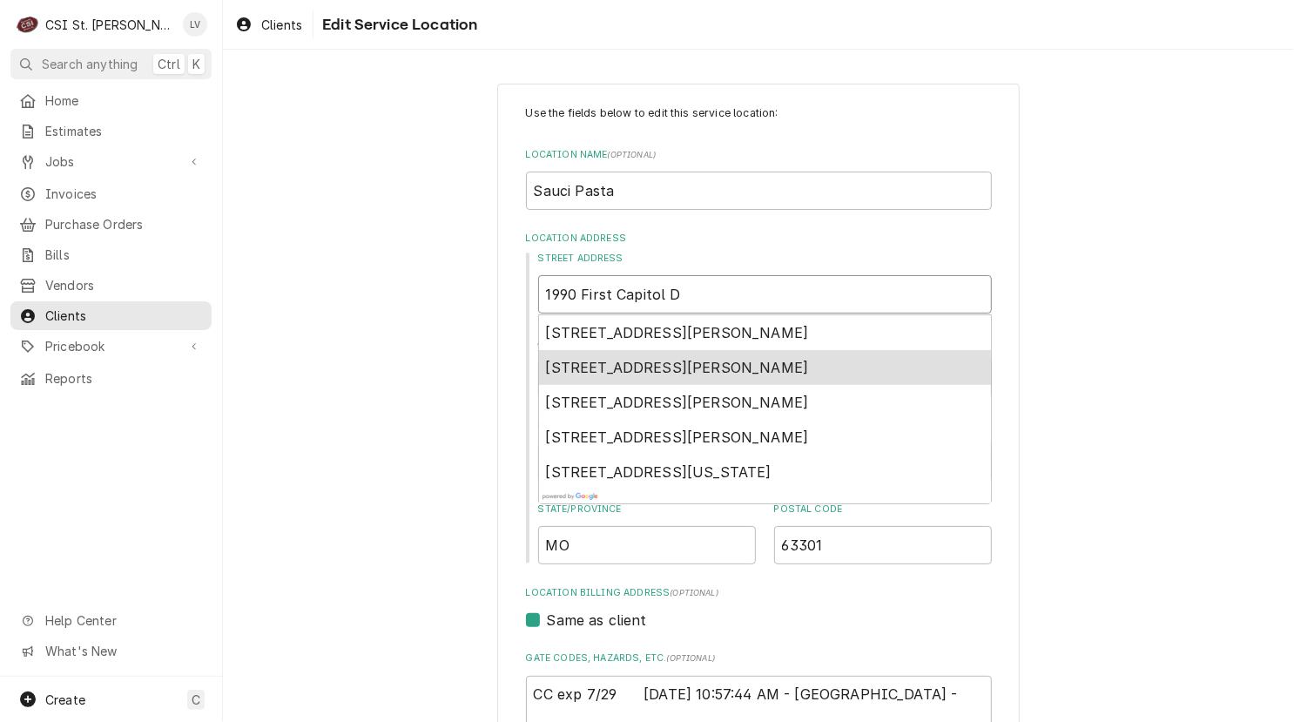
click at [669, 363] on span "1990 1st Capitol Drive, Saint Charles, MO, USA" at bounding box center [677, 367] width 263 height 17
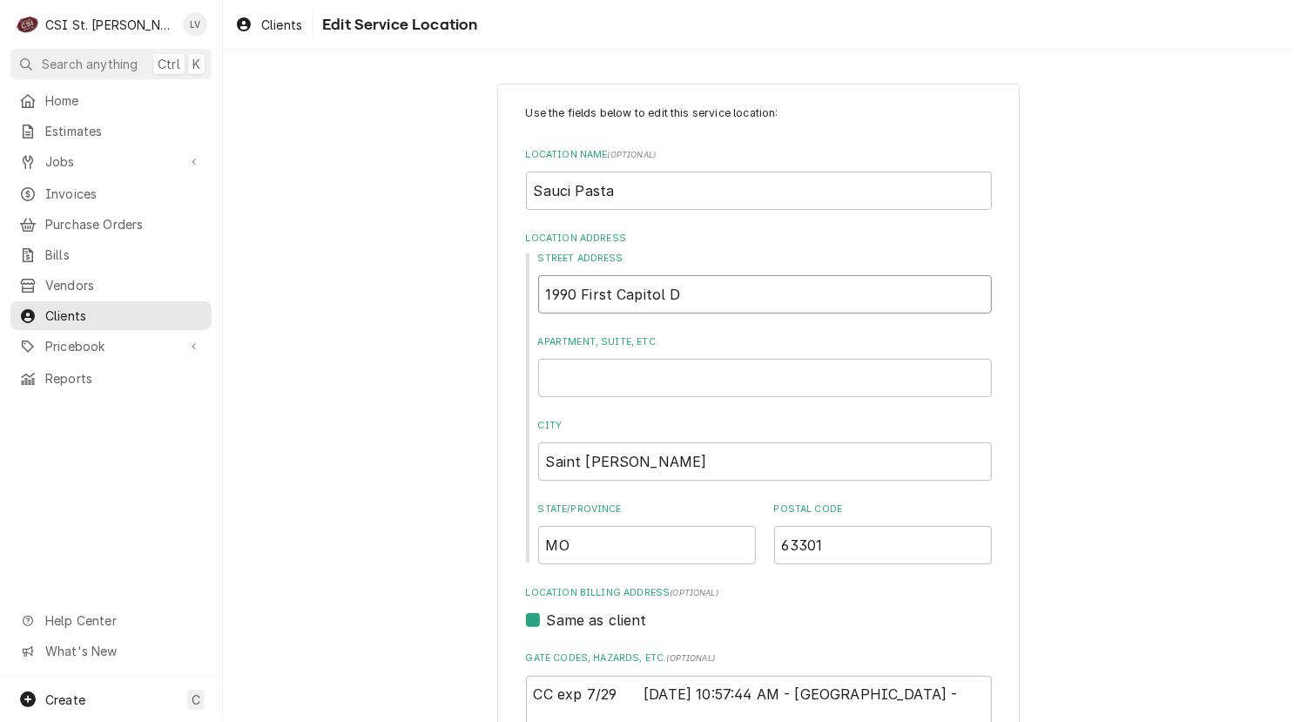
type textarea "x"
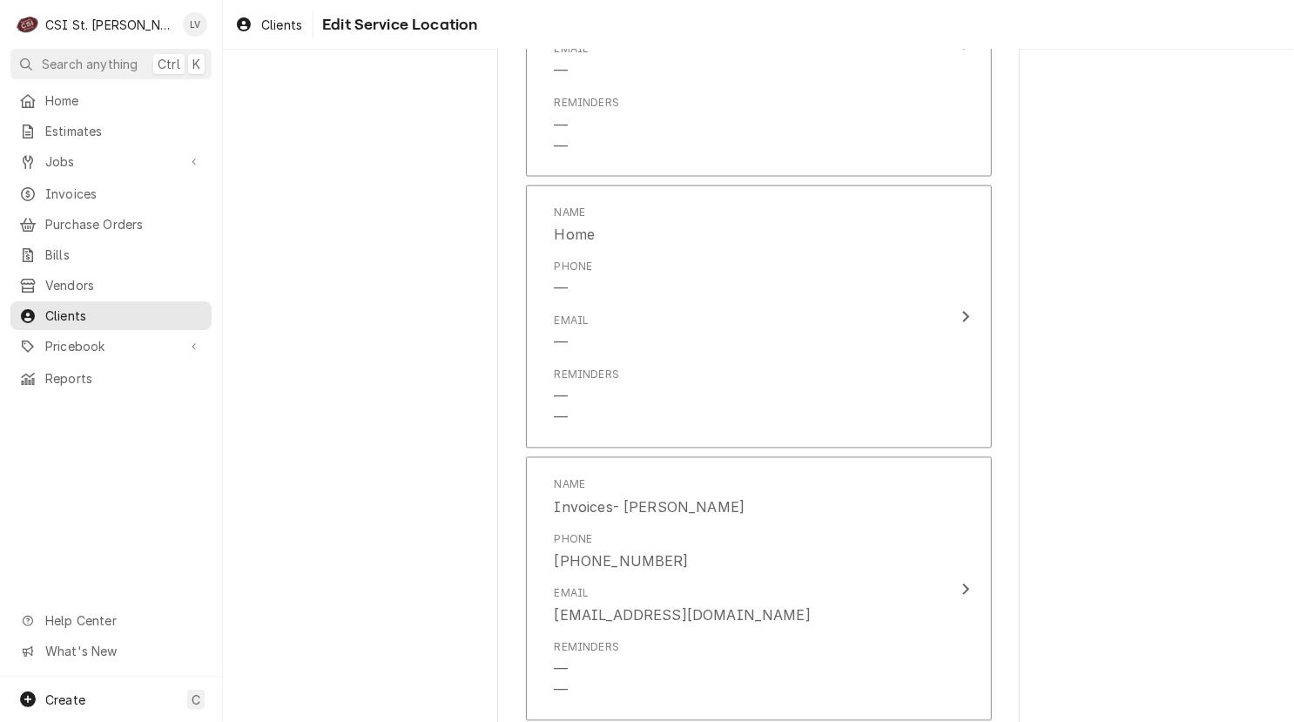
scroll to position [1811, 0]
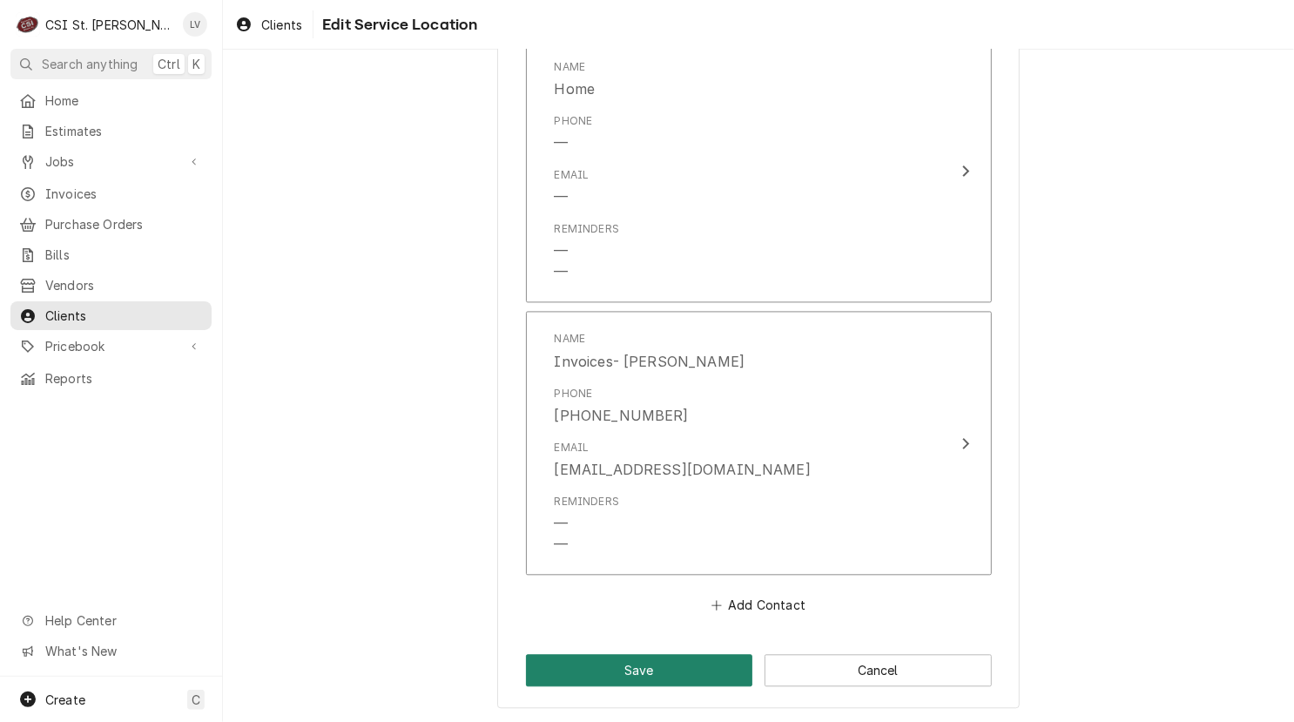
type input "1990 1st Capitol Dr"
click at [693, 659] on button "Save" at bounding box center [639, 671] width 227 height 32
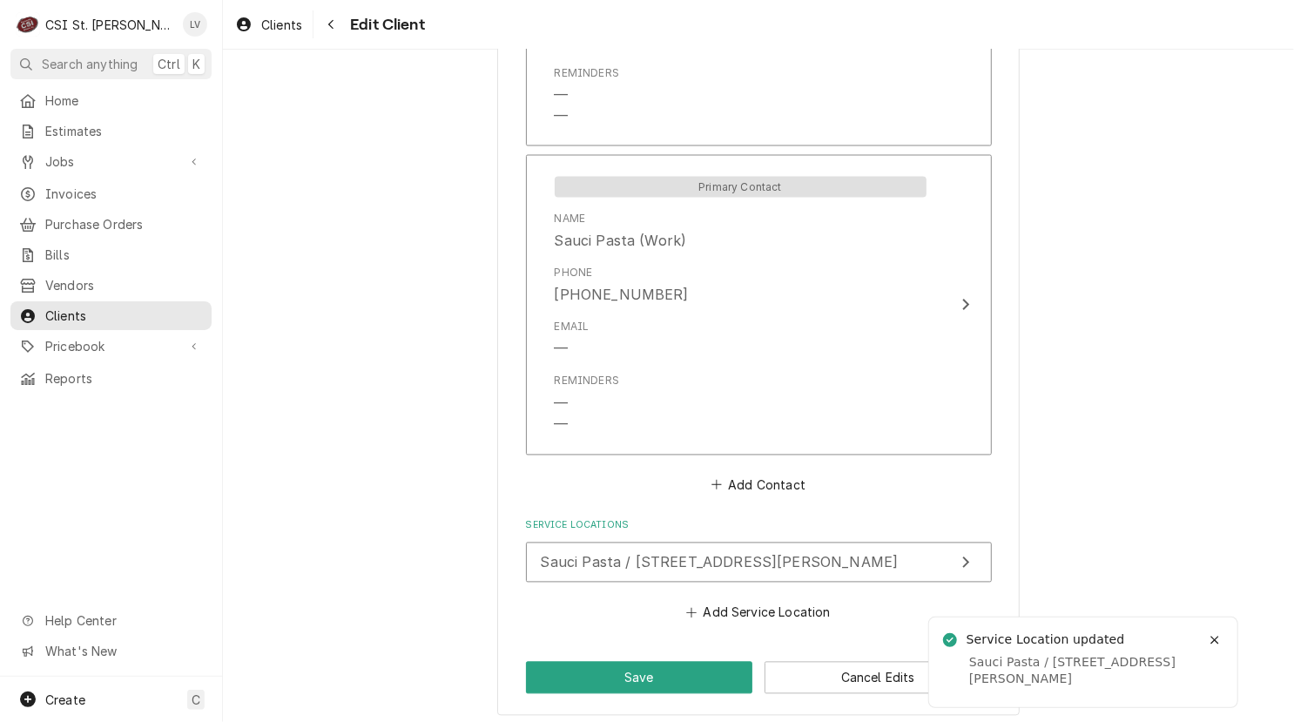
scroll to position [1628, 0]
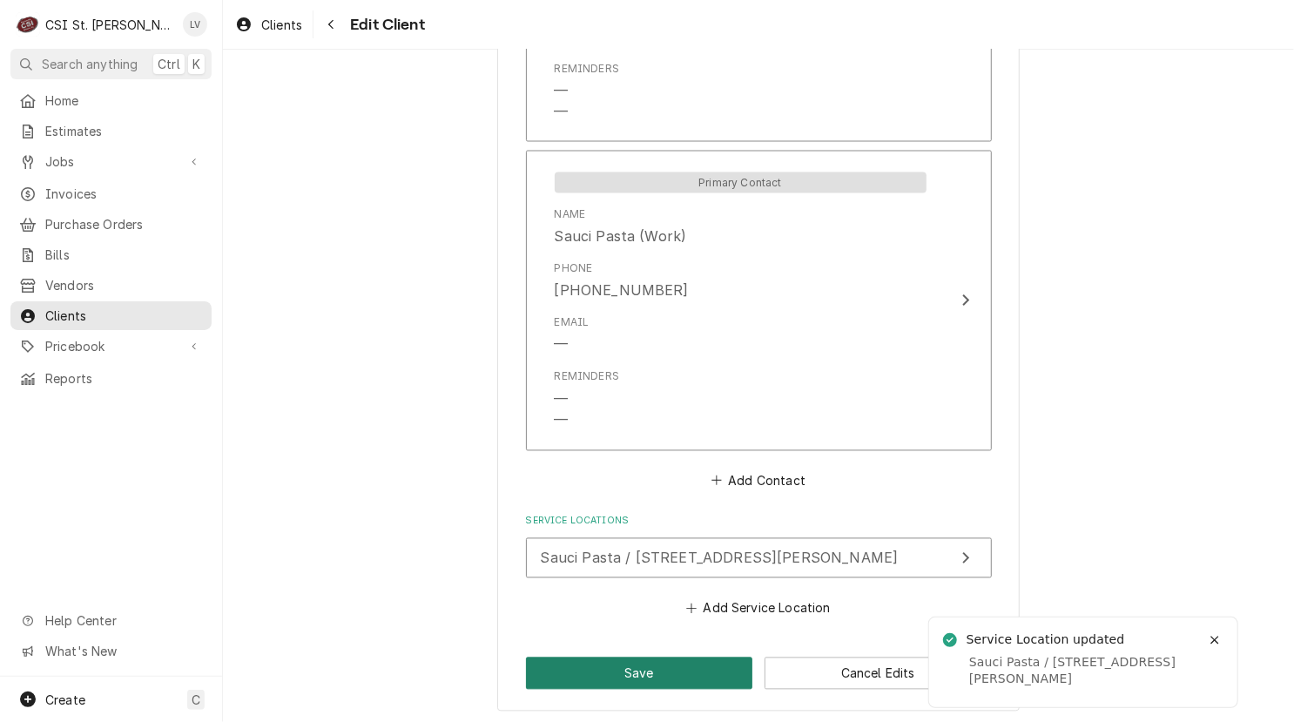
click at [660, 657] on button "Save" at bounding box center [639, 673] width 227 height 32
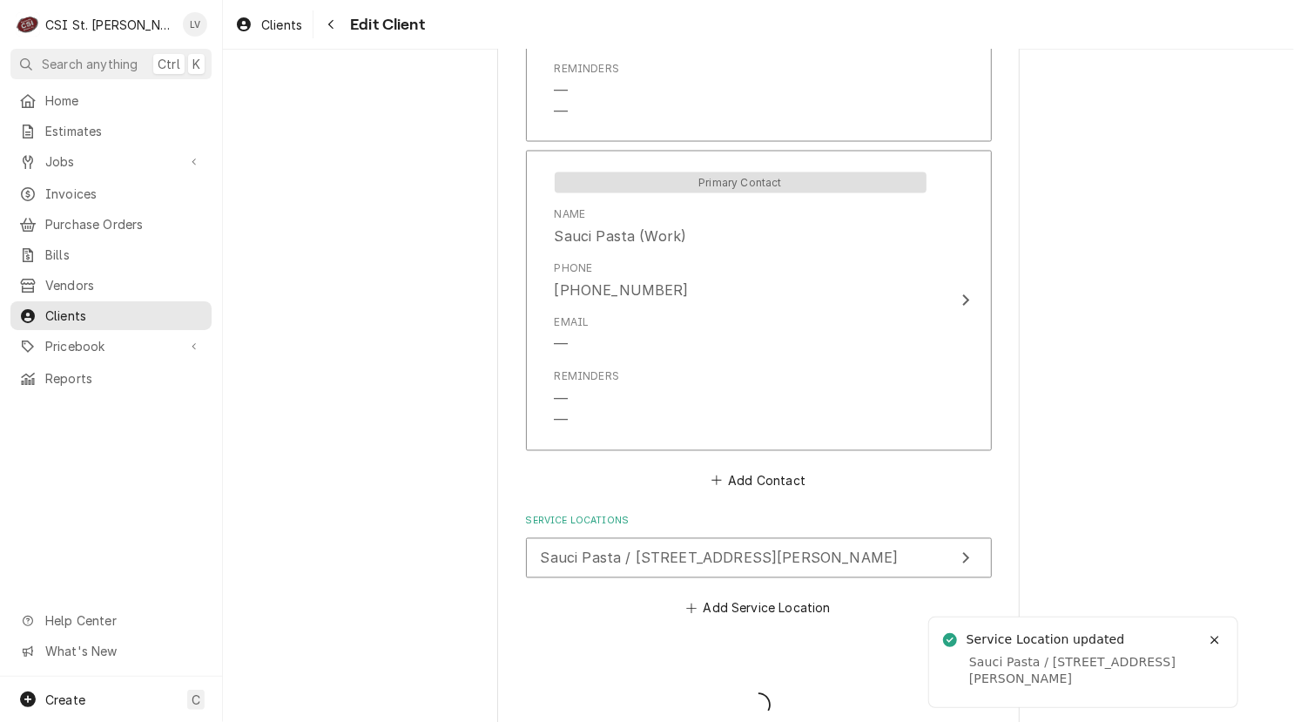
type textarea "x"
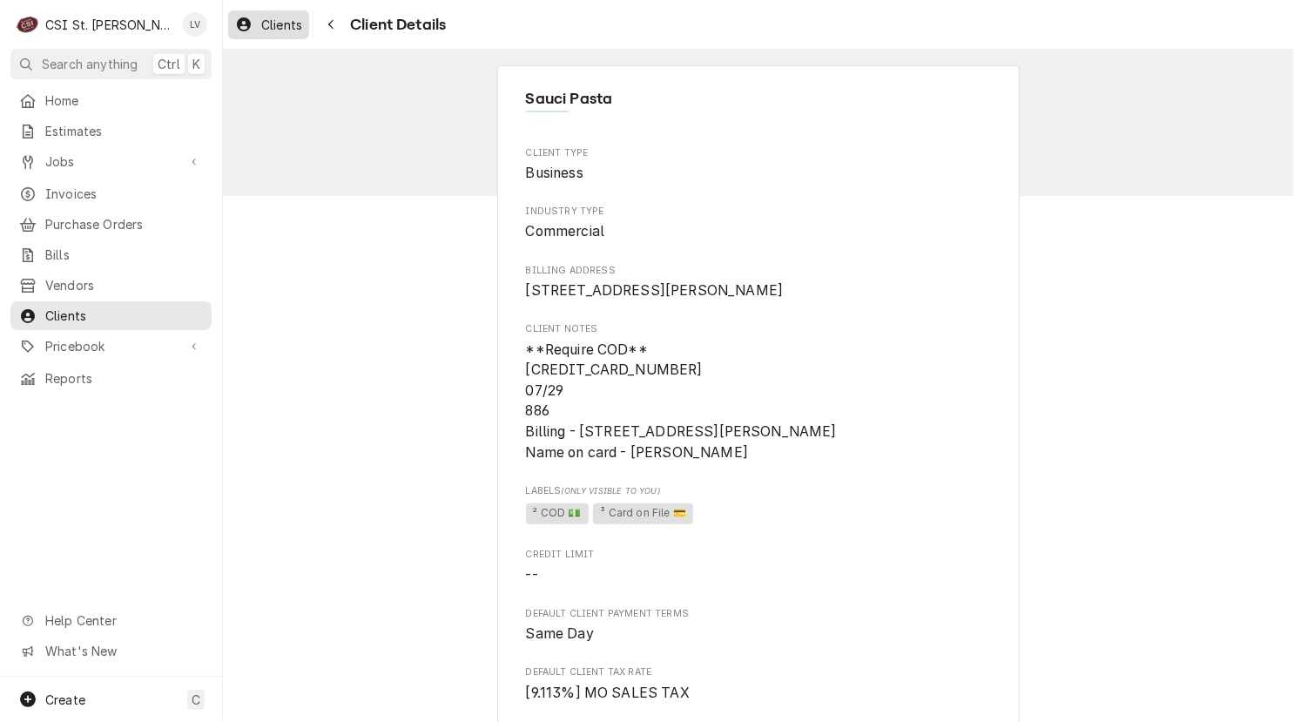
click at [273, 20] on span "Clients" at bounding box center [281, 25] width 41 height 18
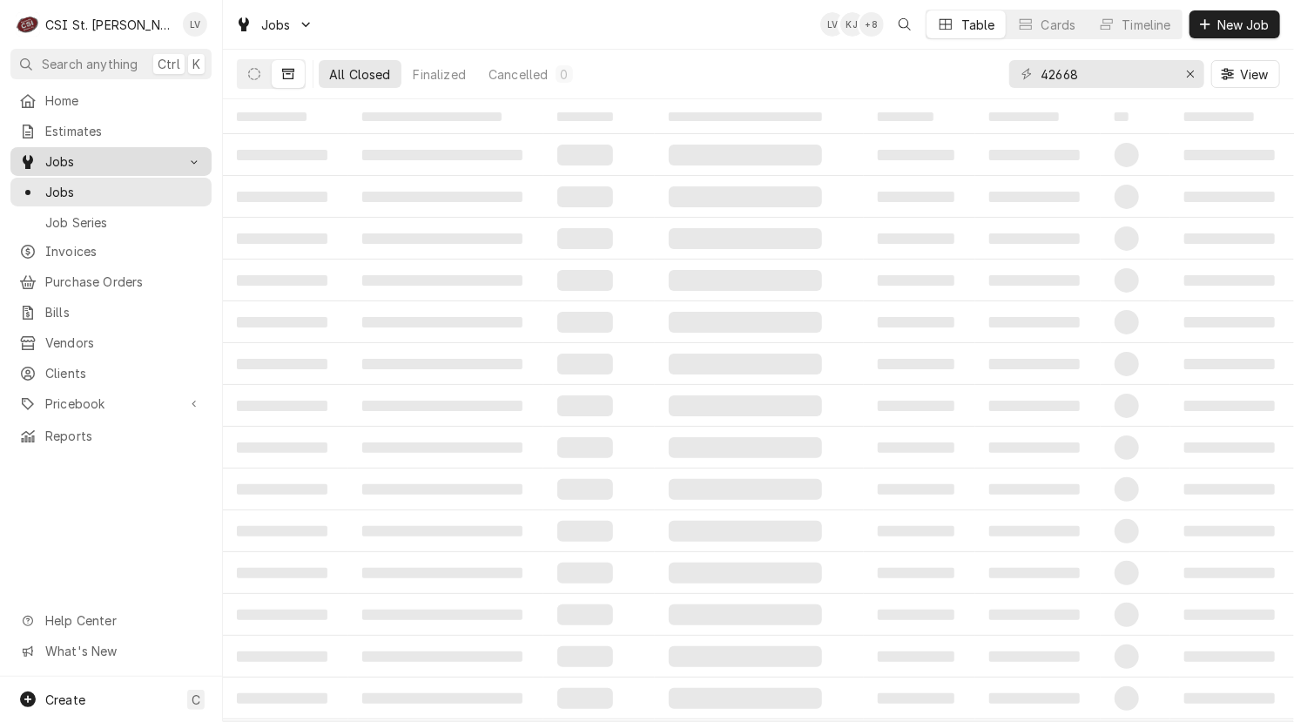
click at [135, 158] on span "Jobs" at bounding box center [110, 161] width 131 height 18
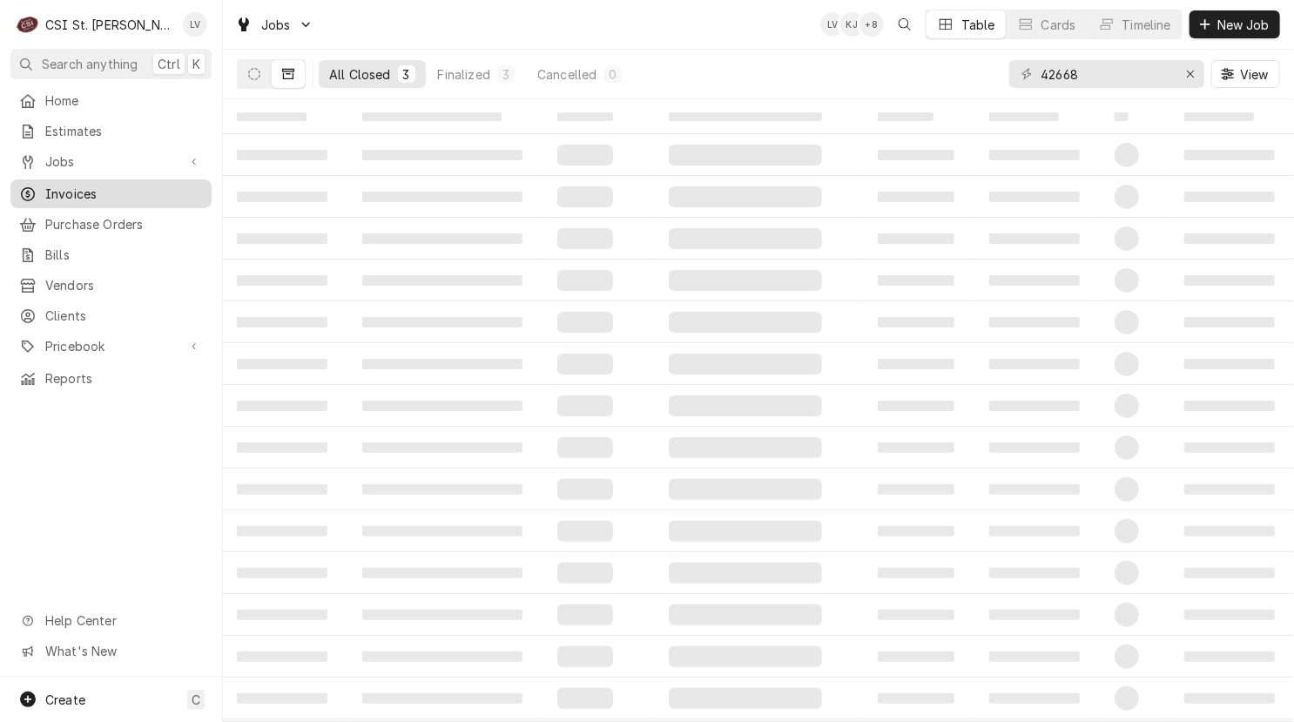
click at [132, 192] on span "Invoices" at bounding box center [124, 194] width 158 height 18
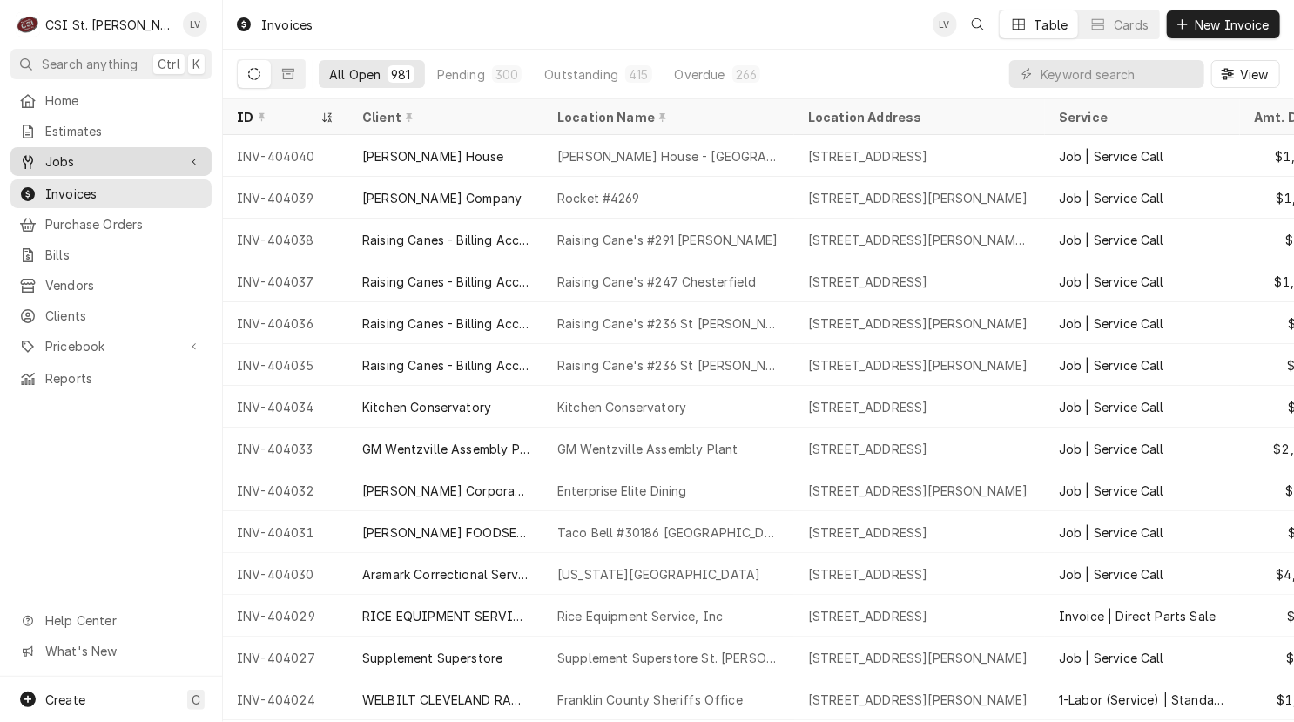
click at [58, 162] on span "Jobs" at bounding box center [110, 161] width 131 height 18
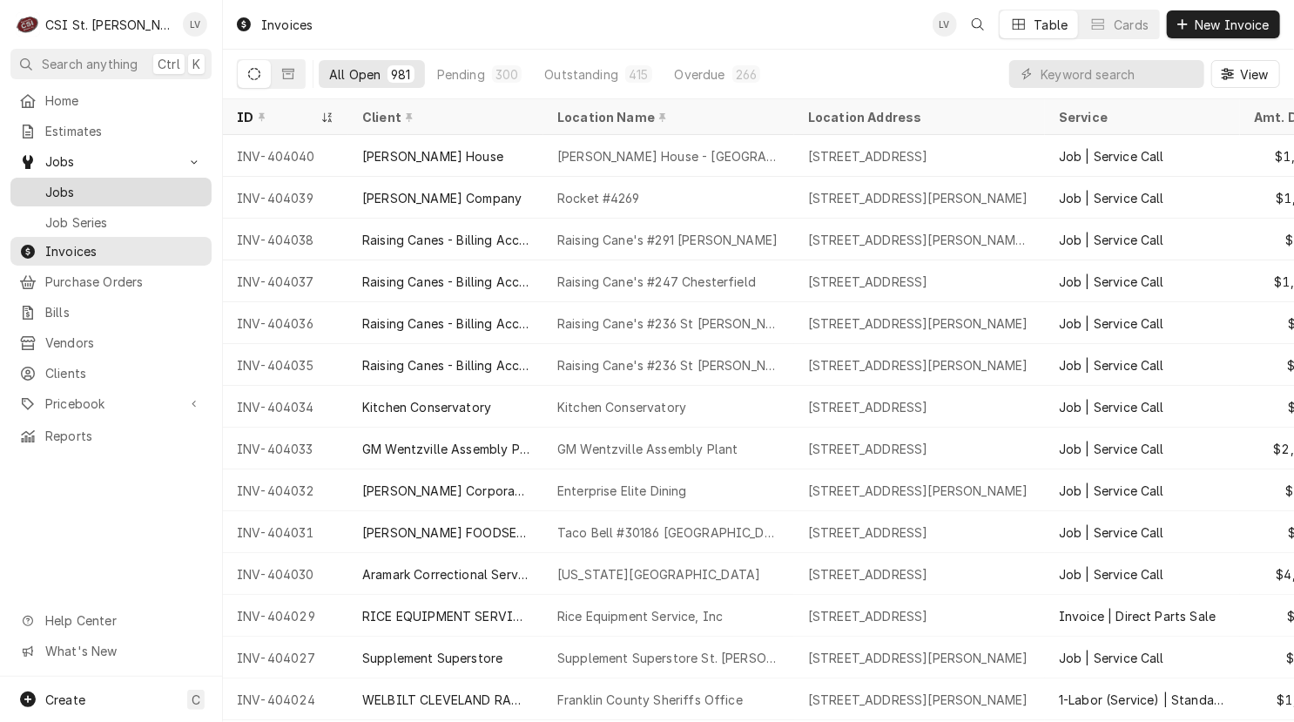
click at [57, 183] on span "Jobs" at bounding box center [124, 192] width 158 height 18
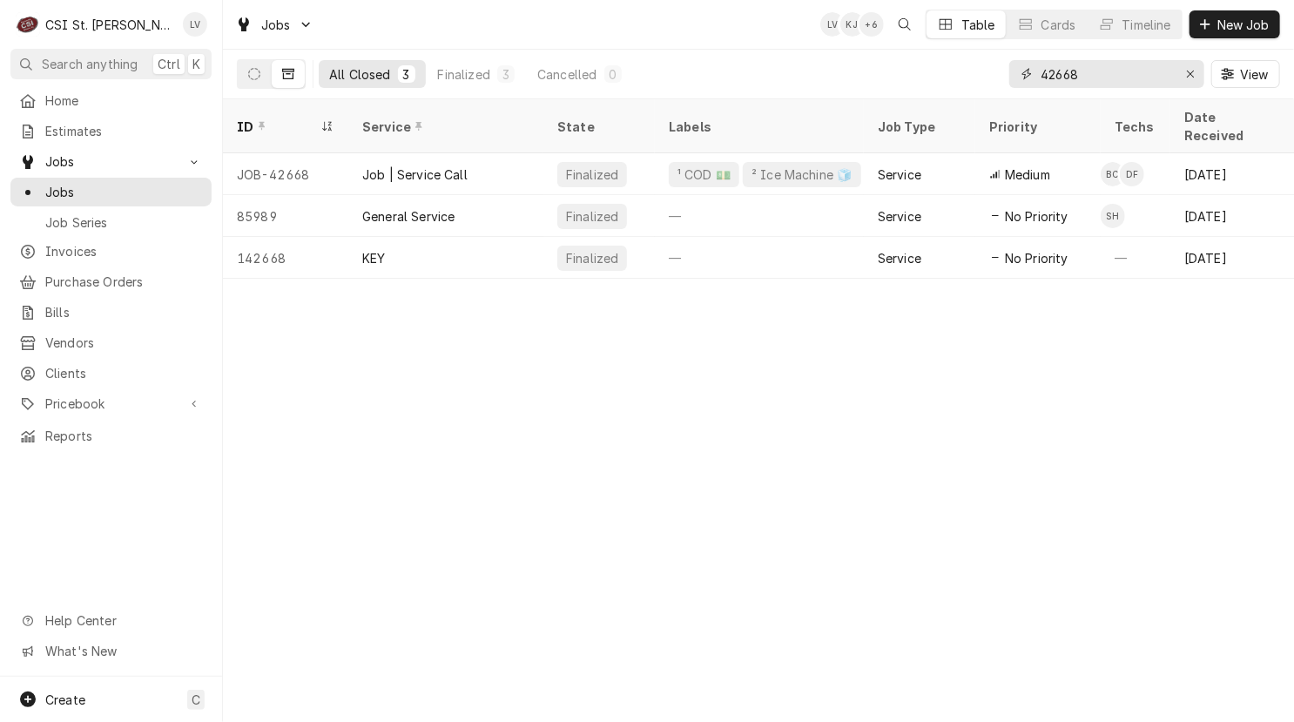
drag, startPoint x: 1099, startPoint y: 69, endPoint x: 1032, endPoint y: 71, distance: 66.2
click at [1033, 71] on div "42668" at bounding box center [1106, 74] width 195 height 28
type input "42737"
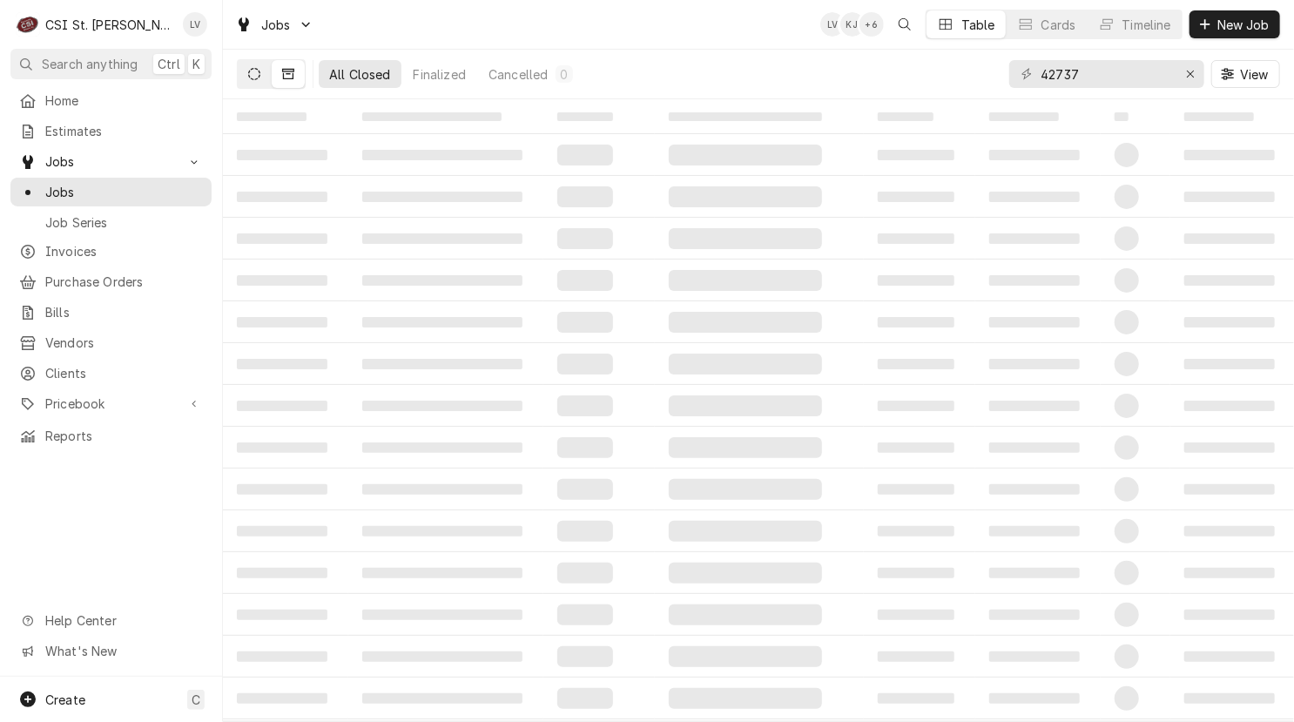
click at [248, 81] on button "Dynamic Content Wrapper" at bounding box center [254, 74] width 33 height 28
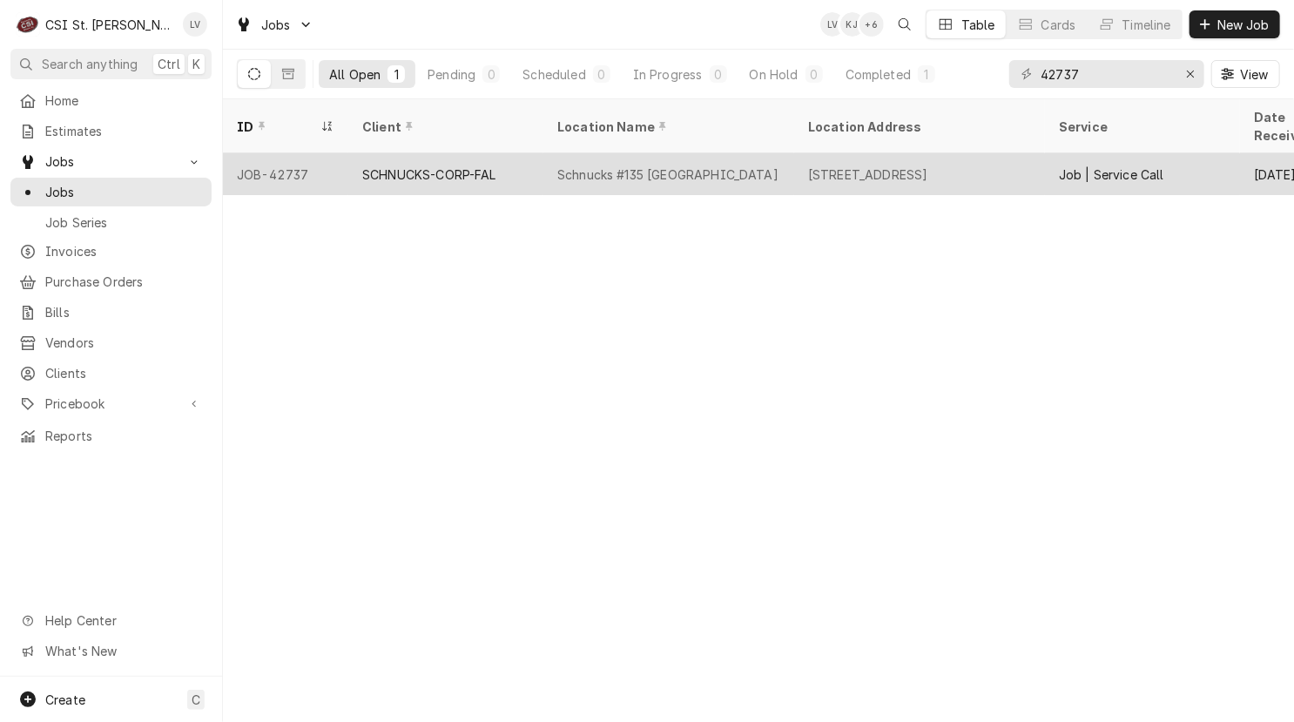
click at [431, 165] on div "SCHNUCKS-CORP-FAL" at bounding box center [429, 174] width 134 height 18
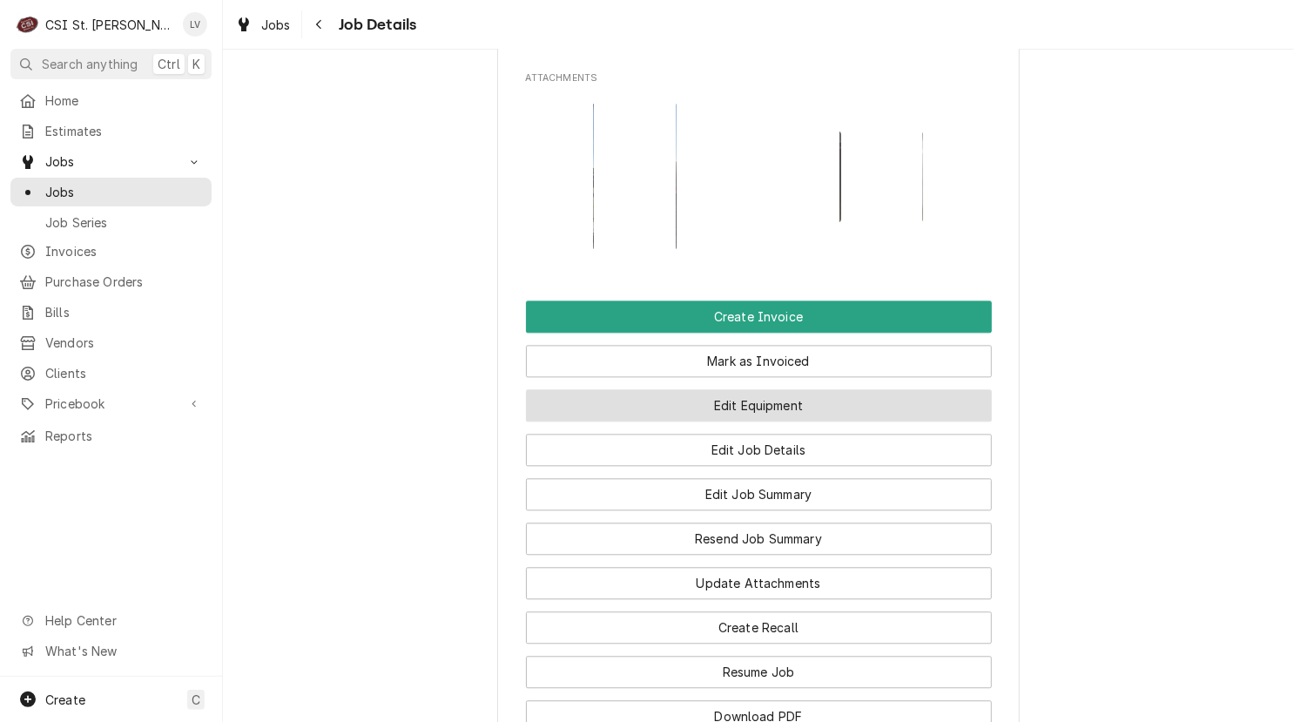
scroll to position [2002, 0]
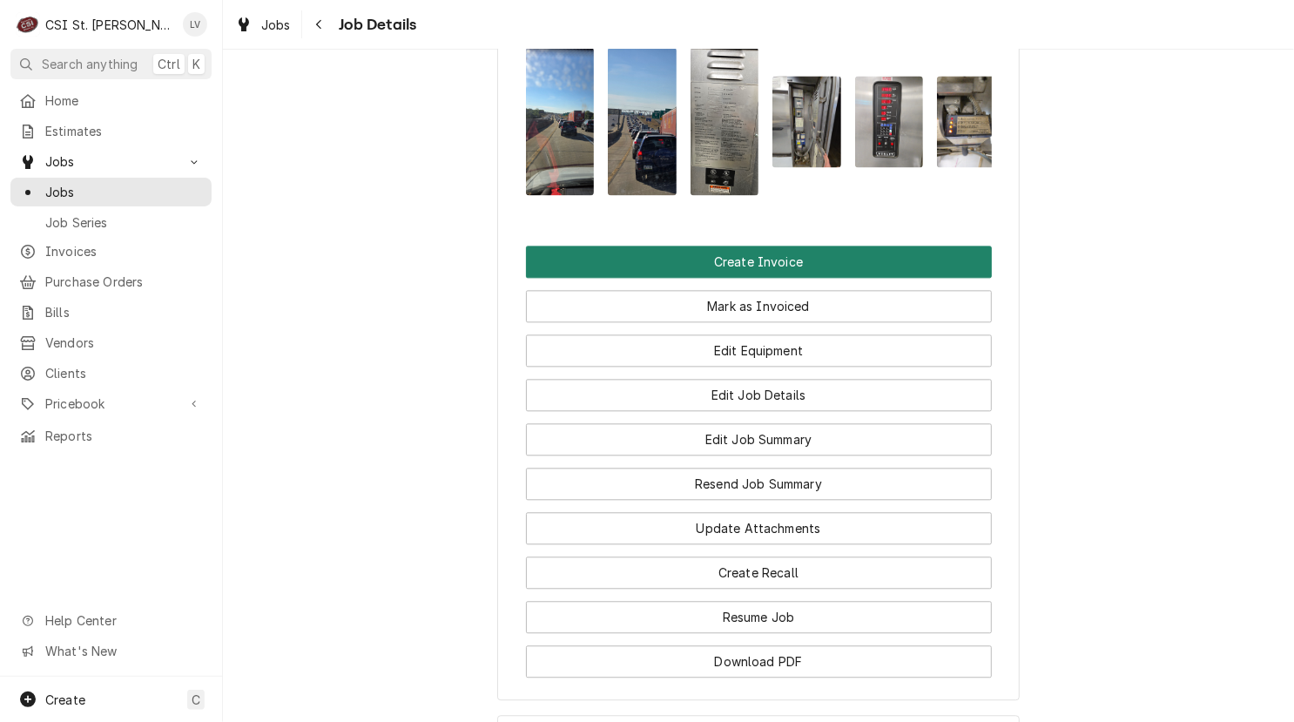
click at [771, 259] on button "Create Invoice" at bounding box center [759, 261] width 466 height 32
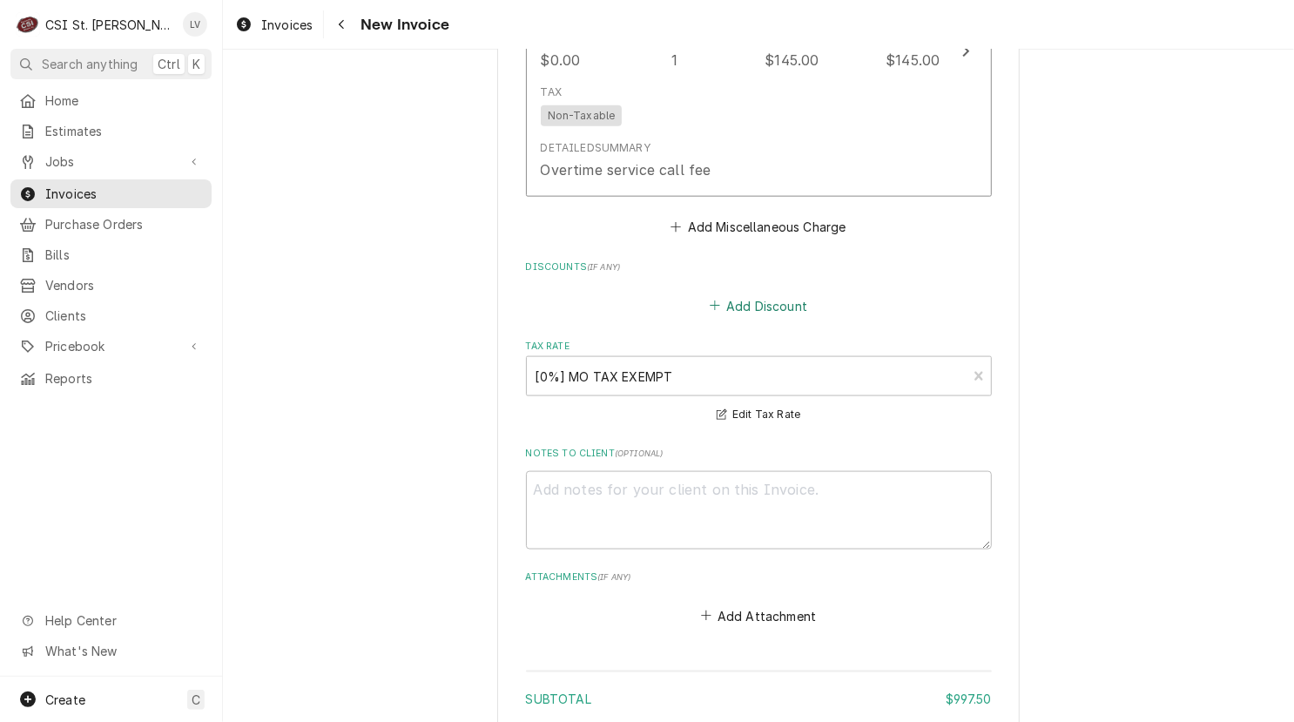
scroll to position [4952, 0]
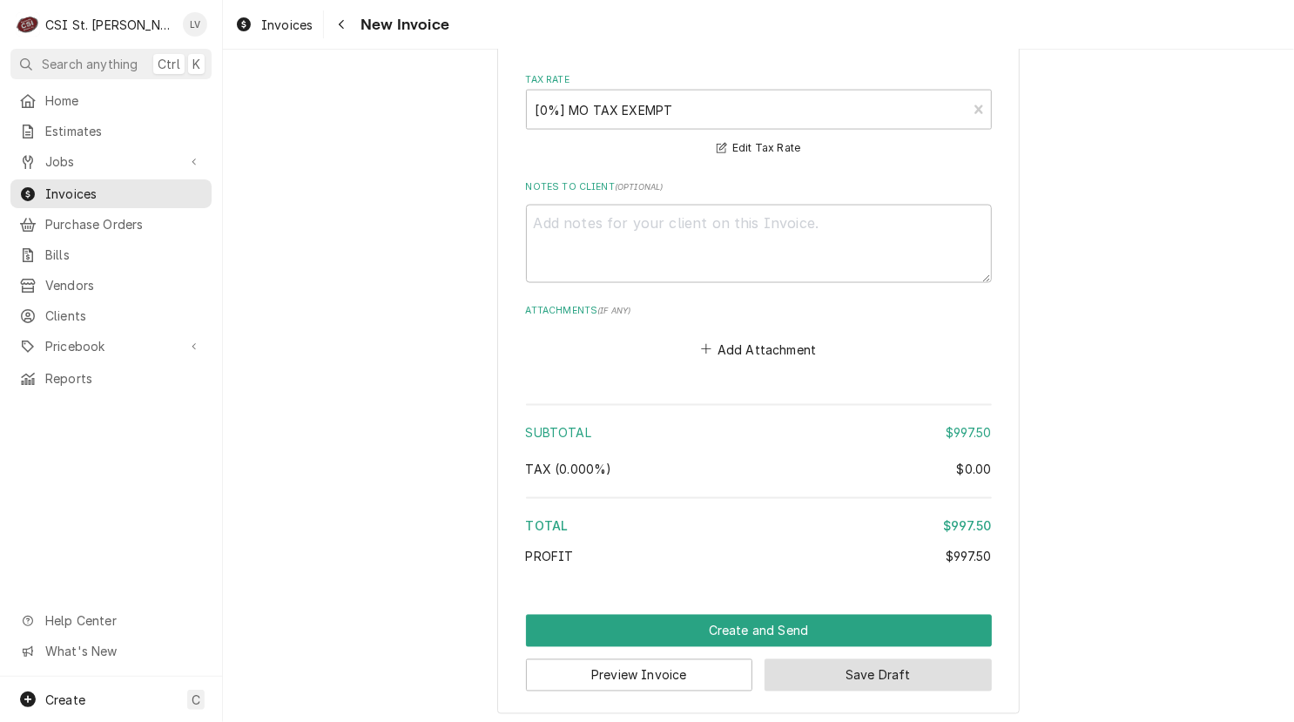
click at [847, 670] on button "Save Draft" at bounding box center [877, 675] width 227 height 32
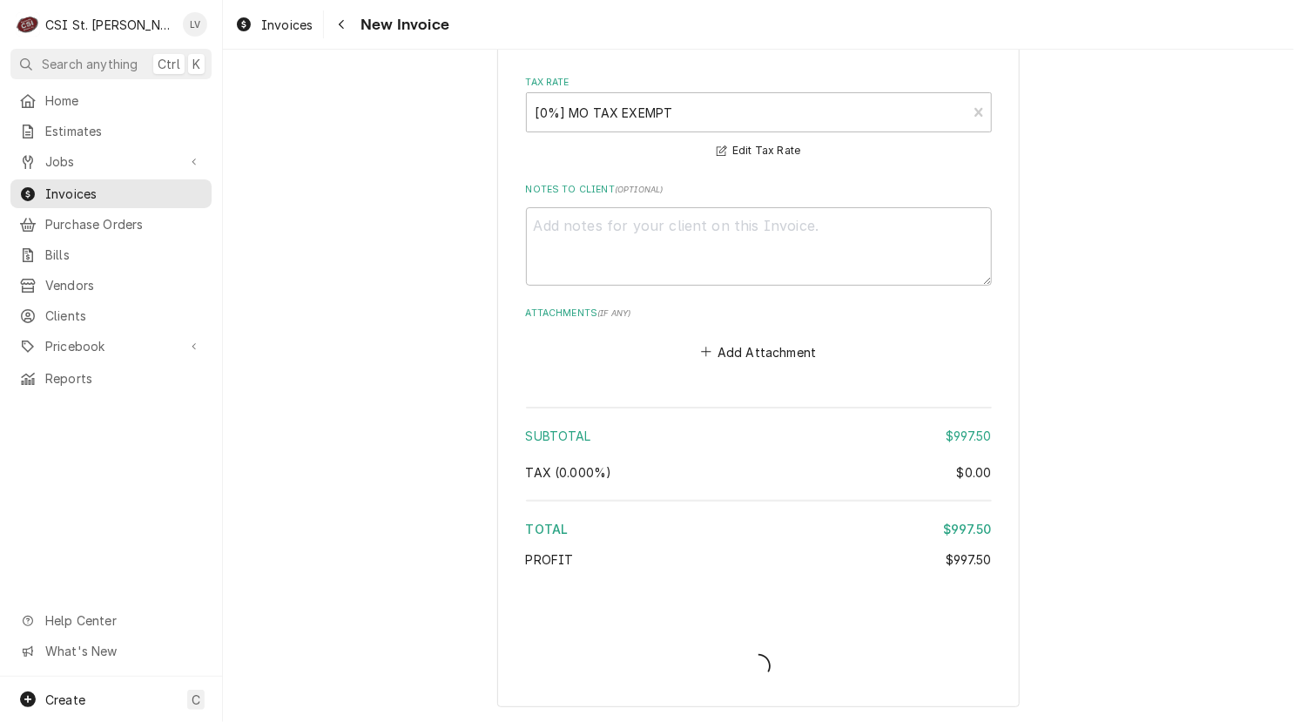
scroll to position [4943, 0]
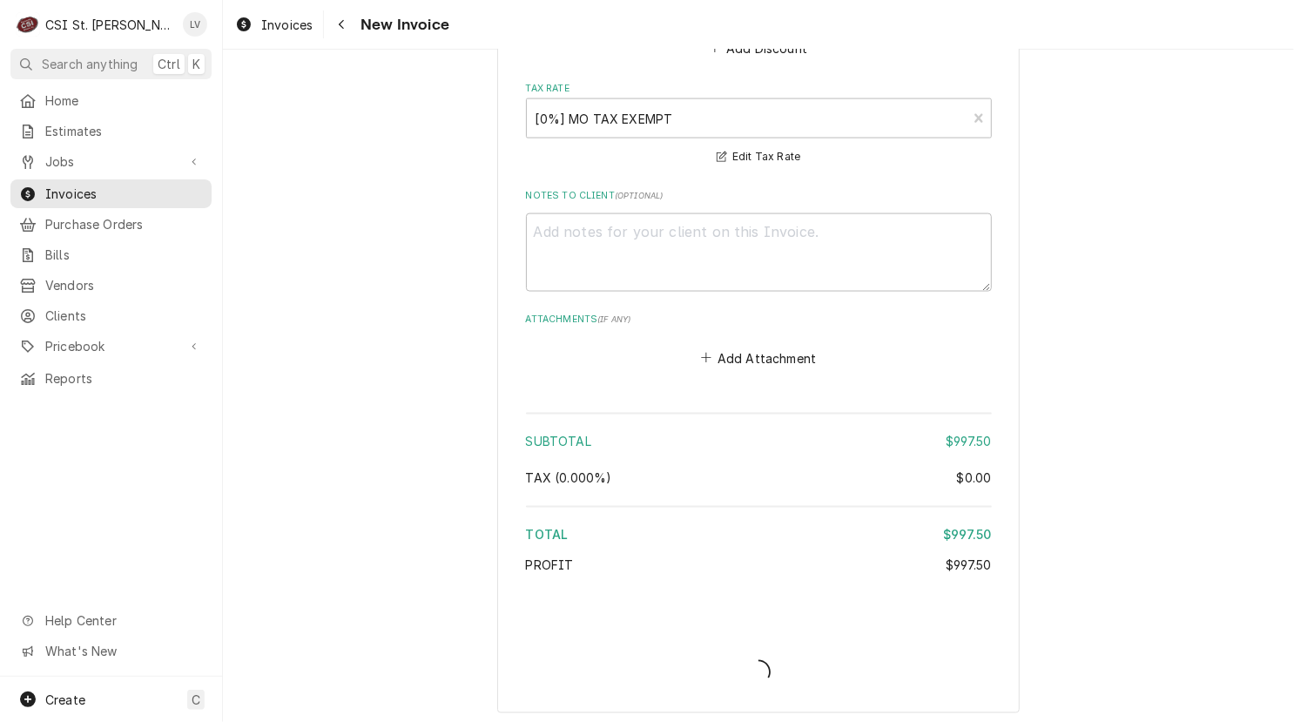
type textarea "x"
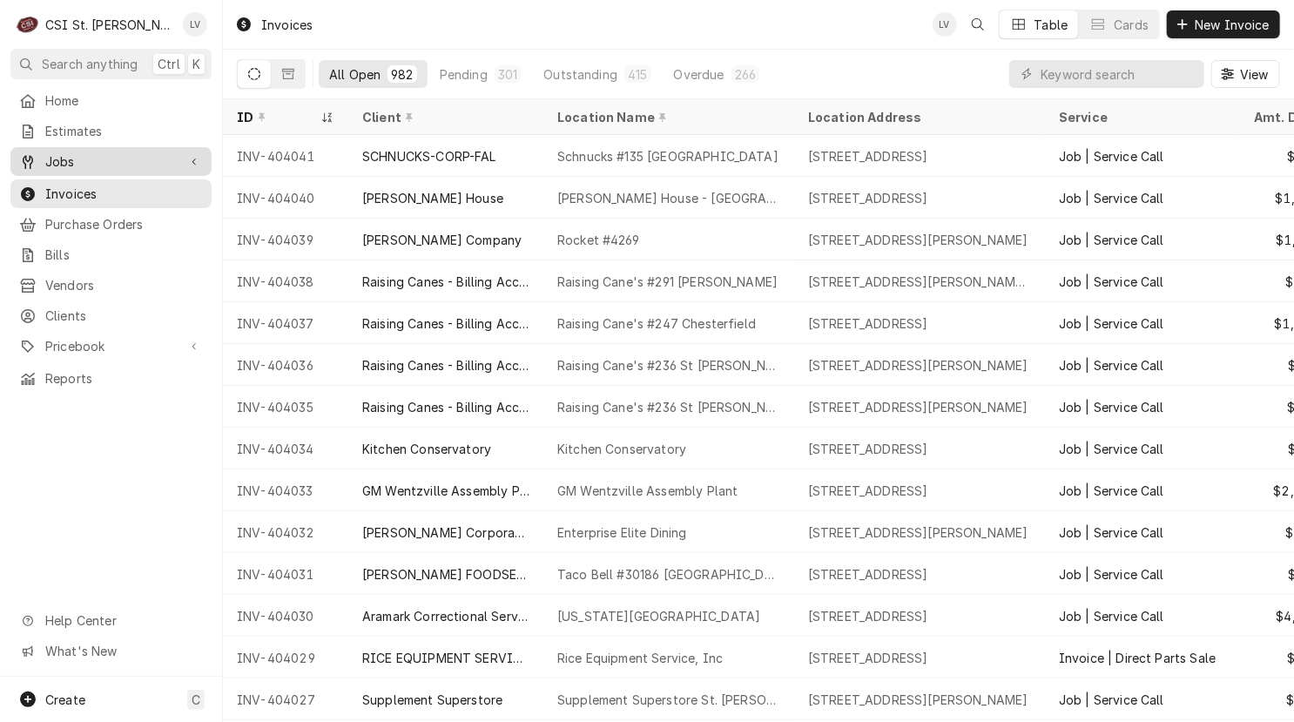
click at [97, 152] on span "Jobs" at bounding box center [110, 161] width 131 height 18
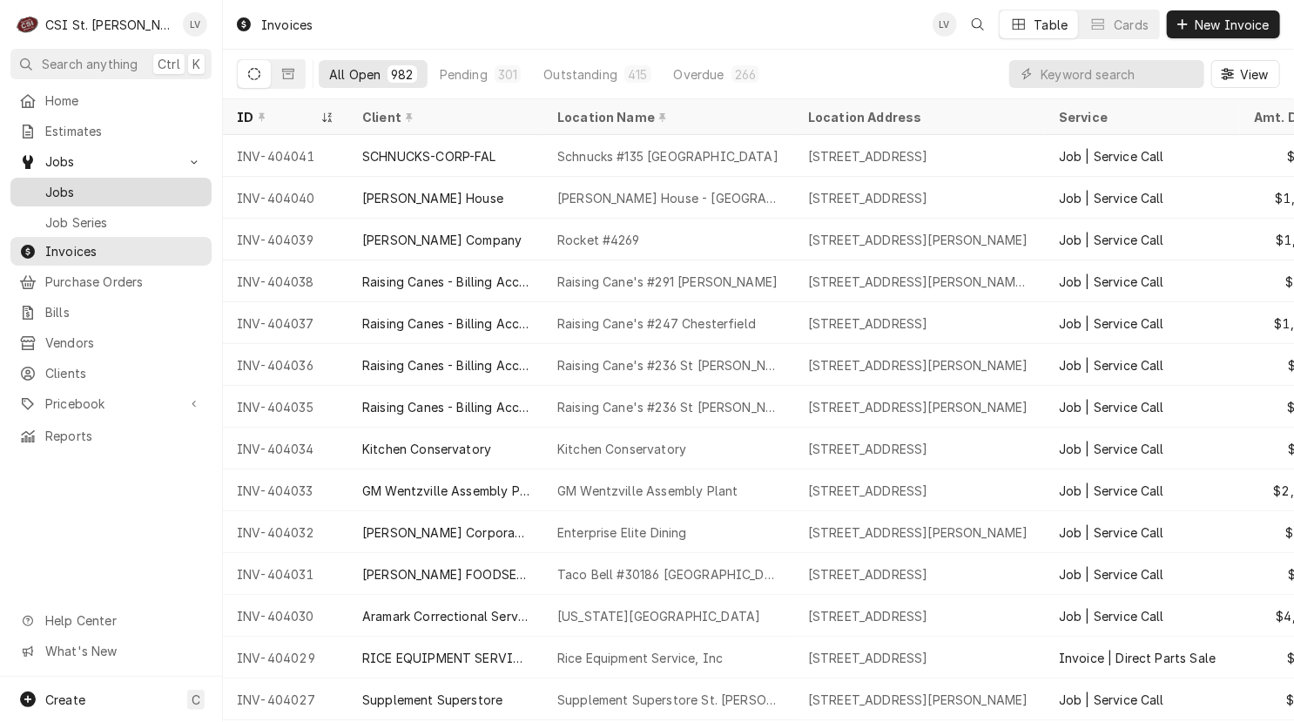
click at [78, 183] on span "Jobs" at bounding box center [124, 192] width 158 height 18
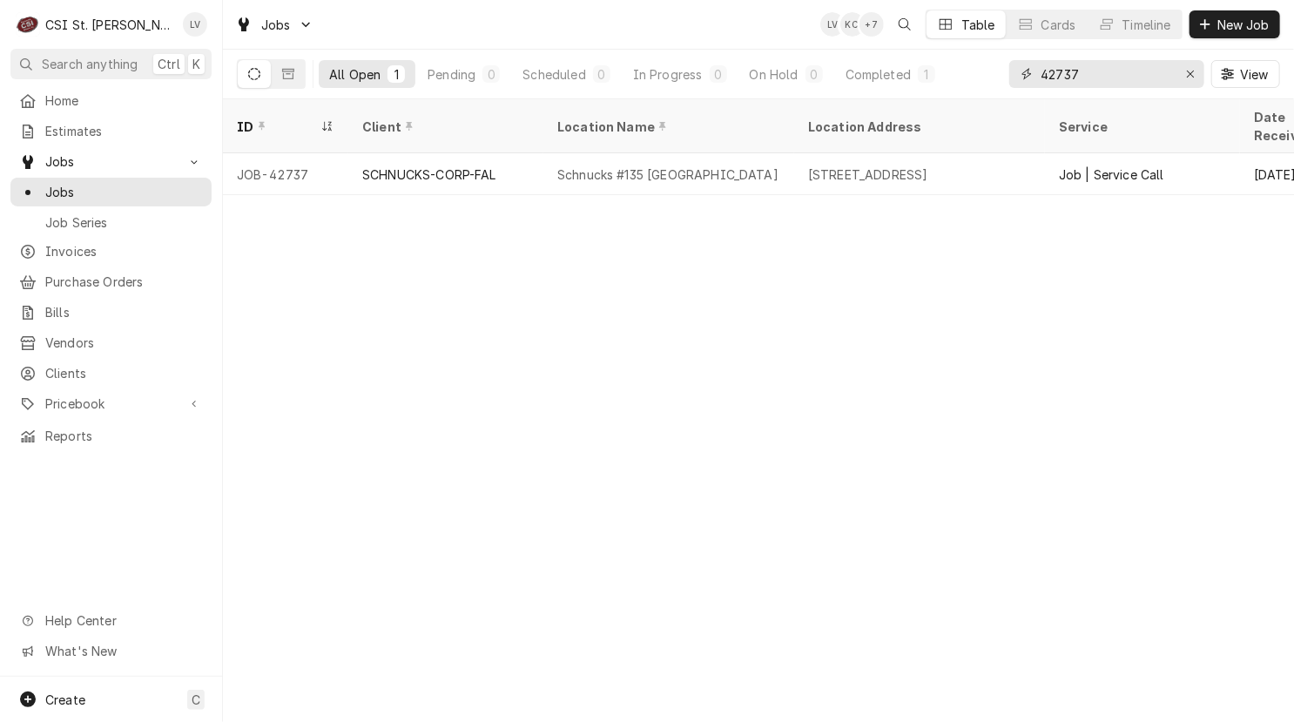
drag, startPoint x: 1093, startPoint y: 72, endPoint x: 1010, endPoint y: 69, distance: 83.6
click at [1010, 69] on div "42737" at bounding box center [1106, 74] width 195 height 28
type input "4"
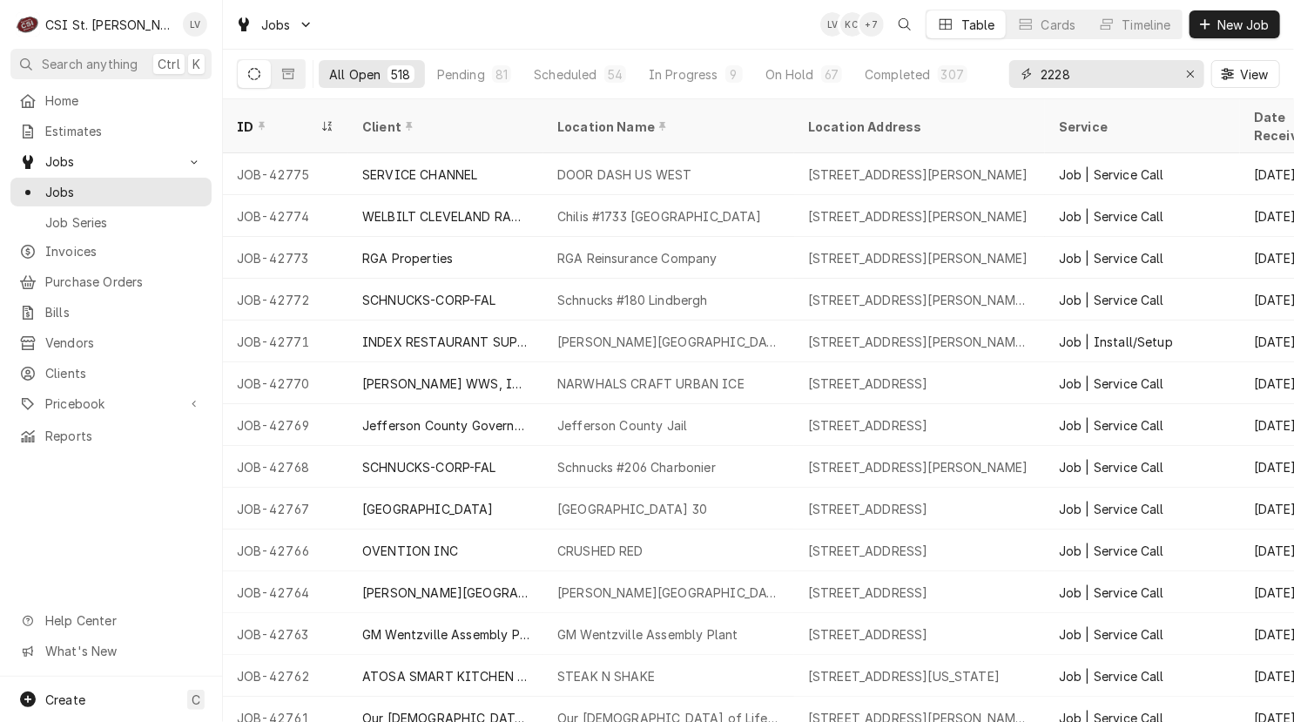
type input "2228"
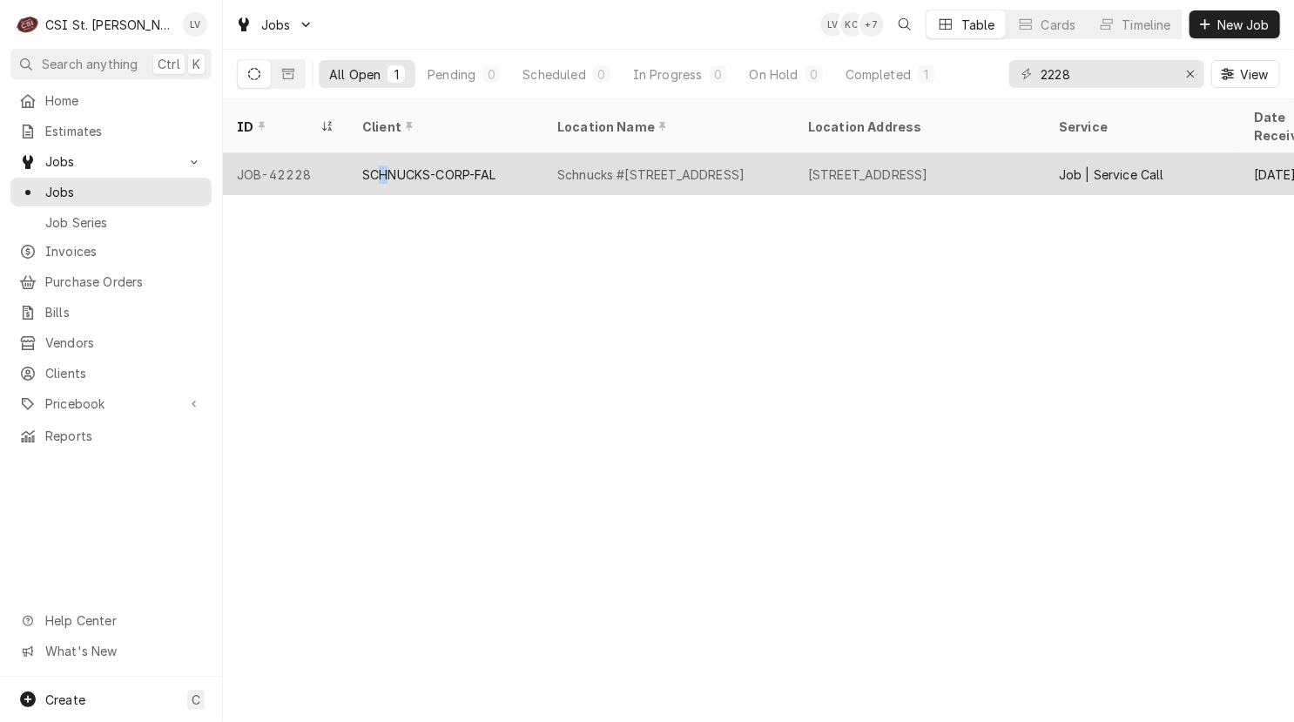
click at [383, 165] on div "SCHNUCKS-CORP-FAL" at bounding box center [429, 174] width 134 height 18
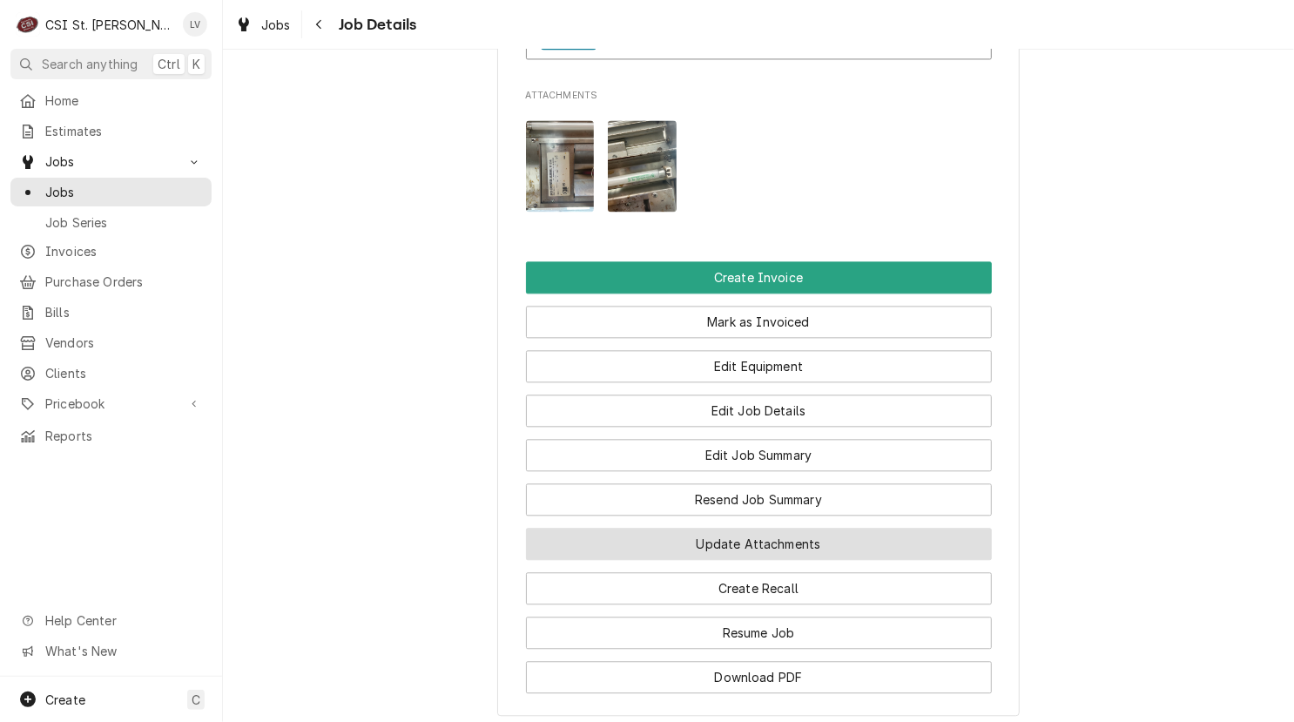
scroll to position [2002, 0]
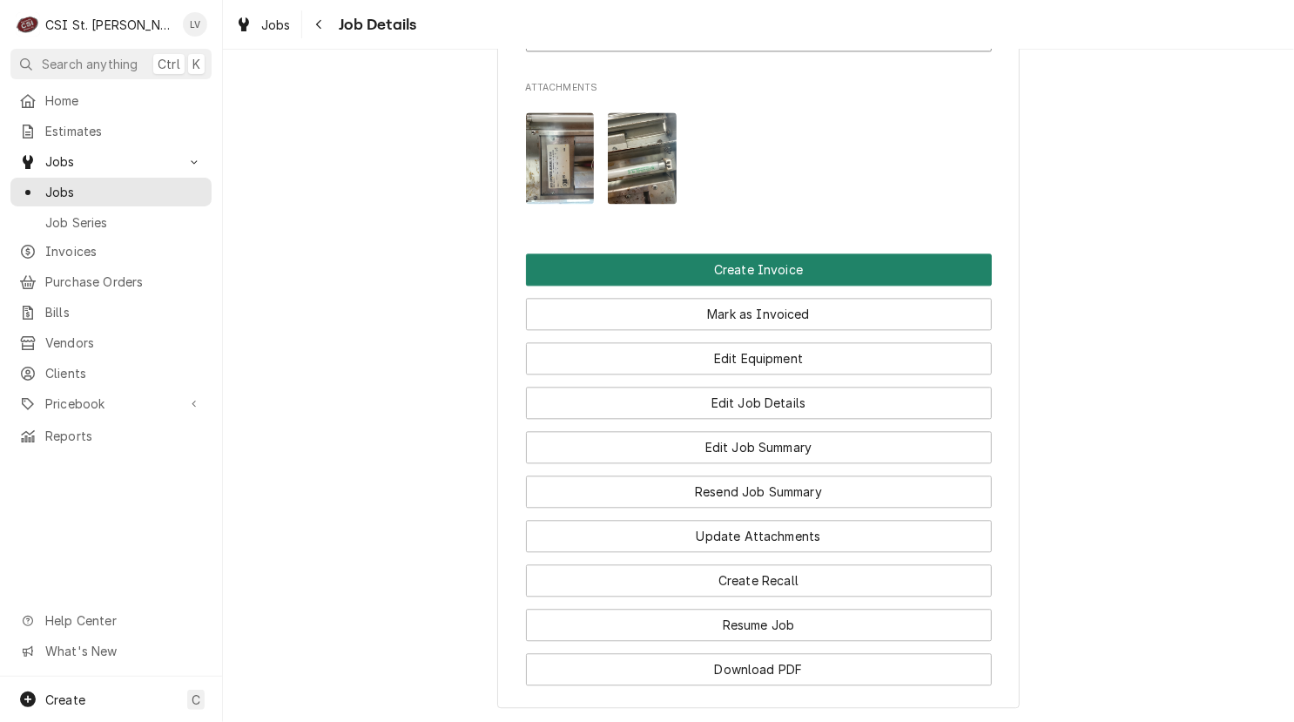
click at [765, 269] on button "Create Invoice" at bounding box center [759, 269] width 466 height 32
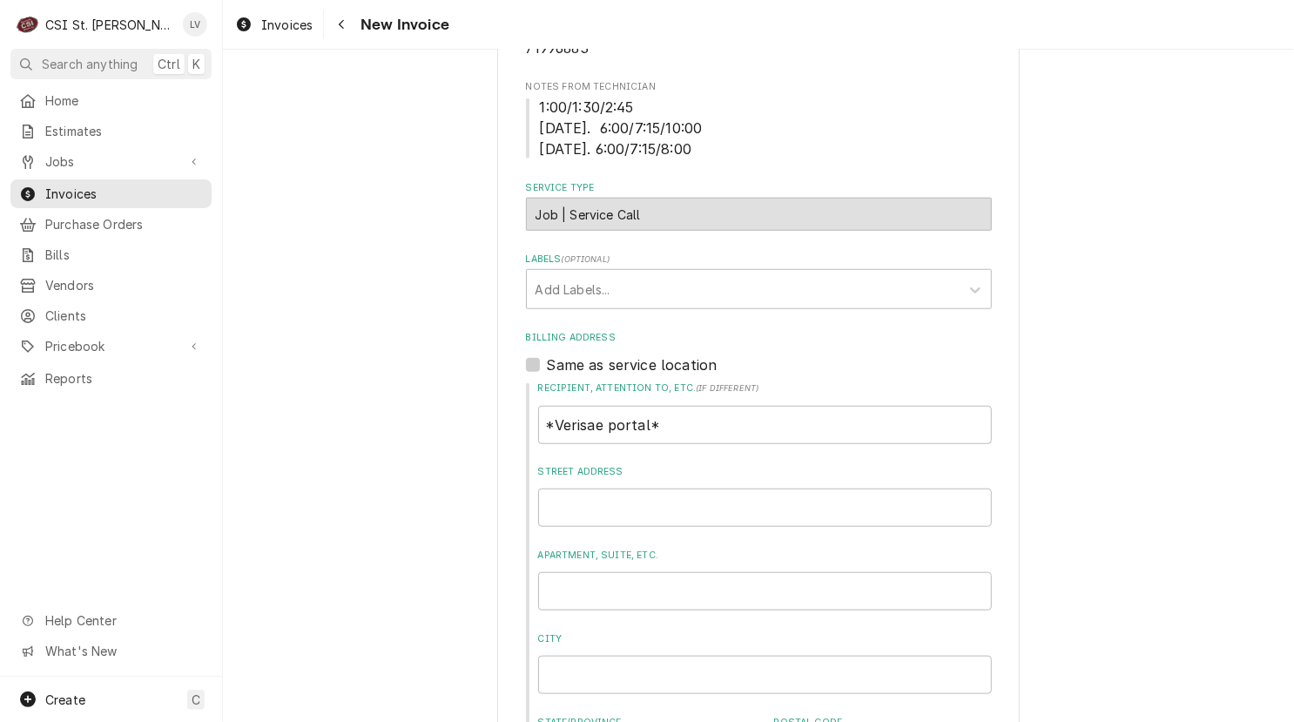
scroll to position [609, 0]
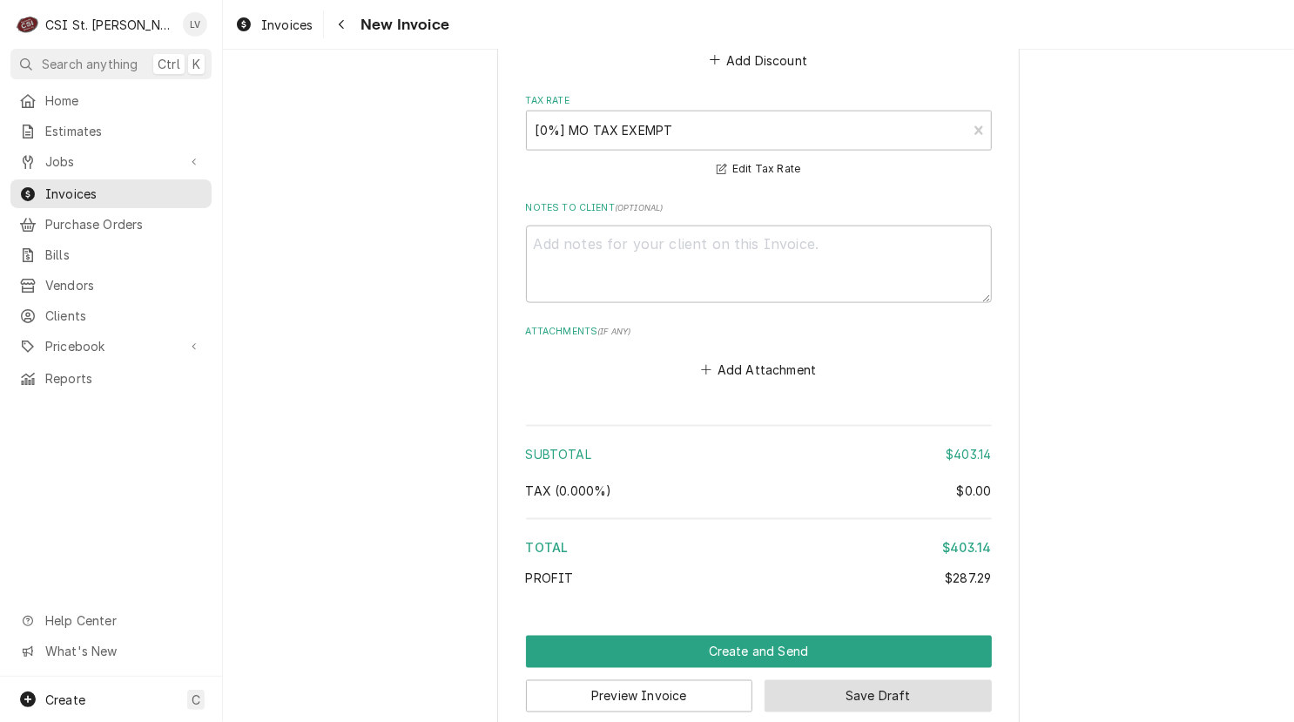
click at [897, 680] on button "Save Draft" at bounding box center [877, 696] width 227 height 32
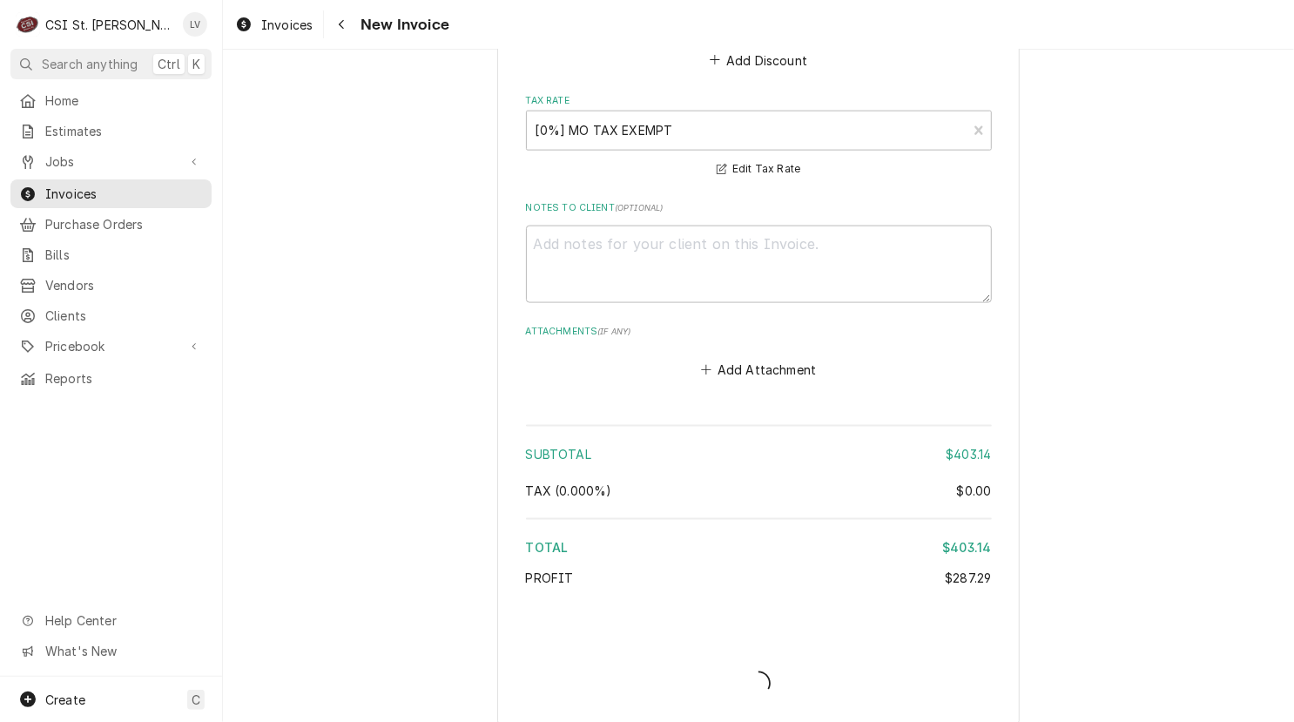
scroll to position [4742, 0]
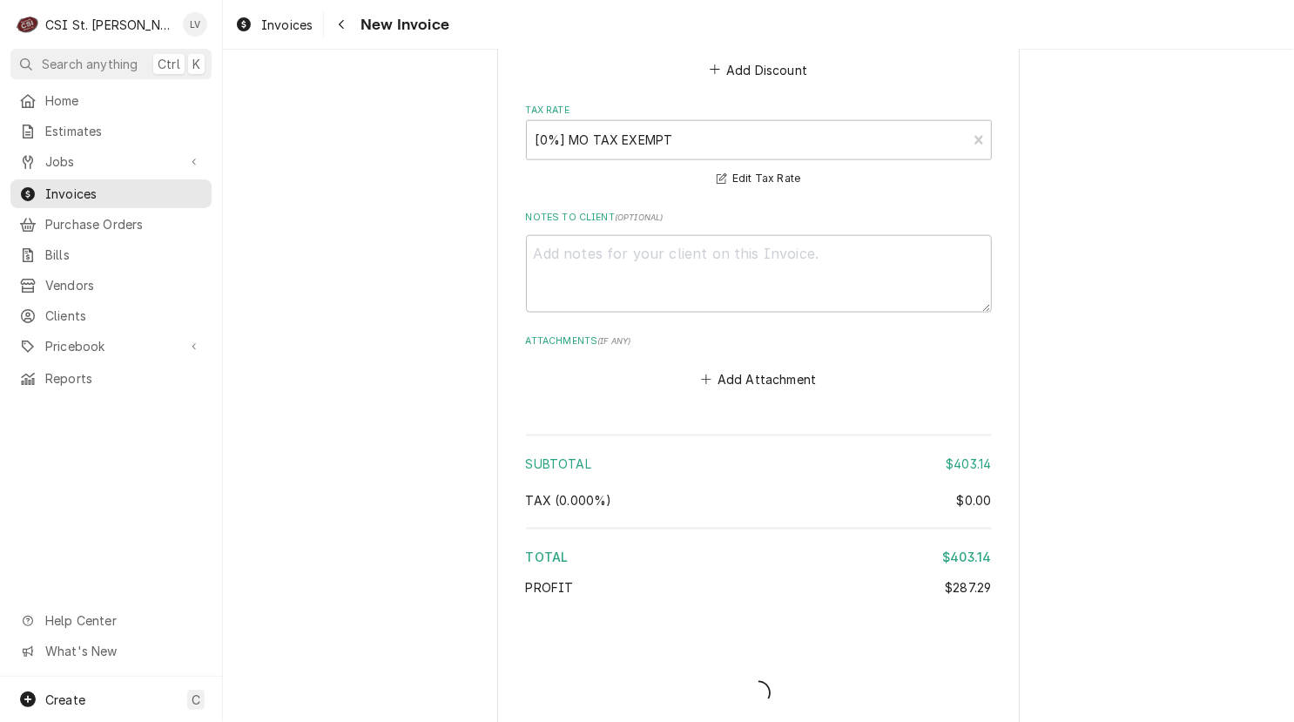
type textarea "x"
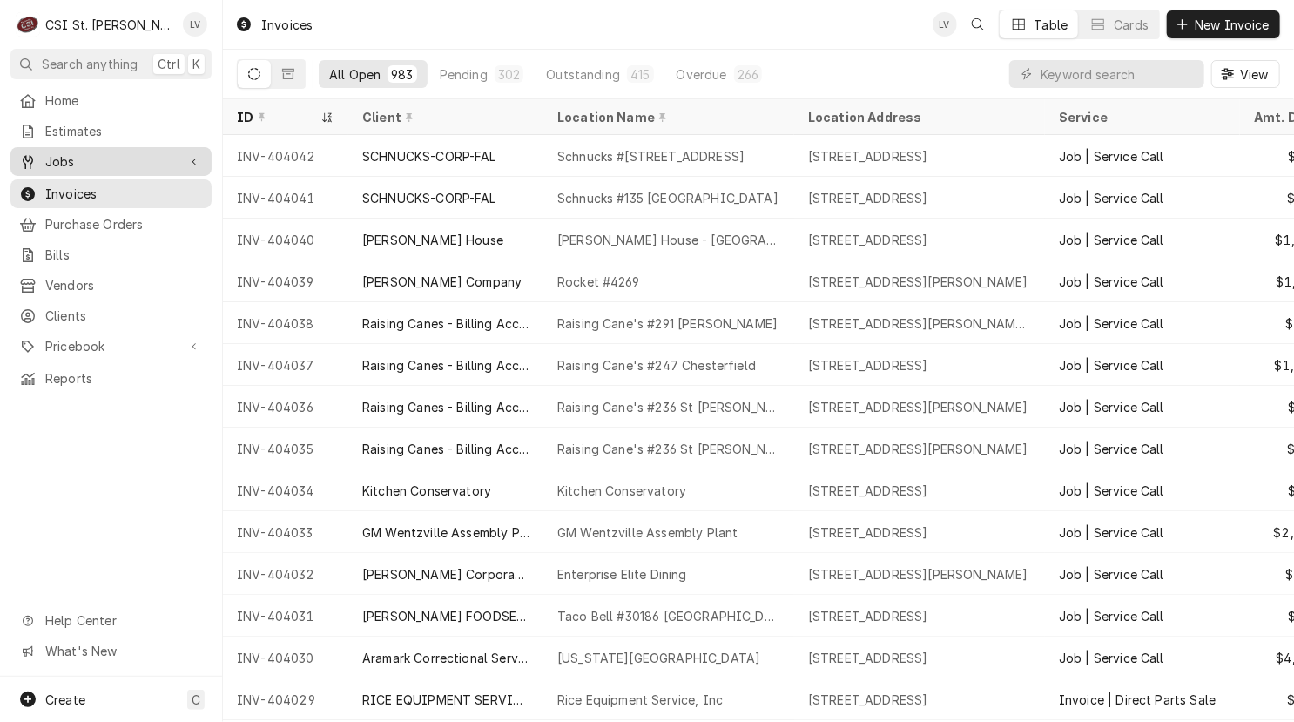
click at [57, 165] on div "Jobs" at bounding box center [111, 162] width 194 height 22
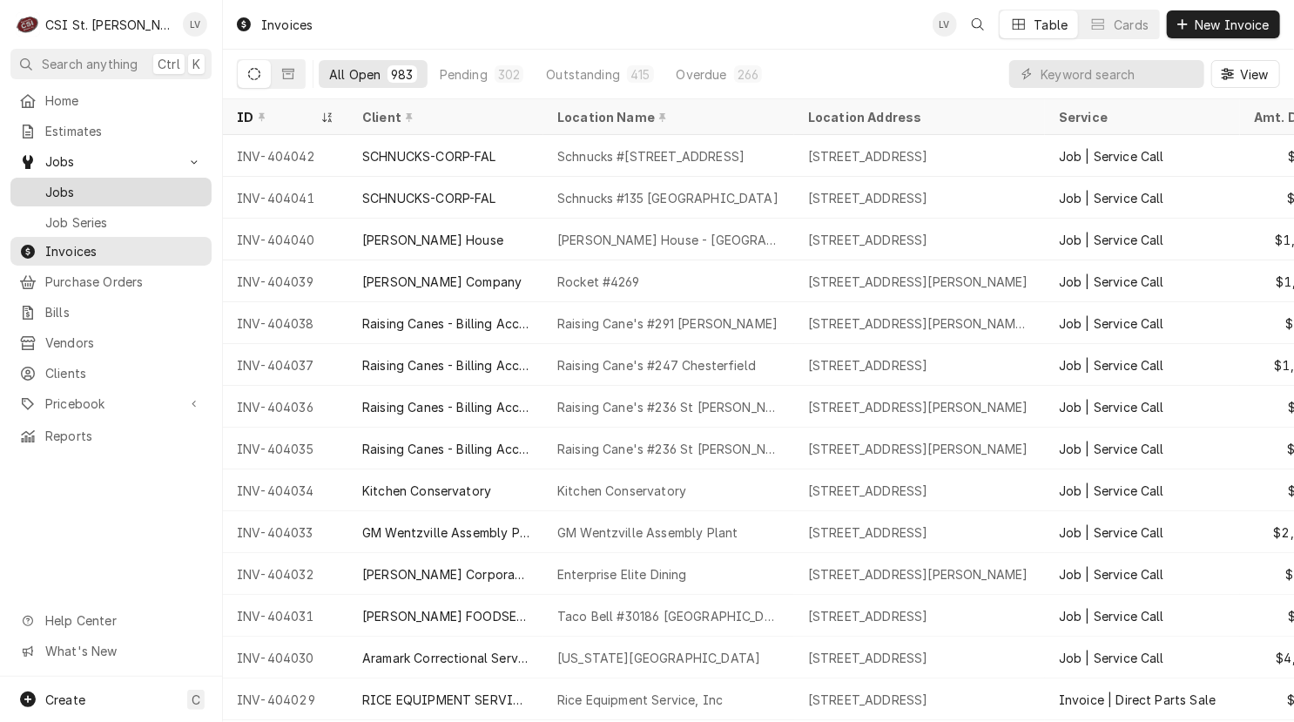
click at [63, 184] on span "Jobs" at bounding box center [124, 192] width 158 height 18
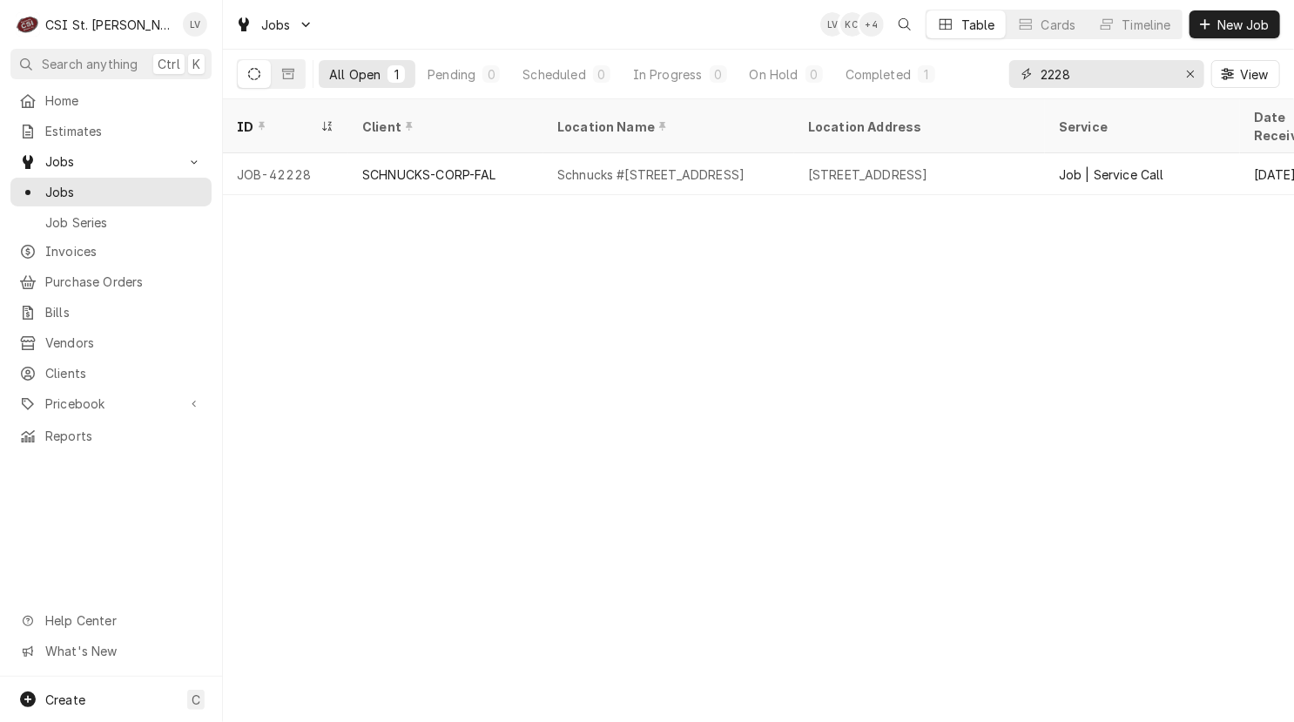
drag, startPoint x: 1106, startPoint y: 70, endPoint x: 1022, endPoint y: 69, distance: 83.6
click at [1023, 72] on div "2228" at bounding box center [1106, 74] width 195 height 28
type input "42648"
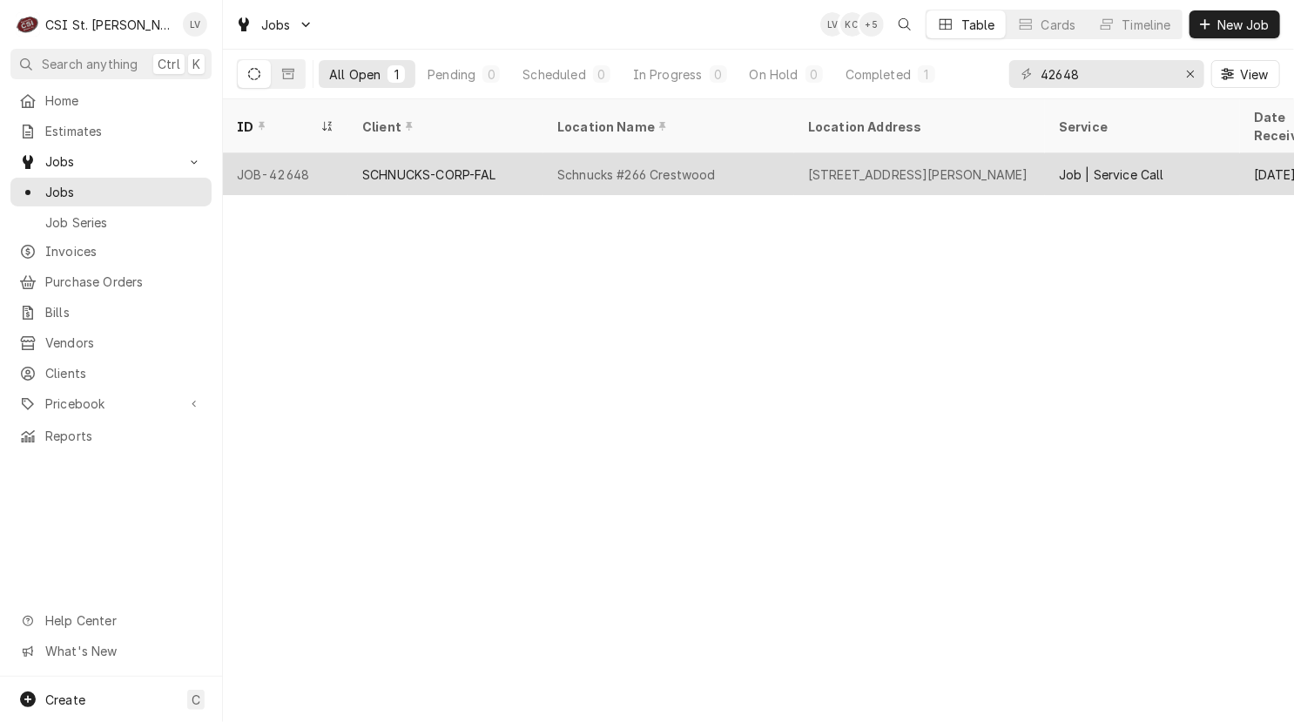
click at [461, 165] on div "SCHNUCKS-CORP-FAL" at bounding box center [429, 174] width 134 height 18
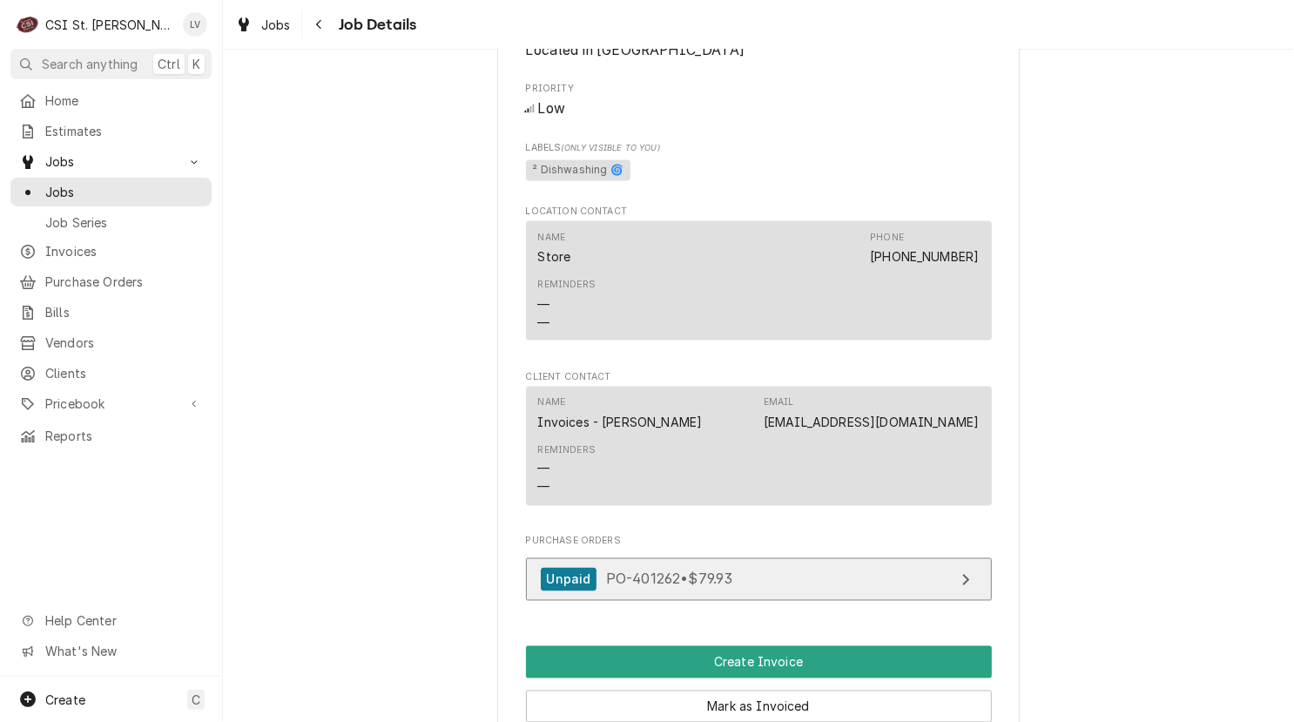
scroll to position [1654, 0]
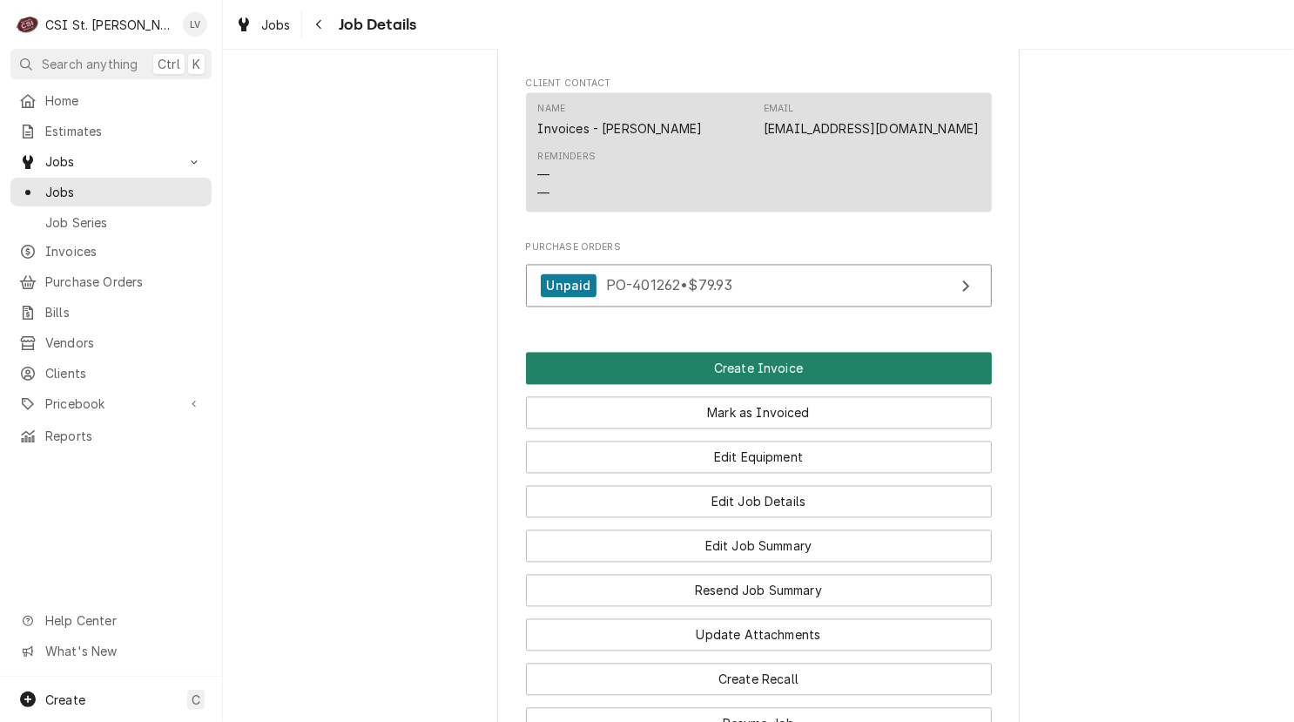
click at [759, 374] on button "Create Invoice" at bounding box center [759, 369] width 466 height 32
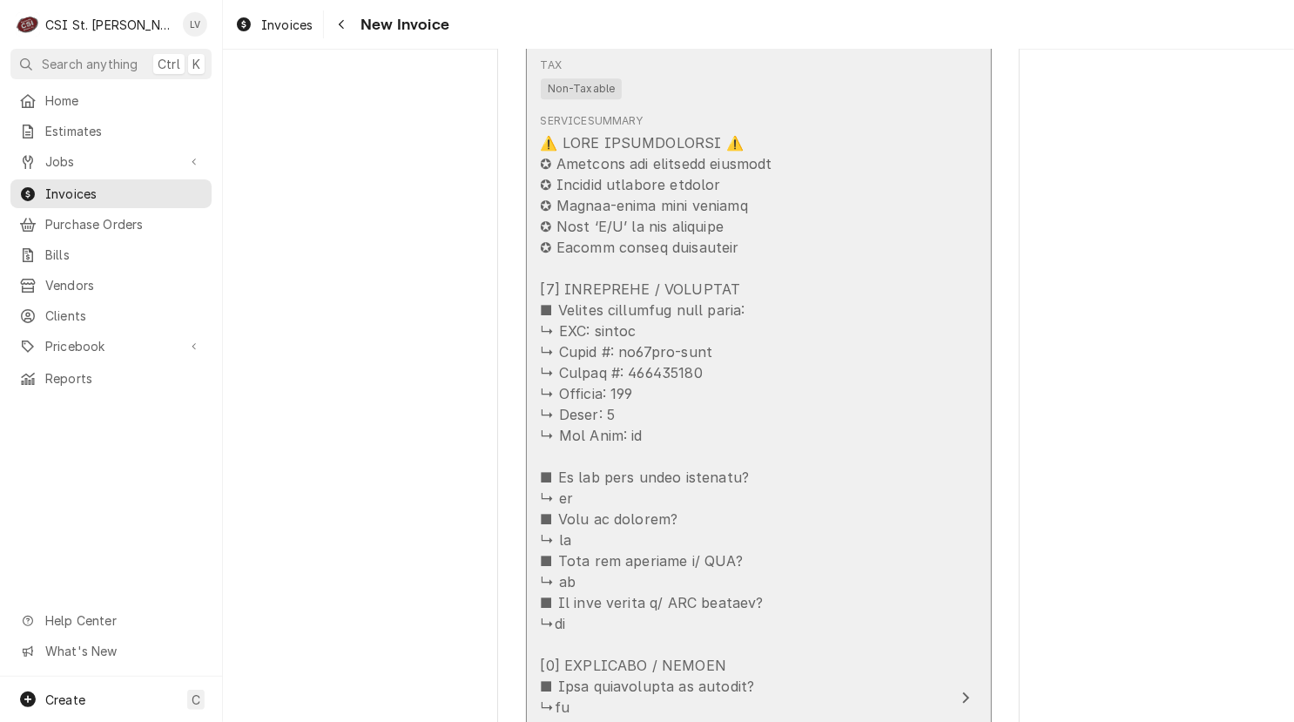
scroll to position [2525, 0]
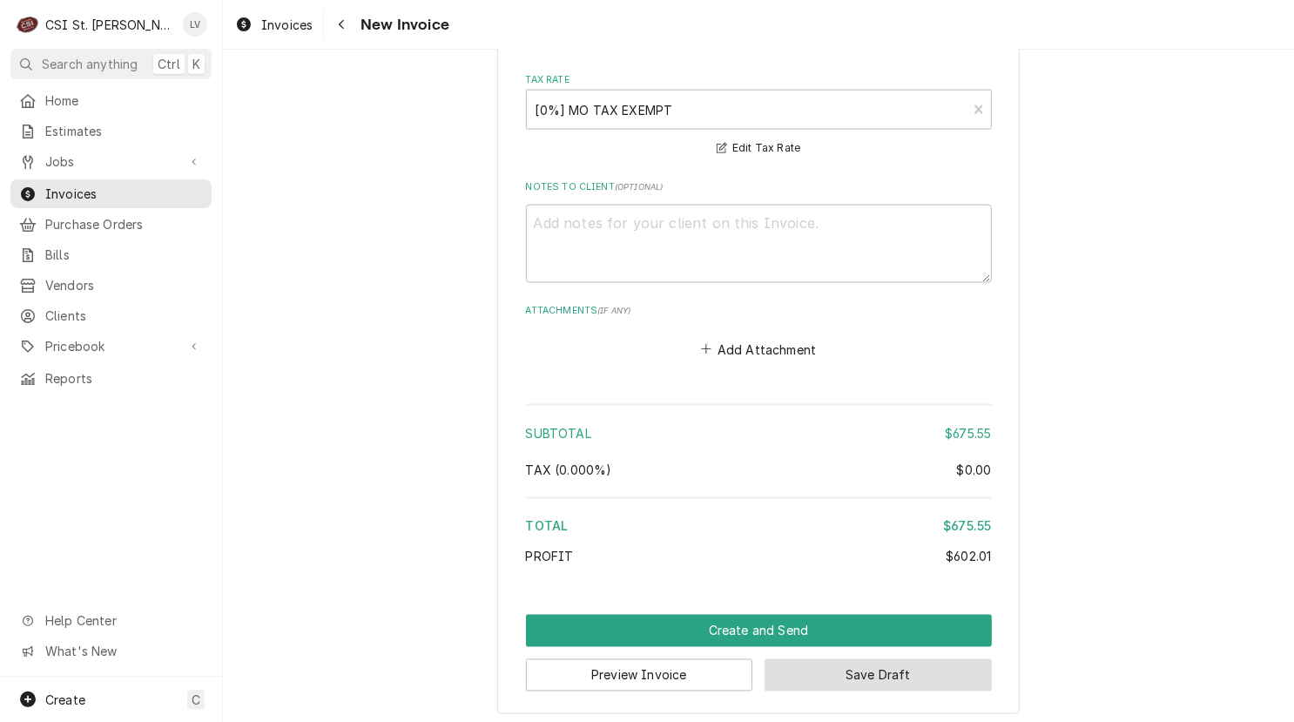
click at [848, 676] on button "Save Draft" at bounding box center [877, 675] width 227 height 32
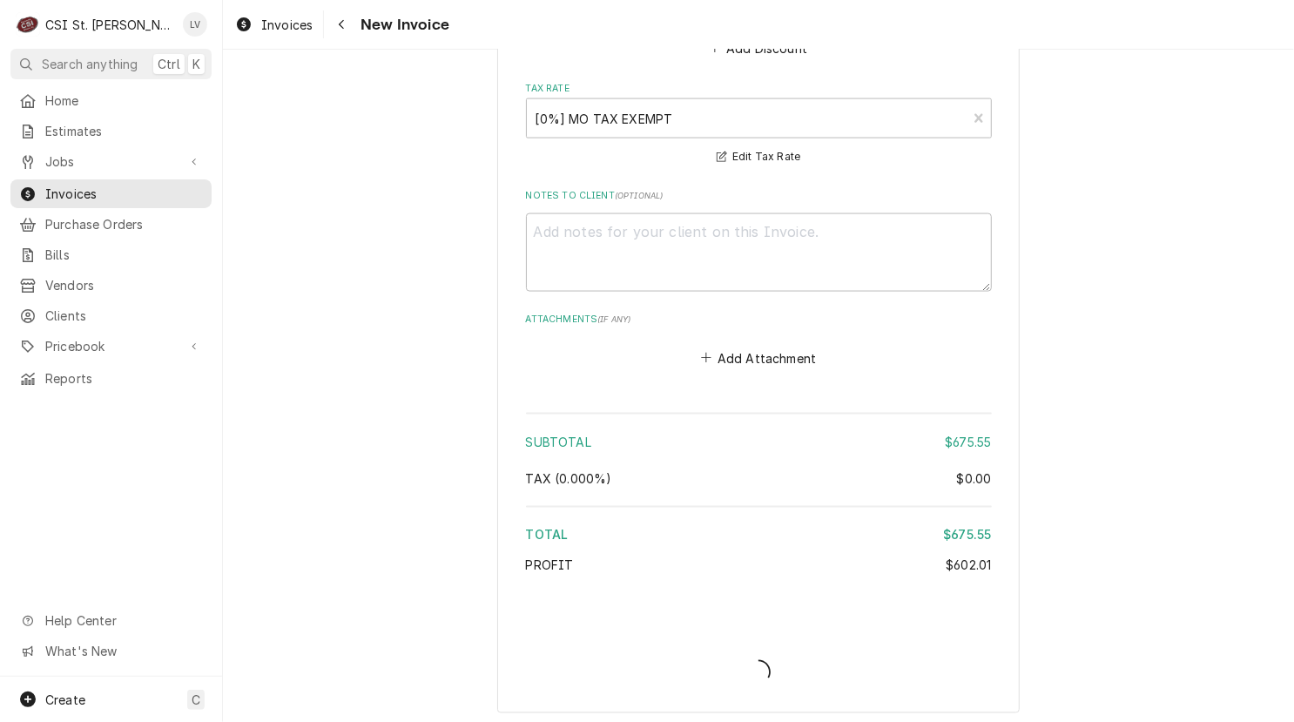
type textarea "x"
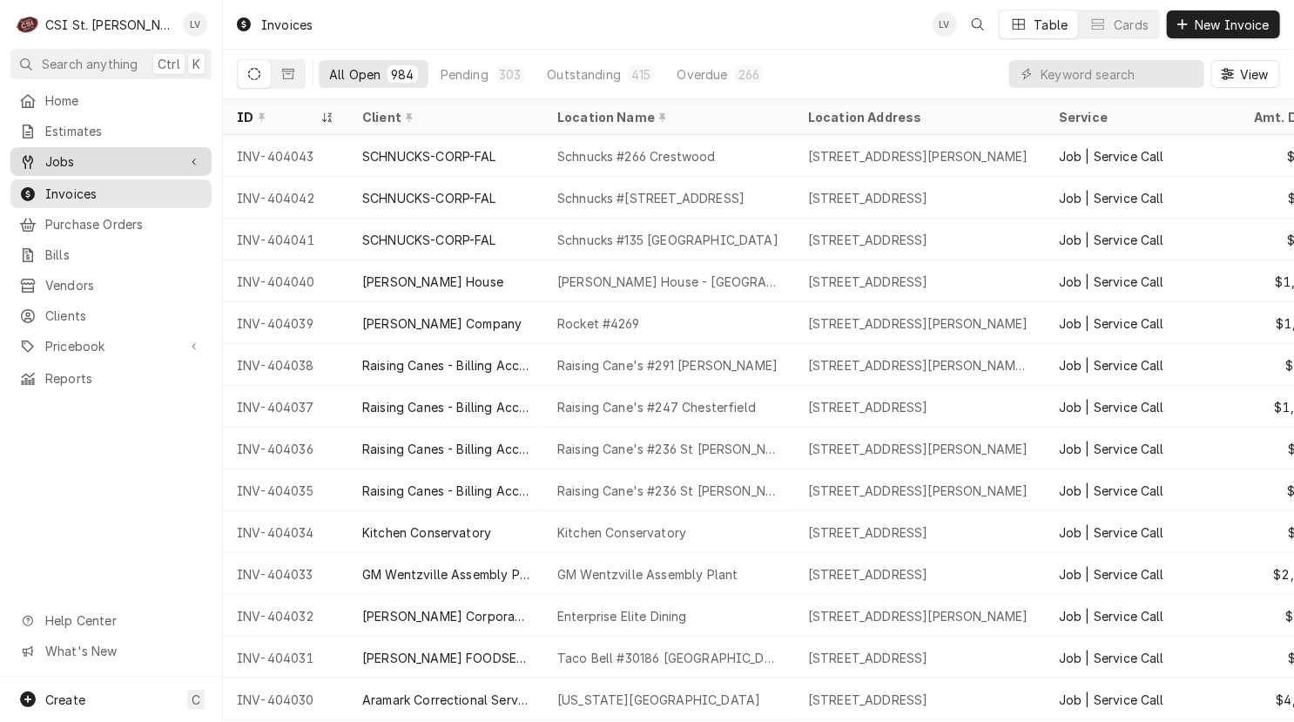
click at [96, 153] on span "Jobs" at bounding box center [110, 161] width 131 height 18
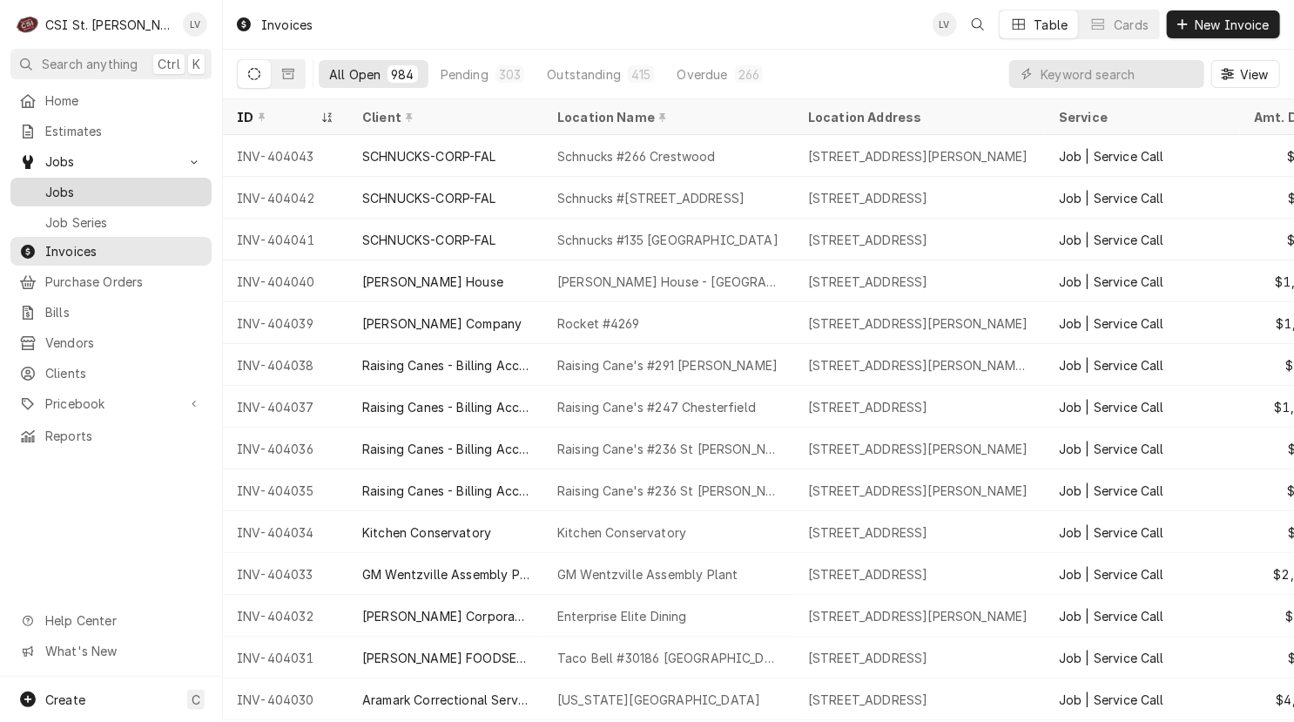
click at [100, 183] on span "Jobs" at bounding box center [124, 192] width 158 height 18
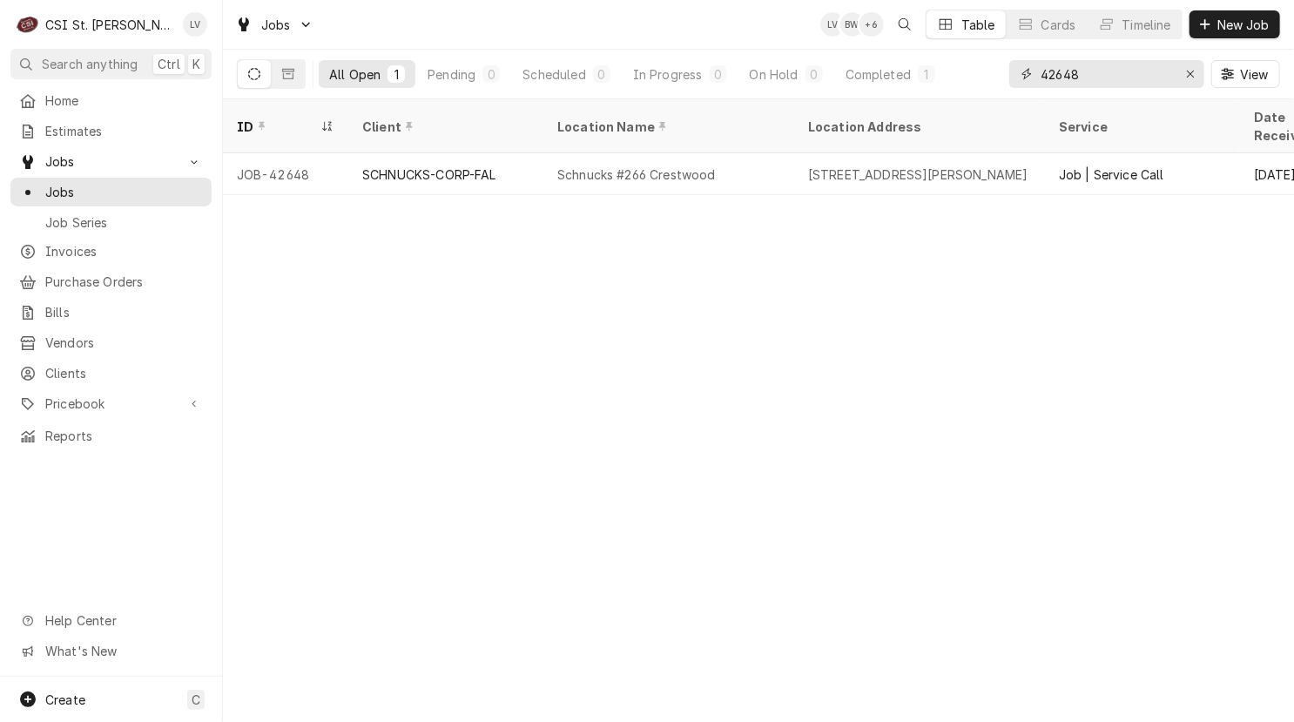
drag, startPoint x: 1074, startPoint y: 77, endPoint x: 1002, endPoint y: 83, distance: 72.4
click at [1002, 83] on div "All Open 1 Pending 0 Scheduled 0 In Progress 0 On Hold 0 Completed 1 42648 View" at bounding box center [758, 74] width 1043 height 49
type input "42646"
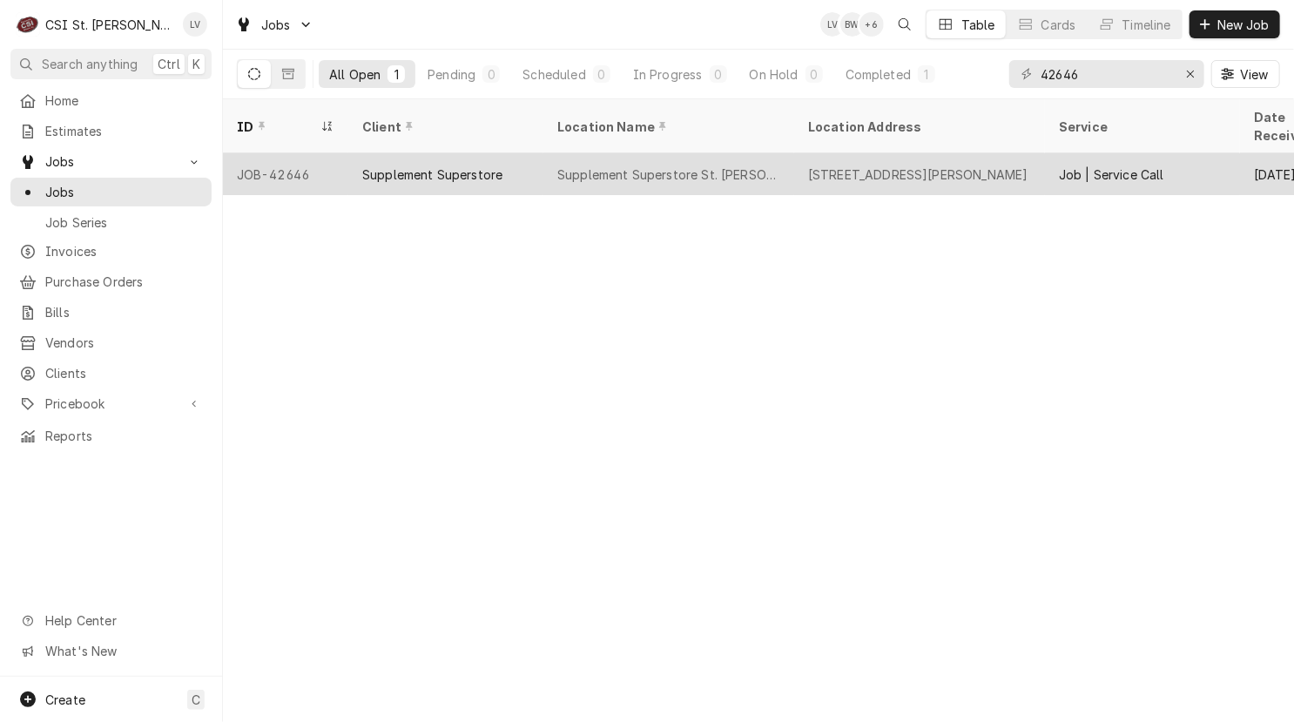
click at [486, 165] on div "Supplement Superstore" at bounding box center [432, 174] width 140 height 18
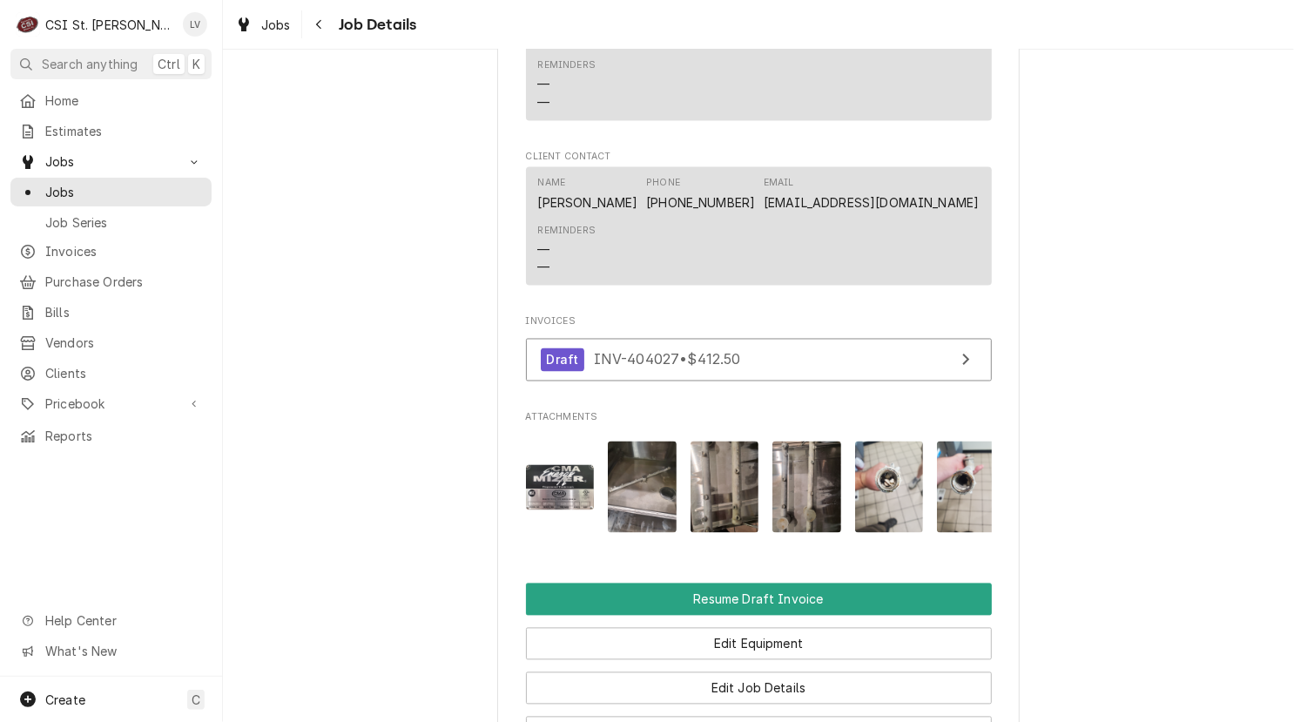
scroll to position [1915, 0]
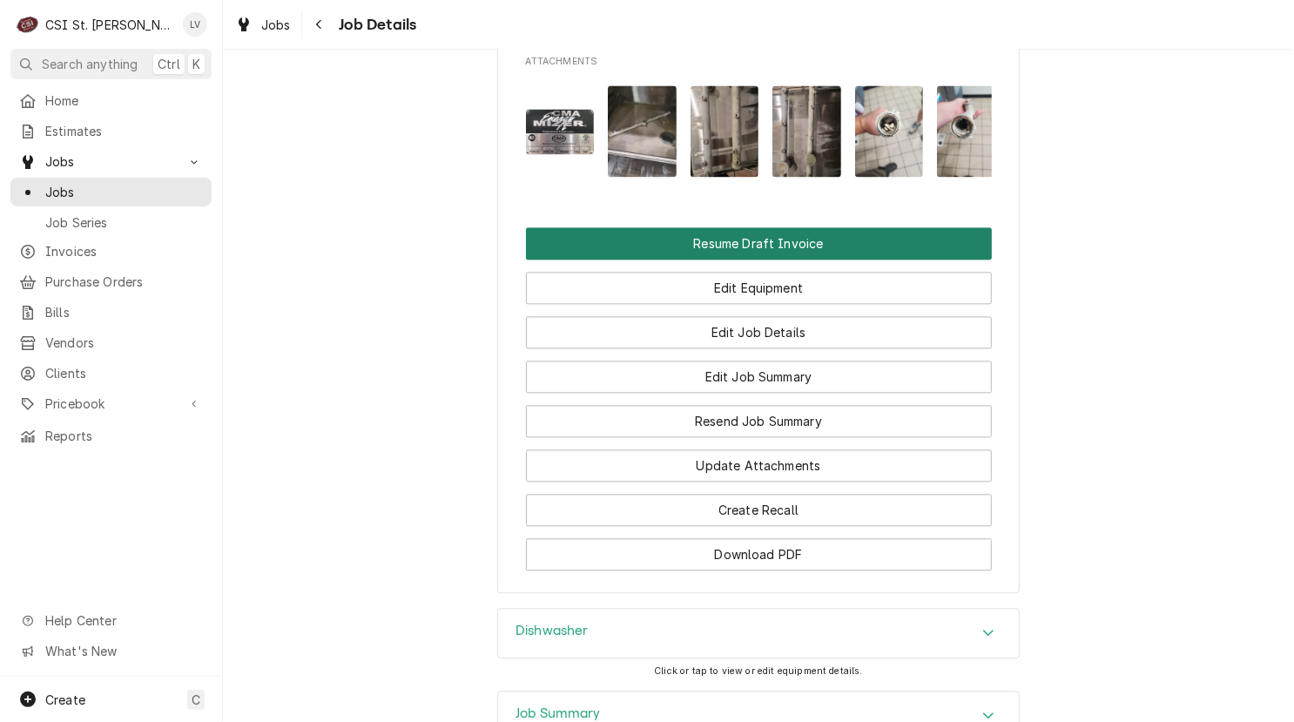
click at [709, 259] on button "Resume Draft Invoice" at bounding box center [759, 243] width 466 height 32
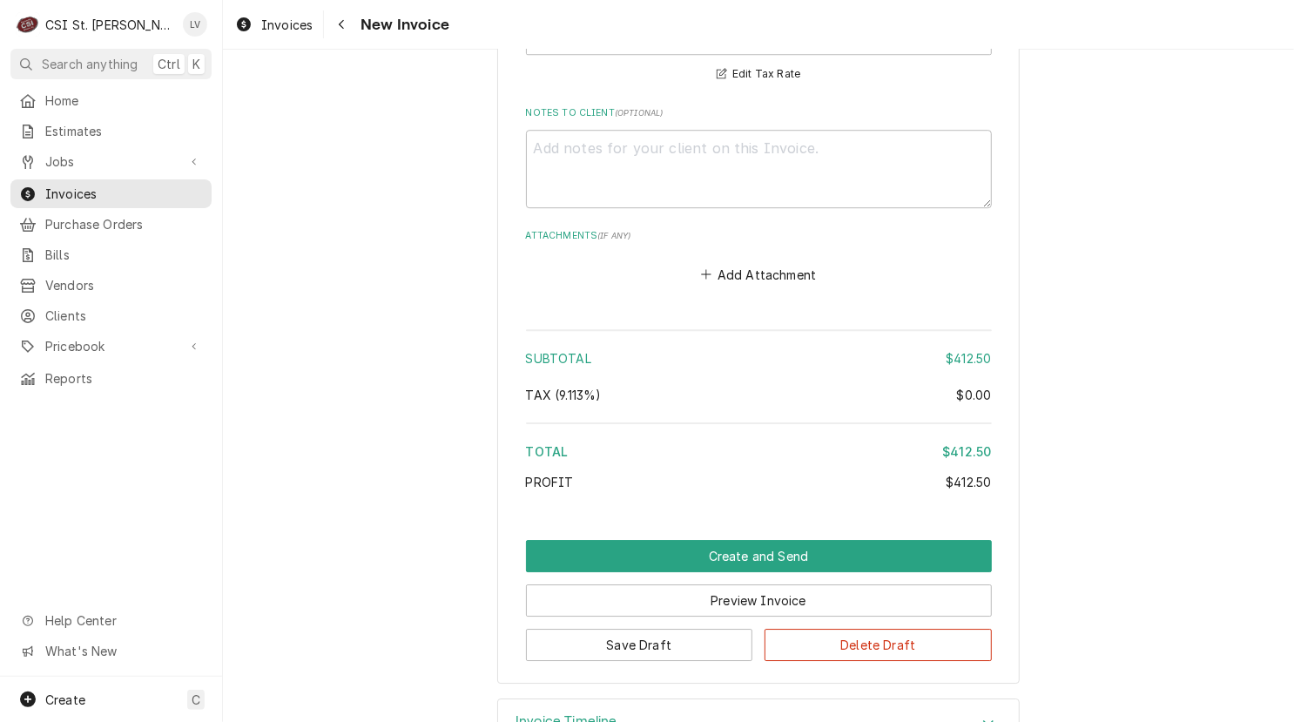
scroll to position [2807, 0]
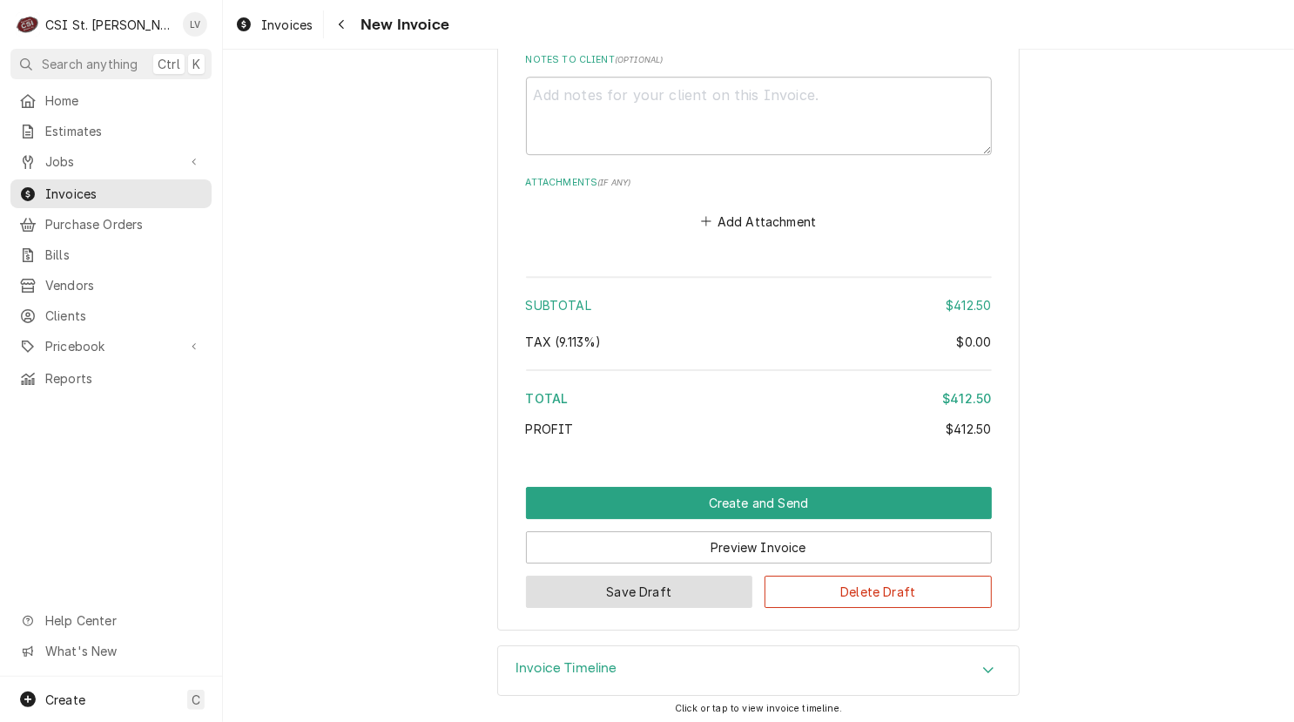
click at [635, 587] on button "Save Draft" at bounding box center [639, 591] width 227 height 32
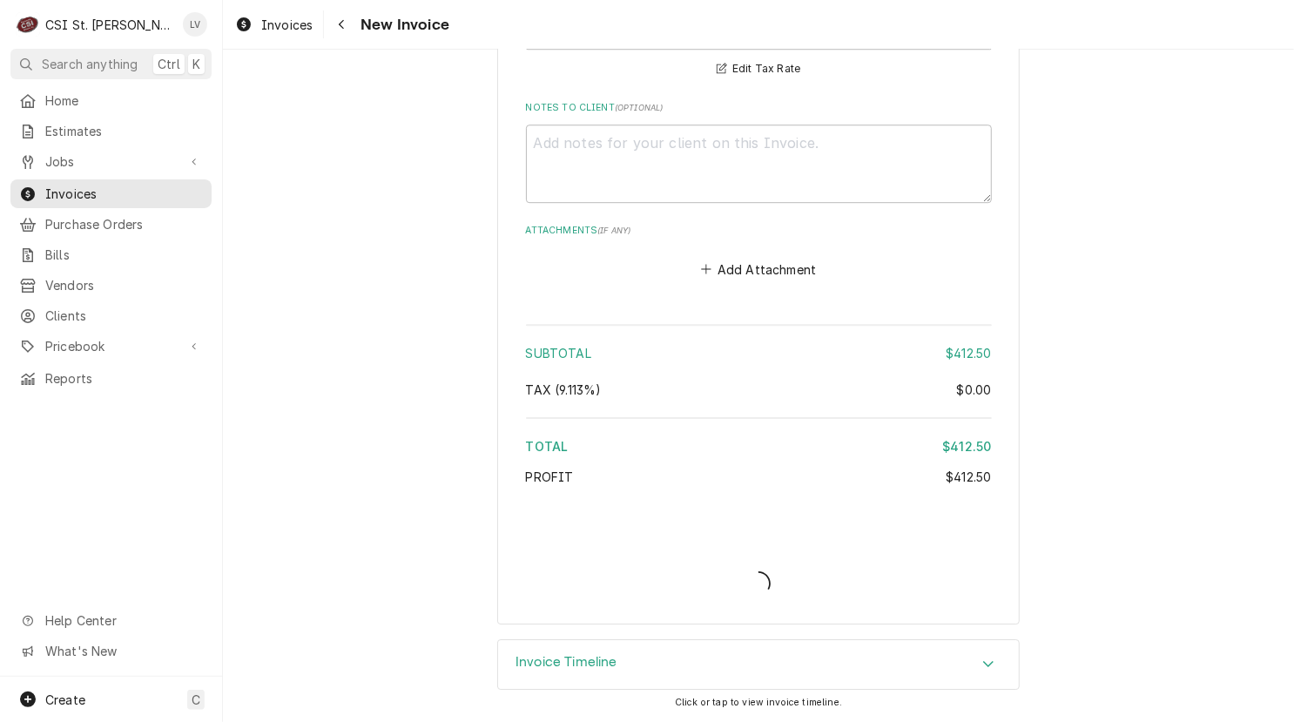
scroll to position [2754, 0]
type textarea "x"
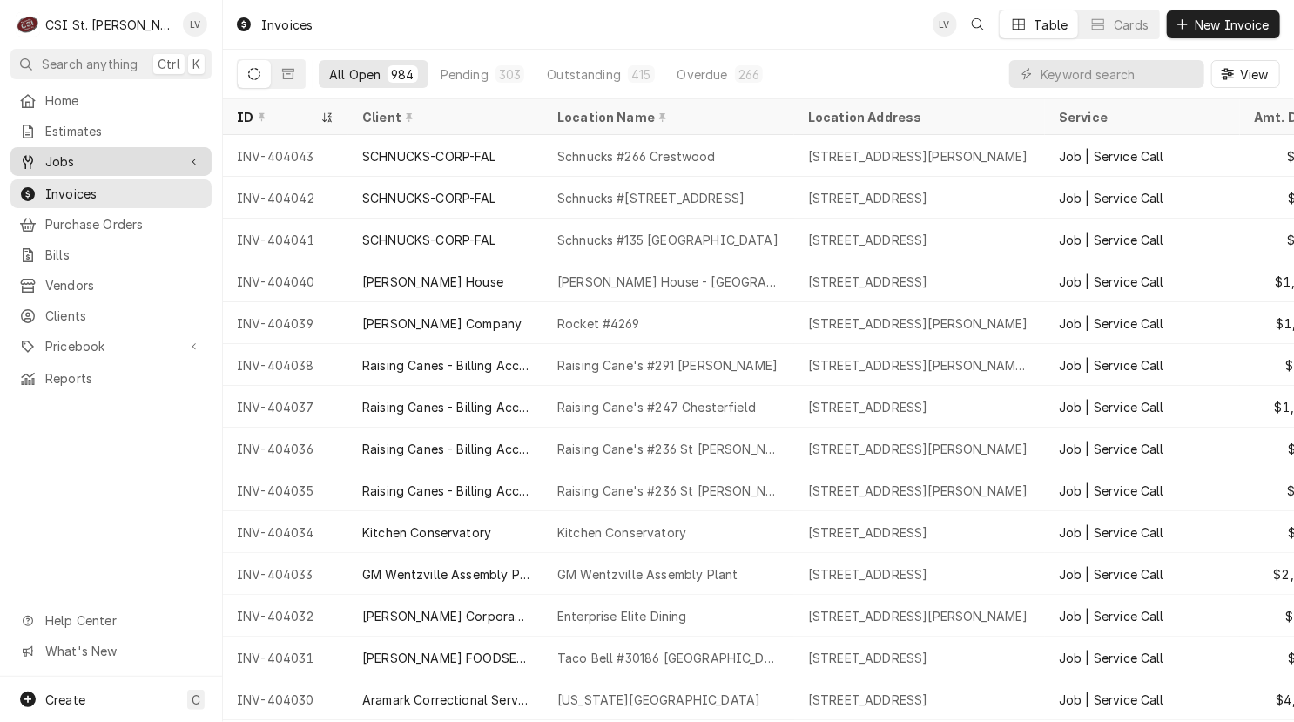
click at [84, 152] on span "Jobs" at bounding box center [110, 161] width 131 height 18
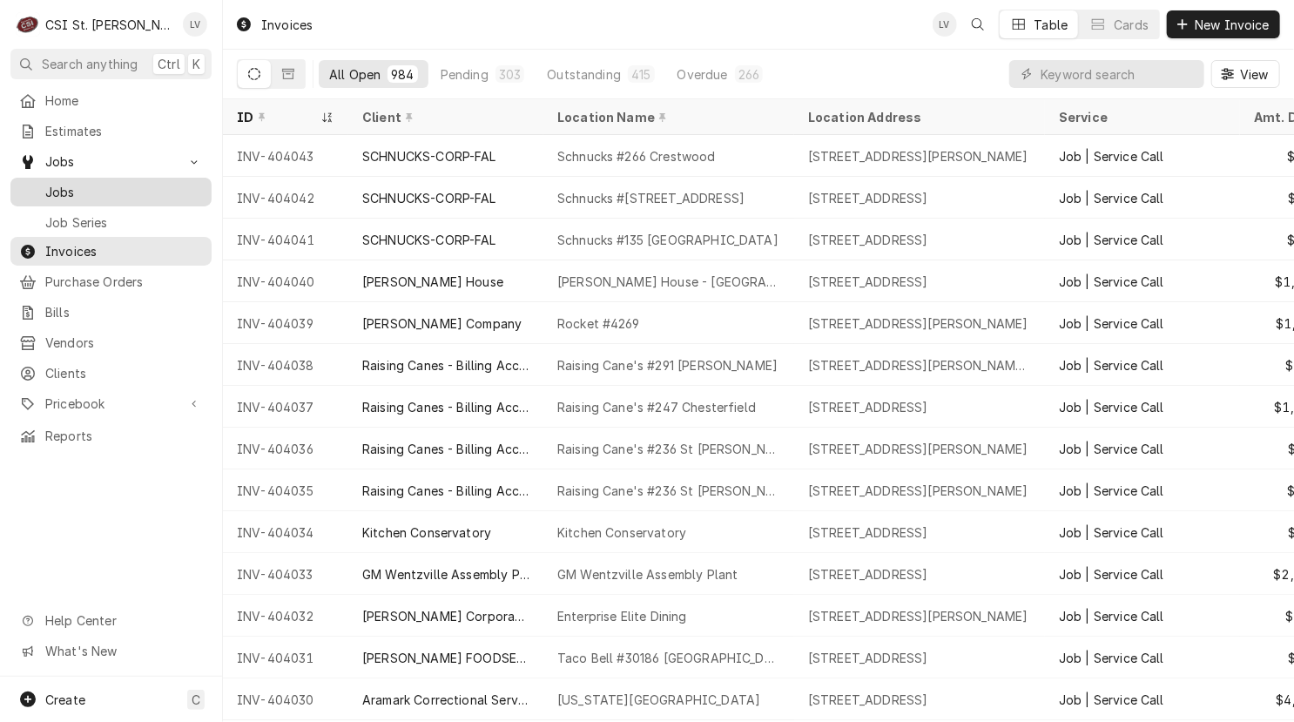
click at [77, 183] on span "Jobs" at bounding box center [124, 192] width 158 height 18
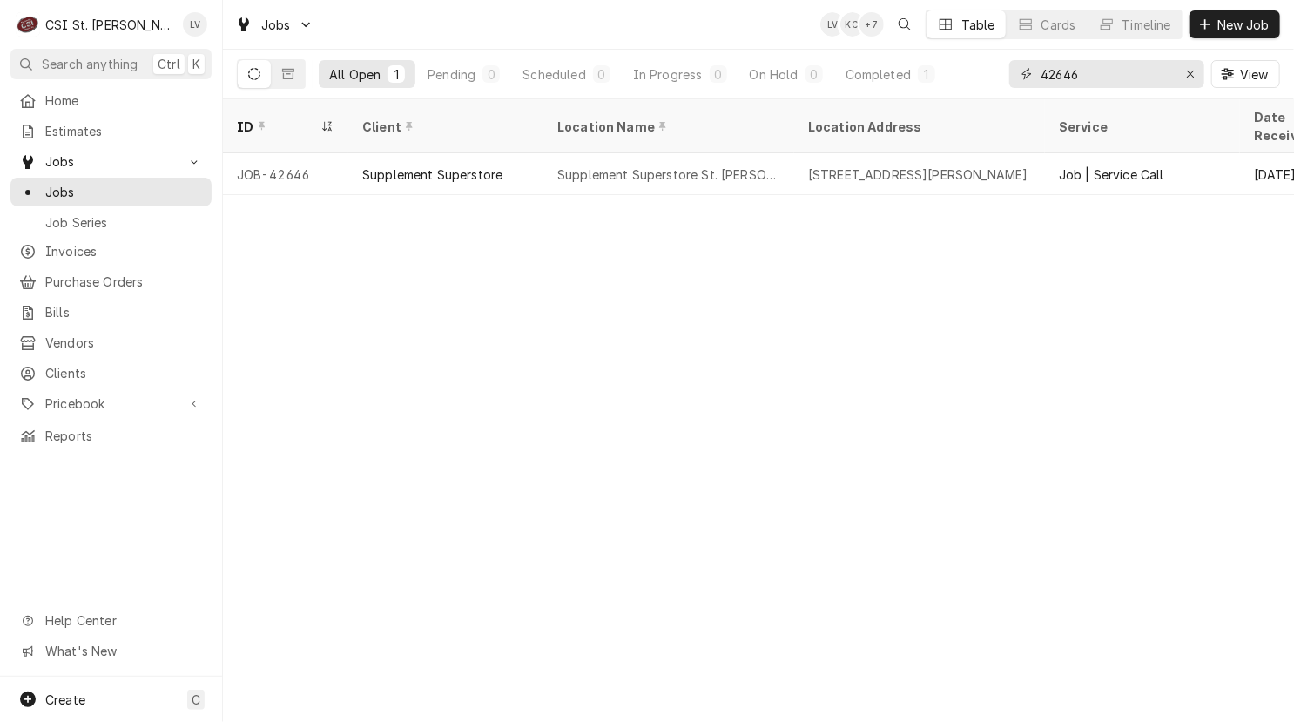
drag, startPoint x: 1106, startPoint y: 69, endPoint x: 1001, endPoint y: 78, distance: 105.8
click at [1001, 78] on div "All Open 1 Pending 0 Scheduled 0 In Progress 0 On Hold 0 Completed 1 42646 View" at bounding box center [758, 74] width 1043 height 49
type input "4"
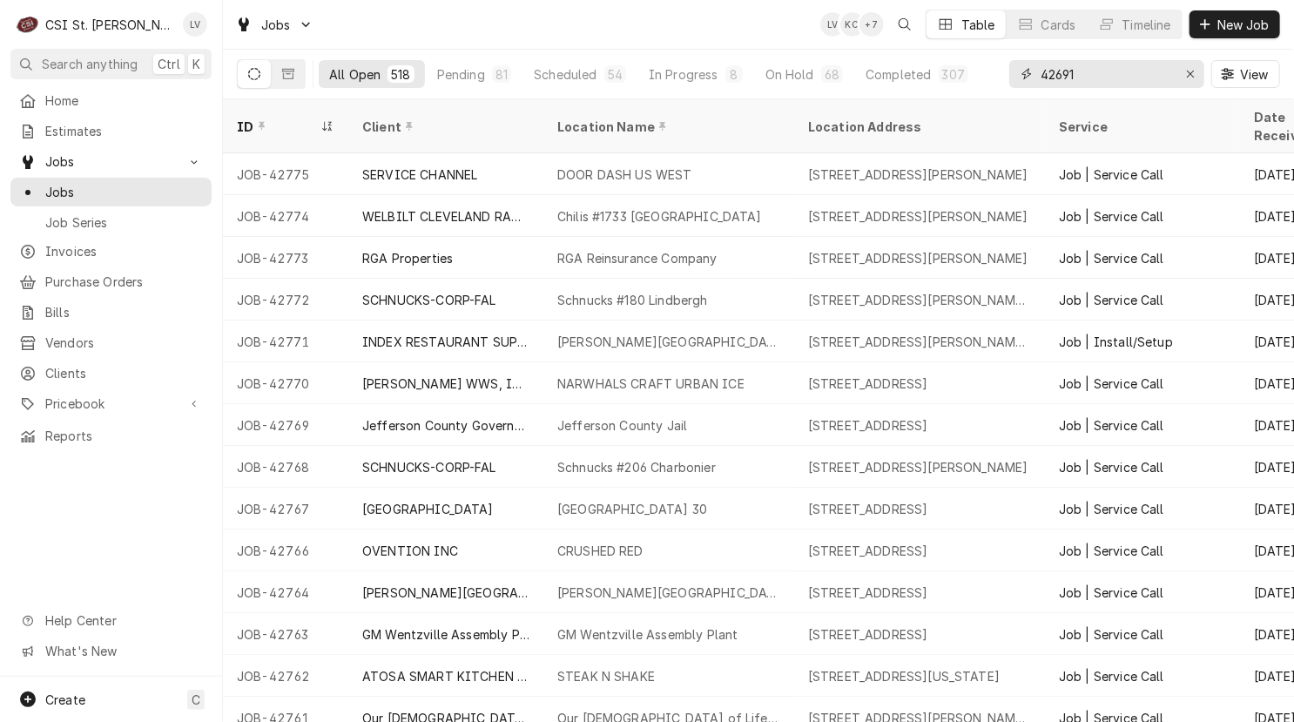
type input "42691"
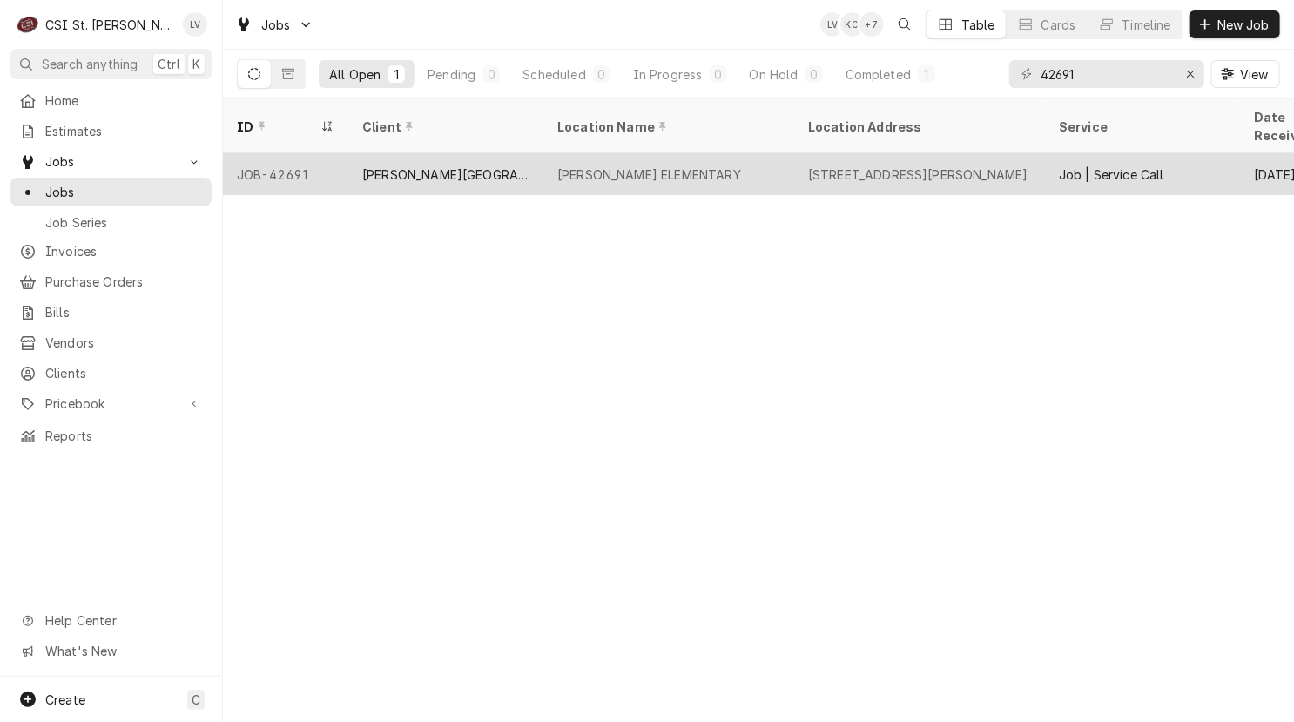
click at [567, 153] on div "TWILLMAN ELEMENTARY" at bounding box center [668, 174] width 251 height 42
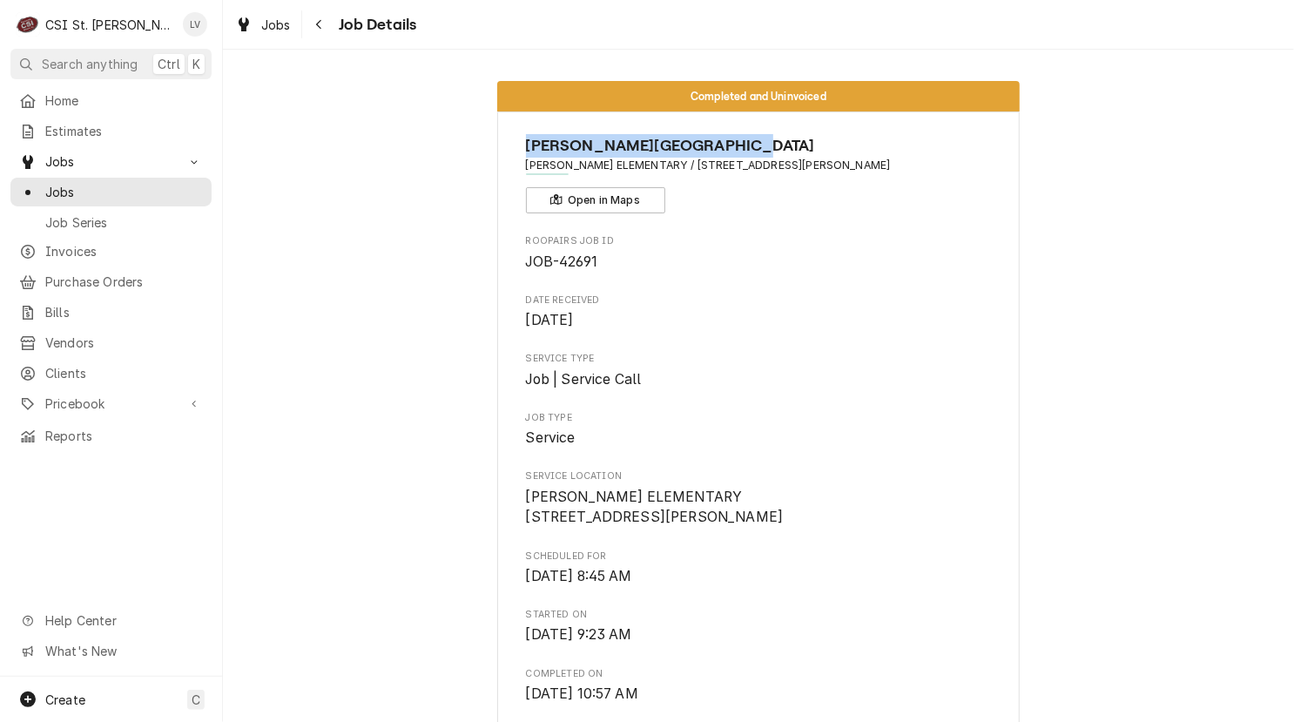
drag, startPoint x: 516, startPoint y: 140, endPoint x: 786, endPoint y: 141, distance: 269.9
copy span "[PERSON_NAME][GEOGRAPHIC_DATA]"
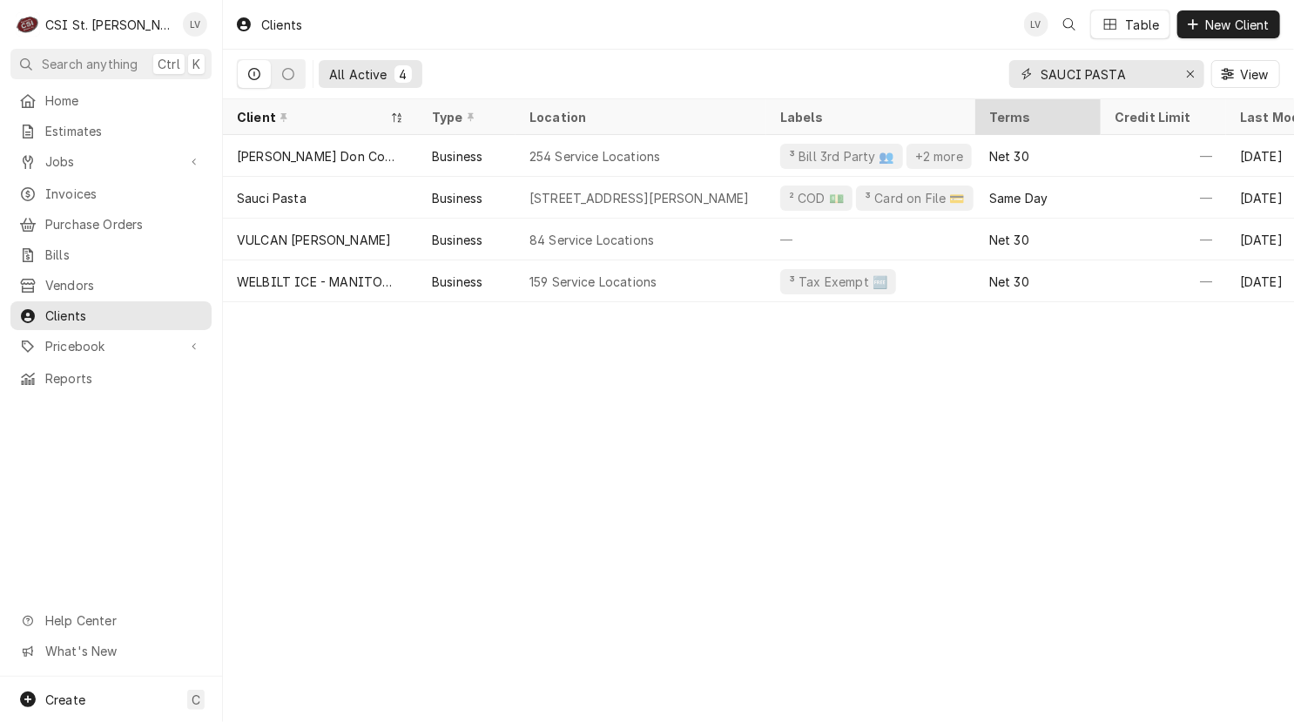
drag, startPoint x: 1157, startPoint y: 77, endPoint x: 1031, endPoint y: 99, distance: 128.1
click at [1029, 99] on div "Clients LV Table New Client All Active 4 SAUCI PASTA View Client Type Location …" at bounding box center [758, 361] width 1071 height 722
paste input "[PERSON_NAME][GEOGRAPHIC_DATA]"
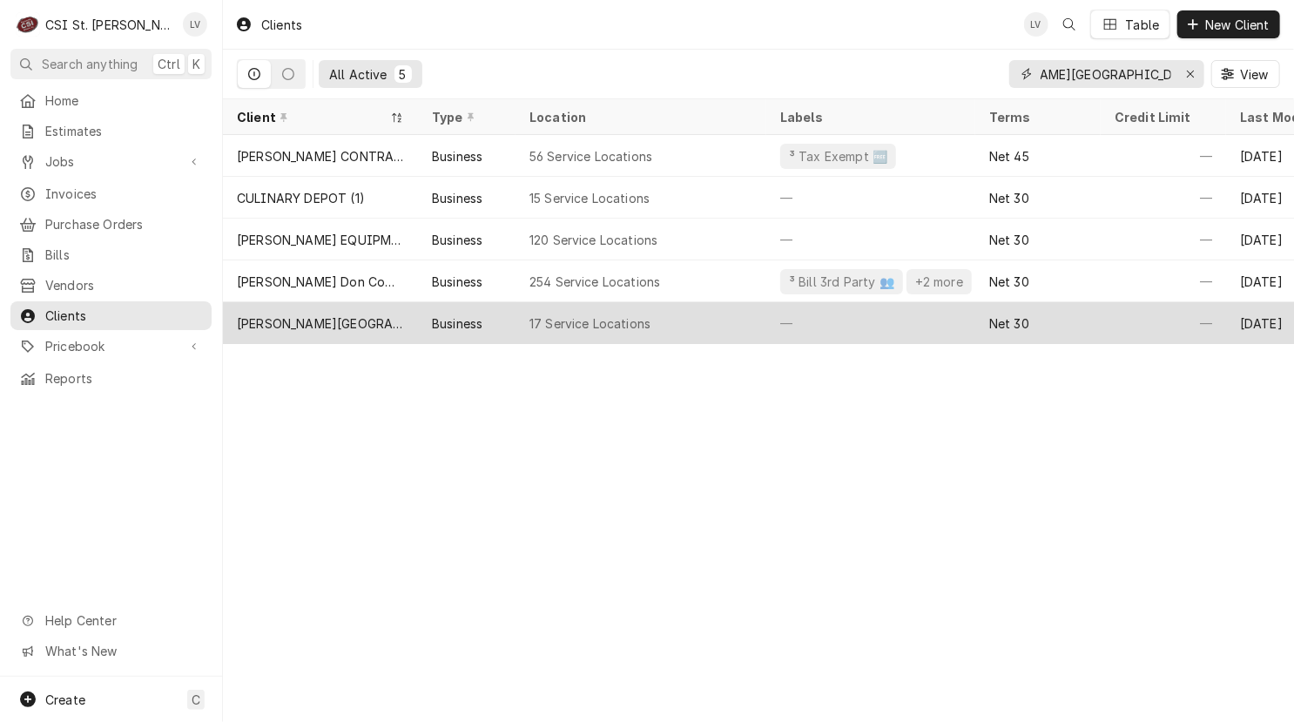
type input "[PERSON_NAME][GEOGRAPHIC_DATA]"
click at [288, 318] on div "[PERSON_NAME][GEOGRAPHIC_DATA]" at bounding box center [320, 323] width 167 height 18
